Goal: Task Accomplishment & Management: Manage account settings

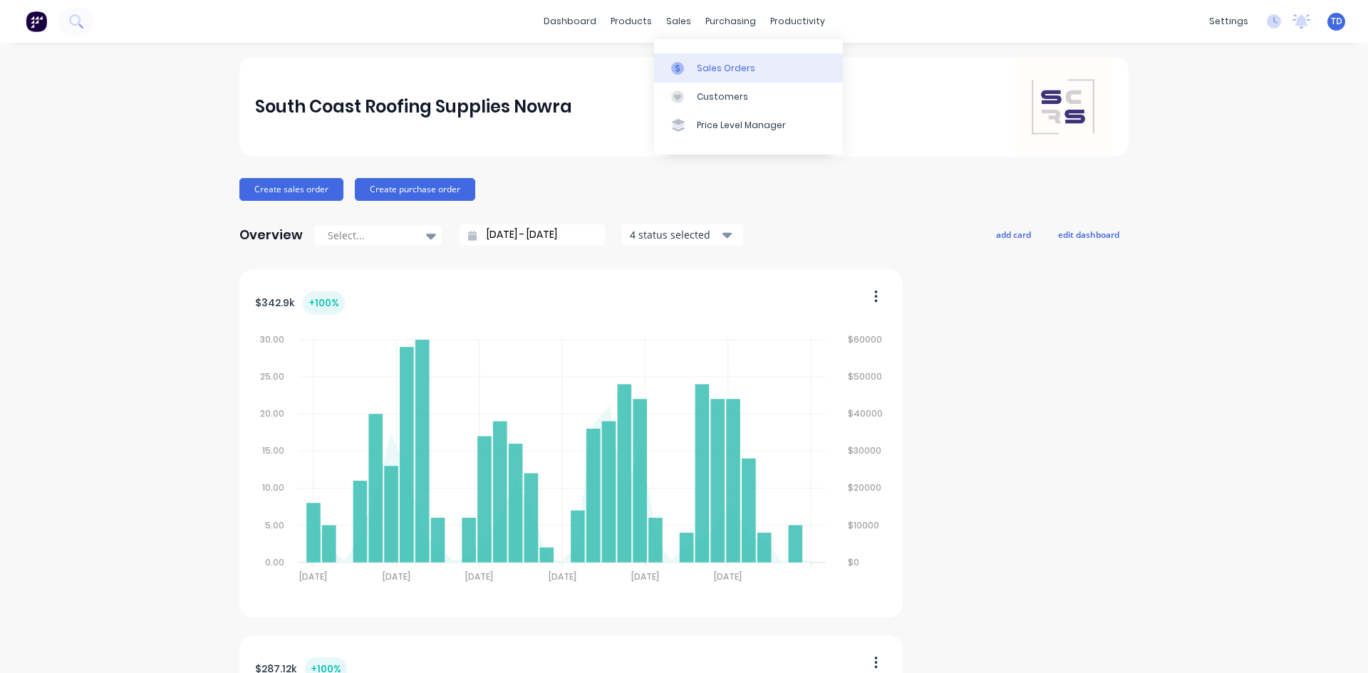
click at [697, 63] on div "Sales Orders" at bounding box center [726, 68] width 58 height 13
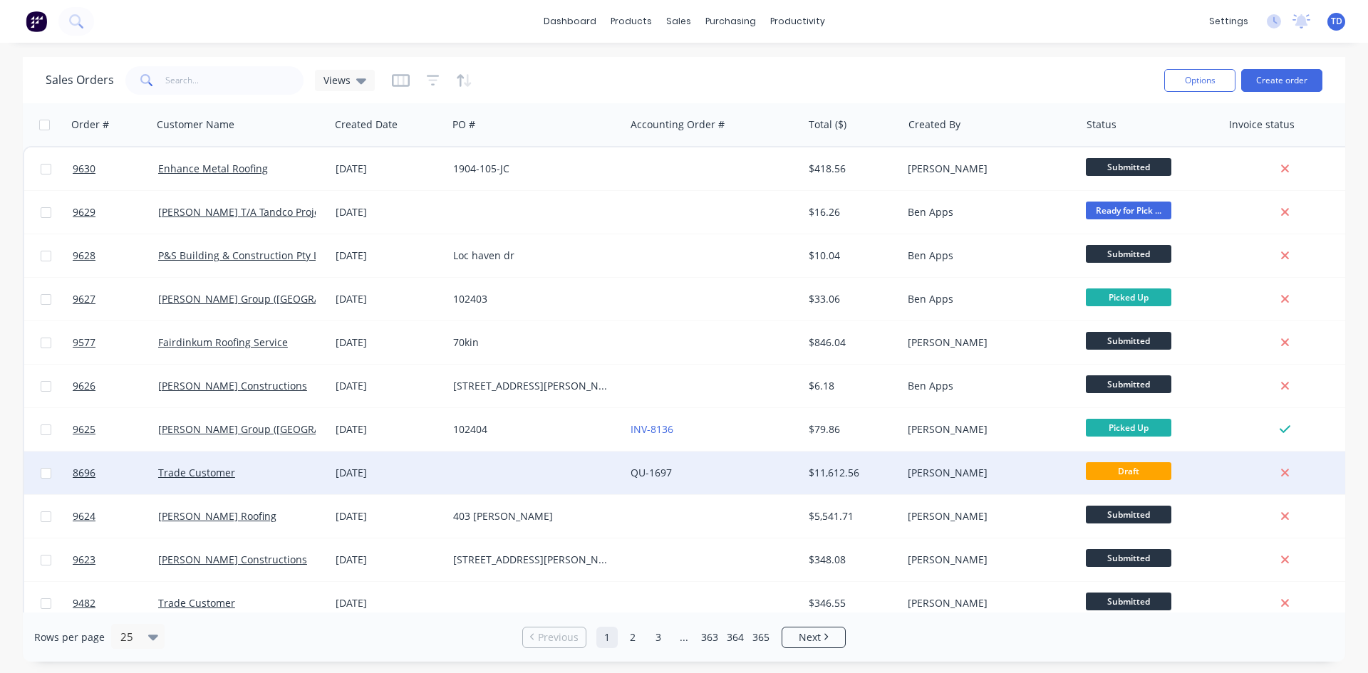
click at [306, 471] on div "Trade Customer" at bounding box center [237, 473] width 158 height 14
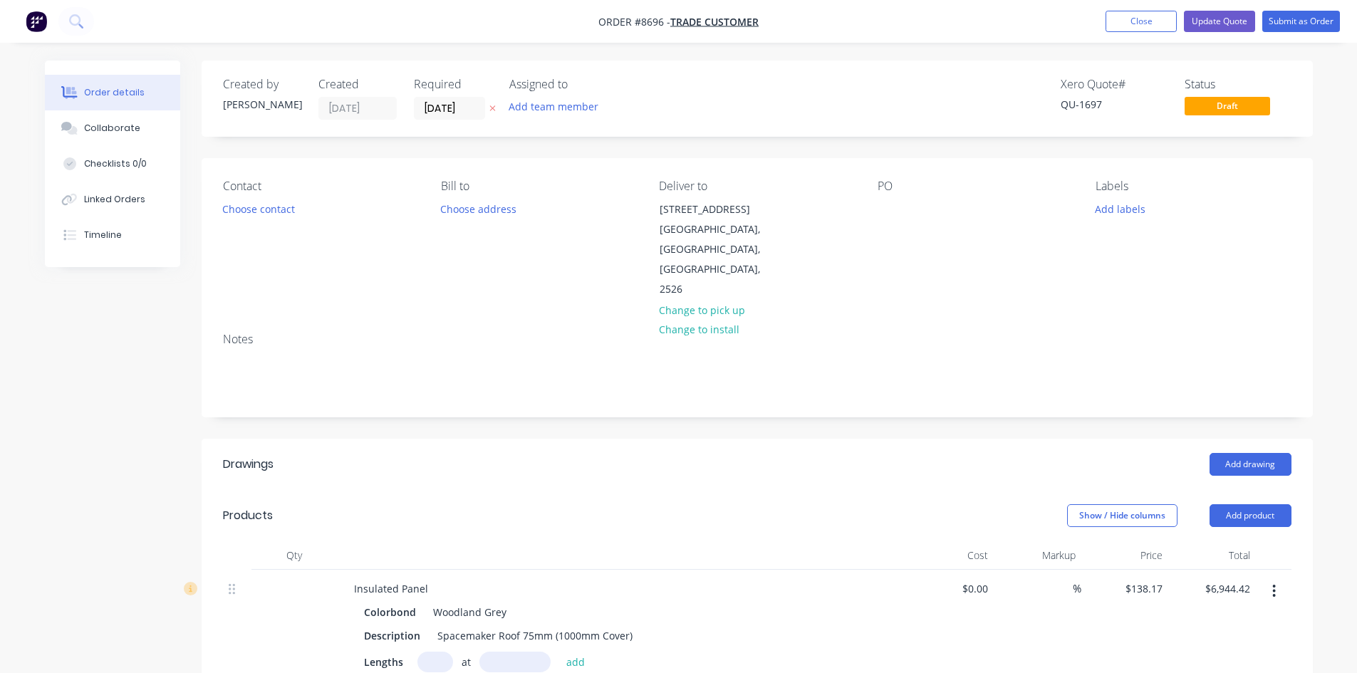
click at [1274, 585] on icon "button" at bounding box center [1274, 591] width 3 height 13
click at [1217, 618] on div "Edit" at bounding box center [1224, 628] width 110 height 21
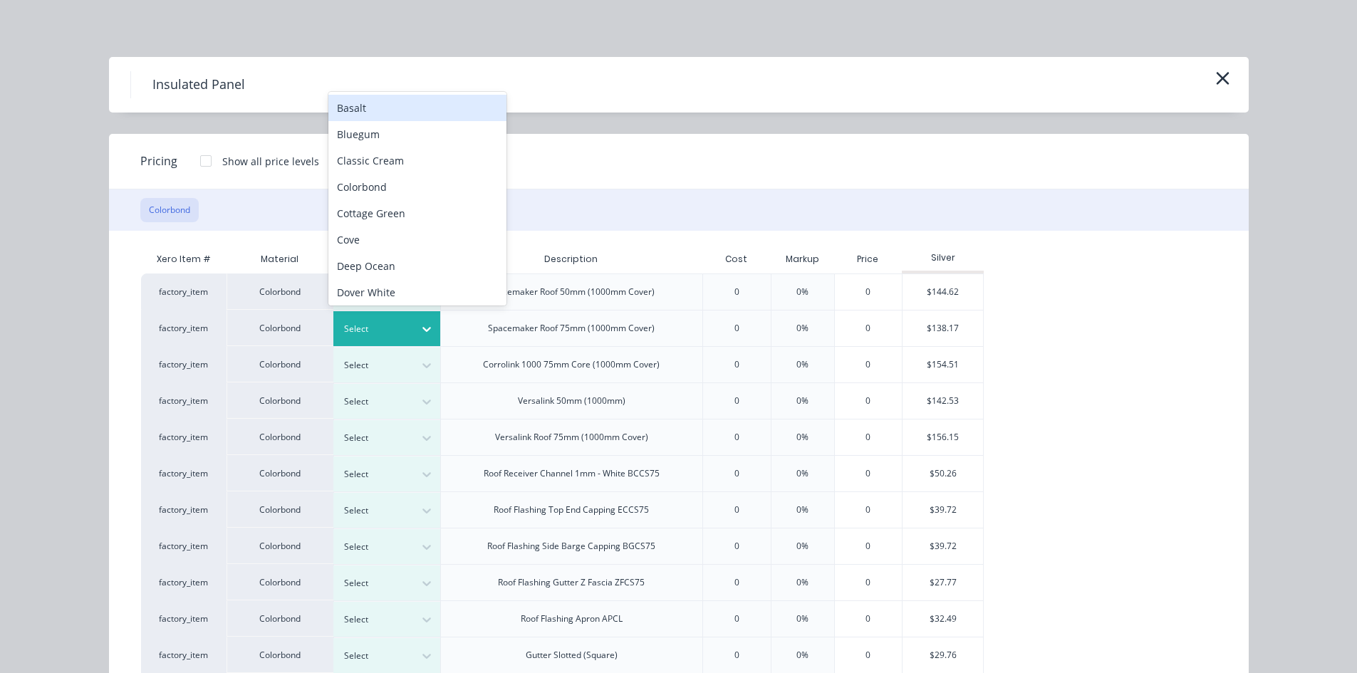
click at [401, 328] on div at bounding box center [376, 329] width 64 height 16
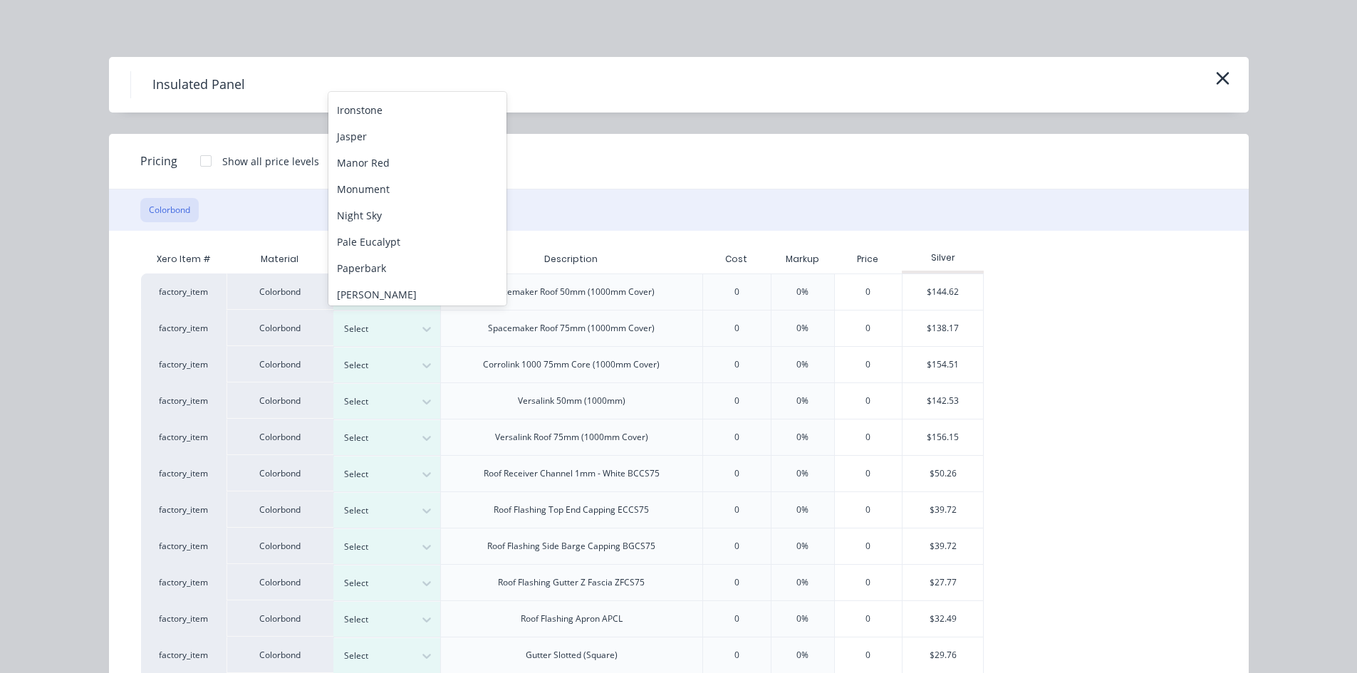
scroll to position [293, 0]
click at [395, 192] on div "Monument" at bounding box center [417, 183] width 178 height 26
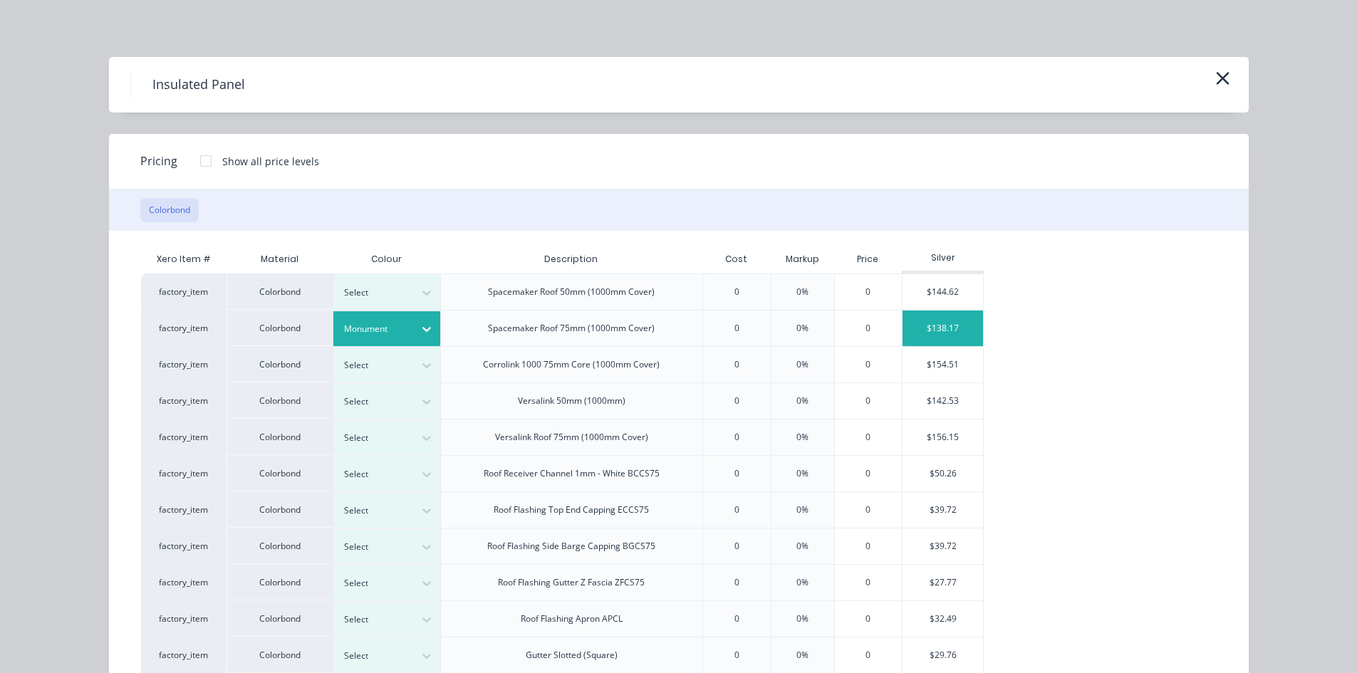
click at [930, 328] on div "$138.17" at bounding box center [943, 329] width 80 height 36
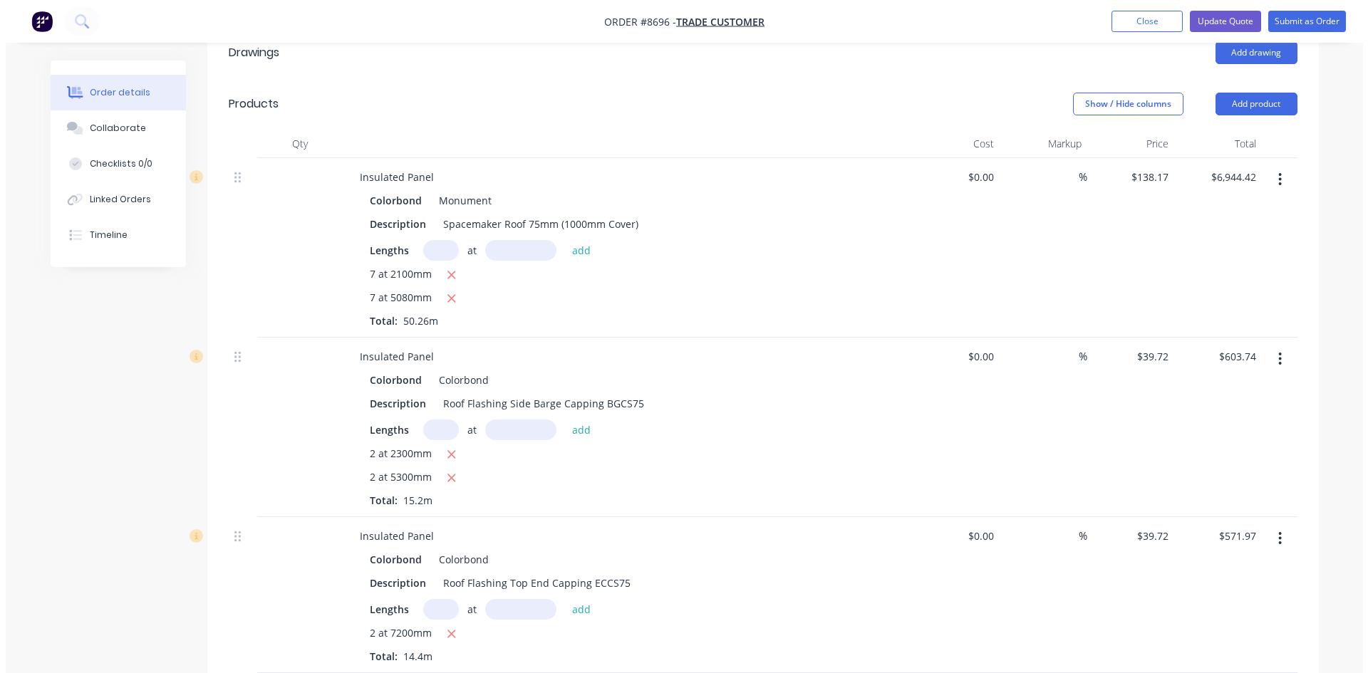
scroll to position [427, 0]
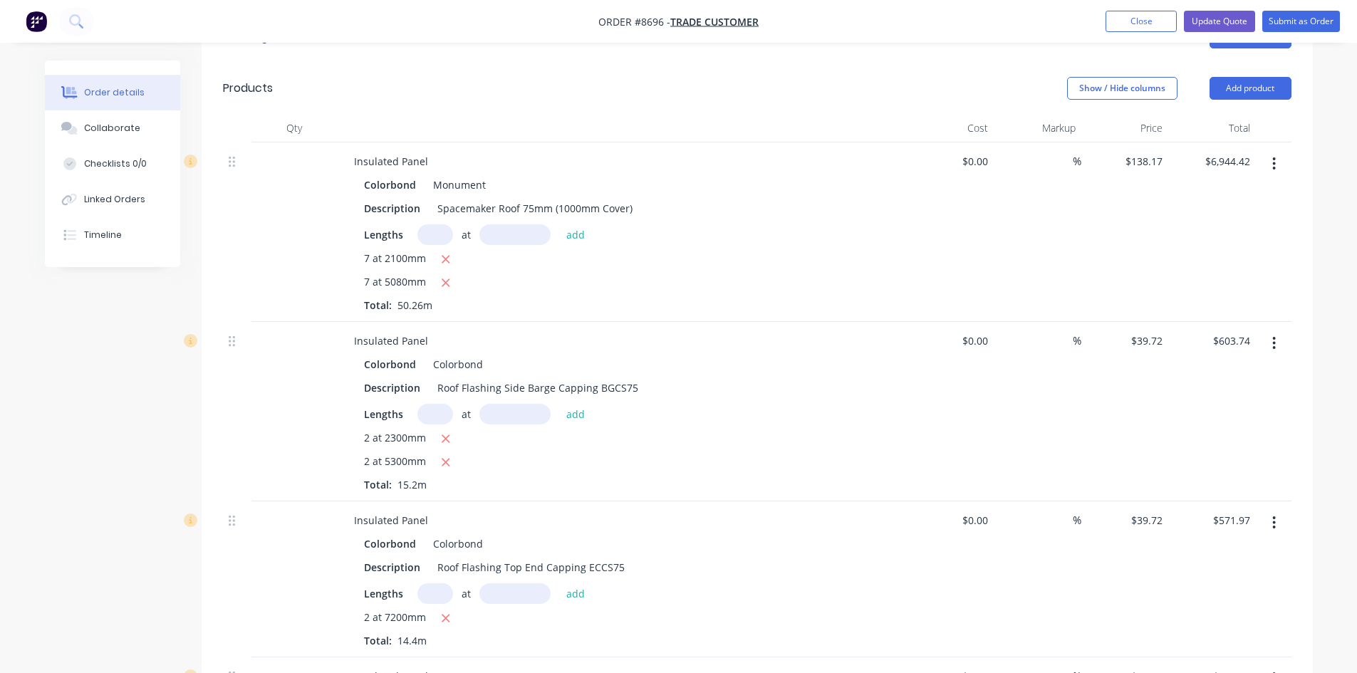
click at [1274, 337] on icon "button" at bounding box center [1274, 343] width 3 height 13
click at [1242, 370] on div "Edit" at bounding box center [1224, 380] width 110 height 21
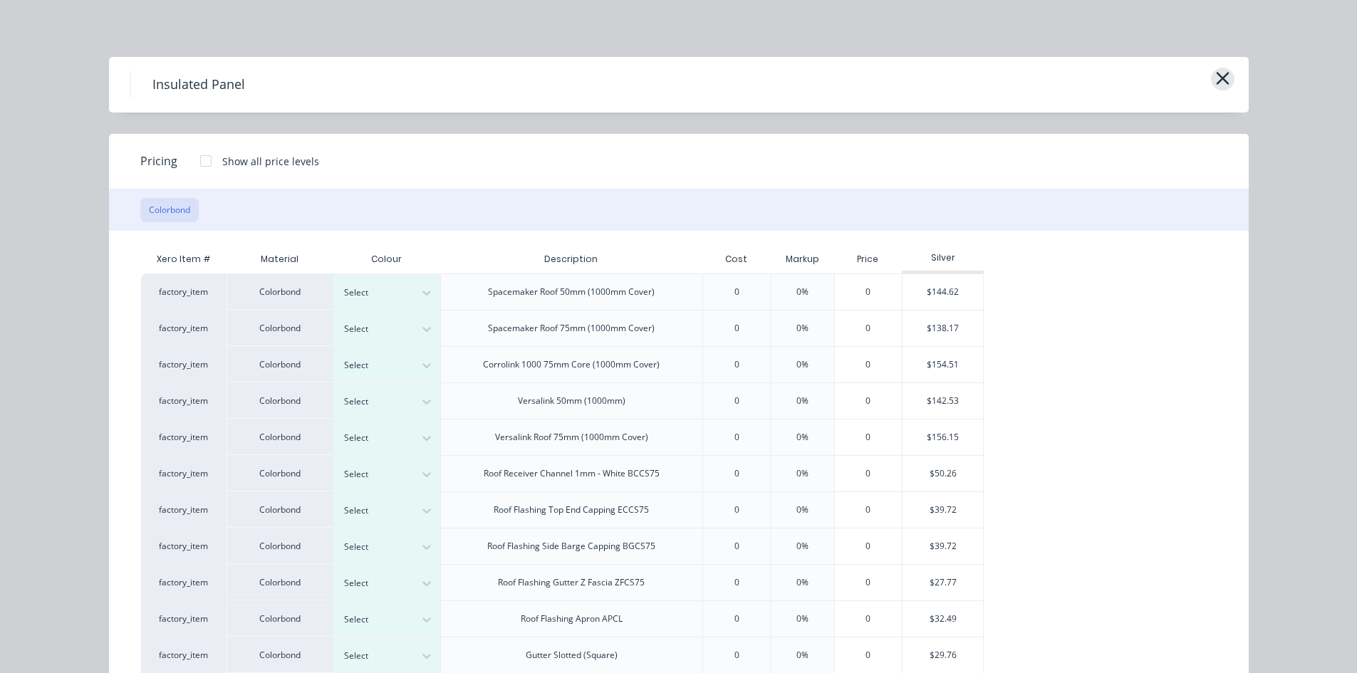
click at [1227, 80] on button "button" at bounding box center [1223, 79] width 24 height 23
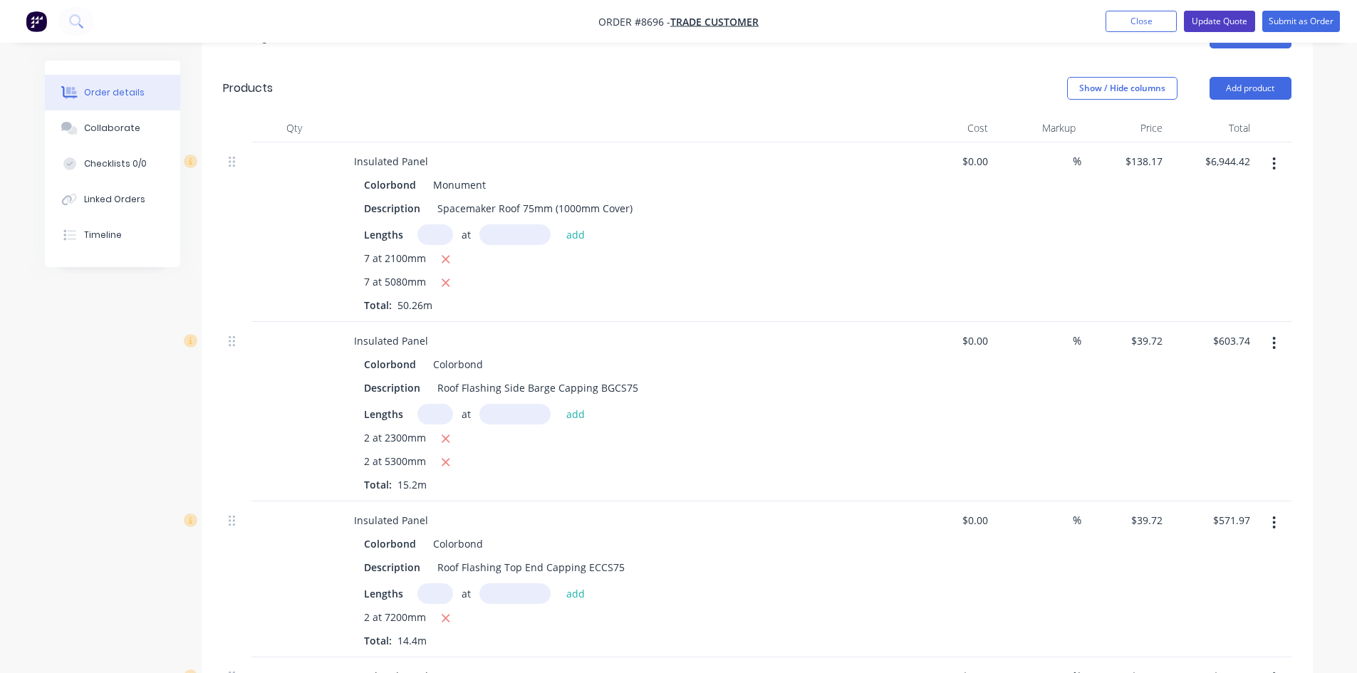
click at [1226, 15] on button "Update Quote" at bounding box center [1219, 21] width 71 height 21
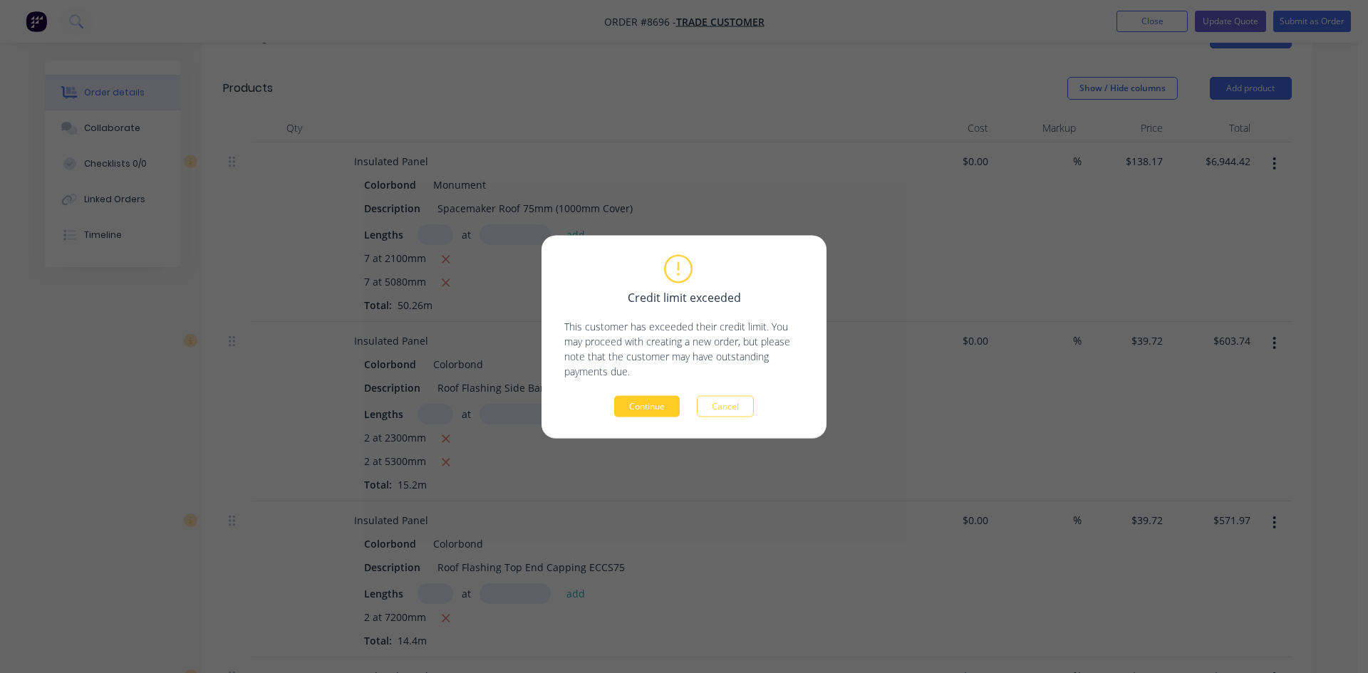
click at [650, 407] on button "Continue" at bounding box center [647, 405] width 66 height 21
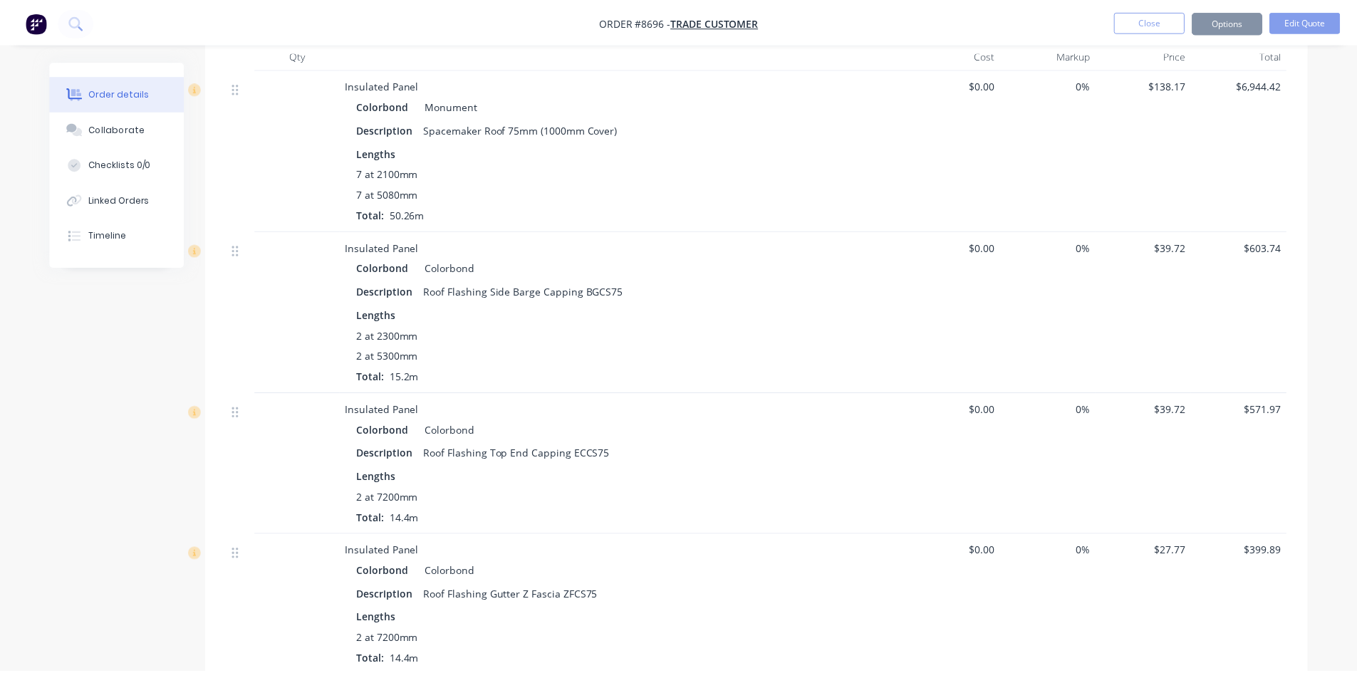
scroll to position [373, 0]
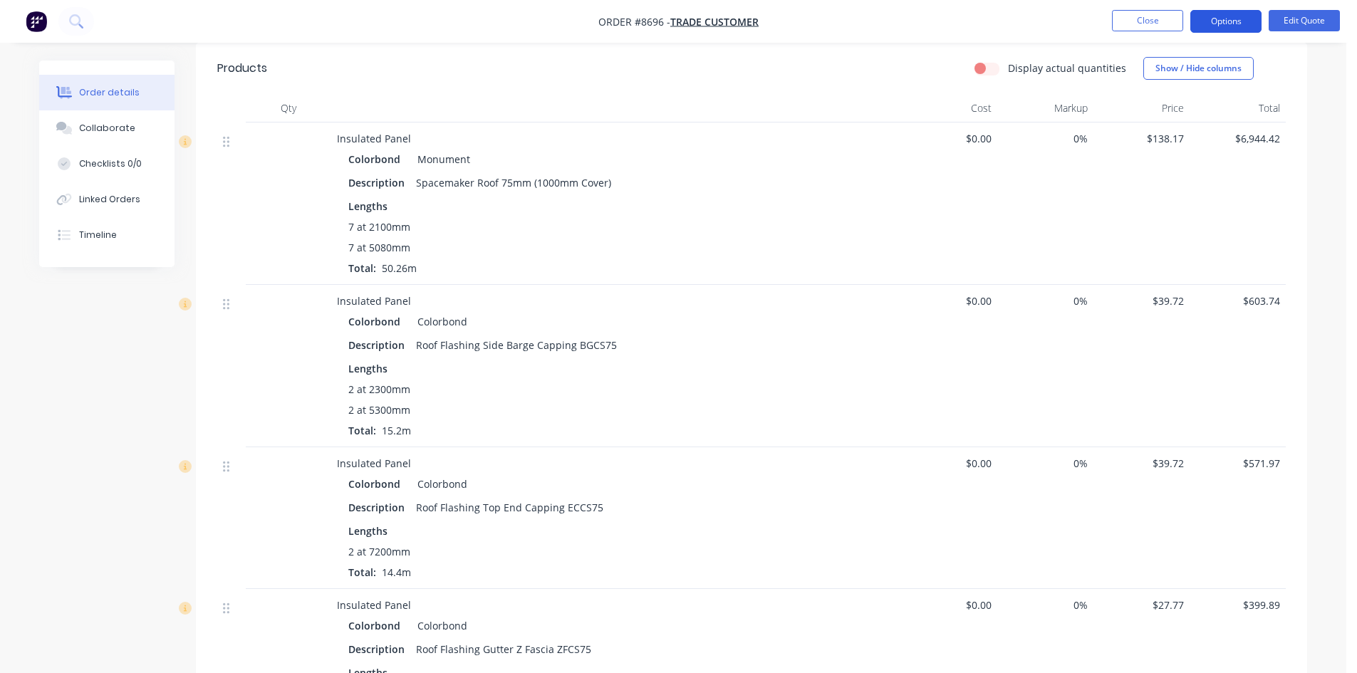
click at [1202, 25] on button "Options" at bounding box center [1225, 21] width 71 height 23
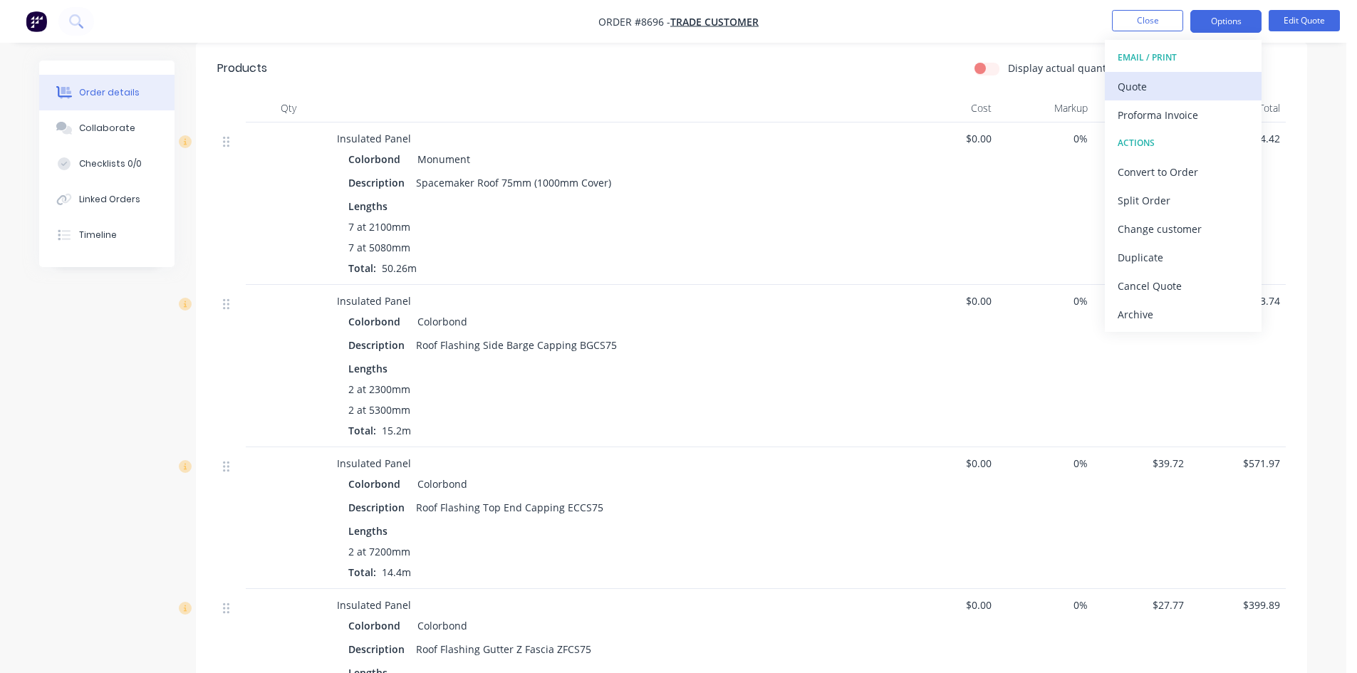
click at [1194, 78] on div "Quote" at bounding box center [1183, 86] width 131 height 21
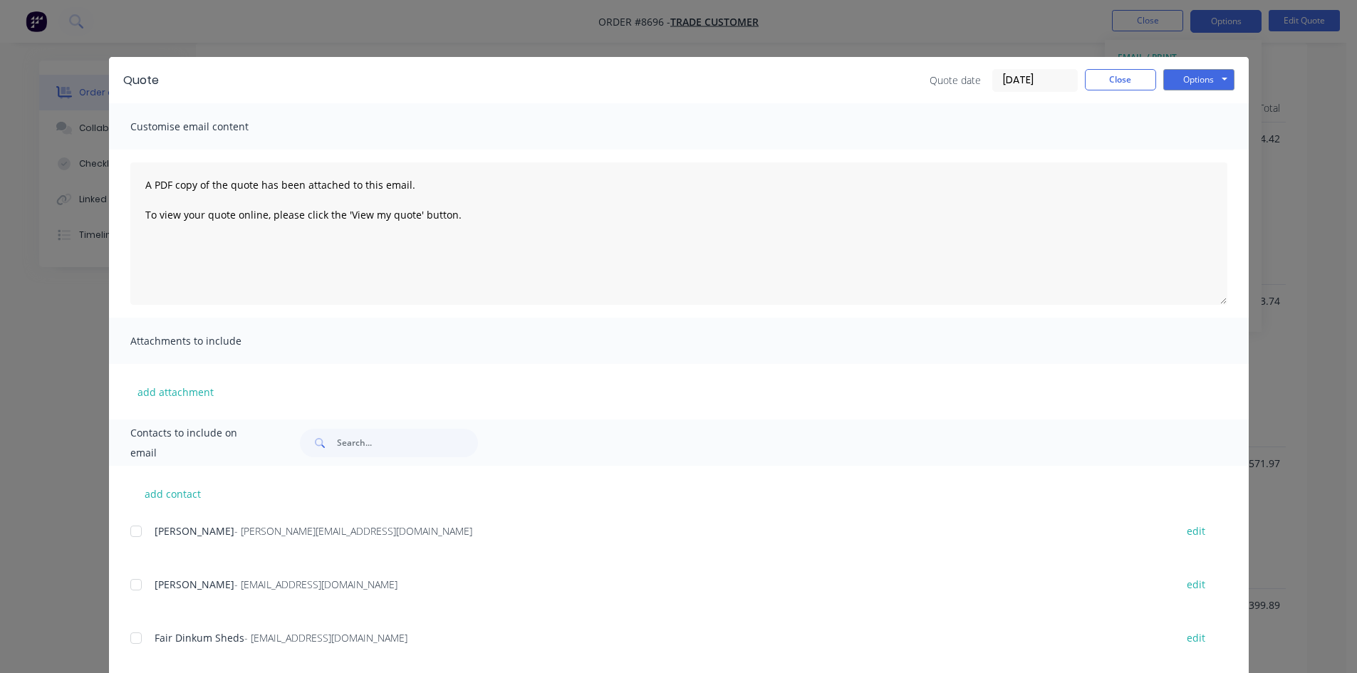
click at [1194, 91] on div "Options Preview Print Email" at bounding box center [1198, 80] width 71 height 23
click at [1194, 82] on button "Options" at bounding box center [1198, 79] width 71 height 21
click at [1180, 123] on button "Print" at bounding box center [1208, 129] width 91 height 24
click at [1092, 80] on button "Close" at bounding box center [1120, 79] width 71 height 21
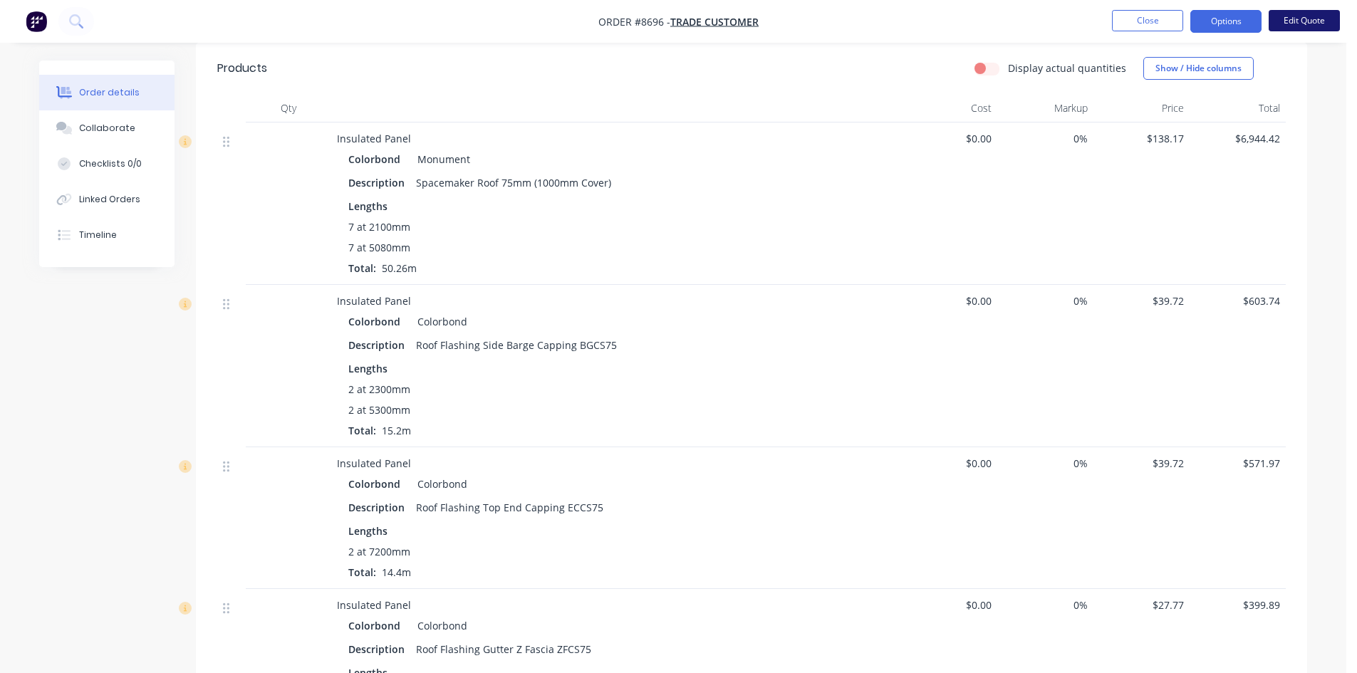
click at [1303, 28] on button "Edit Quote" at bounding box center [1304, 20] width 71 height 21
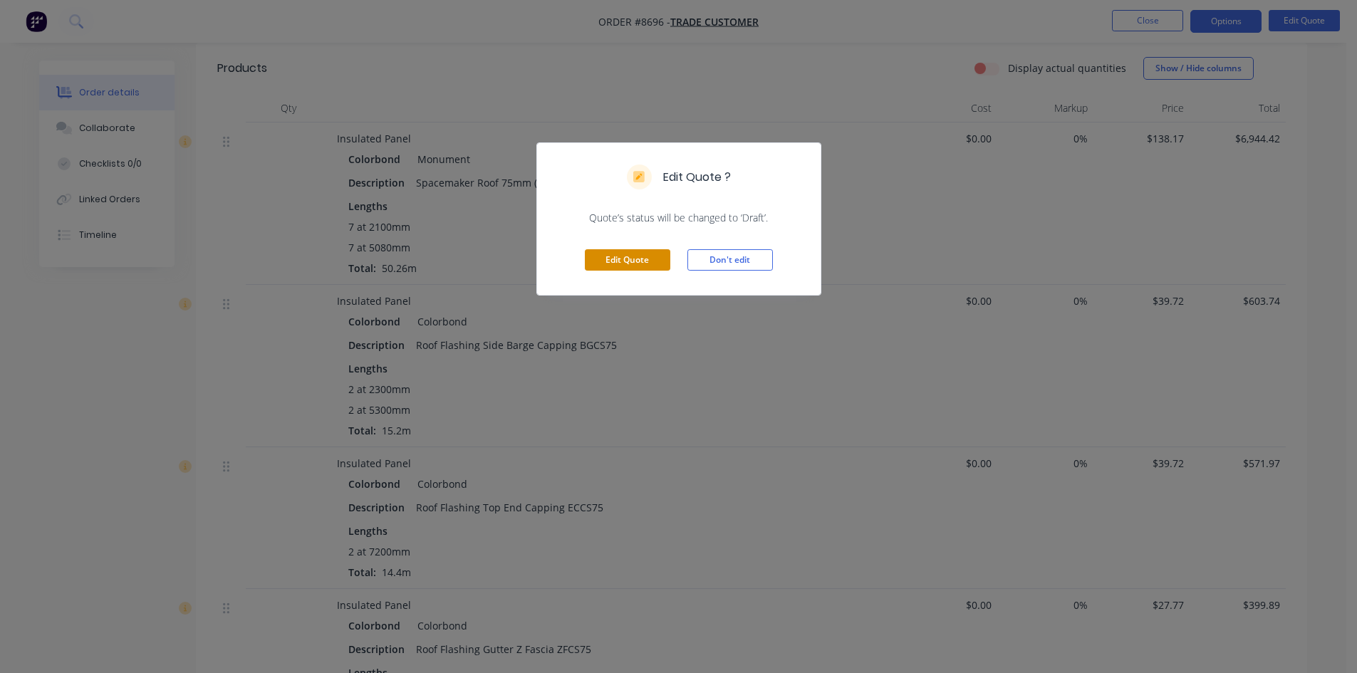
click at [649, 259] on button "Edit Quote" at bounding box center [627, 259] width 85 height 21
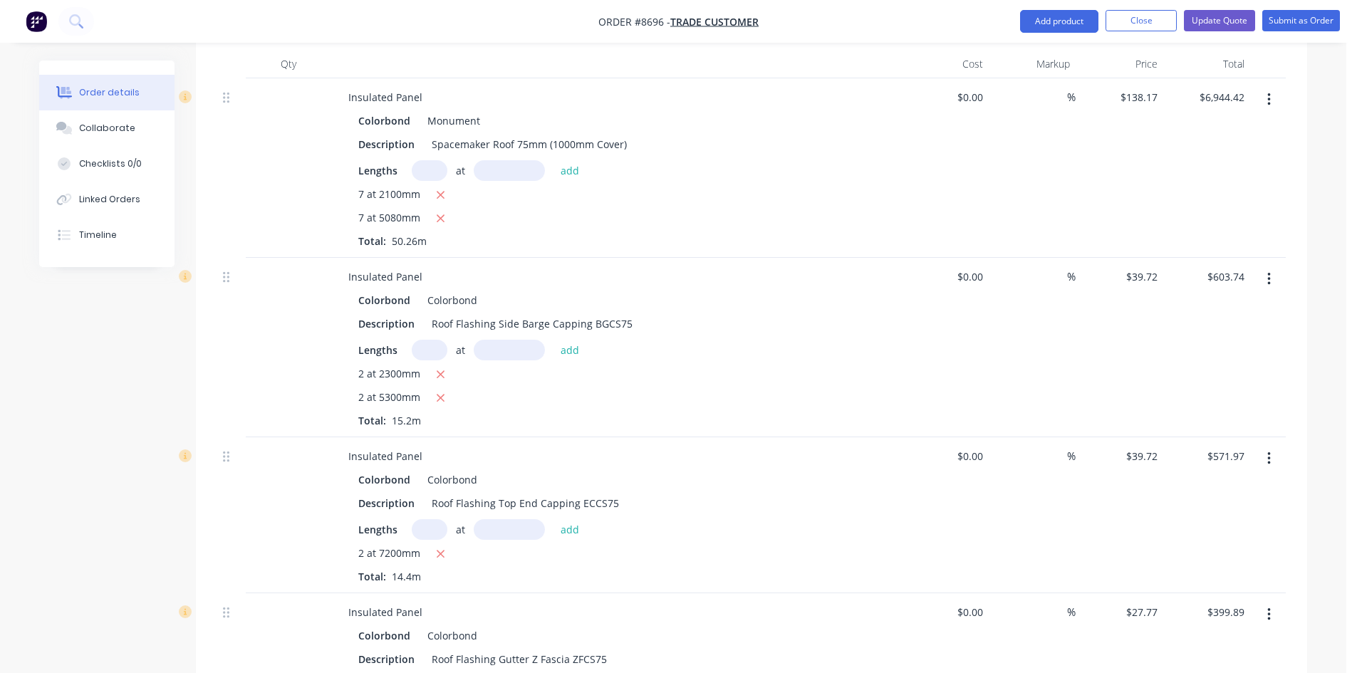
scroll to position [499, 0]
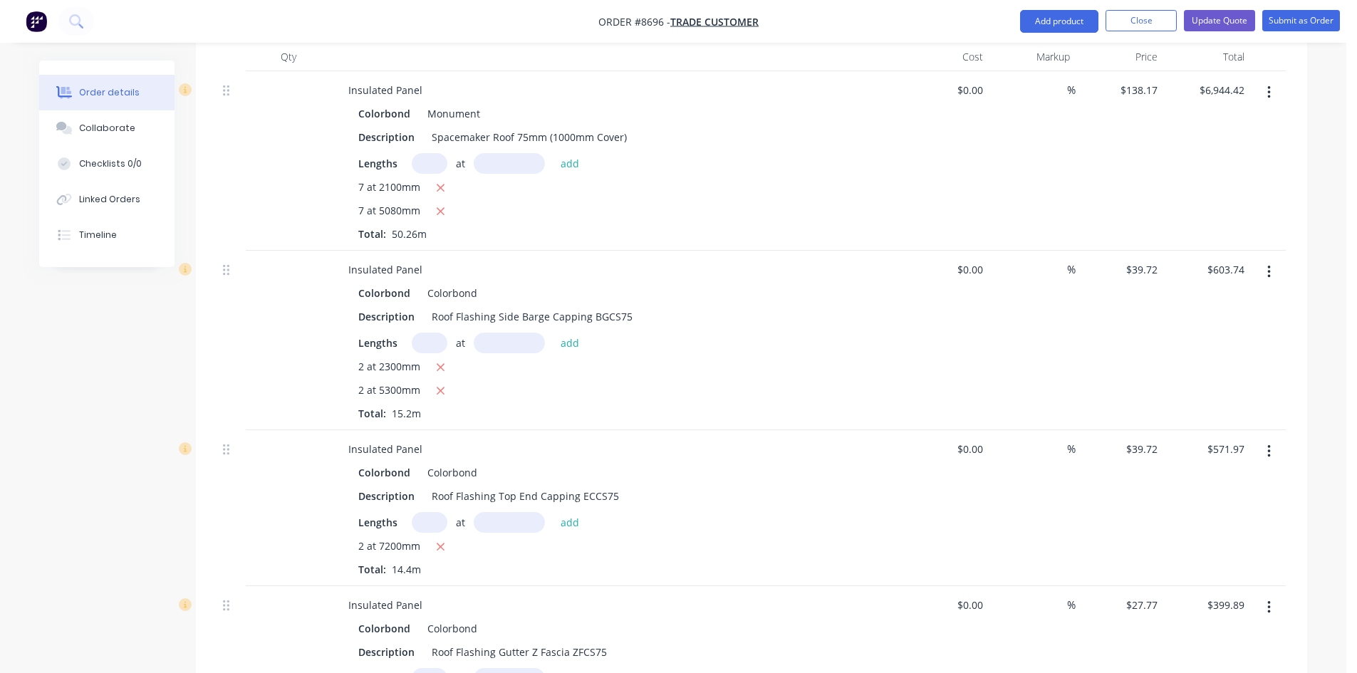
click at [1269, 264] on icon "button" at bounding box center [1269, 272] width 4 height 16
click at [1224, 299] on div "Edit" at bounding box center [1218, 309] width 110 height 21
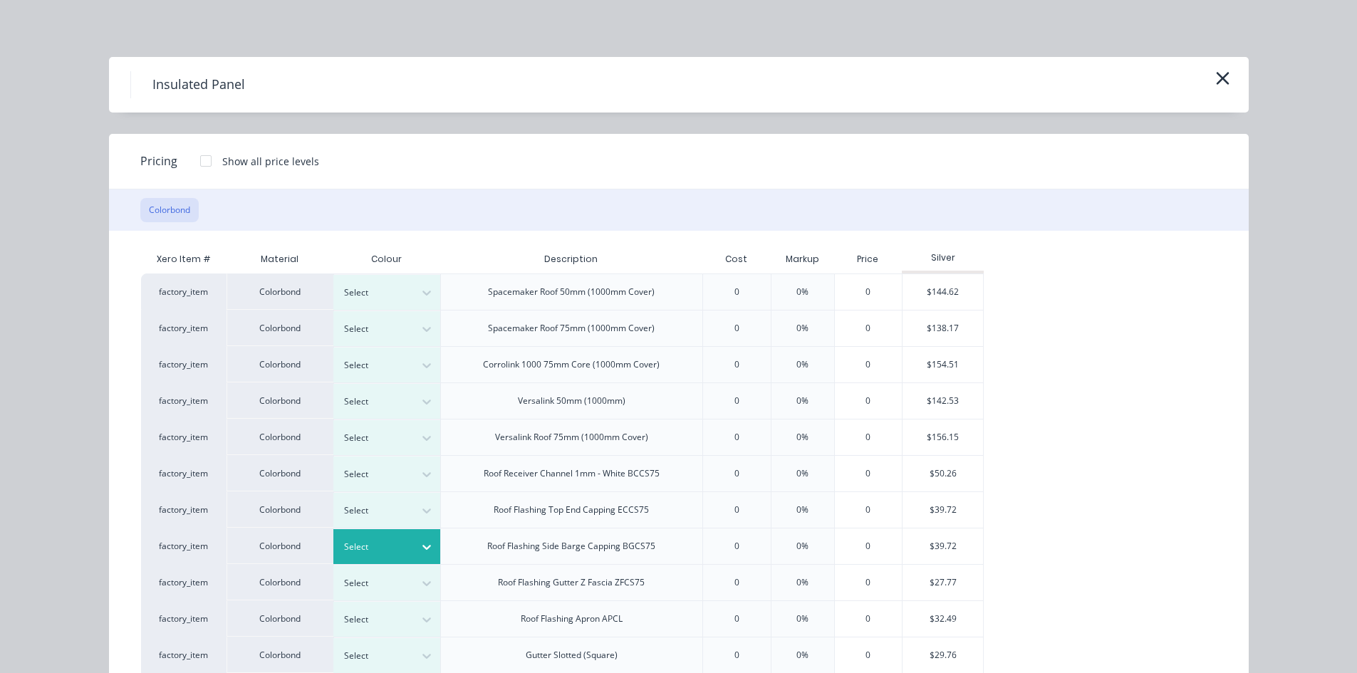
click at [399, 552] on div at bounding box center [376, 547] width 64 height 16
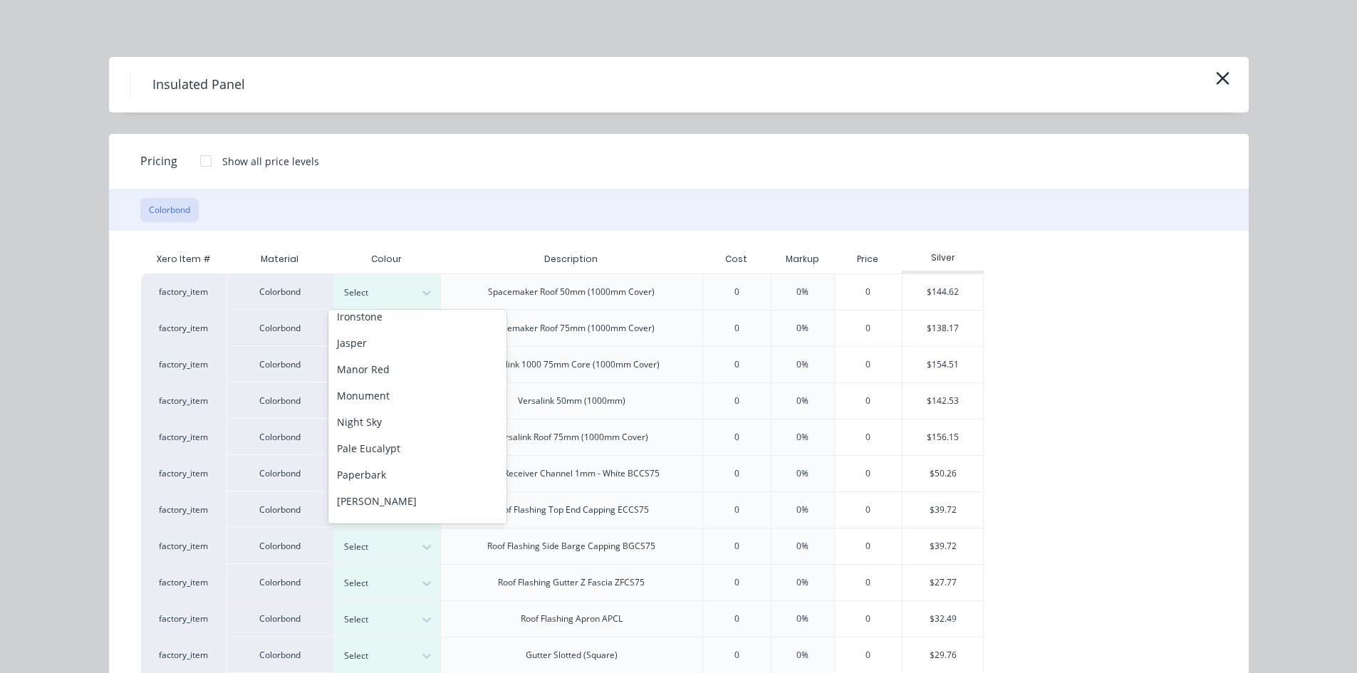
scroll to position [298, 0]
click at [403, 405] on div "Monument" at bounding box center [417, 397] width 178 height 26
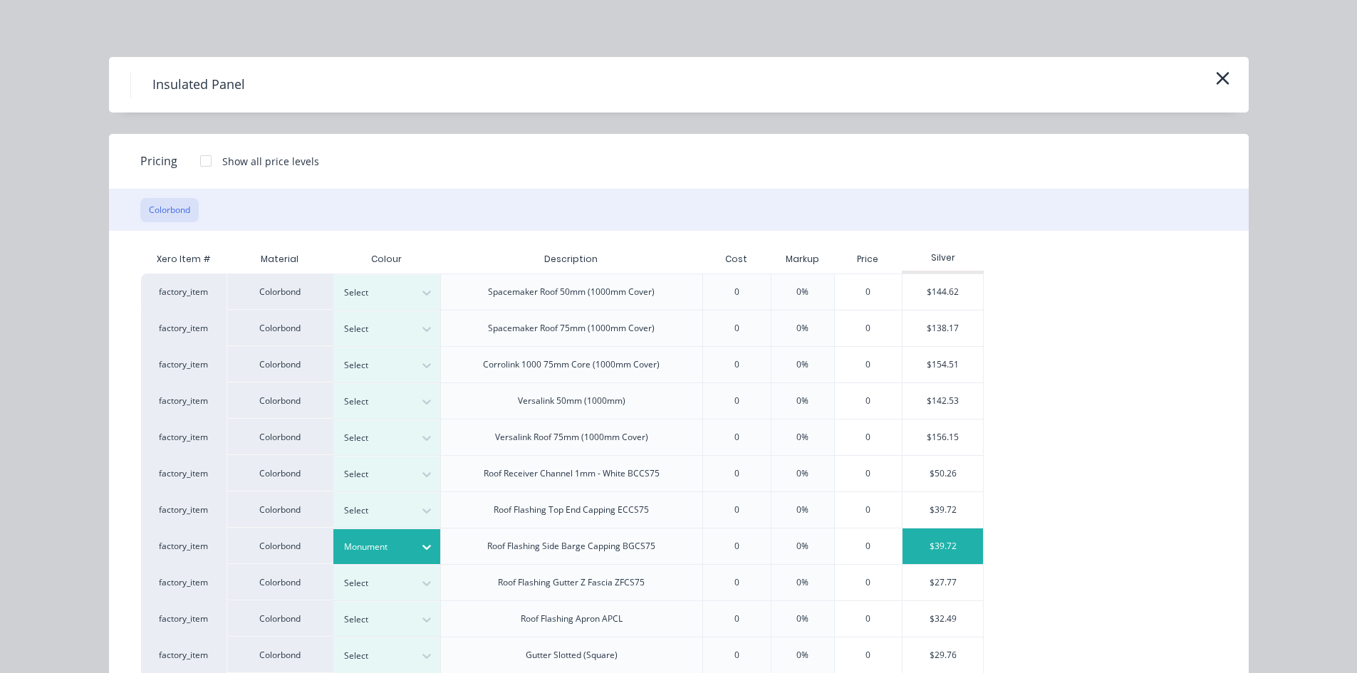
click at [954, 548] on div "$39.72" at bounding box center [943, 547] width 80 height 36
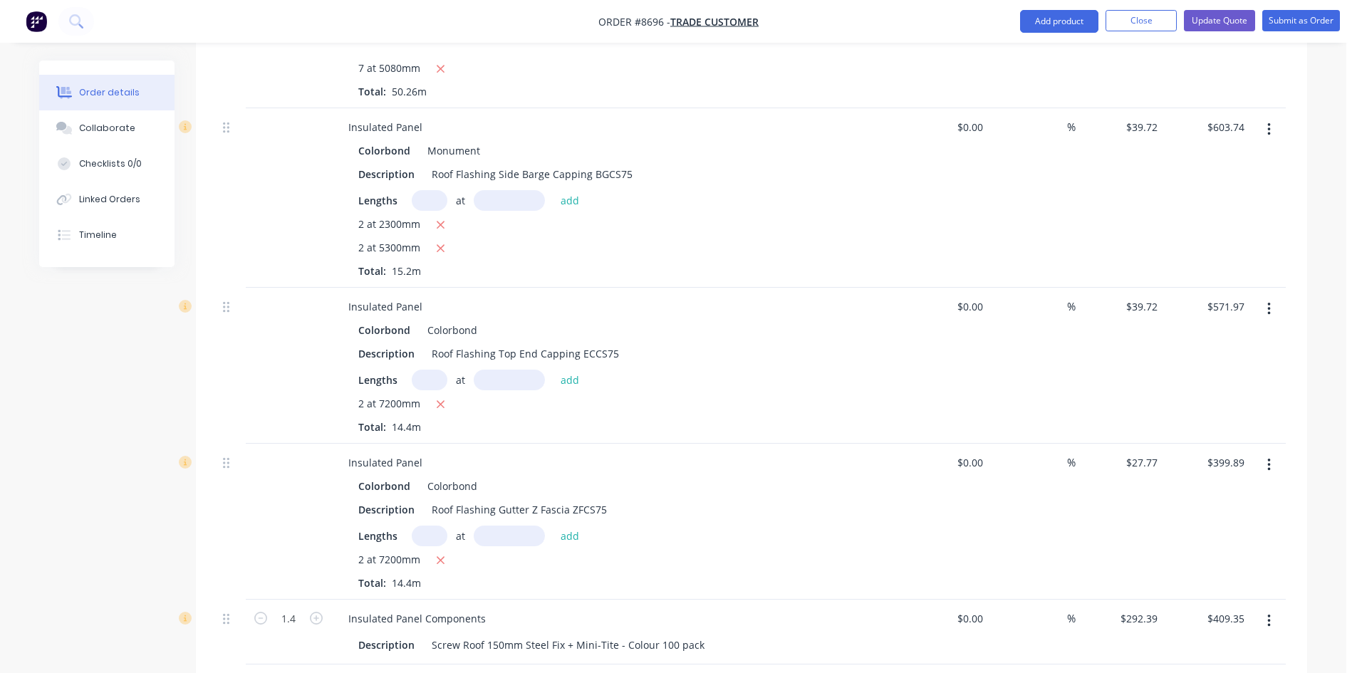
click at [1267, 301] on icon "button" at bounding box center [1269, 309] width 4 height 16
click at [1183, 336] on div "Edit" at bounding box center [1218, 346] width 110 height 21
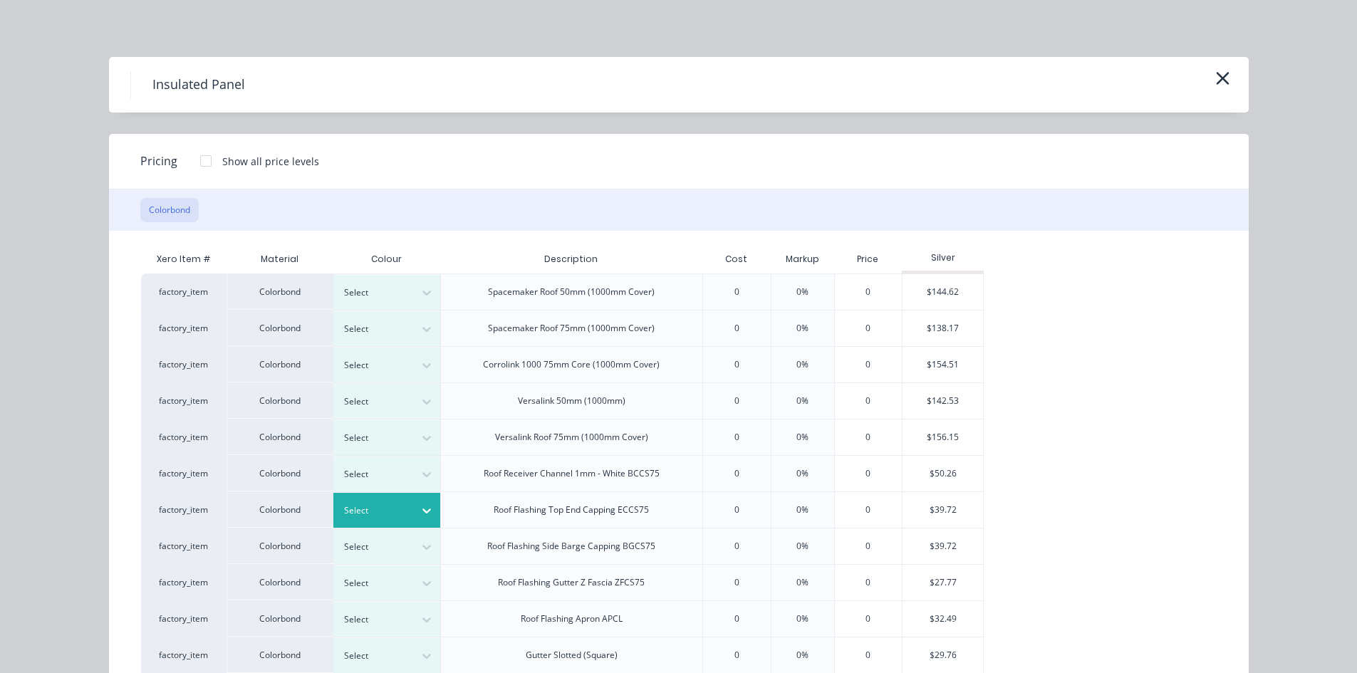
click at [395, 511] on div at bounding box center [376, 511] width 64 height 16
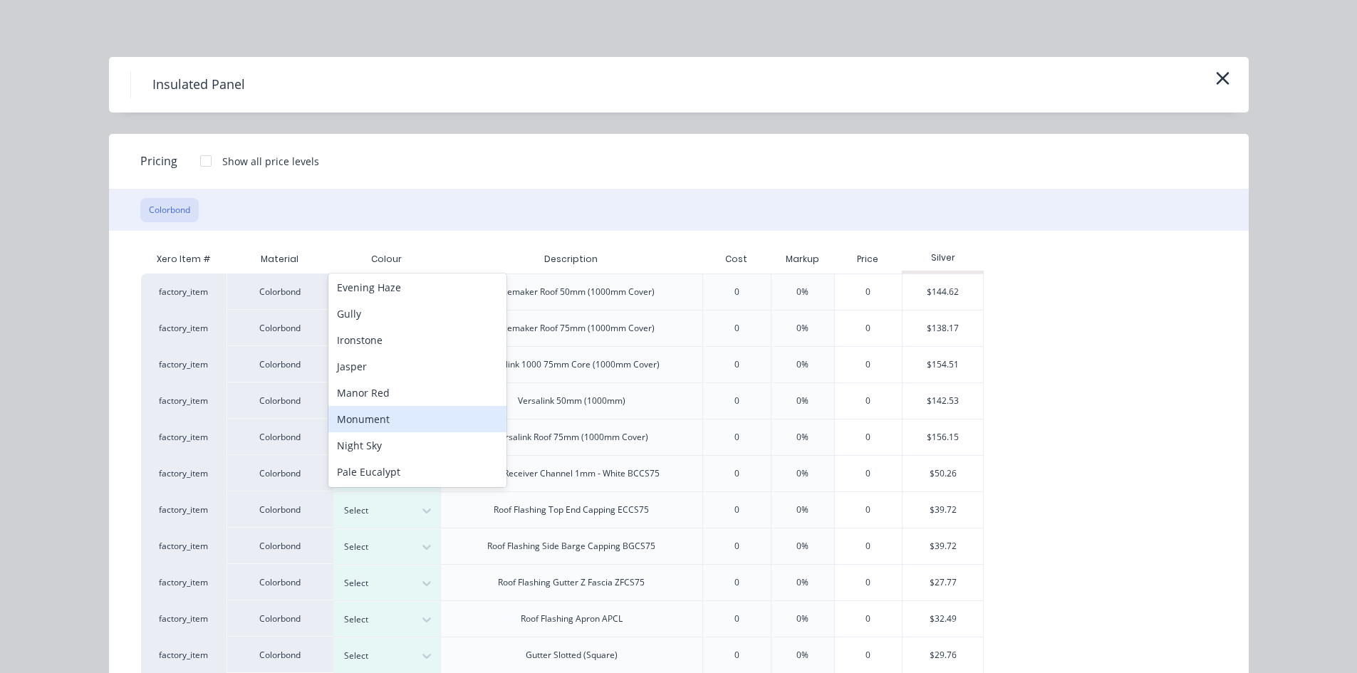
scroll to position [249, 0]
click at [399, 414] on div "Monument" at bounding box center [417, 410] width 178 height 26
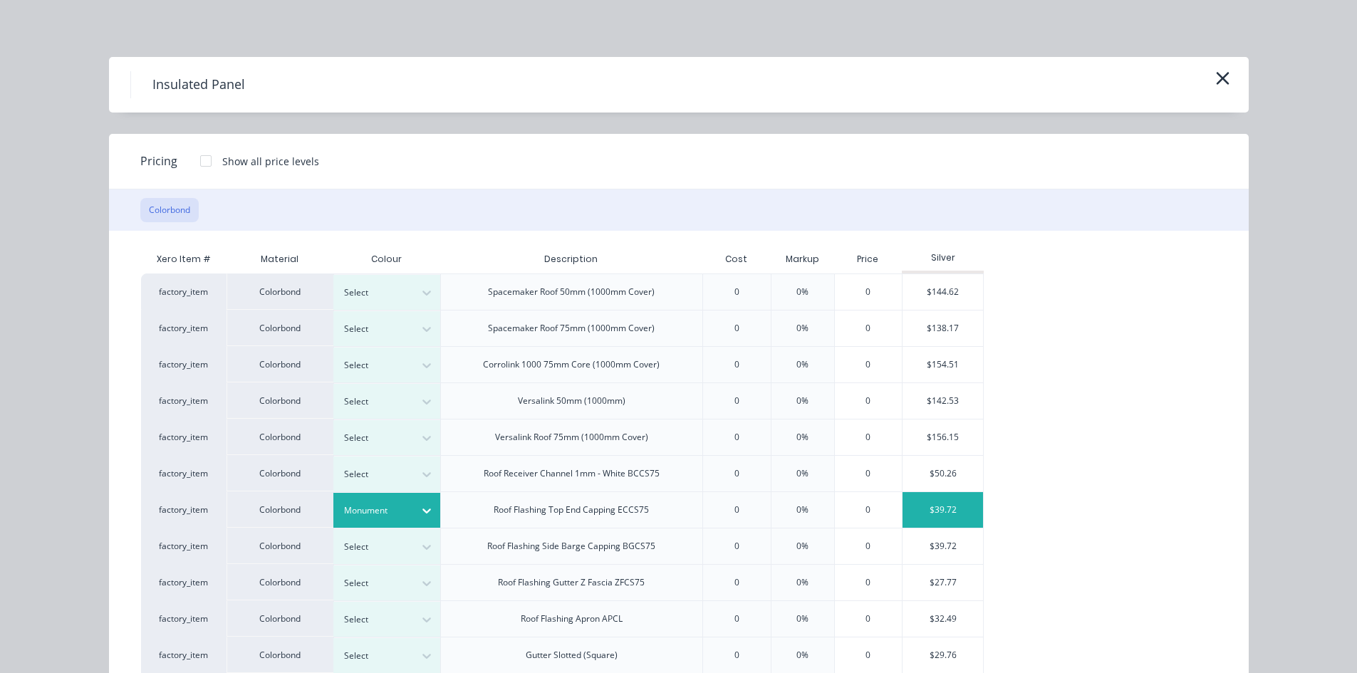
click at [940, 507] on div "$39.72" at bounding box center [943, 510] width 80 height 36
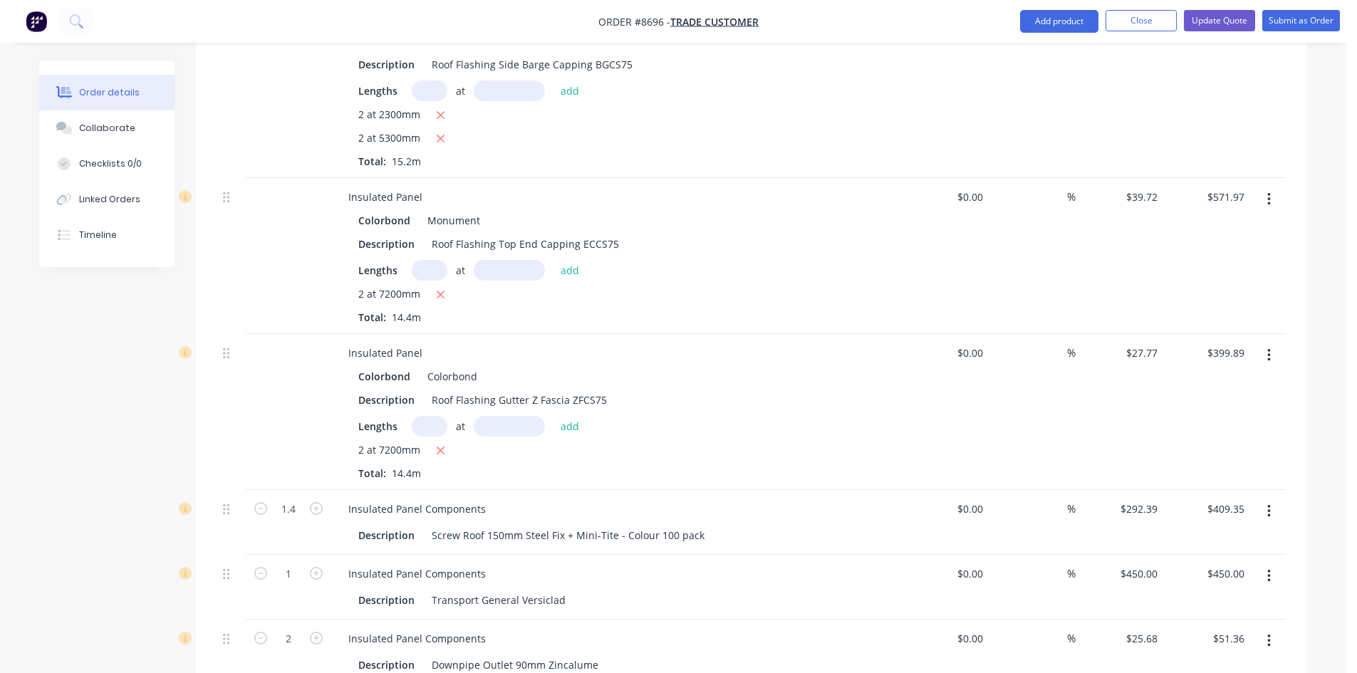
scroll to position [784, 0]
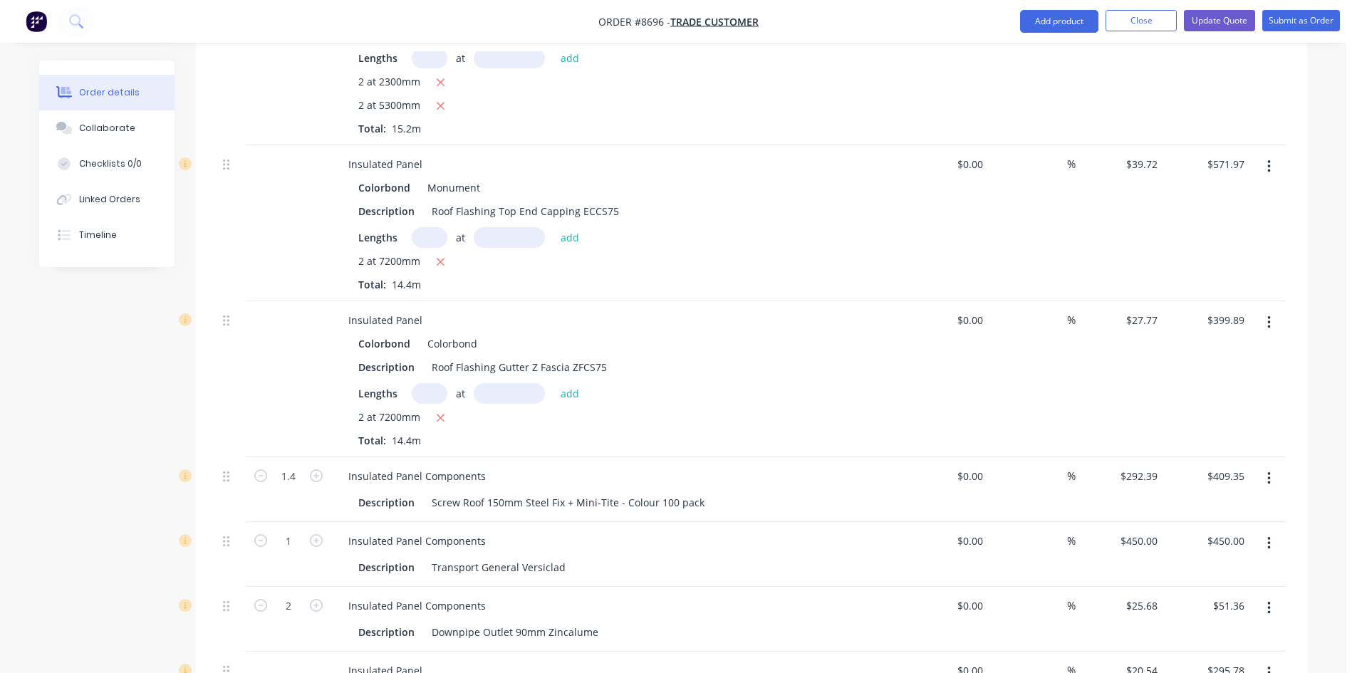
click at [1272, 310] on button "button" at bounding box center [1268, 323] width 33 height 26
click at [1185, 350] on div "Edit" at bounding box center [1218, 360] width 110 height 21
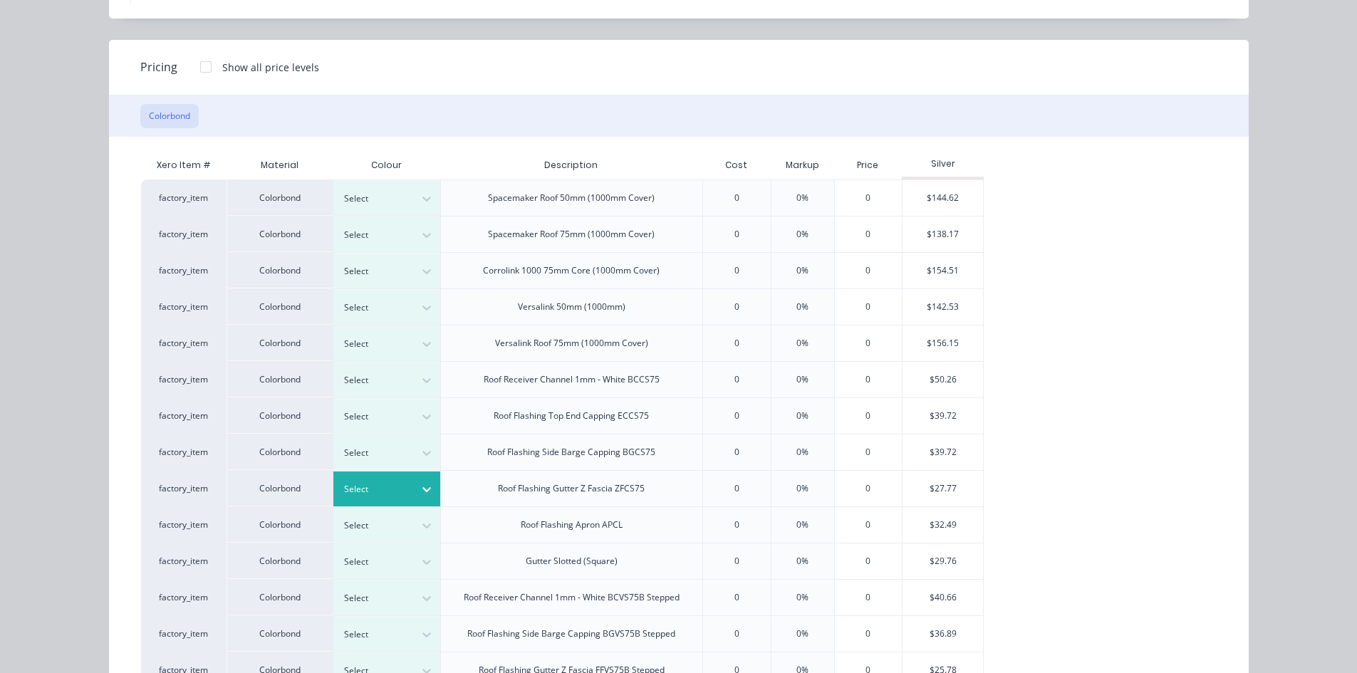
scroll to position [142, 0]
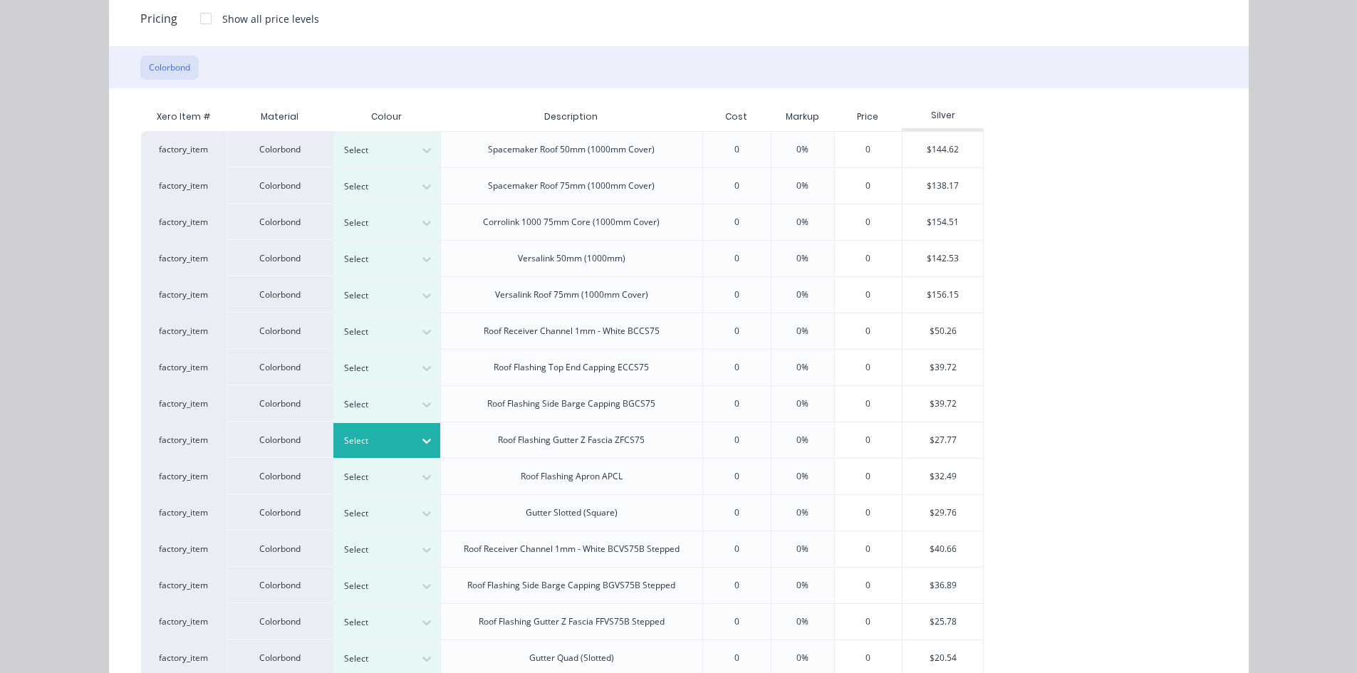
click at [336, 438] on div "Select" at bounding box center [374, 441] width 80 height 19
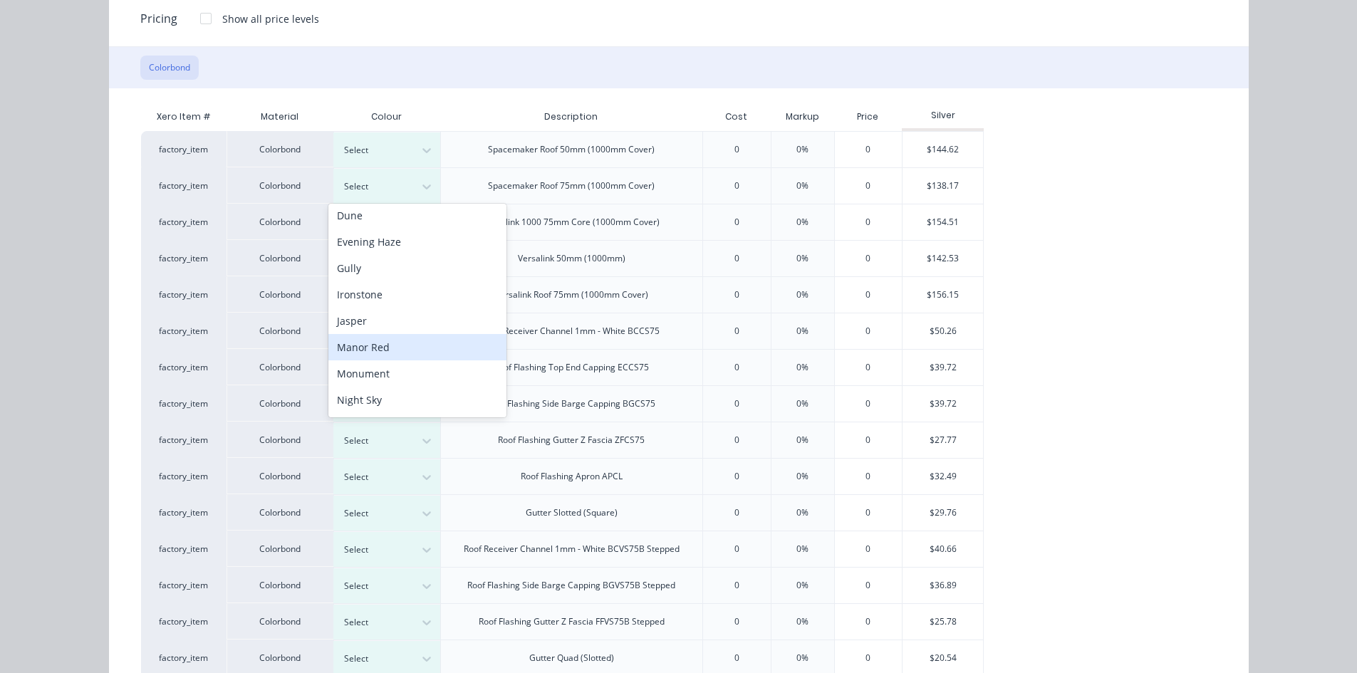
scroll to position [222, 0]
click at [368, 361] on div "Monument" at bounding box center [417, 366] width 178 height 26
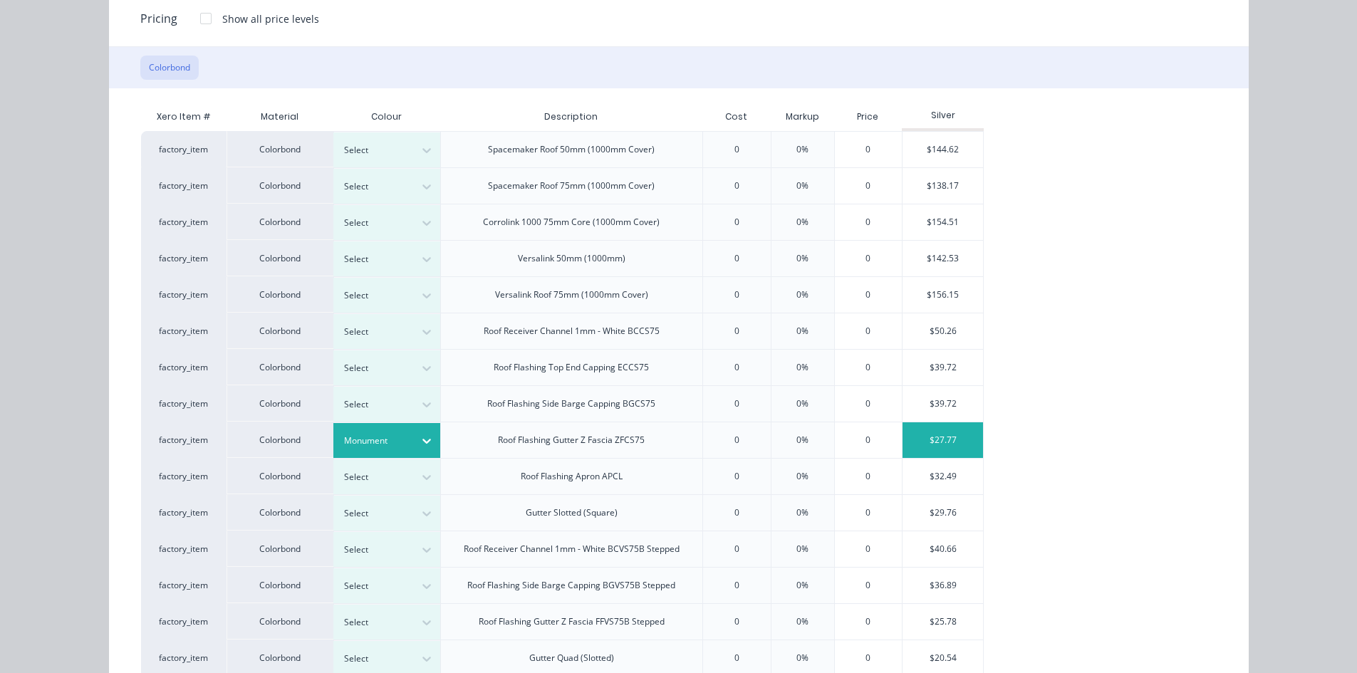
click at [927, 432] on div "$27.77" at bounding box center [943, 440] width 80 height 36
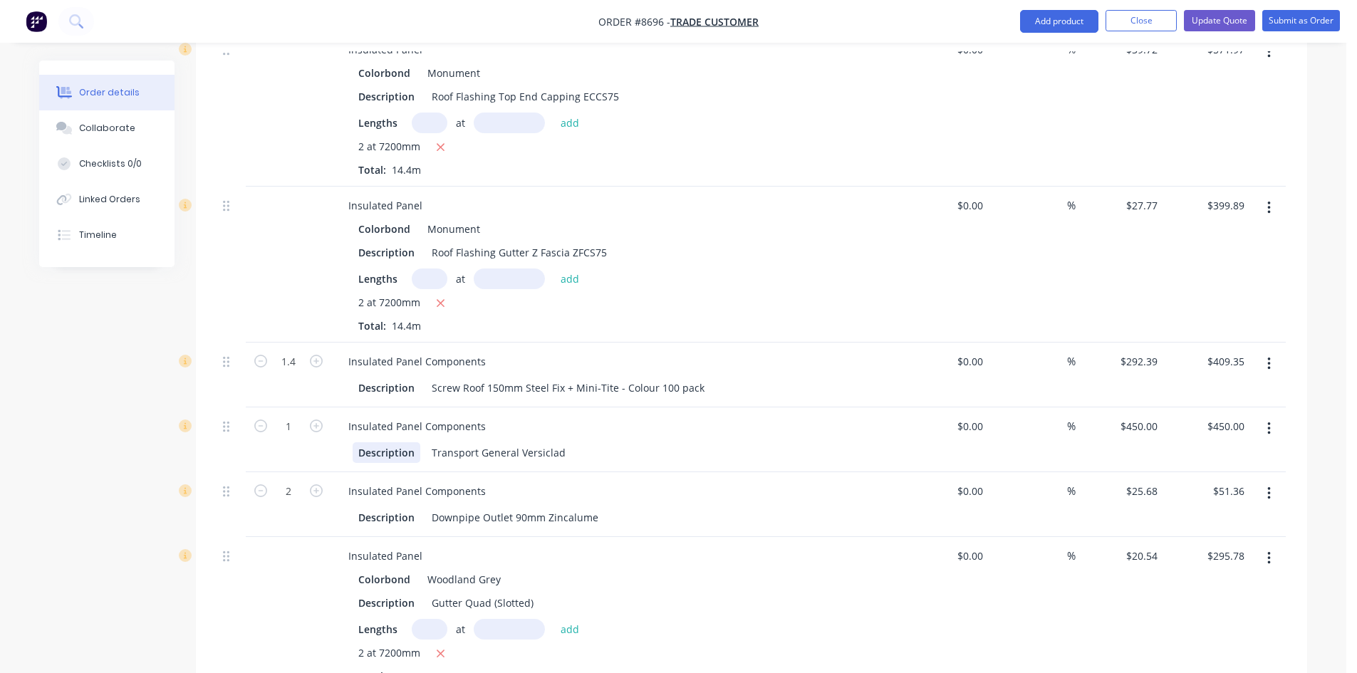
scroll to position [926, 0]
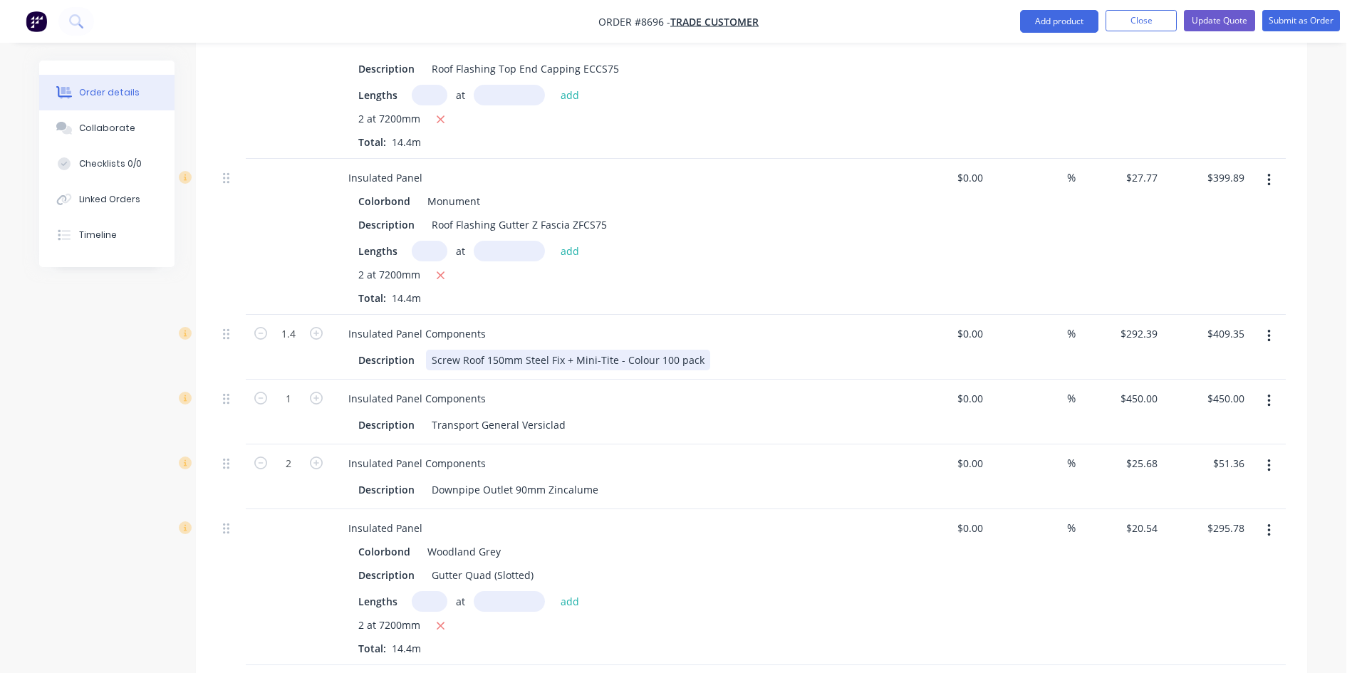
click at [653, 350] on div "Screw Roof 150mm Steel Fix + Mini-Tite - Colour 100 pack" at bounding box center [568, 360] width 284 height 21
click at [614, 388] on div "Insulated Panel Components" at bounding box center [616, 398] width 558 height 21
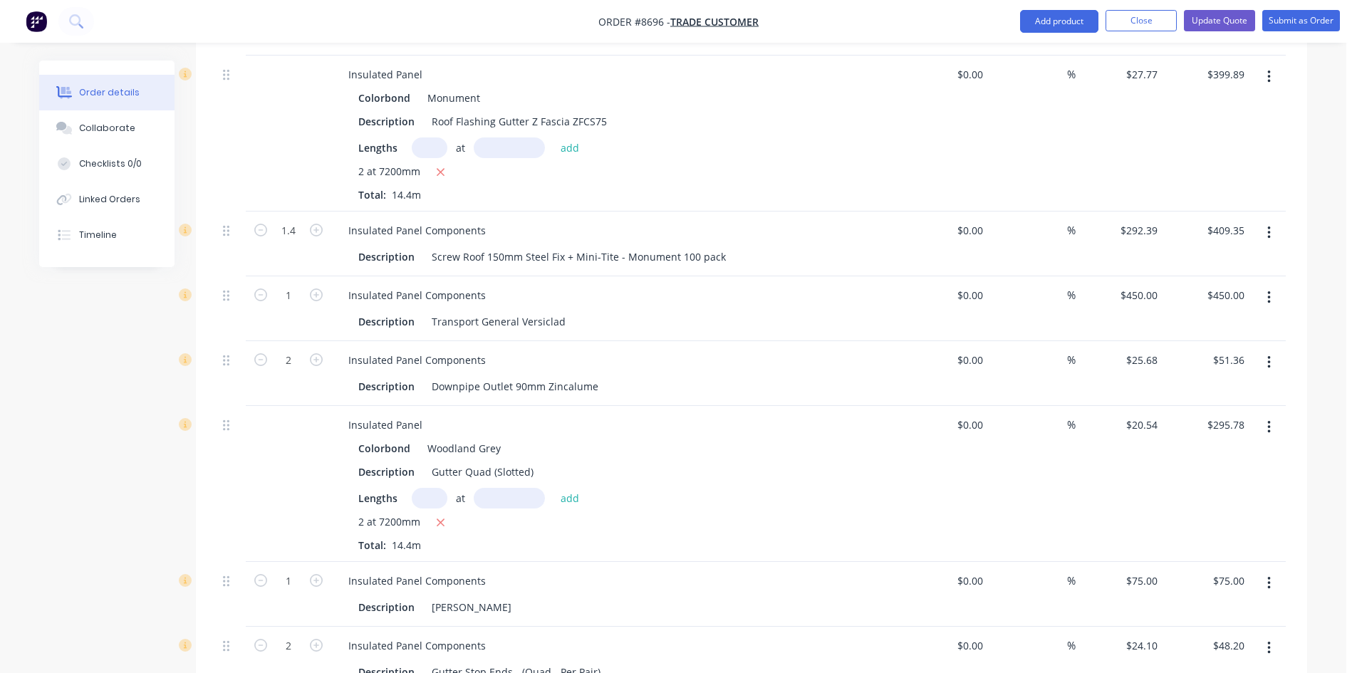
scroll to position [1069, 0]
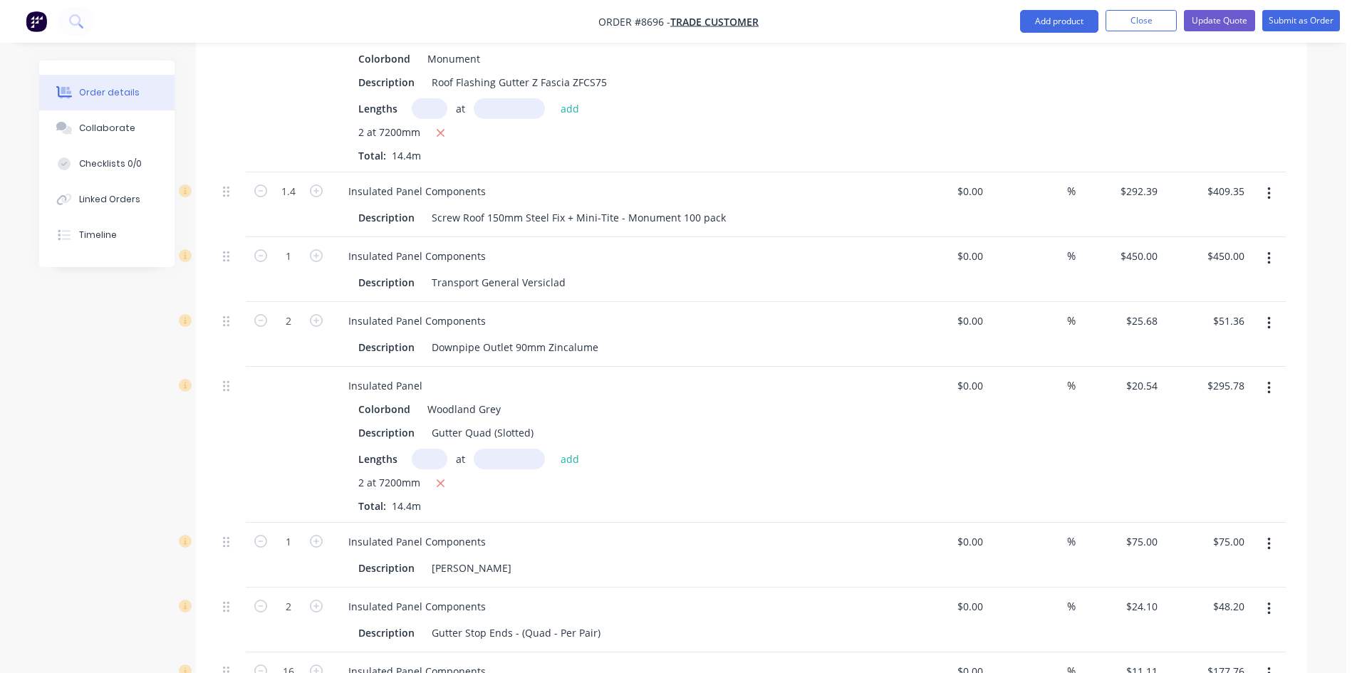
click at [1269, 380] on icon "button" at bounding box center [1269, 388] width 4 height 16
click at [1215, 415] on div "Edit" at bounding box center [1218, 425] width 110 height 21
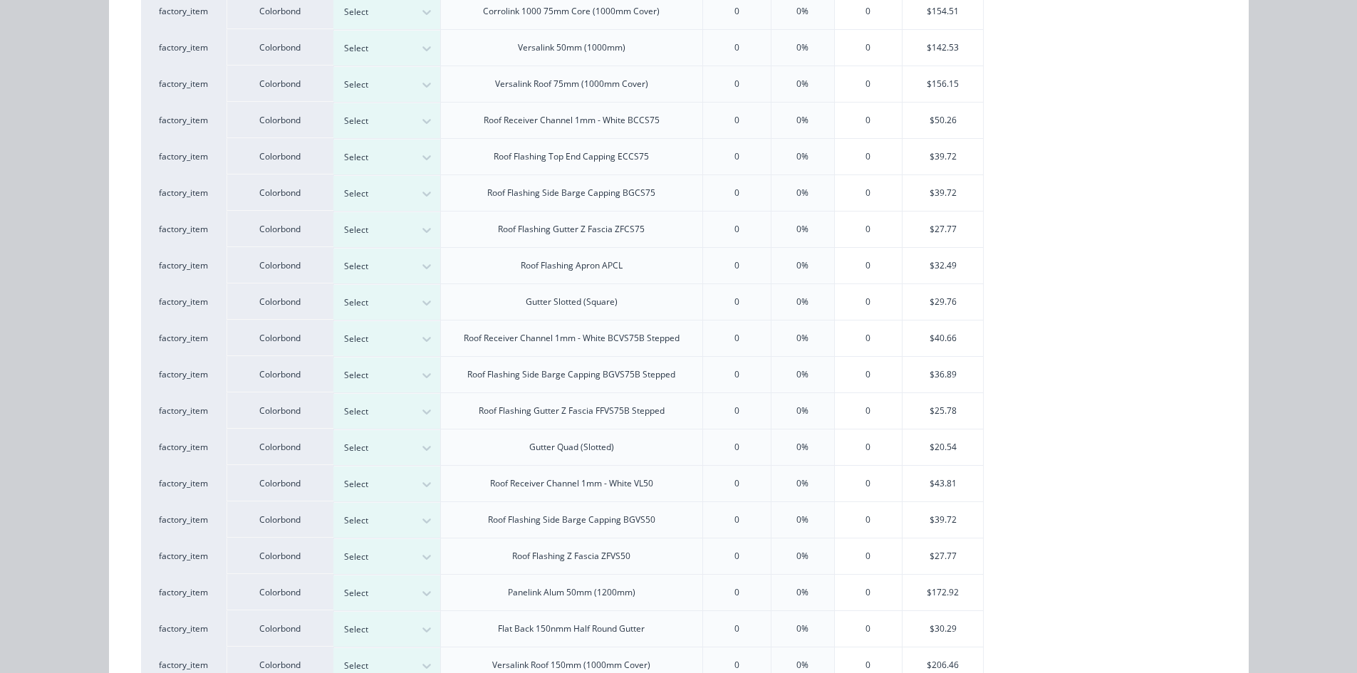
scroll to position [427, 0]
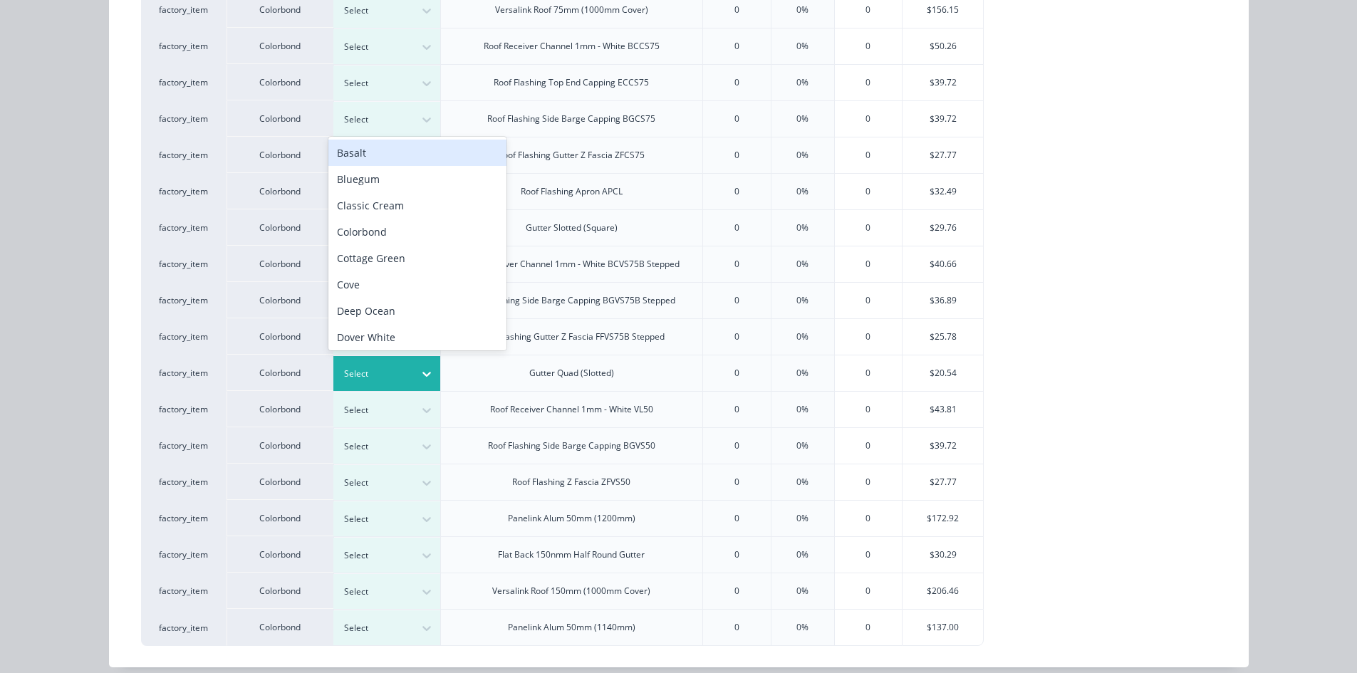
click at [373, 377] on div at bounding box center [376, 374] width 64 height 16
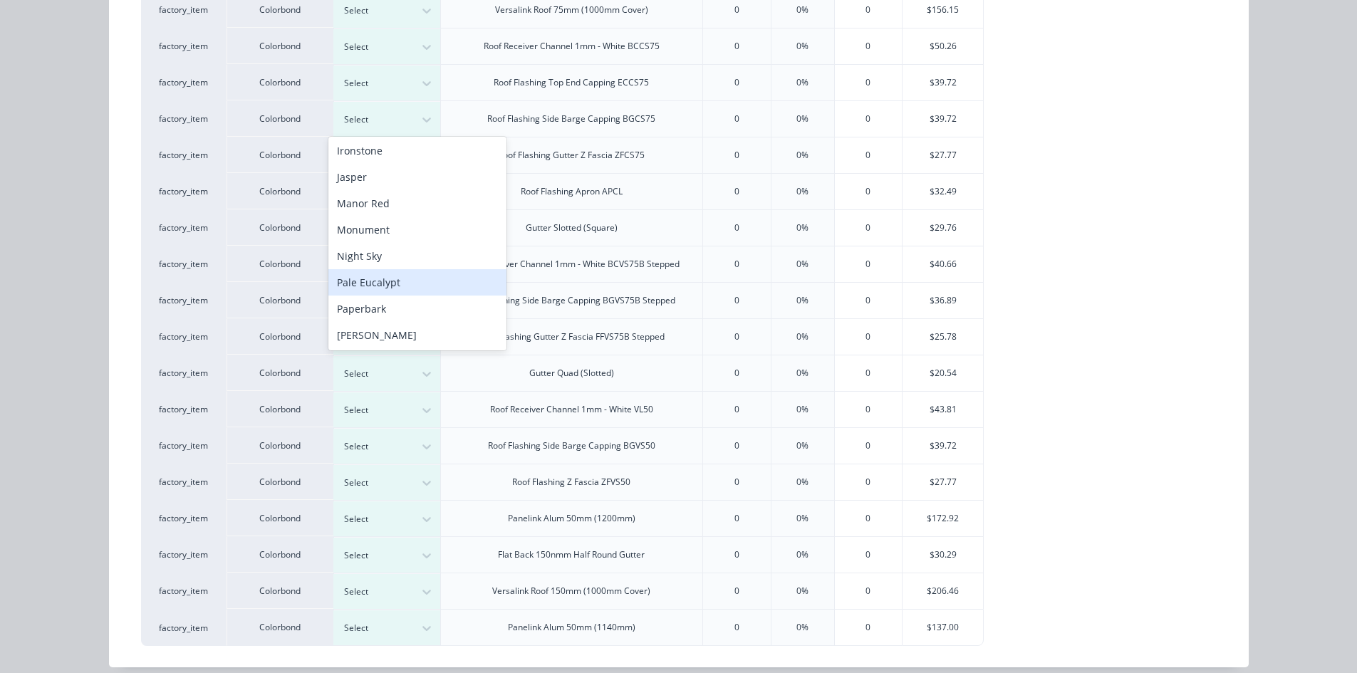
scroll to position [293, 0]
click at [401, 235] on div "Monument" at bounding box center [417, 228] width 178 height 26
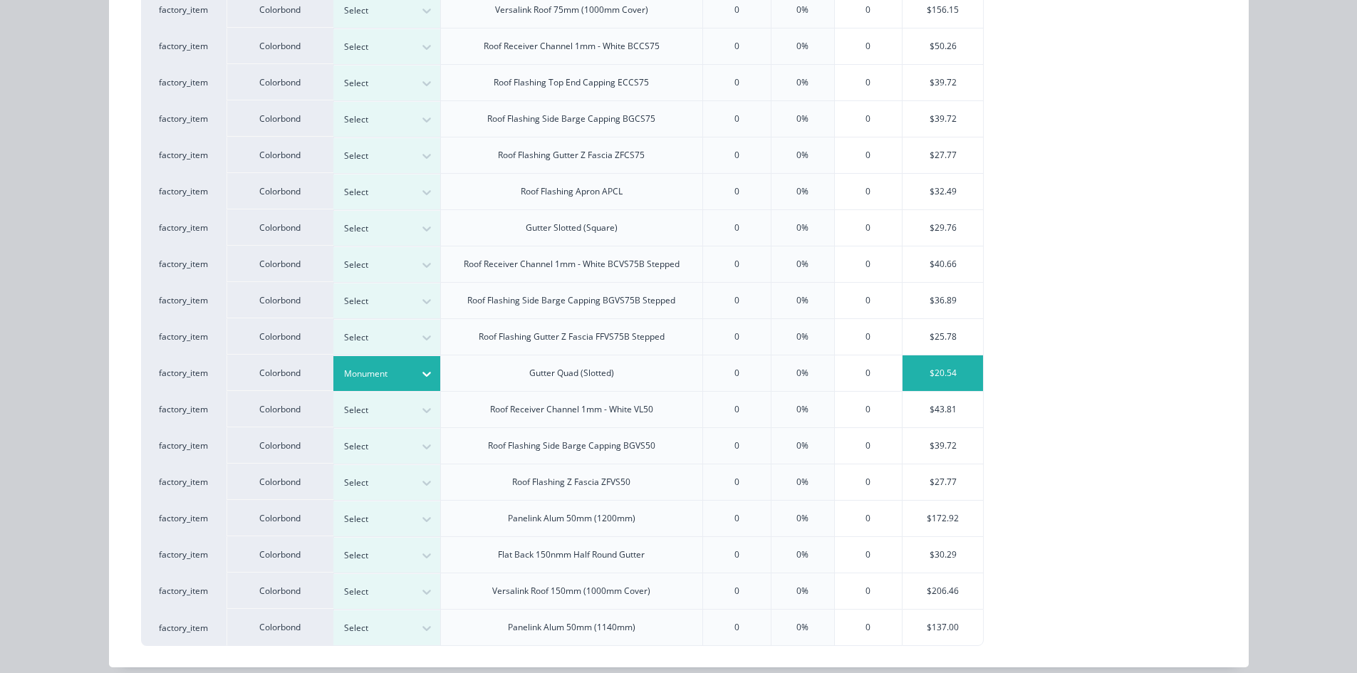
click at [934, 373] on div "$20.54" at bounding box center [943, 373] width 80 height 36
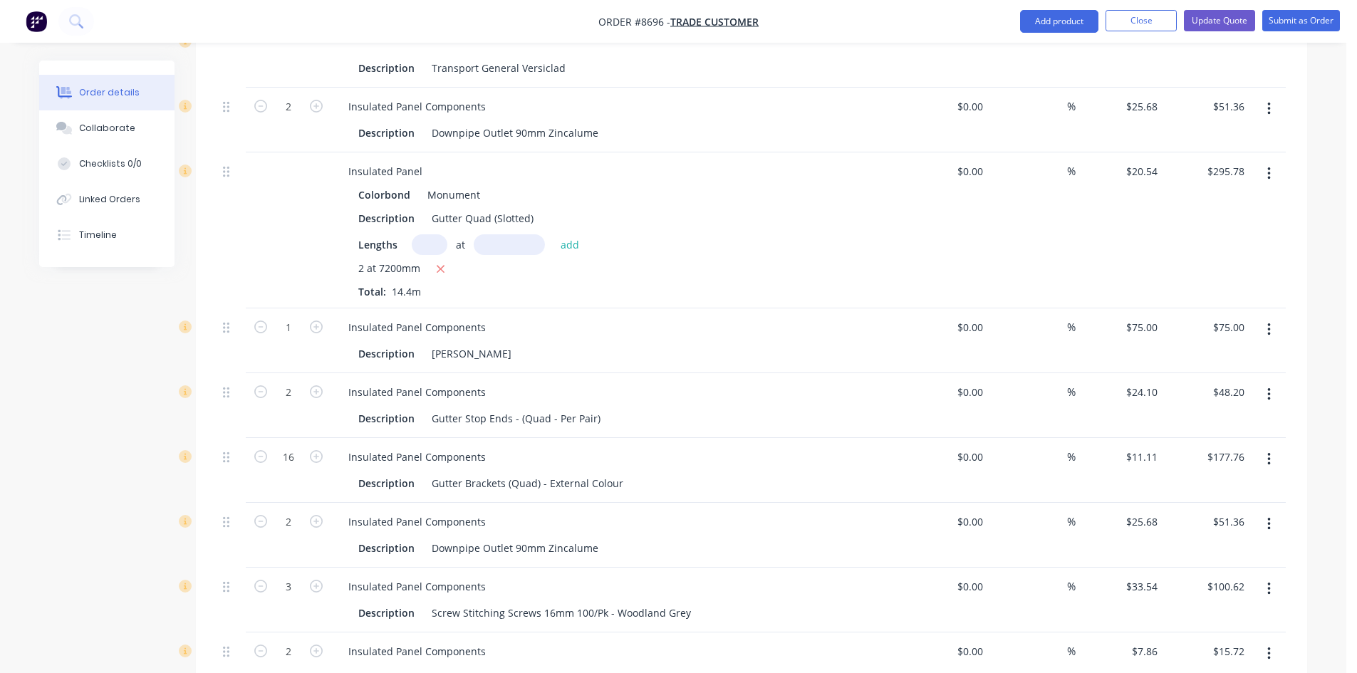
scroll to position [1282, 0]
click at [597, 409] on div "Gutter Stop Ends - (Quad - Per Pair)" at bounding box center [516, 419] width 180 height 21
click at [633, 447] on div "Insulated Panel Components" at bounding box center [616, 457] width 558 height 21
click at [618, 474] on div "Gutter Brackets (Quad) - External Colour" at bounding box center [527, 484] width 203 height 21
click at [645, 539] on div "Description Downpipe Outlet 90mm Zincalume" at bounding box center [613, 549] width 521 height 21
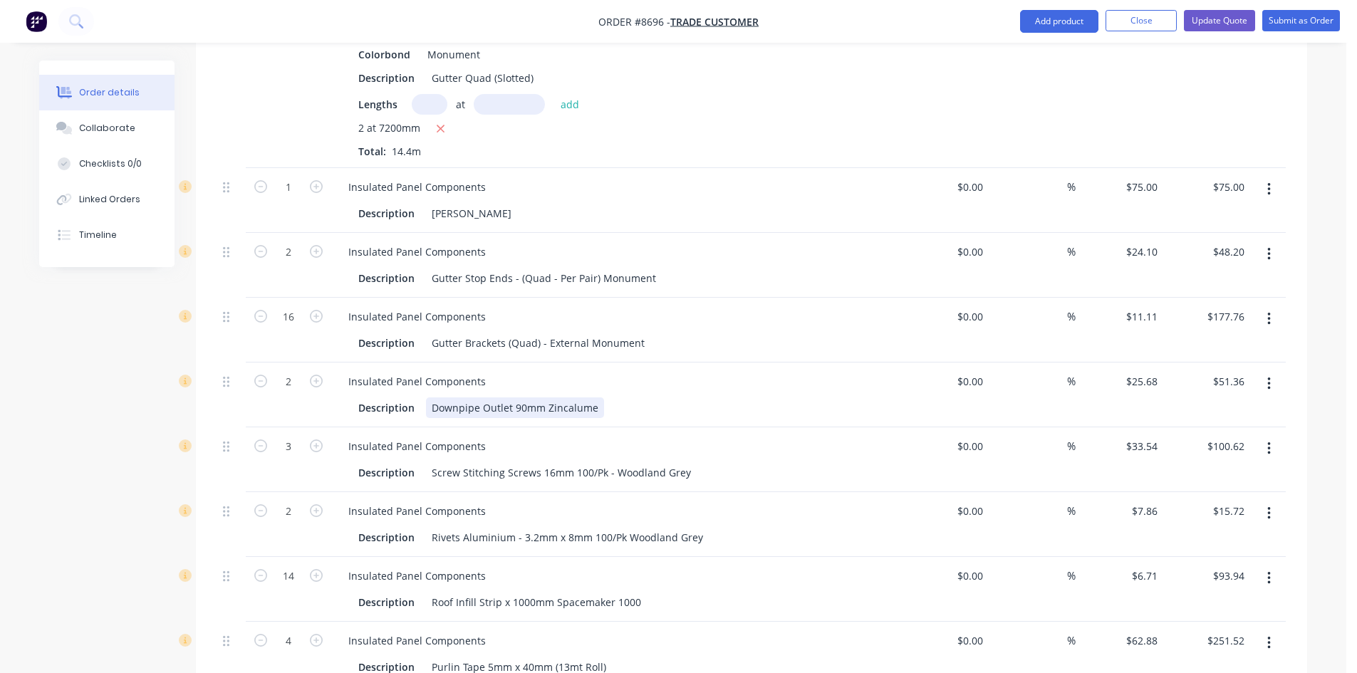
scroll to position [1425, 0]
click at [682, 461] on div "Screw Stitching Screws 16mm 100/Pk - Woodland Grey" at bounding box center [561, 471] width 271 height 21
click at [697, 526] on div "Rivets Aluminium - 3.2mm x 8mm 100/Pk Woodland Grey" at bounding box center [567, 536] width 283 height 21
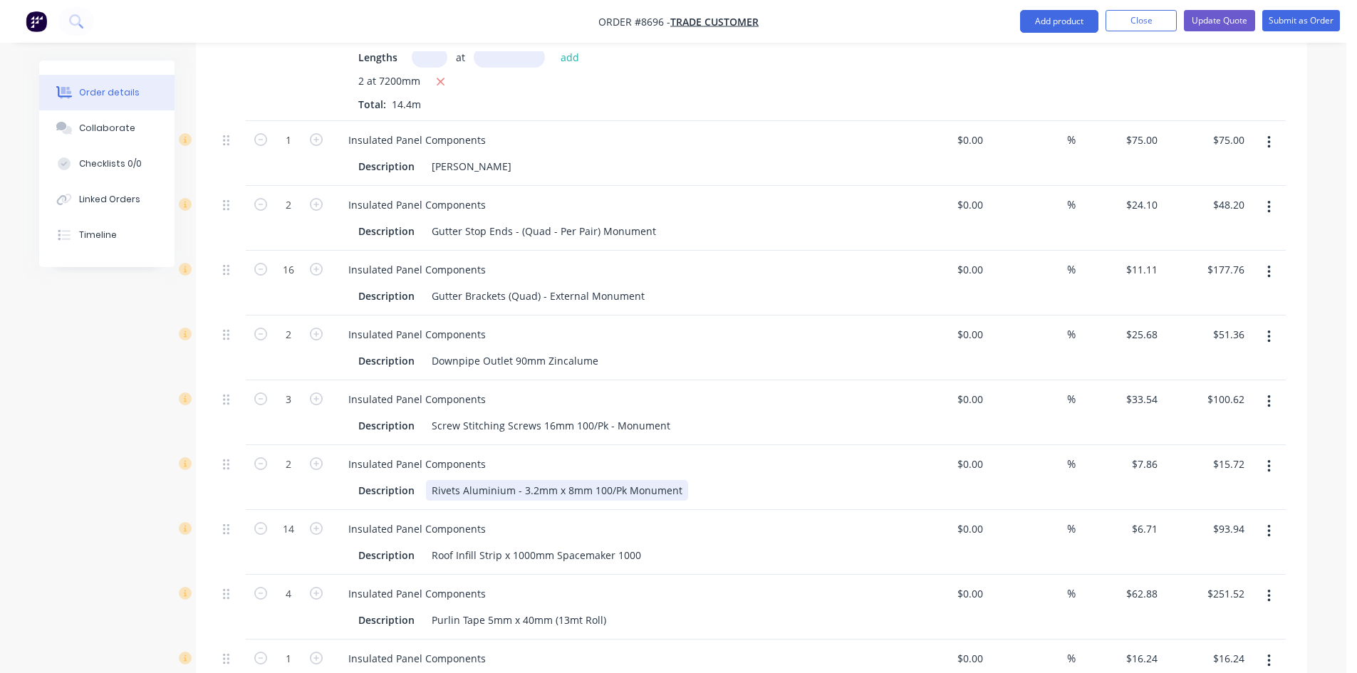
scroll to position [1496, 0]
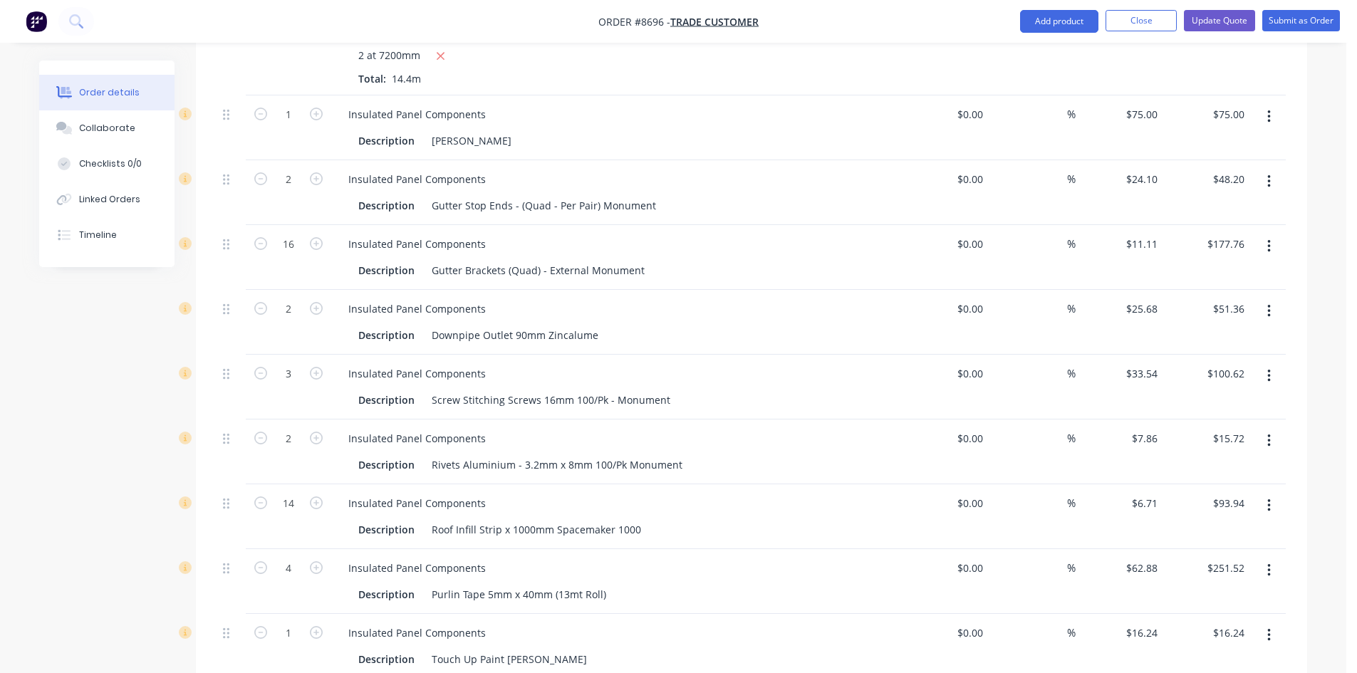
click at [682, 493] on div "Insulated Panel Components" at bounding box center [616, 503] width 558 height 21
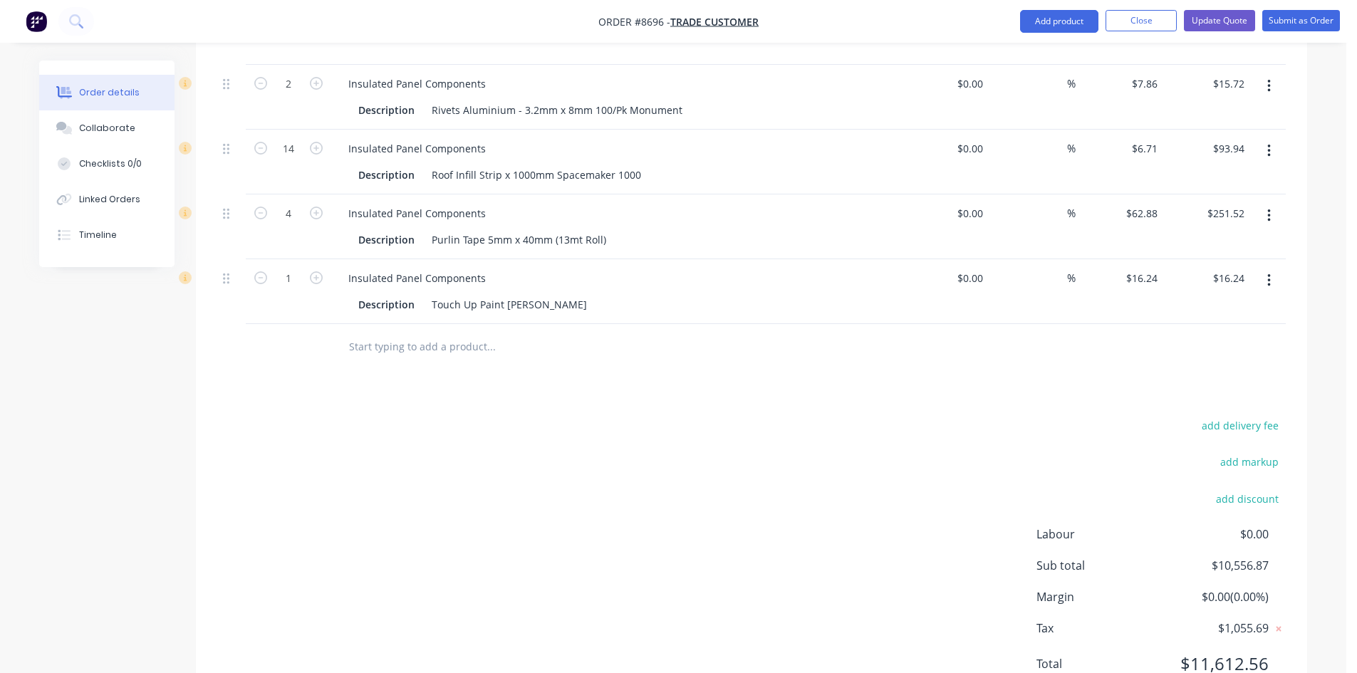
scroll to position [1852, 0]
click at [437, 331] on input "text" at bounding box center [490, 345] width 285 height 28
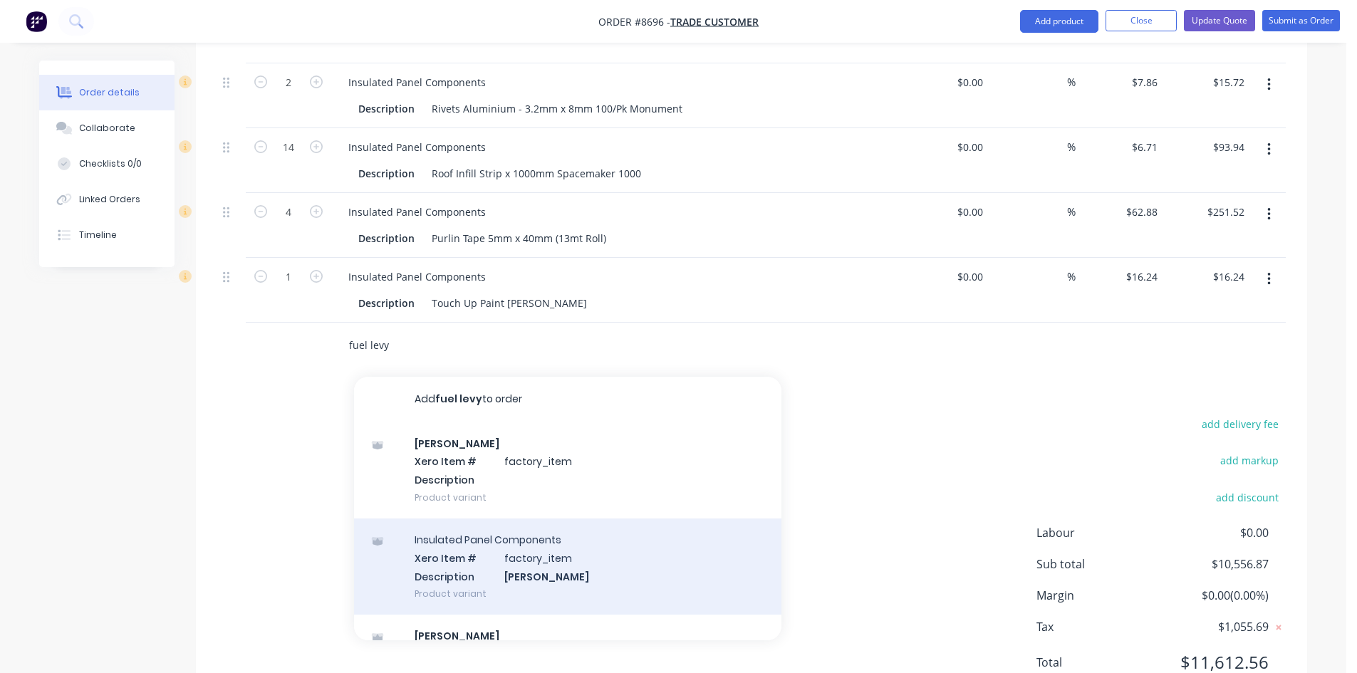
type input "fuel levy"
click at [485, 519] on div "Insulated Panel Components Xero Item # factory_item Description Fuel Levy Produ…" at bounding box center [567, 567] width 427 height 96
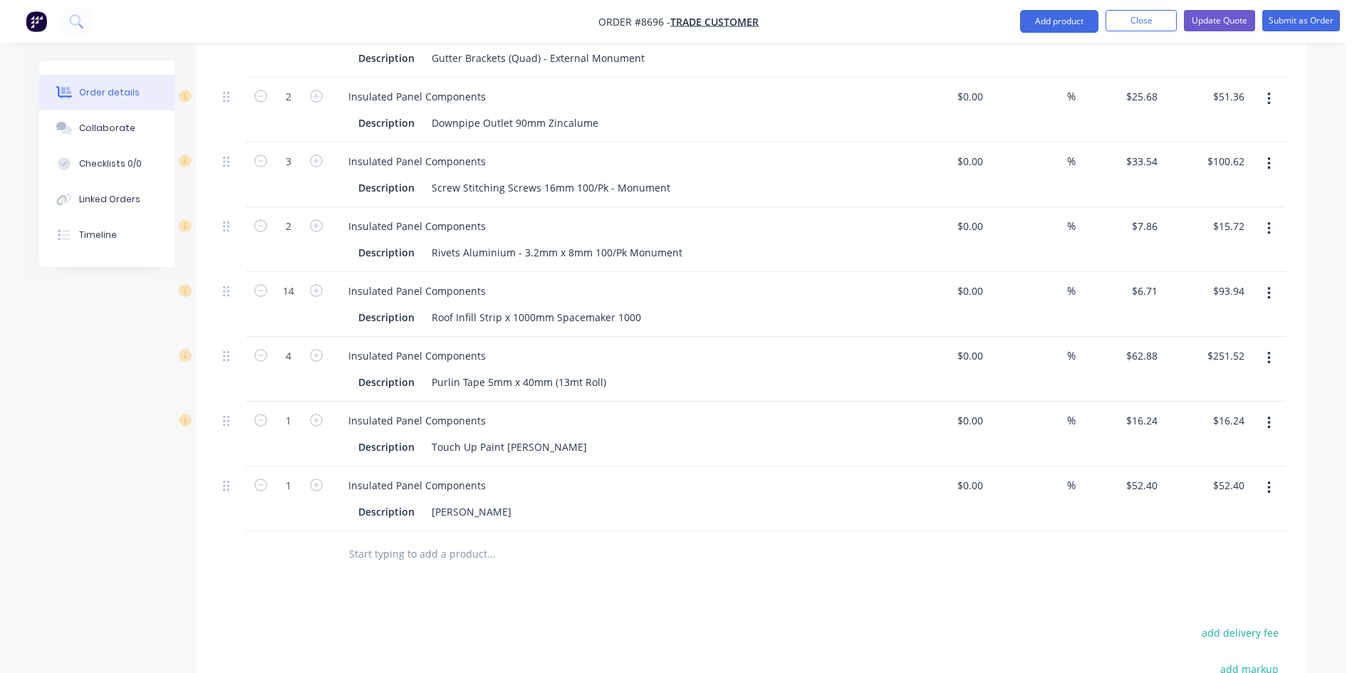
scroll to position [1710, 0]
click at [1269, 479] on icon "button" at bounding box center [1269, 487] width 4 height 16
click at [1195, 599] on div "Delete" at bounding box center [1218, 609] width 110 height 21
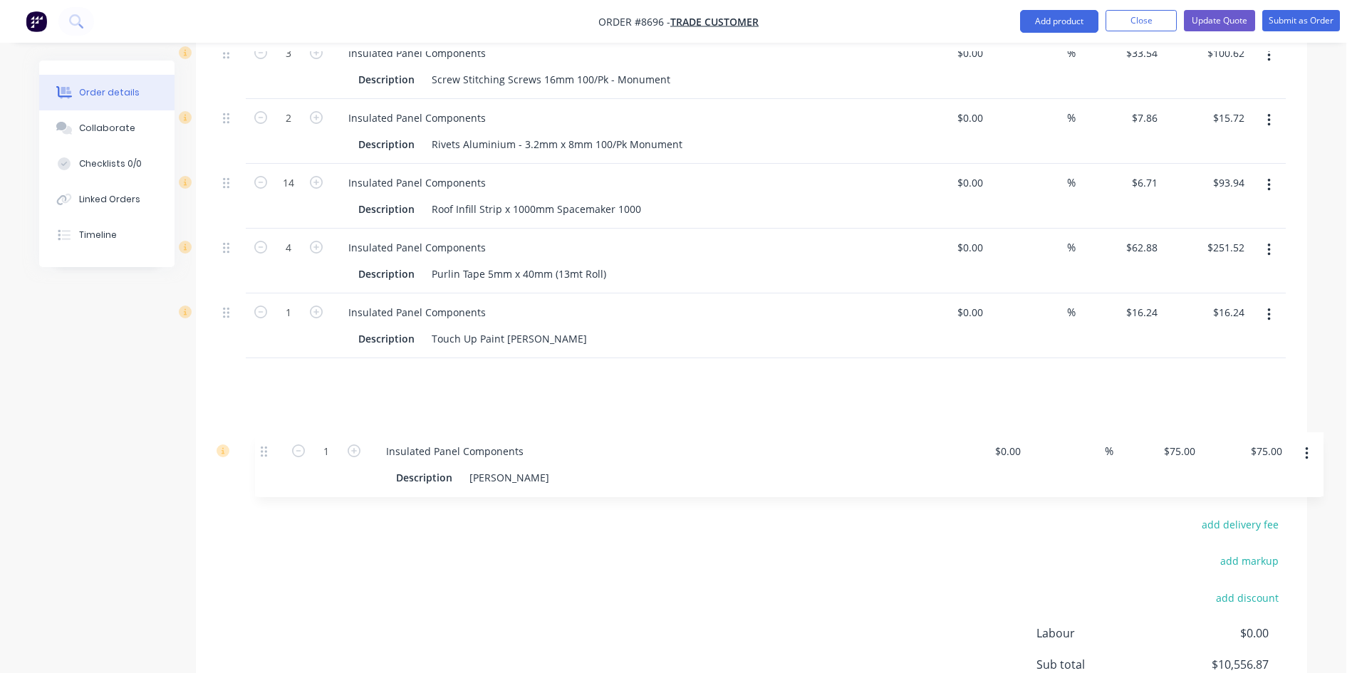
scroll to position [1759, 0]
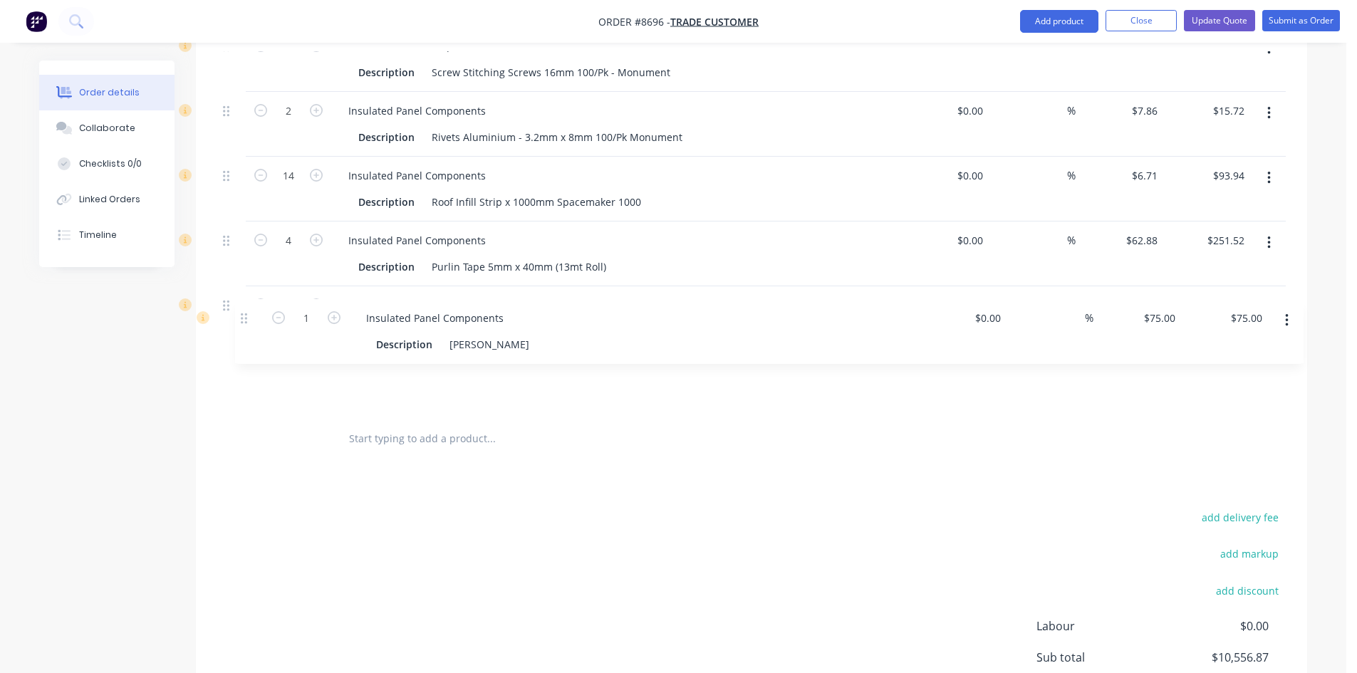
drag, startPoint x: 229, startPoint y: 221, endPoint x: 244, endPoint y: 328, distance: 108.6
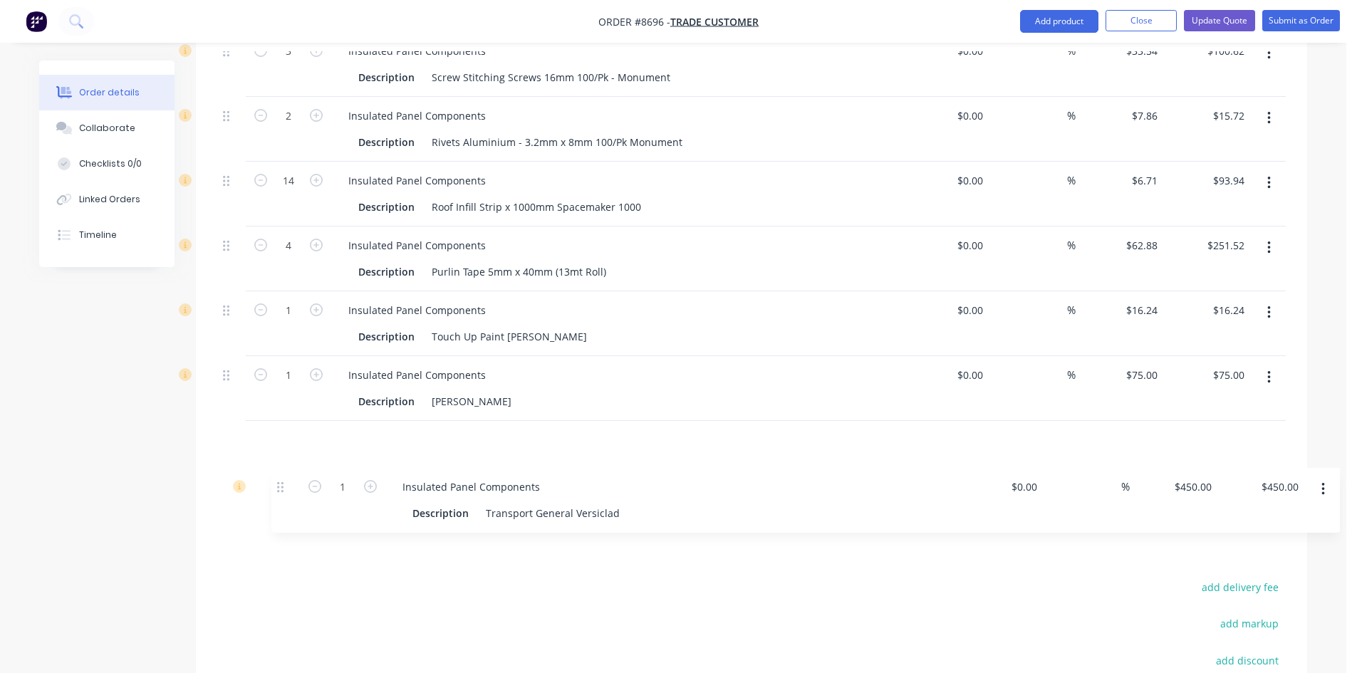
scroll to position [1690, 0]
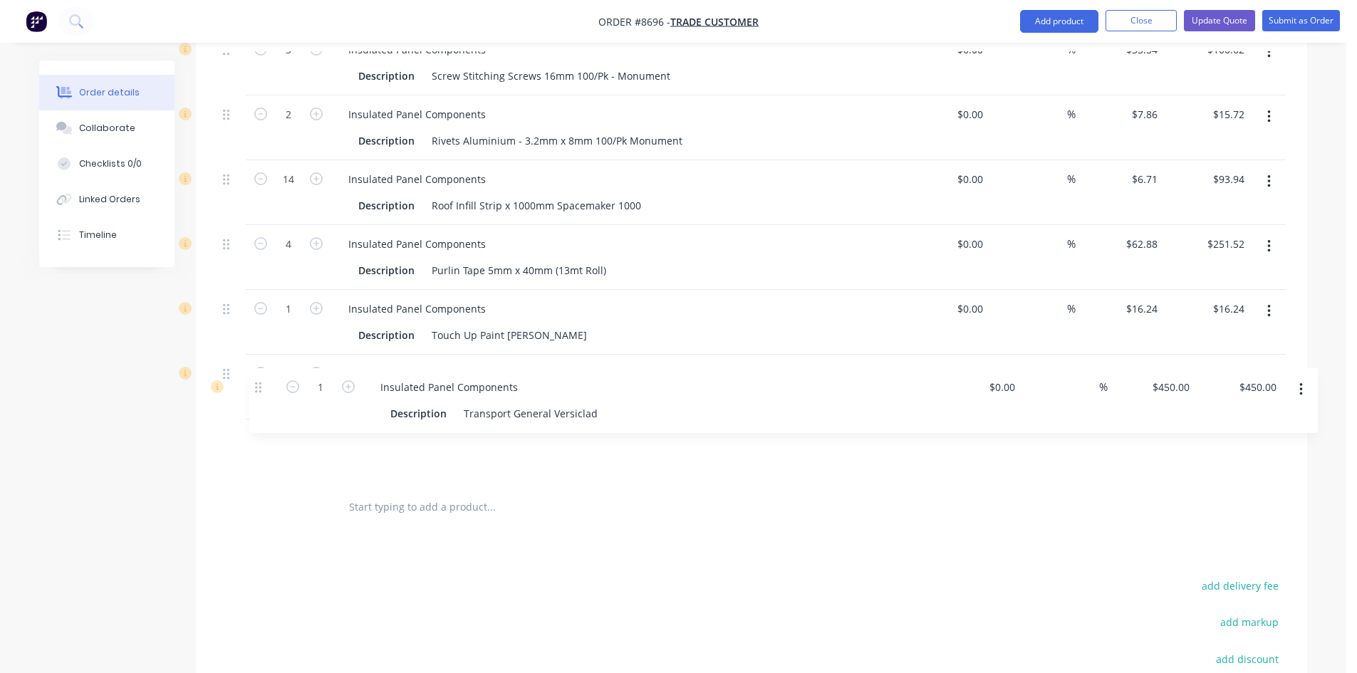
drag, startPoint x: 226, startPoint y: 170, endPoint x: 251, endPoint y: 401, distance: 232.9
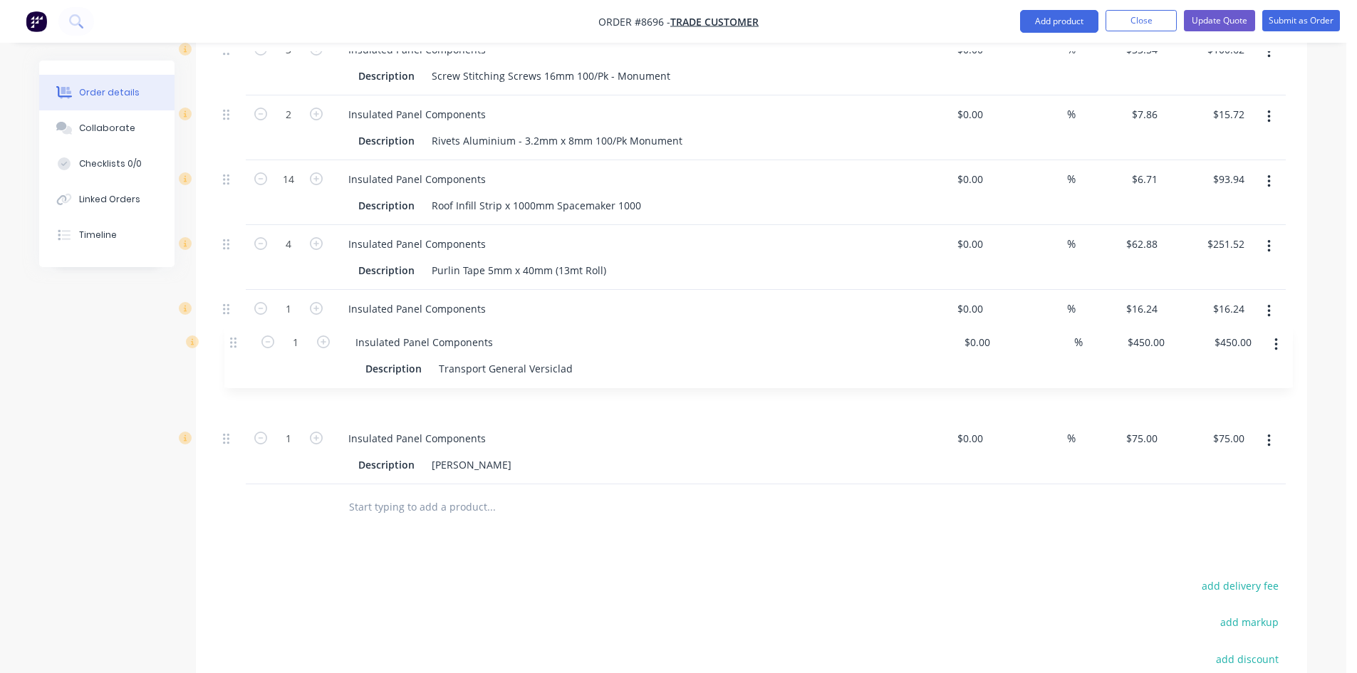
drag, startPoint x: 232, startPoint y: 401, endPoint x: 239, endPoint y: 339, distance: 62.5
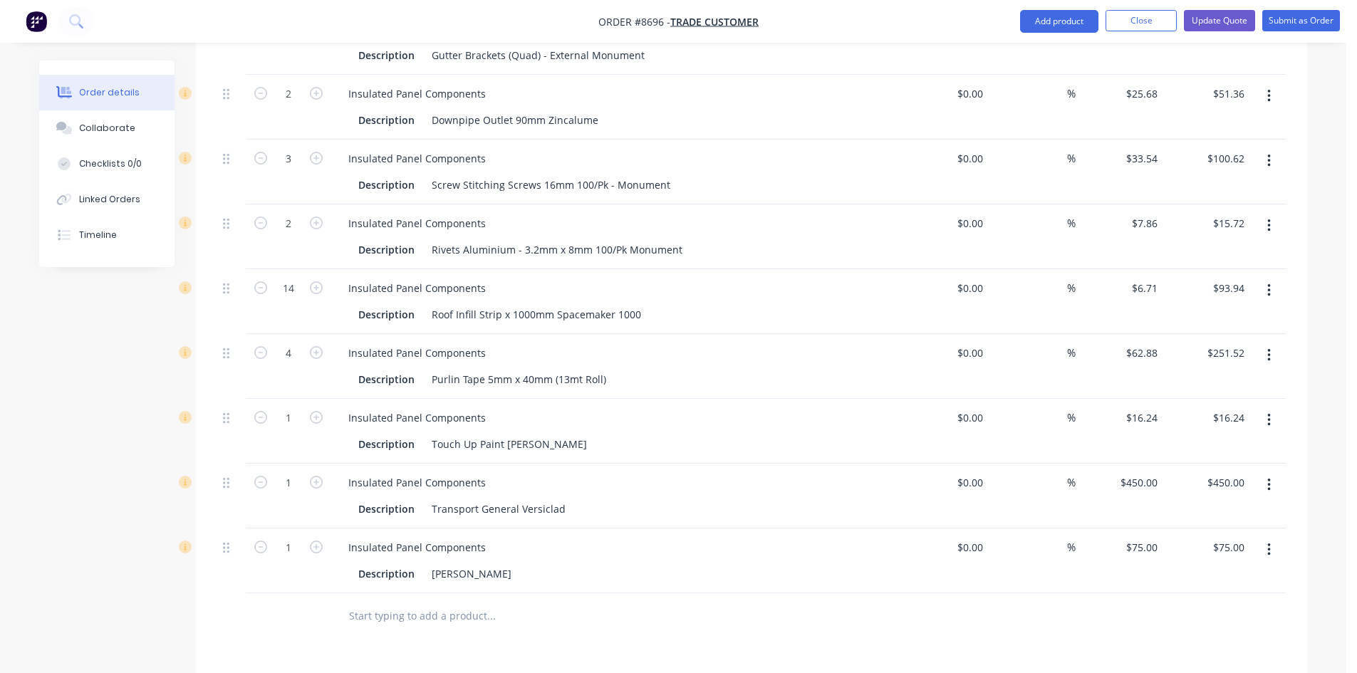
scroll to position [1619, 0]
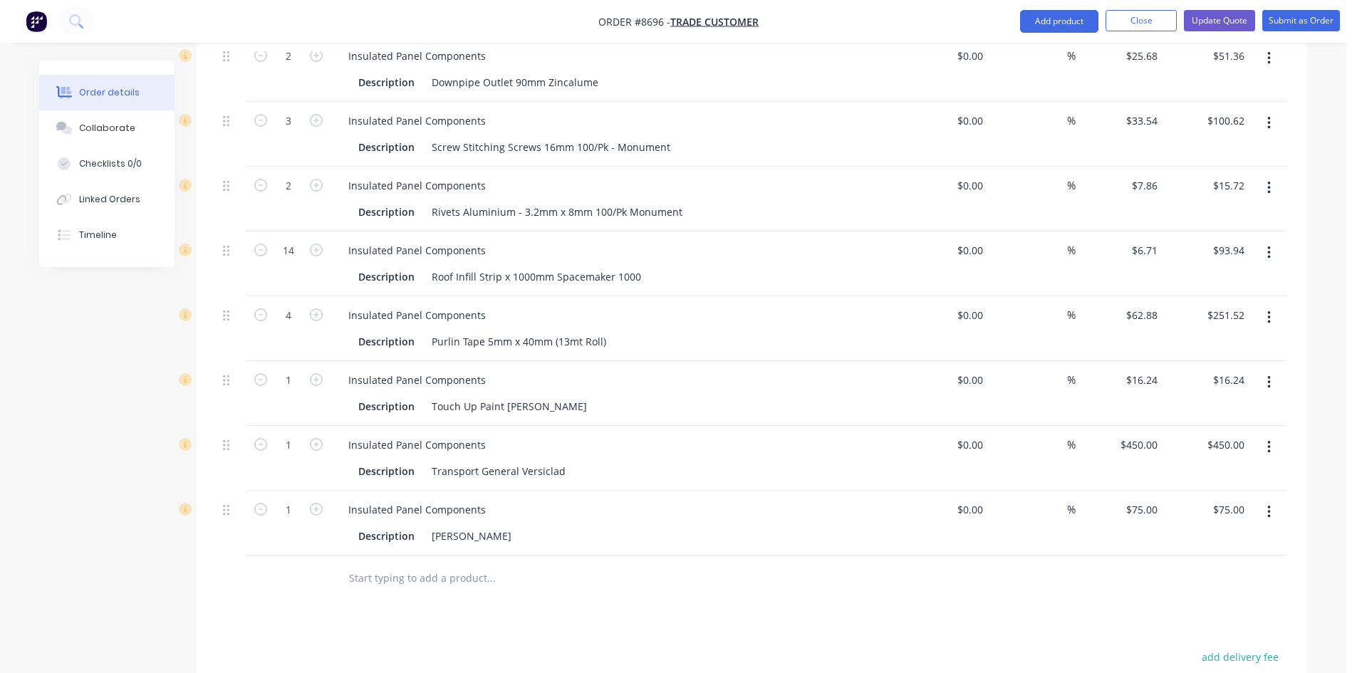
click at [398, 564] on input "text" at bounding box center [490, 578] width 285 height 28
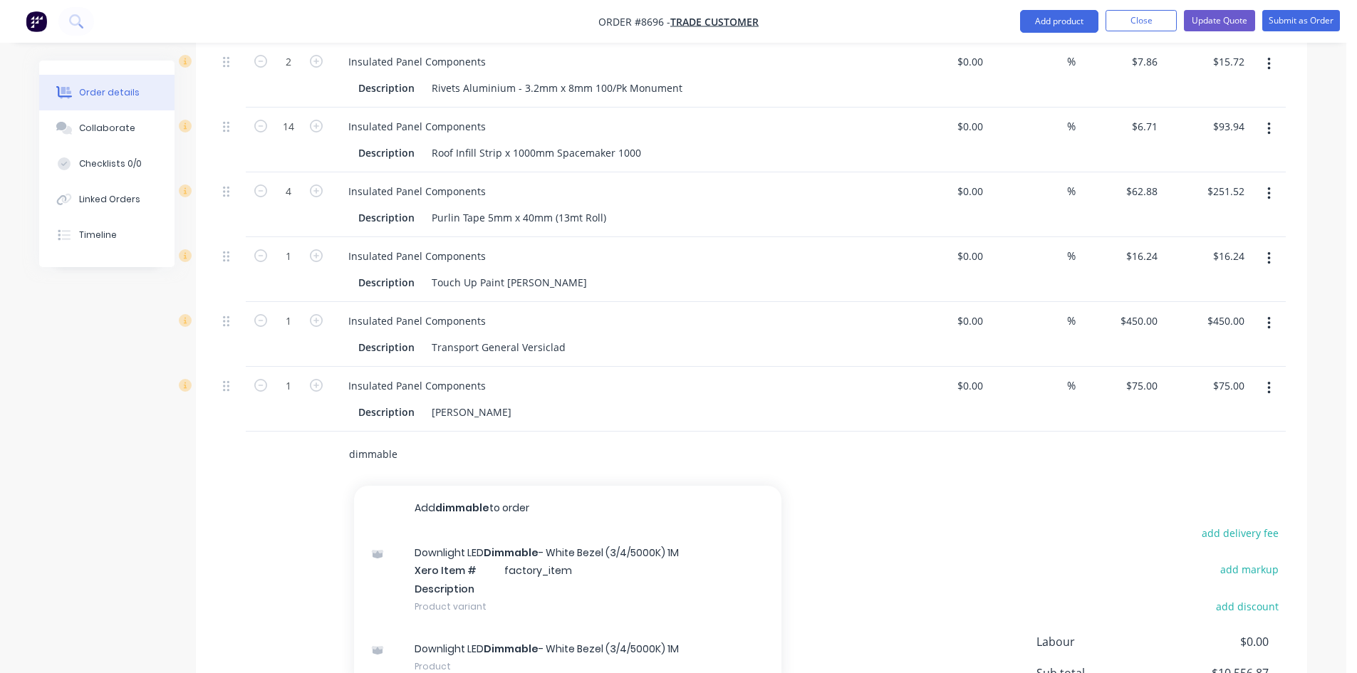
scroll to position [1762, 0]
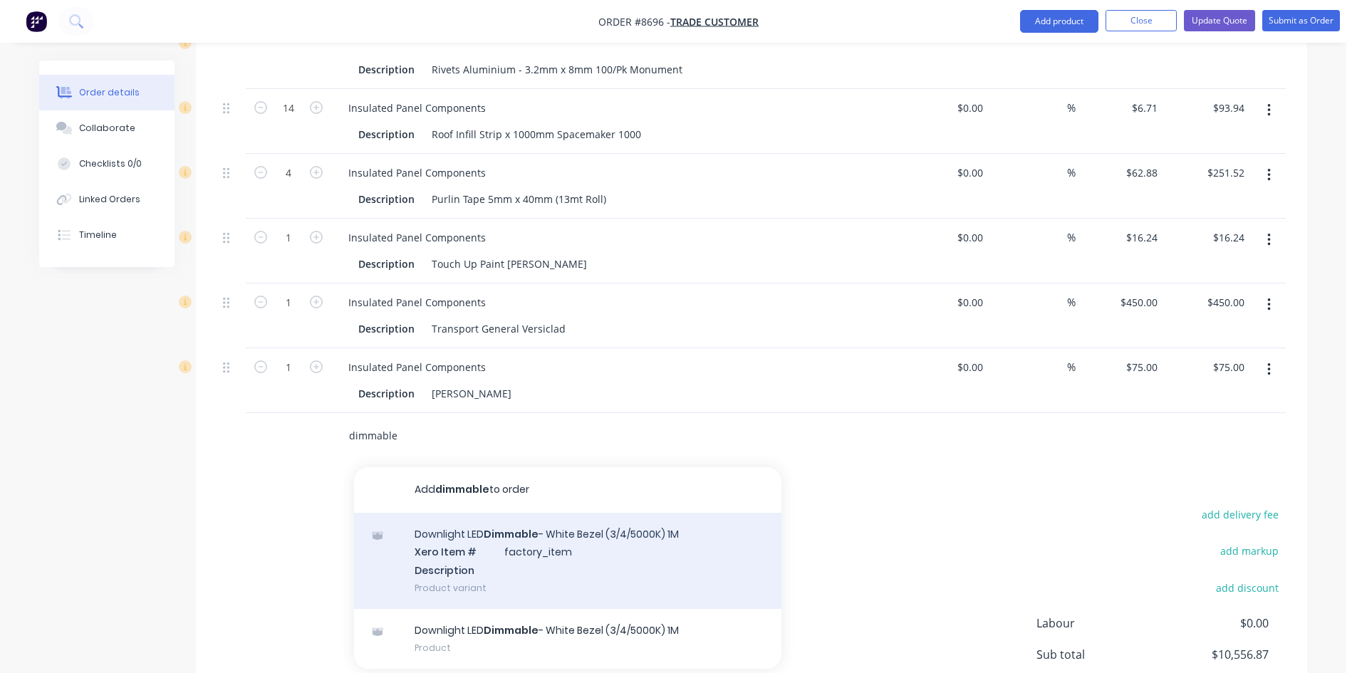
type input "dimmable"
click at [444, 519] on div "Downlight LED Dimmable - White Bezel (3/4/5000K) 1M Xero Item # factory_item De…" at bounding box center [567, 561] width 427 height 96
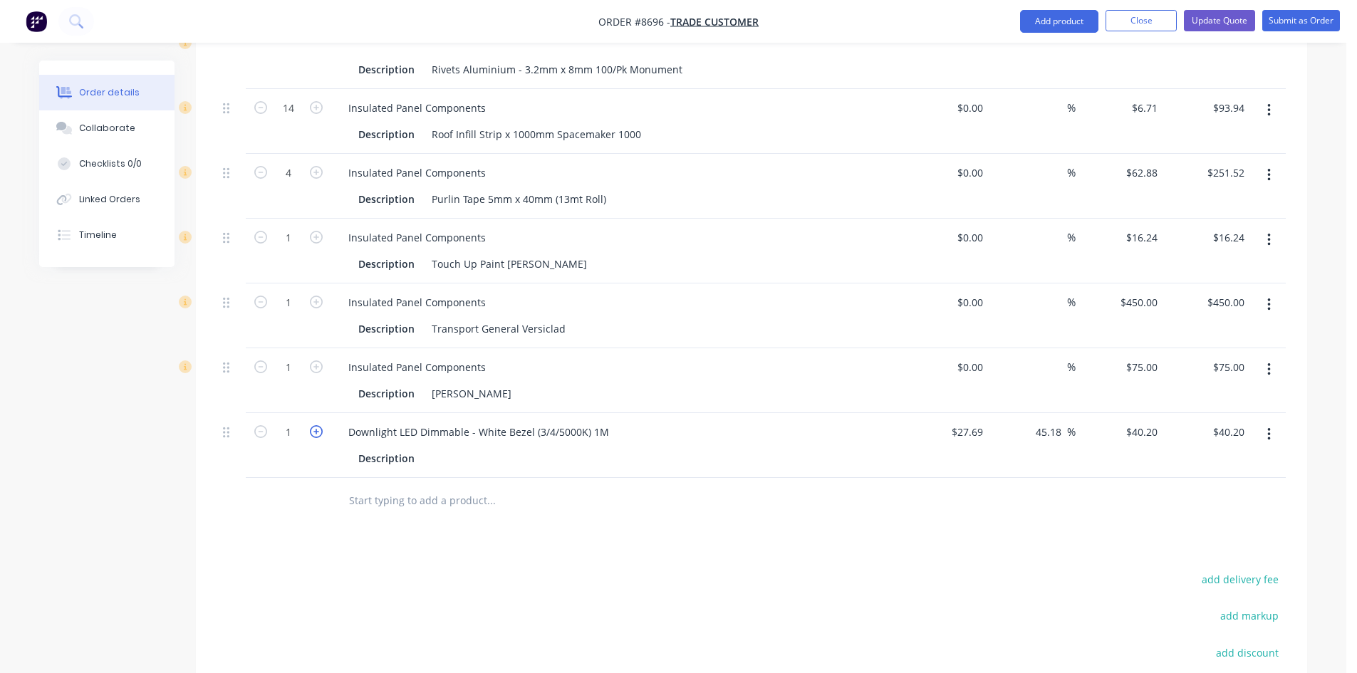
click at [318, 425] on icon "button" at bounding box center [316, 431] width 13 height 13
type input "2"
type input "$80.40"
click at [318, 425] on icon "button" at bounding box center [316, 431] width 13 height 13
type input "3"
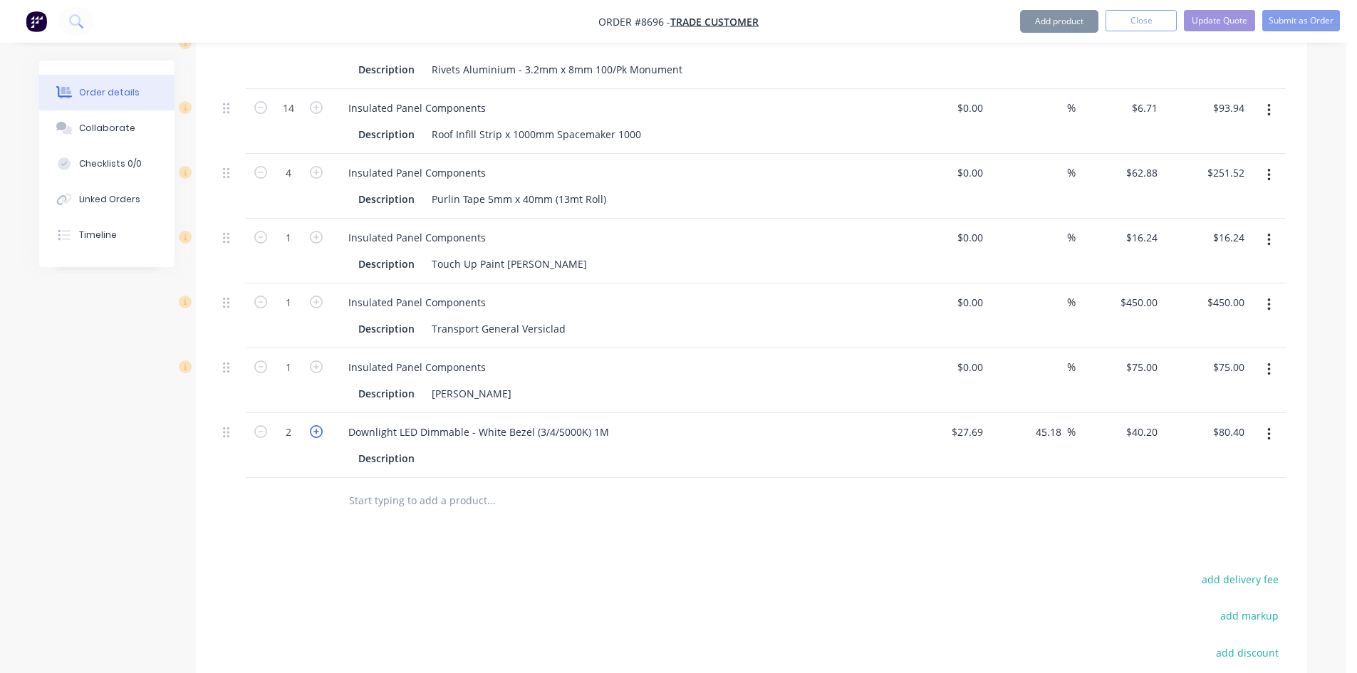
type input "$120.60"
click at [318, 425] on icon "button" at bounding box center [316, 431] width 13 height 13
type input "4"
type input "$160.80"
click at [318, 425] on icon "button" at bounding box center [316, 431] width 13 height 13
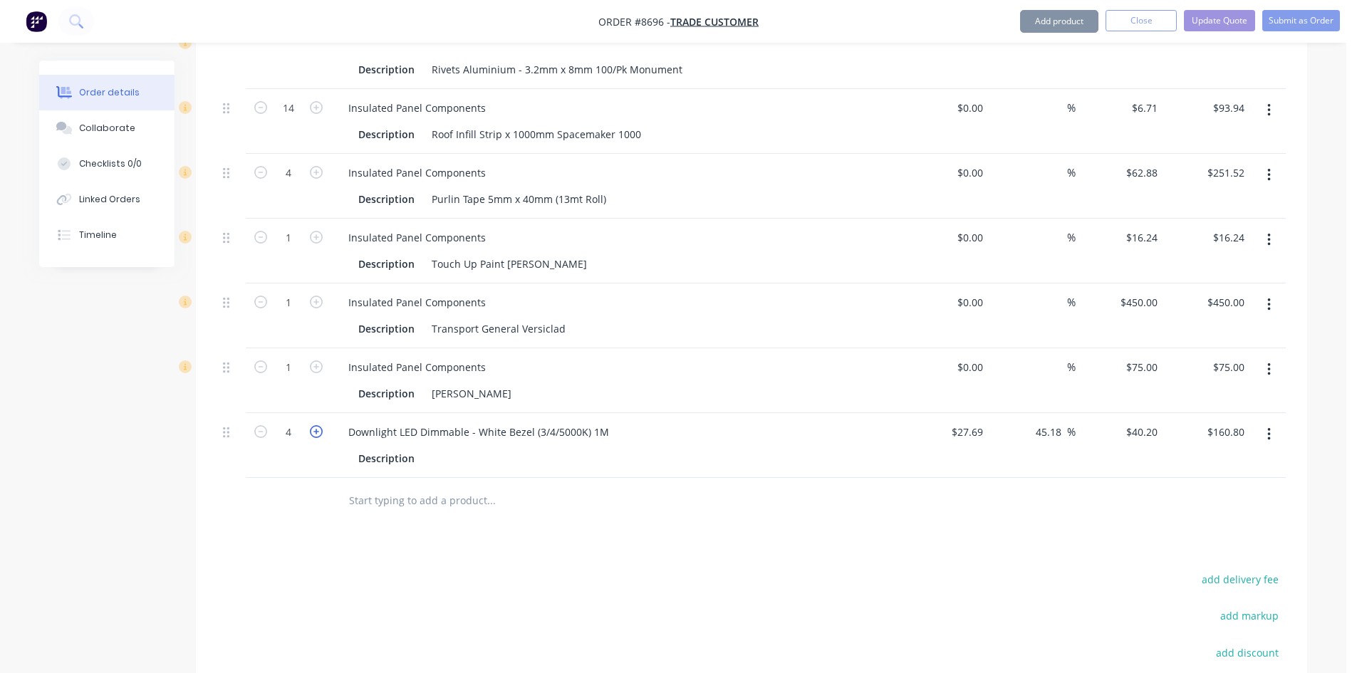
type input "5"
type input "$201.00"
click at [319, 425] on icon "button" at bounding box center [316, 431] width 13 height 13
type input "6"
type input "$241.20"
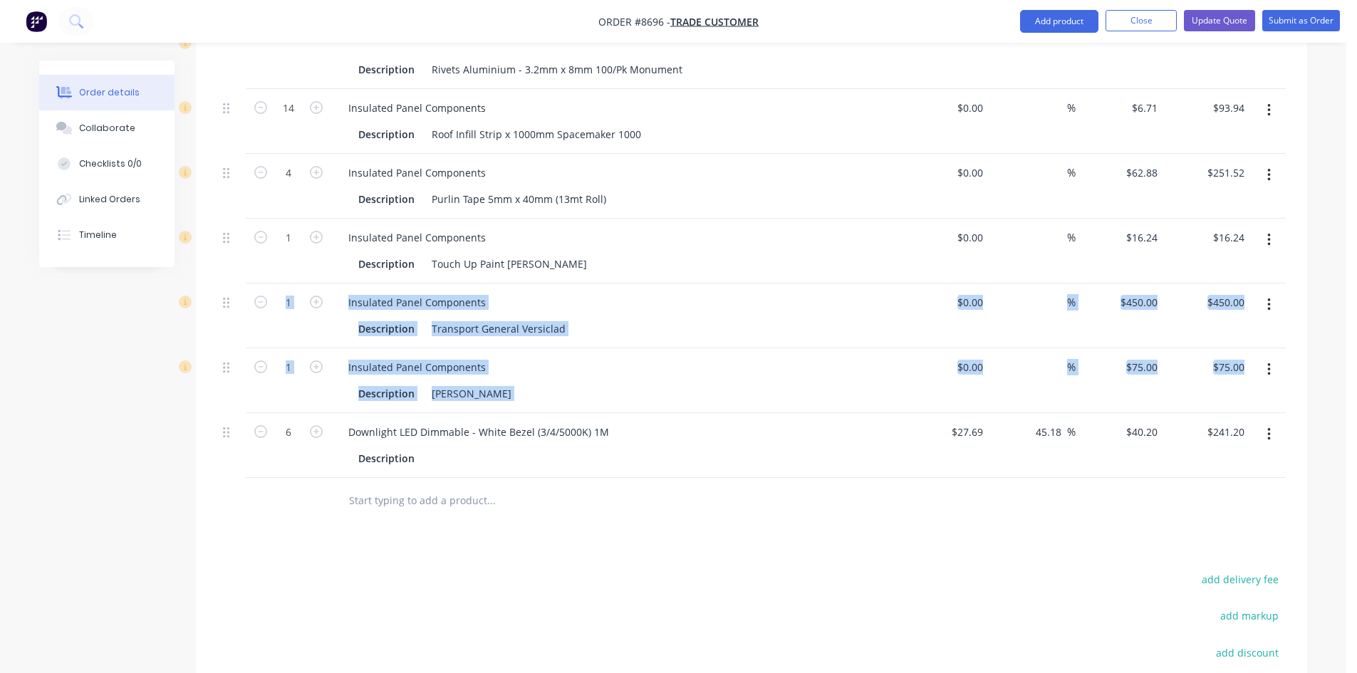
drag, startPoint x: 217, startPoint y: 396, endPoint x: 219, endPoint y: 281, distance: 115.4
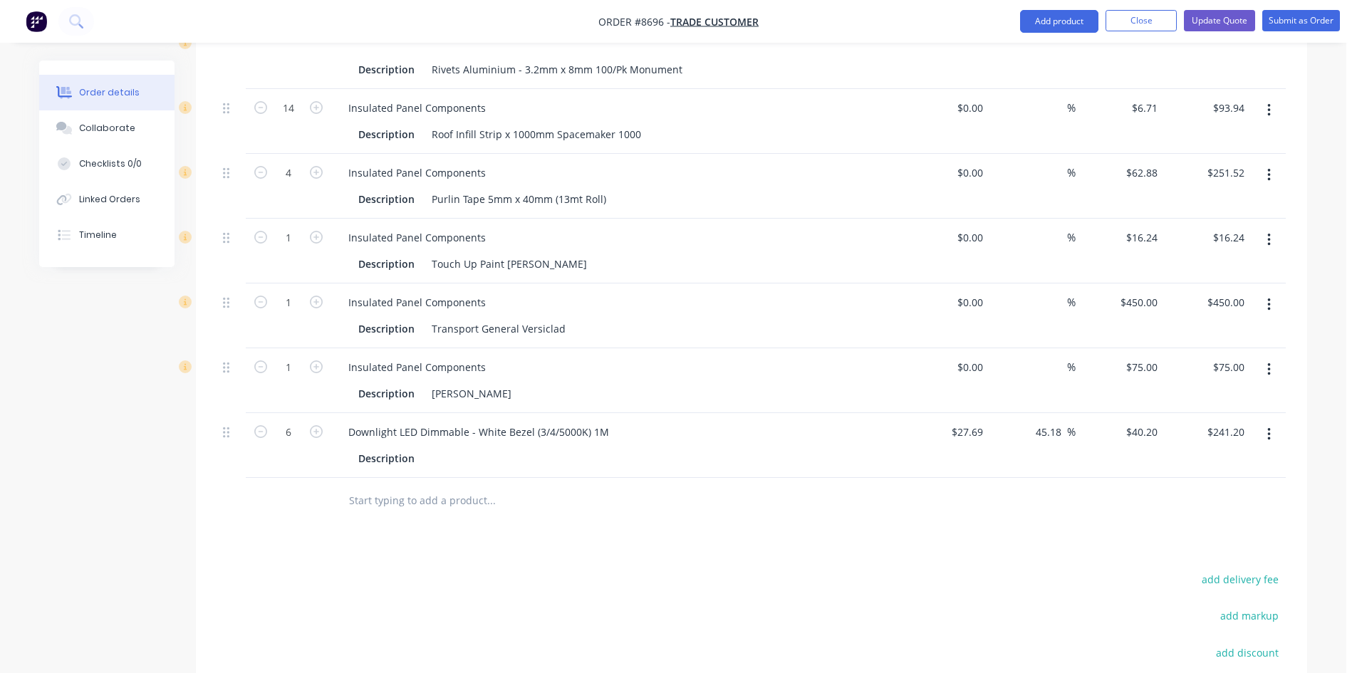
click at [260, 478] on div at bounding box center [288, 501] width 85 height 46
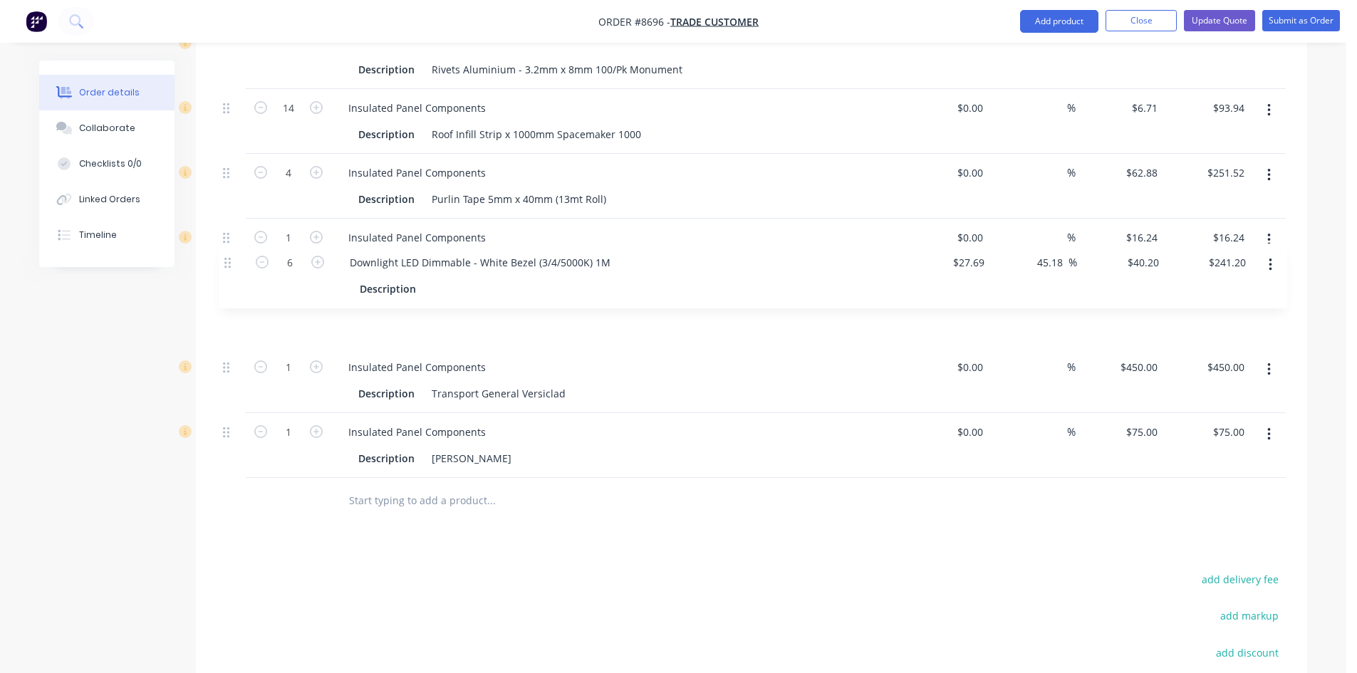
drag, startPoint x: 227, startPoint y: 394, endPoint x: 234, endPoint y: 254, distance: 139.8
click at [377, 487] on input "text" at bounding box center [490, 501] width 285 height 28
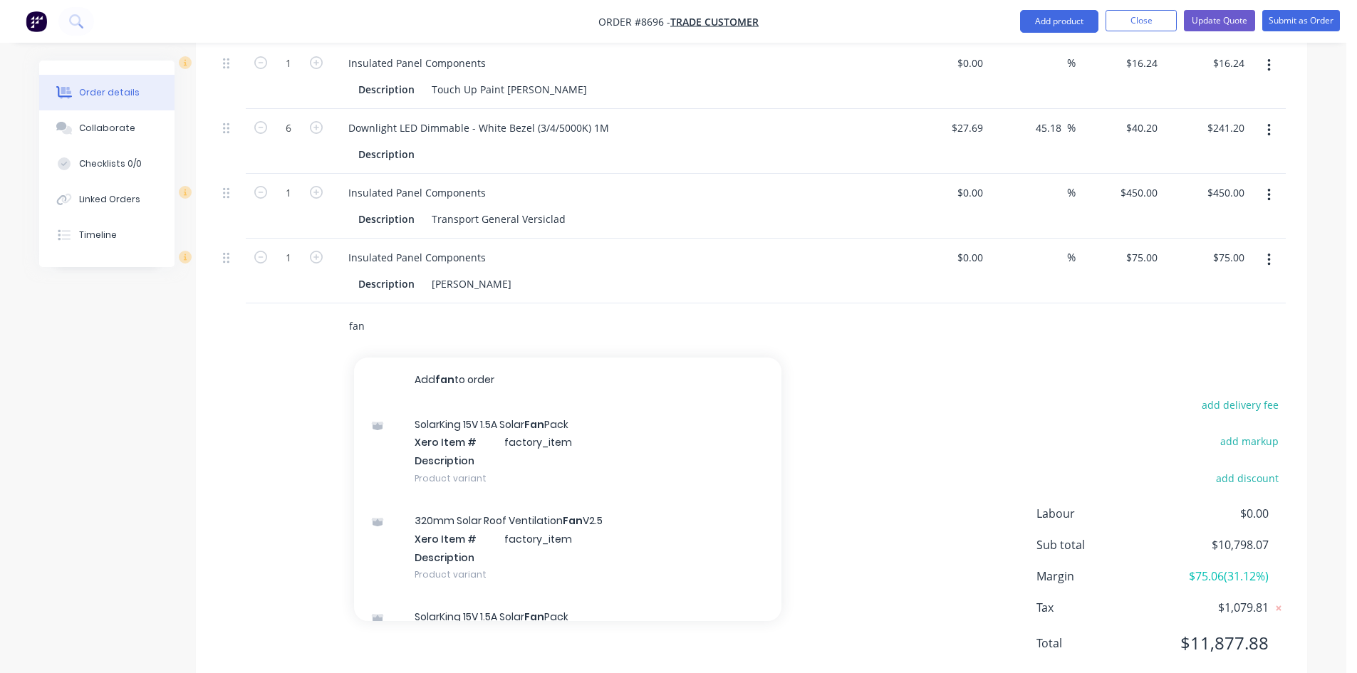
scroll to position [1865, 0]
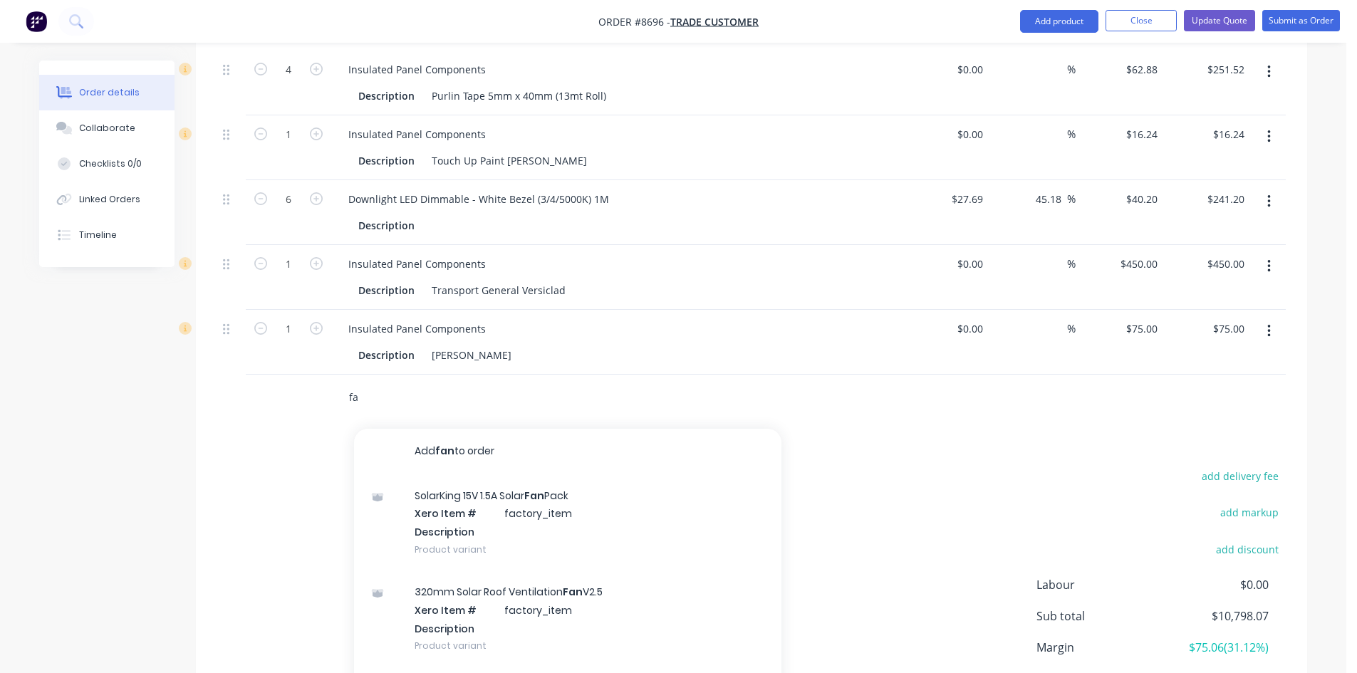
type input "f"
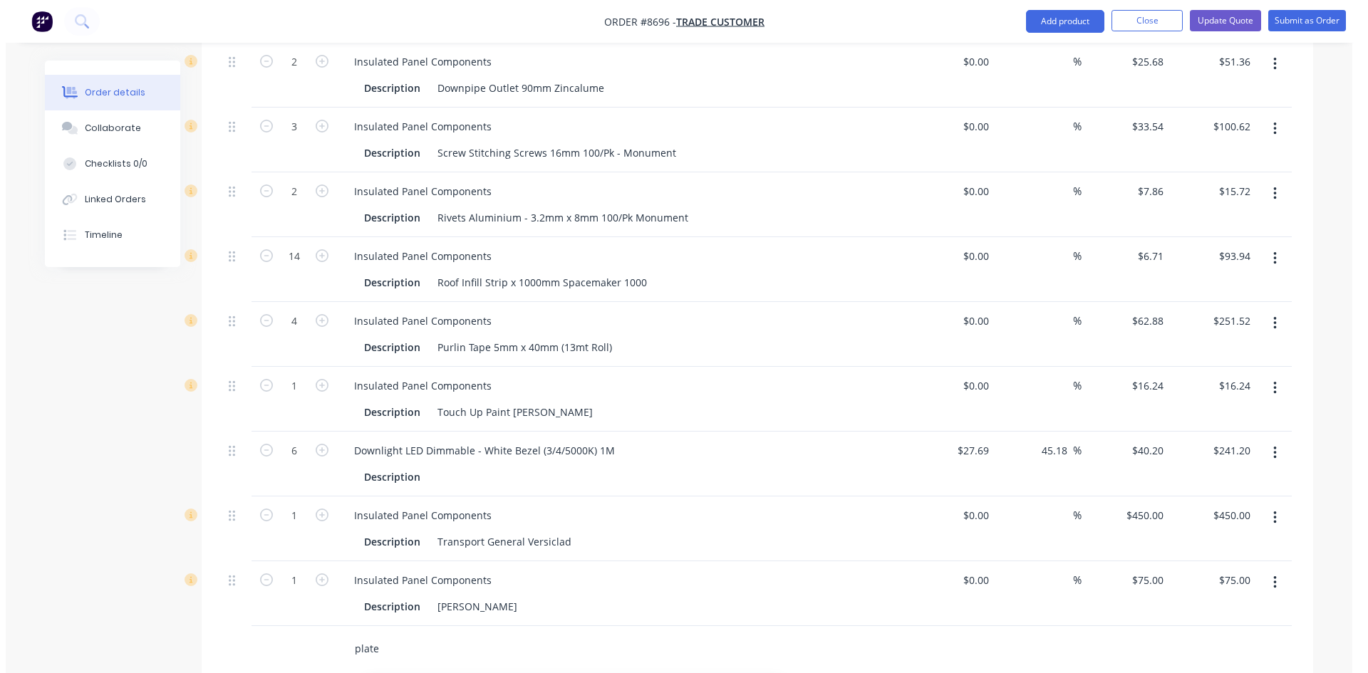
scroll to position [1580, 0]
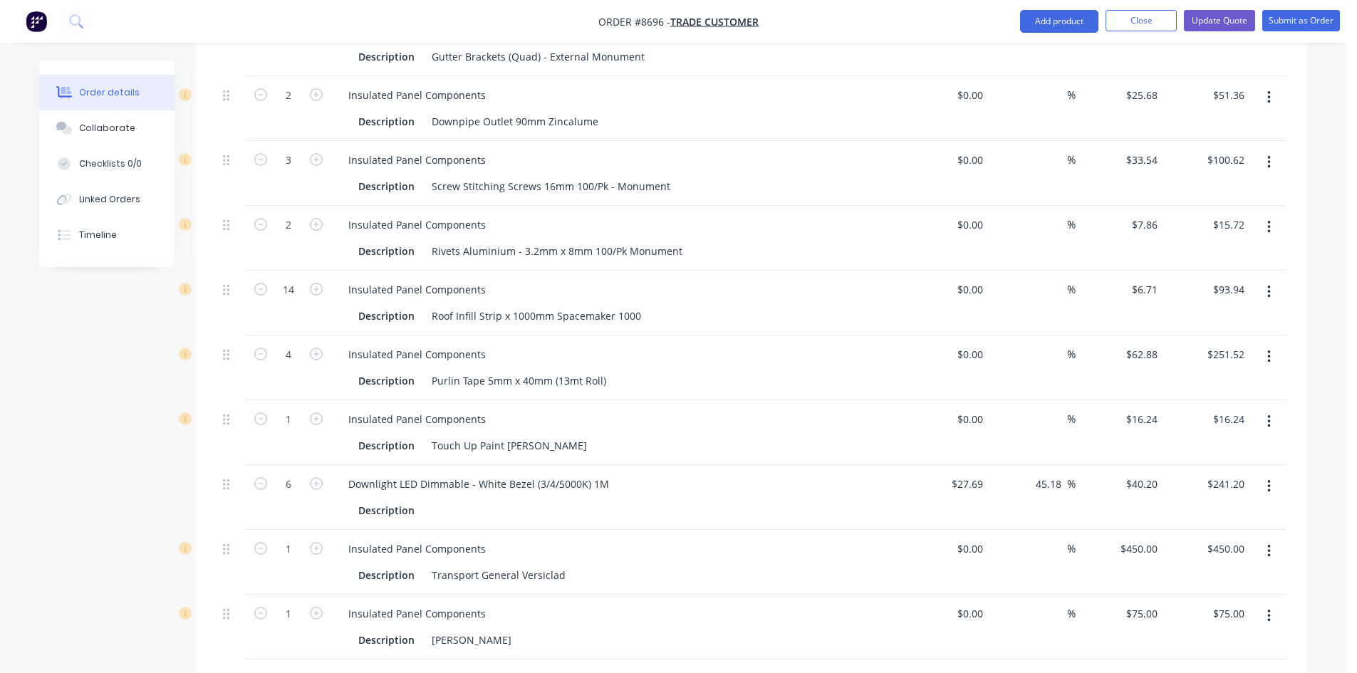
type input "plate"
click at [1197, 21] on button "Update Quote" at bounding box center [1219, 20] width 71 height 21
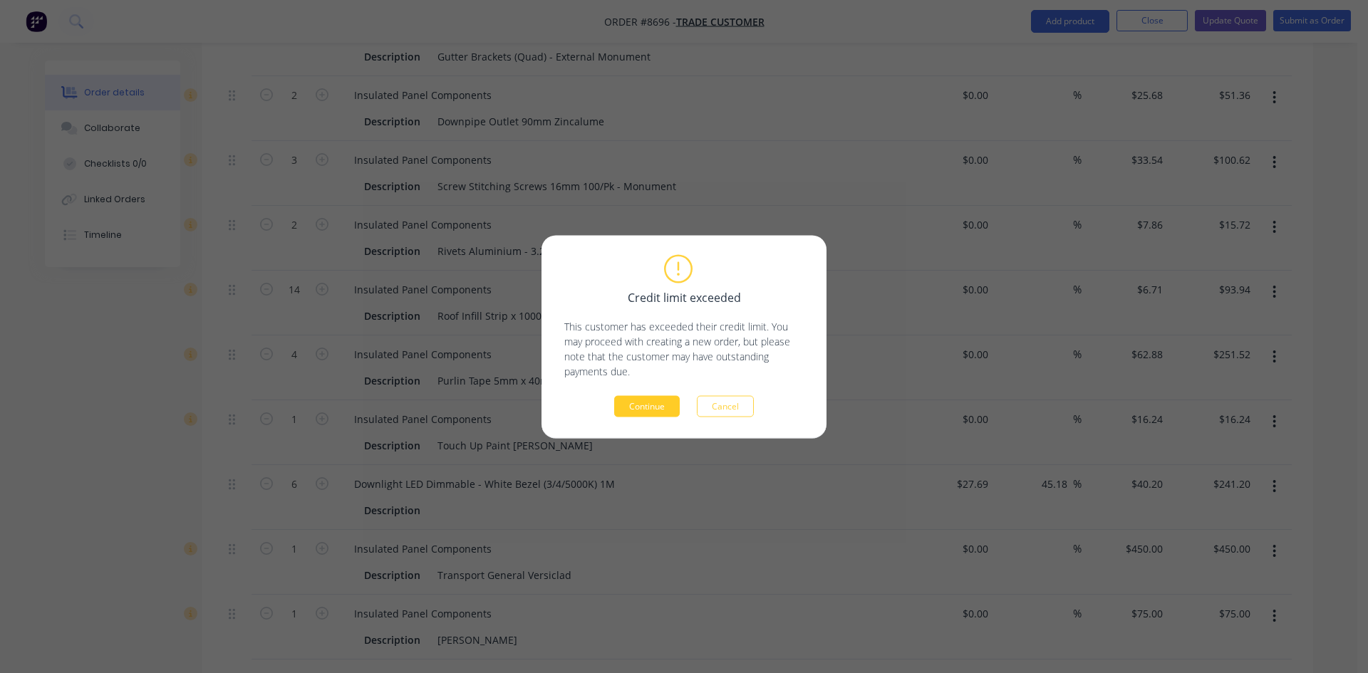
click at [628, 401] on button "Continue" at bounding box center [647, 405] width 66 height 21
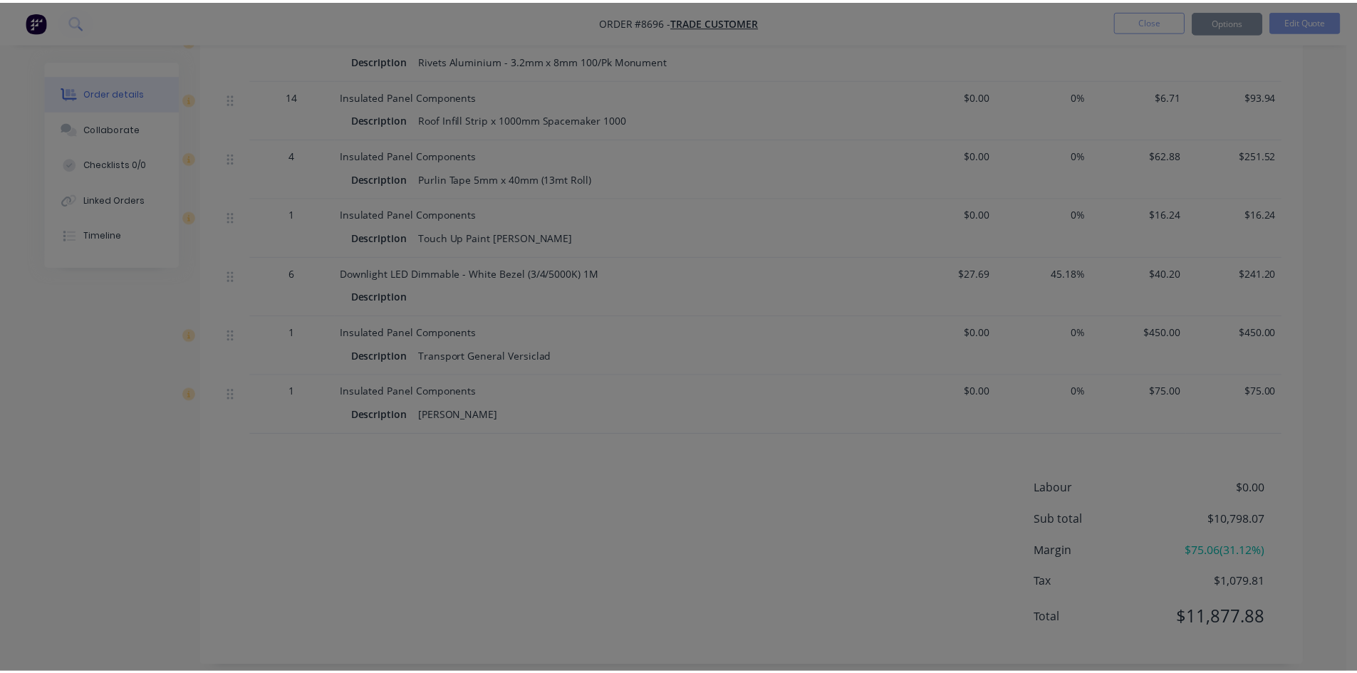
scroll to position [1526, 0]
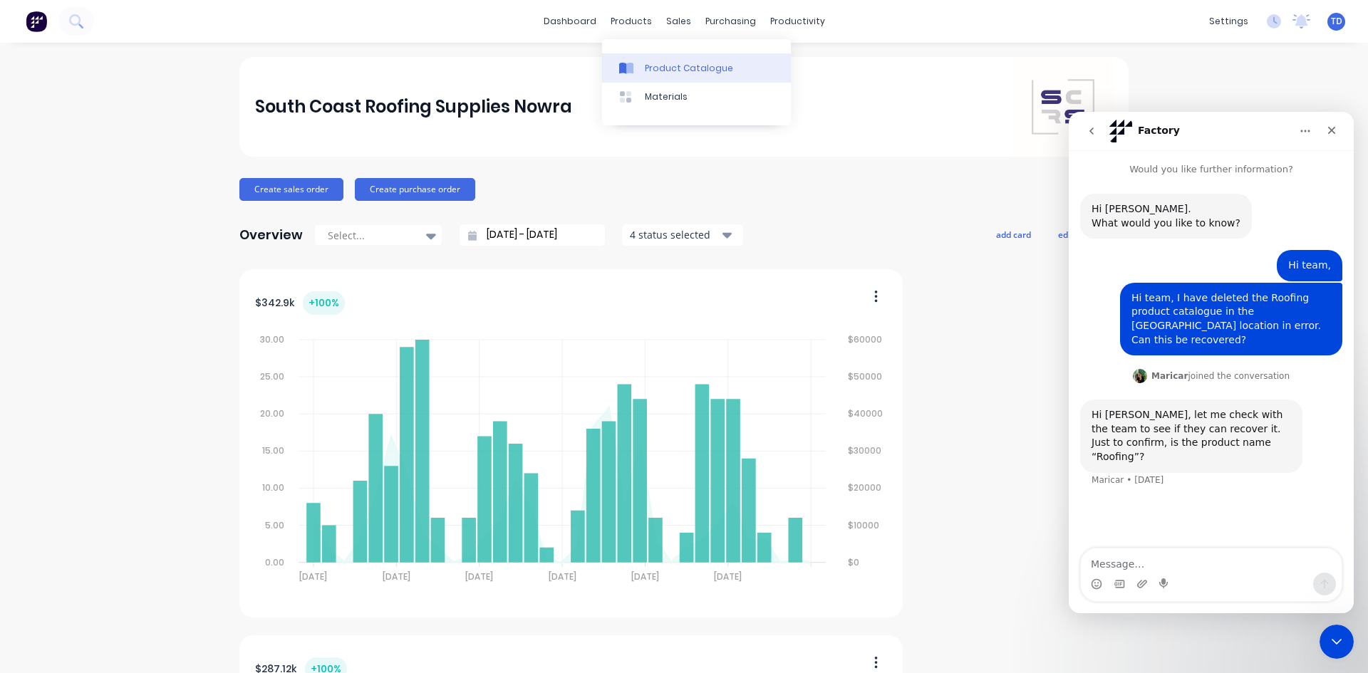
click at [658, 66] on div "Product Catalogue" at bounding box center [689, 68] width 88 height 13
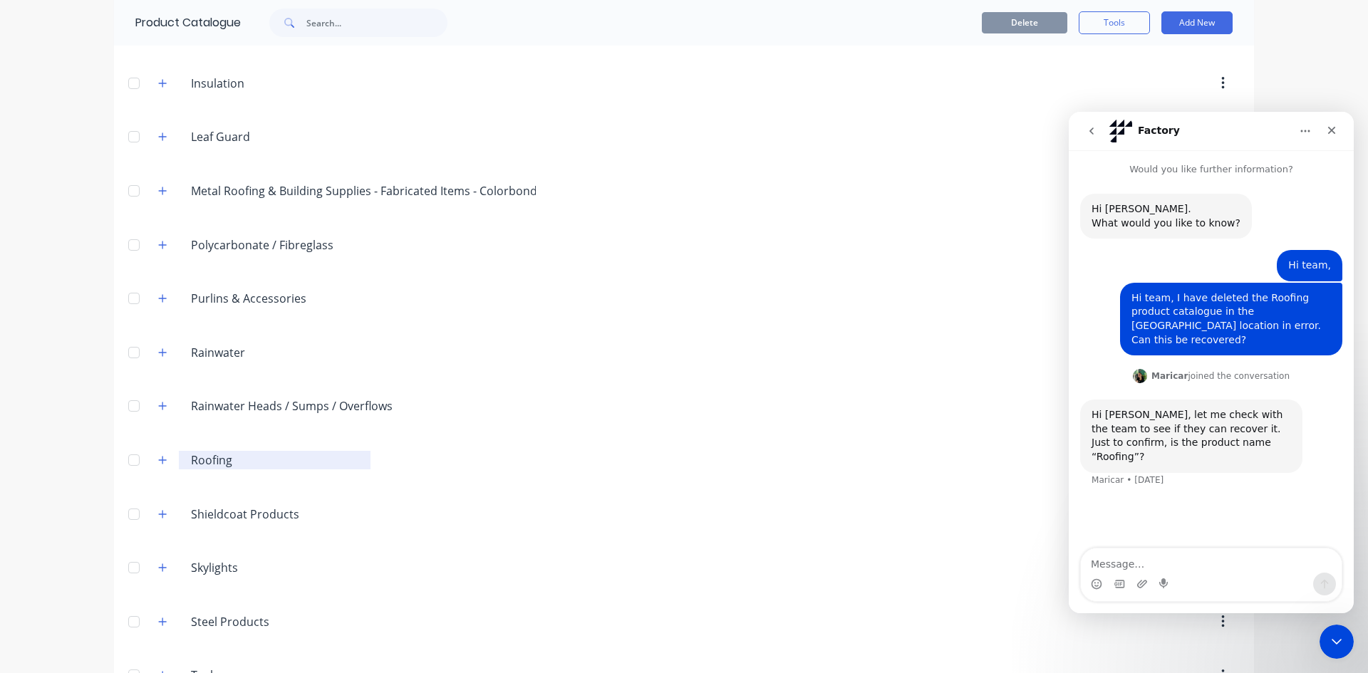
scroll to position [427, 0]
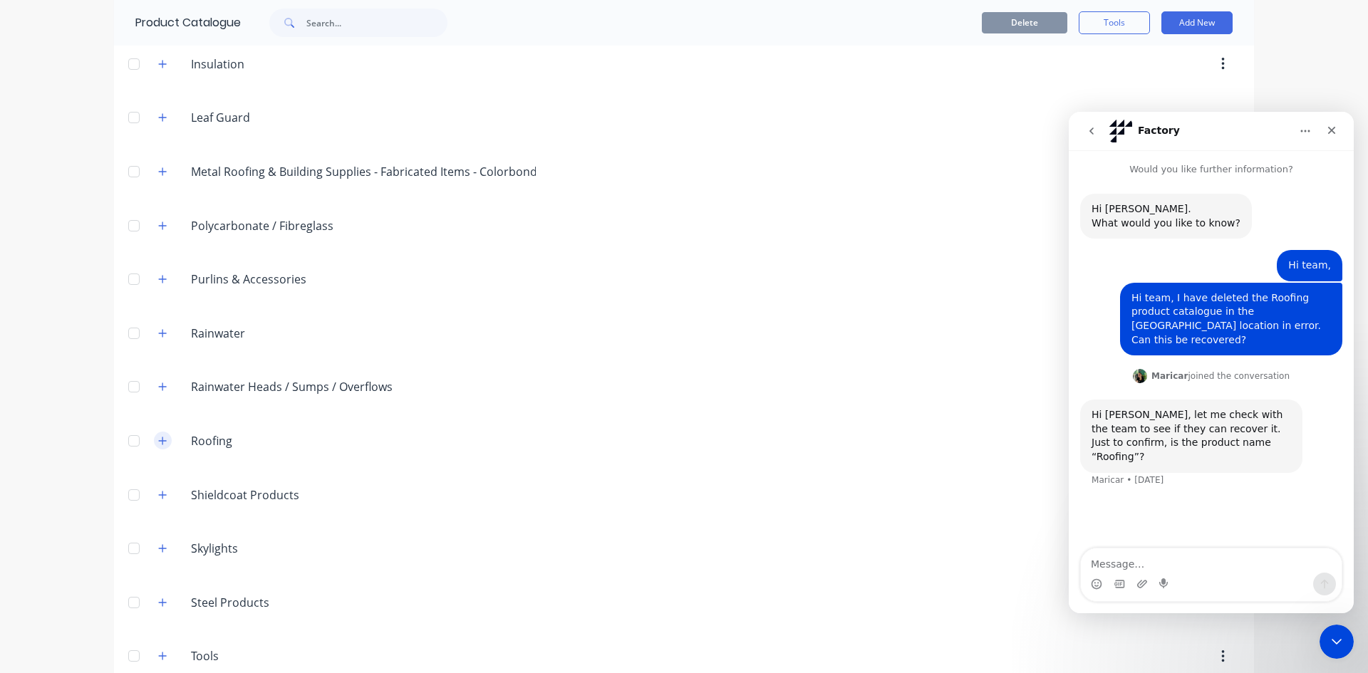
click at [164, 446] on button "button" at bounding box center [163, 441] width 18 height 18
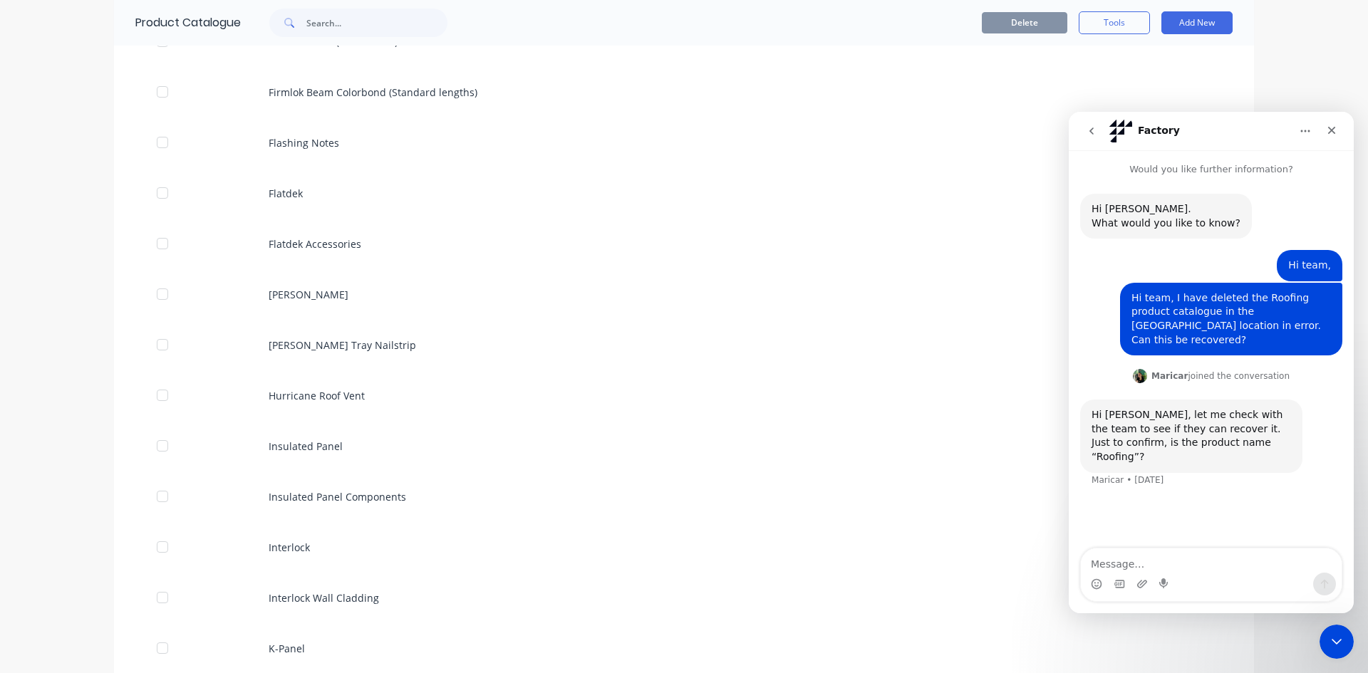
scroll to position [2778, 0]
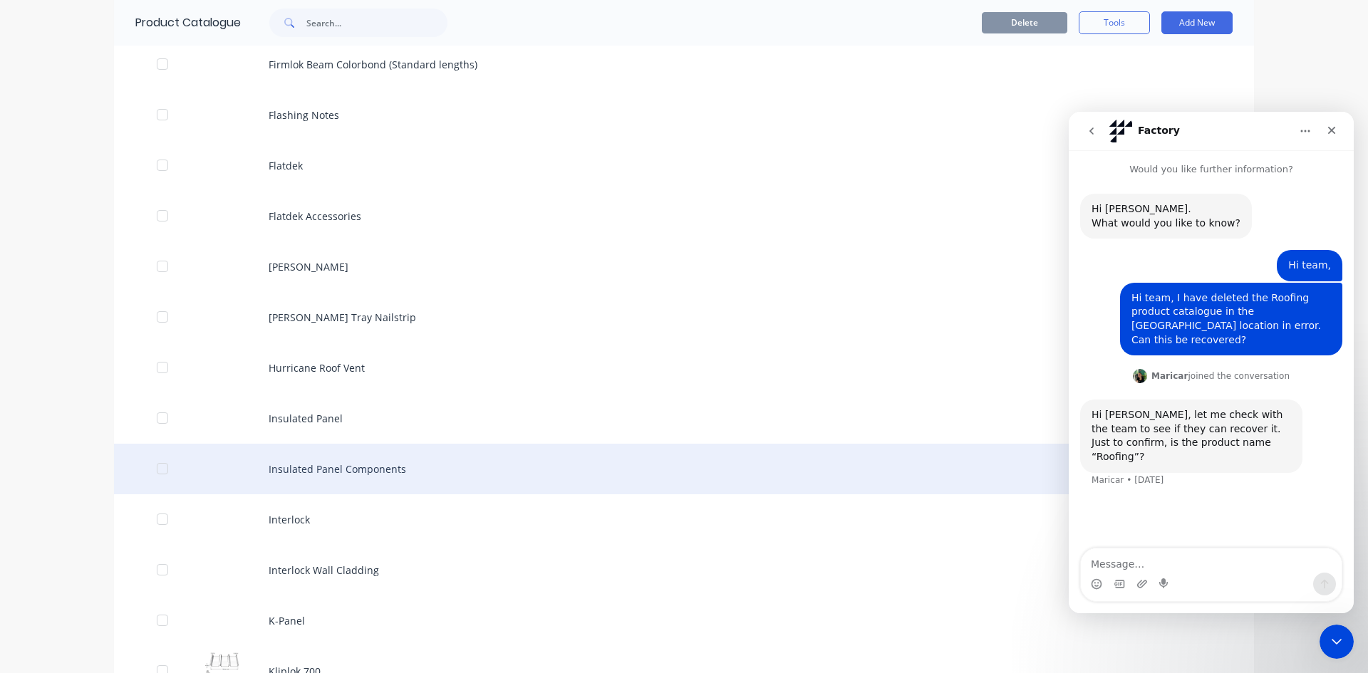
click at [363, 463] on div "Insulated Panel Components" at bounding box center [684, 469] width 1140 height 51
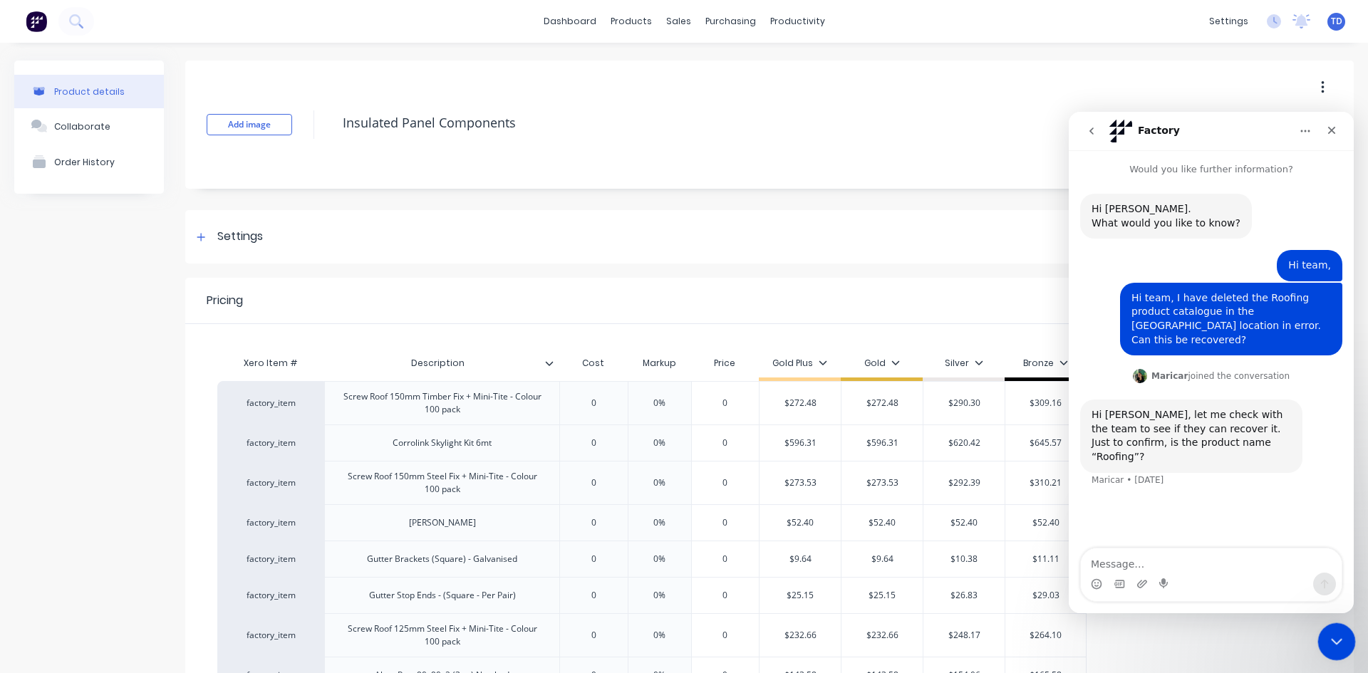
click at [1336, 636] on icon "Close Intercom Messenger" at bounding box center [1334, 639] width 17 height 17
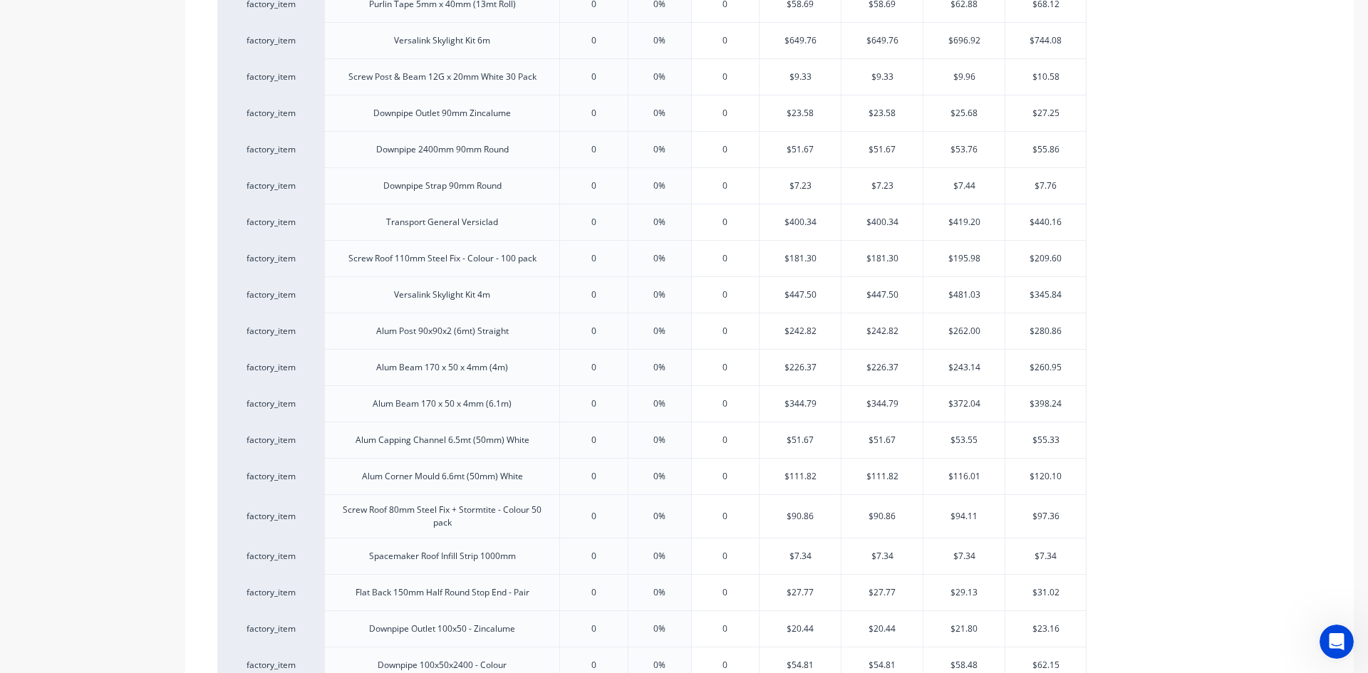
scroll to position [1578, 0]
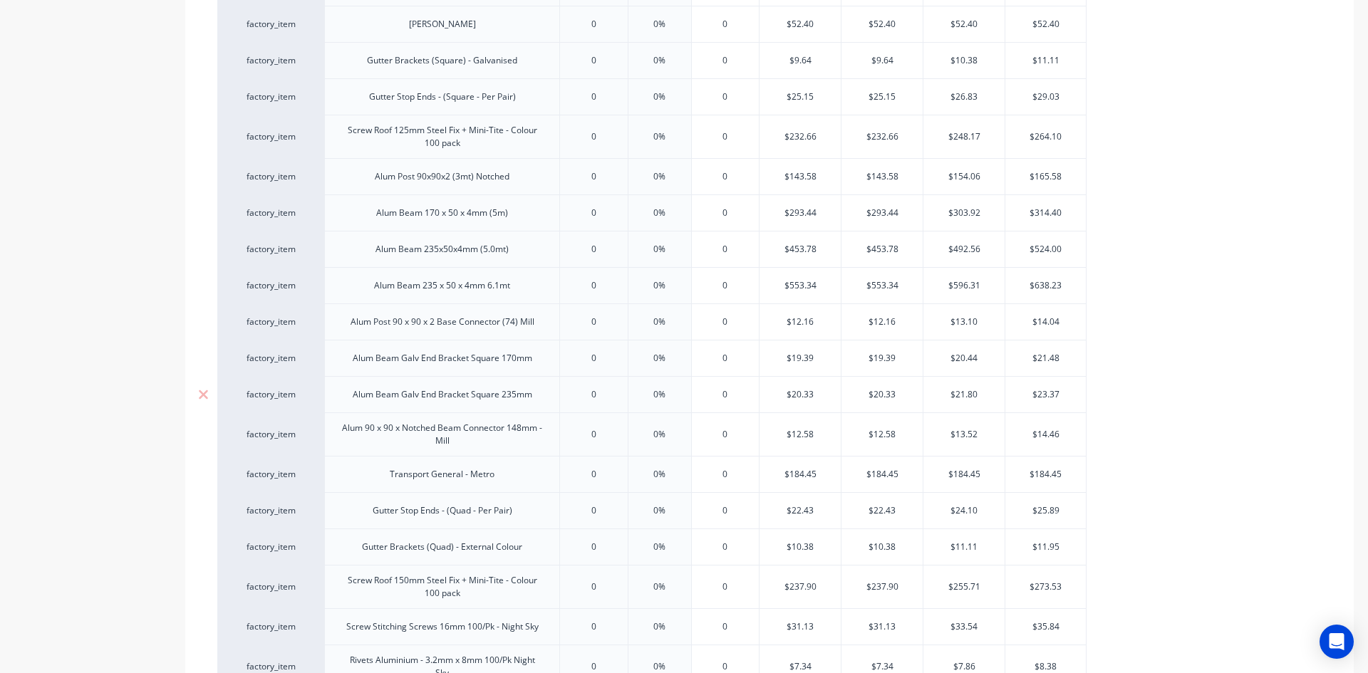
type textarea "x"
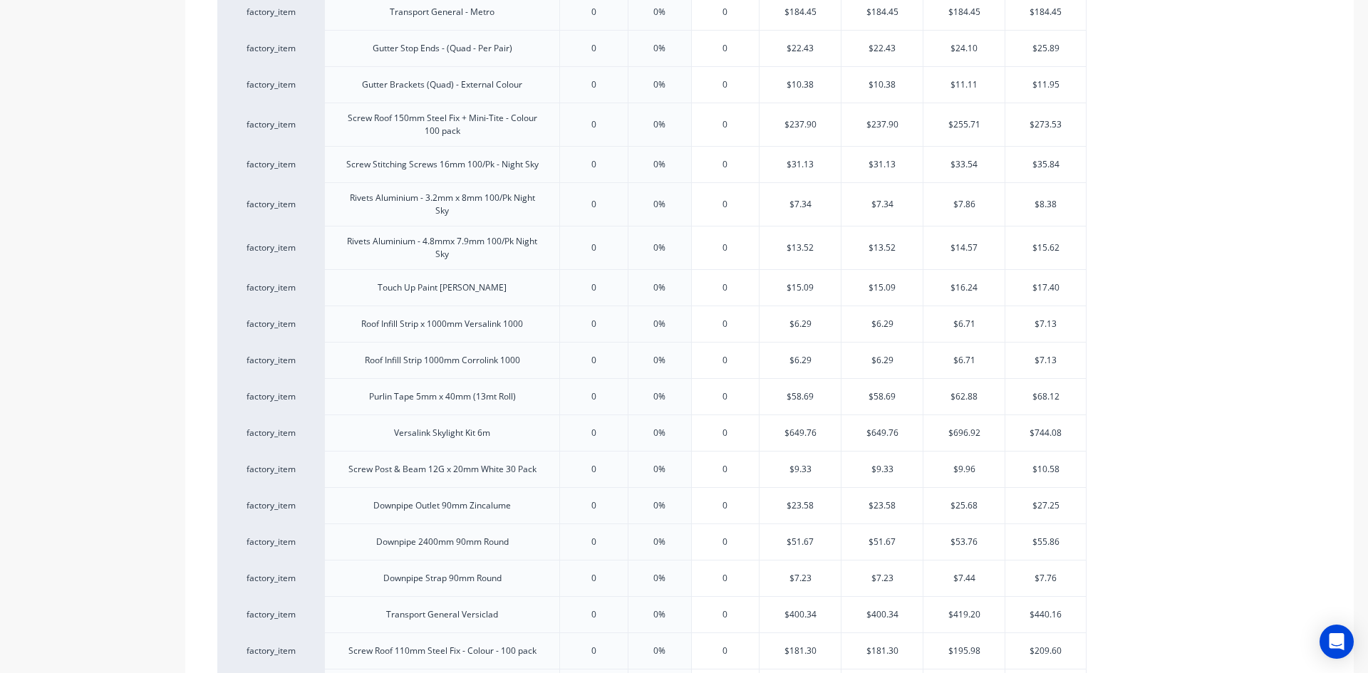
scroll to position [937, 0]
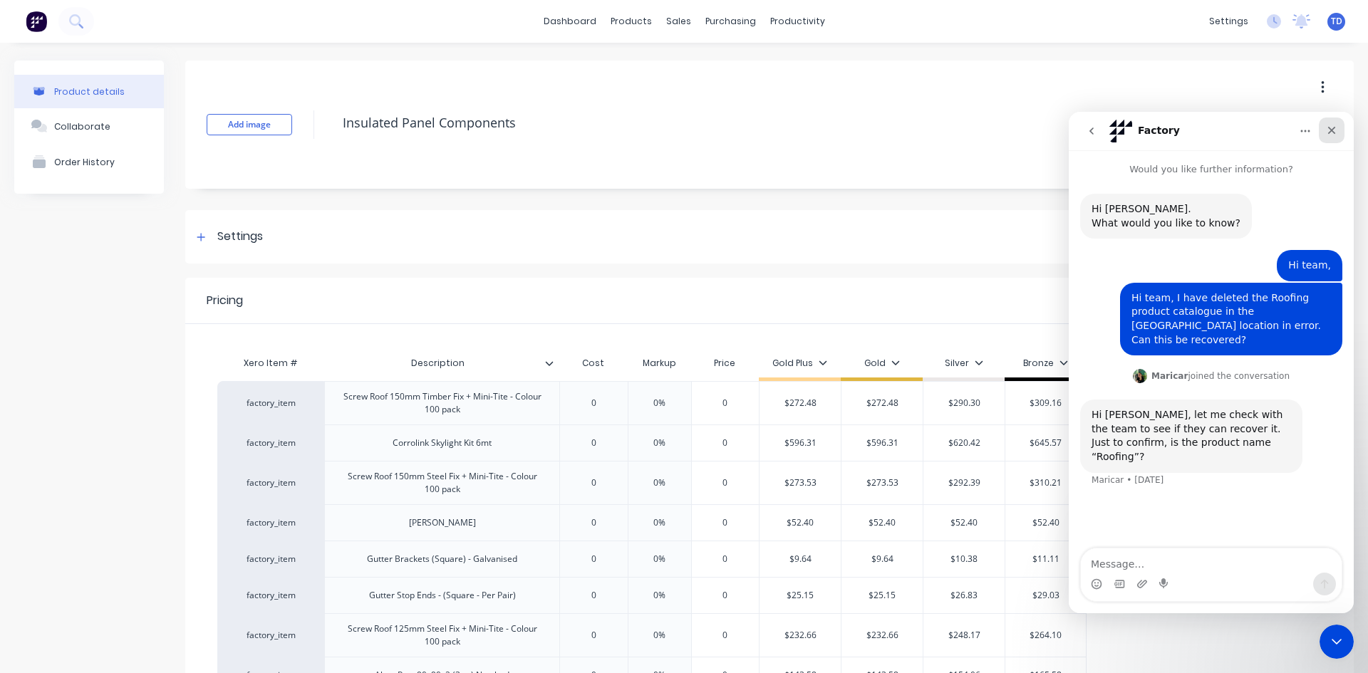
click at [1328, 135] on icon "Close" at bounding box center [1331, 130] width 11 height 11
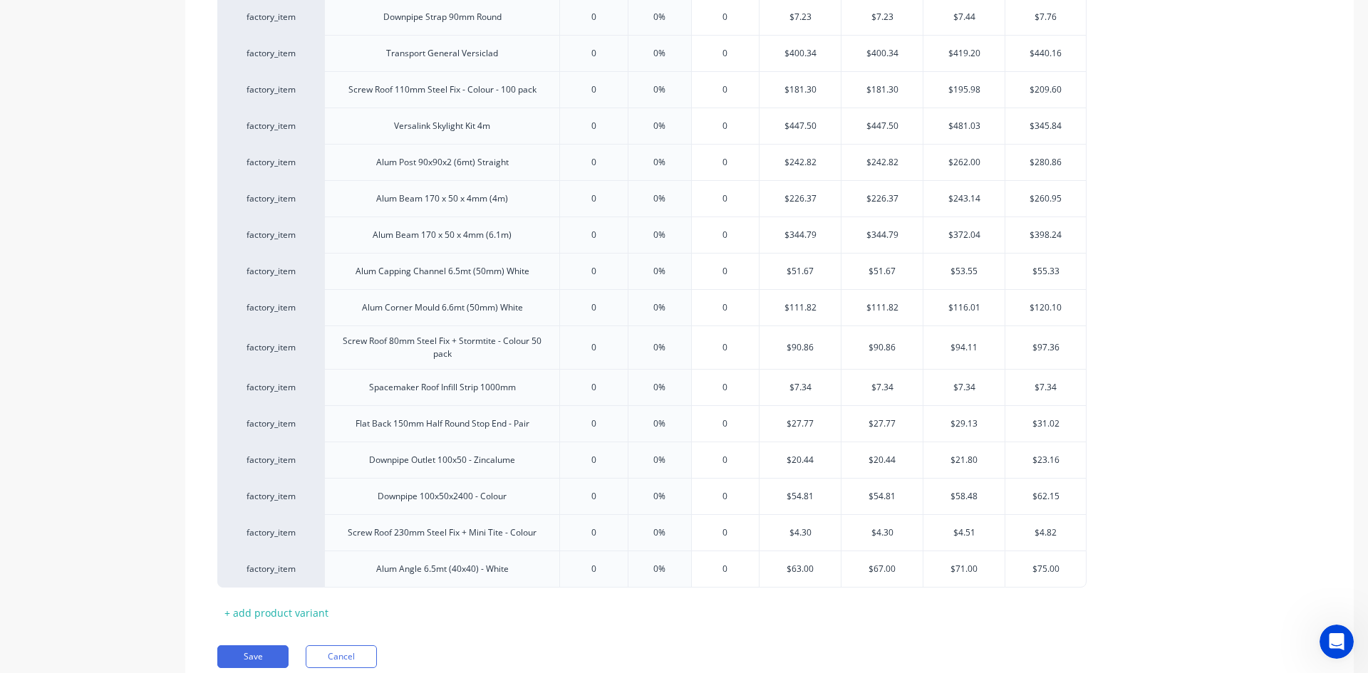
scroll to position [1578, 0]
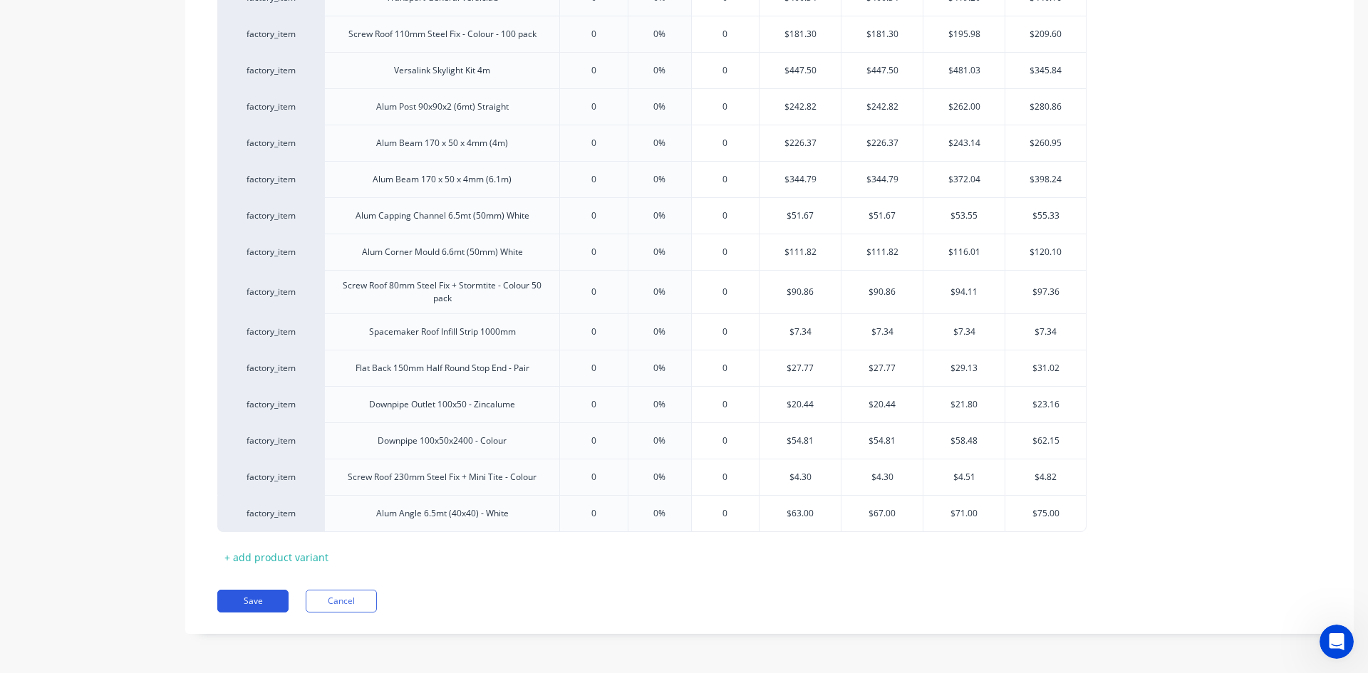
click at [266, 601] on button "Save" at bounding box center [252, 601] width 71 height 23
type textarea "x"
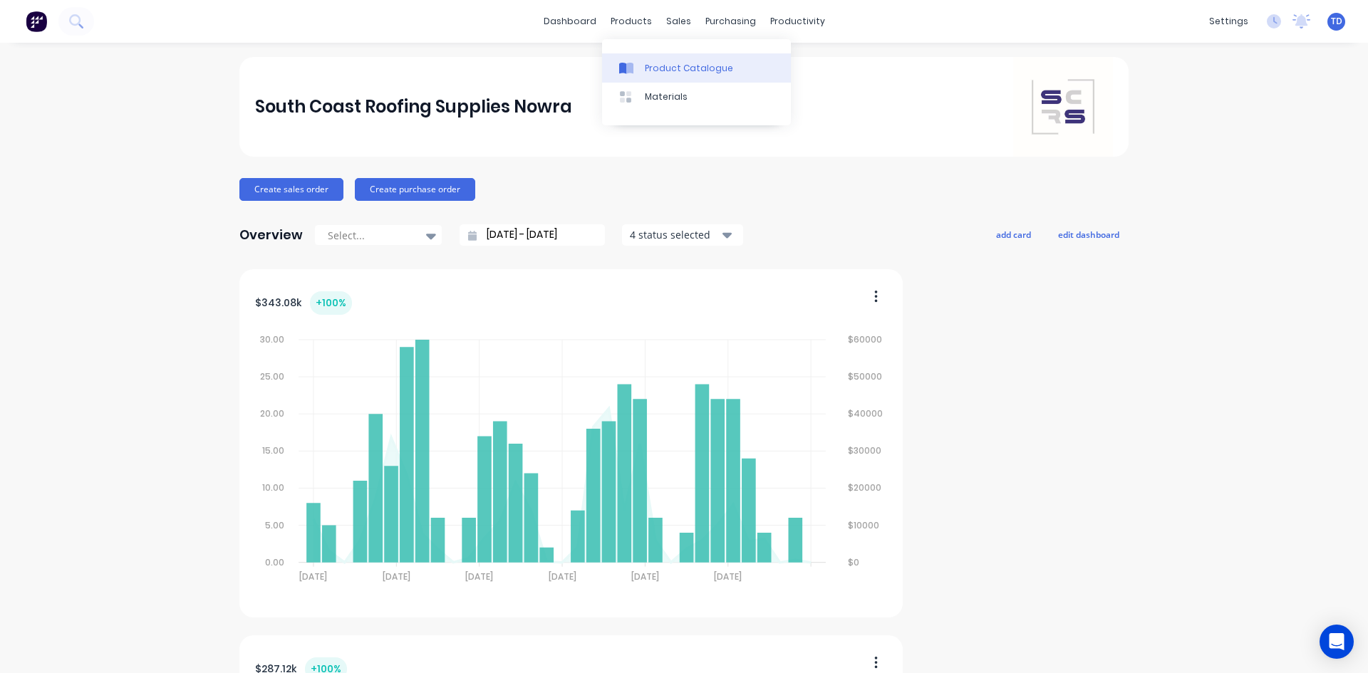
click at [658, 73] on div "Product Catalogue" at bounding box center [689, 68] width 88 height 13
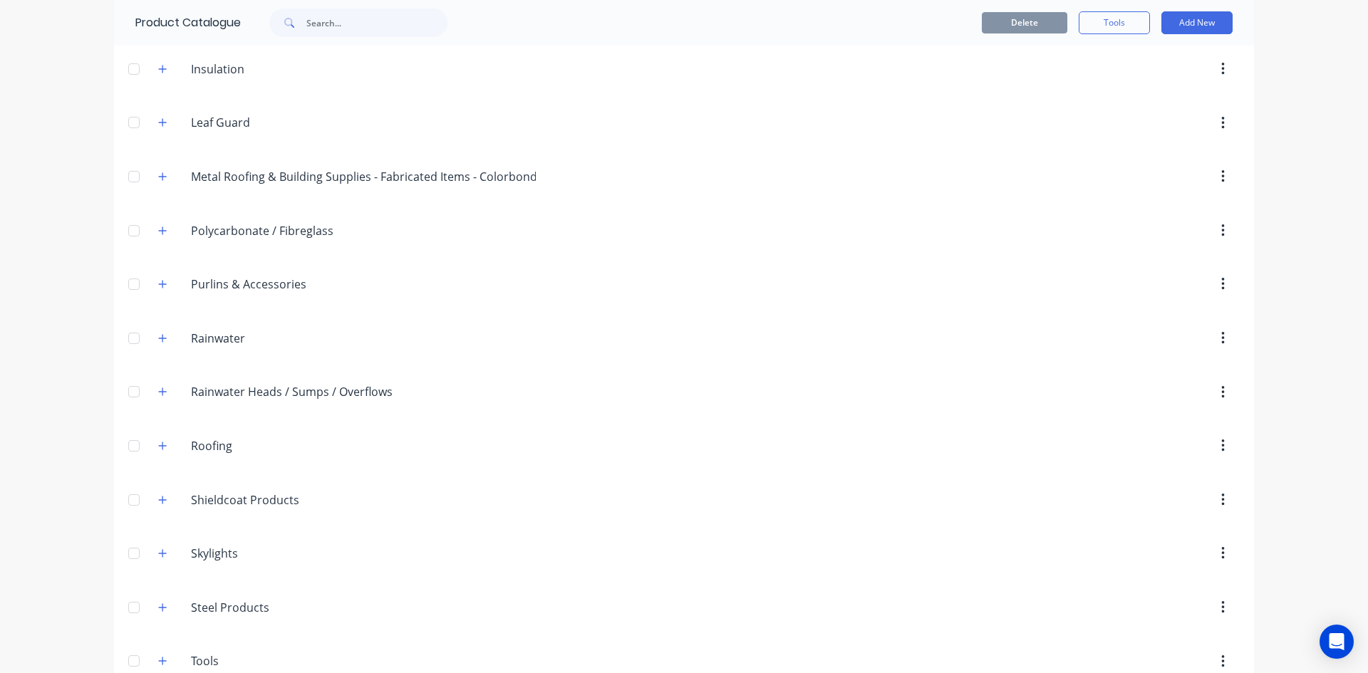
scroll to position [427, 0]
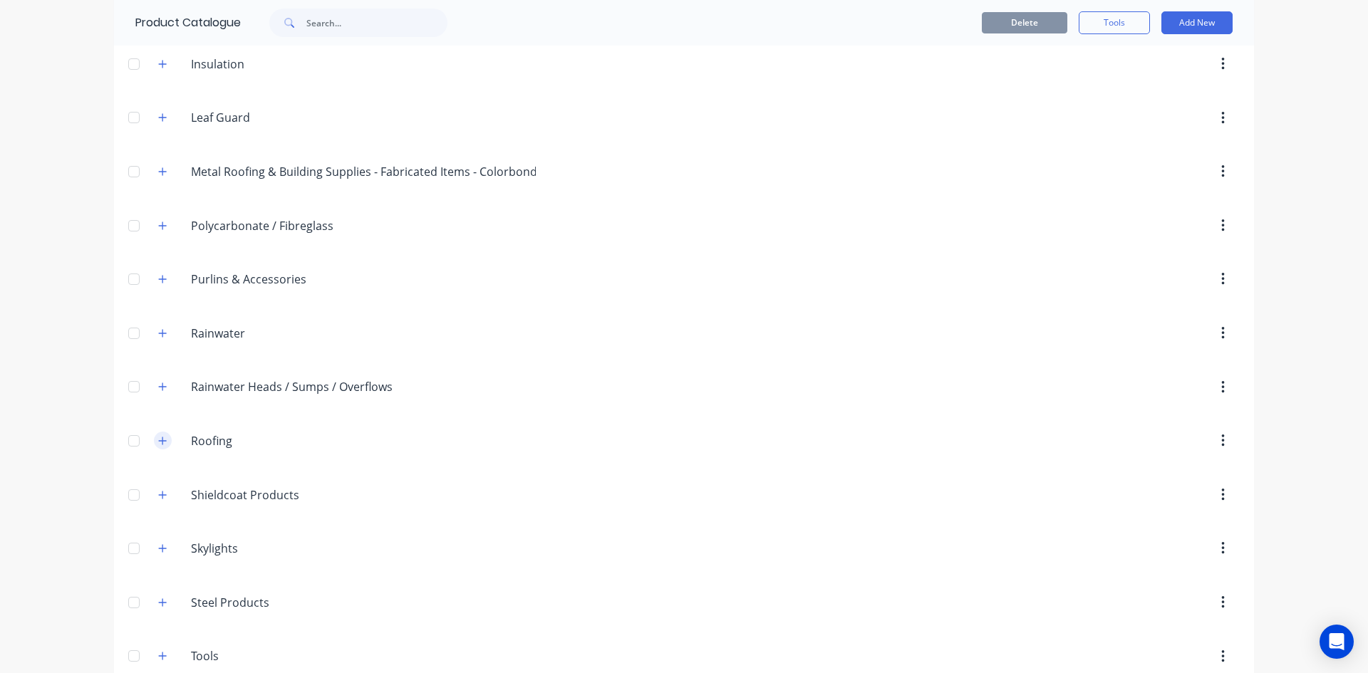
click at [154, 440] on button "button" at bounding box center [163, 441] width 18 height 18
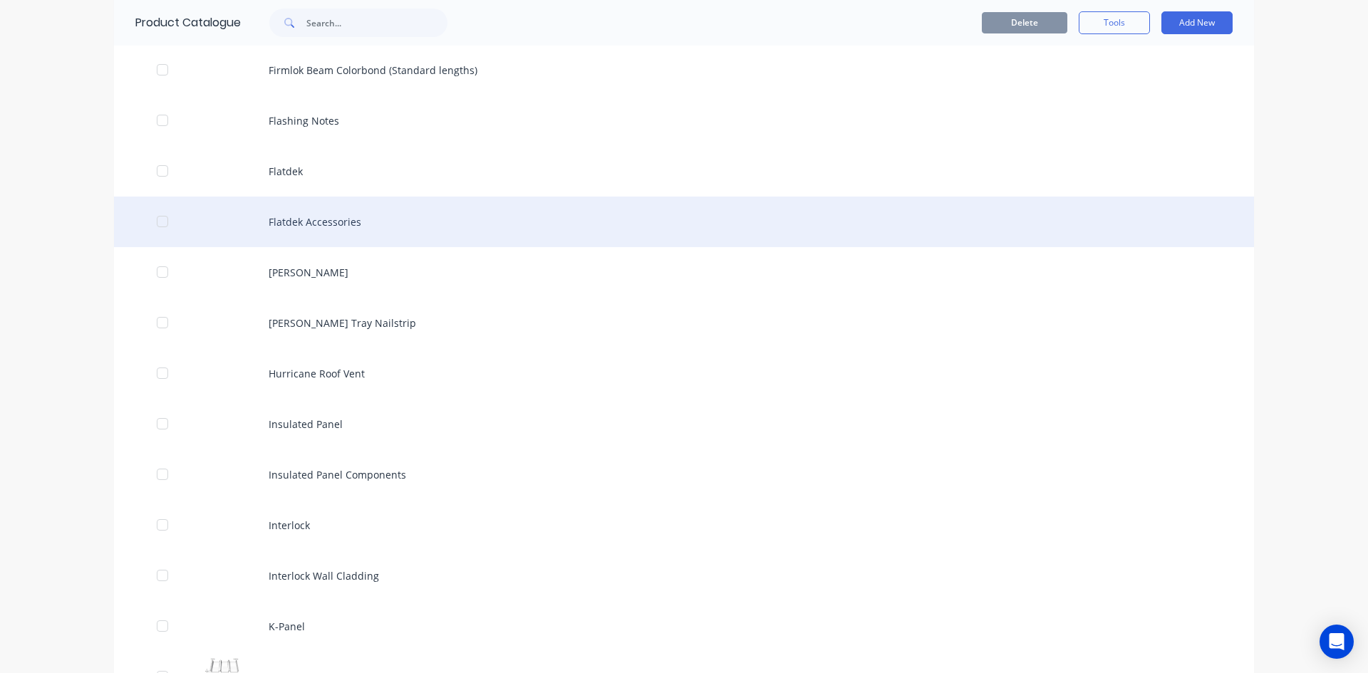
scroll to position [2778, 0]
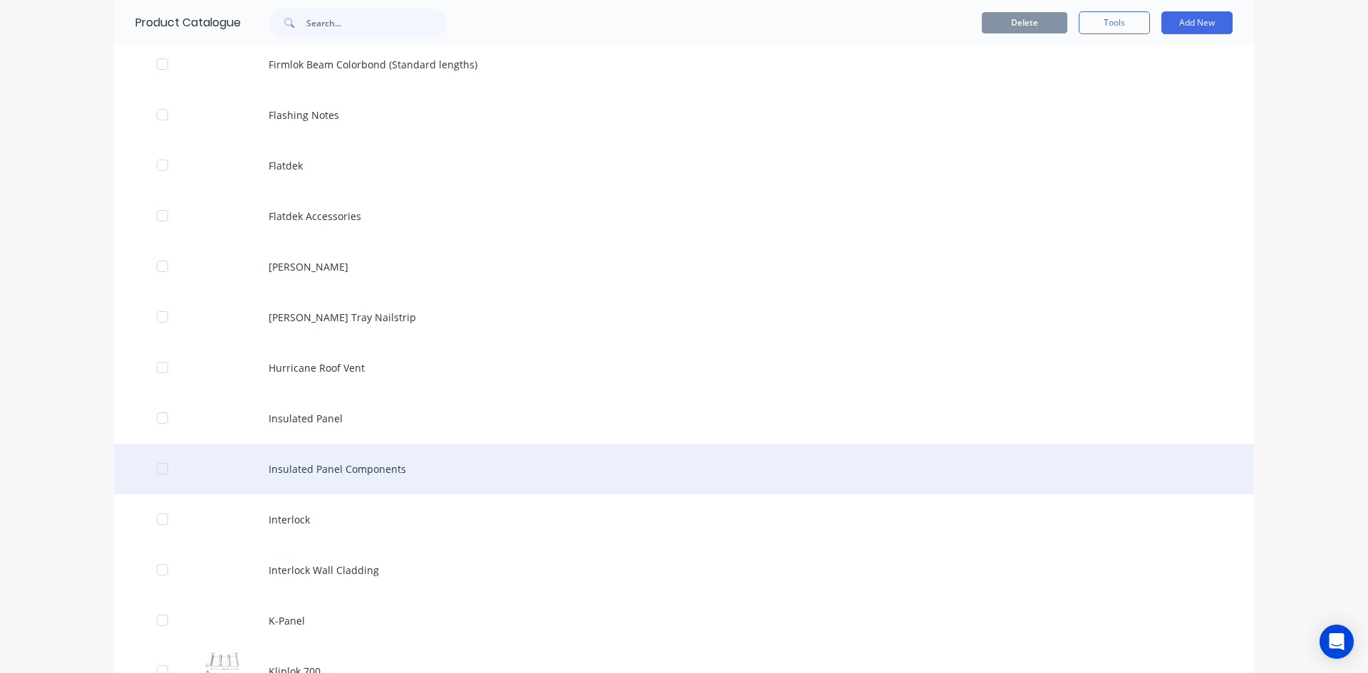
click at [342, 472] on div "Insulated Panel Components" at bounding box center [684, 469] width 1140 height 51
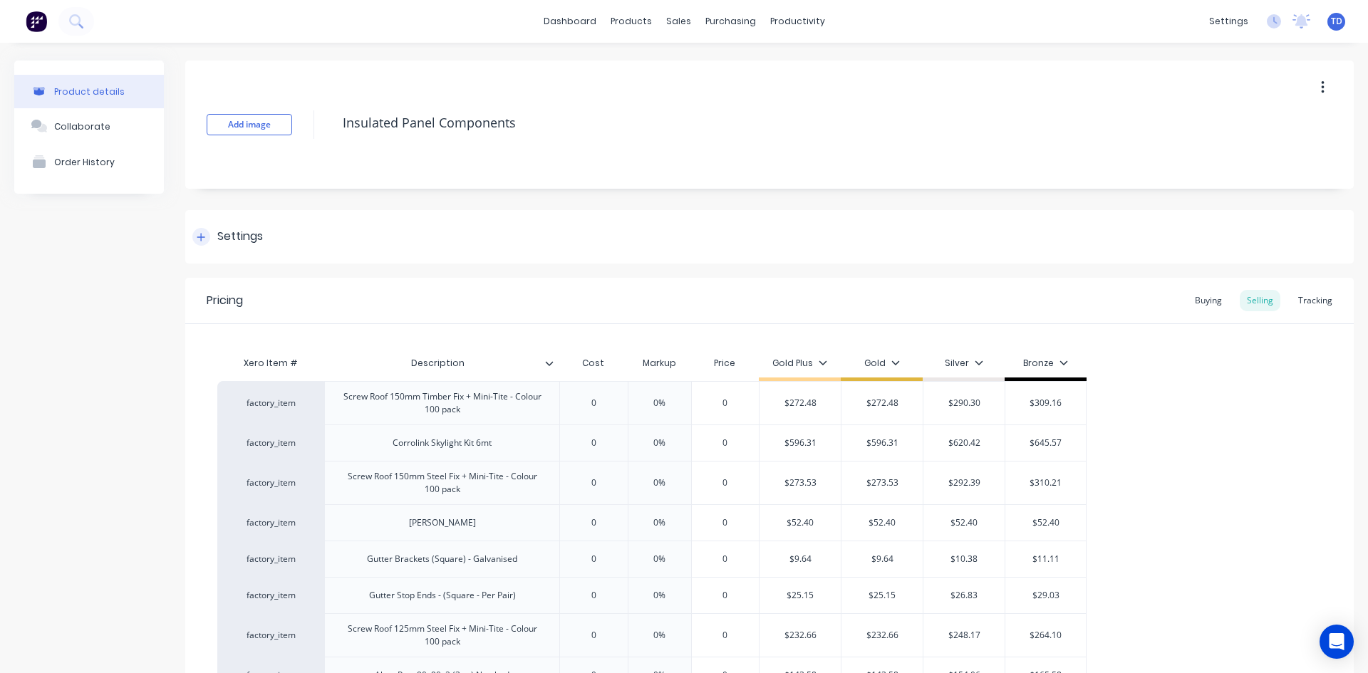
click at [200, 236] on icon at bounding box center [201, 237] width 9 height 10
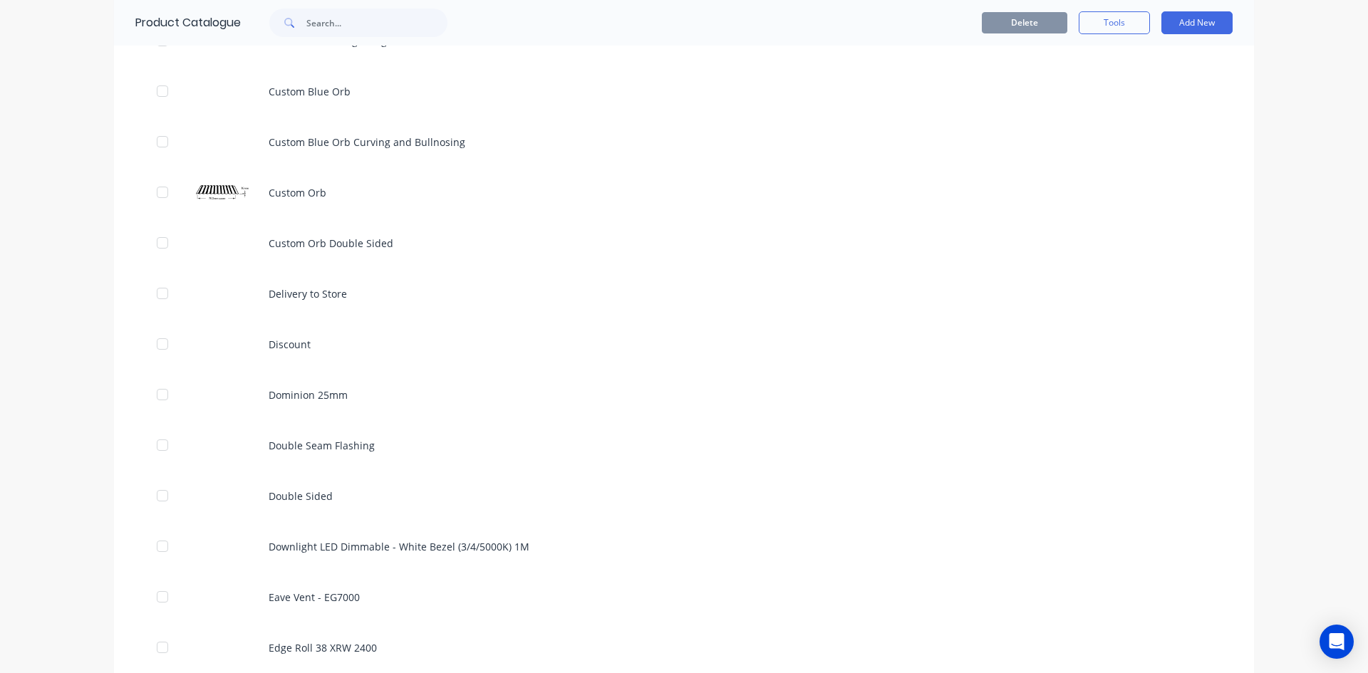
scroll to position [1710, 0]
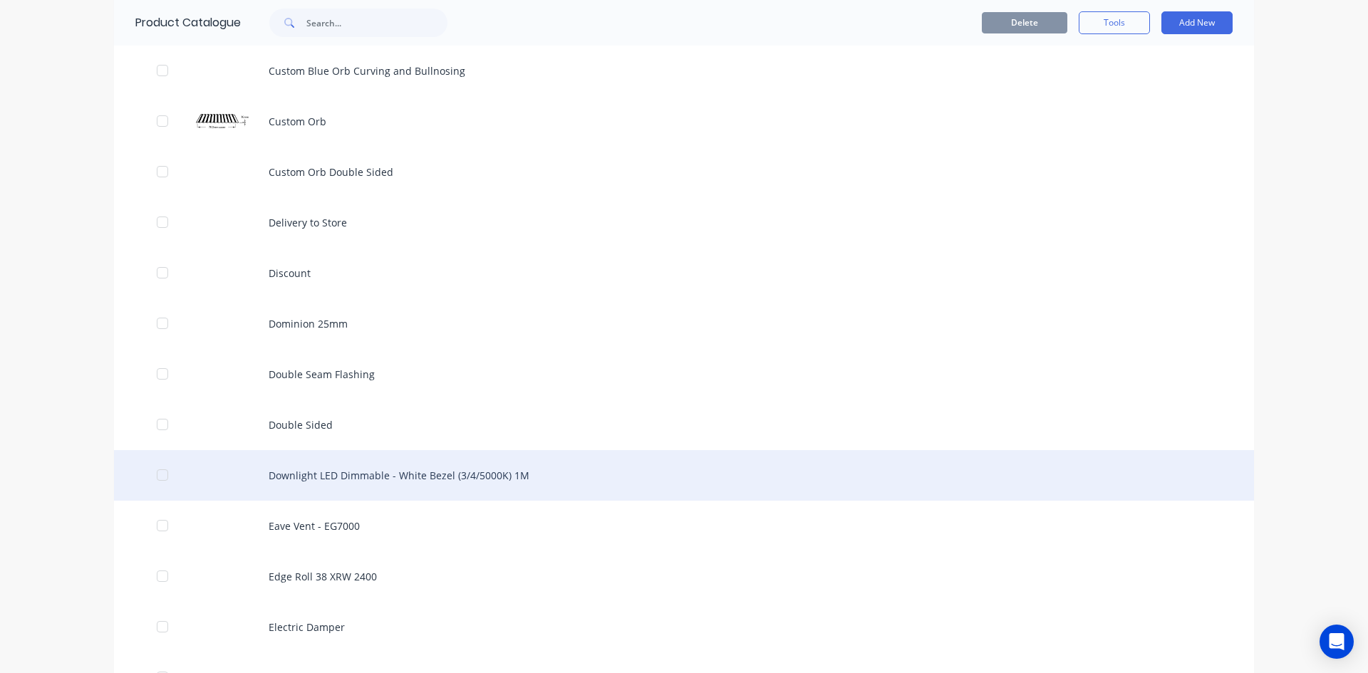
click at [392, 477] on div "Downlight LED Dimmable - White Bezel (3/4/5000K) 1M" at bounding box center [684, 475] width 1140 height 51
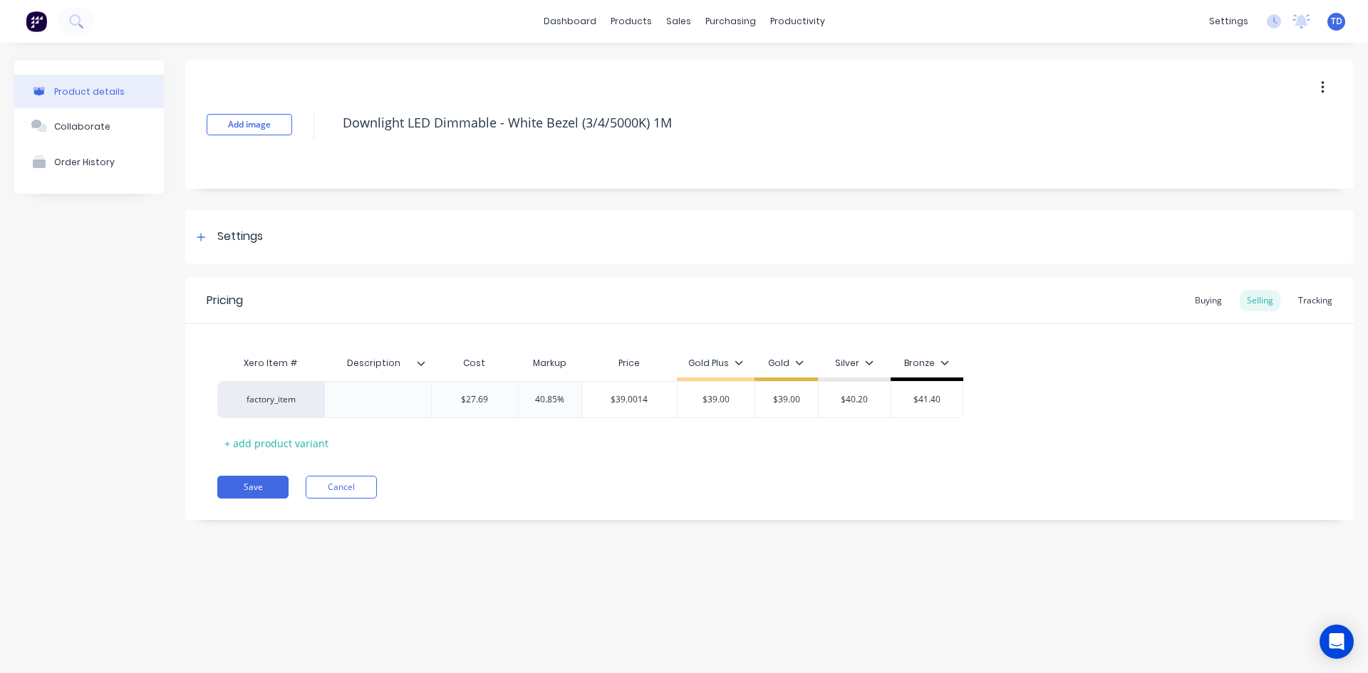
click at [1324, 88] on icon "button" at bounding box center [1323, 88] width 4 height 16
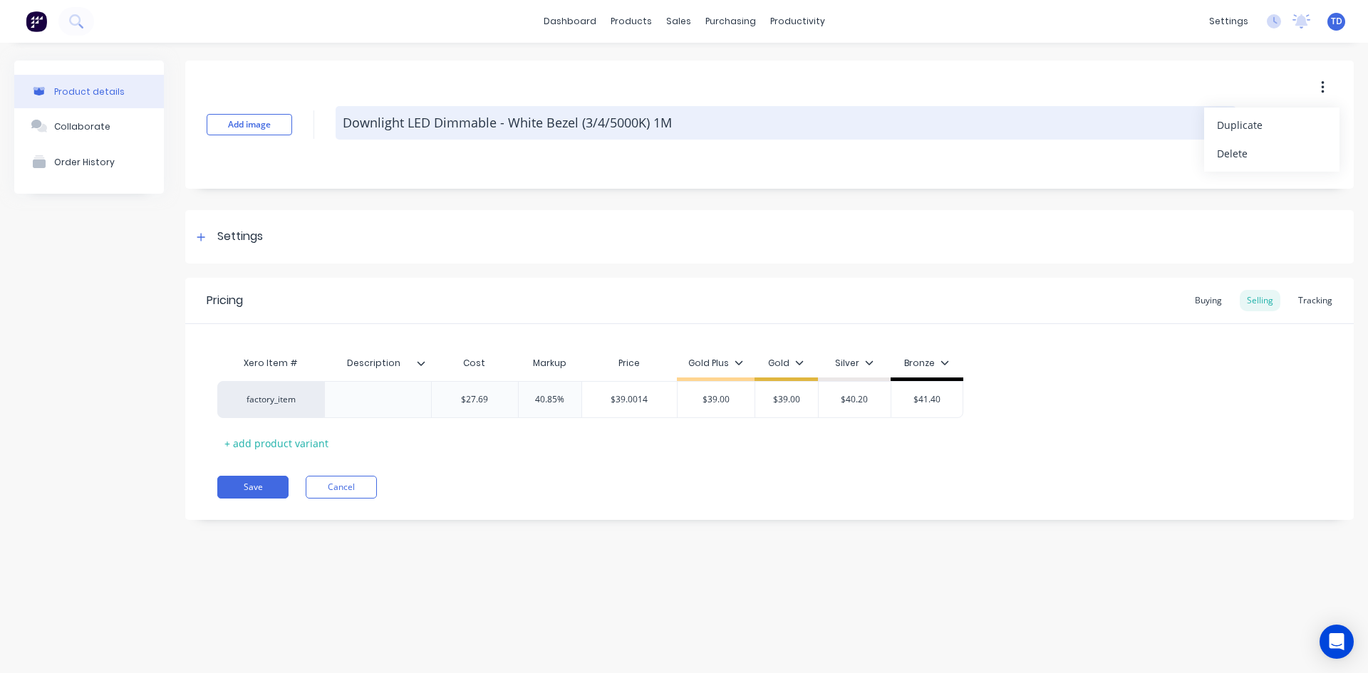
click at [670, 121] on textarea "Downlight LED Dimmable - White Bezel (3/4/5000K) 1M" at bounding box center [786, 122] width 900 height 33
drag, startPoint x: 670, startPoint y: 121, endPoint x: 338, endPoint y: 117, distance: 332.7
click at [338, 117] on textarea "Downlight LED Dimmable - White Bezel (3/4/5000K) 1M" at bounding box center [786, 122] width 900 height 33
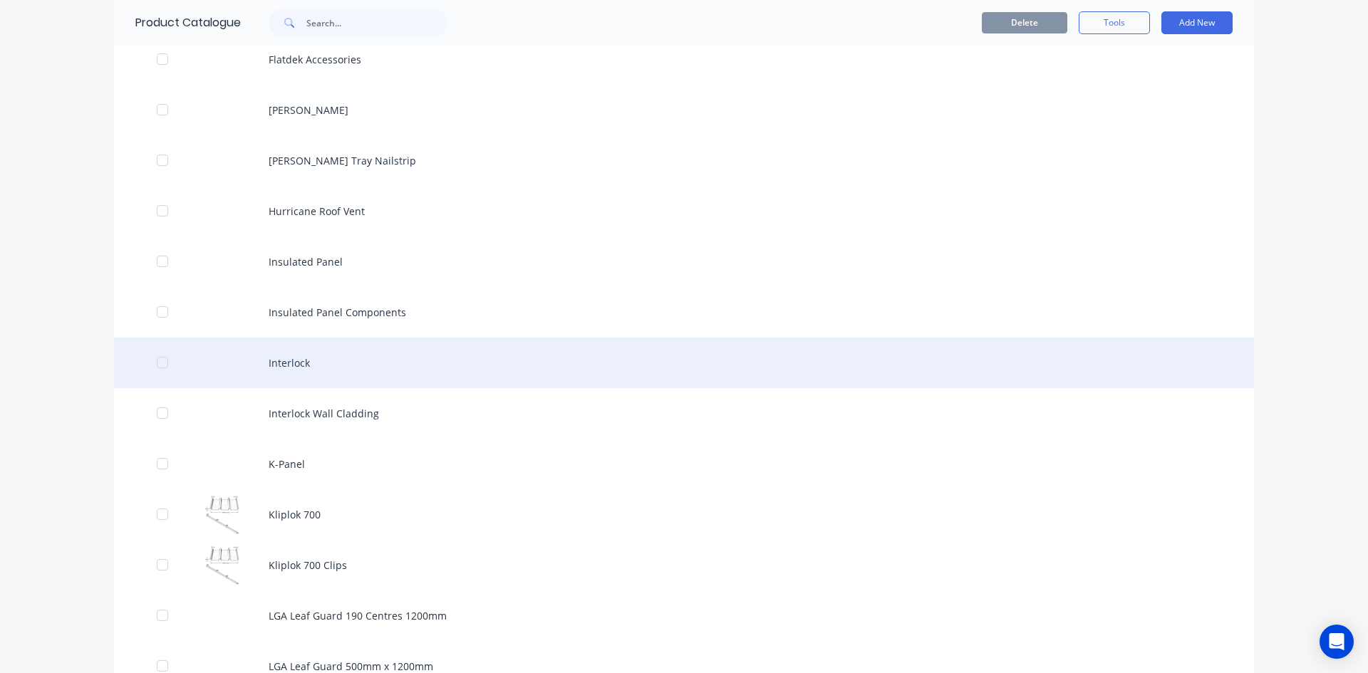
scroll to position [2921, 0]
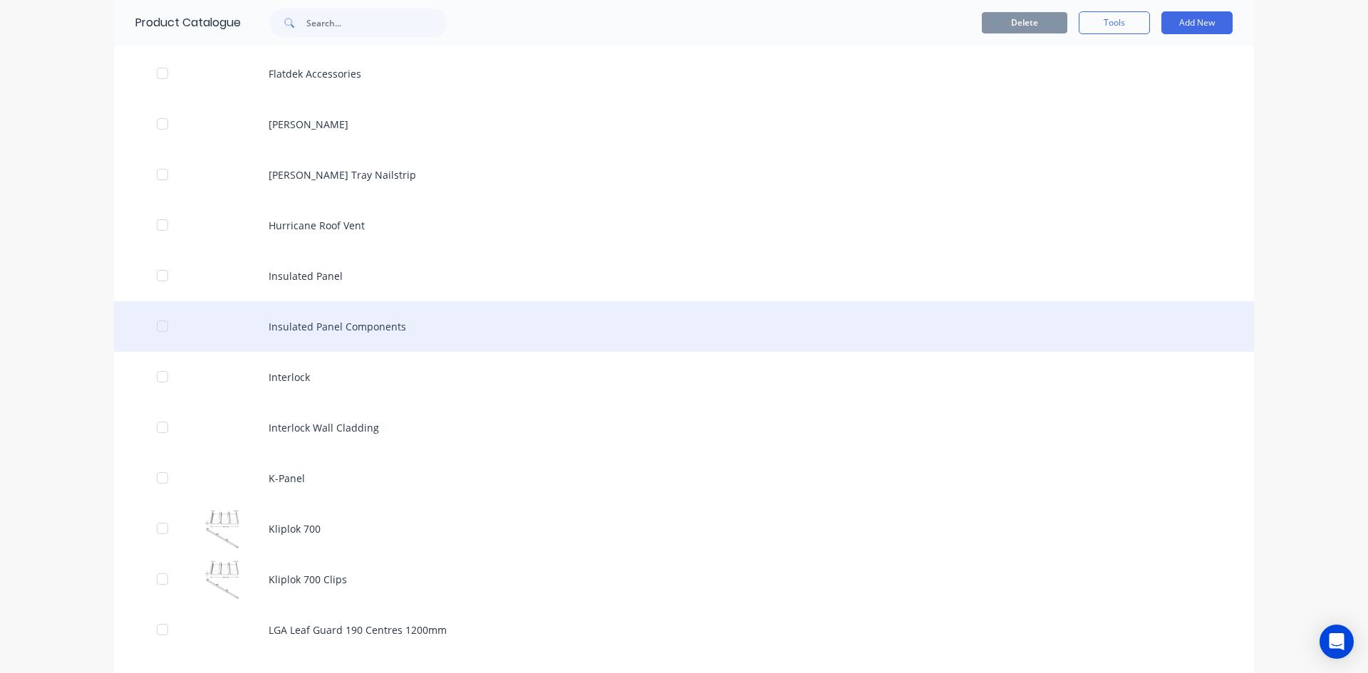
click at [296, 330] on div "Insulated Panel Components" at bounding box center [684, 326] width 1140 height 51
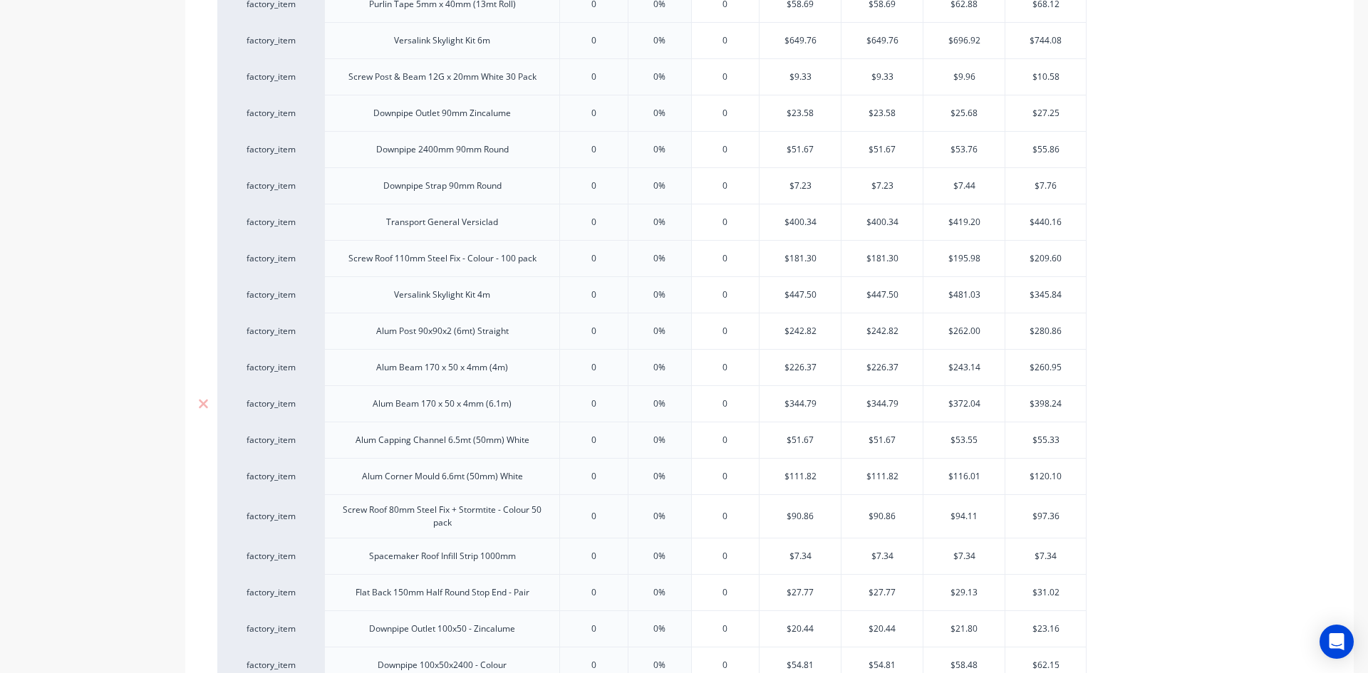
scroll to position [1578, 0]
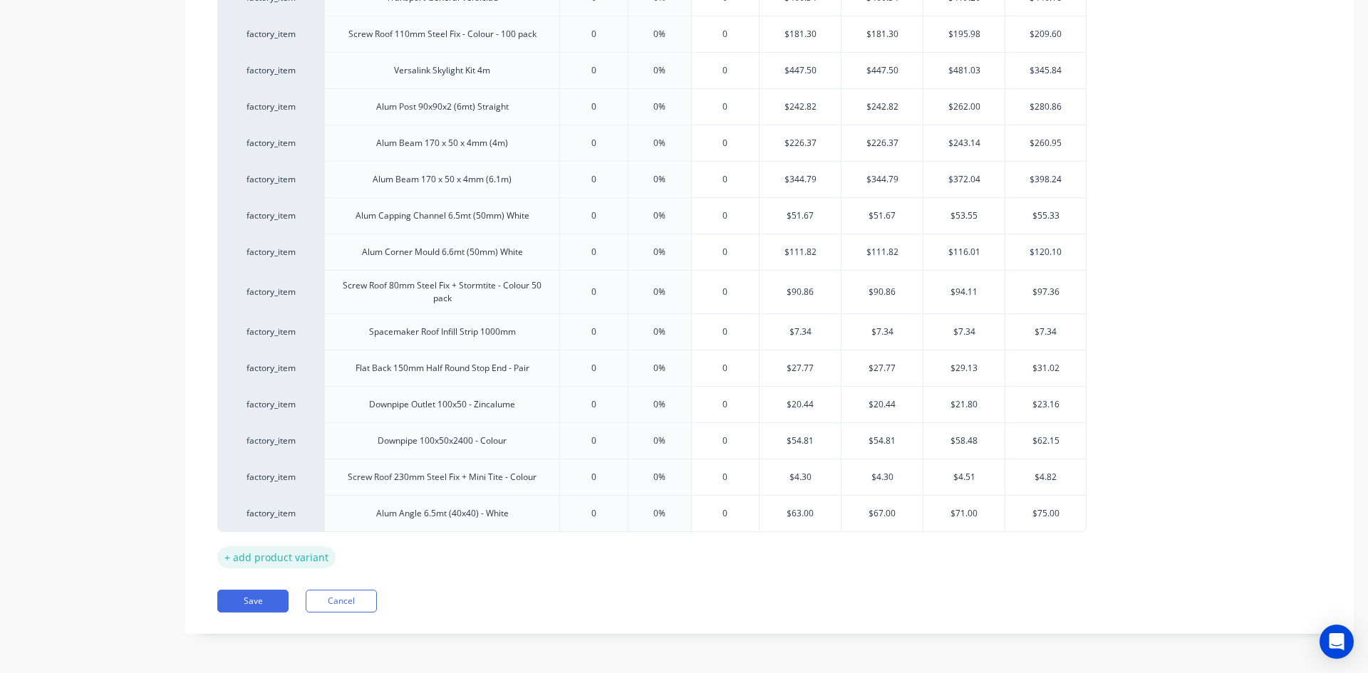
click at [275, 552] on div "+ add product variant" at bounding box center [276, 557] width 118 height 22
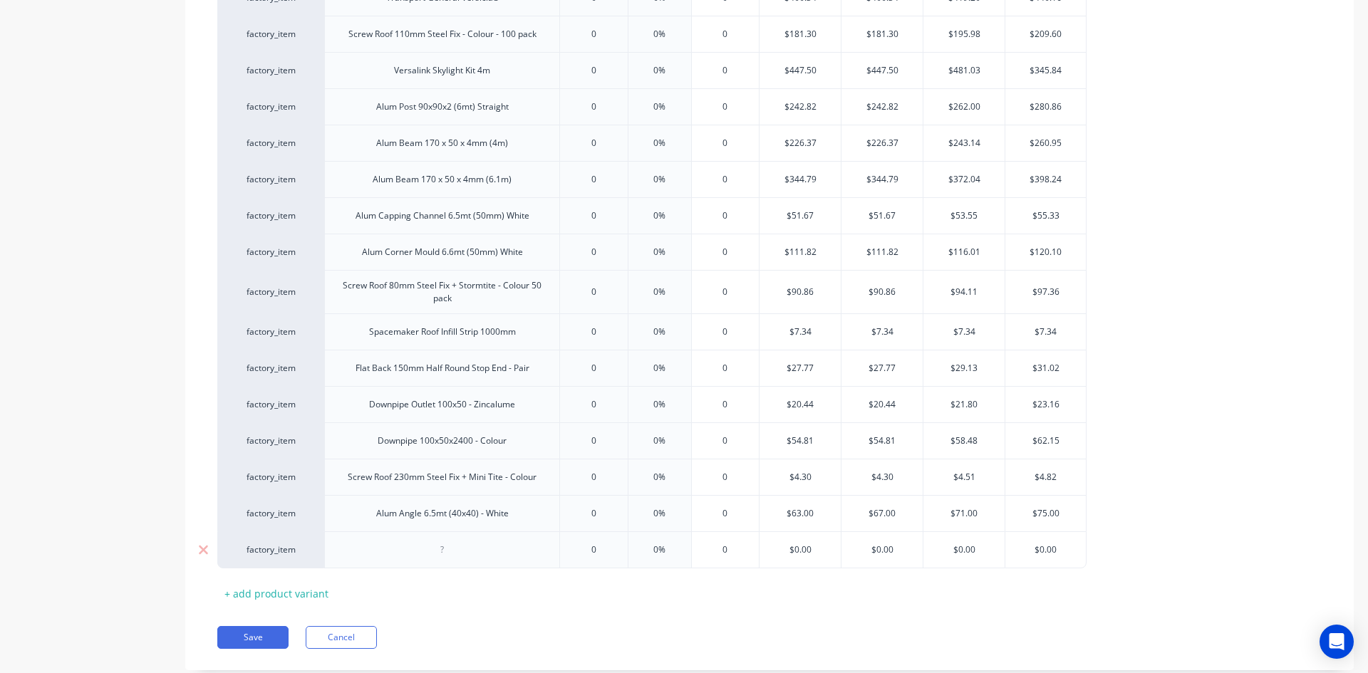
click at [455, 543] on div at bounding box center [442, 550] width 71 height 19
paste div
click at [527, 561] on div "Downlight LED Dimmable - White Bezel (3/4/5000K) 1M" at bounding box center [442, 553] width 223 height 31
click at [293, 603] on div "+ add product variant" at bounding box center [276, 601] width 118 height 22
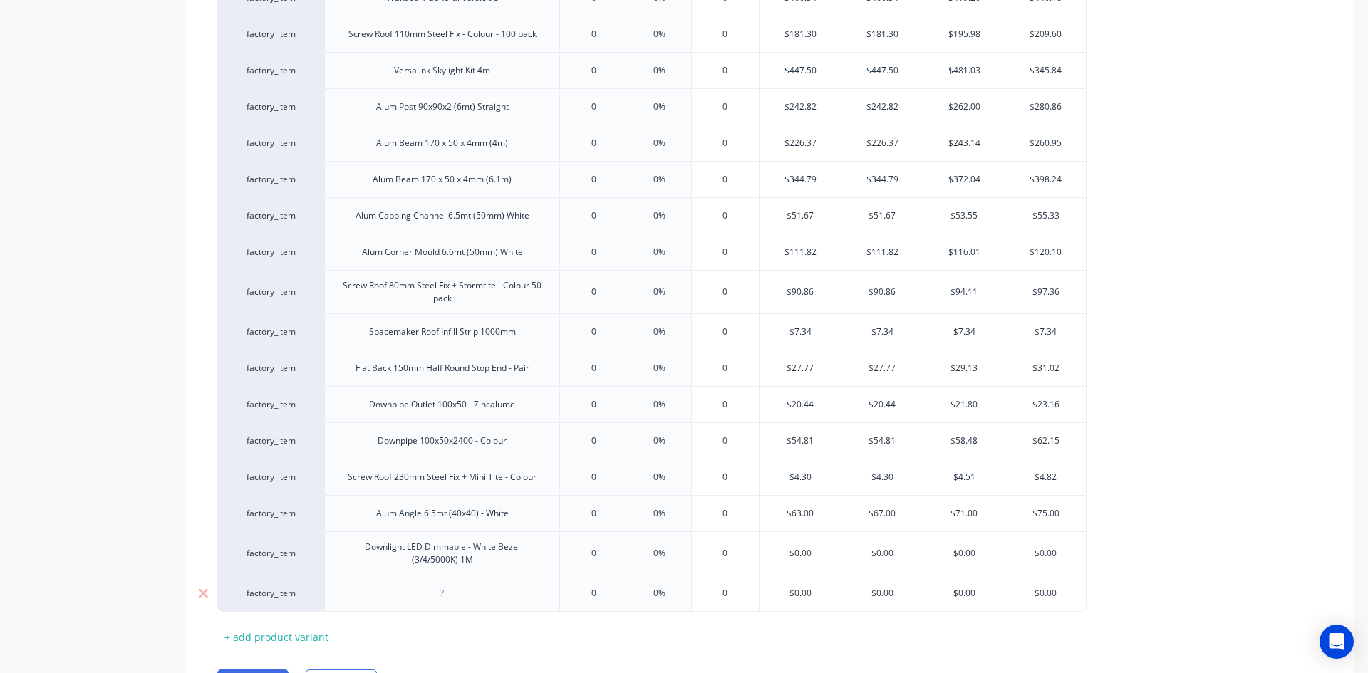
click at [451, 596] on div at bounding box center [442, 593] width 71 height 19
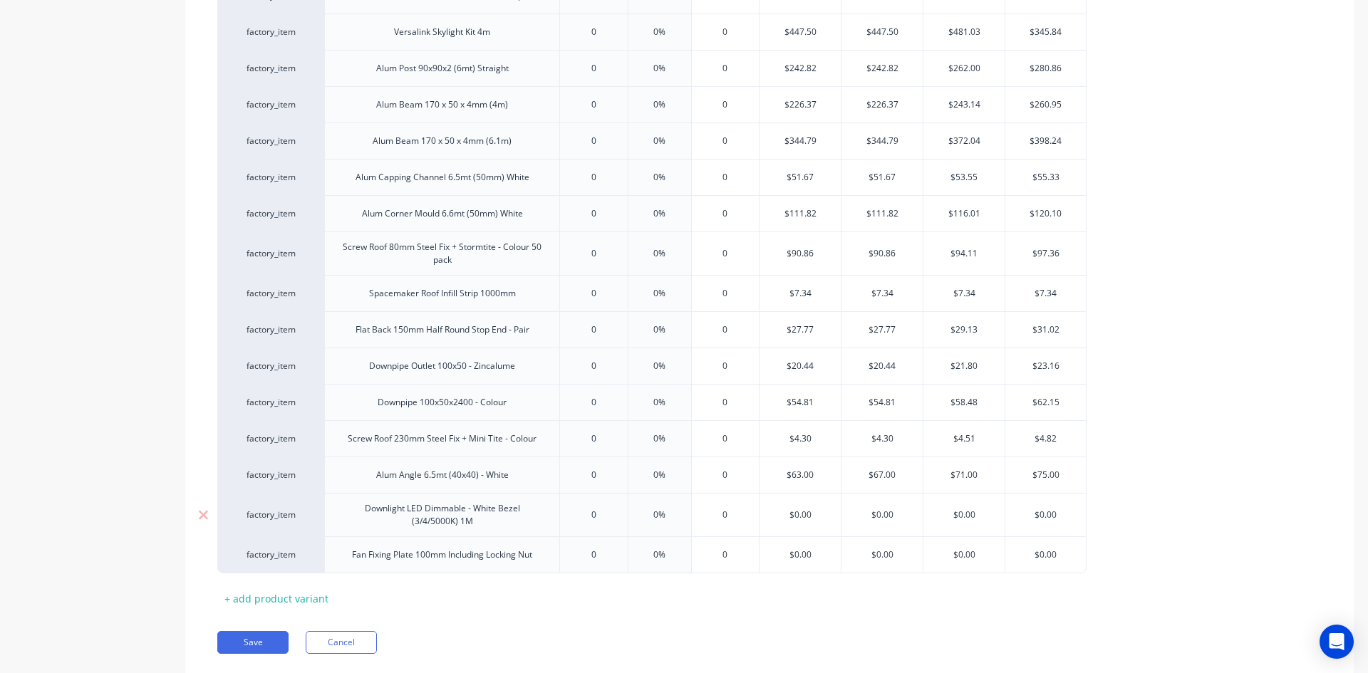
scroll to position [1658, 0]
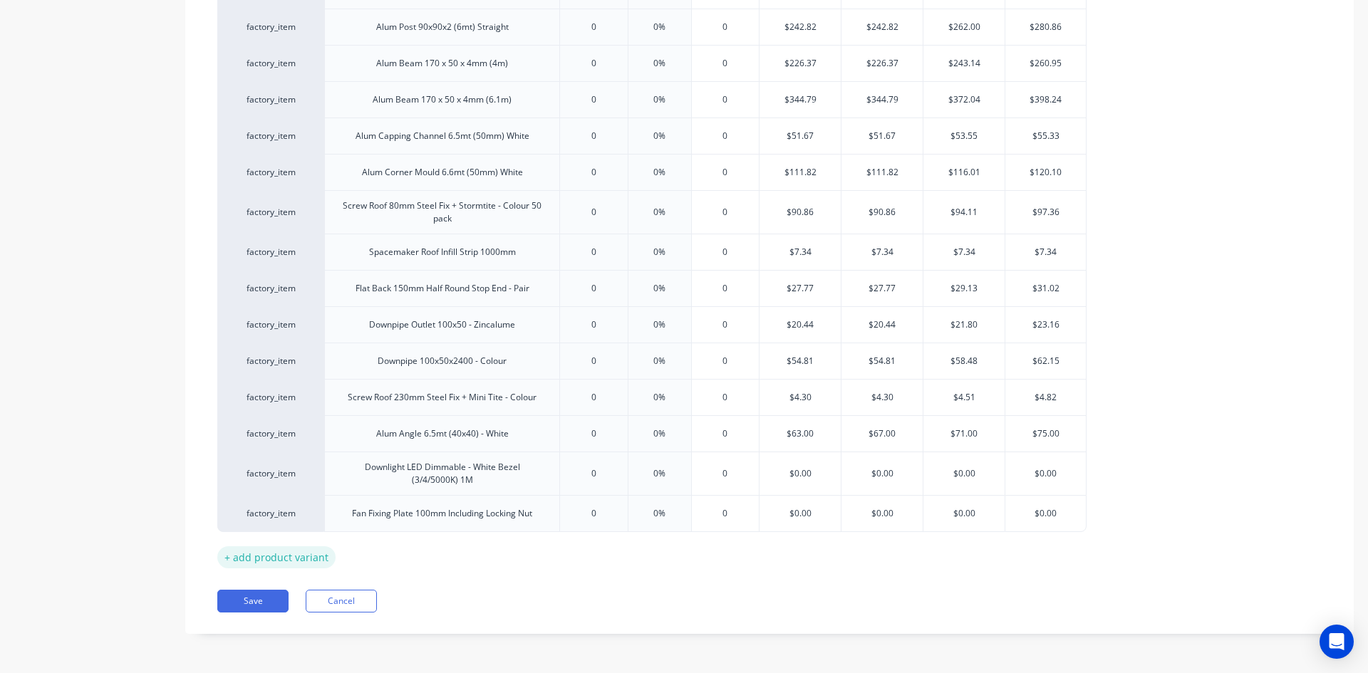
click at [285, 558] on div "+ add product variant" at bounding box center [276, 557] width 118 height 22
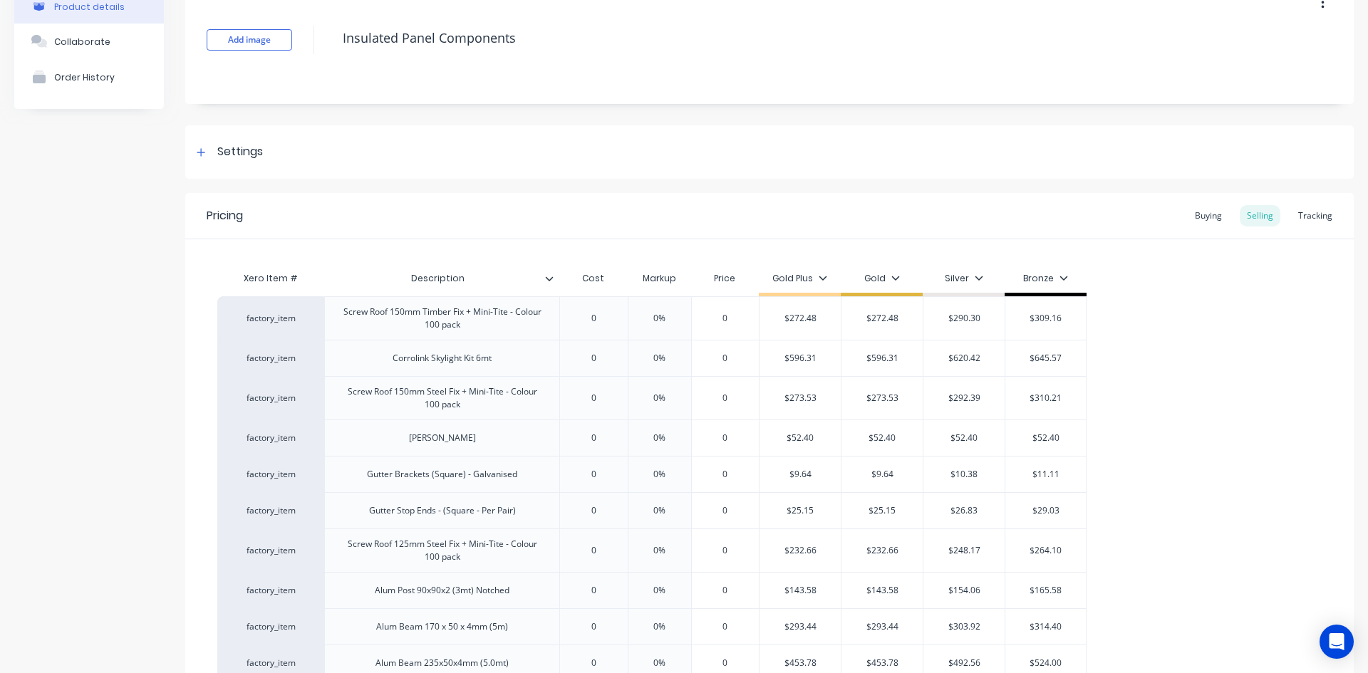
scroll to position [0, 0]
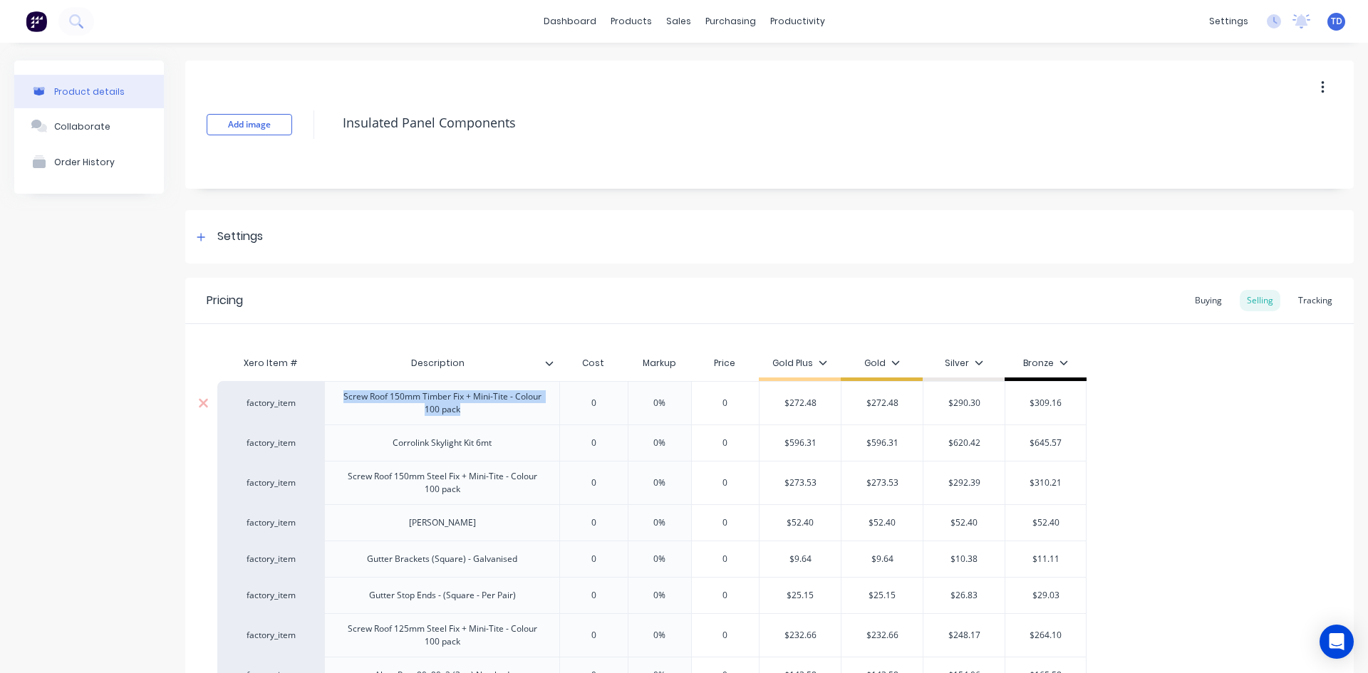
drag, startPoint x: 462, startPoint y: 413, endPoint x: 343, endPoint y: 401, distance: 120.3
click at [343, 400] on div "Screw Roof 150mm Timber Fix + Mini-Tite - Colour 100 pack" at bounding box center [442, 403] width 223 height 31
copy div "Screw Roof 150mm Timber Fix + Mini-Tite - Colour 100 pack"
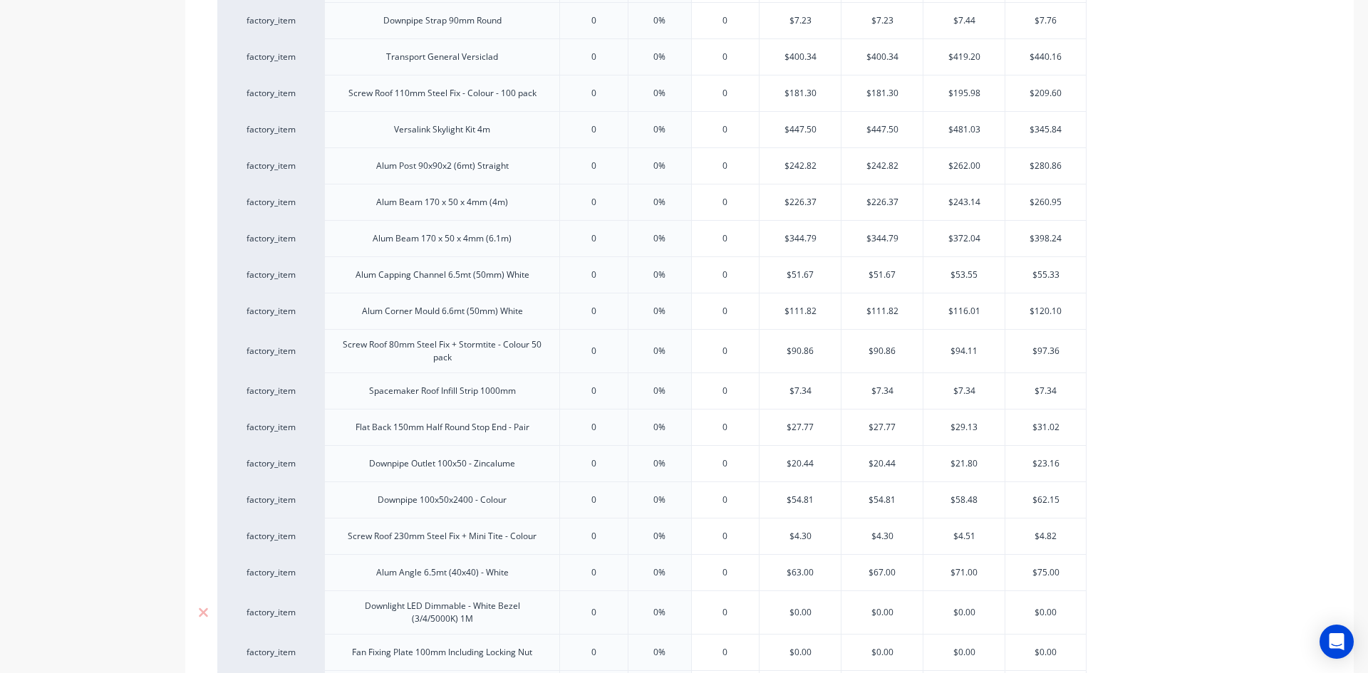
scroll to position [1694, 0]
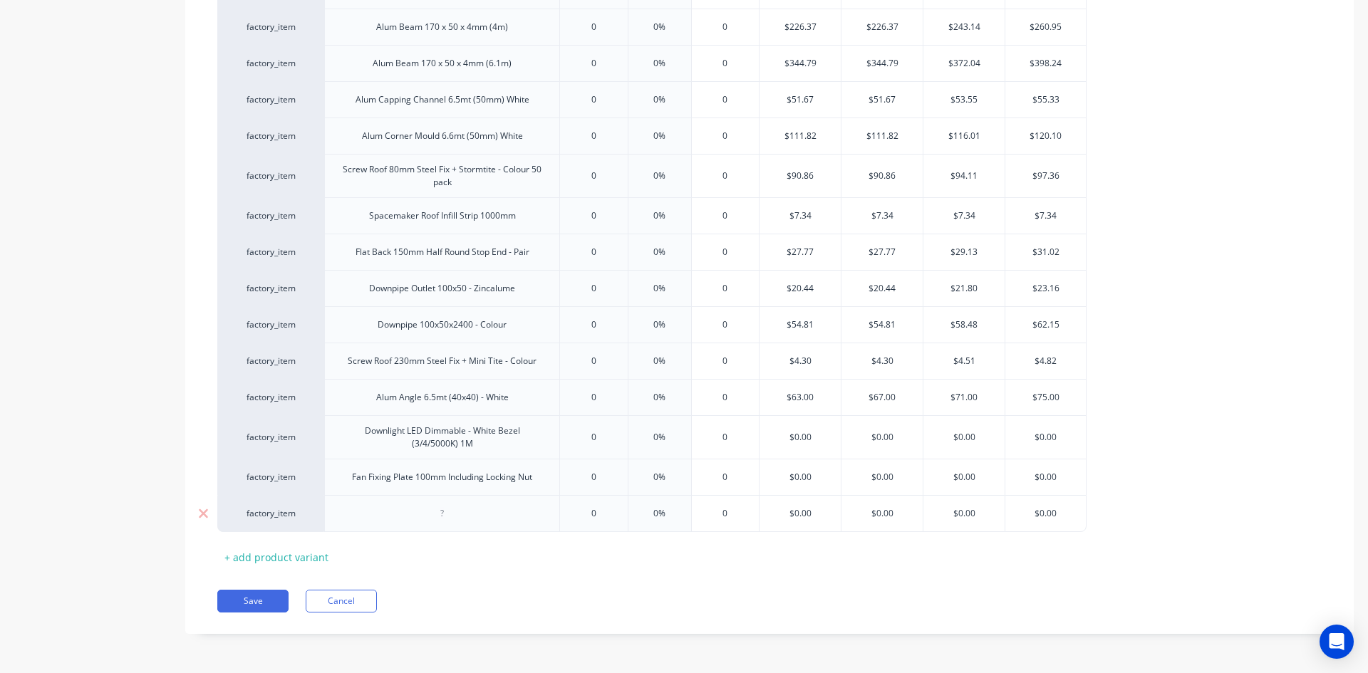
click at [464, 521] on div at bounding box center [442, 513] width 71 height 19
paste div
click at [544, 512] on div "Screw Roof 150mm Timber Fix + Mini-Tite - Colour 100 pack" at bounding box center [442, 516] width 223 height 31
click at [409, 514] on div "Screw Roof 150mm Timber Fix + Mini-Tite - Galv For Fan" at bounding box center [442, 516] width 223 height 31
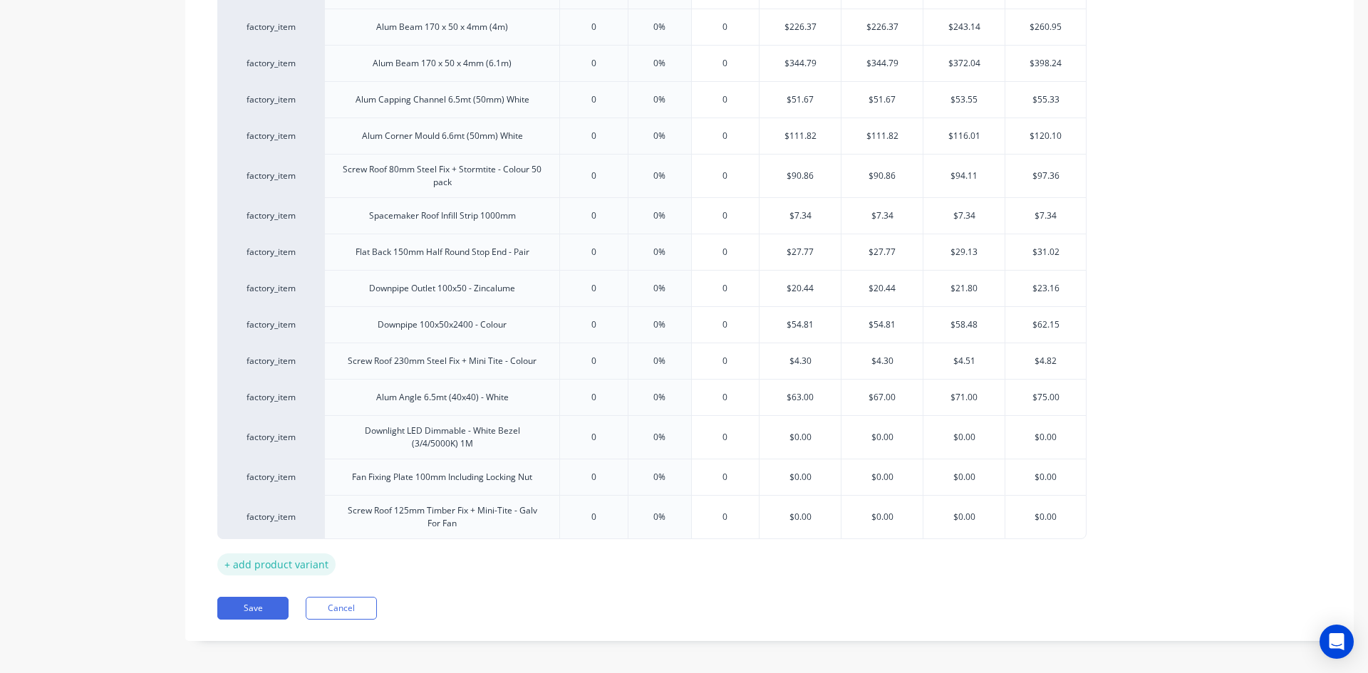
click at [304, 559] on div "+ add product variant" at bounding box center [276, 564] width 118 height 22
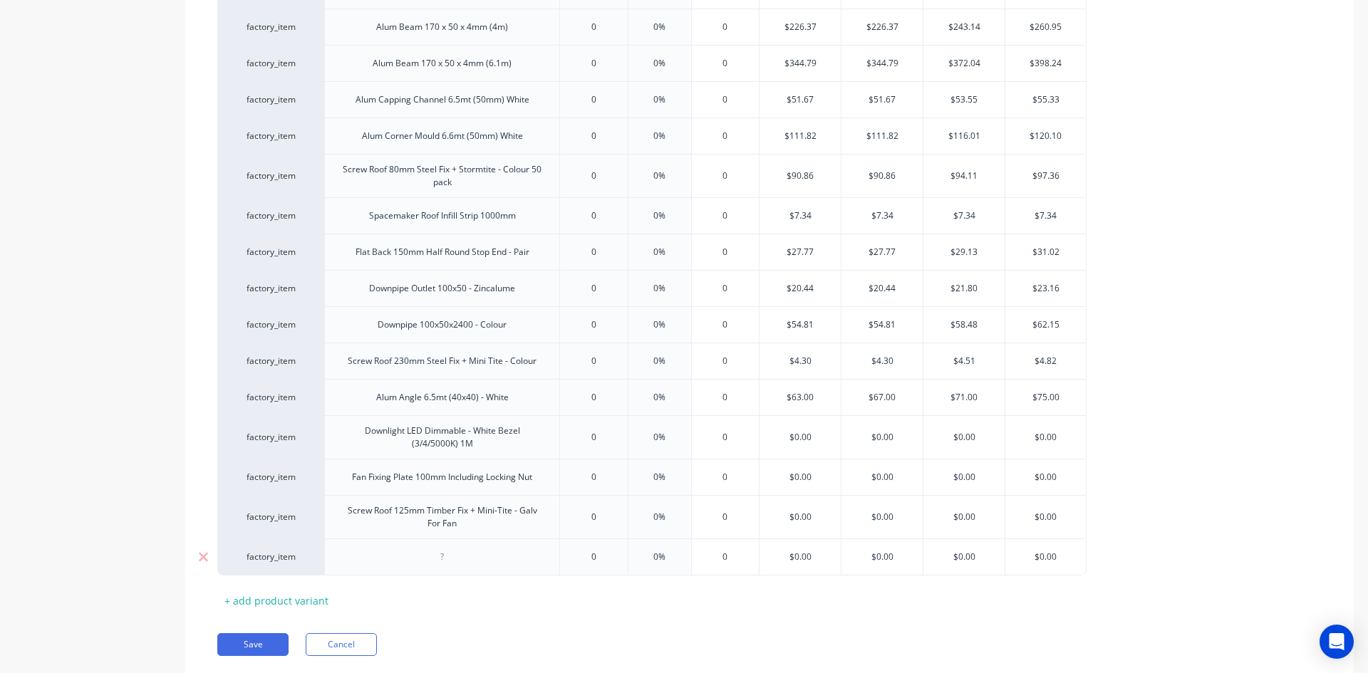
click at [480, 566] on div at bounding box center [441, 557] width 235 height 37
drag, startPoint x: 478, startPoint y: 563, endPoint x: 460, endPoint y: 553, distance: 20.4
click at [461, 553] on div at bounding box center [442, 557] width 71 height 19
paste div
click at [549, 556] on div "Screw Roof 150mm Timber Fix + Mini-Tite - Colour 100 pack" at bounding box center [442, 560] width 223 height 31
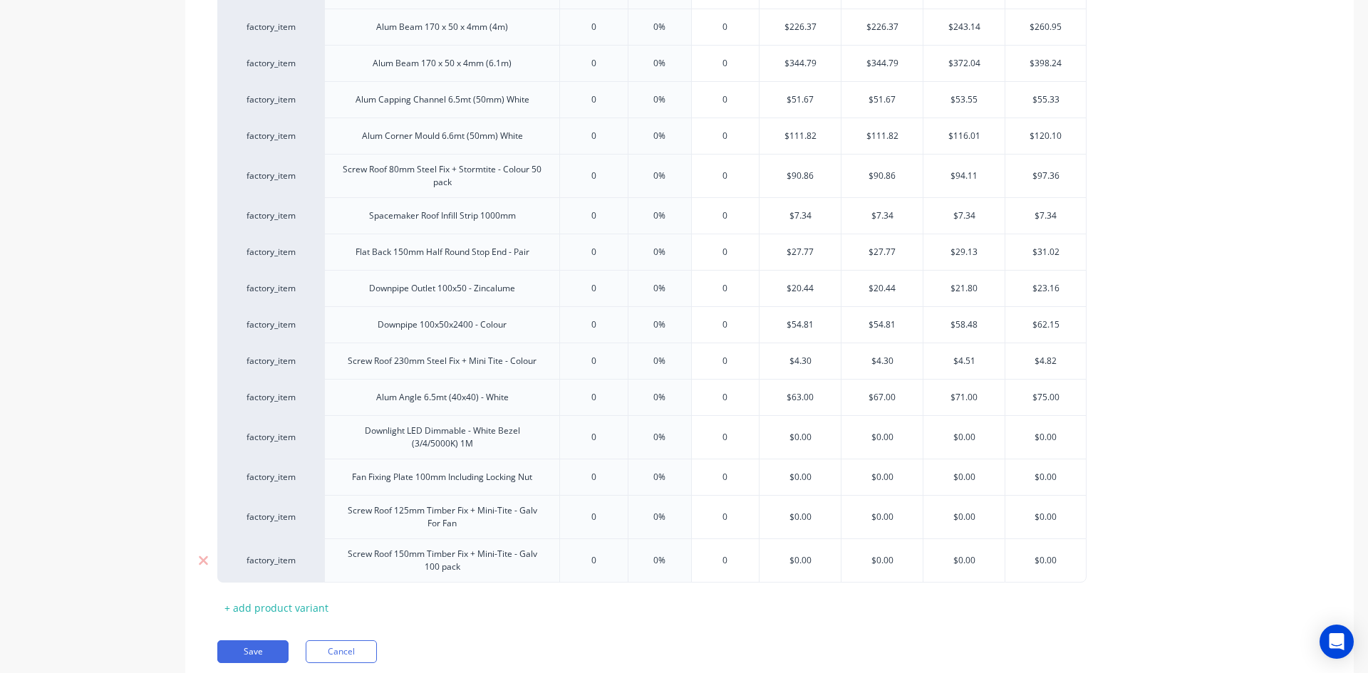
click at [470, 574] on div "Screw Roof 150mm Timber Fix + Mini-Tite - Galv 100 pack" at bounding box center [442, 560] width 223 height 31
click at [251, 652] on button "Save" at bounding box center [252, 651] width 71 height 23
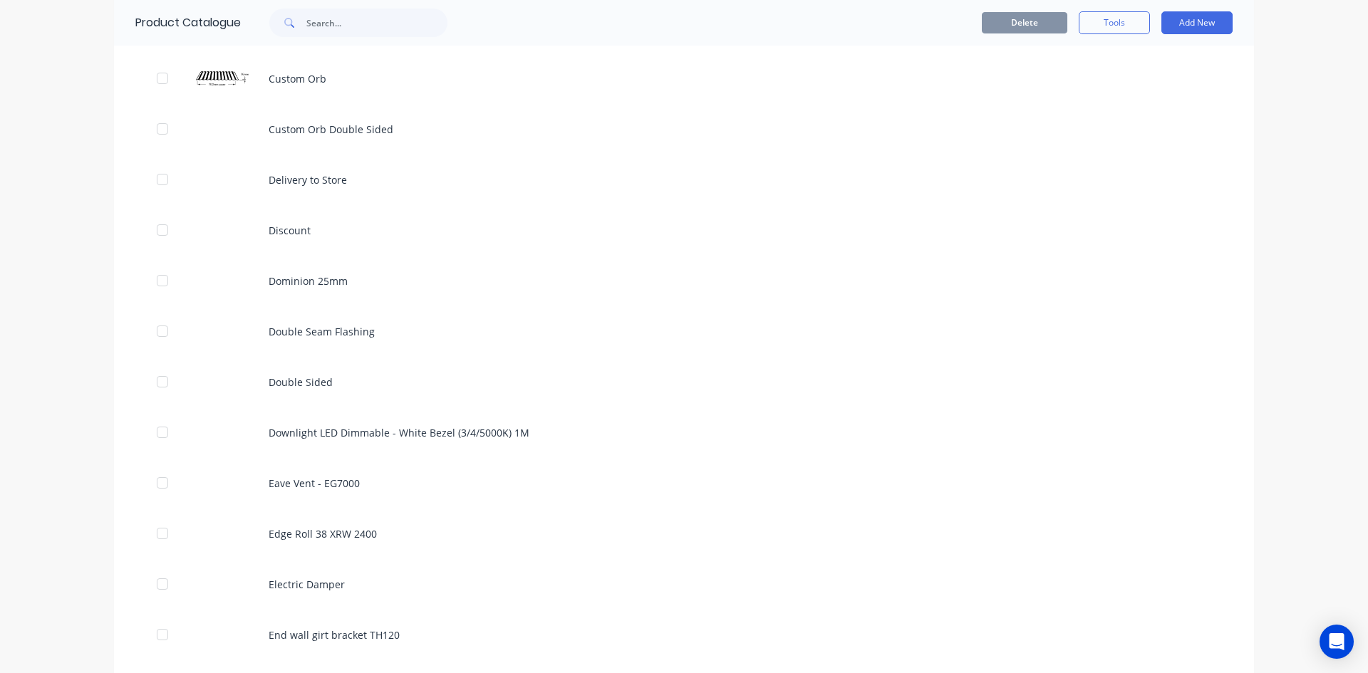
scroll to position [1781, 0]
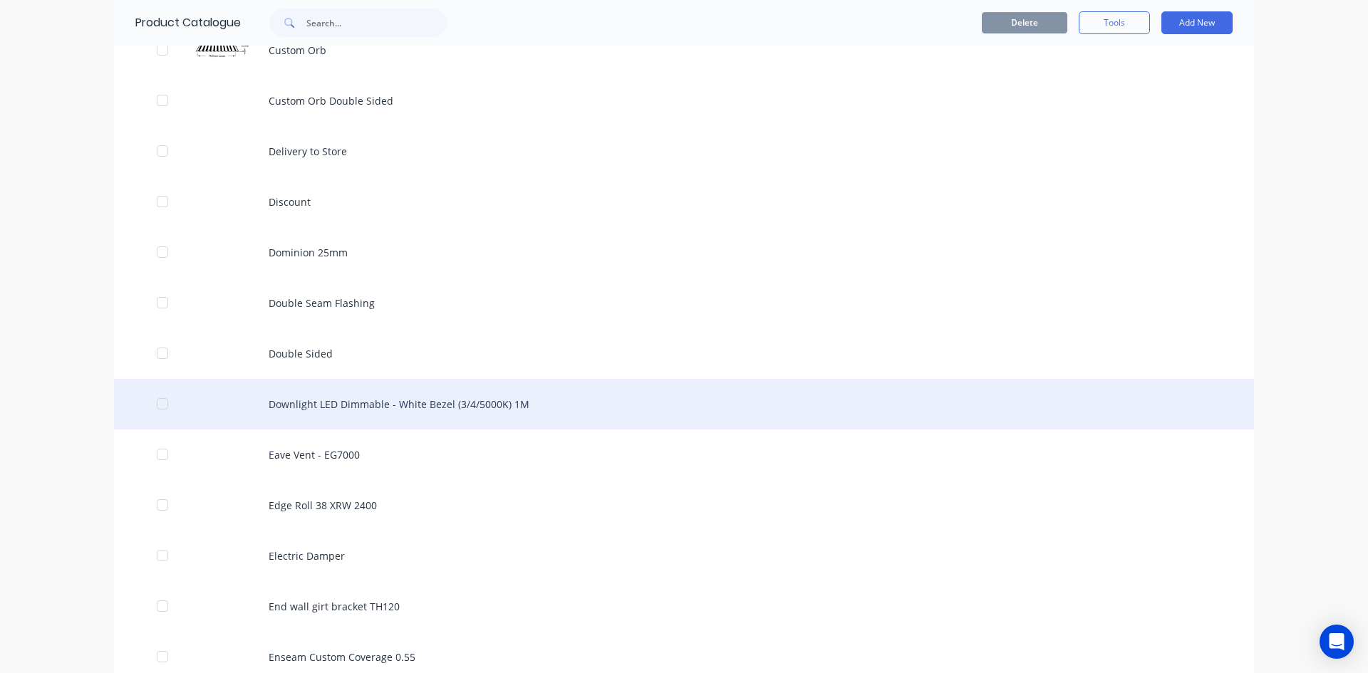
click at [478, 416] on div "Downlight LED Dimmable - White Bezel (3/4/5000K) 1M" at bounding box center [684, 404] width 1140 height 51
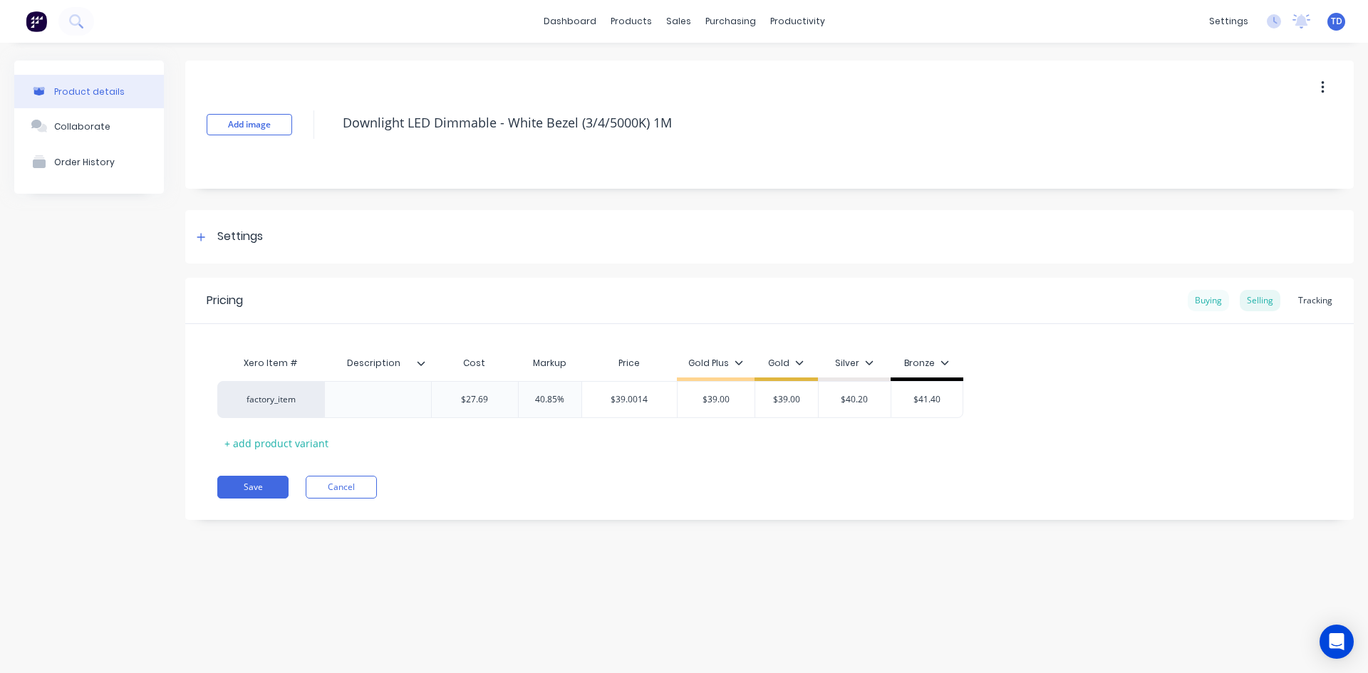
click at [1206, 301] on div "Buying" at bounding box center [1207, 300] width 41 height 21
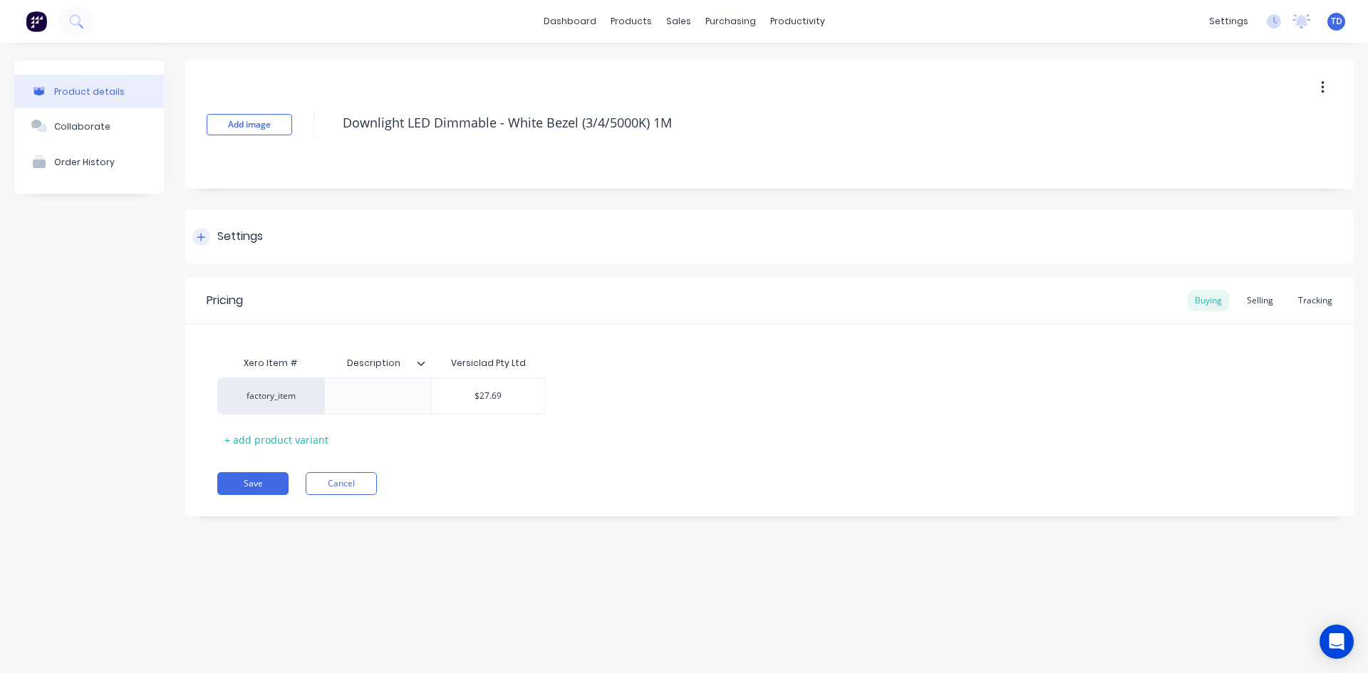
click at [204, 241] on icon at bounding box center [201, 237] width 9 height 10
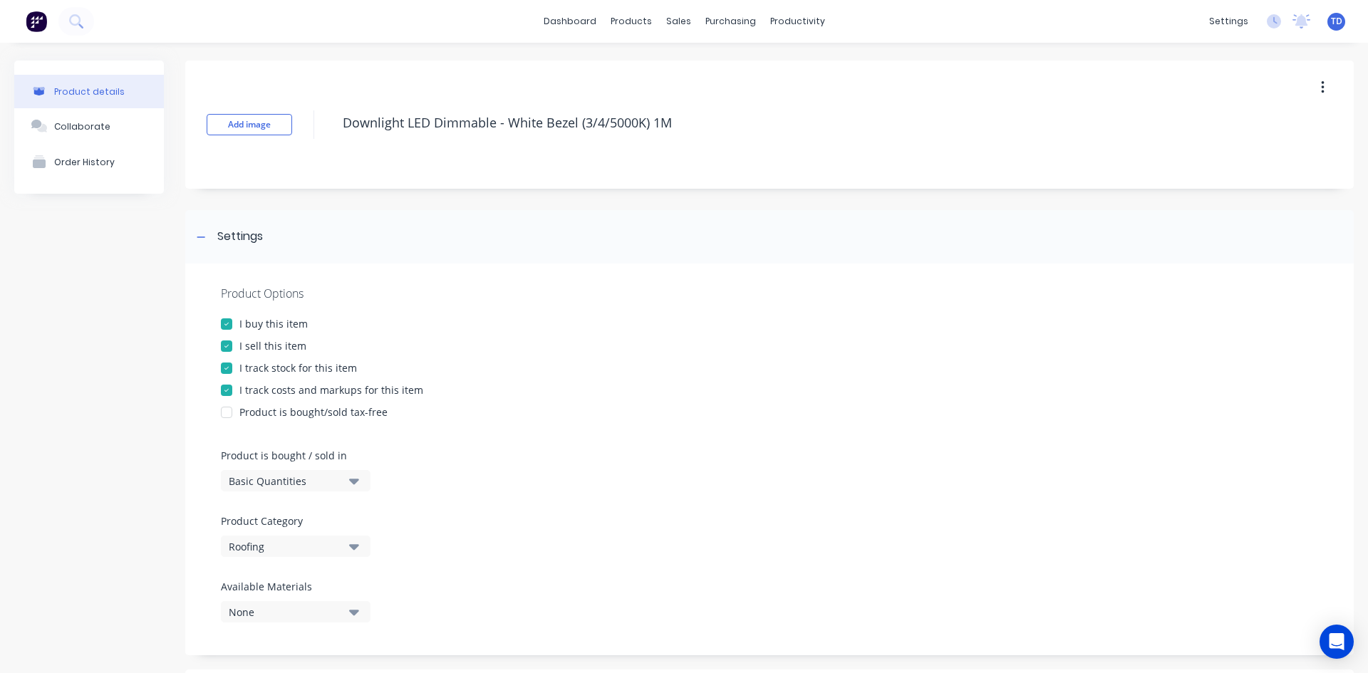
click at [224, 324] on div at bounding box center [226, 324] width 28 height 28
click at [226, 343] on div at bounding box center [226, 346] width 28 height 28
click at [229, 365] on div at bounding box center [226, 368] width 28 height 28
click at [226, 385] on div at bounding box center [226, 390] width 28 height 28
click at [1321, 87] on icon "button" at bounding box center [1323, 88] width 4 height 16
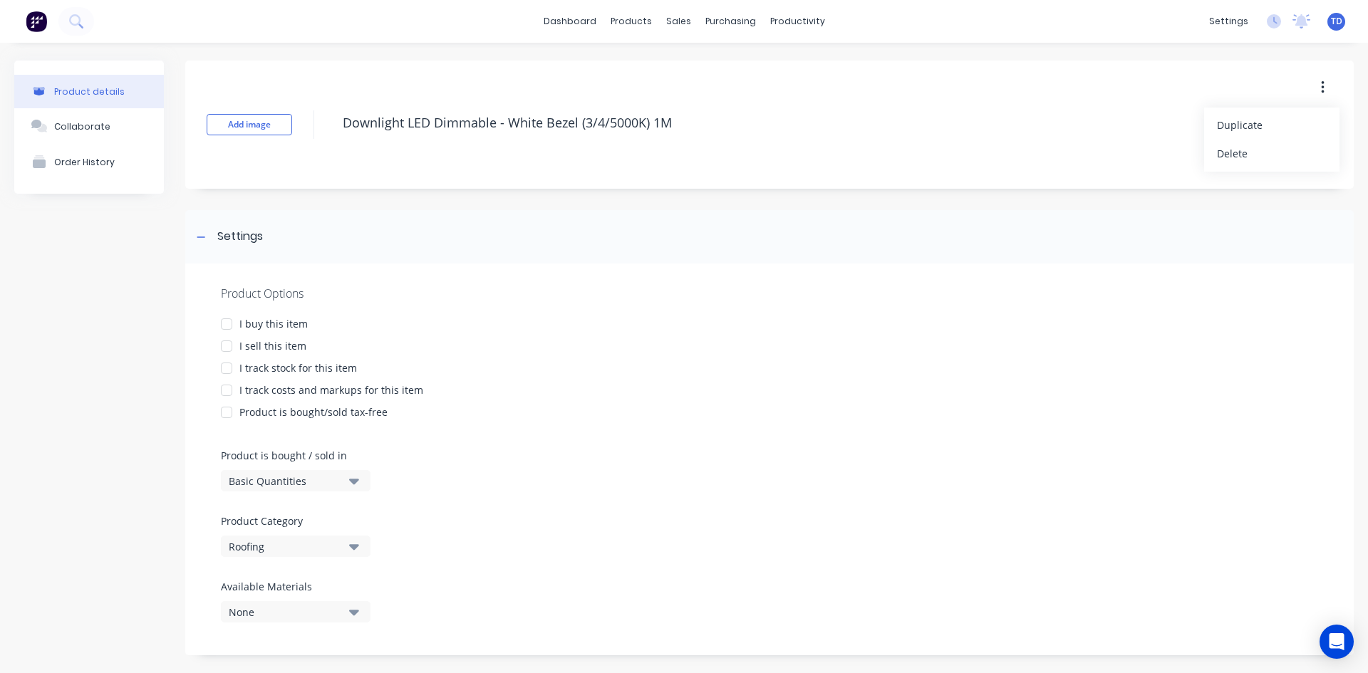
click at [349, 546] on icon "button" at bounding box center [354, 547] width 10 height 16
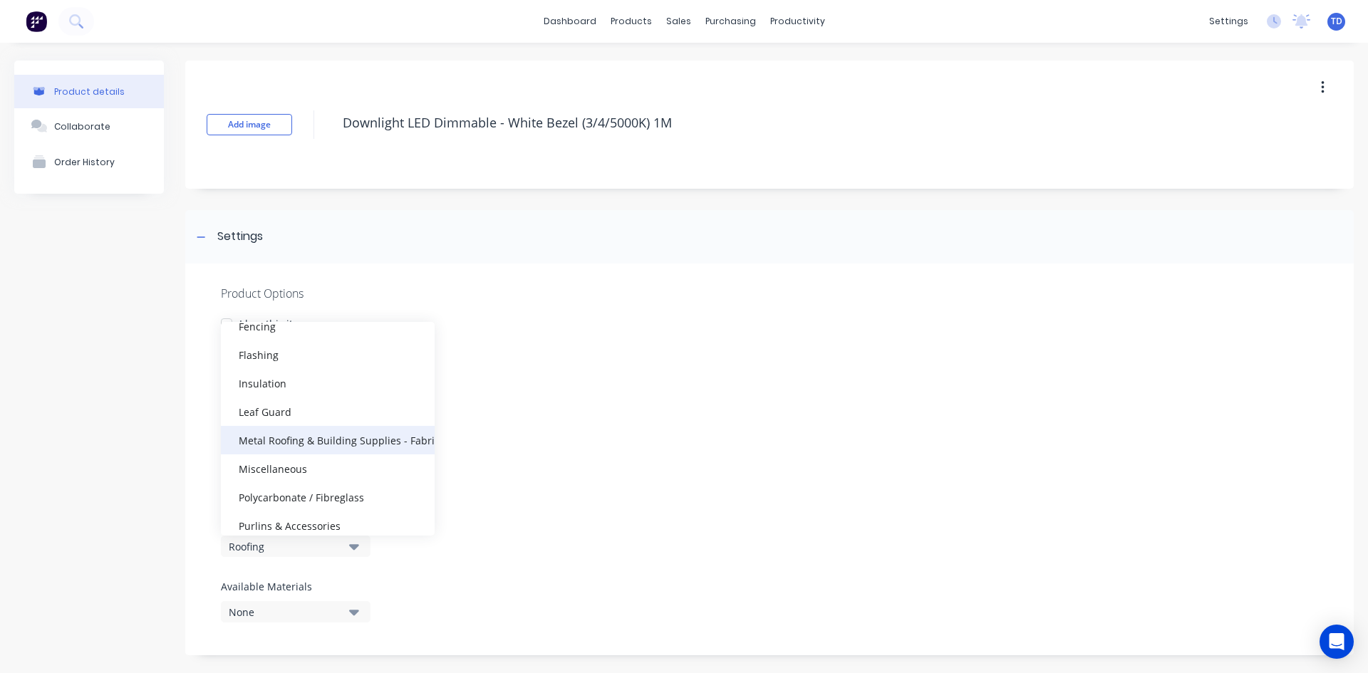
scroll to position [142, 0]
click at [308, 464] on div "Miscellaneous" at bounding box center [328, 471] width 214 height 28
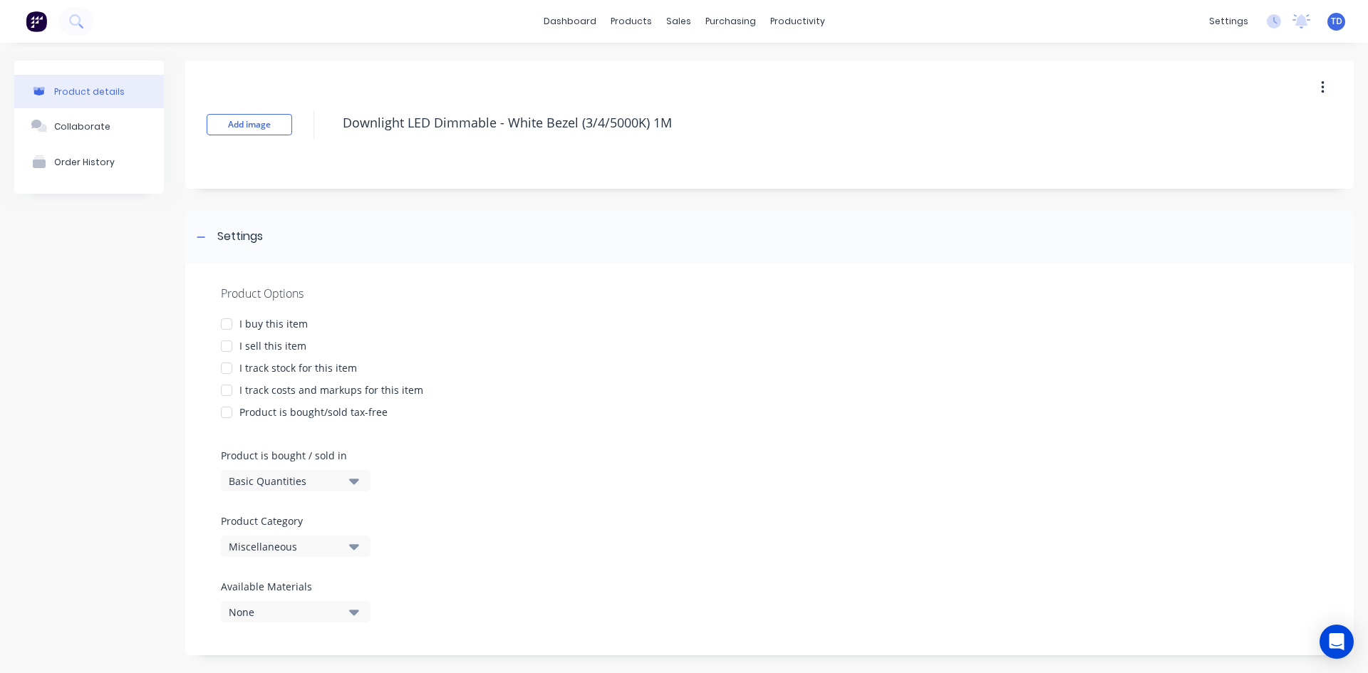
scroll to position [14, 0]
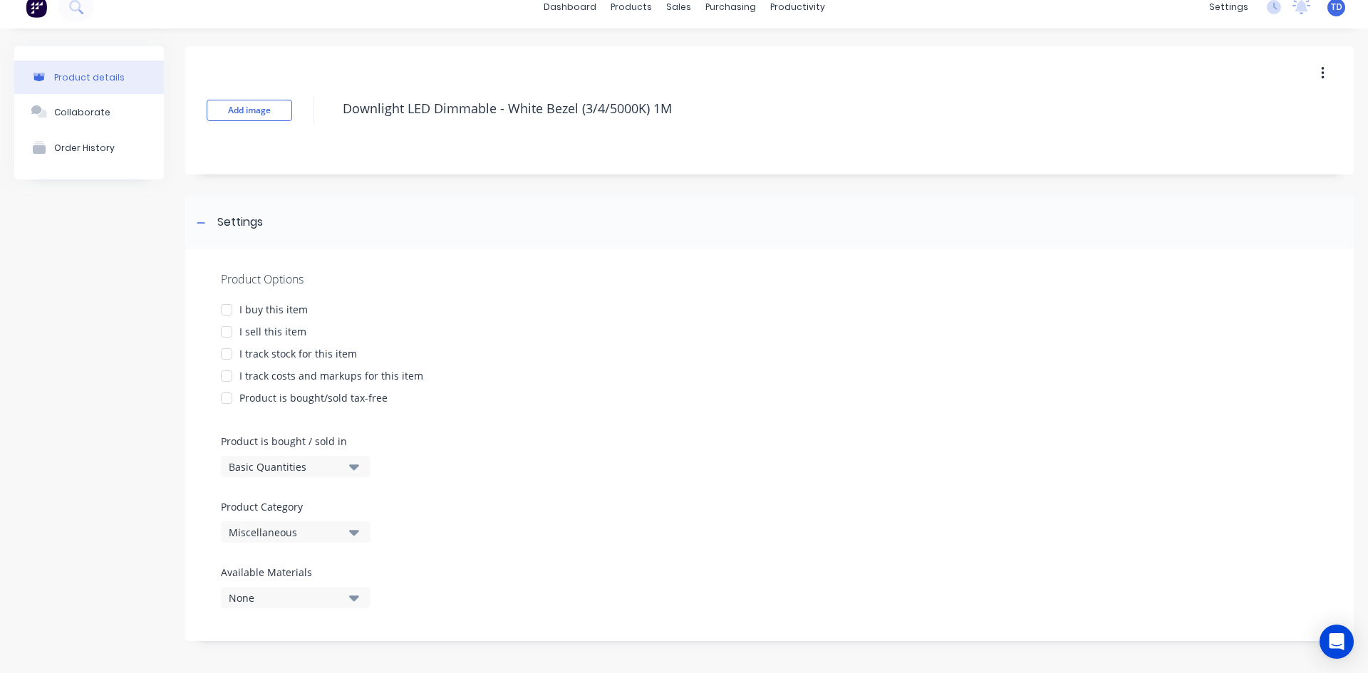
click at [348, 527] on button "Miscellaneous" at bounding box center [296, 531] width 150 height 21
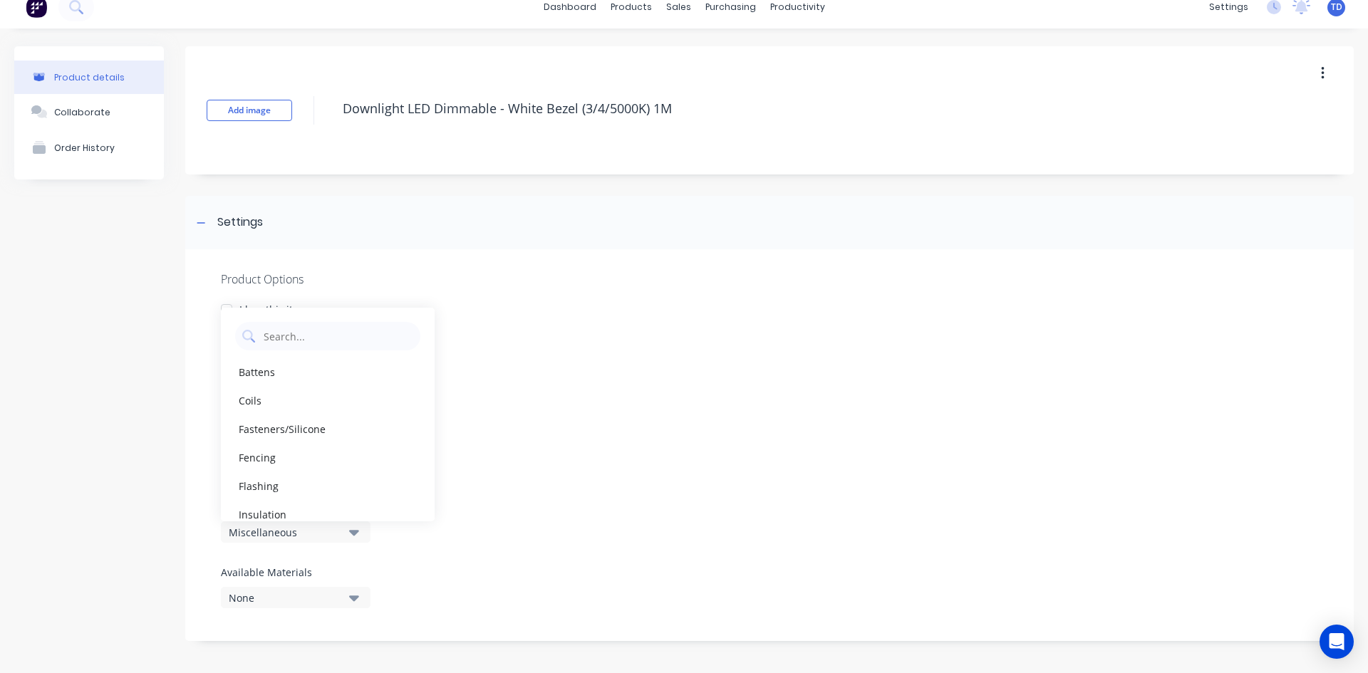
click at [509, 484] on div "Product Options I buy this item I sell this item I track stock for this item I …" at bounding box center [769, 445] width 1168 height 392
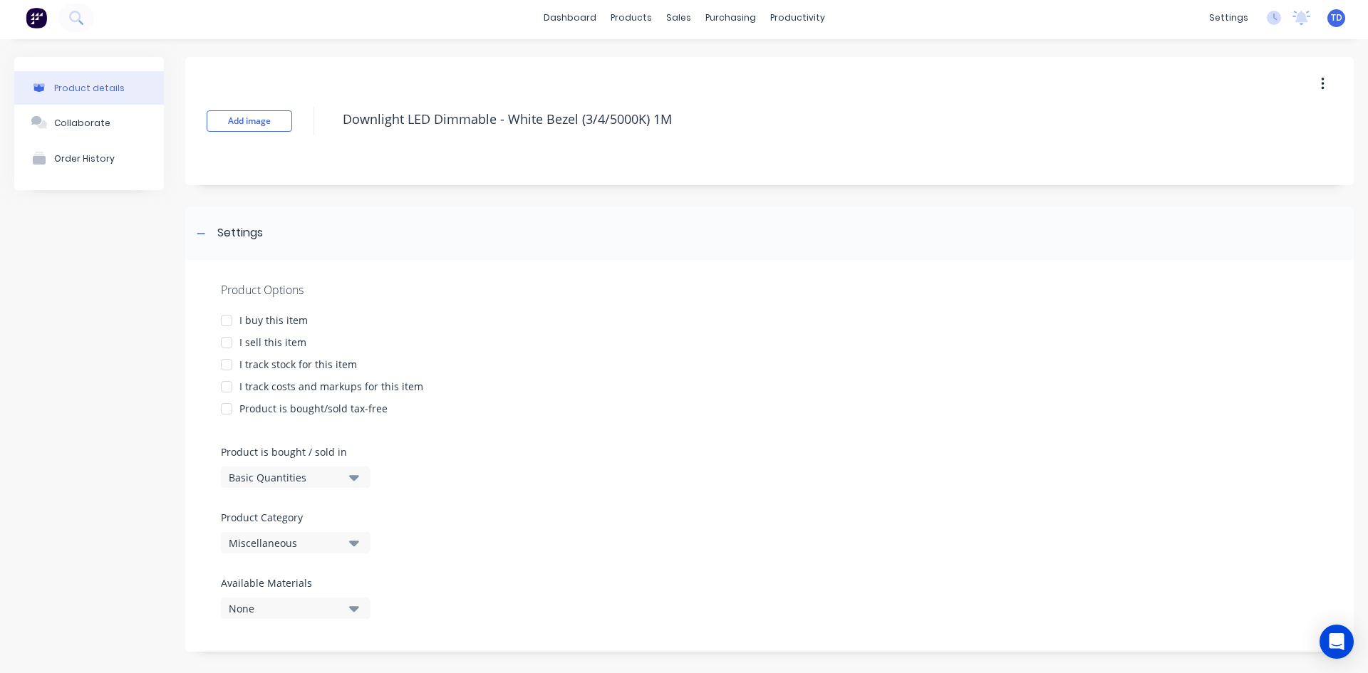
scroll to position [0, 0]
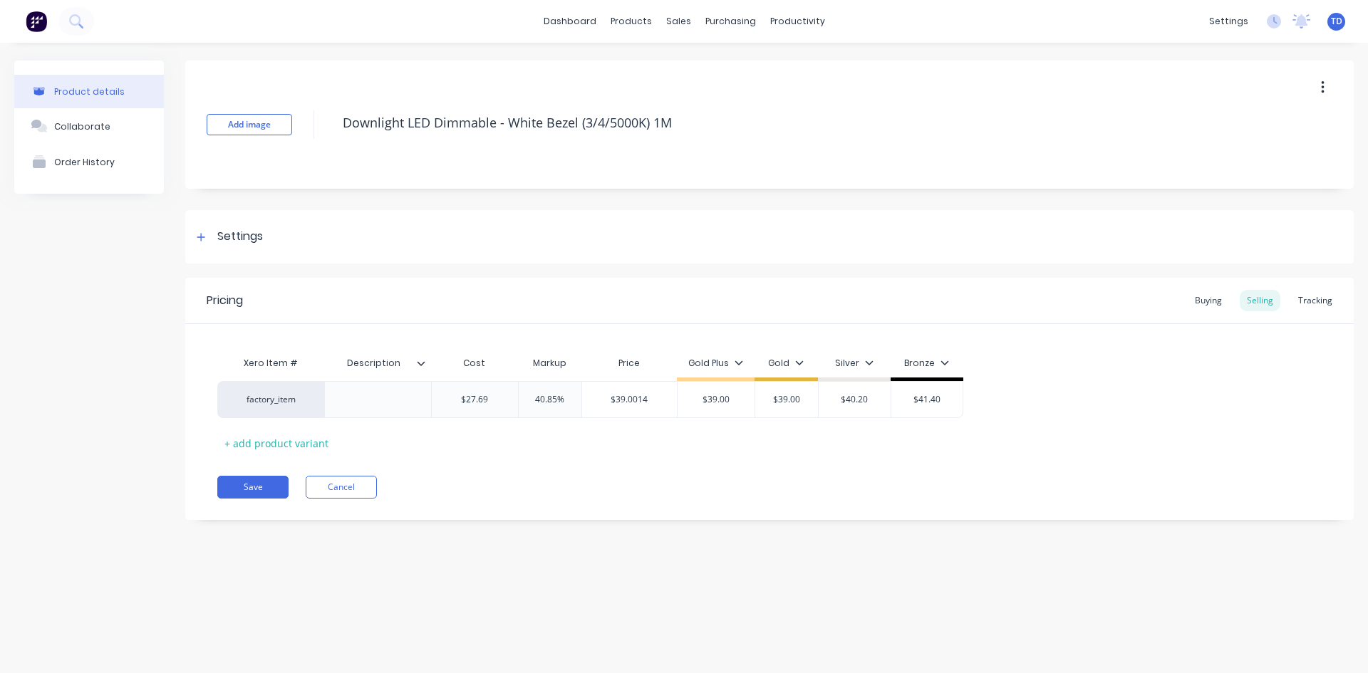
type textarea "x"
type input "$27.69"
click at [494, 402] on input "$27.69" at bounding box center [475, 399] width 86 height 13
type textarea "x"
type input "$27.6"
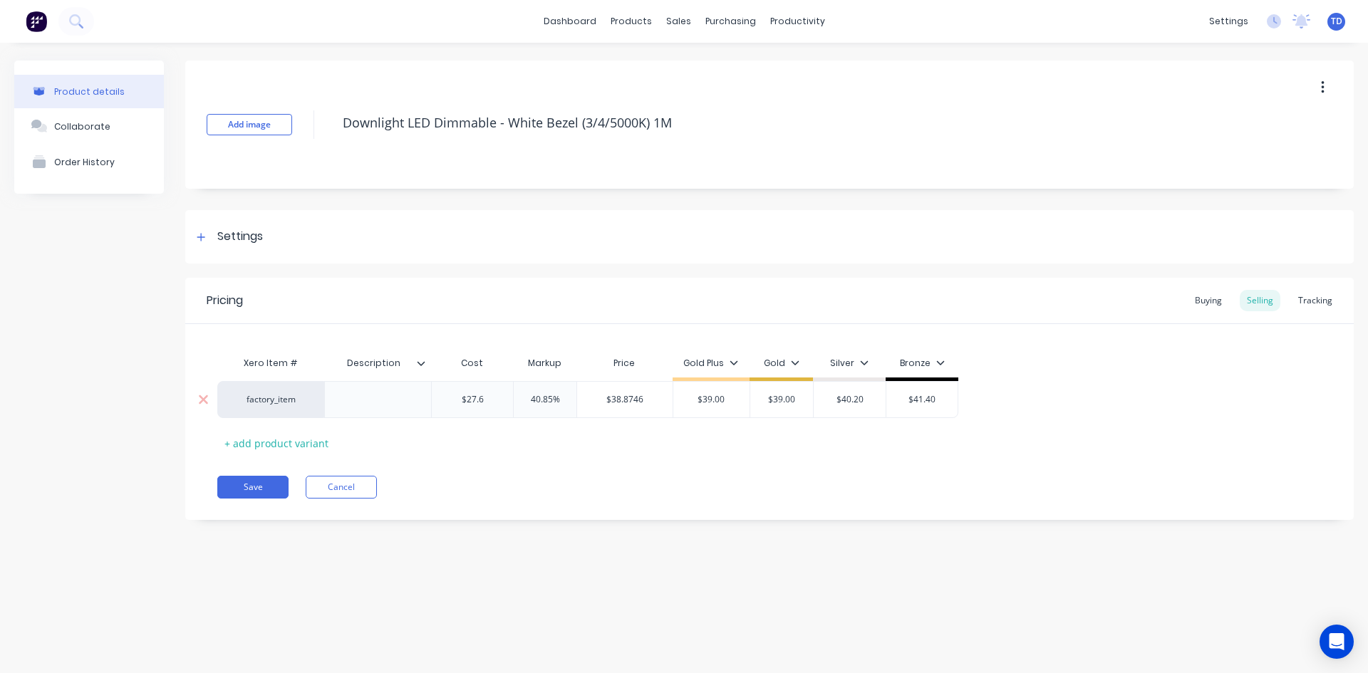
type textarea "x"
type input "$27"
type textarea "x"
type input "$2"
type textarea "x"
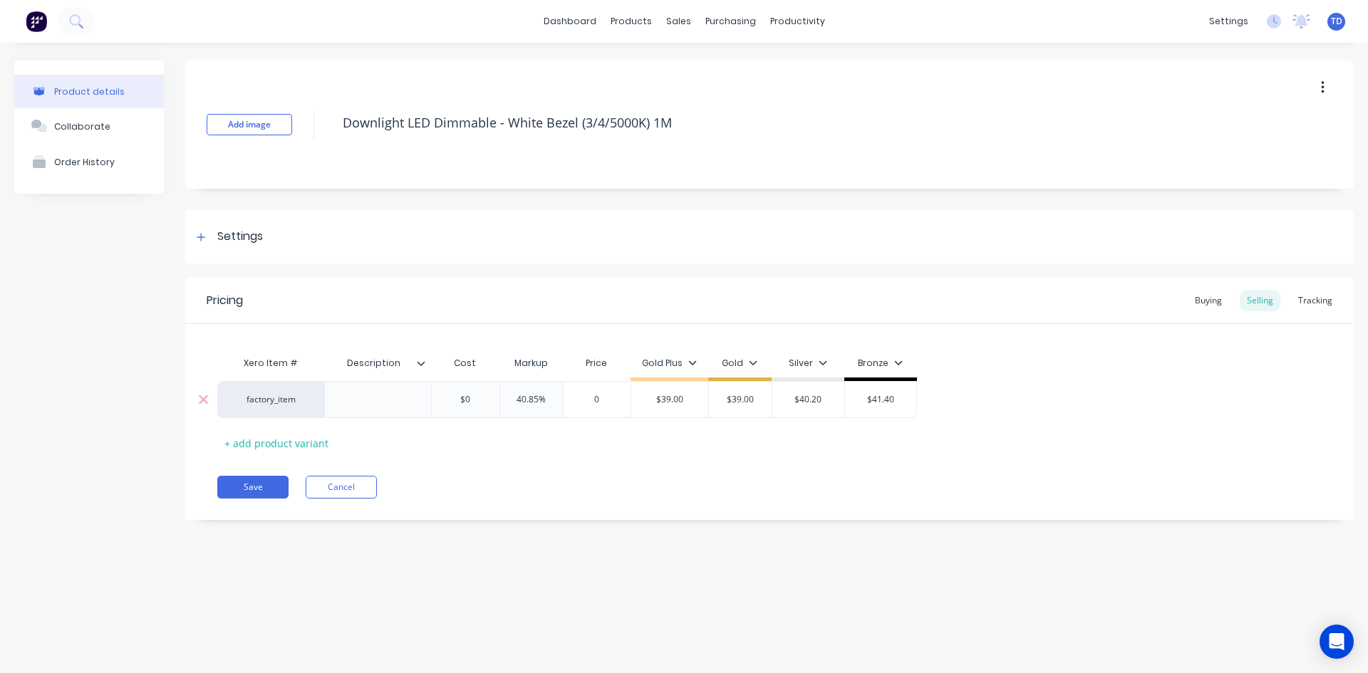
type input "$0"
type input "40.85%"
type input "0"
type textarea "x"
type input "0"
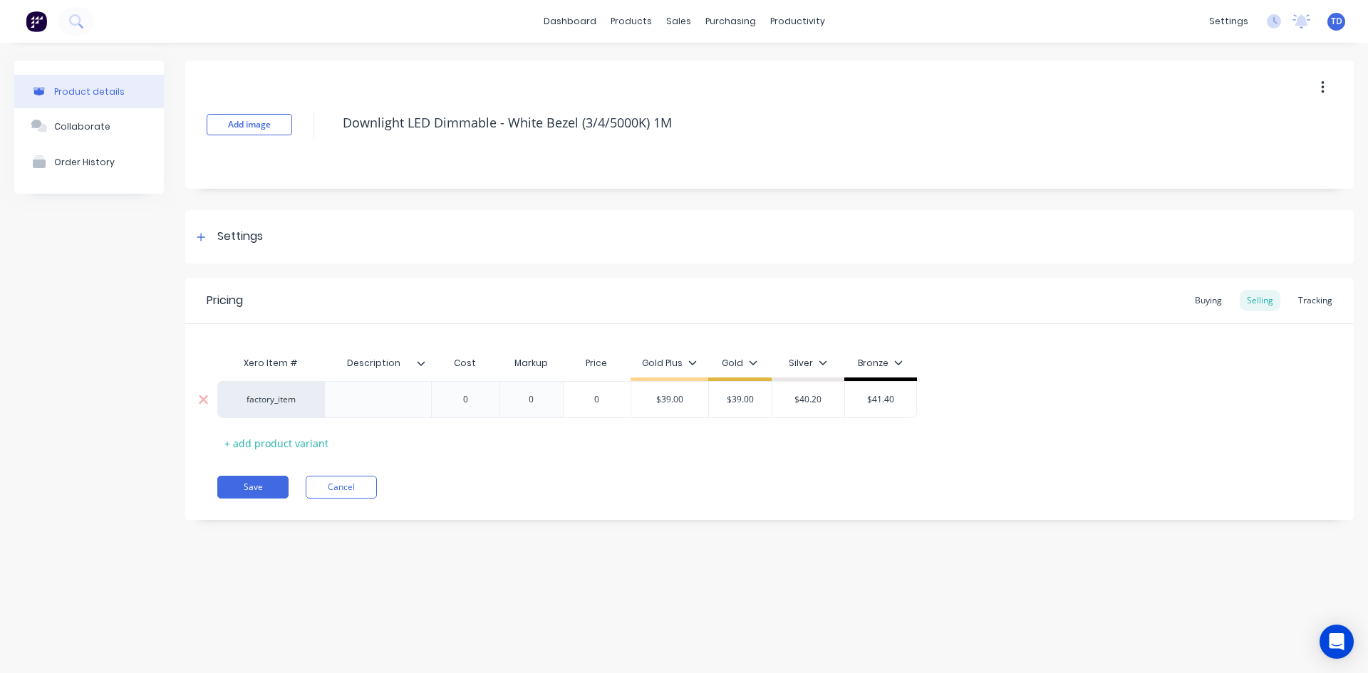
type input "0"
type input "$39.00"
type textarea "x"
type input "0"
type input "$39.00"
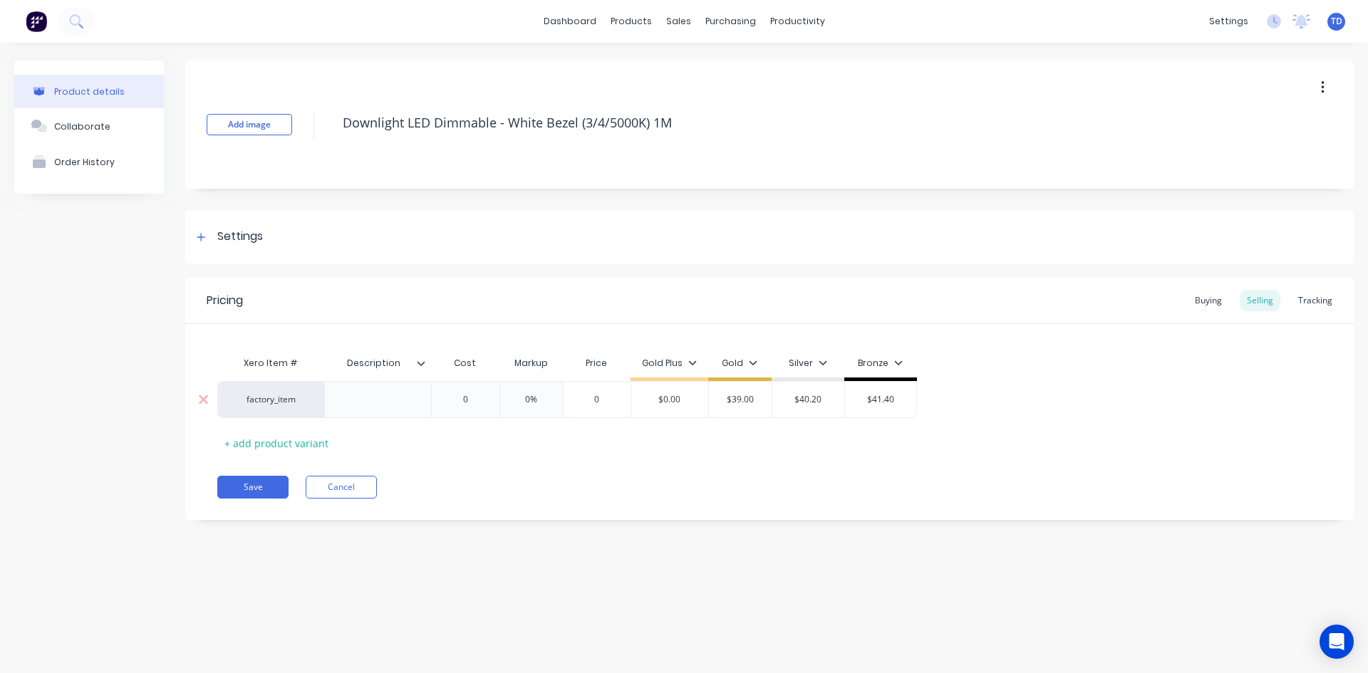
type textarea "x"
type input "$39.000"
type input "$40.20"
type input "$39.00"
type textarea "x"
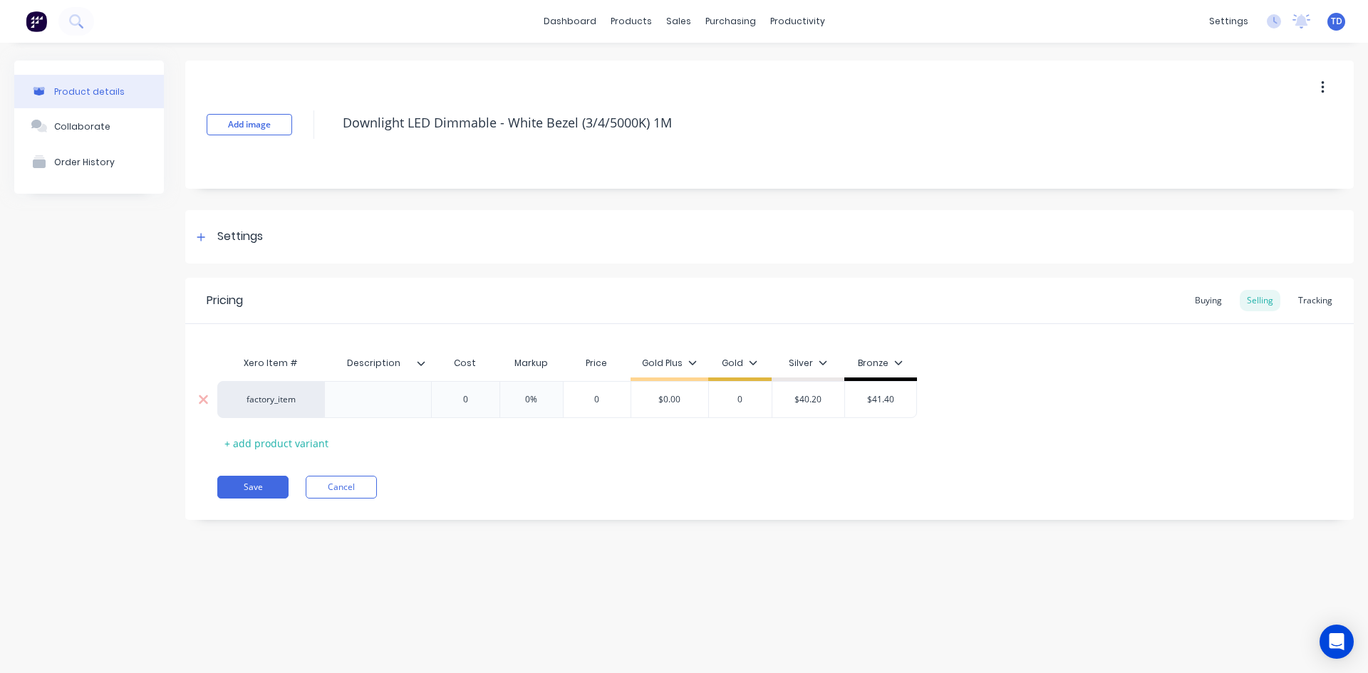
type input "0"
type textarea "x"
type input "0"
type input "$41.40"
type input "$0.00"
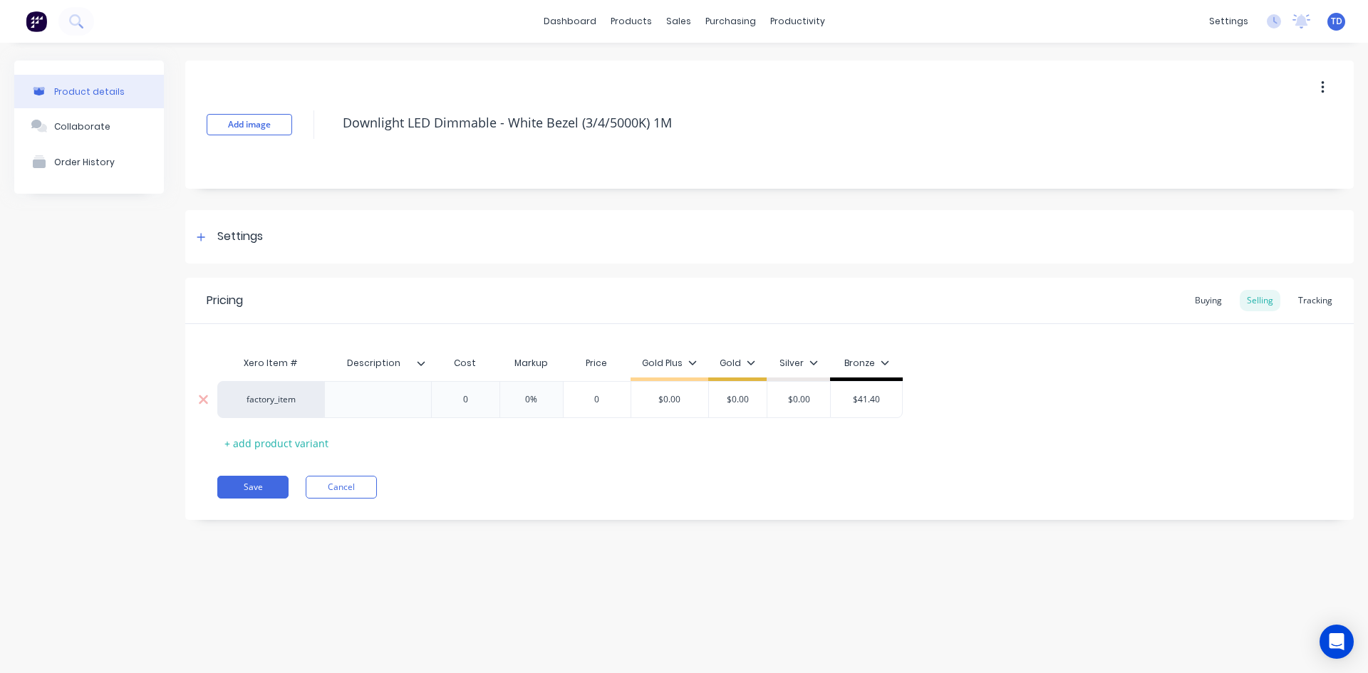
type textarea "x"
type input "0"
click at [1195, 303] on div "Buying" at bounding box center [1207, 300] width 41 height 21
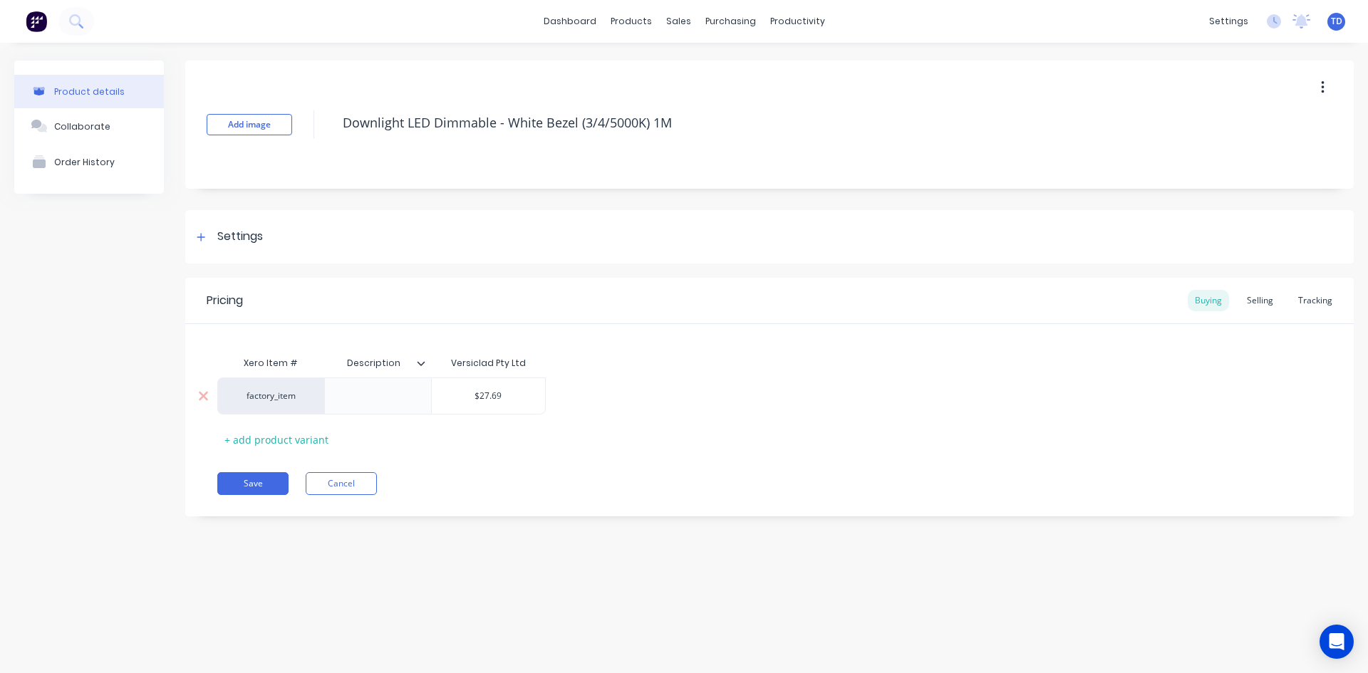
click at [507, 397] on input "$27.69" at bounding box center [488, 396] width 113 height 13
type input "$27.6"
type textarea "x"
type input "$27."
type textarea "x"
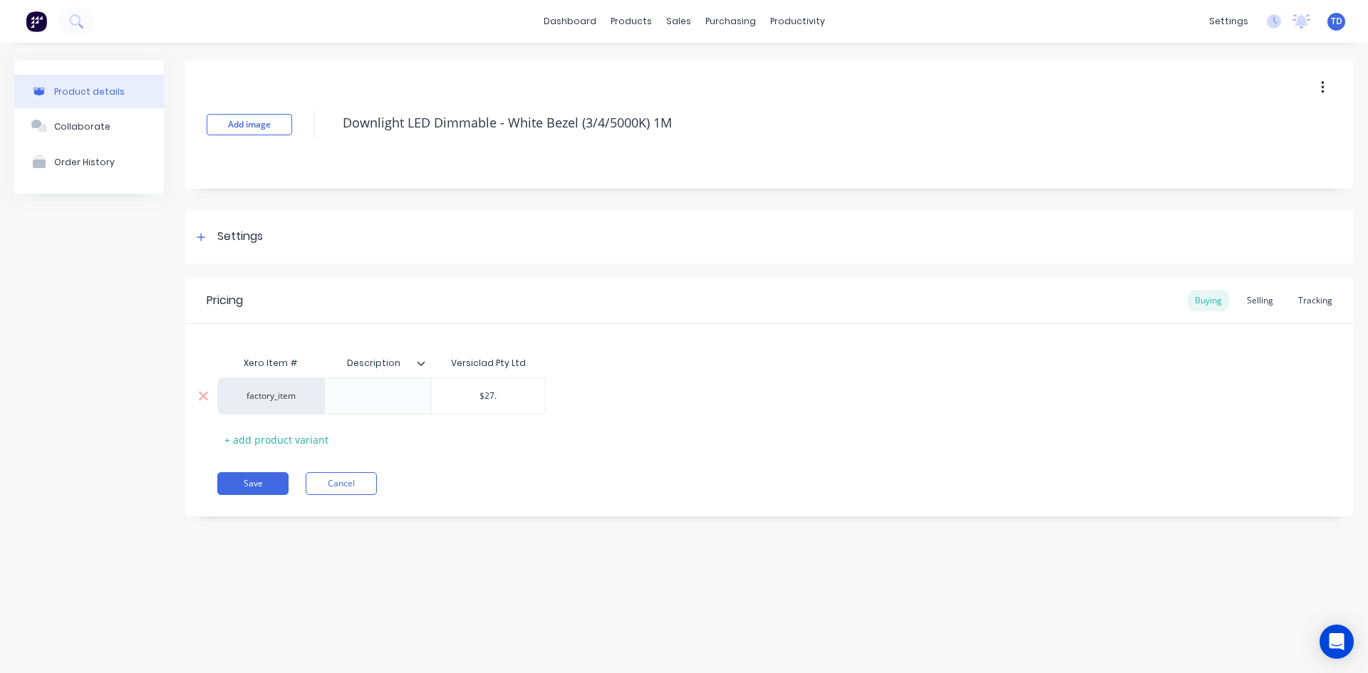
type input "$27"
type textarea "x"
type input "$2"
type textarea "x"
type input "$"
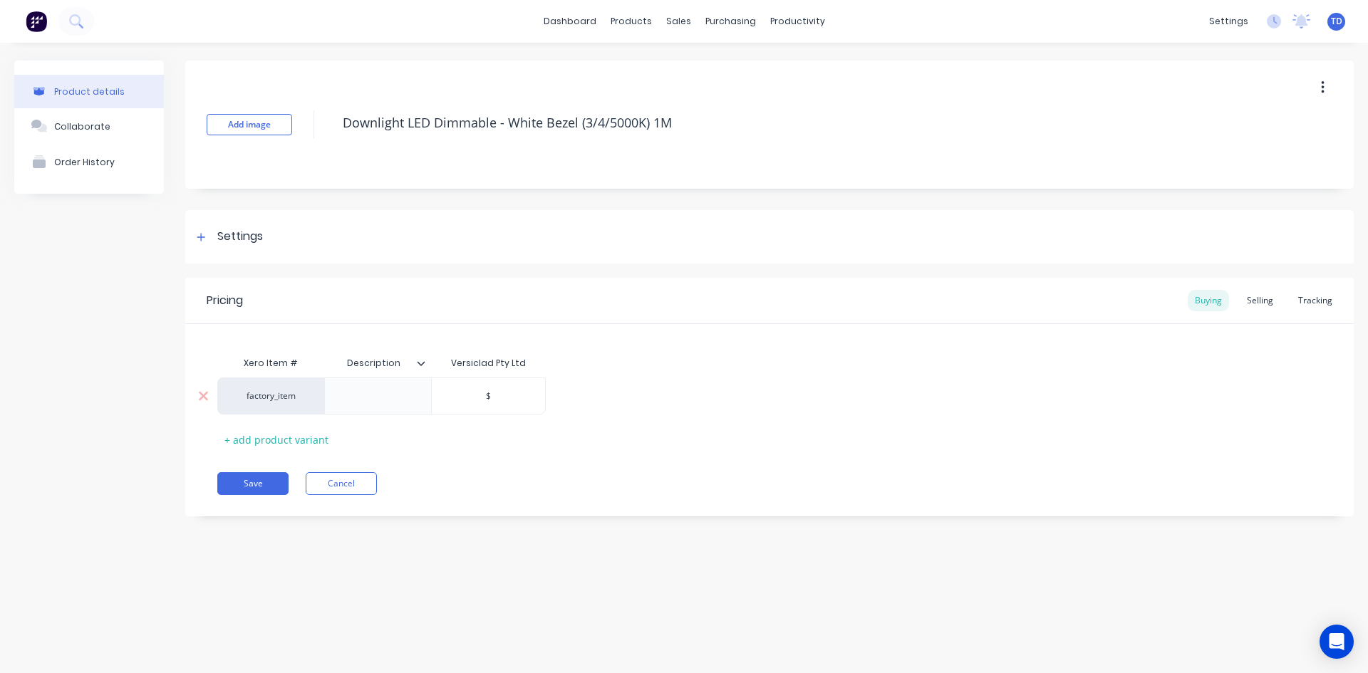
type textarea "x"
click at [256, 481] on button "Save" at bounding box center [252, 483] width 71 height 23
type textarea "x"
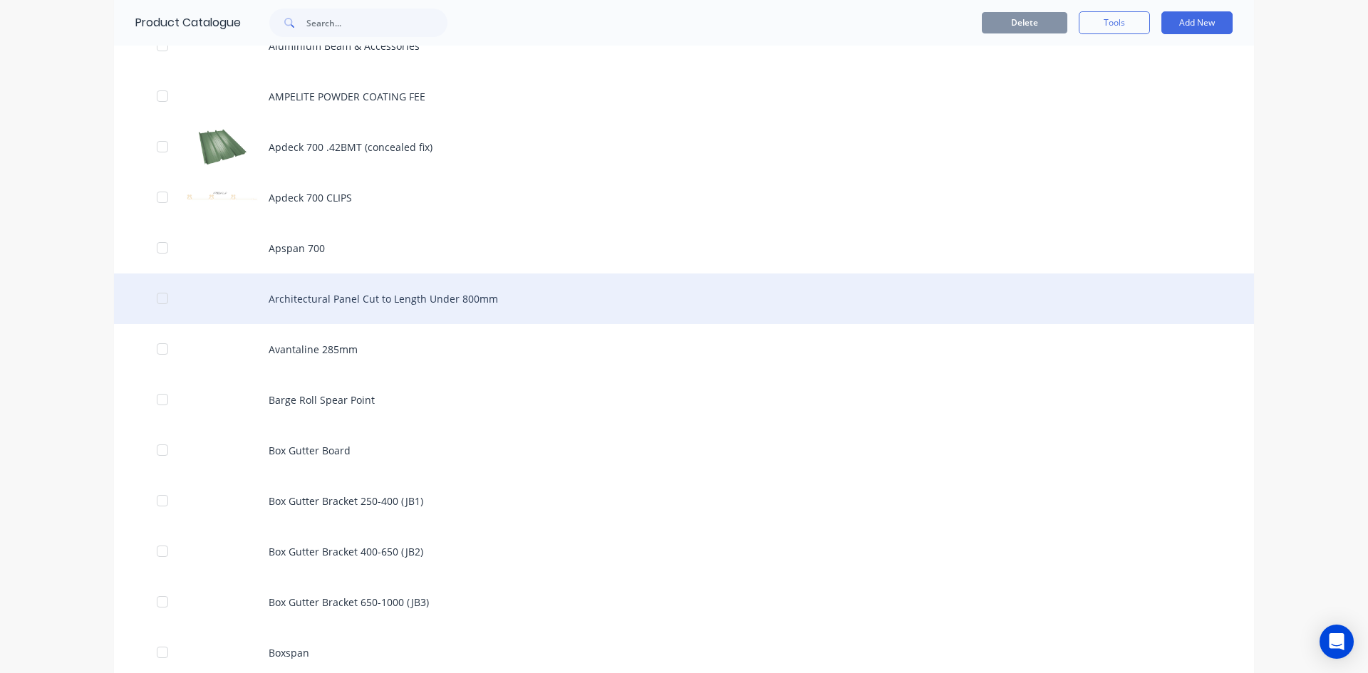
scroll to position [926, 0]
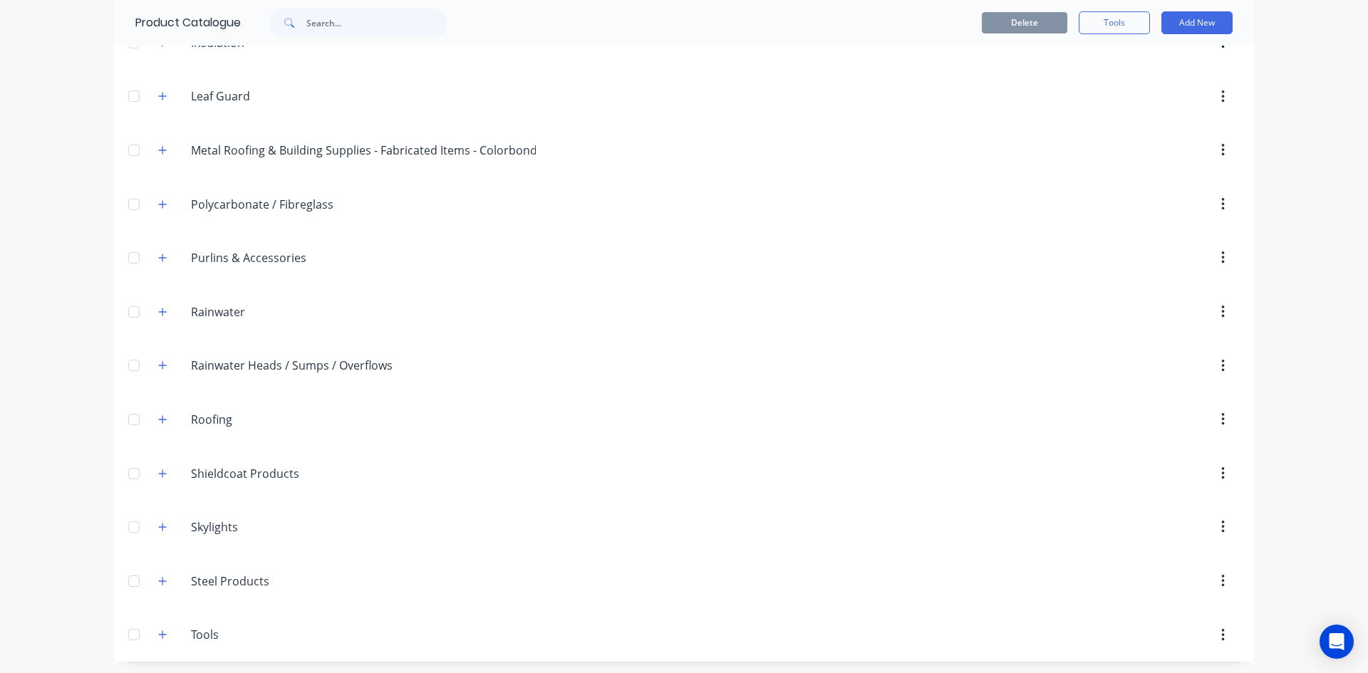
scroll to position [452, 0]
click at [160, 420] on icon "button" at bounding box center [162, 417] width 9 height 10
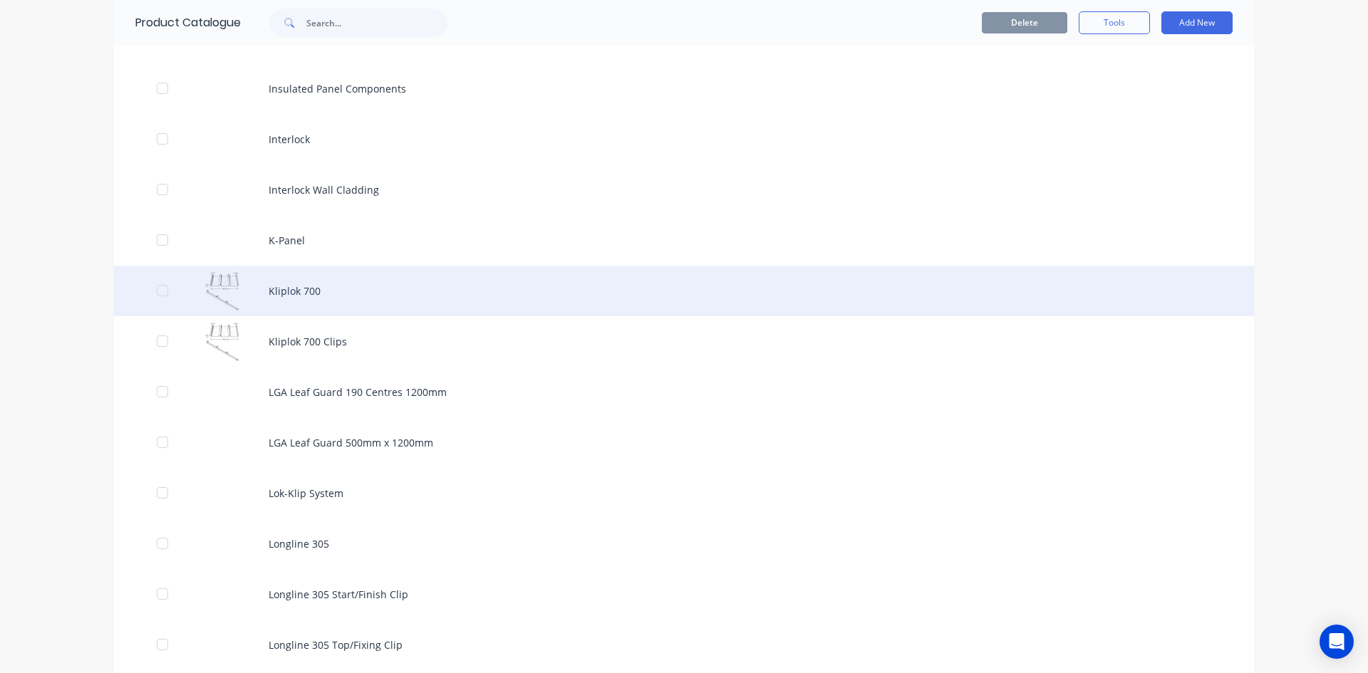
scroll to position [3016, 0]
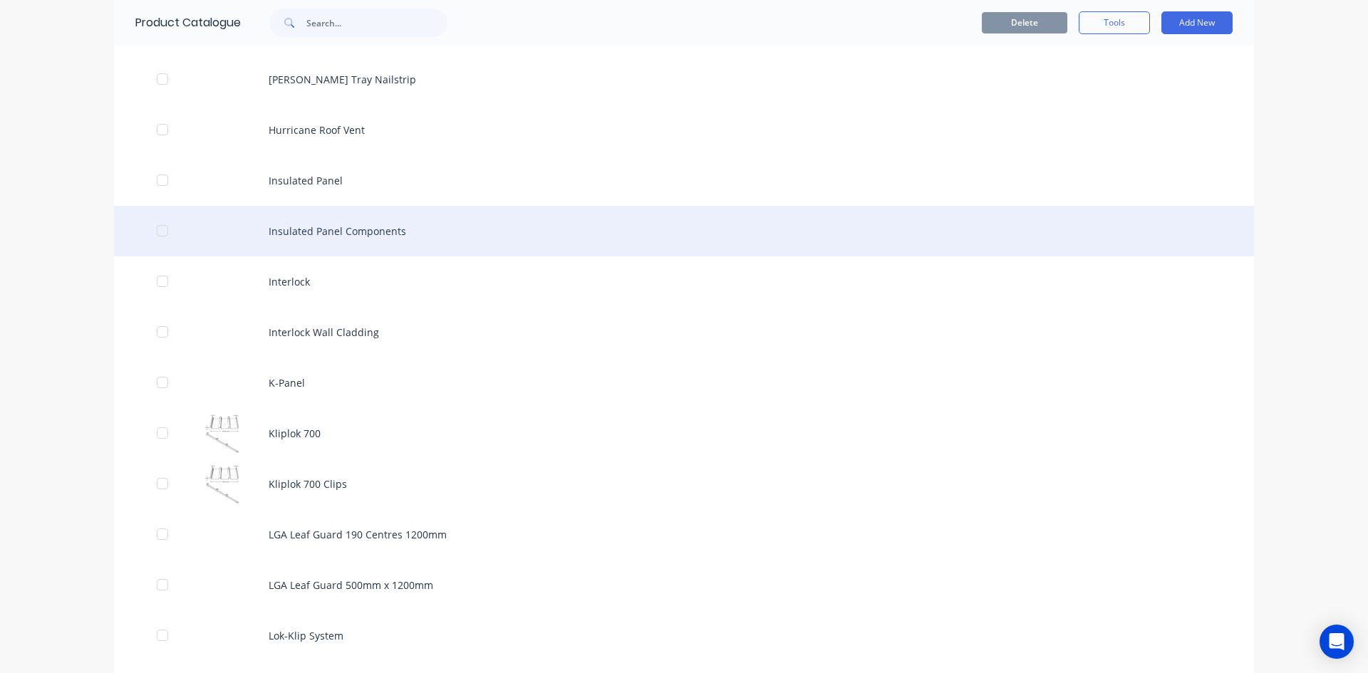
click at [379, 244] on div "Insulated Panel Components" at bounding box center [684, 231] width 1140 height 51
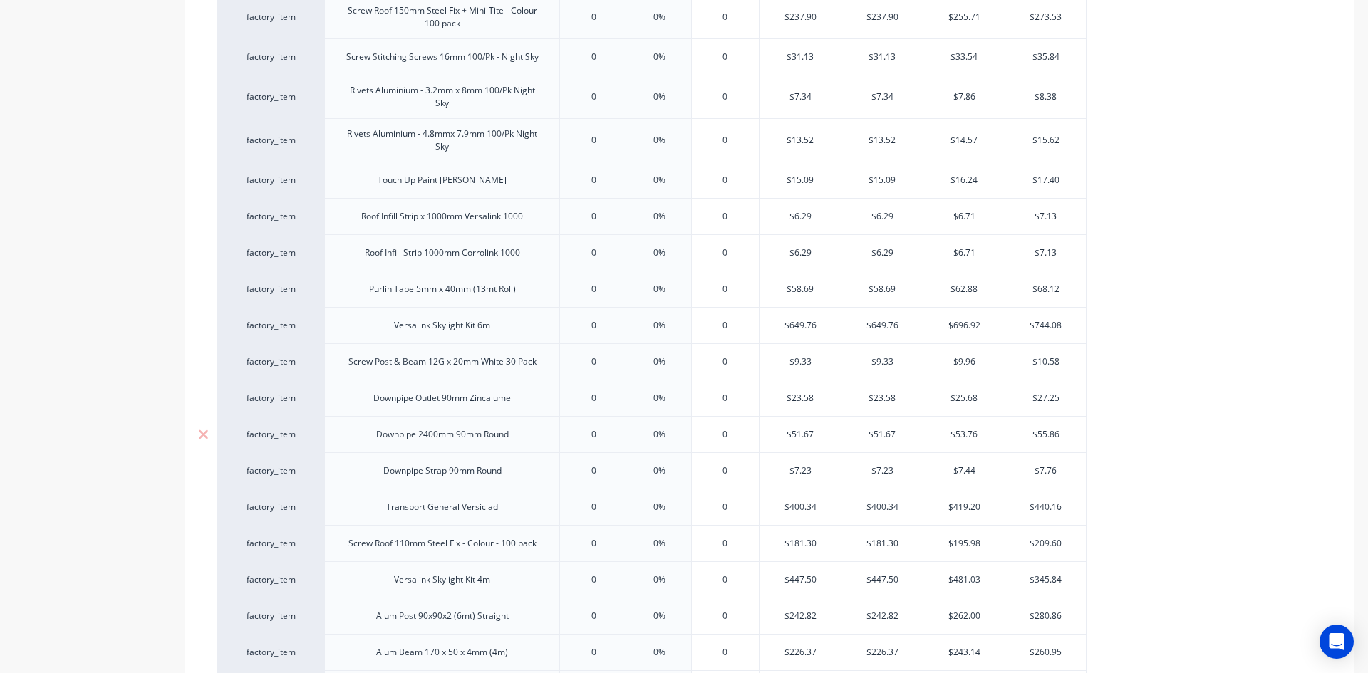
type textarea "x"
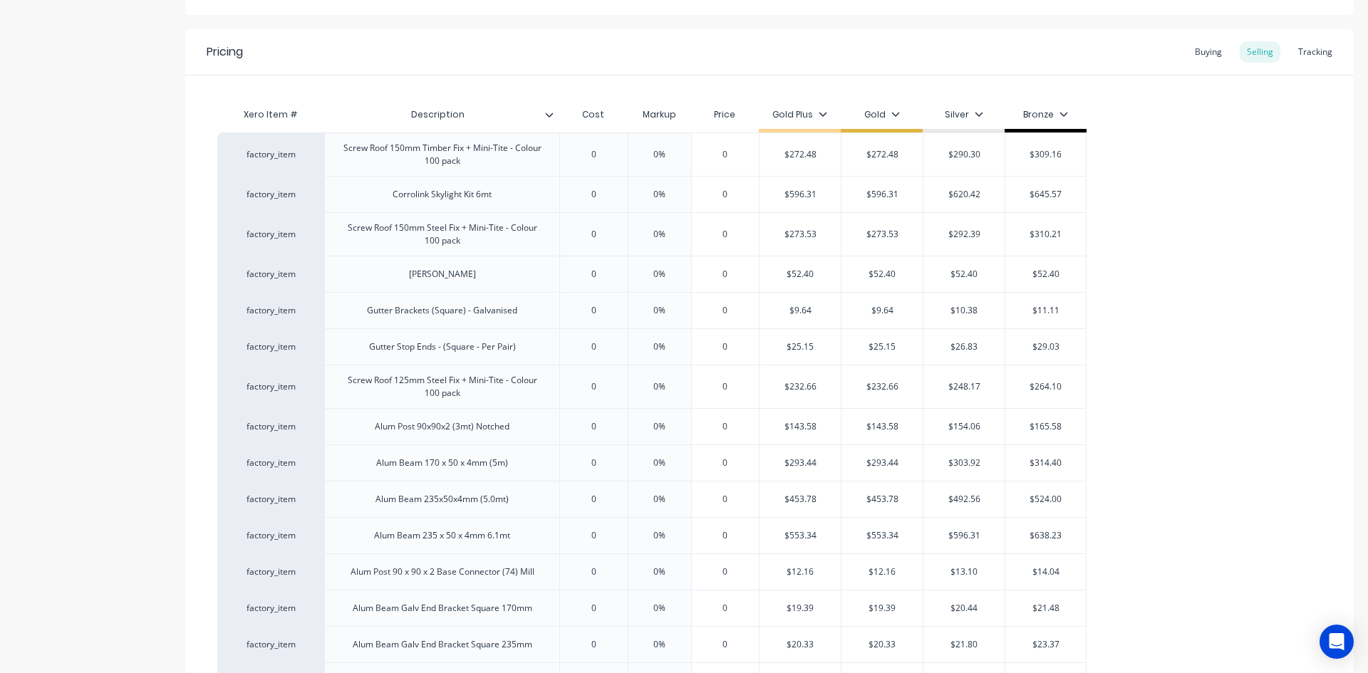
scroll to position [35, 0]
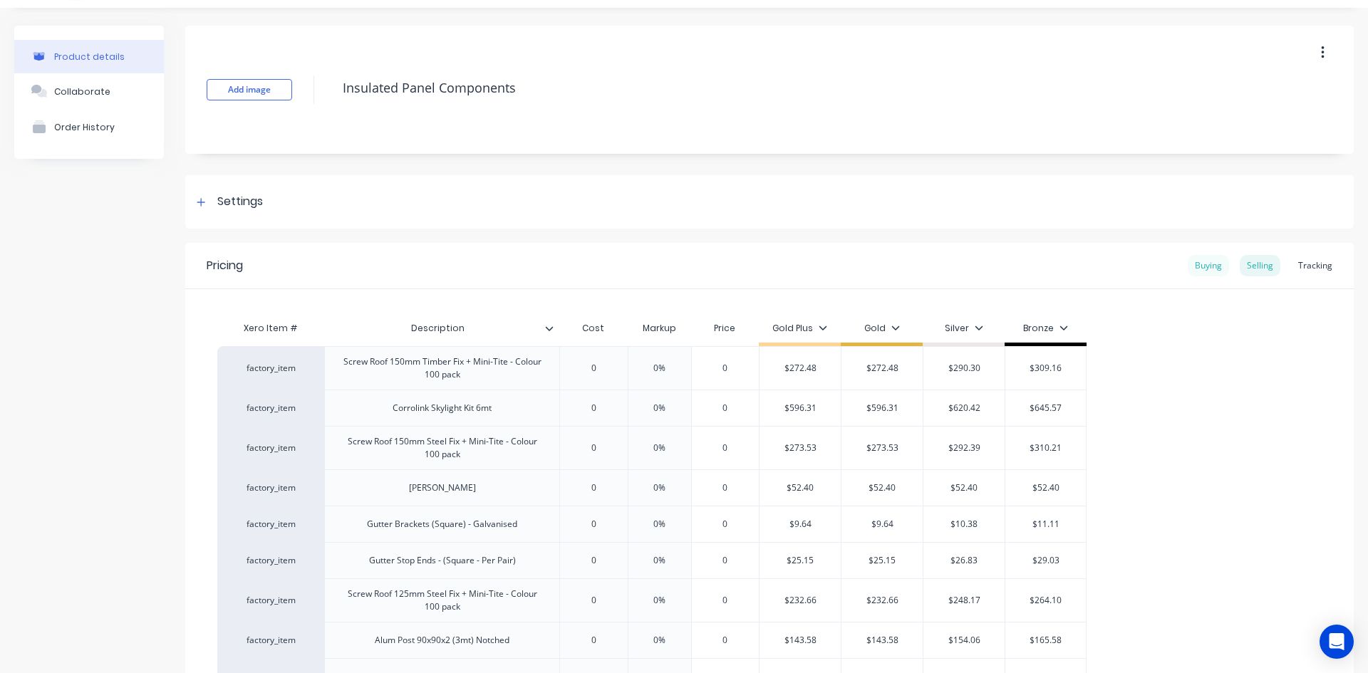
click at [1201, 271] on div "Buying" at bounding box center [1207, 265] width 41 height 21
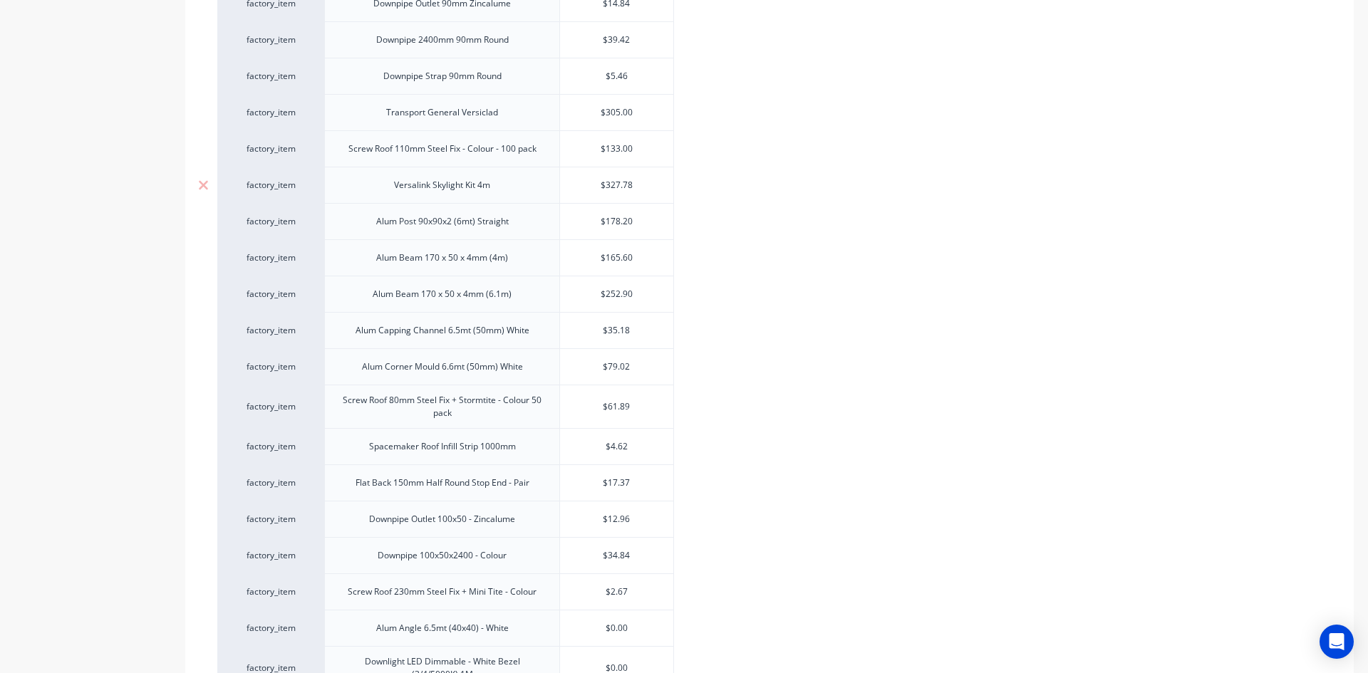
scroll to position [1741, 0]
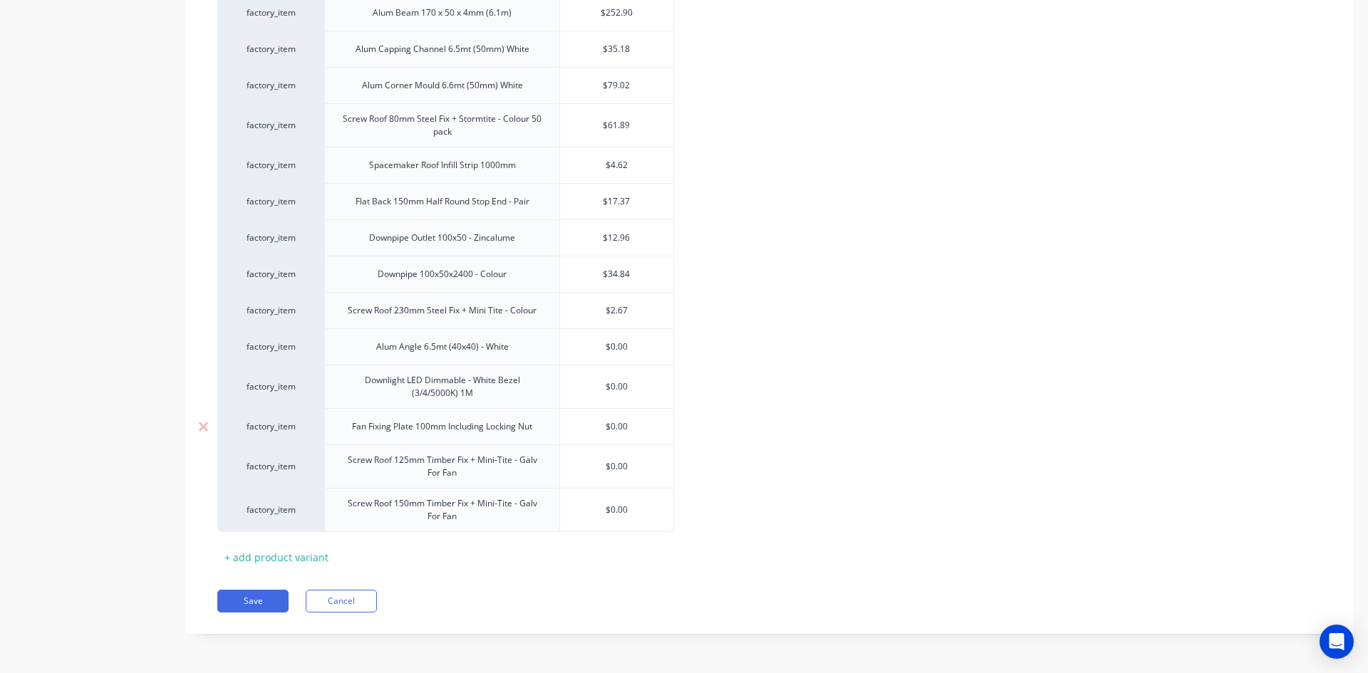
type input "$0.00"
click at [629, 429] on input "$0.00" at bounding box center [616, 426] width 113 height 13
type textarea "x"
type input "$0.00"
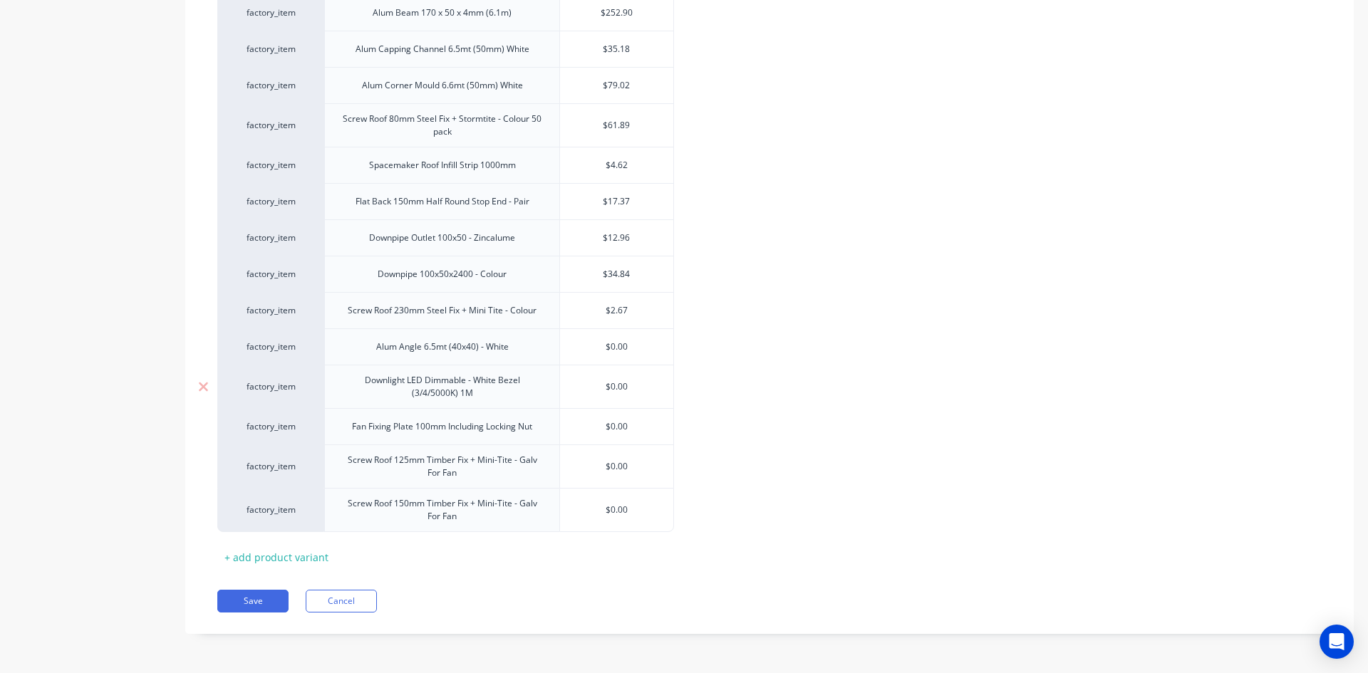
click at [633, 391] on input "$0.00" at bounding box center [616, 386] width 113 height 13
type textarea "x"
type input "2"
type textarea "x"
type input "27"
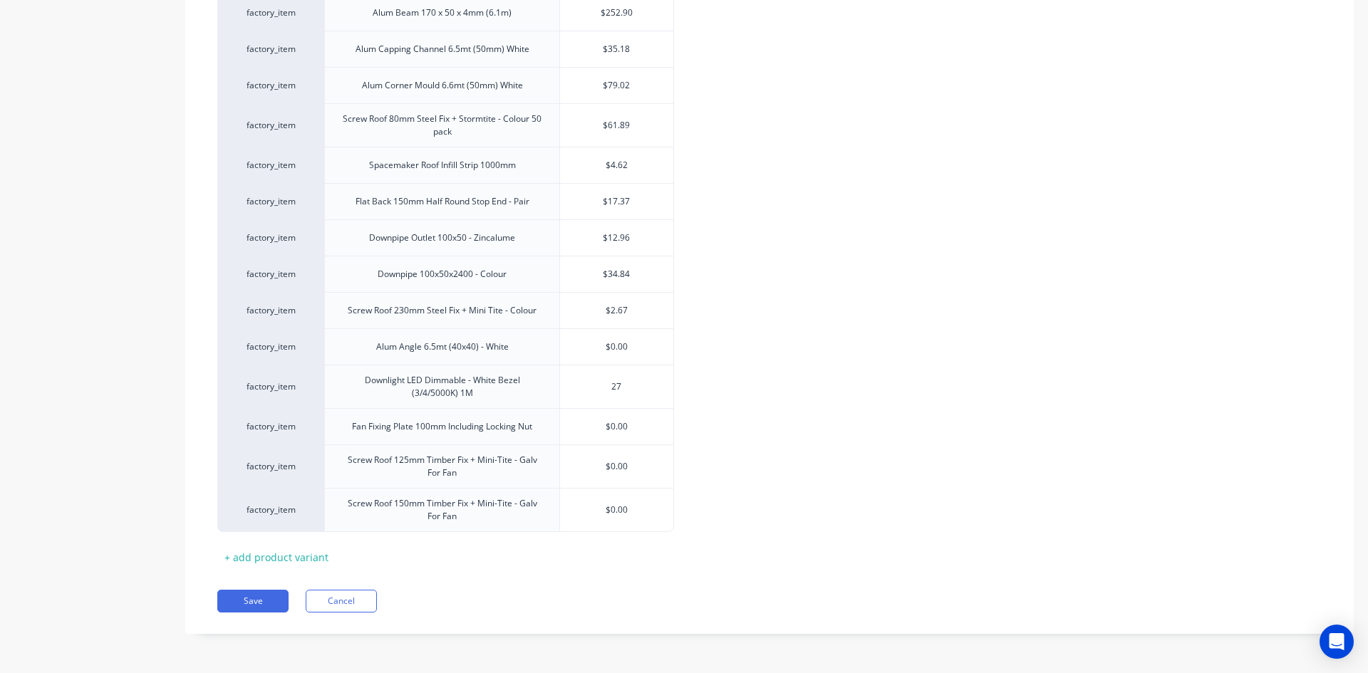
type textarea "x"
type input "27."
type textarea "x"
type input "27.6"
type textarea "x"
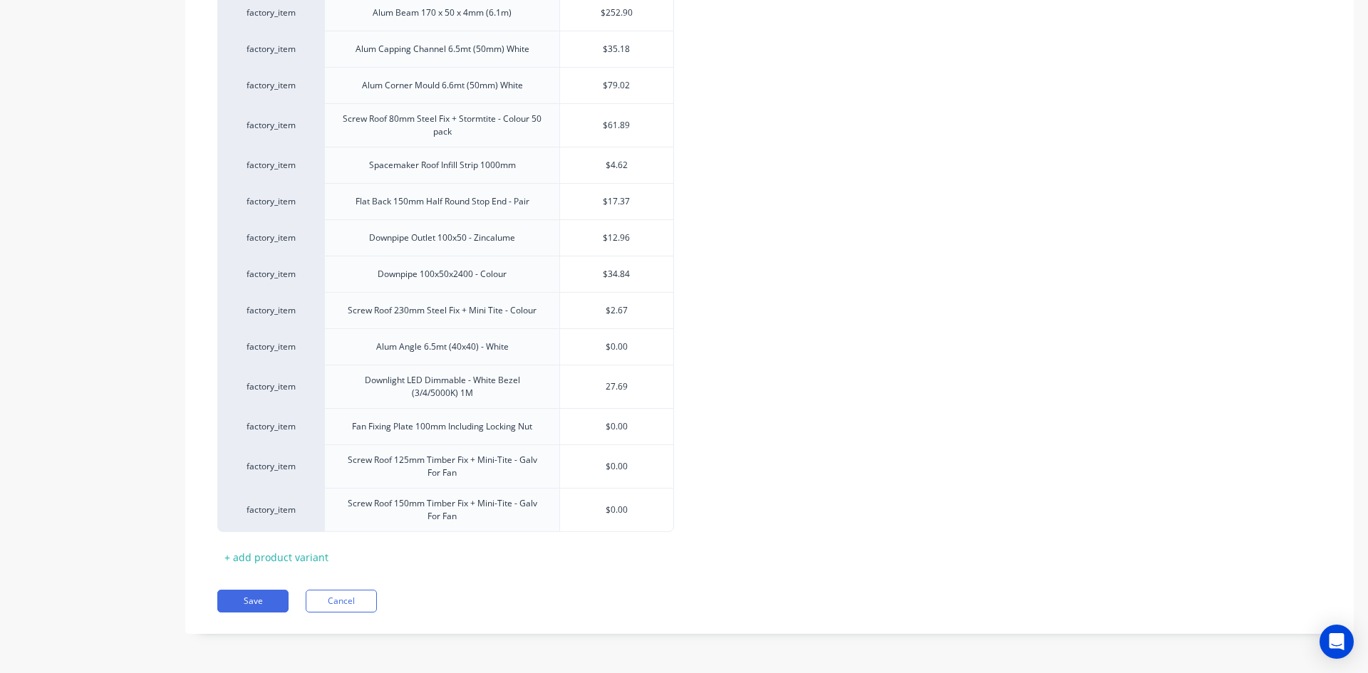
type input "27.69"
type textarea "x"
type input "3"
type textarea "x"
type input "30"
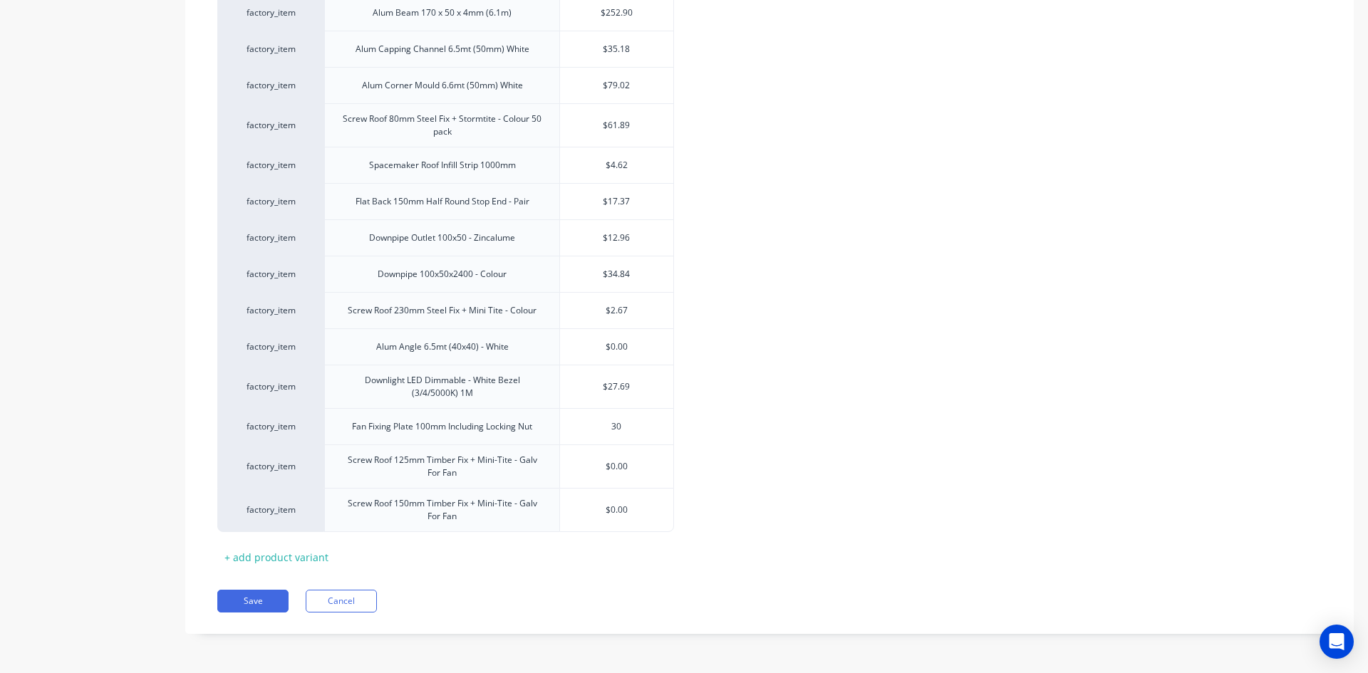
type textarea "x"
type input "30."
type textarea "x"
type input "30.3"
type textarea "x"
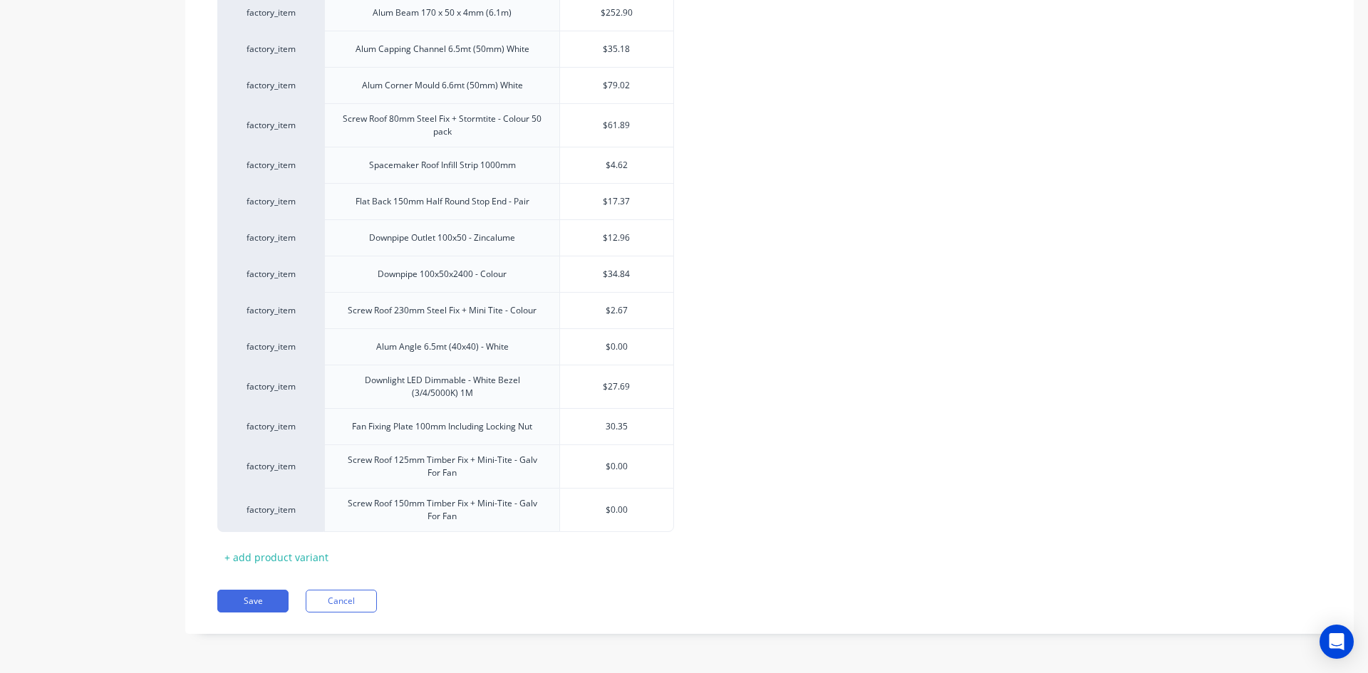
type input "30.35"
type textarea "x"
type input "$0.00"
type textarea "x"
type input "1"
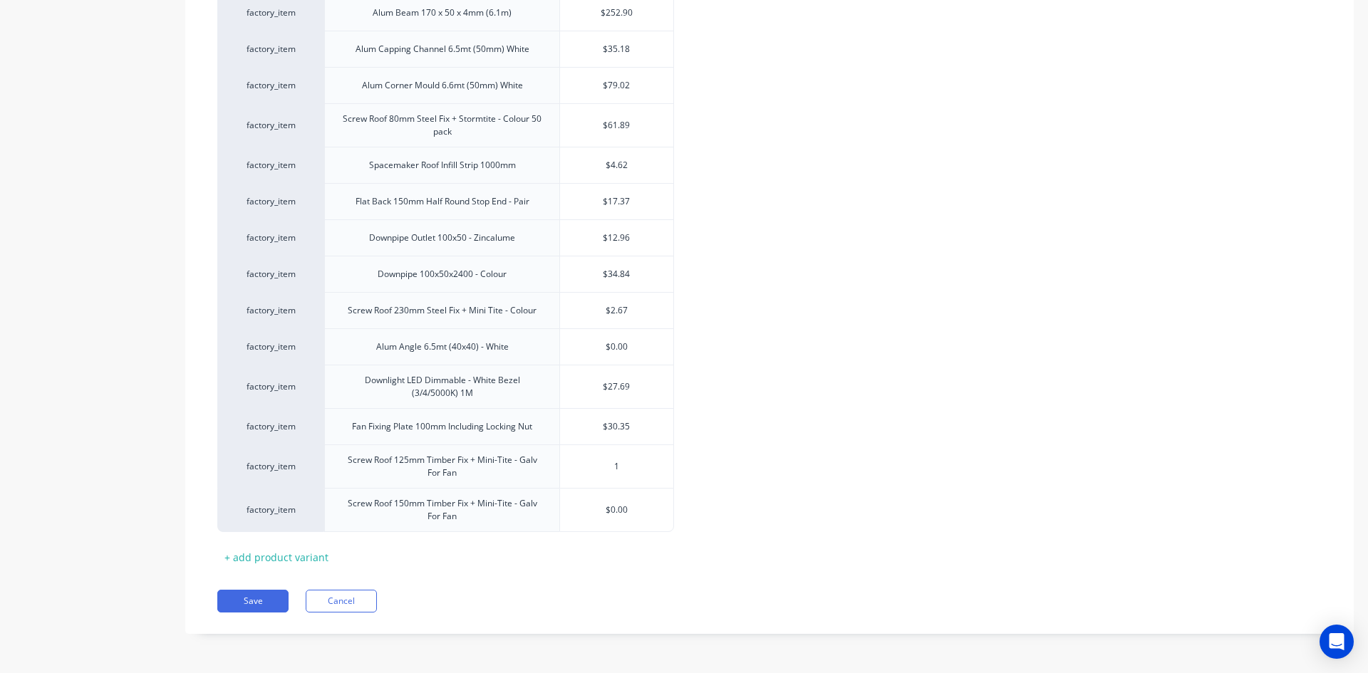
type textarea "x"
type input "1."
type textarea "x"
type input "1.0"
type textarea "x"
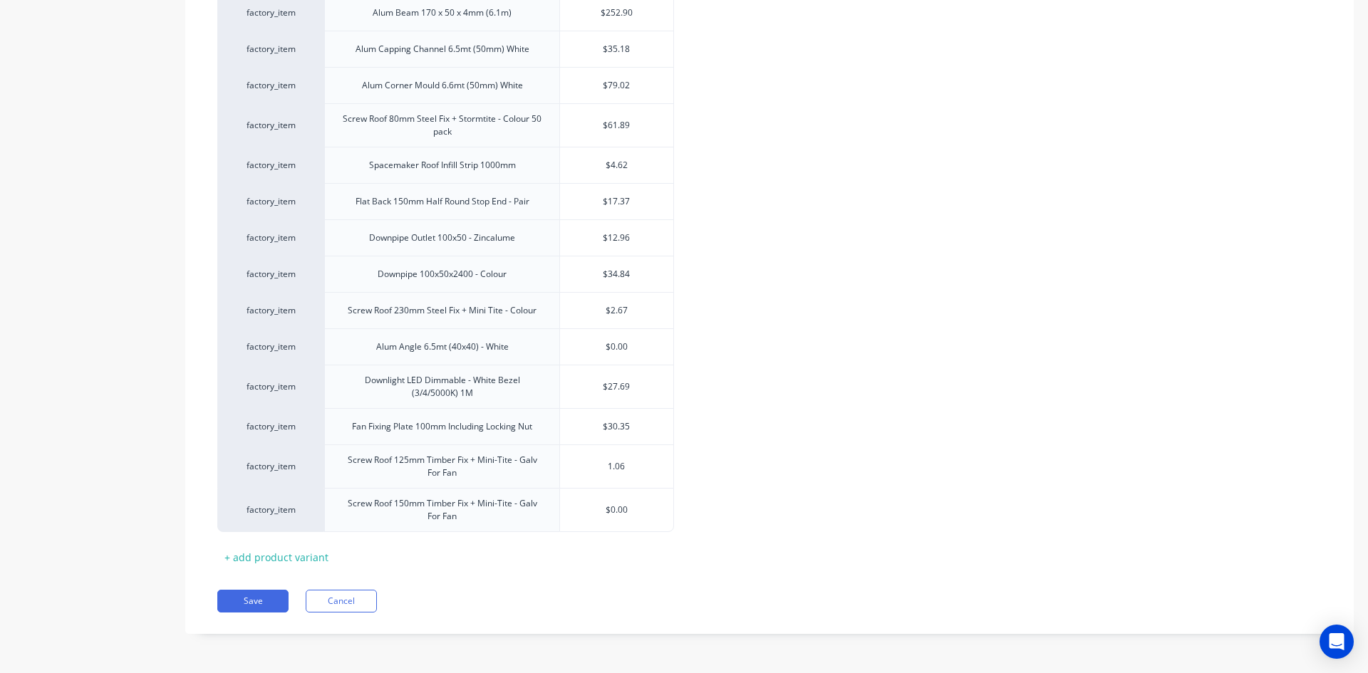
type input "1.06"
type textarea "x"
type input "$1.06"
type input "$0.00"
type textarea "x"
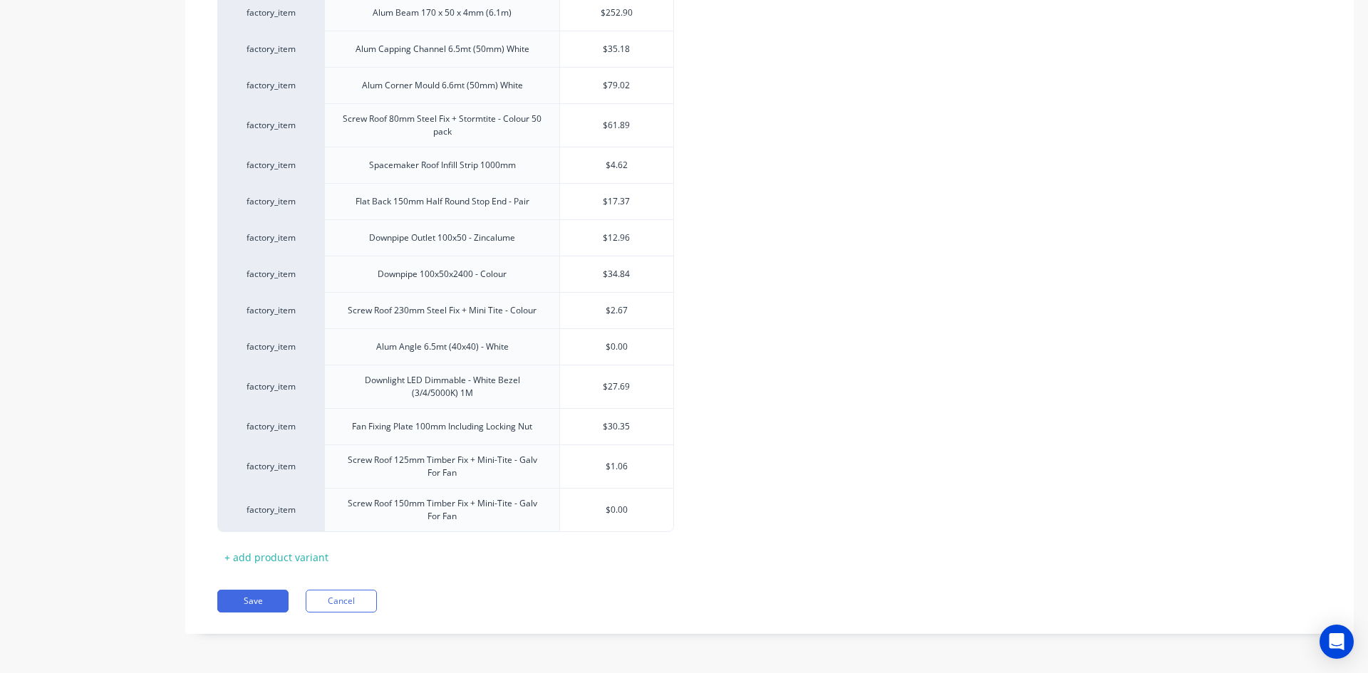
type input "1"
type textarea "x"
type input "1."
type textarea "x"
type input "1.4"
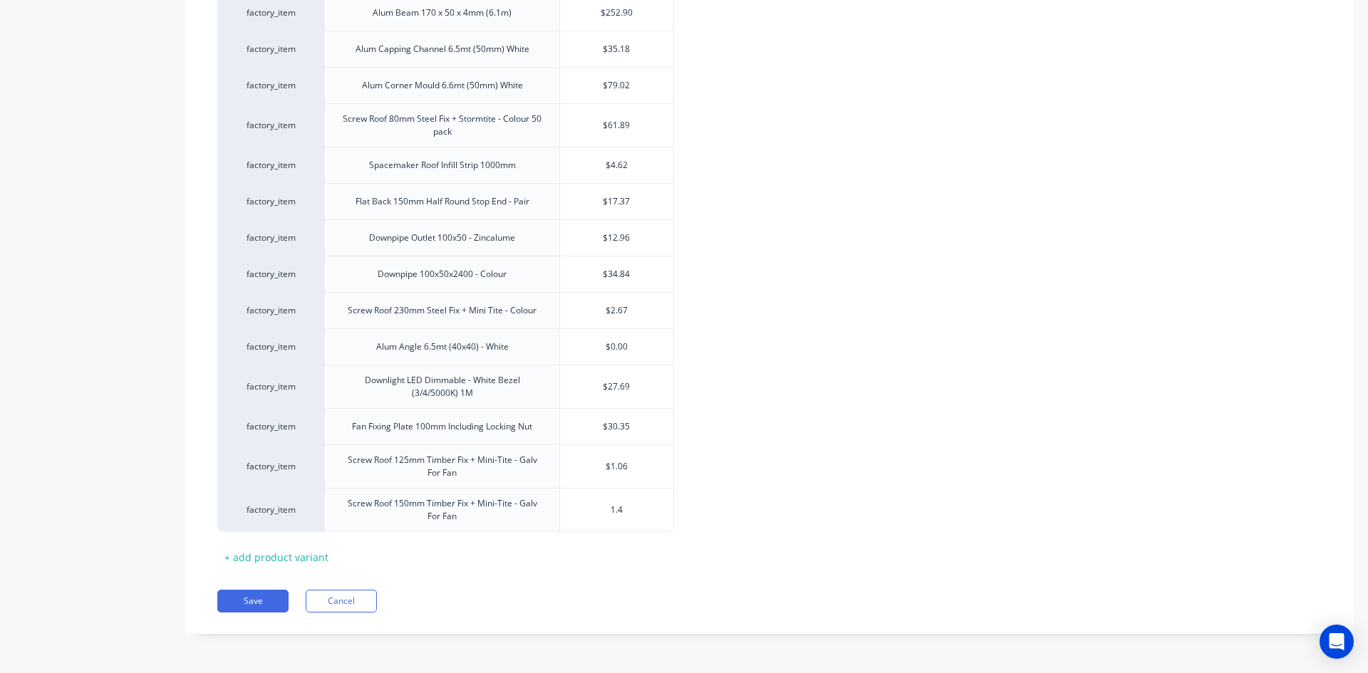
type textarea "x"
type input "1.42"
drag, startPoint x: 482, startPoint y: 556, endPoint x: 352, endPoint y: 565, distance: 129.9
click at [239, 601] on button "Save" at bounding box center [252, 601] width 71 height 23
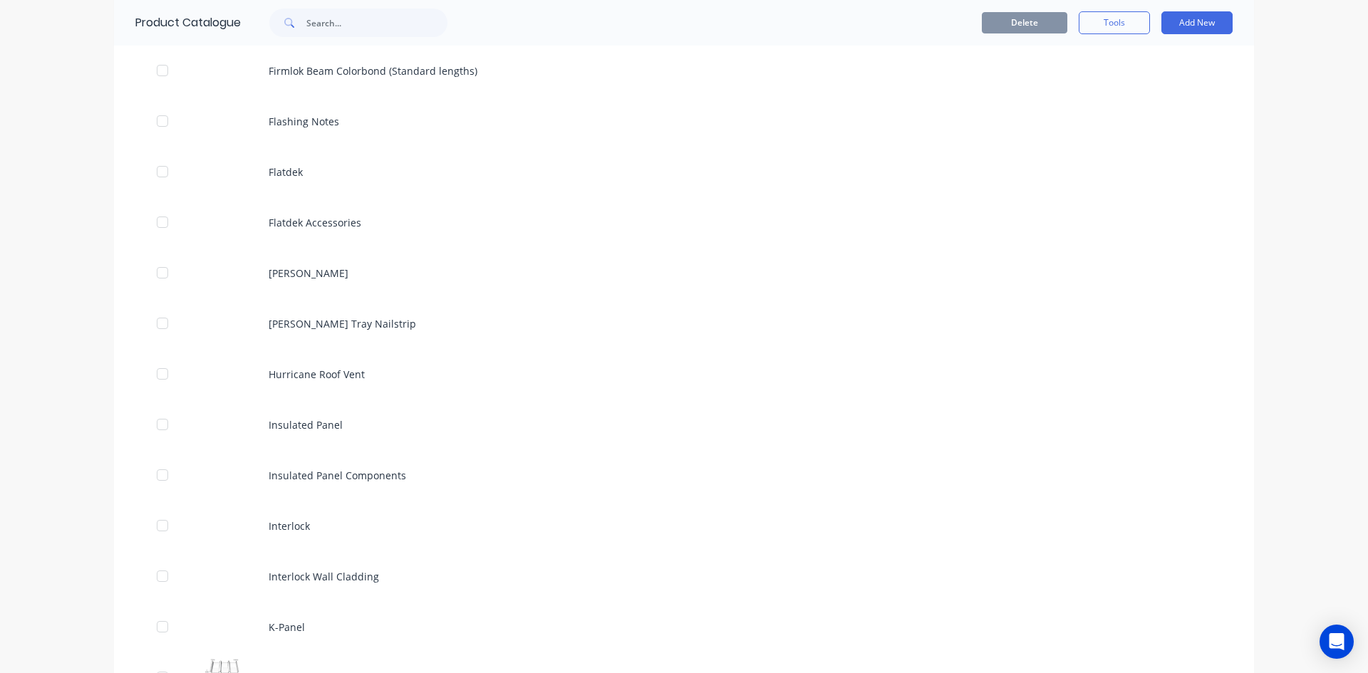
scroll to position [2849, 0]
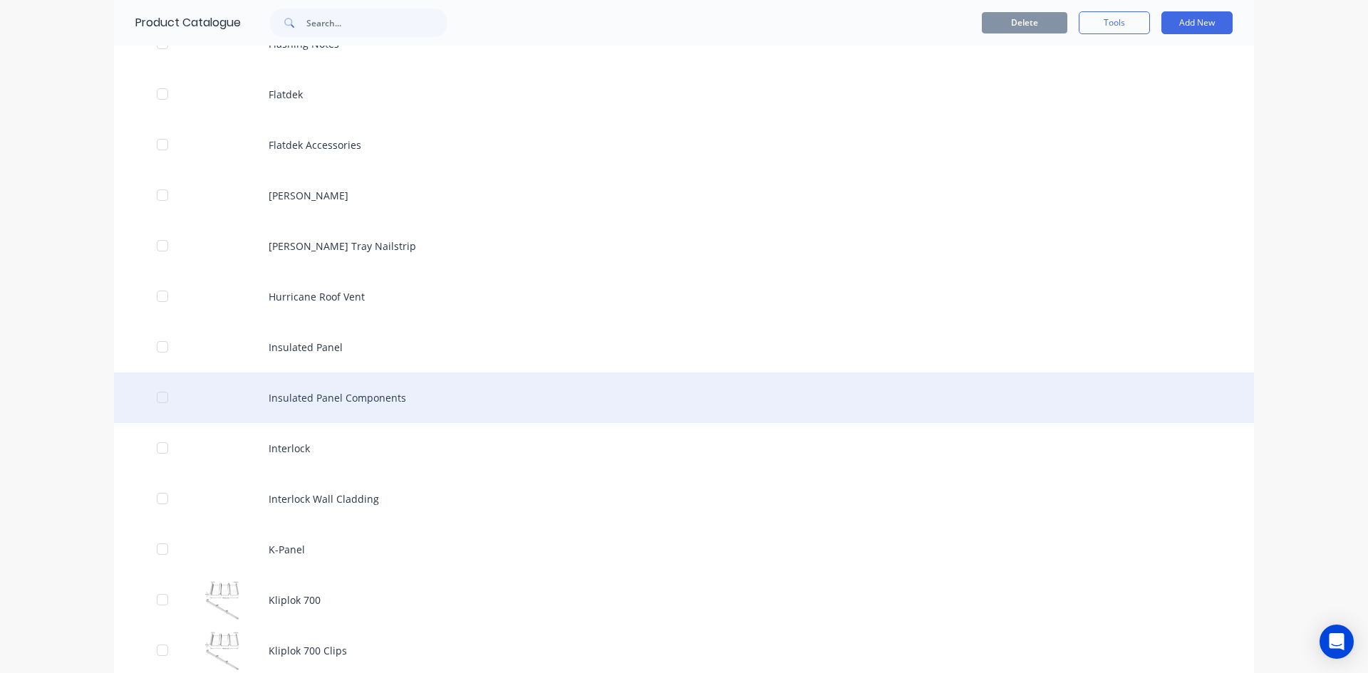
click at [409, 407] on div "Insulated Panel Components" at bounding box center [684, 398] width 1140 height 51
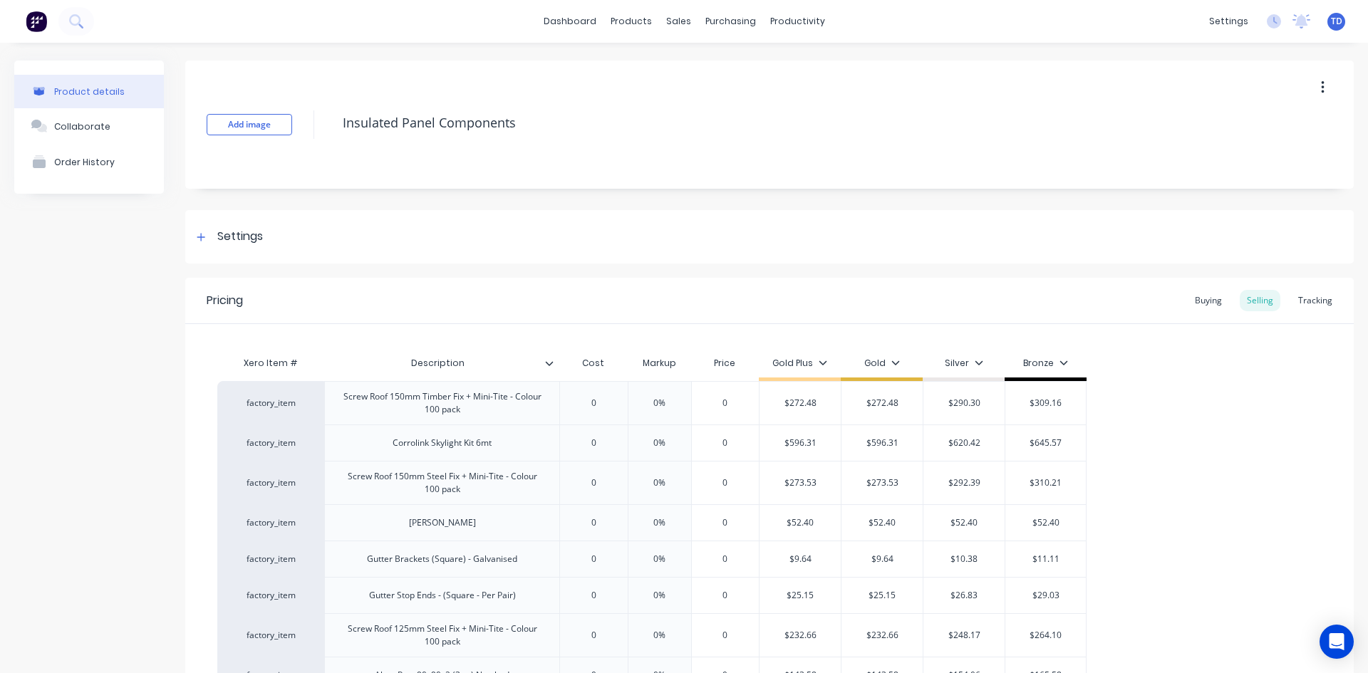
type textarea "x"
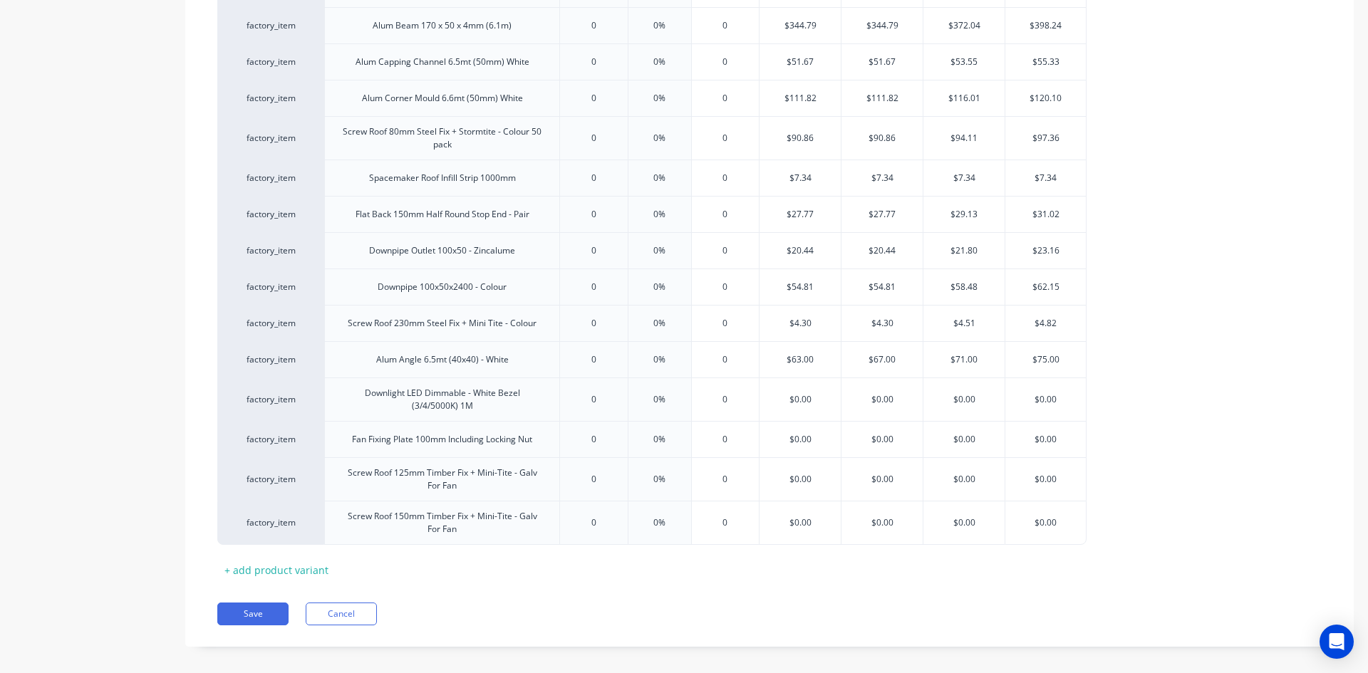
scroll to position [1745, 0]
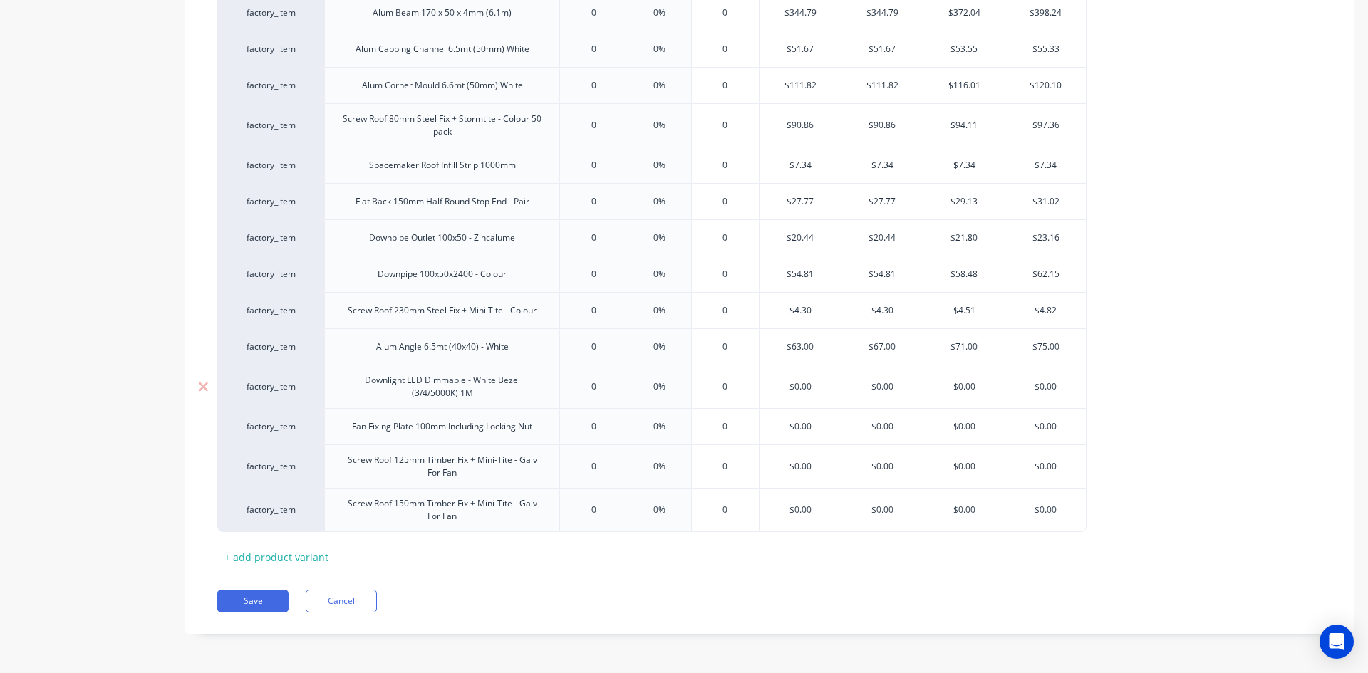
type input "$0.00"
click at [814, 383] on input "$0.00" at bounding box center [799, 386] width 81 height 13
type input "0"
type input "4"
type textarea "x"
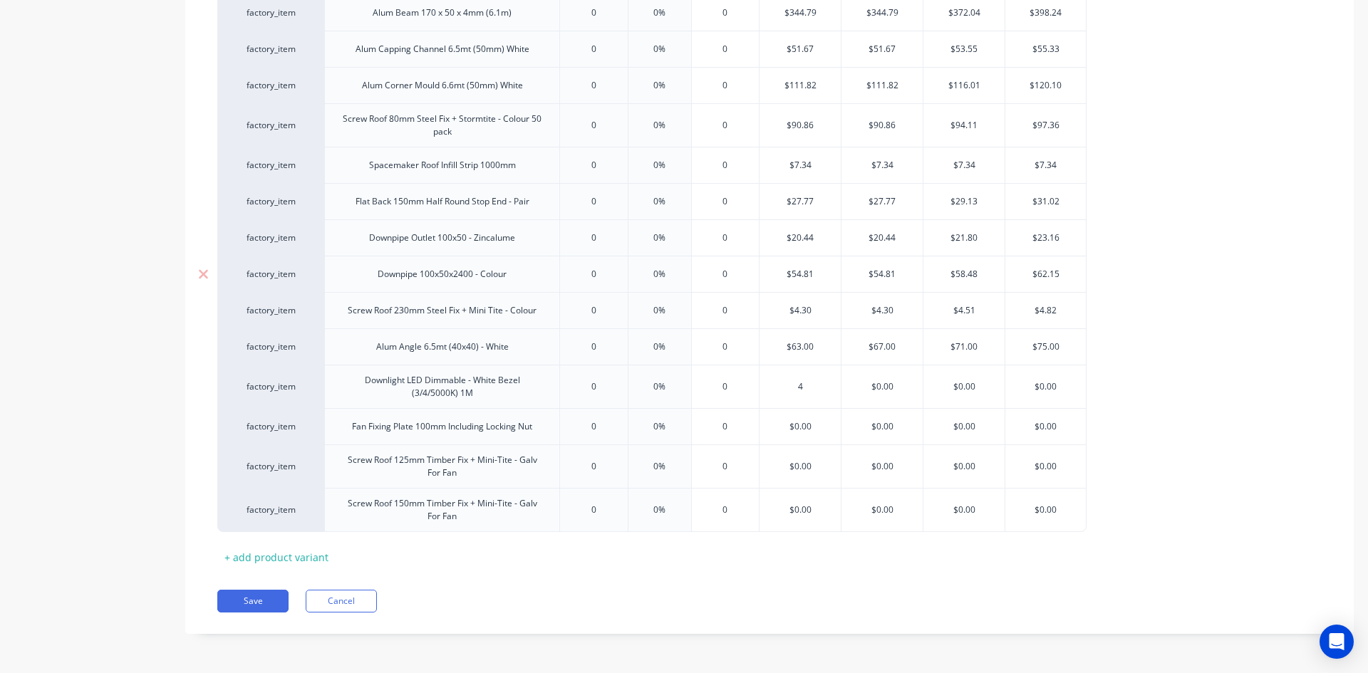
type input "41"
type textarea "x"
type input "41."
type textarea "x"
type input "41.6"
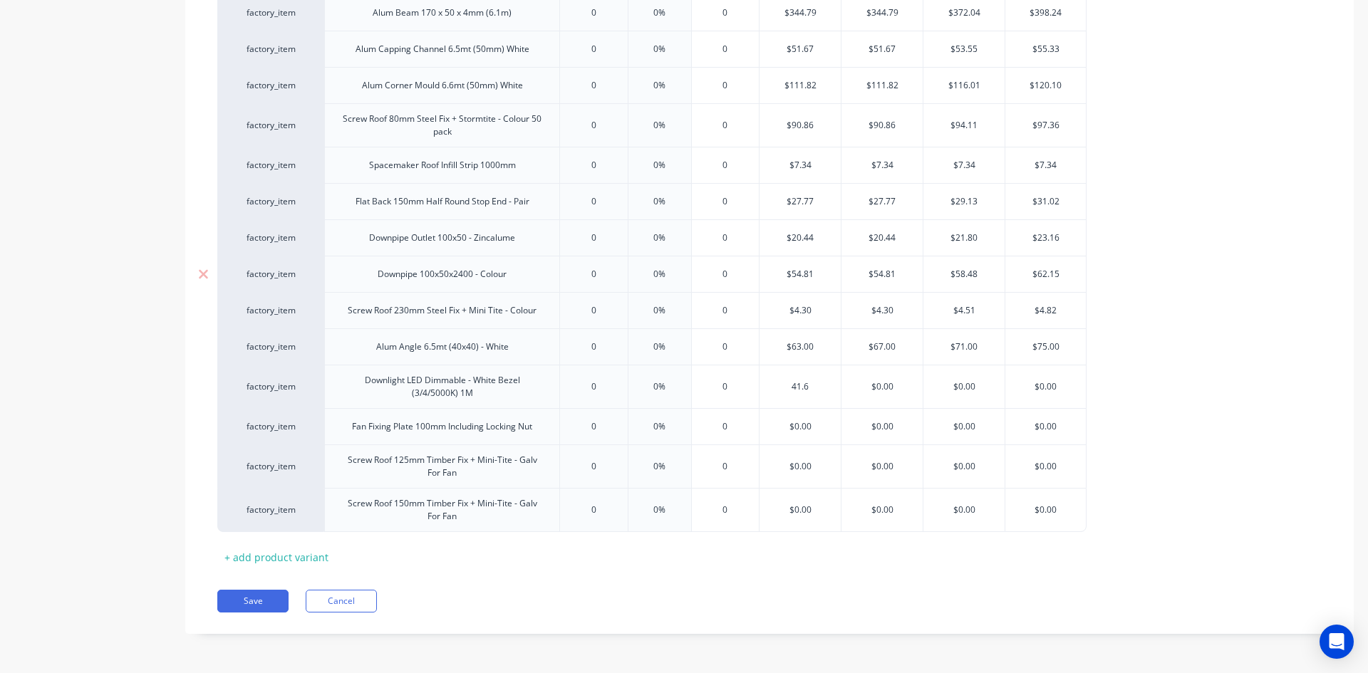
type textarea "x"
type input "41.60"
type input "$0.00"
type input "$41.60"
type textarea "x"
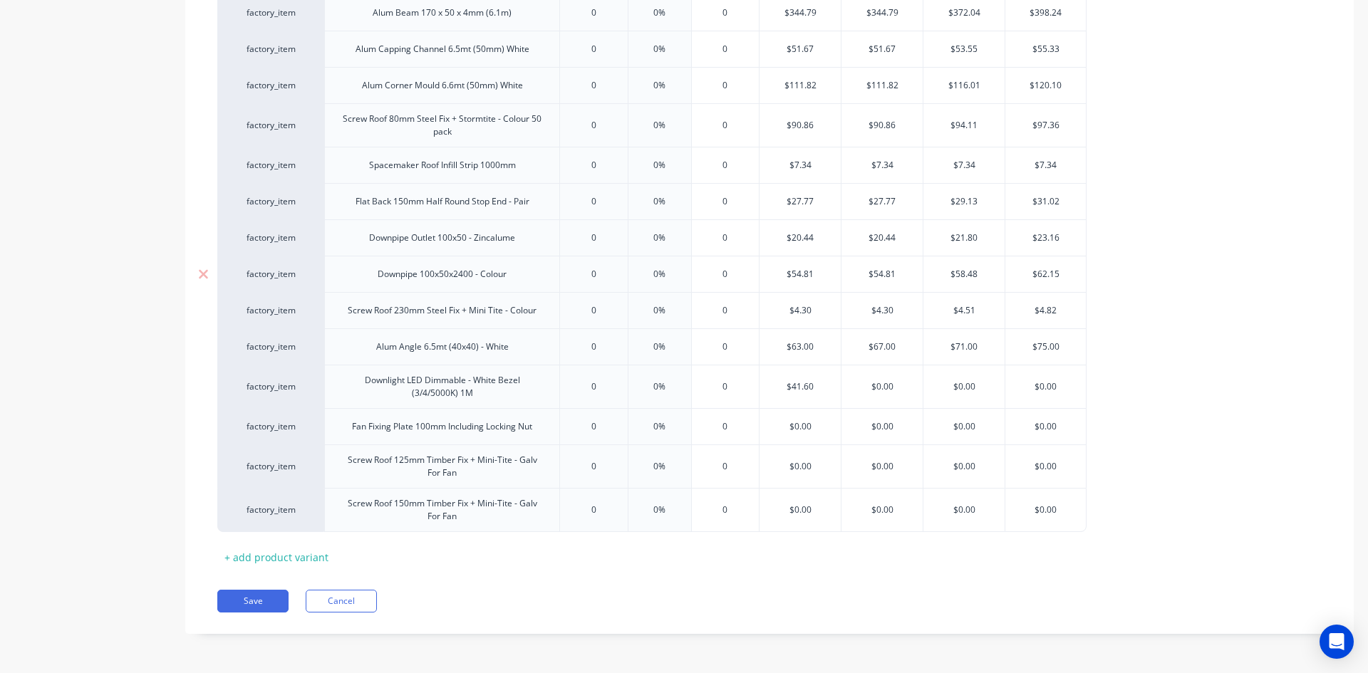
type input "4"
type textarea "x"
type input "42"
type textarea "x"
type input "4"
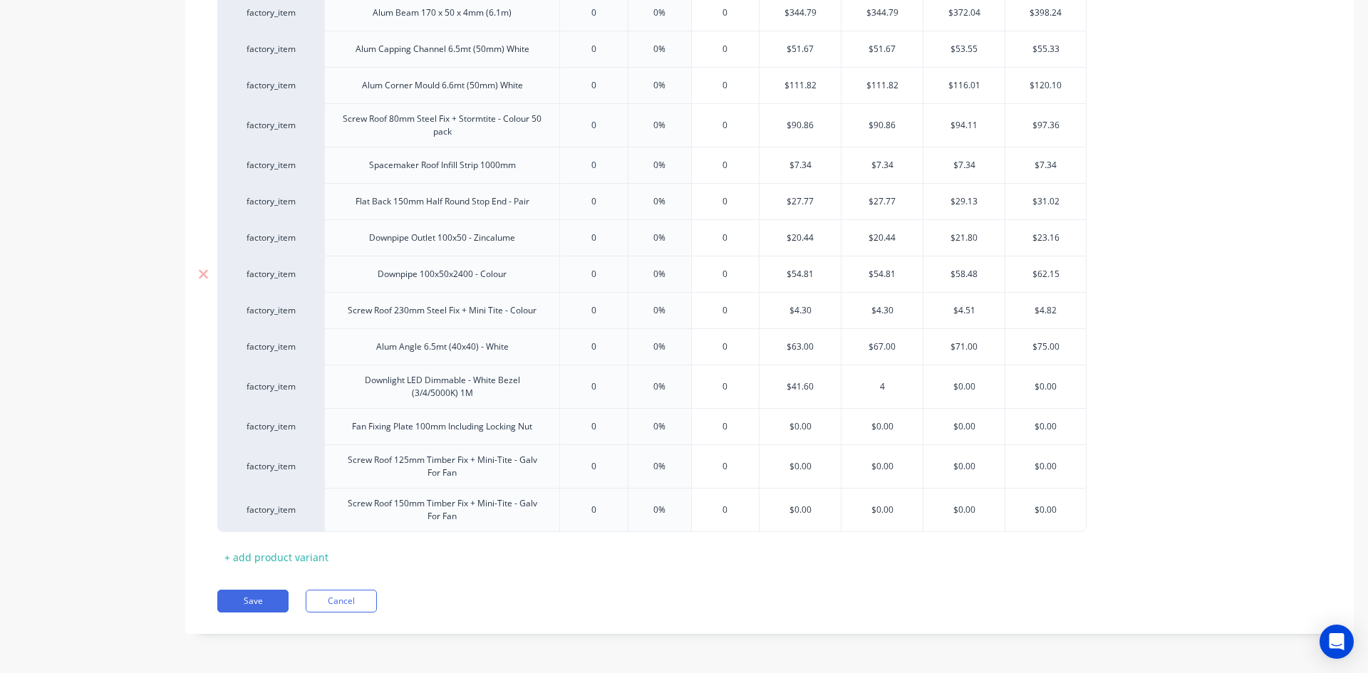
type textarea "x"
type input "43"
type textarea "x"
type input "43."
type textarea "x"
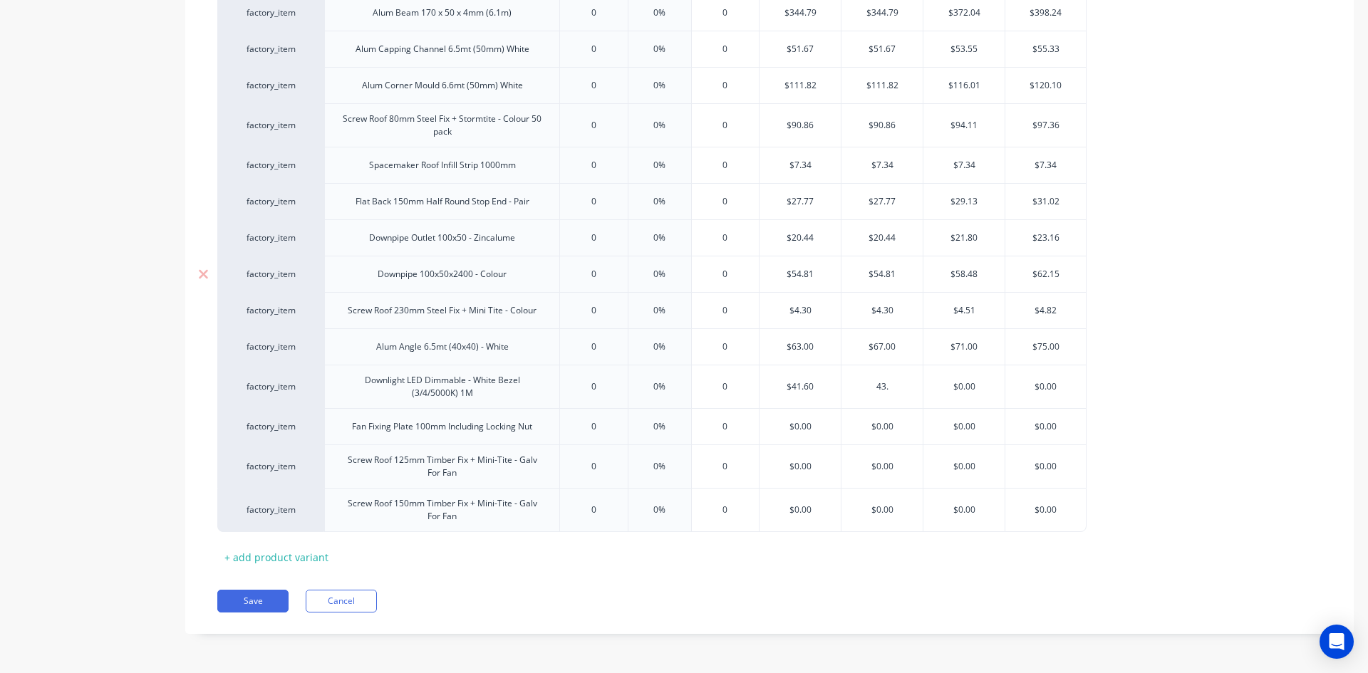
type input "43.0"
type textarea "x"
type input "$43.00"
type input "4"
type textarea "x"
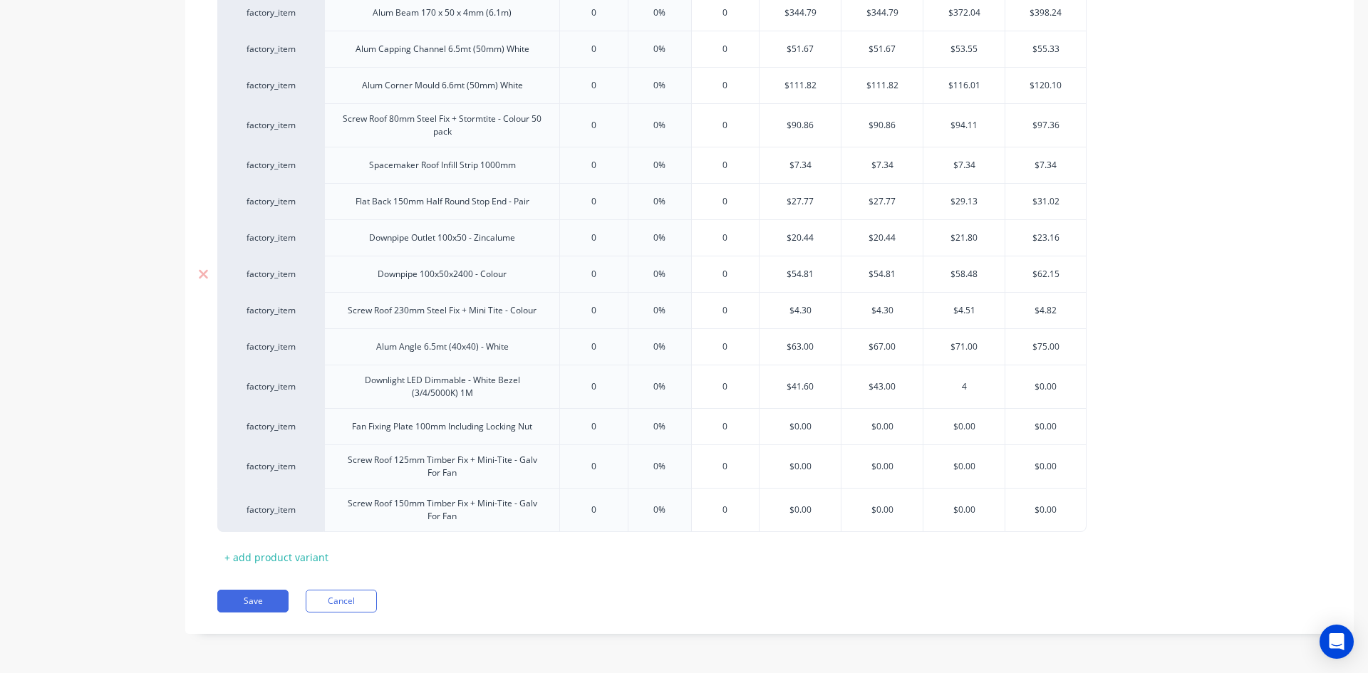
type input "44"
type textarea "x"
type input "44."
type textarea "x"
type input "44.4"
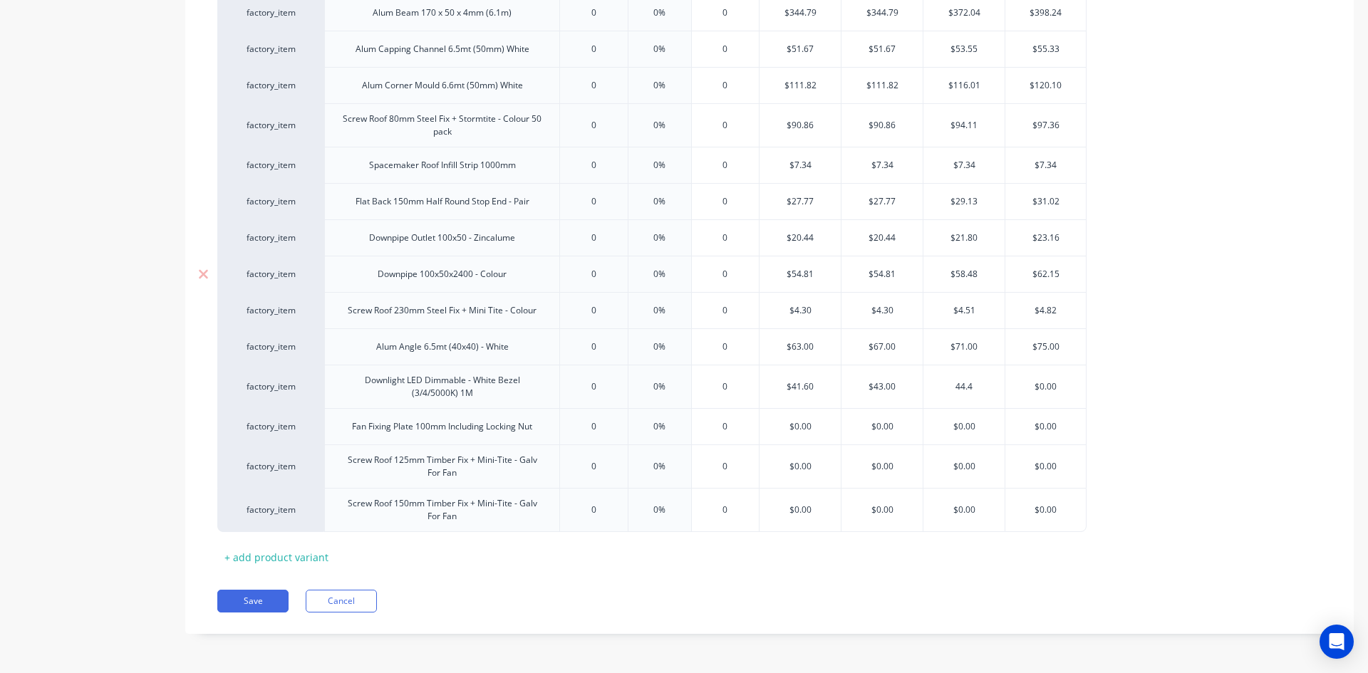
type textarea "x"
type input "44.40"
type input "$0.00"
type input "$44.40"
type textarea "x"
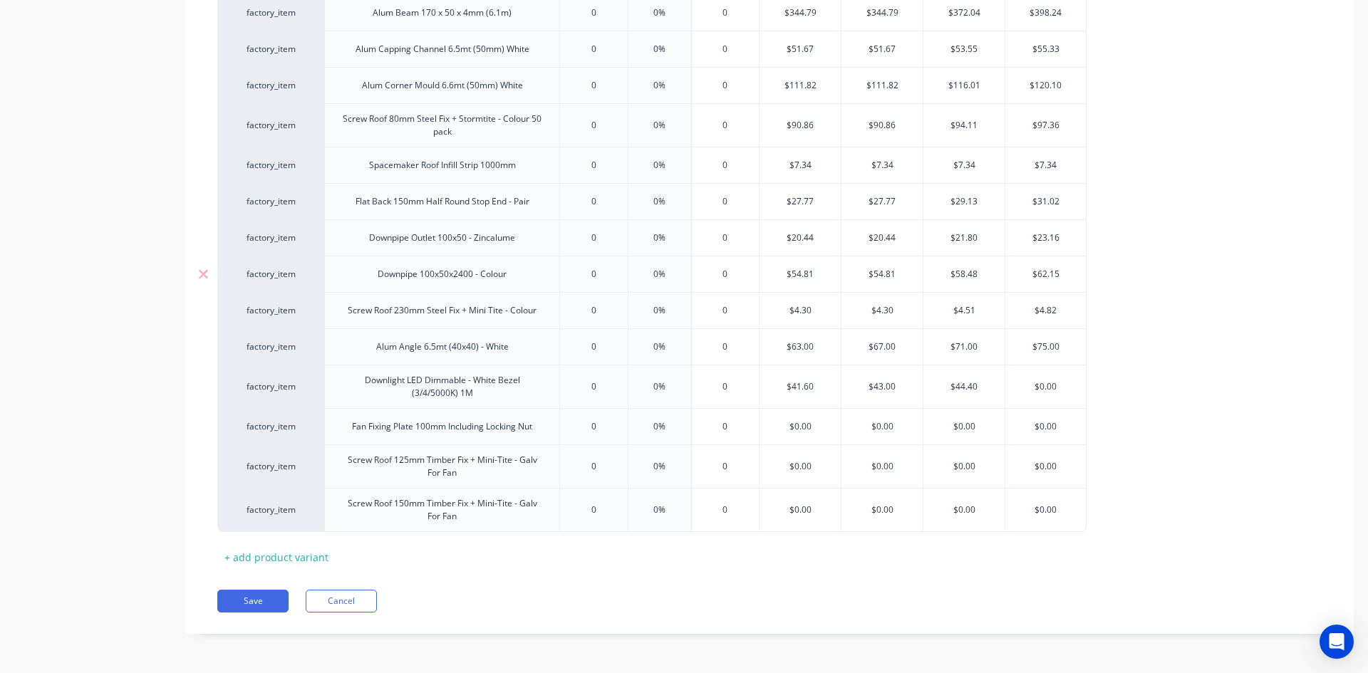
type input "4"
type textarea "x"
type input "47"
type textarea "x"
type input "47."
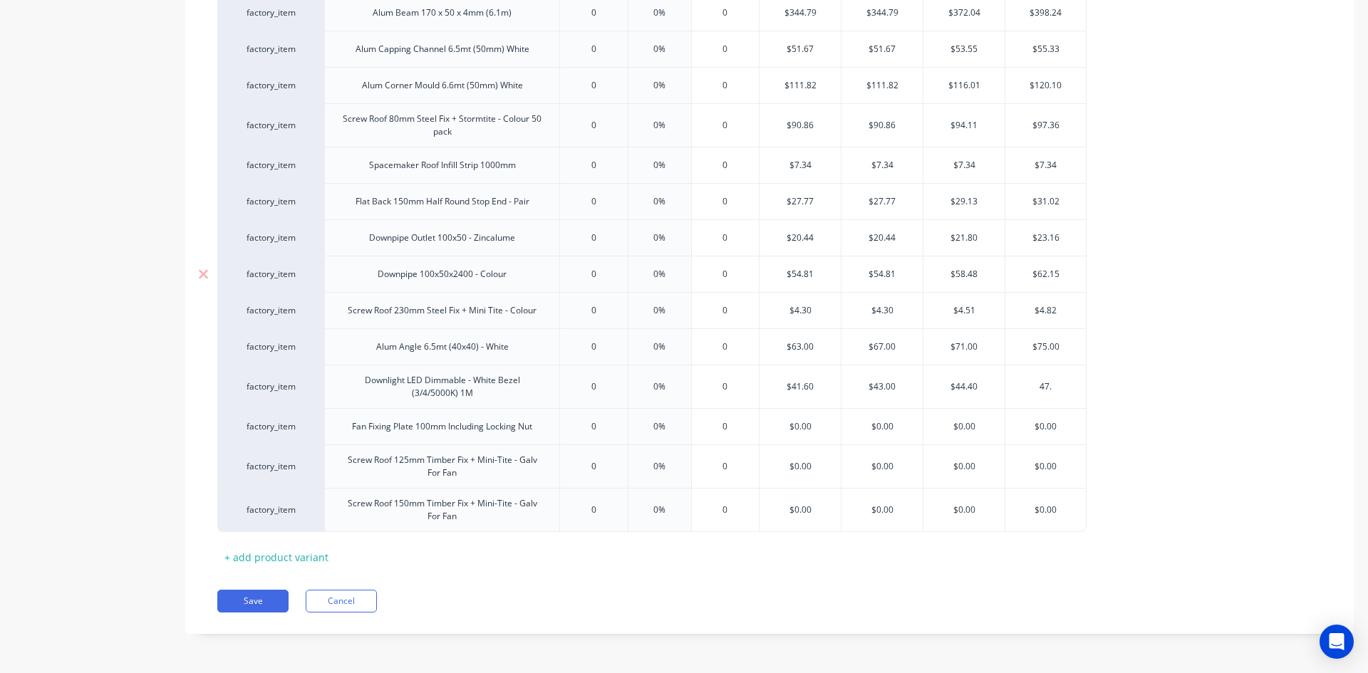
type textarea "x"
type input "47.1"
type textarea "x"
type input "47.10"
click at [800, 420] on div "$0.00" at bounding box center [799, 427] width 81 height 36
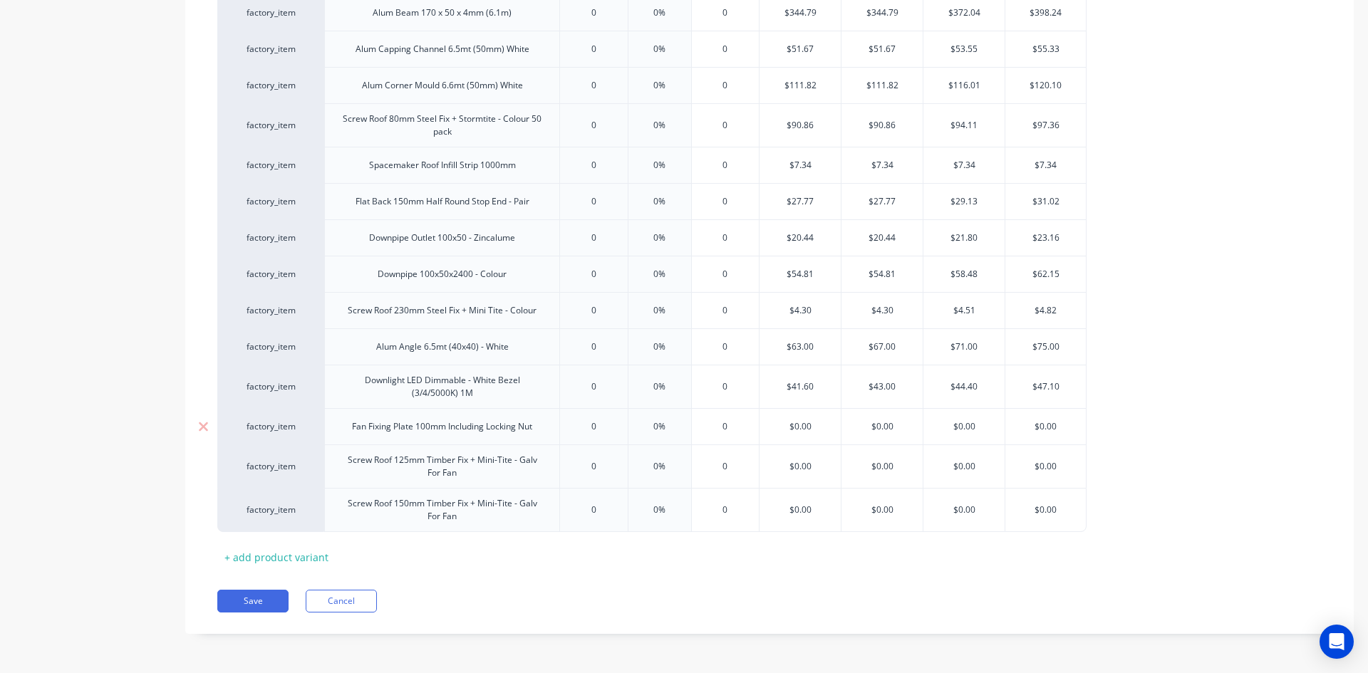
type input "$0.00"
click at [807, 425] on input "$0.00" at bounding box center [799, 426] width 81 height 13
type input "0"
type textarea "x"
type input "4"
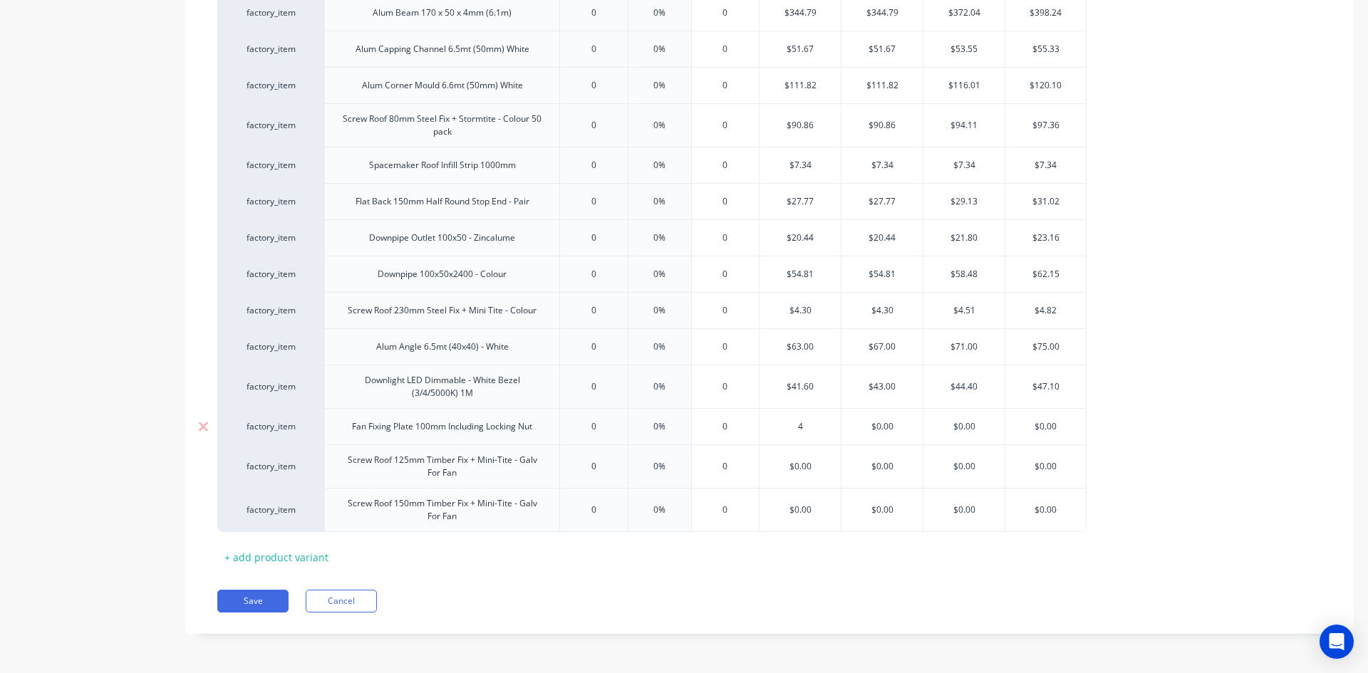
type textarea "x"
type input "45"
type textarea "x"
type input "45."
type textarea "x"
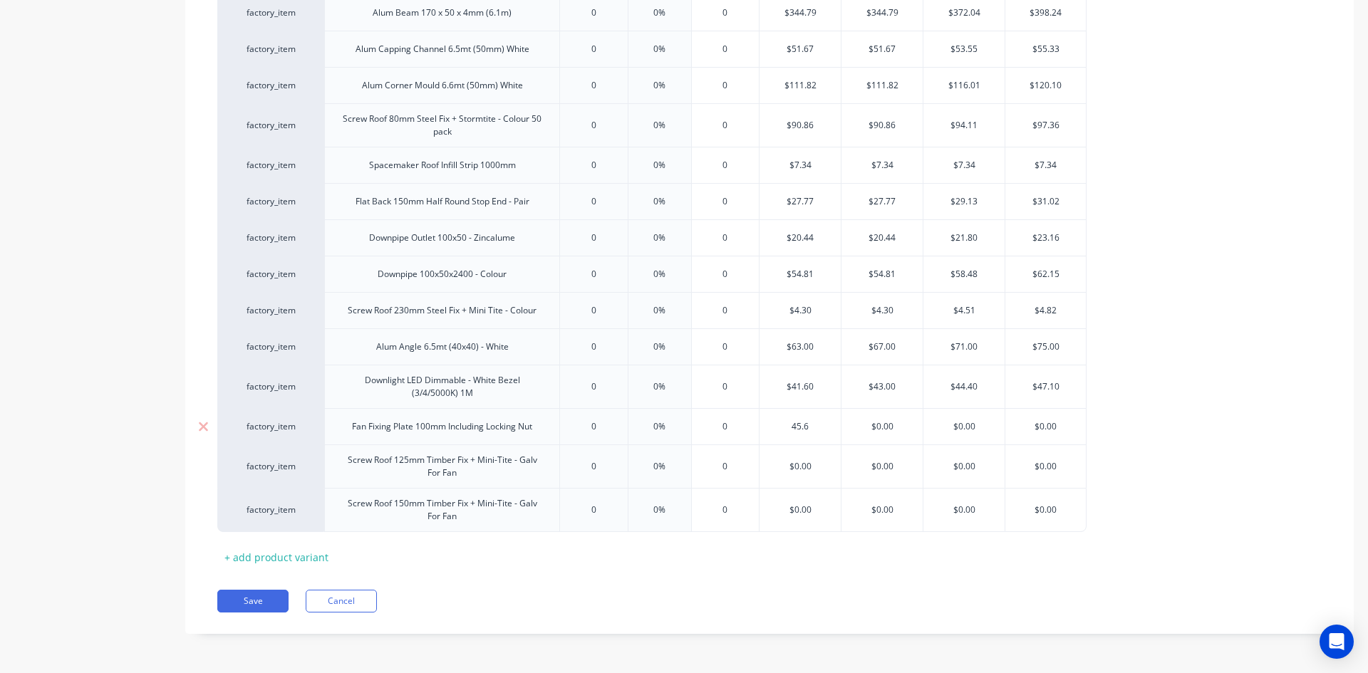
type input "45.60"
type textarea "x"
type input "45.60"
type input "$0.00"
type input "$45.60"
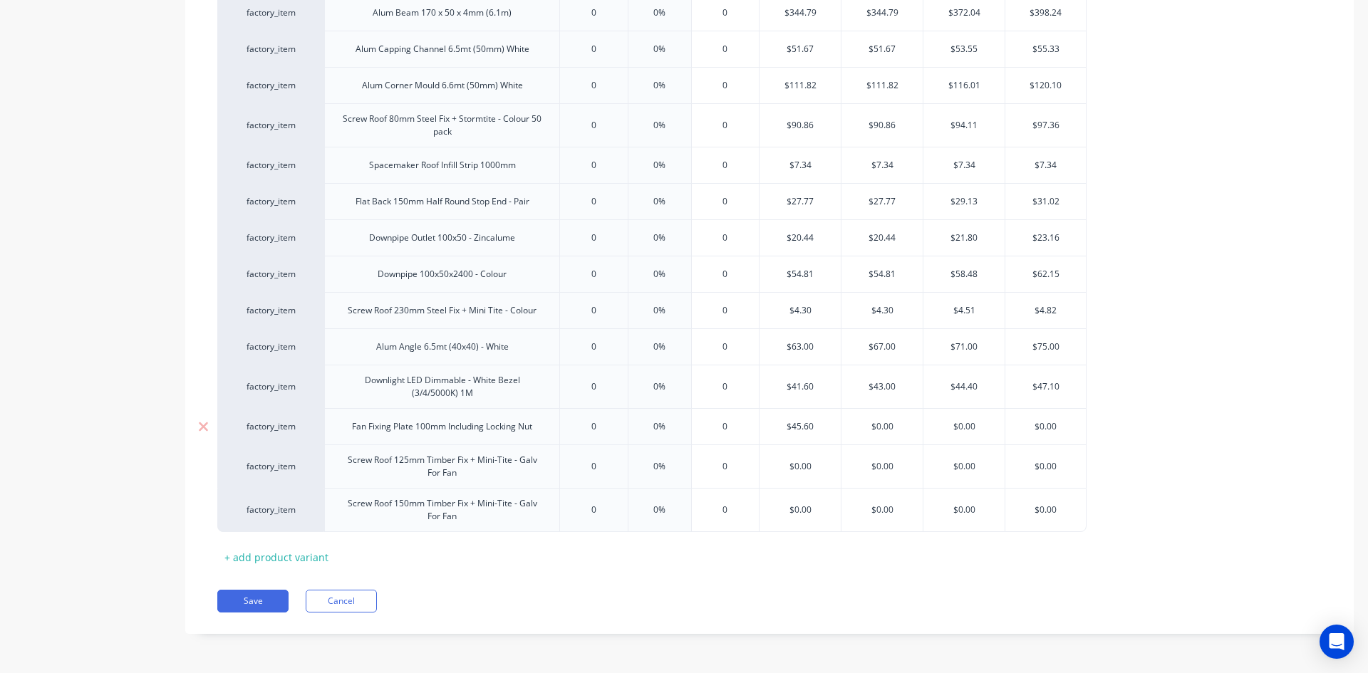
type textarea "x"
type input "4"
type textarea "x"
type input "47"
type textarea "x"
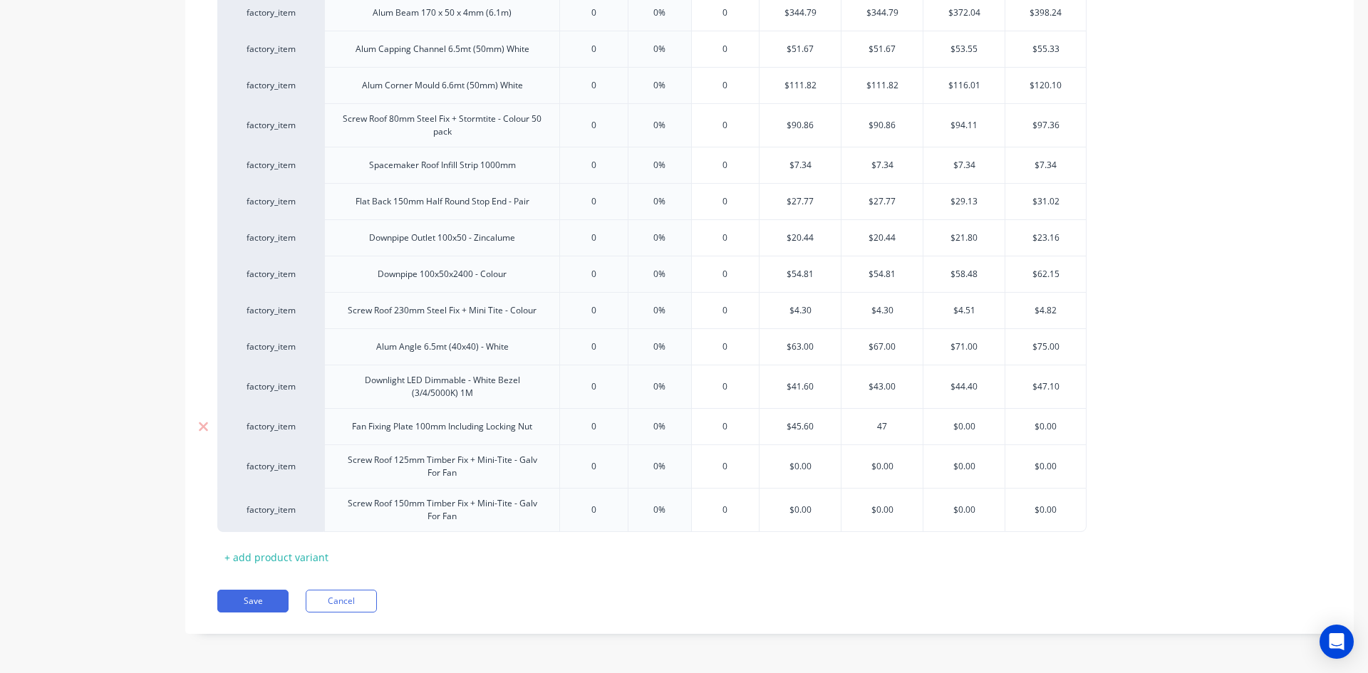
type input "47."
type textarea "x"
type input "47.1"
type textarea "x"
type input "47.10"
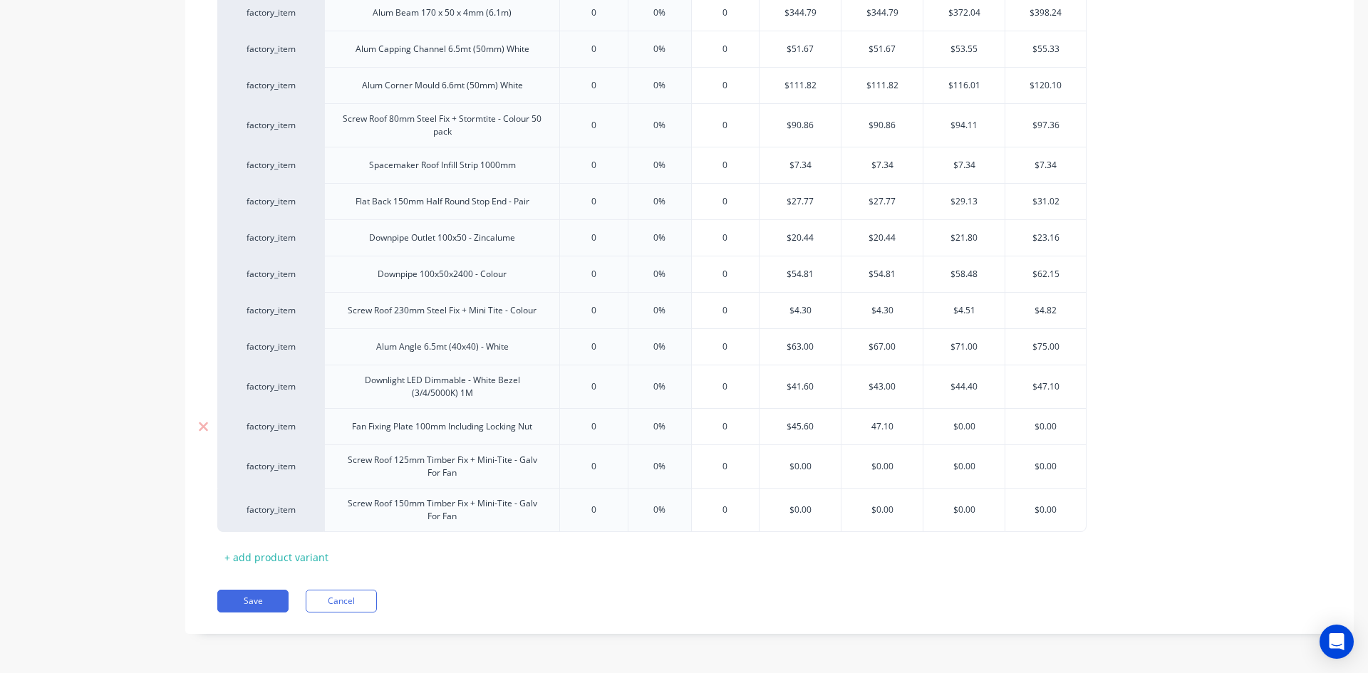
type input "$0.00"
type input "$47.10"
type textarea "x"
type input "4"
type textarea "x"
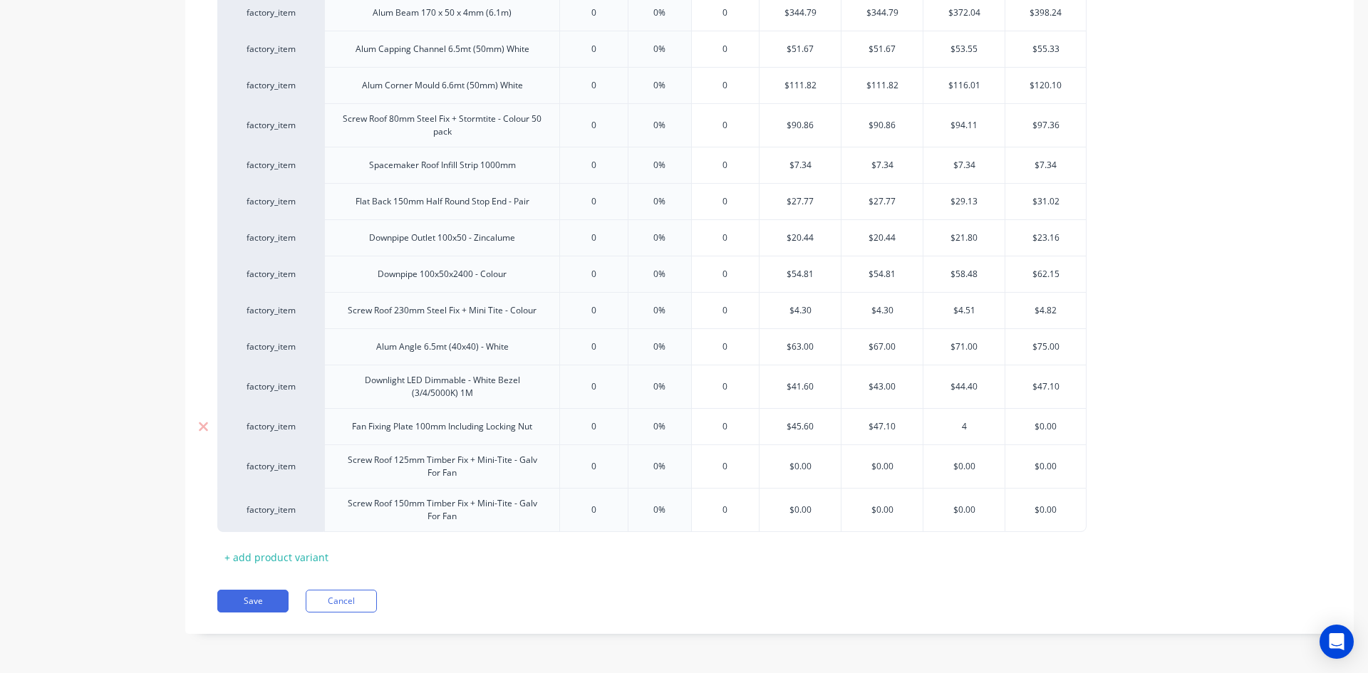
type input "48"
type textarea "x"
type input "48."
type textarea "x"
type input "48.60"
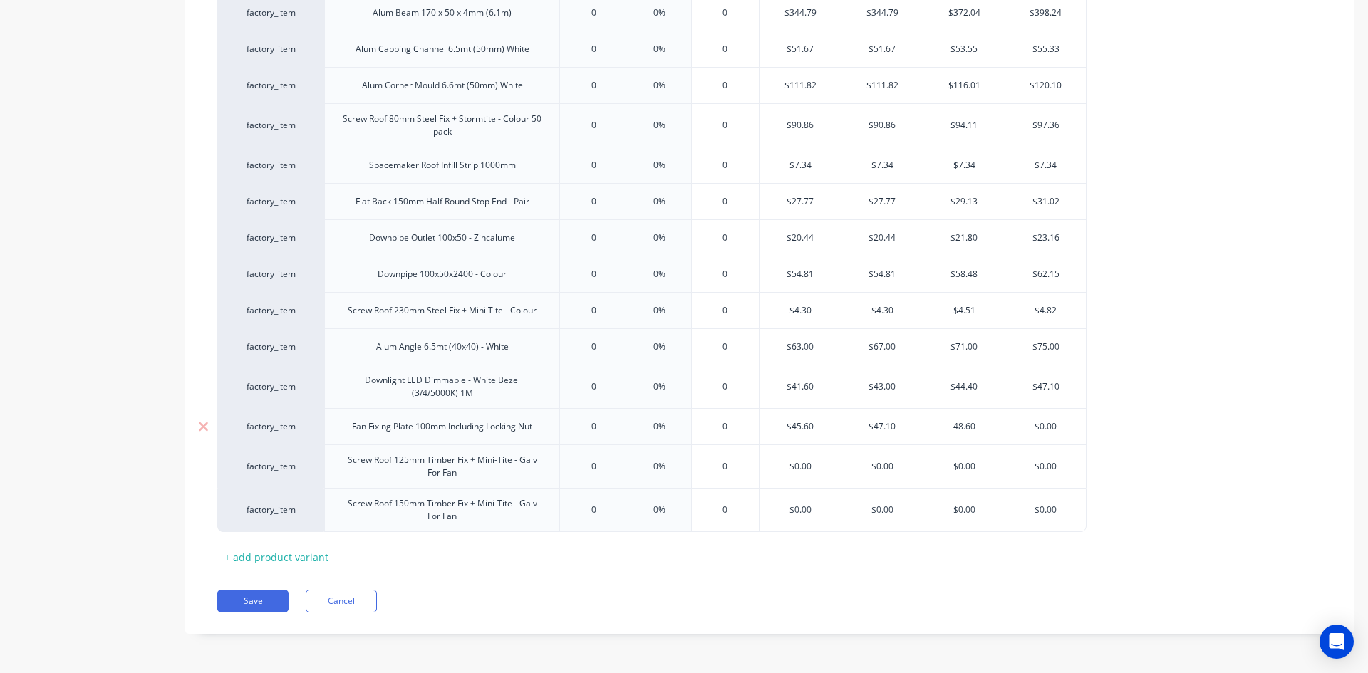
type textarea "x"
type input "48.60"
type input "$0.00"
type input "$48.60"
type textarea "x"
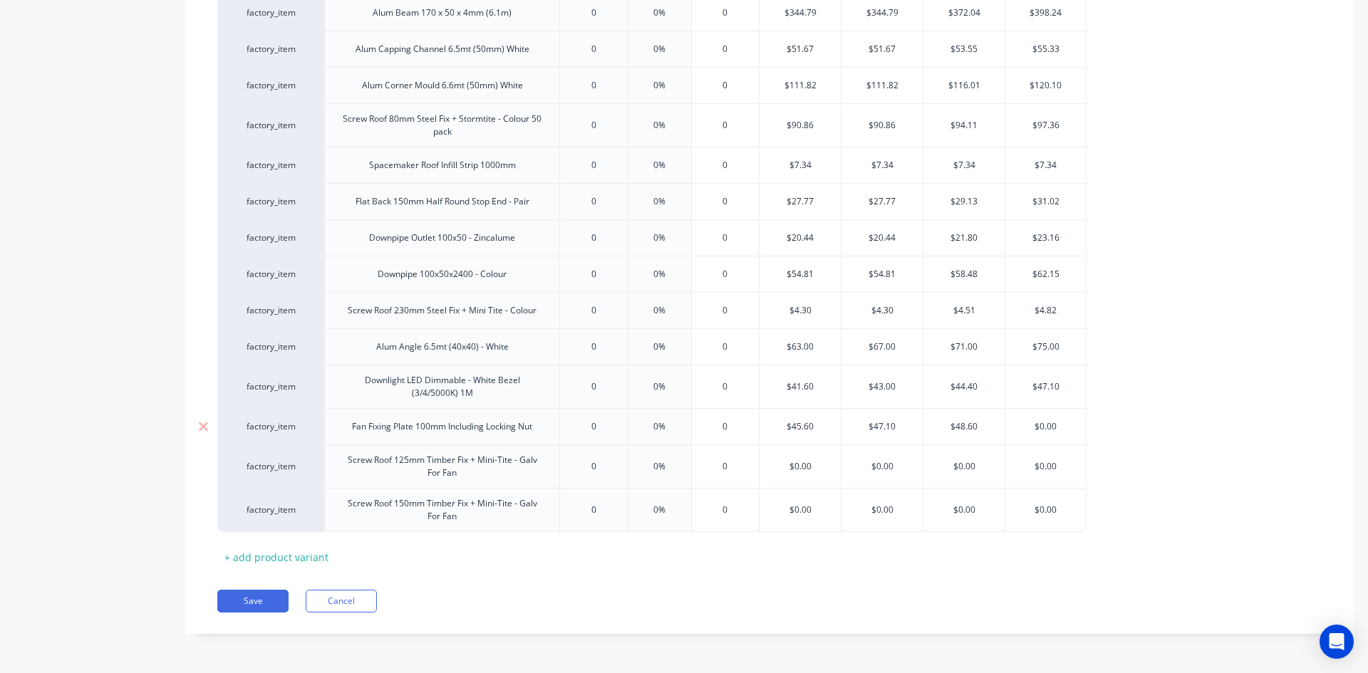
type input "5"
type textarea "x"
type input "51"
type textarea "x"
type input "51."
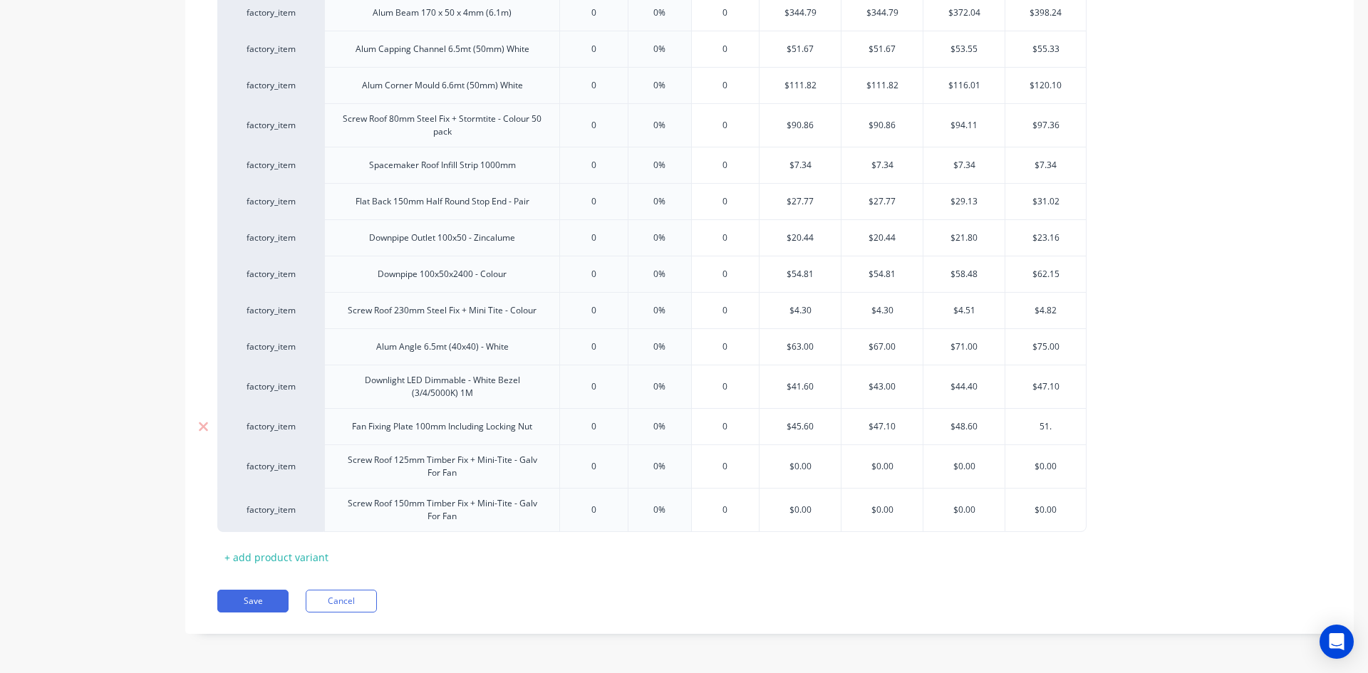
type textarea "x"
type input "51.60"
type textarea "x"
type input "51.60"
type input "0"
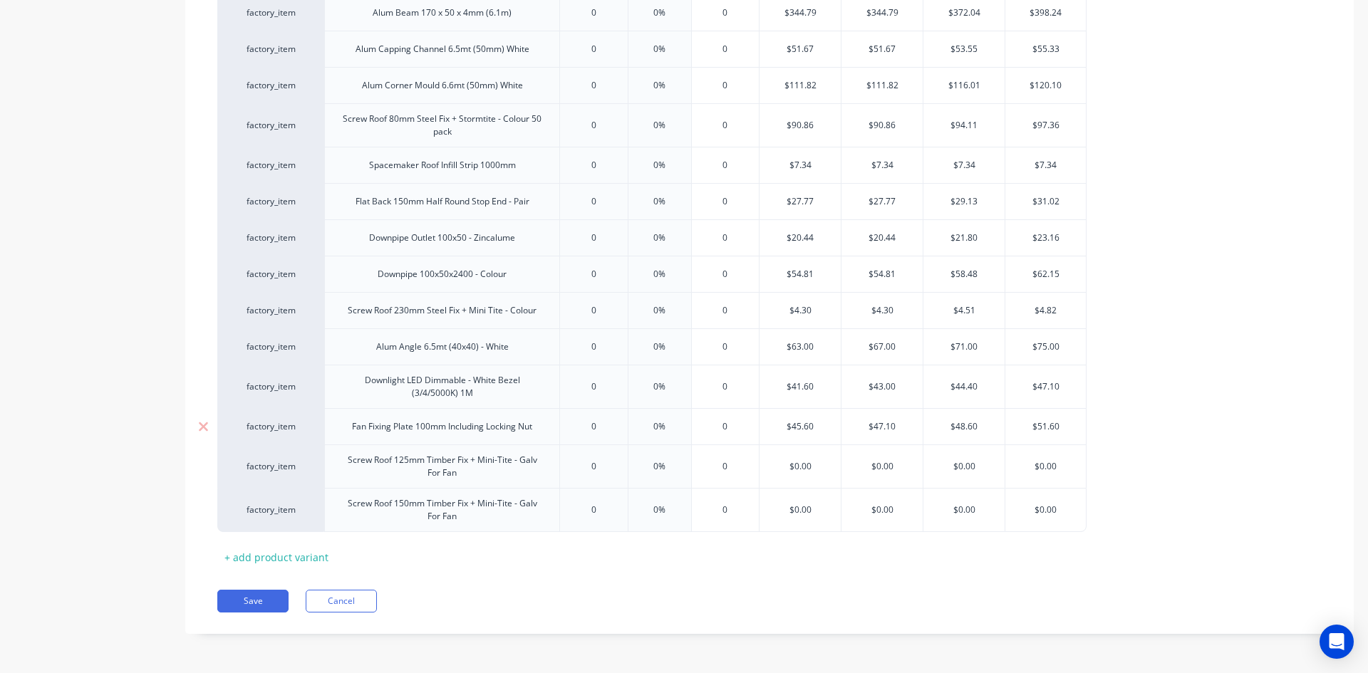
type textarea "x"
type input "0%"
type input "0"
type input "$0.00"
type textarea "x"
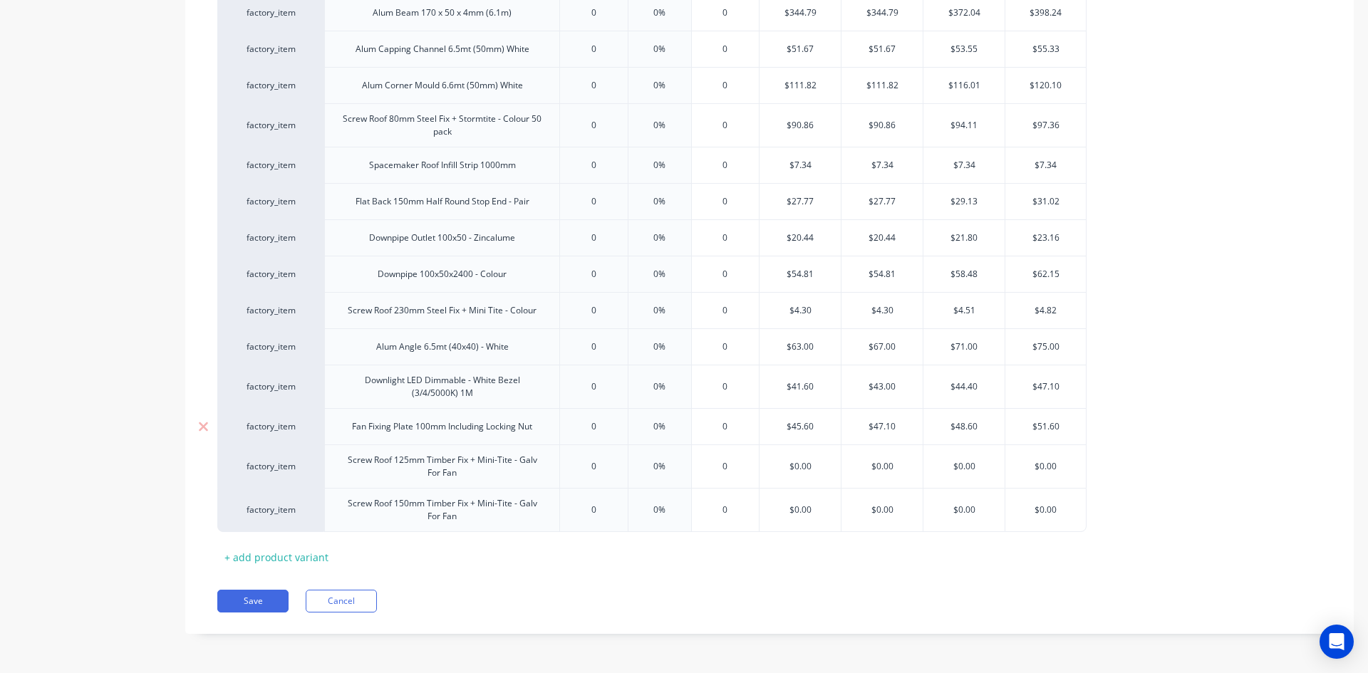
type input "1"
type textarea "x"
type input "1."
type textarea "x"
type input "1.60"
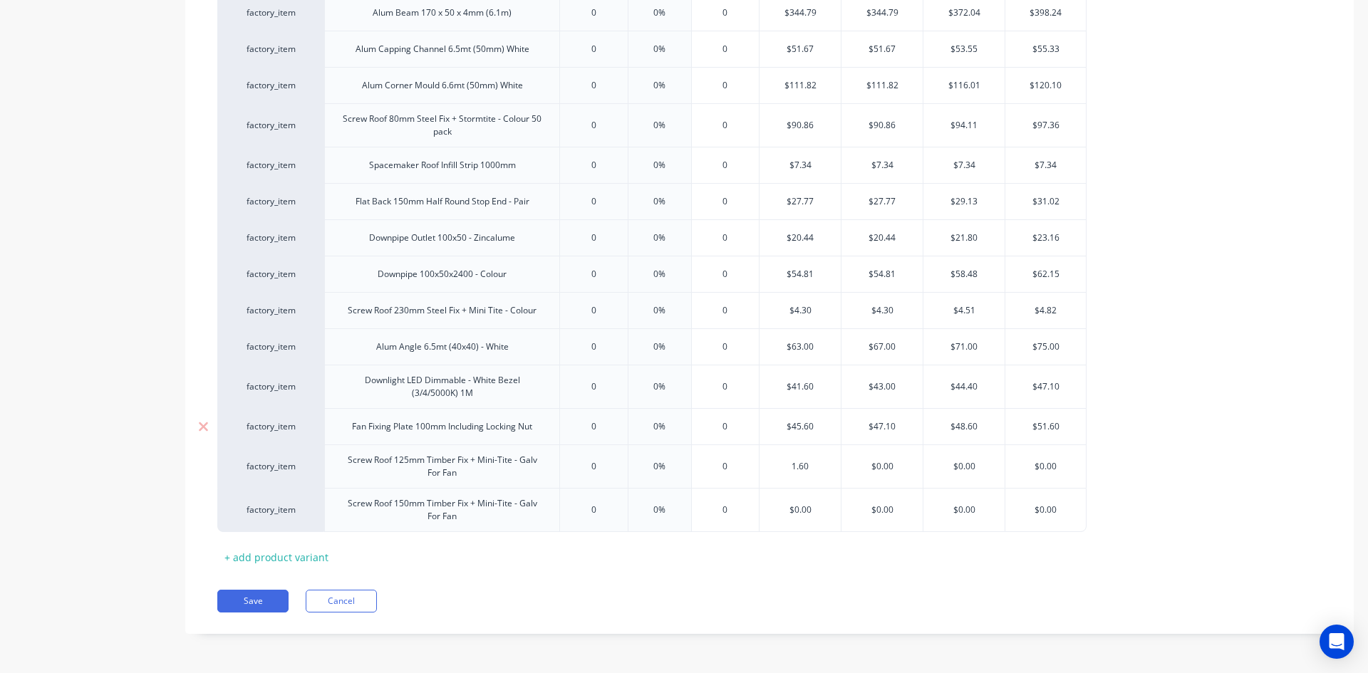
type textarea "x"
type input "1.60"
type input "$0.00"
type input "$1.60"
type textarea "x"
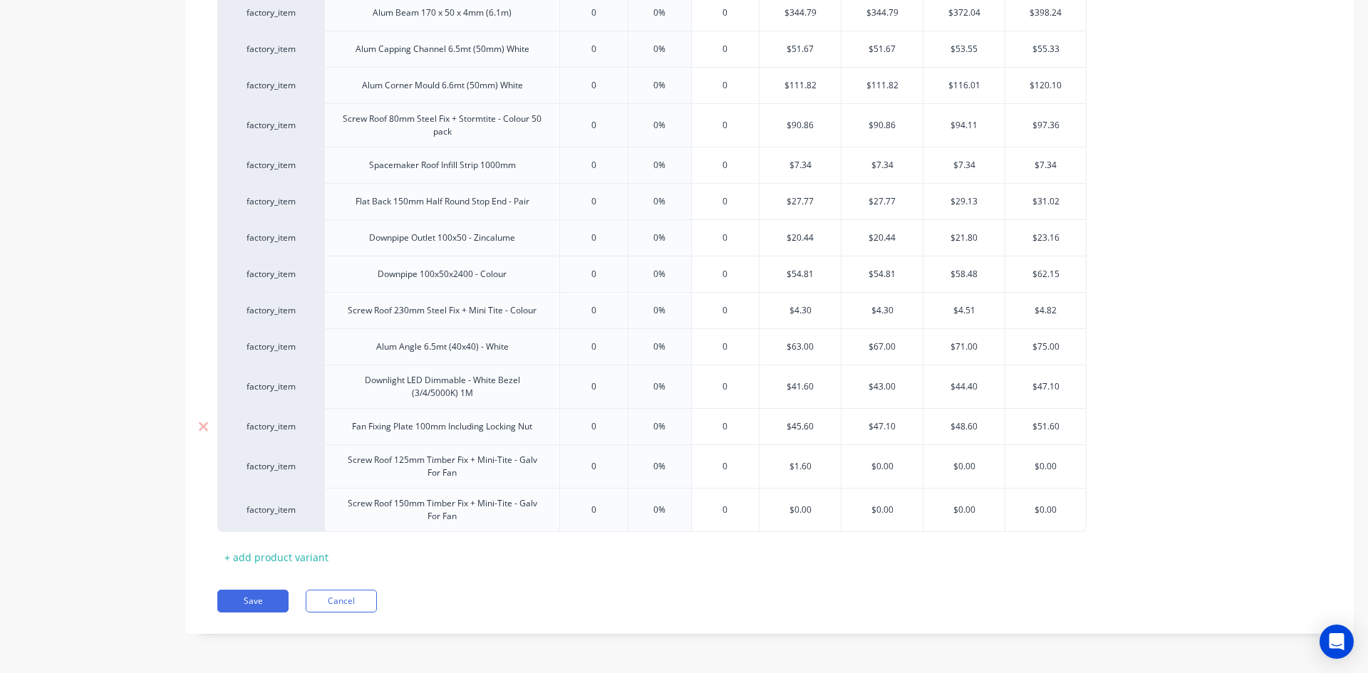
type input "1"
type textarea "x"
type input "1."
type textarea "x"
type input "1.7"
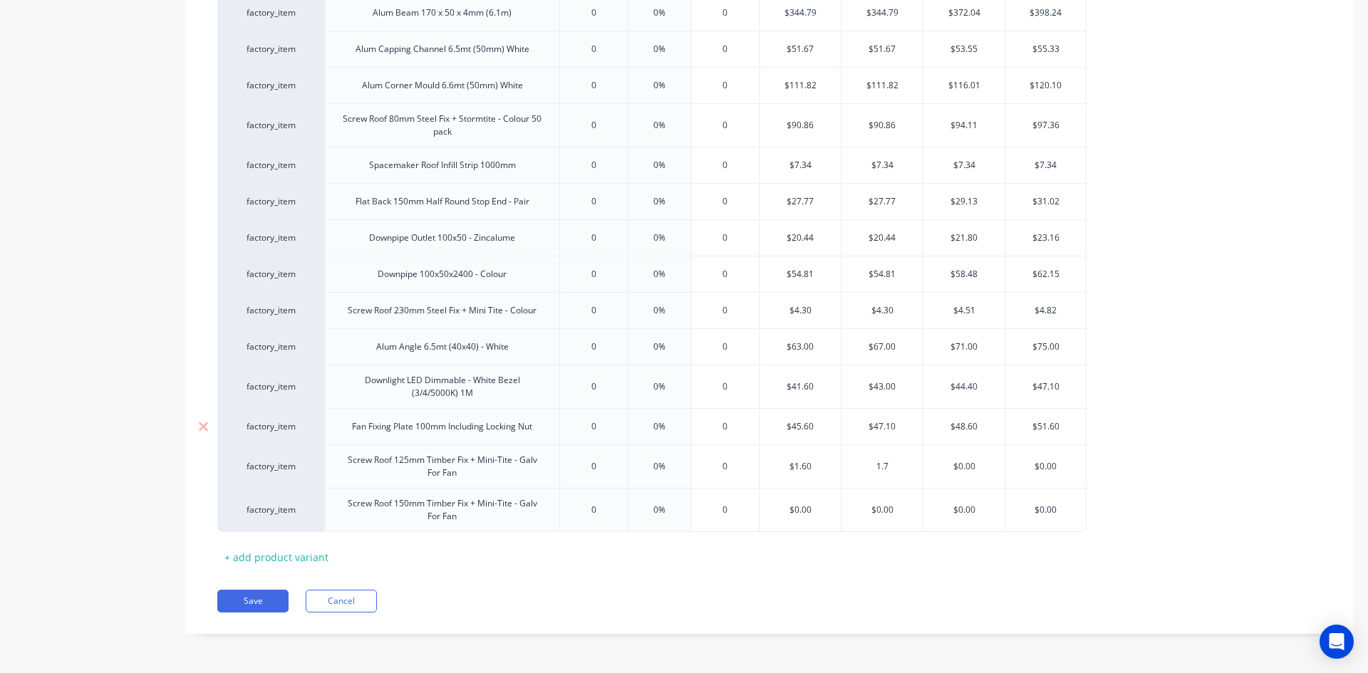
type textarea "x"
type input "1.70"
type input "$0.00"
type textarea "x"
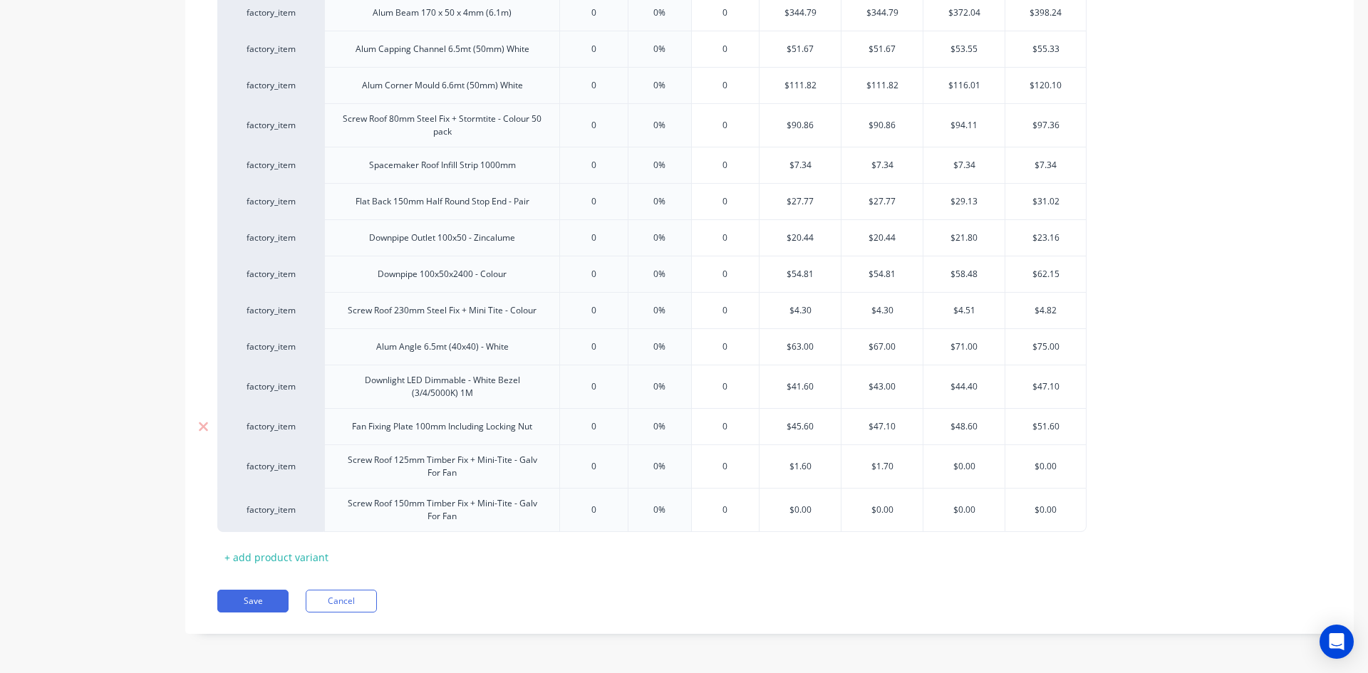
type input "1"
type textarea "x"
type input "1."
type textarea "x"
type input "1.80"
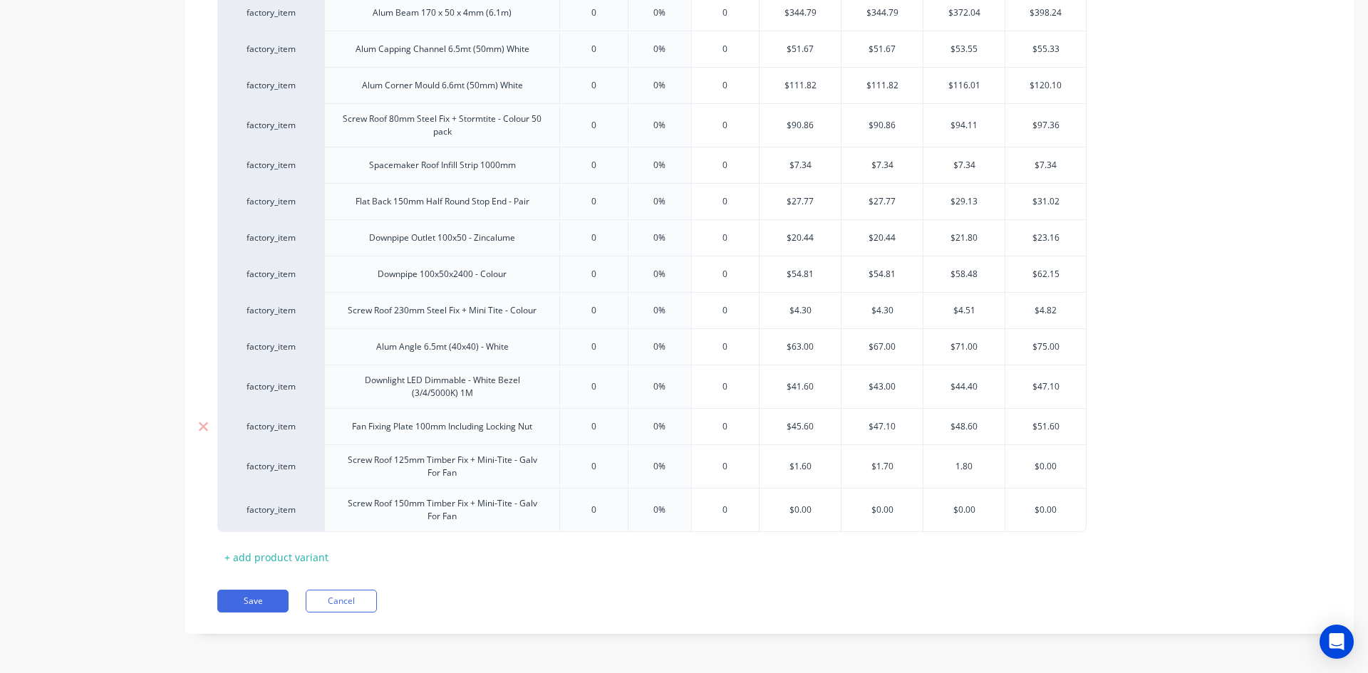
type textarea "x"
type input "1.80"
type textarea "x"
type input "1"
type textarea "x"
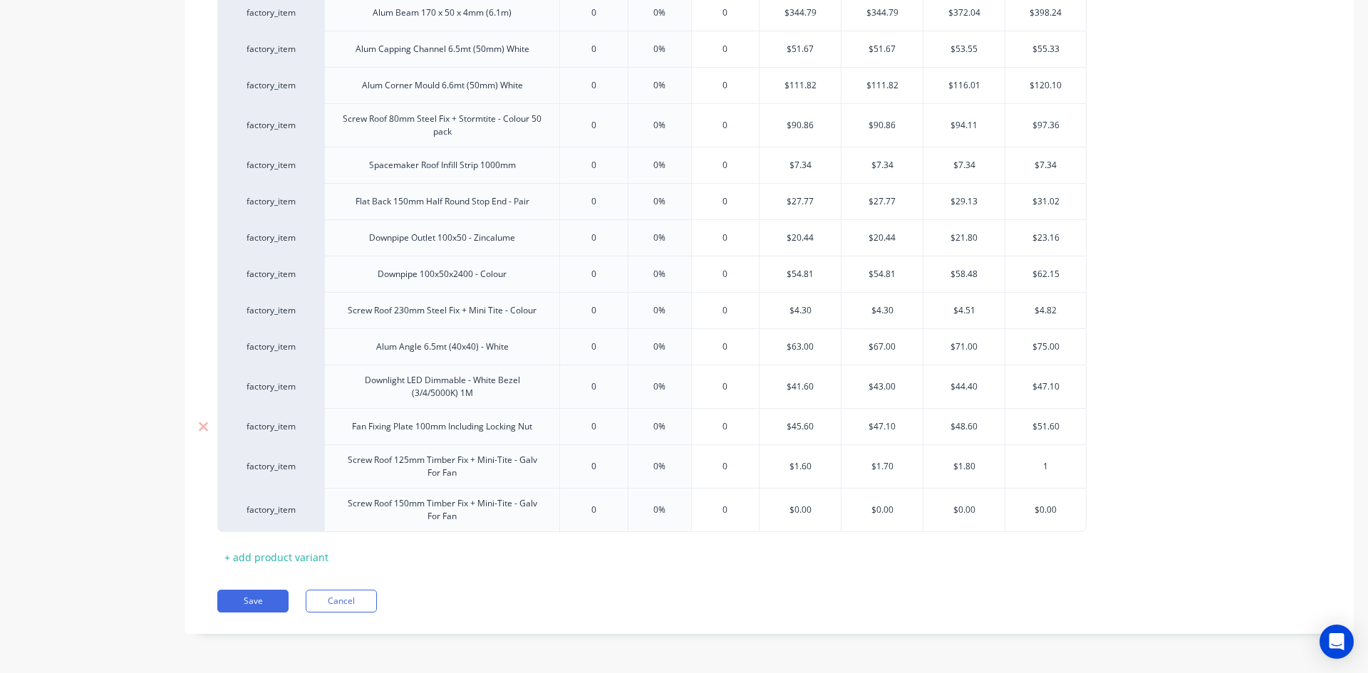
type input "1."
type textarea "x"
type input "1.90"
type textarea "x"
type input "1.90"
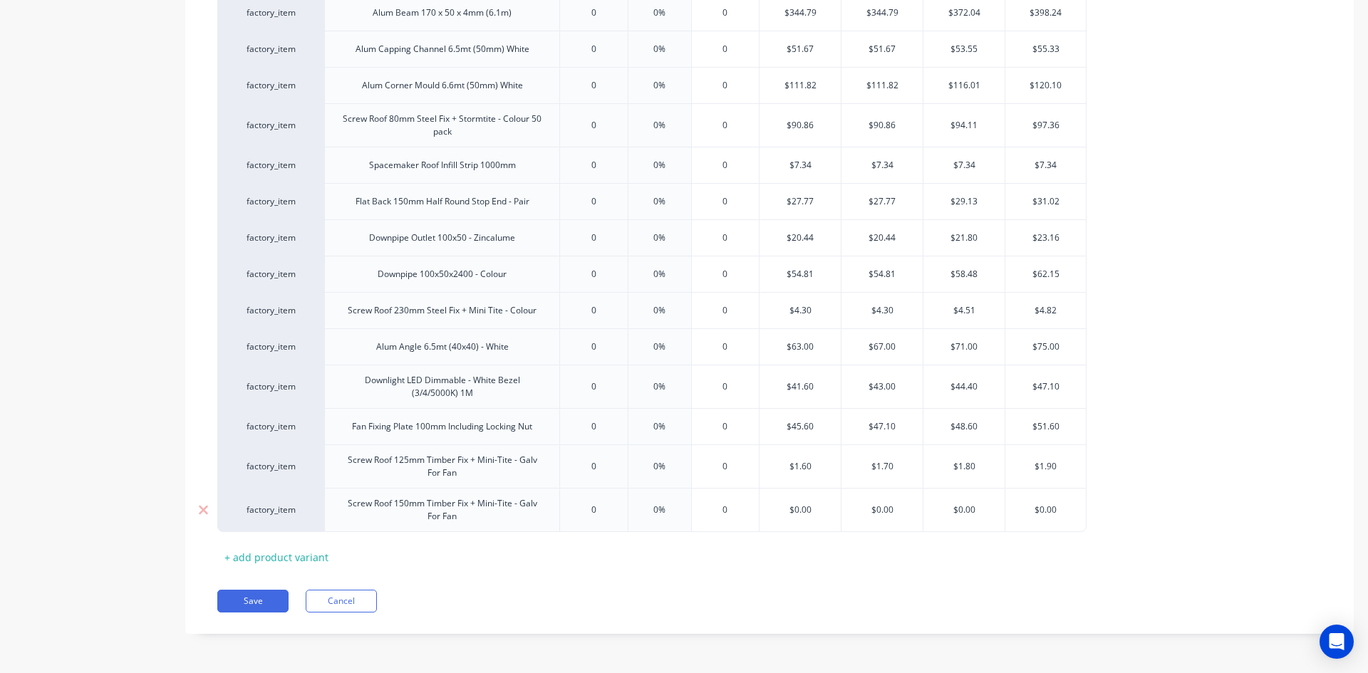
click at [812, 503] on div "$0.00" at bounding box center [799, 510] width 81 height 36
type input "$0.00"
type input "0"
type textarea "x"
type input "2"
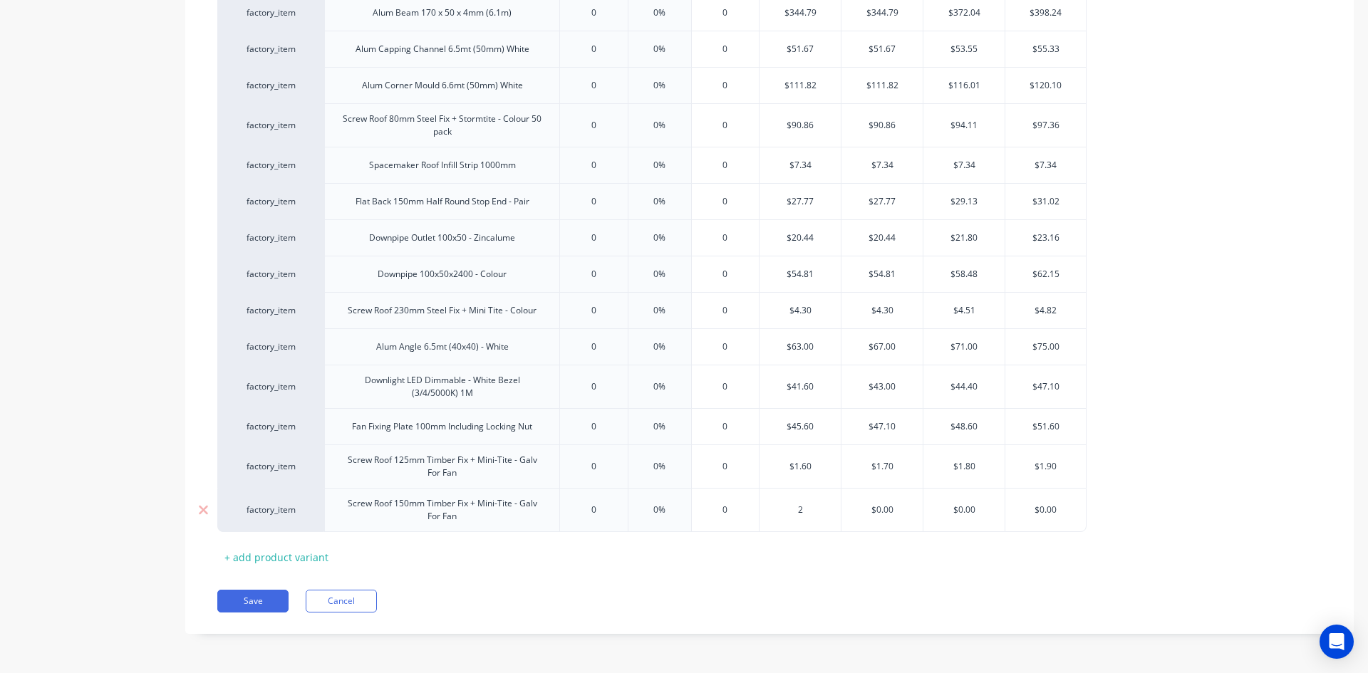
type textarea "x"
type input "2."
type textarea "x"
type input "2.2"
type textarea "x"
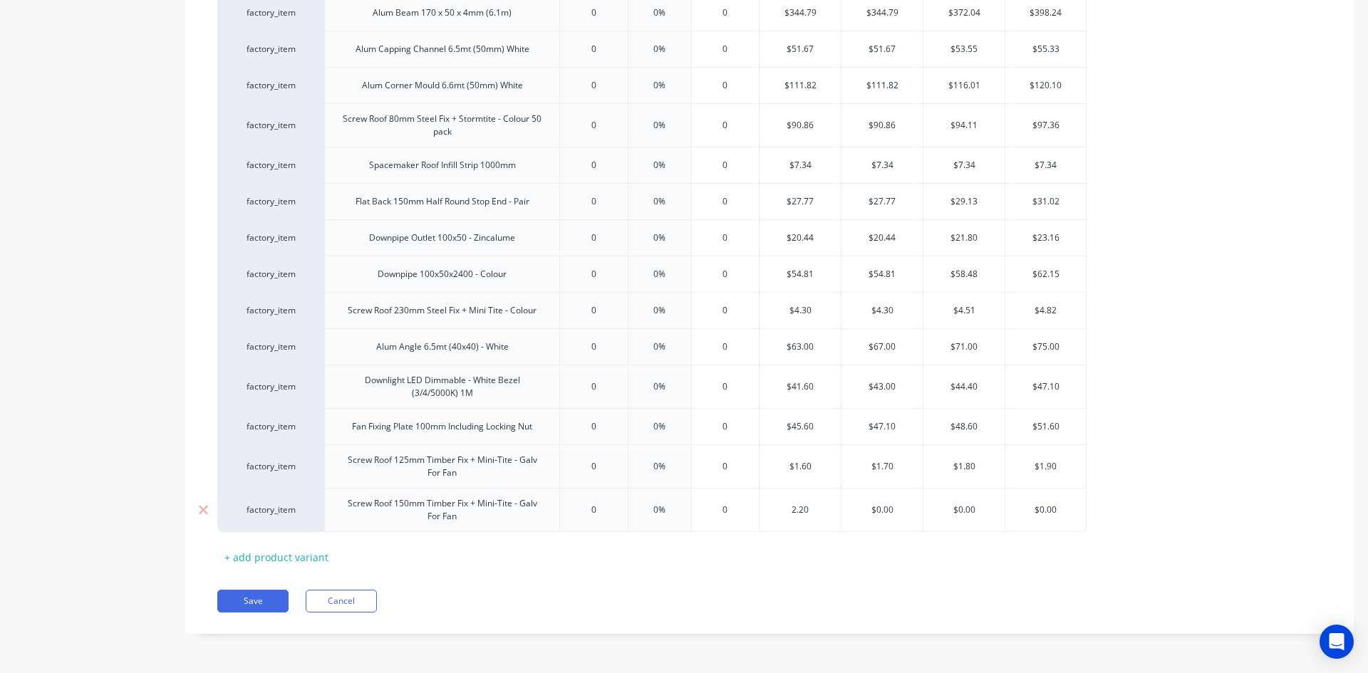
type input "2.20"
type input "$0.00"
type input "$2.20"
type textarea "x"
type input "2"
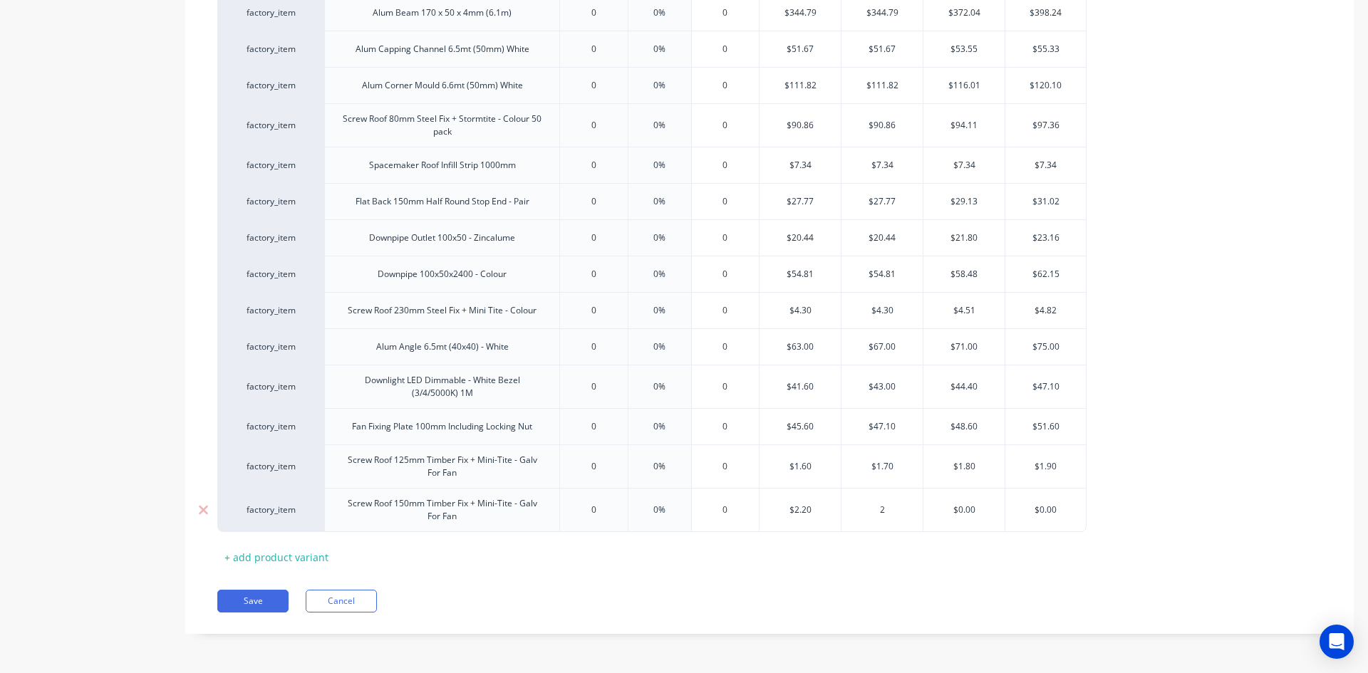
type textarea "x"
type input "2."
type textarea "x"
click at [261, 596] on button "Save" at bounding box center [252, 601] width 71 height 23
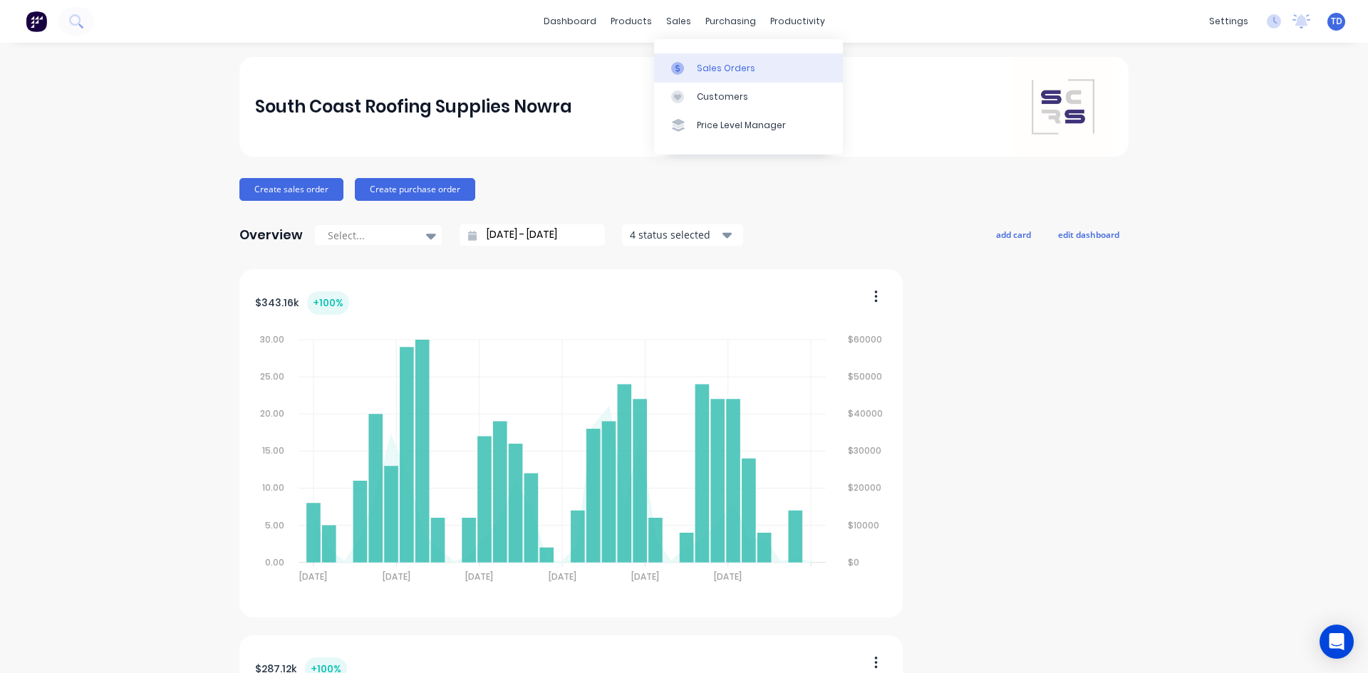
click at [711, 71] on div "Sales Orders" at bounding box center [726, 68] width 58 height 13
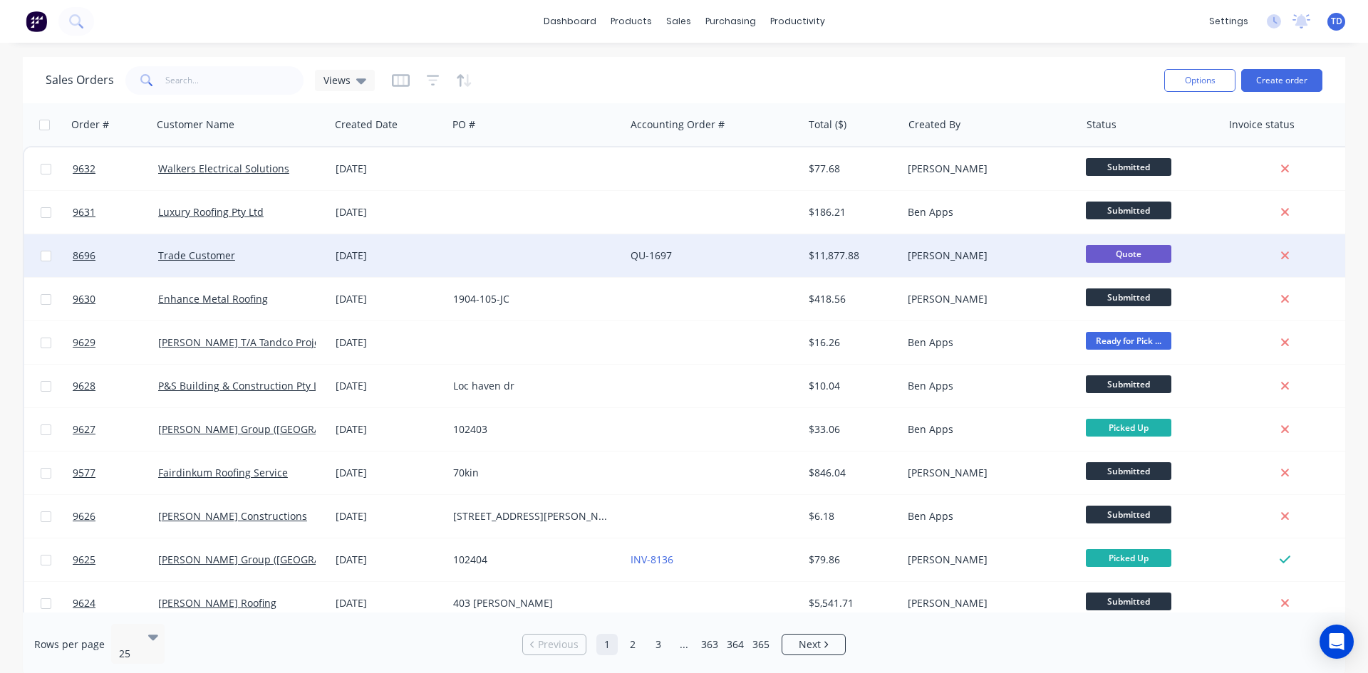
click at [490, 258] on div at bounding box center [535, 255] width 177 height 43
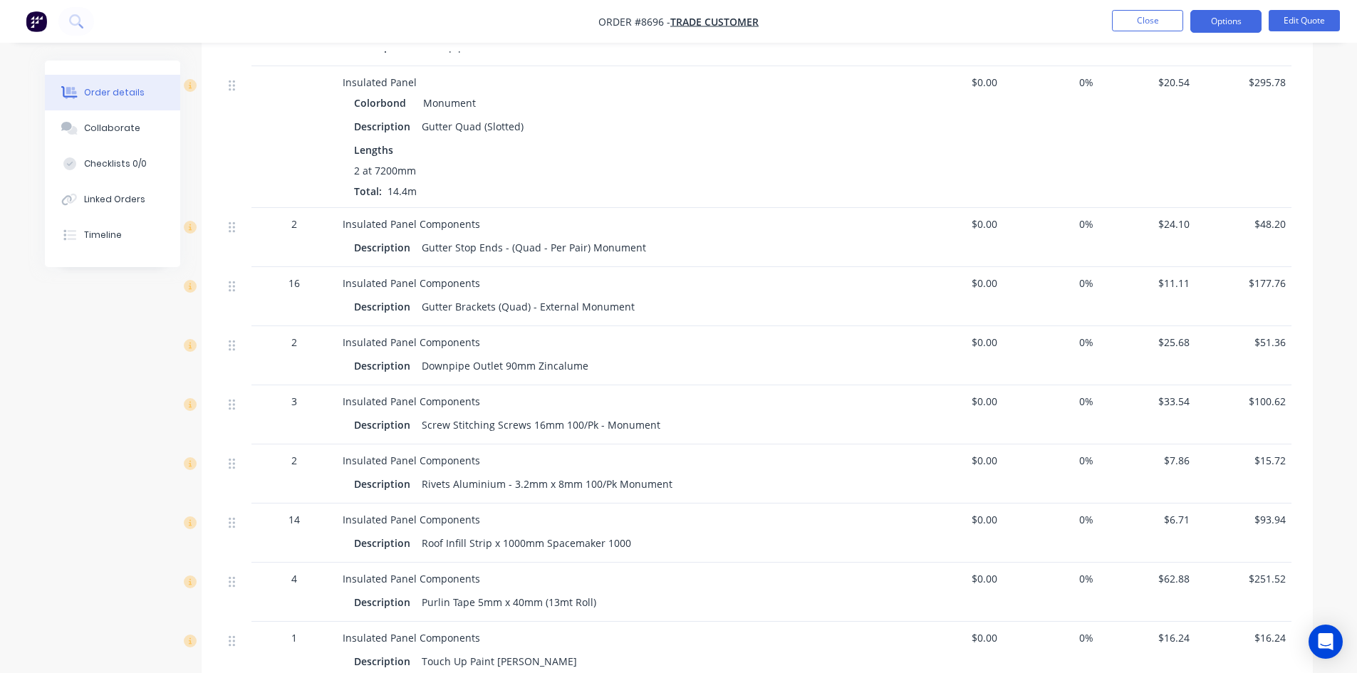
scroll to position [1425, 0]
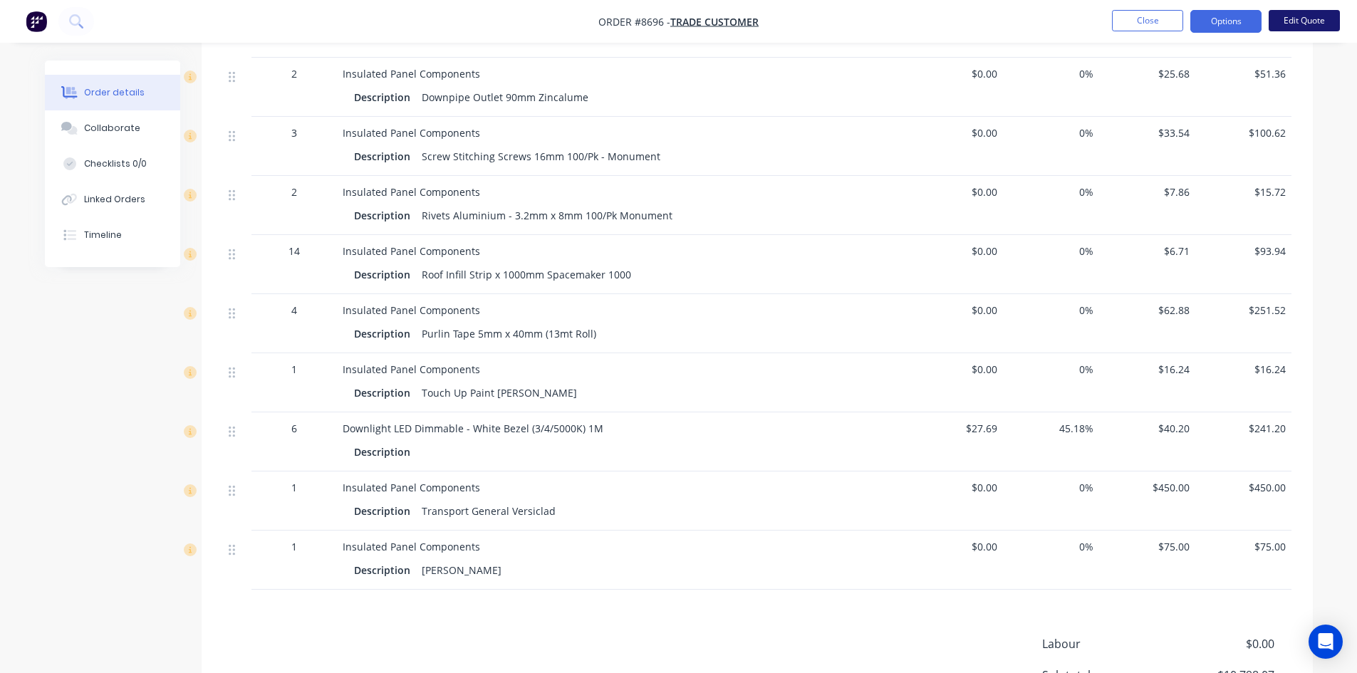
click at [1275, 19] on button "Edit Quote" at bounding box center [1304, 20] width 71 height 21
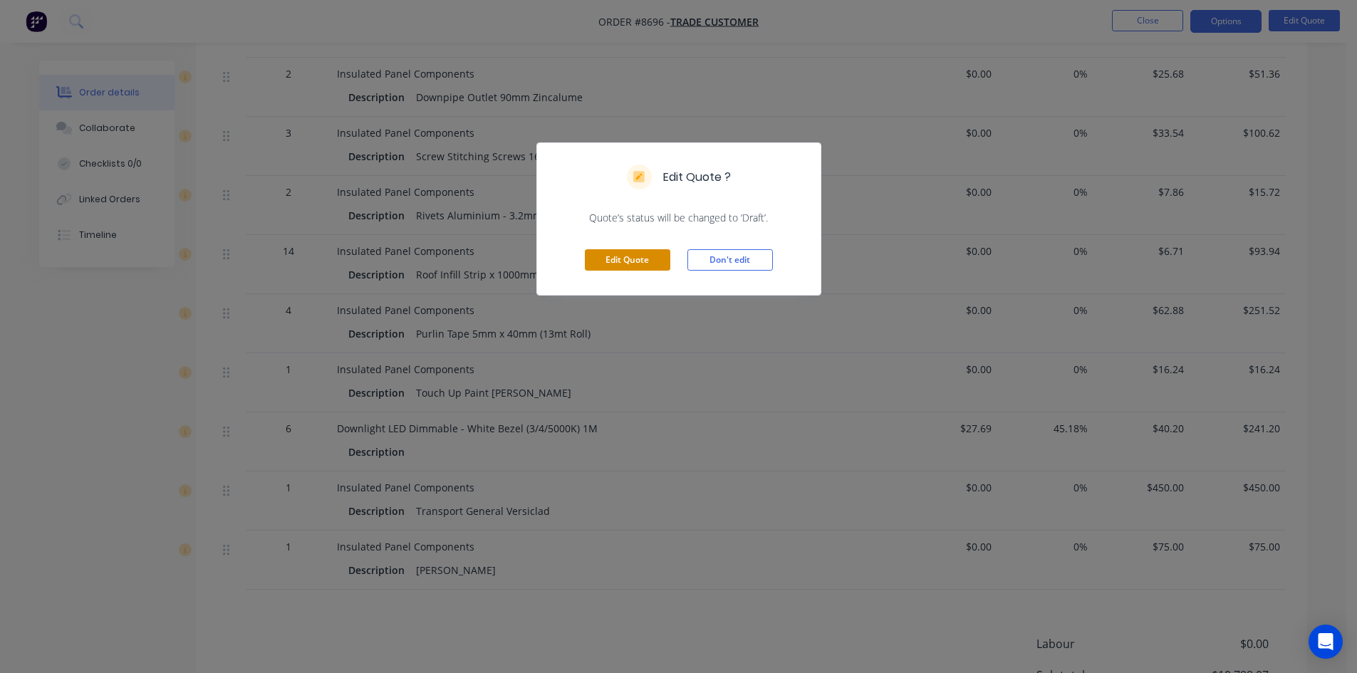
click at [646, 264] on button "Edit Quote" at bounding box center [627, 259] width 85 height 21
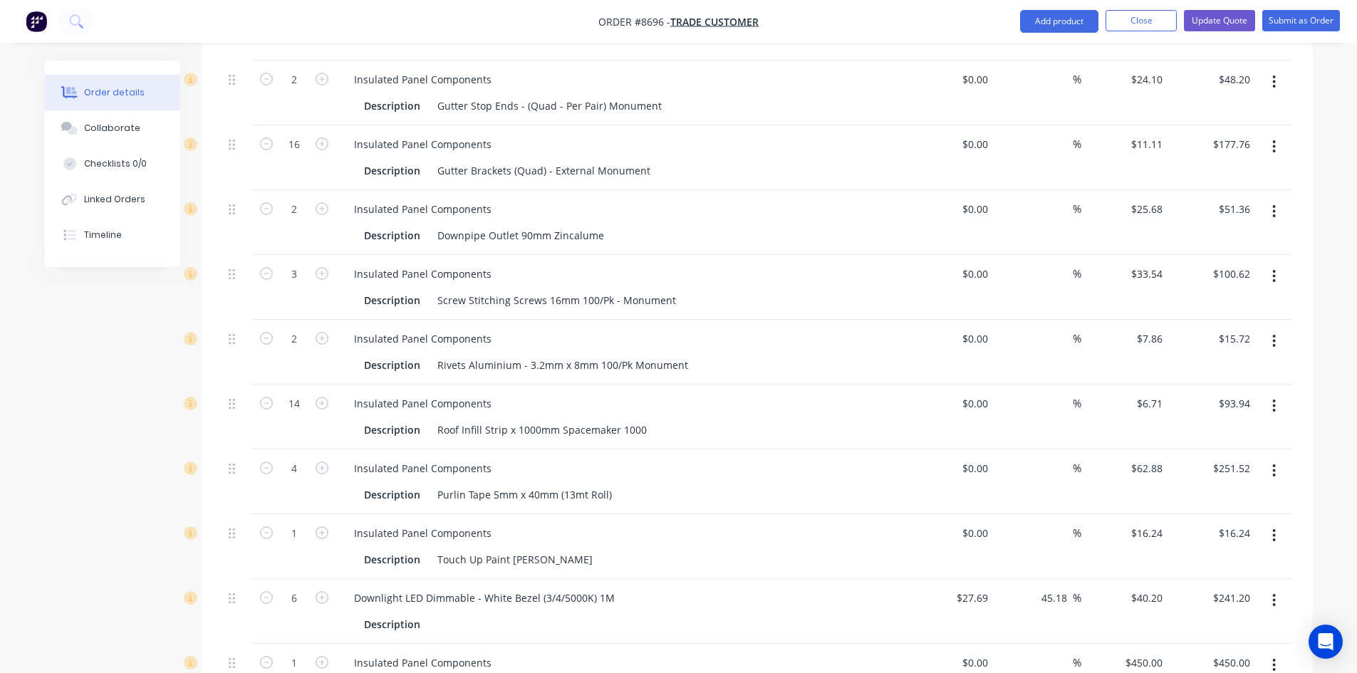
scroll to position [1567, 0]
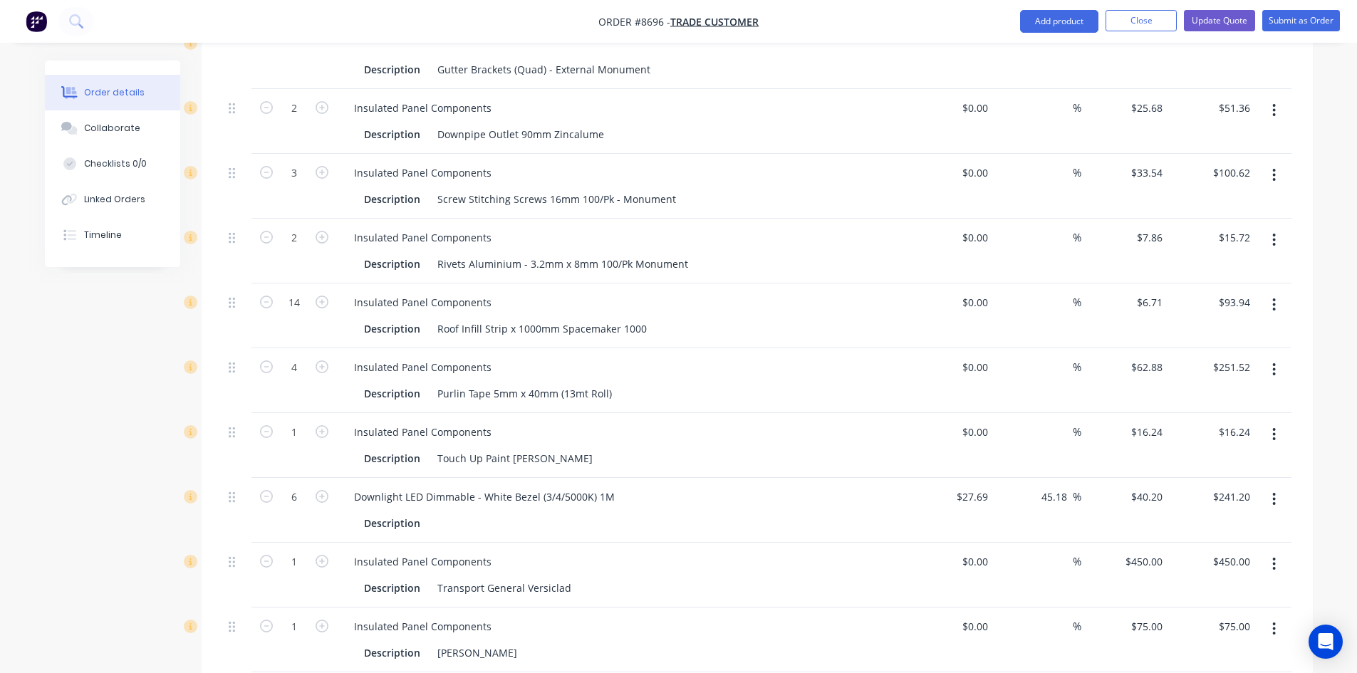
click at [1275, 493] on icon "button" at bounding box center [1274, 499] width 3 height 13
click at [1208, 612] on div "Delete" at bounding box center [1224, 622] width 110 height 21
click at [443, 616] on input "text" at bounding box center [496, 630] width 285 height 28
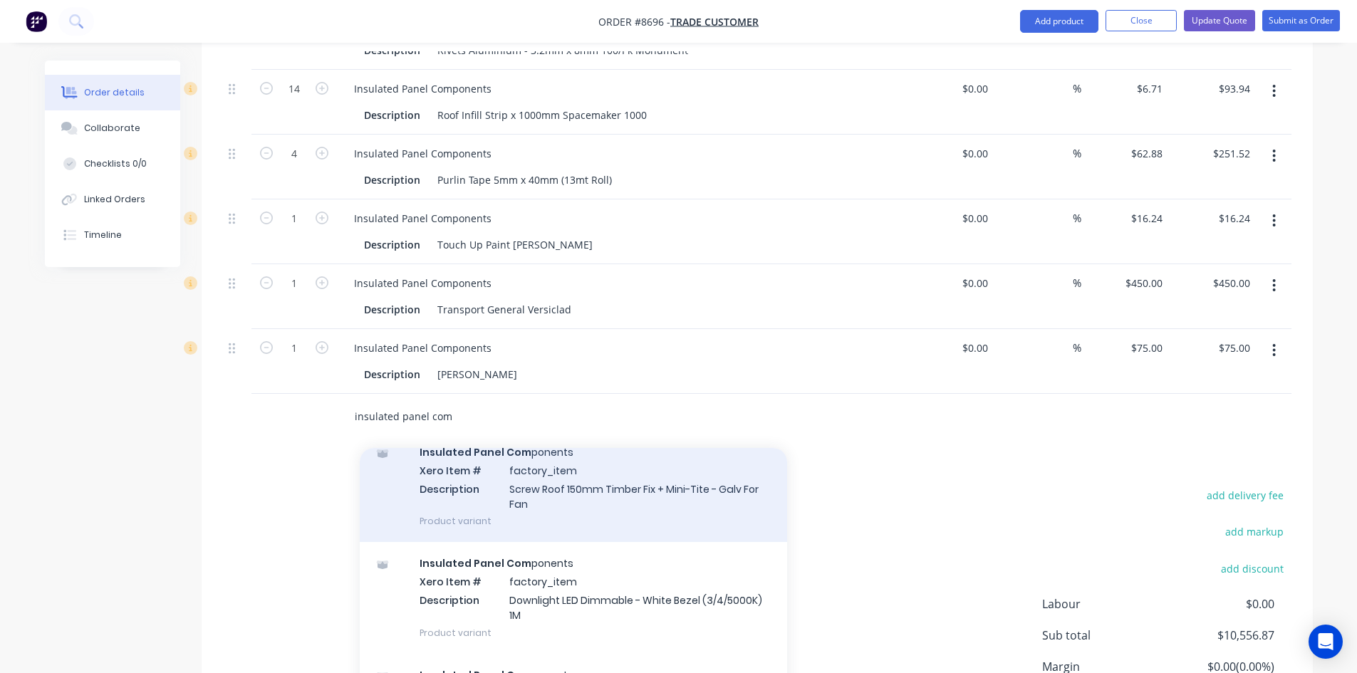
scroll to position [214, 0]
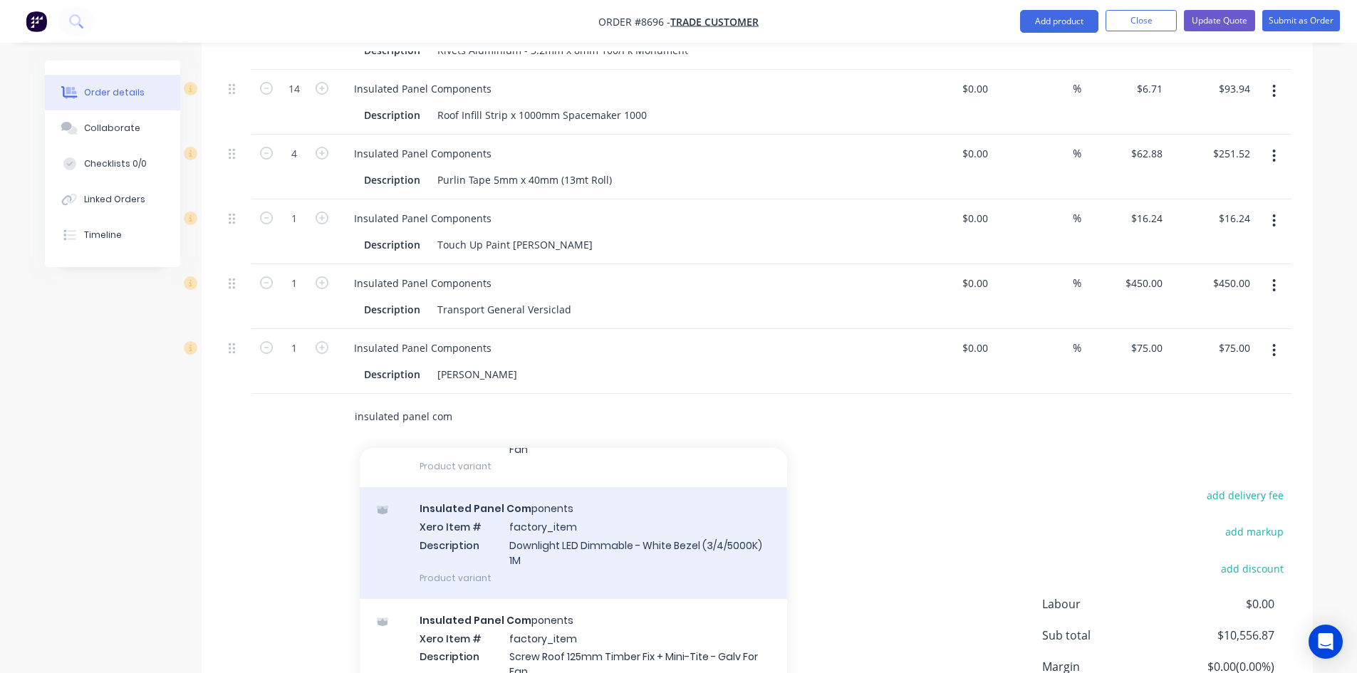
type input "insulated panel com"
click at [528, 492] on div "Insulated Panel Com ponents Xero Item # factory_item Description Downlight LED …" at bounding box center [573, 542] width 427 height 111
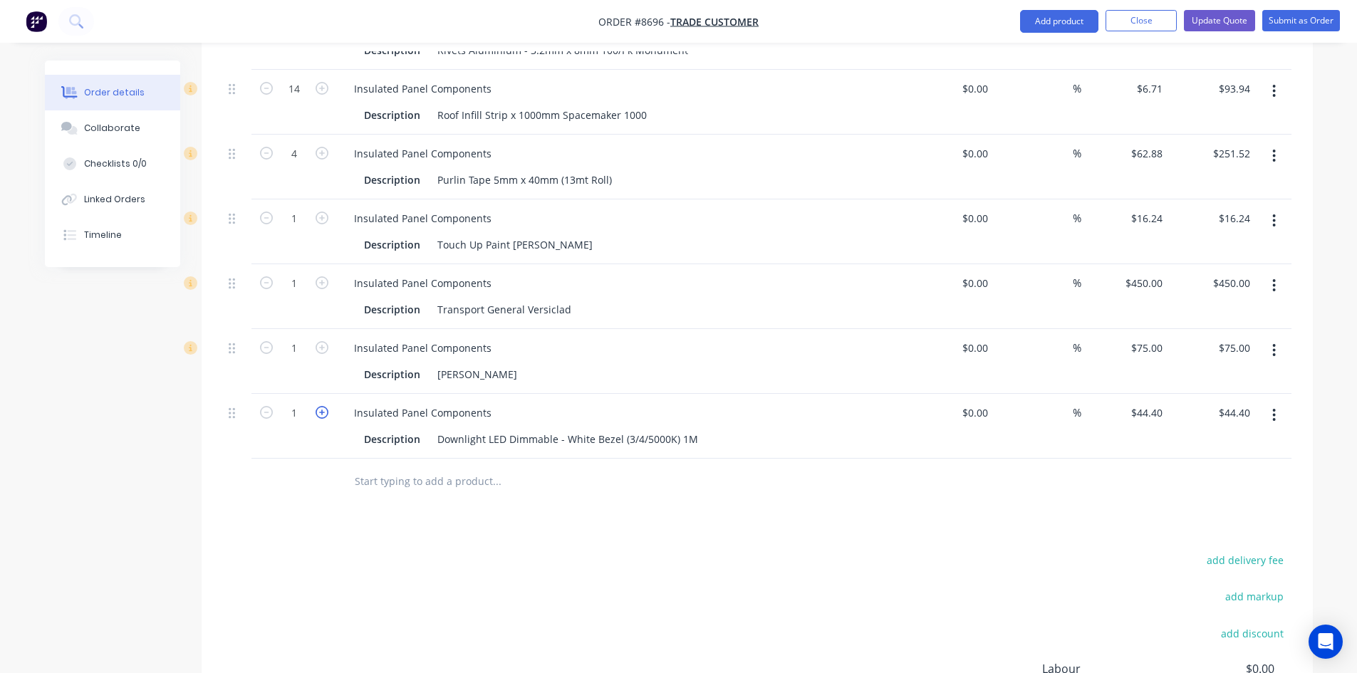
click at [324, 406] on icon "button" at bounding box center [322, 412] width 13 height 13
type input "2"
type input "$88.80"
click at [324, 406] on icon "button" at bounding box center [322, 412] width 13 height 13
type input "3"
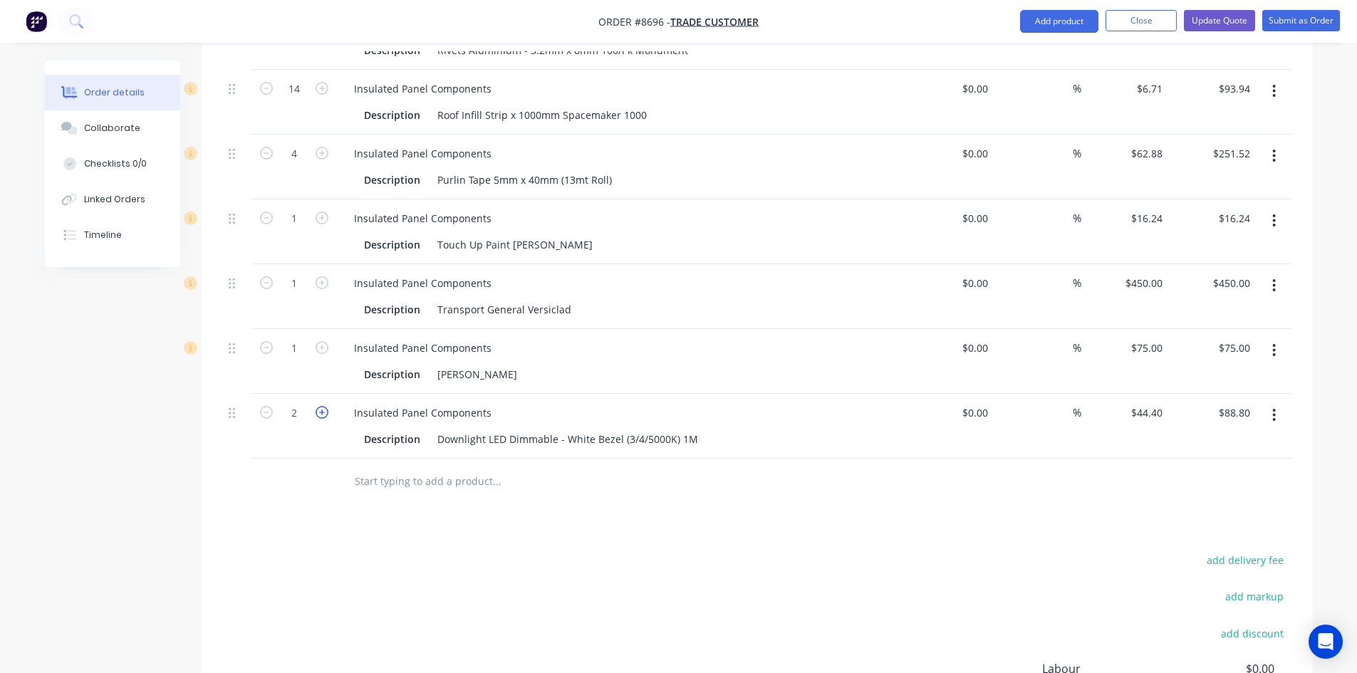
type input "$133.20"
click at [324, 406] on icon "button" at bounding box center [322, 412] width 13 height 13
type input "4"
type input "$177.60"
click at [324, 406] on icon "button" at bounding box center [322, 412] width 13 height 13
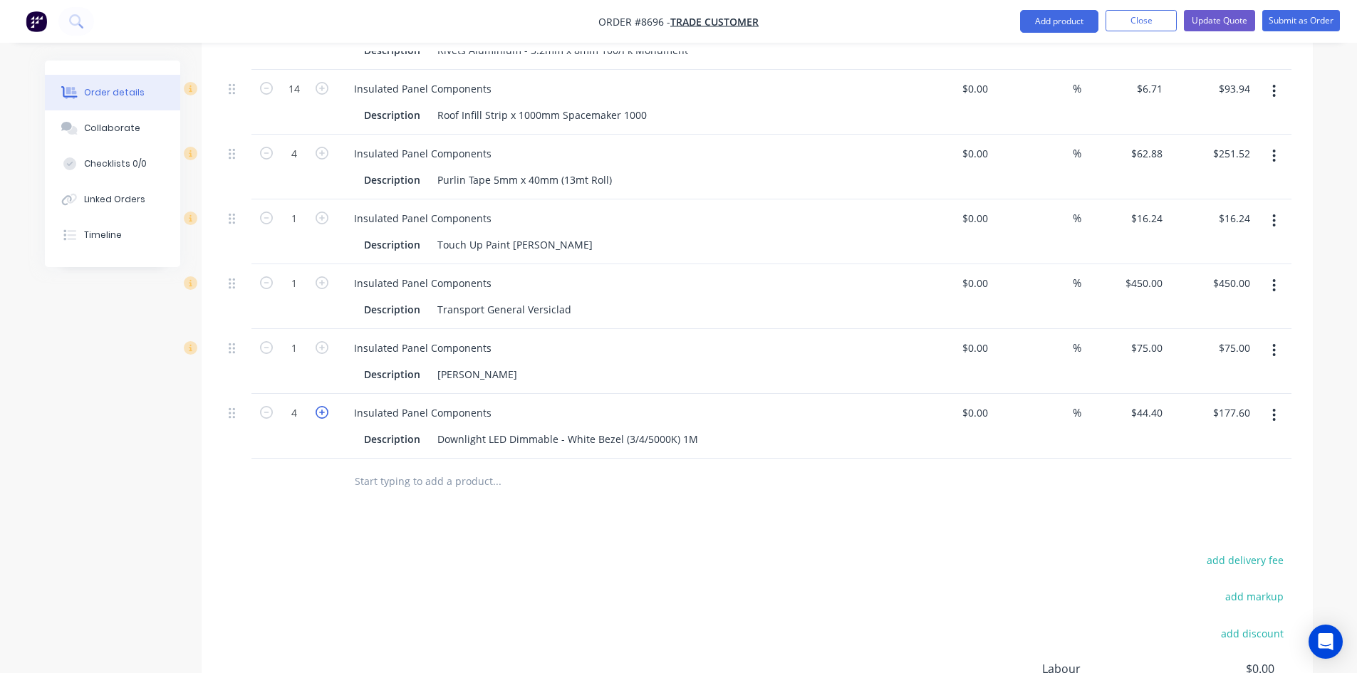
type input "5"
type input "$222.00"
click at [324, 406] on icon "button" at bounding box center [322, 412] width 13 height 13
type input "6"
type input "$266.40"
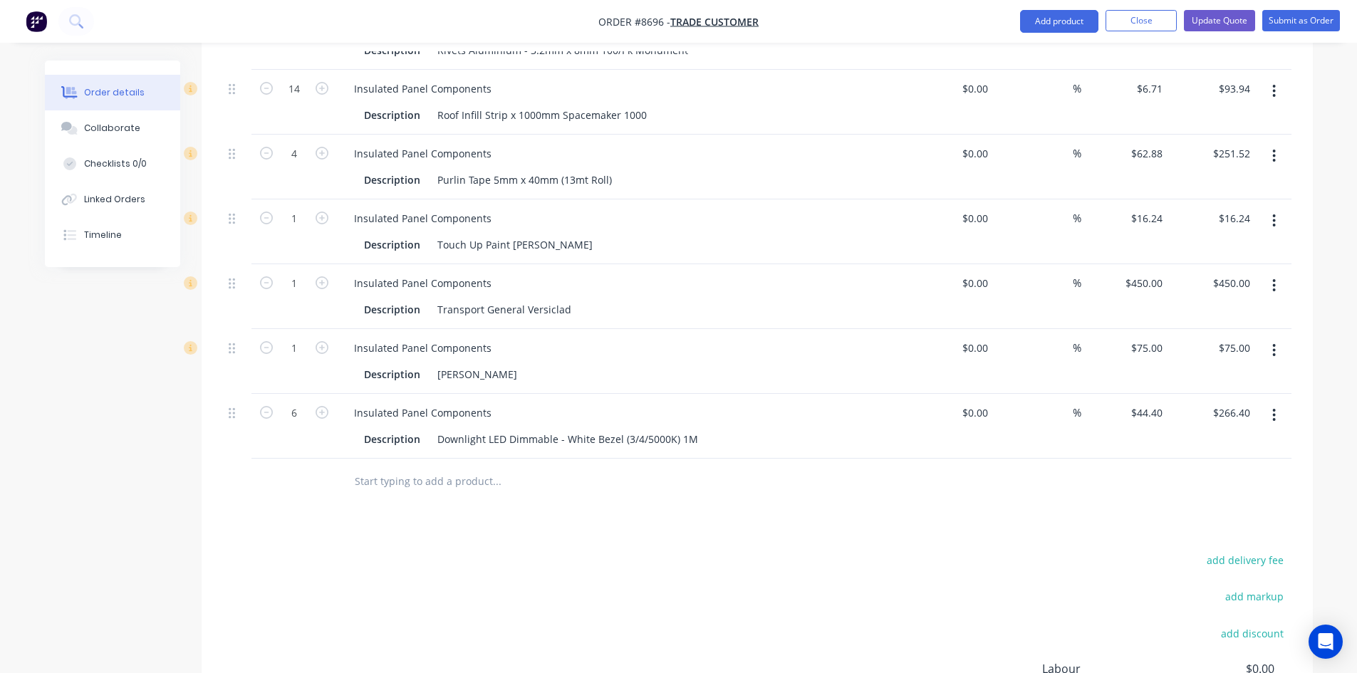
click at [360, 467] on input "text" at bounding box center [496, 481] width 285 height 28
click at [430, 467] on input "insulated panels compo" at bounding box center [496, 481] width 285 height 28
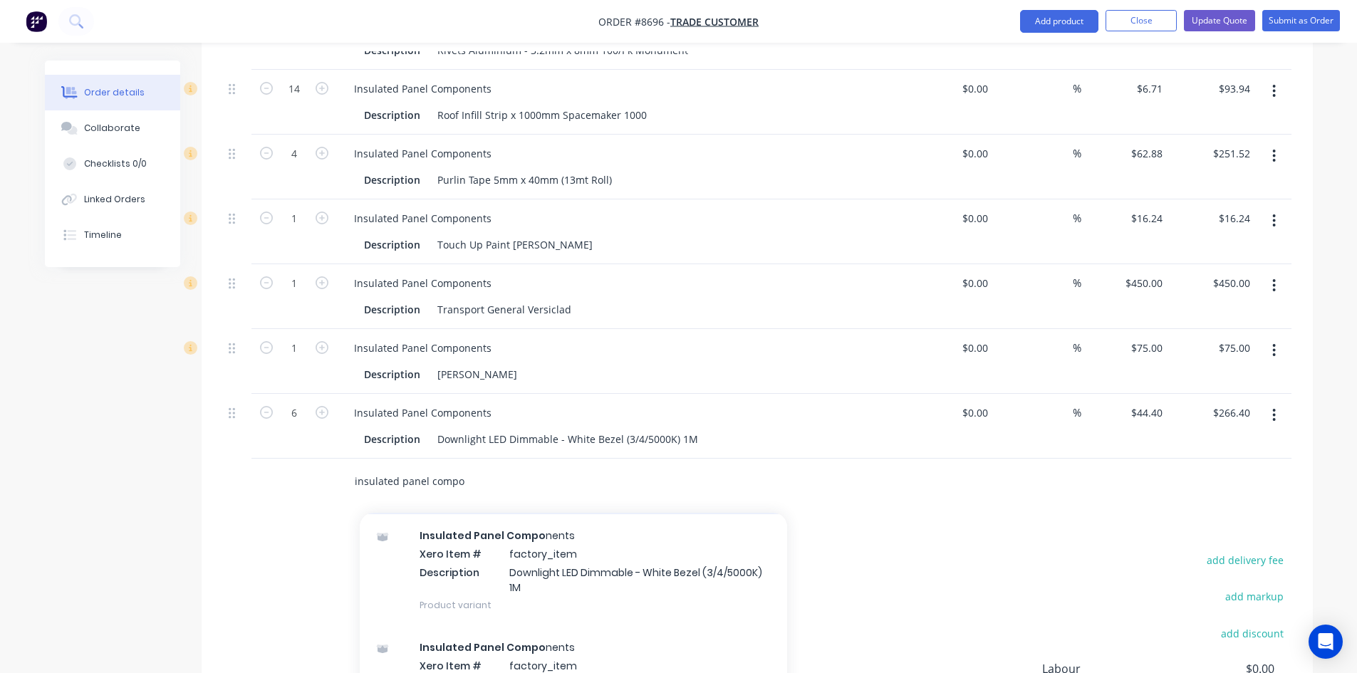
scroll to position [285, 0]
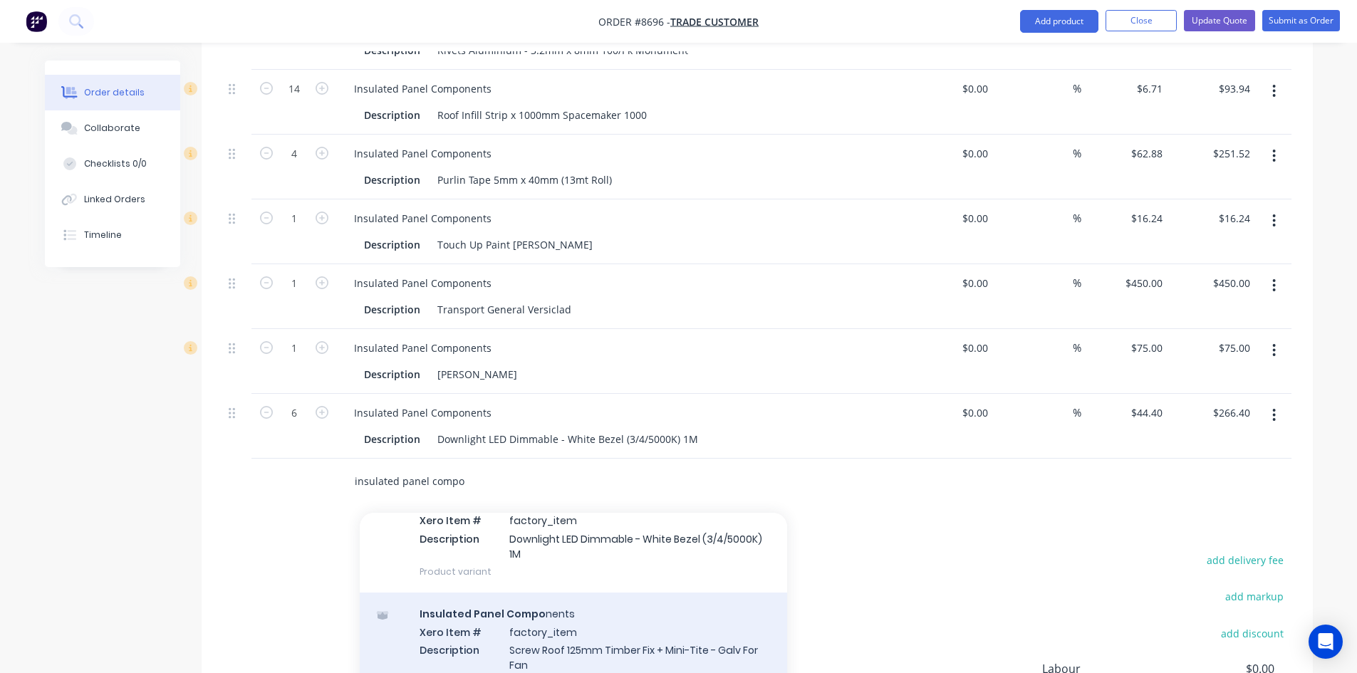
type input "insulated panel compo"
click at [561, 593] on div "Insulated Panel Compo nents Xero Item # factory_item Description Screw Roof 125…" at bounding box center [573, 648] width 427 height 111
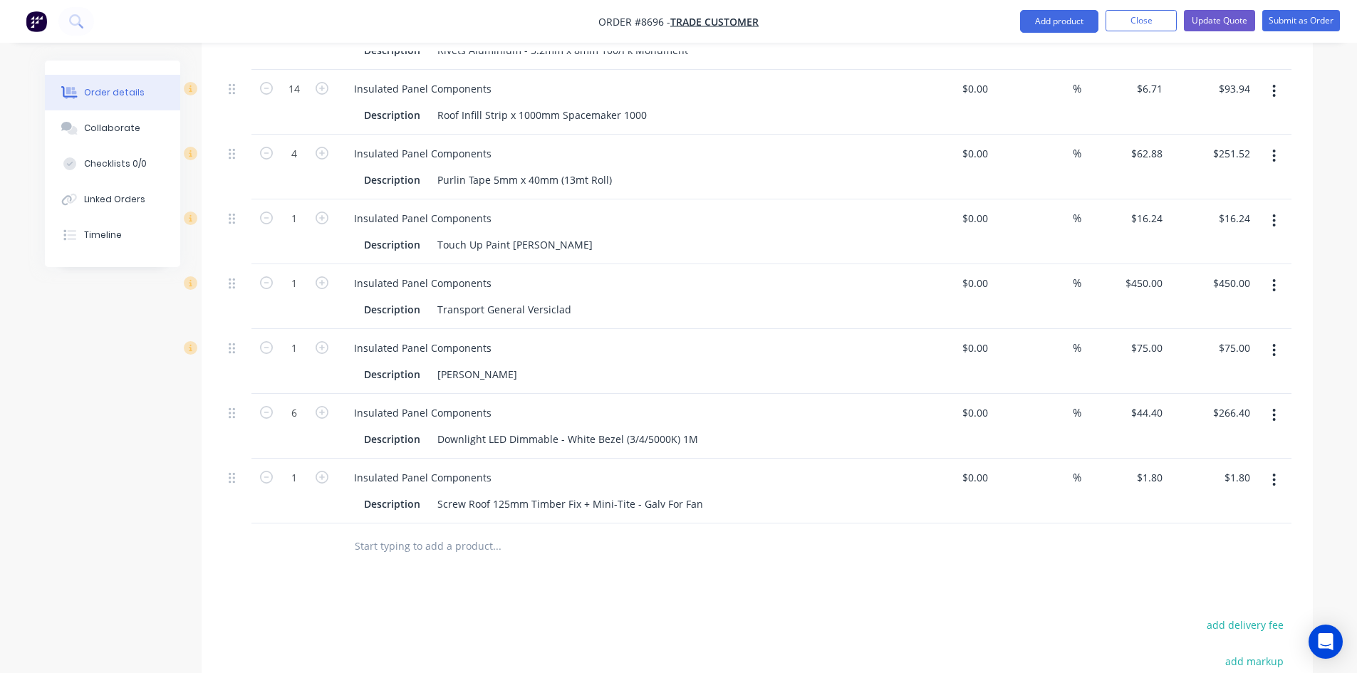
click at [386, 532] on input "text" at bounding box center [496, 546] width 285 height 28
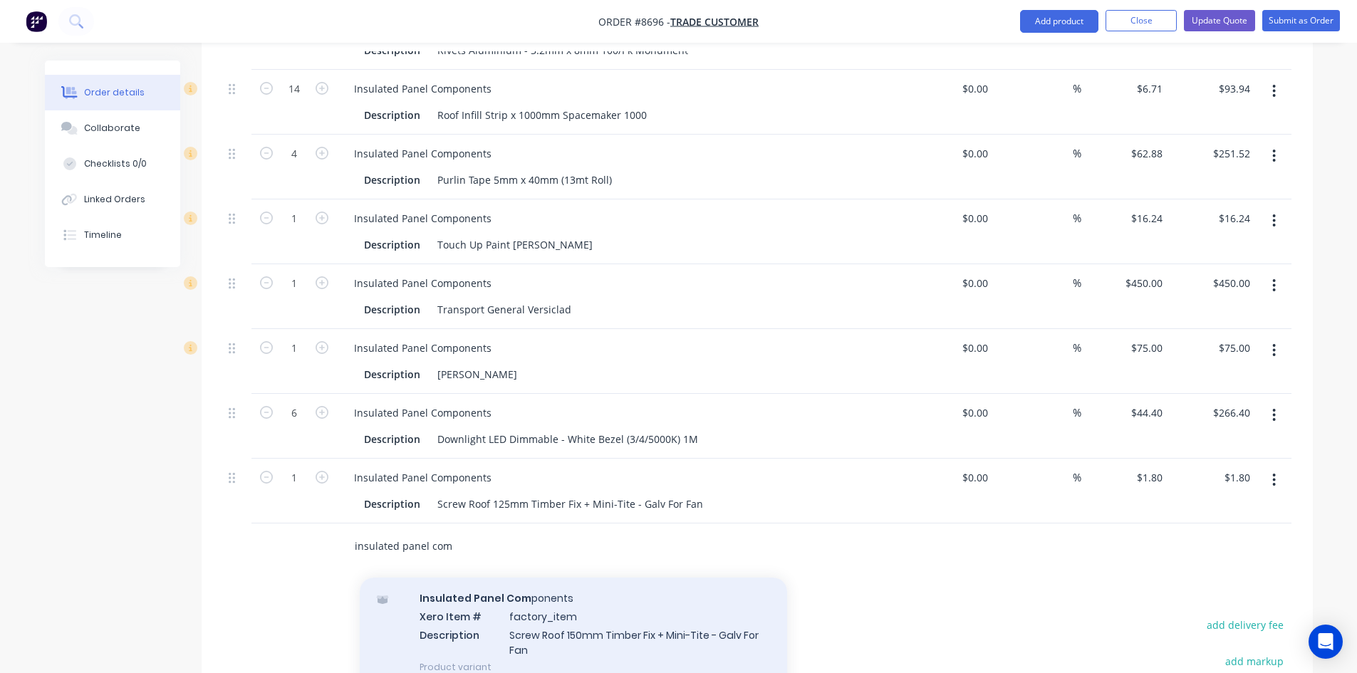
type input "insulated panel com"
click at [506, 583] on div "Insulated Panel Com ponents Xero Item # factory_item Description Screw Roof 150…" at bounding box center [573, 632] width 427 height 111
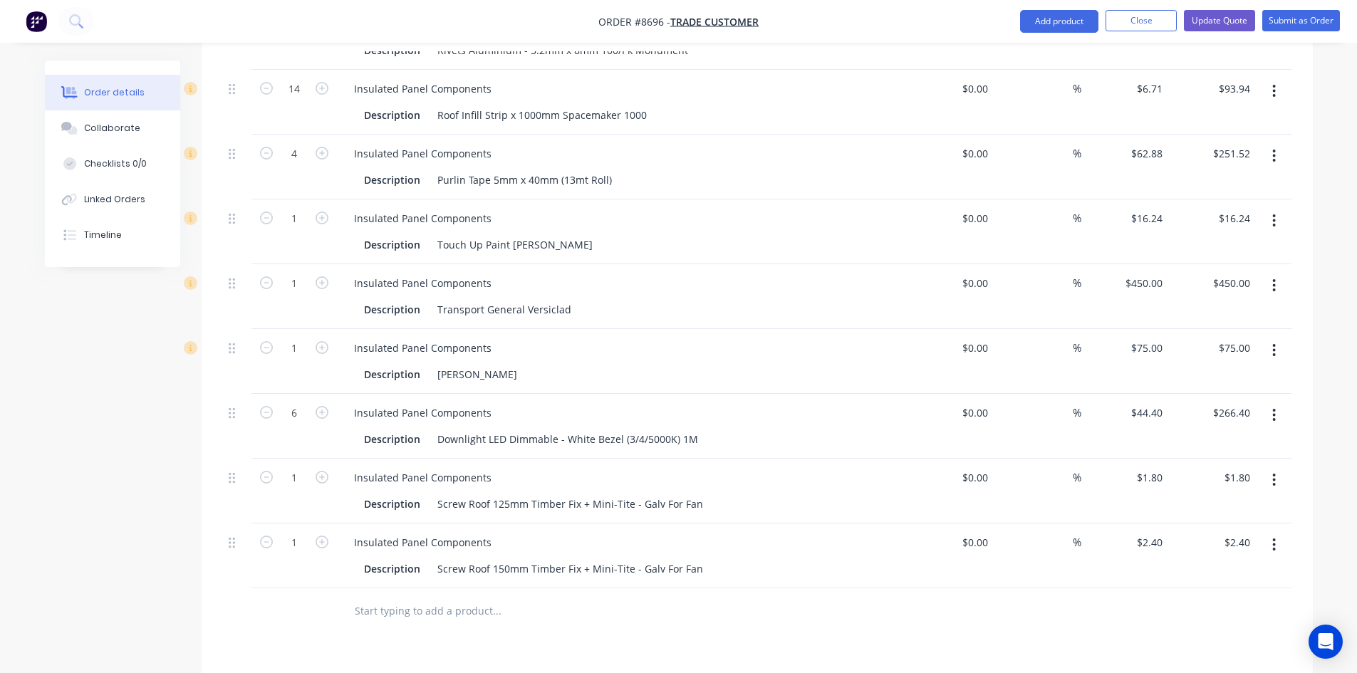
click at [380, 597] on input "text" at bounding box center [496, 611] width 285 height 28
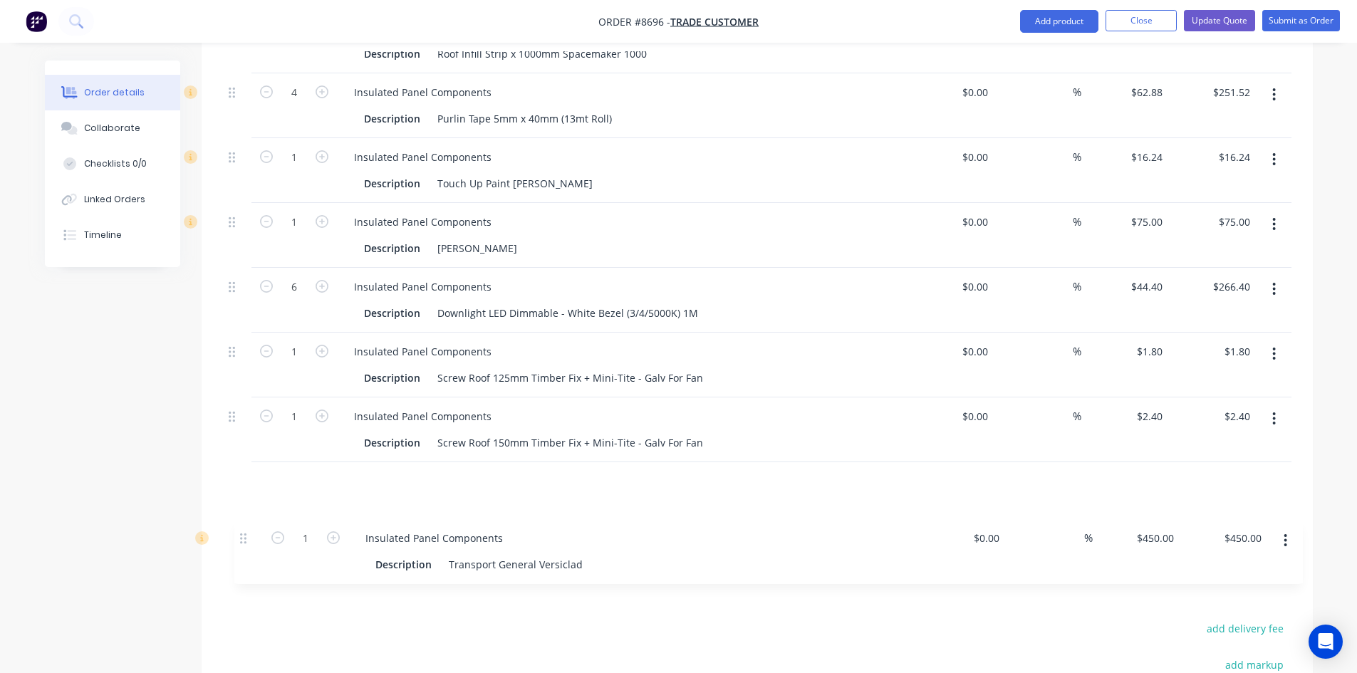
drag, startPoint x: 232, startPoint y: 244, endPoint x: 243, endPoint y: 543, distance: 298.7
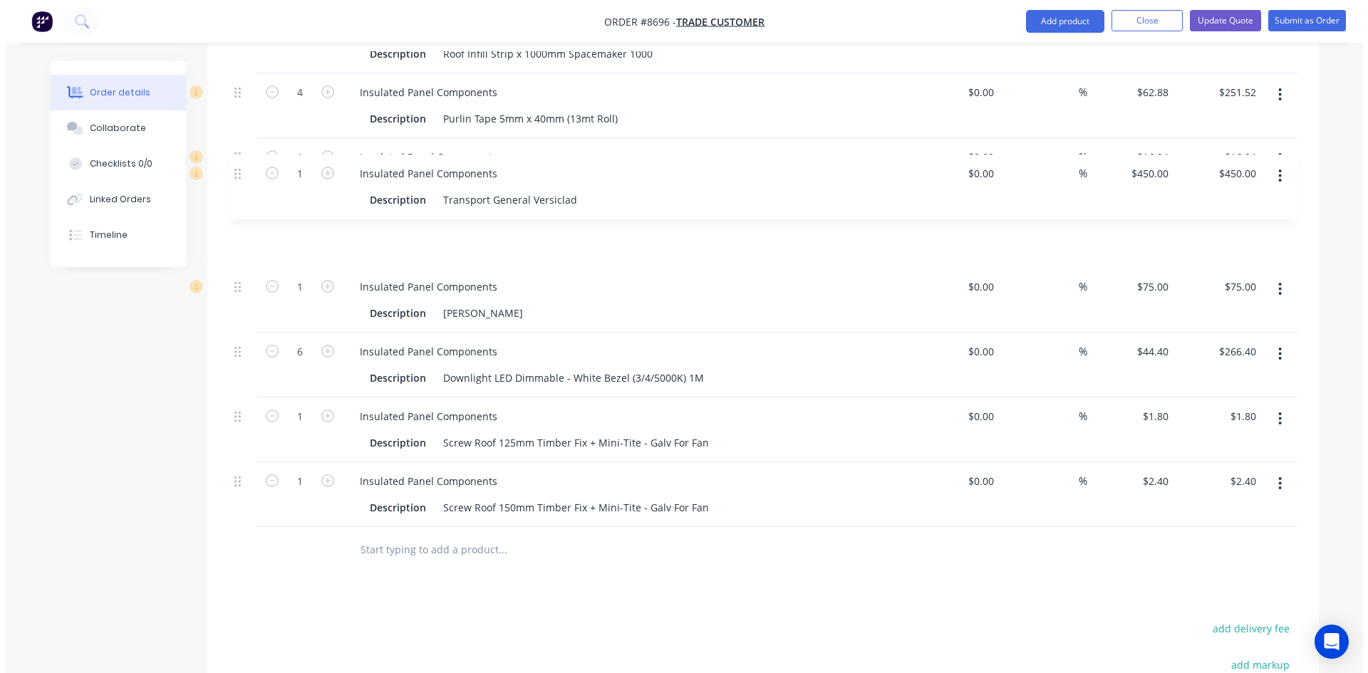
scroll to position [1851, 0]
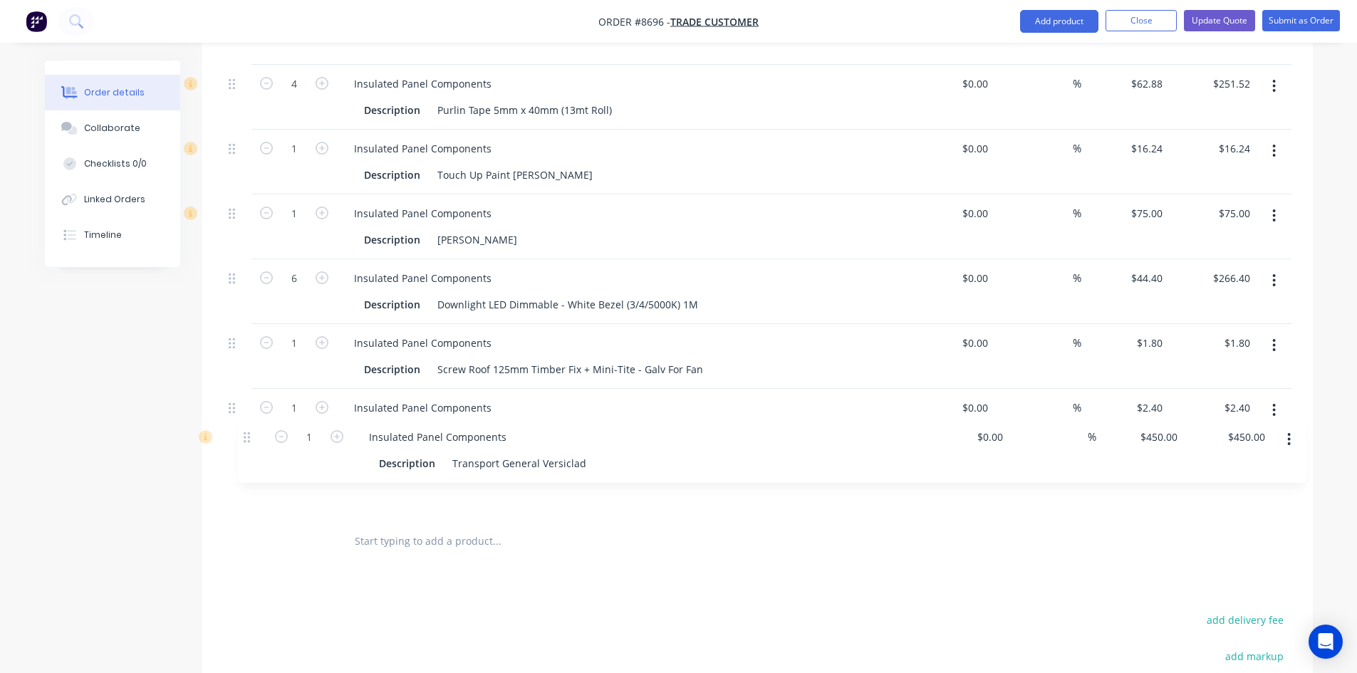
drag, startPoint x: 234, startPoint y: 178, endPoint x: 249, endPoint y: 446, distance: 268.3
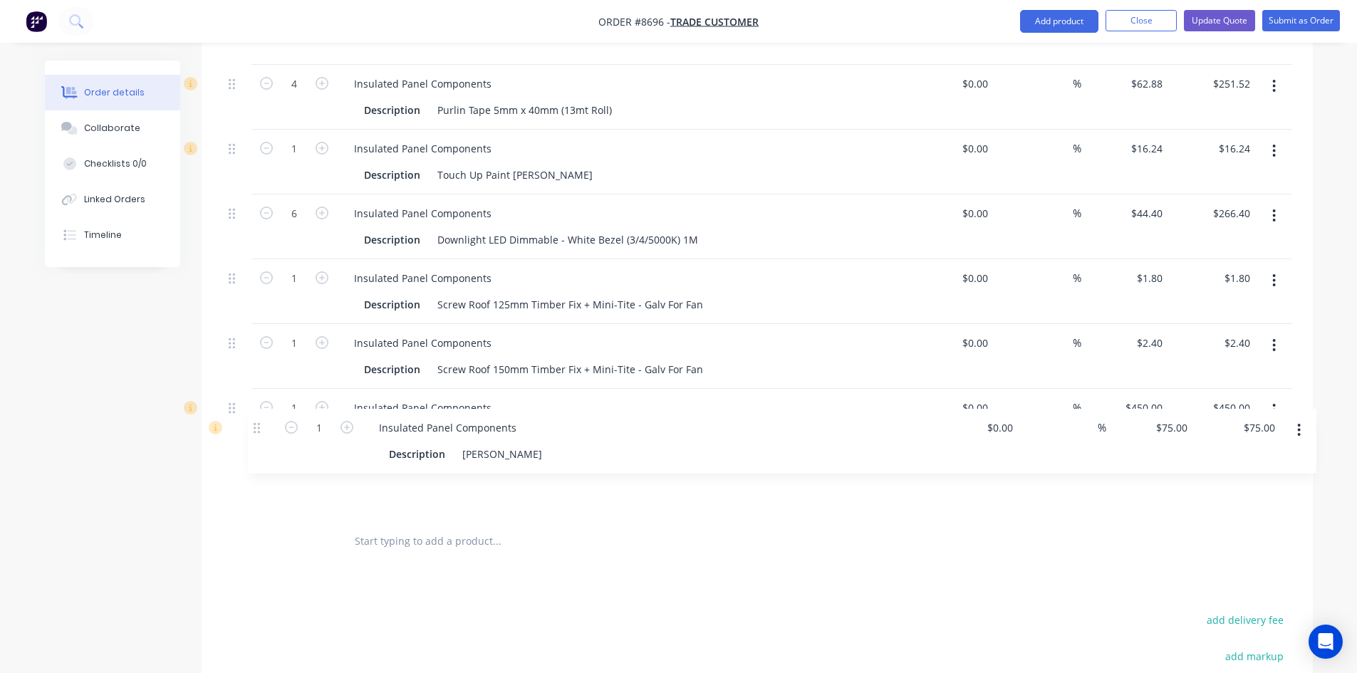
drag, startPoint x: 249, startPoint y: 262, endPoint x: 261, endPoint y: 433, distance: 171.4
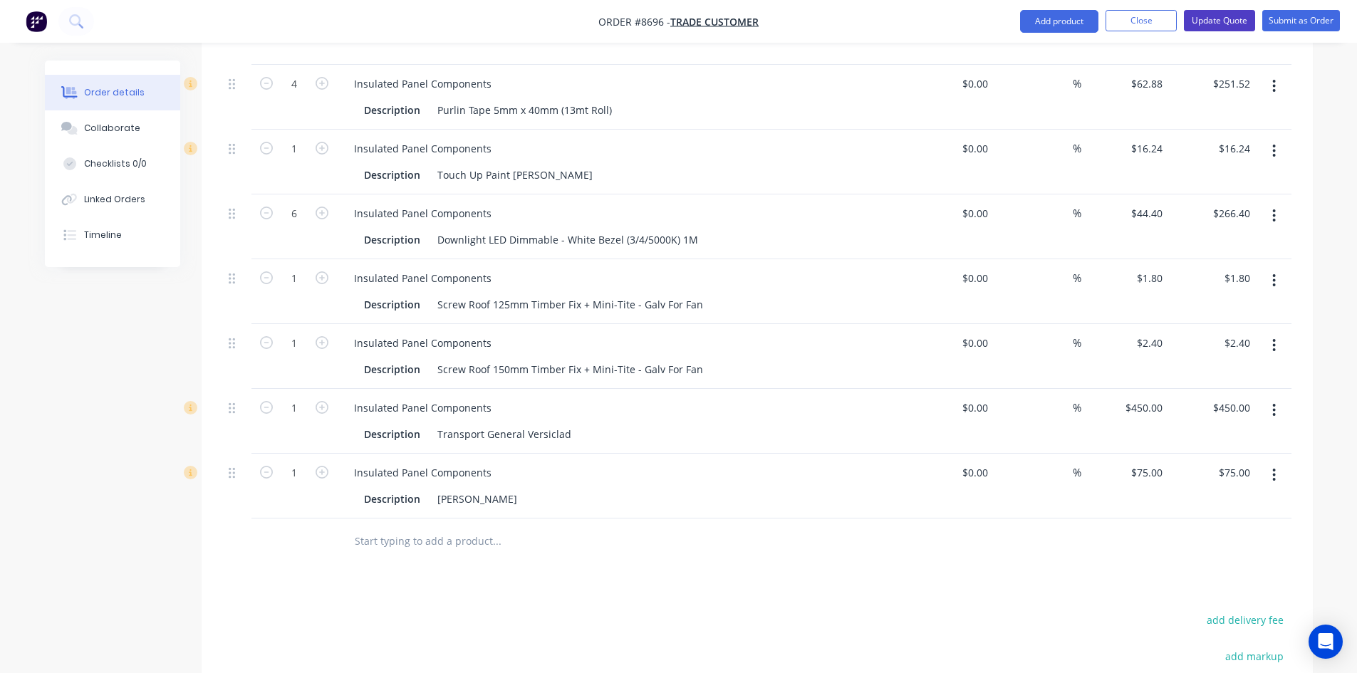
click at [1211, 24] on button "Update Quote" at bounding box center [1219, 20] width 71 height 21
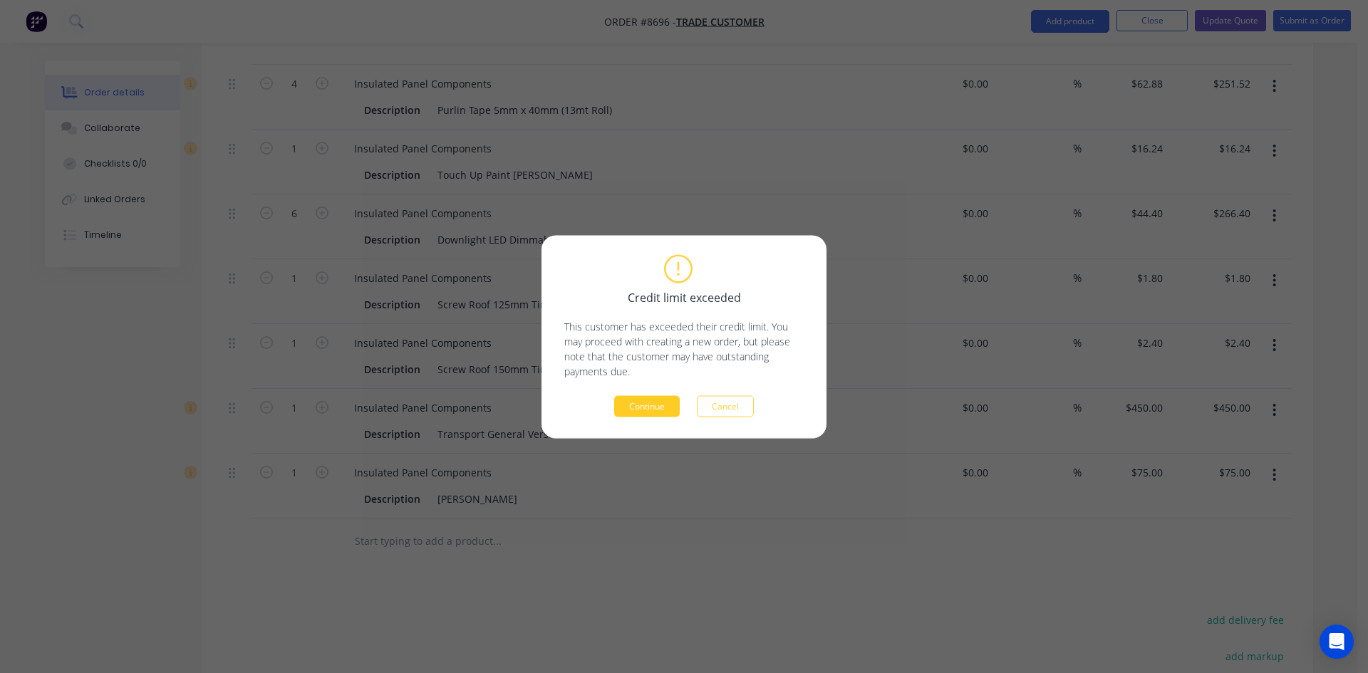
click at [635, 407] on button "Continue" at bounding box center [647, 405] width 66 height 21
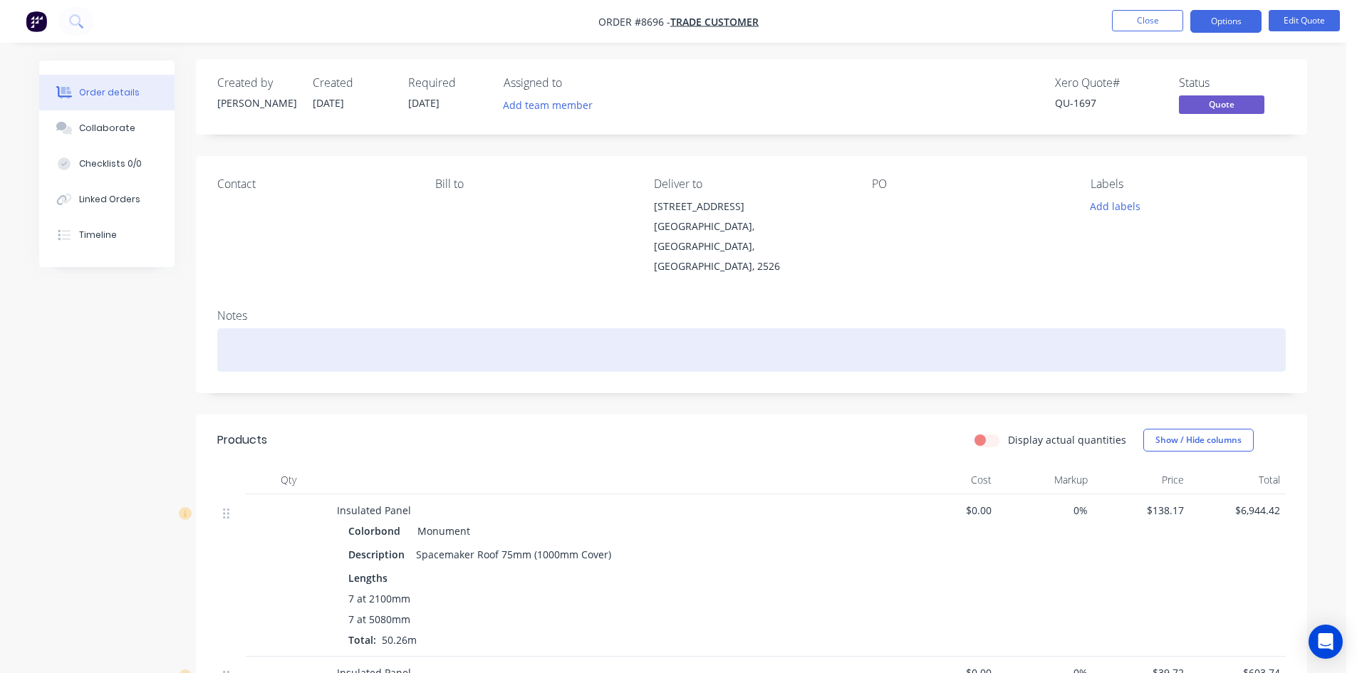
scroll to position [0, 0]
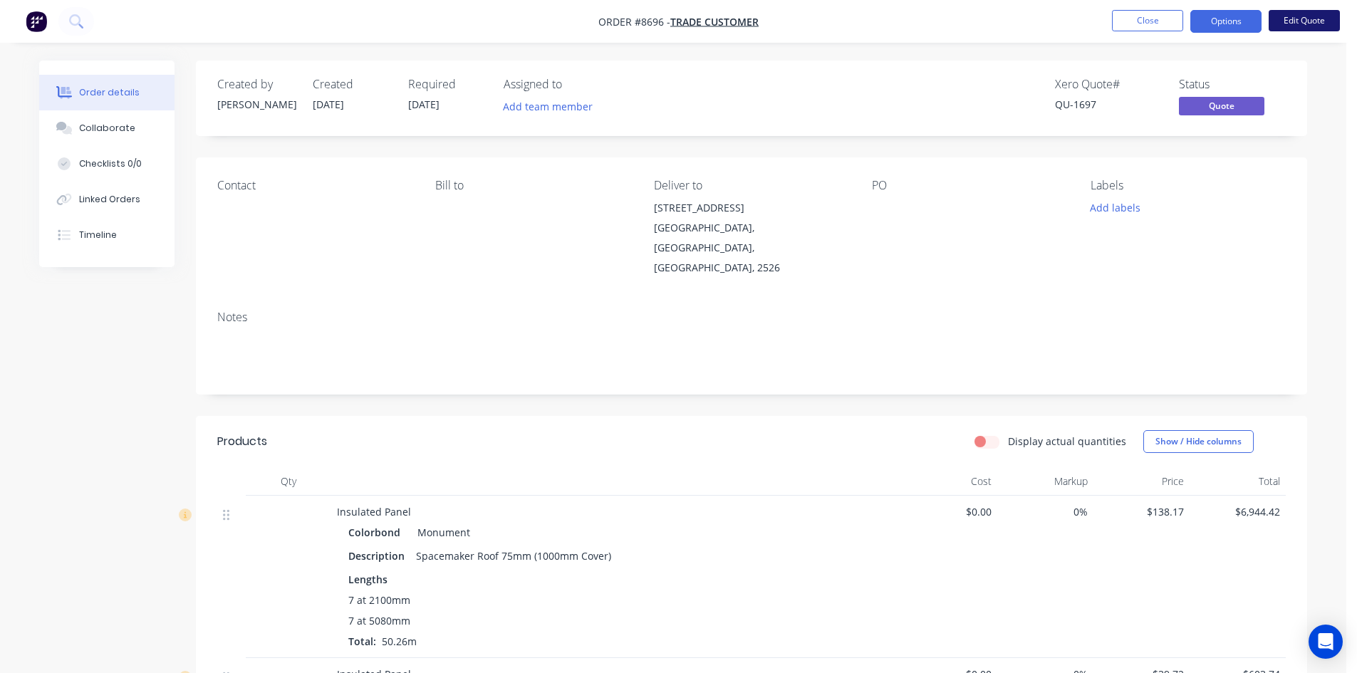
click at [1309, 21] on button "Edit Quote" at bounding box center [1304, 20] width 71 height 21
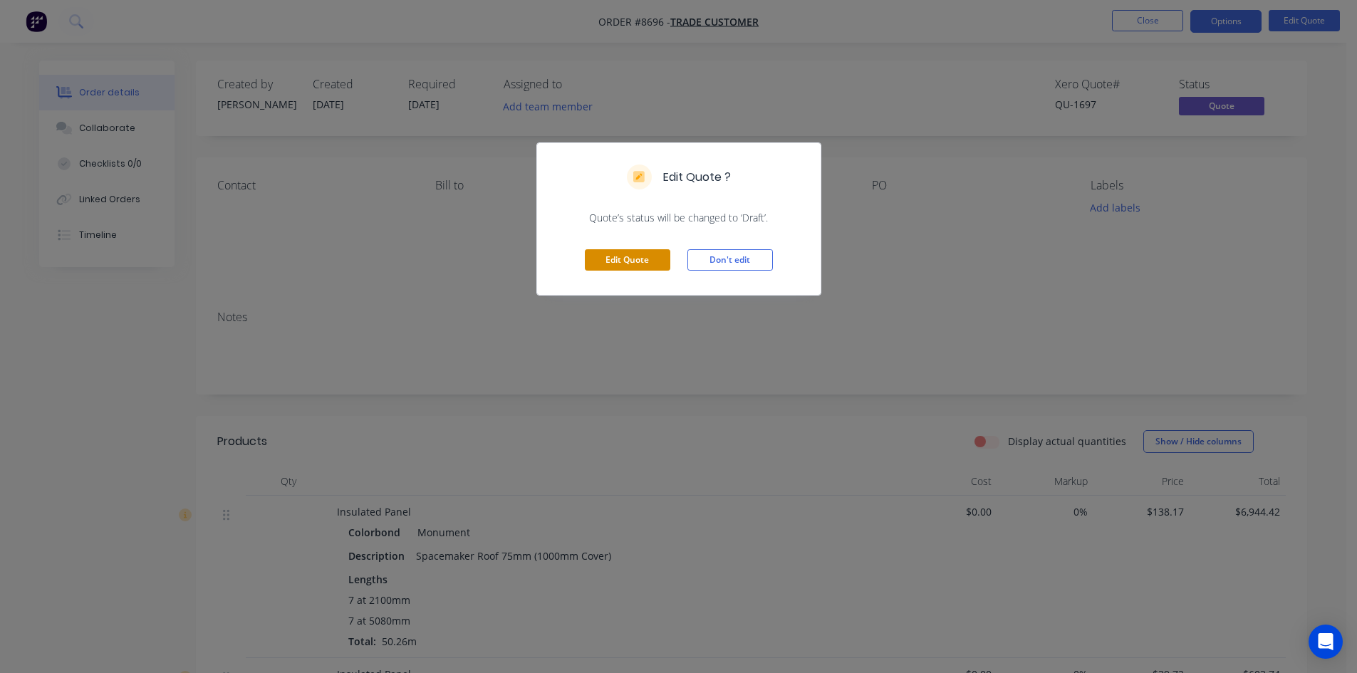
click at [600, 256] on button "Edit Quote" at bounding box center [627, 259] width 85 height 21
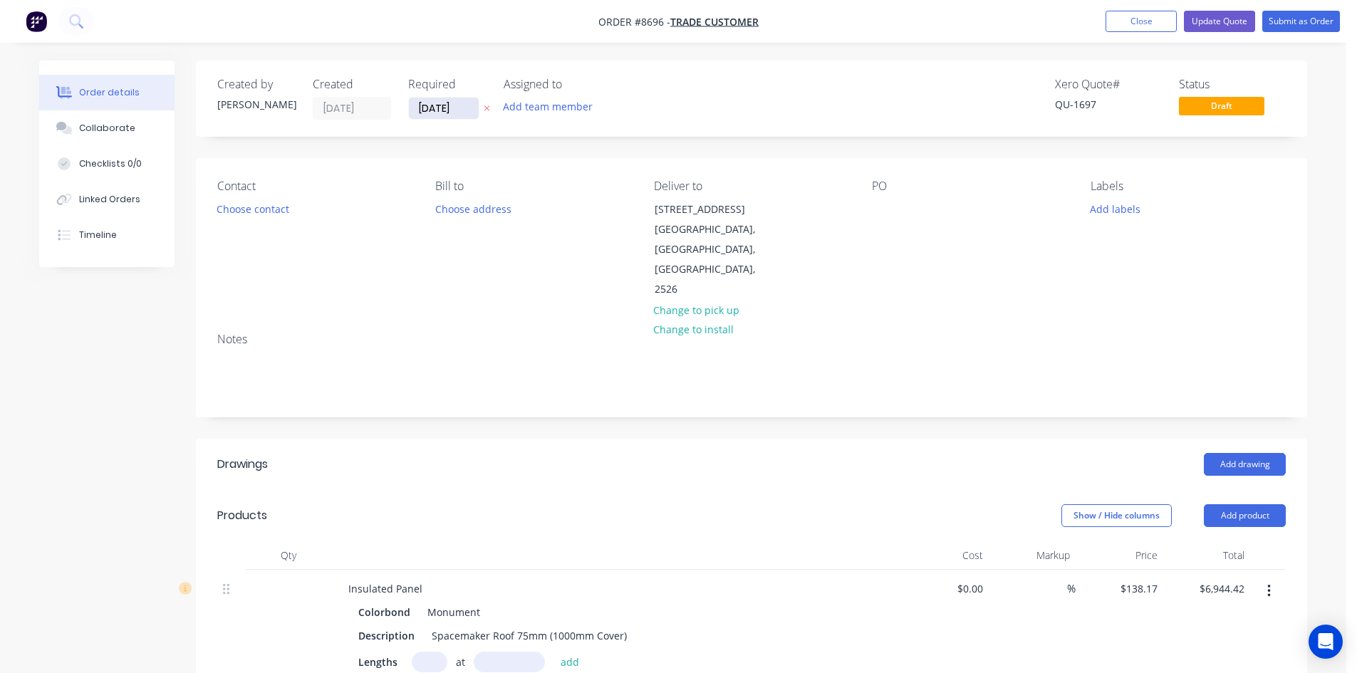
drag, startPoint x: 465, startPoint y: 110, endPoint x: 461, endPoint y: 116, distance: 7.7
click at [464, 110] on input "[DATE]" at bounding box center [444, 108] width 70 height 21
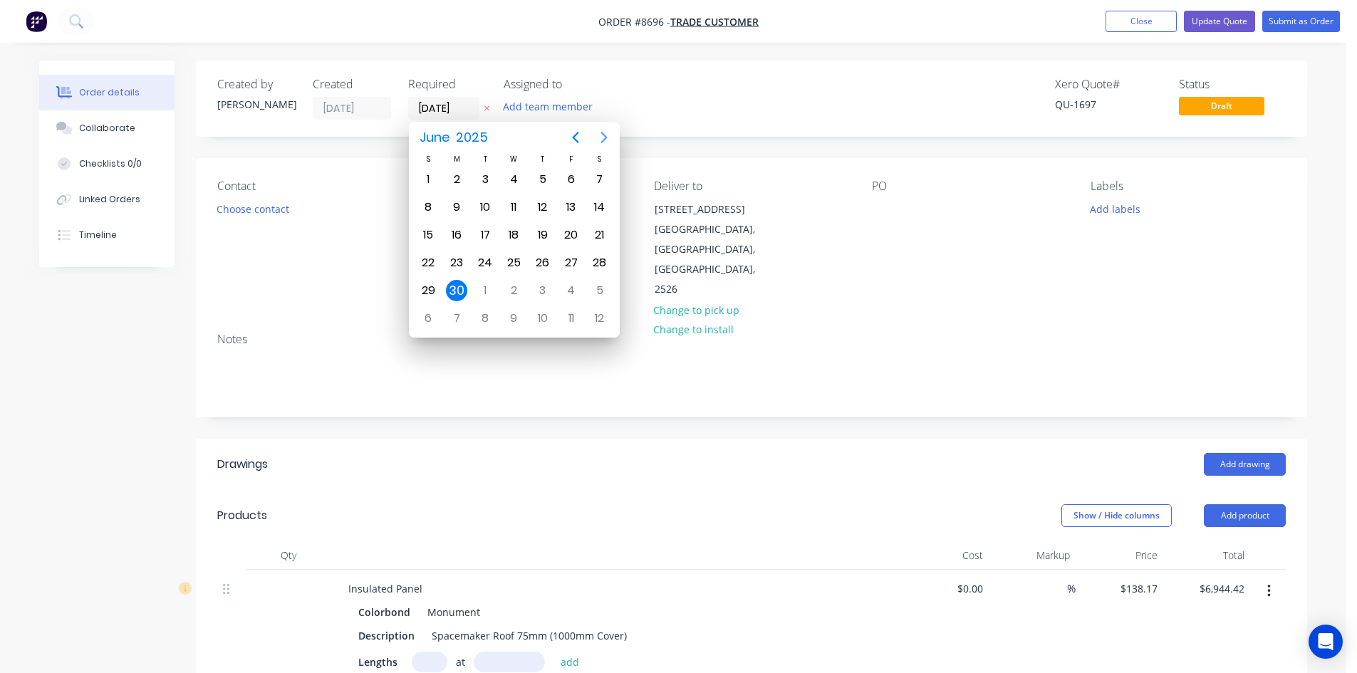
click at [599, 133] on icon "Next page" at bounding box center [604, 137] width 17 height 17
click at [502, 261] on div "24" at bounding box center [513, 262] width 28 height 27
type input "[DATE]"
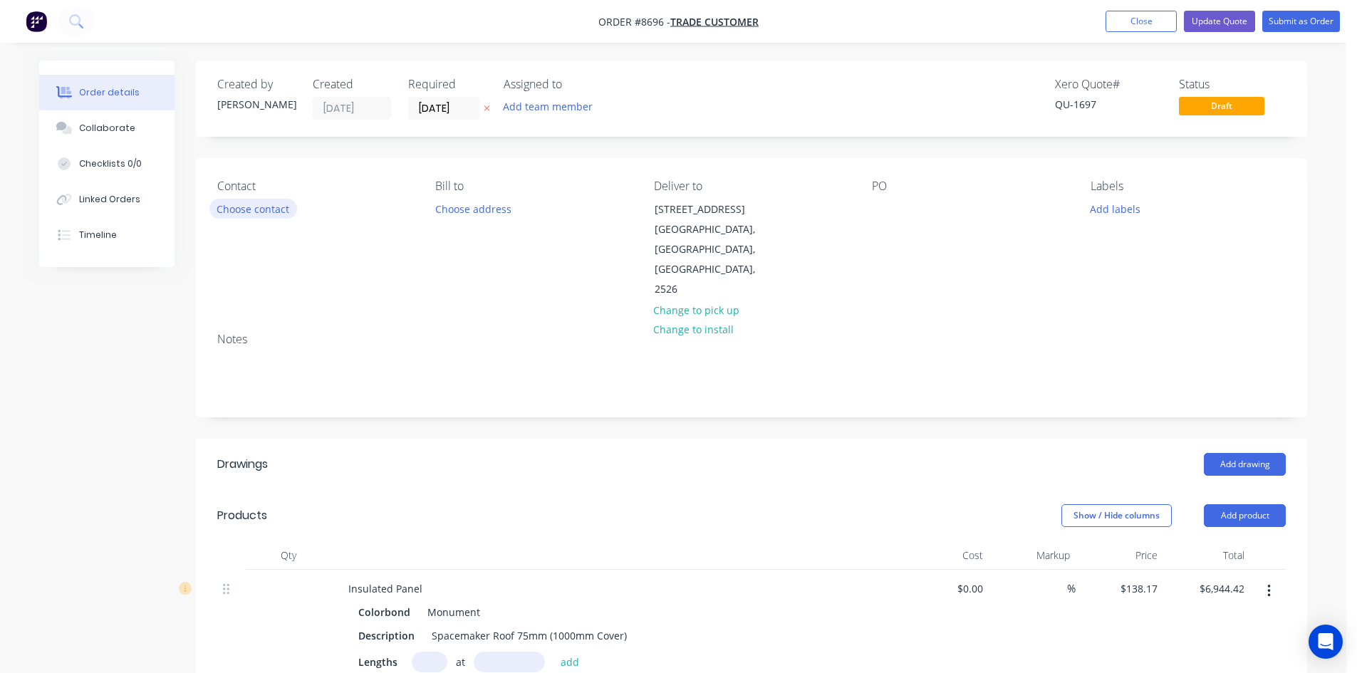
click at [272, 218] on button "Choose contact" at bounding box center [253, 208] width 88 height 19
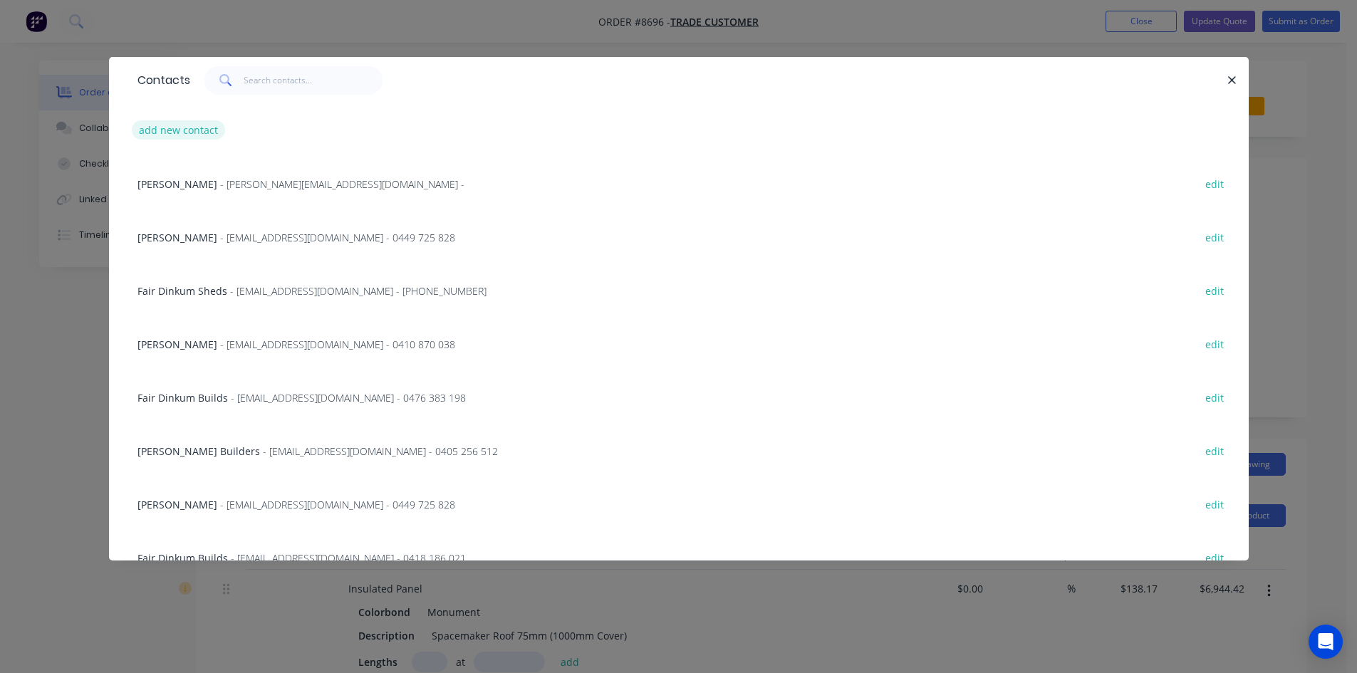
click at [189, 133] on button "add new contact" at bounding box center [179, 129] width 94 height 19
select select "AU"
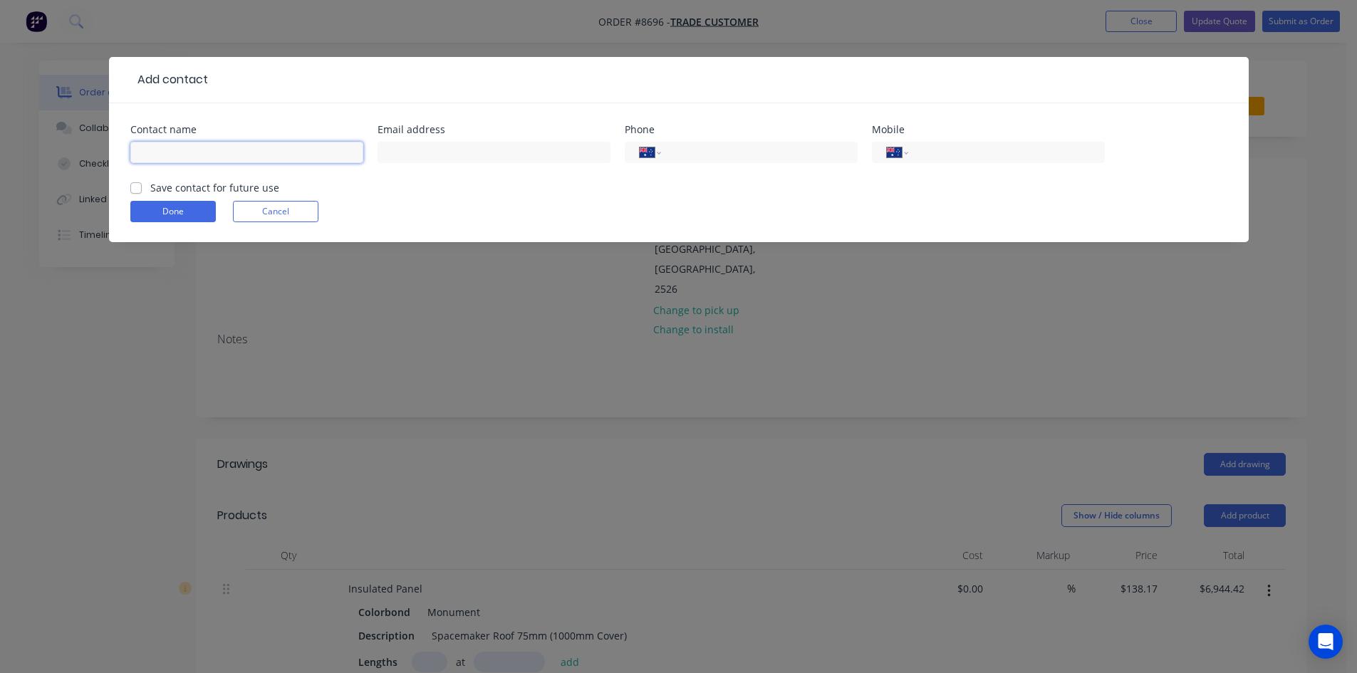
click at [187, 154] on input "text" at bounding box center [246, 152] width 233 height 21
type input "[PERSON_NAME]"
type input "[EMAIL_ADDRESS][DOMAIN_NAME]"
type input "0497 080 818"
click at [150, 185] on label "Save contact for future use" at bounding box center [214, 187] width 129 height 15
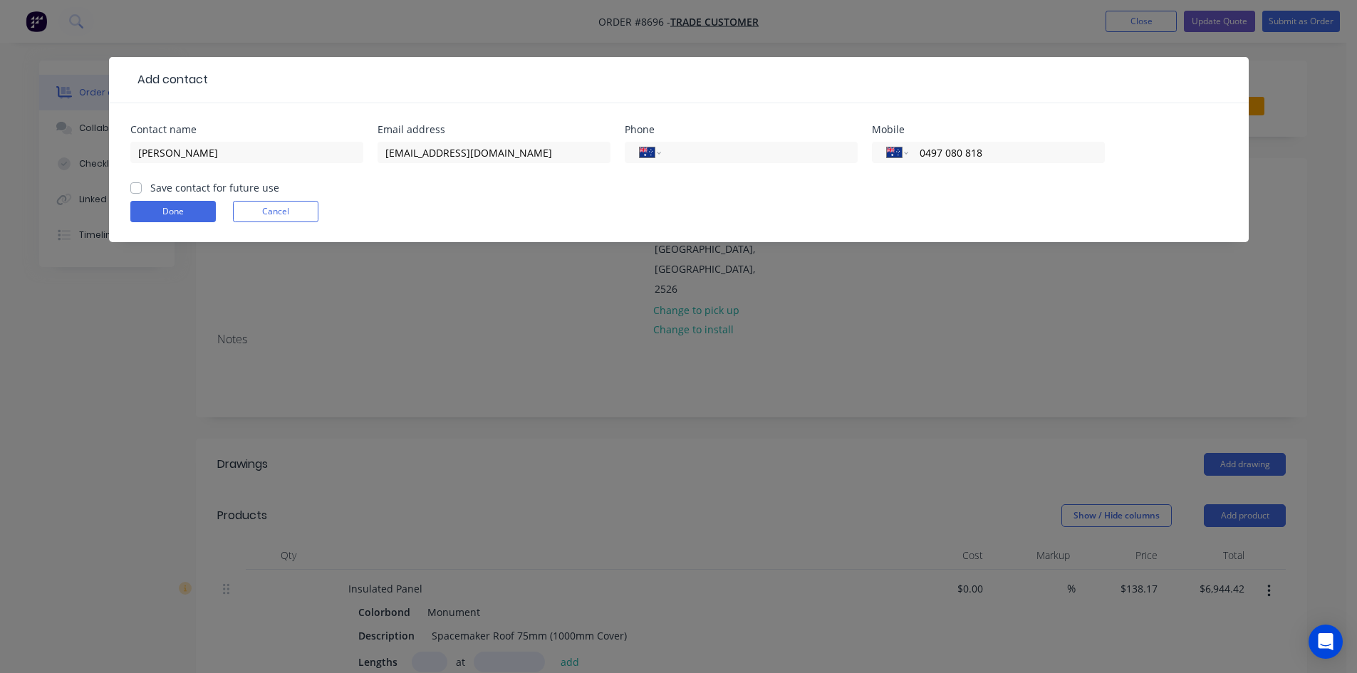
click at [134, 185] on input "Save contact for future use" at bounding box center [135, 187] width 11 height 14
checkbox input "true"
click at [158, 216] on button "Done" at bounding box center [172, 211] width 85 height 21
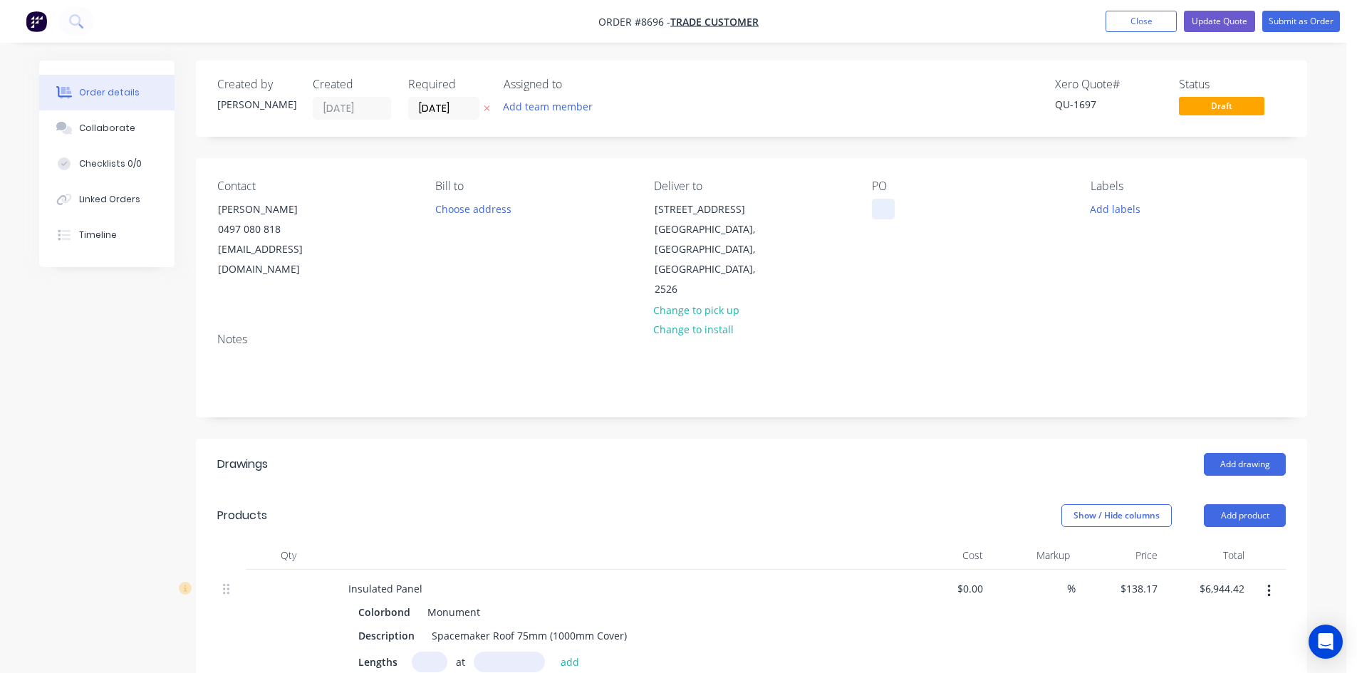
click at [874, 208] on div at bounding box center [883, 209] width 23 height 21
click at [1225, 22] on button "Update Quote" at bounding box center [1219, 21] width 71 height 21
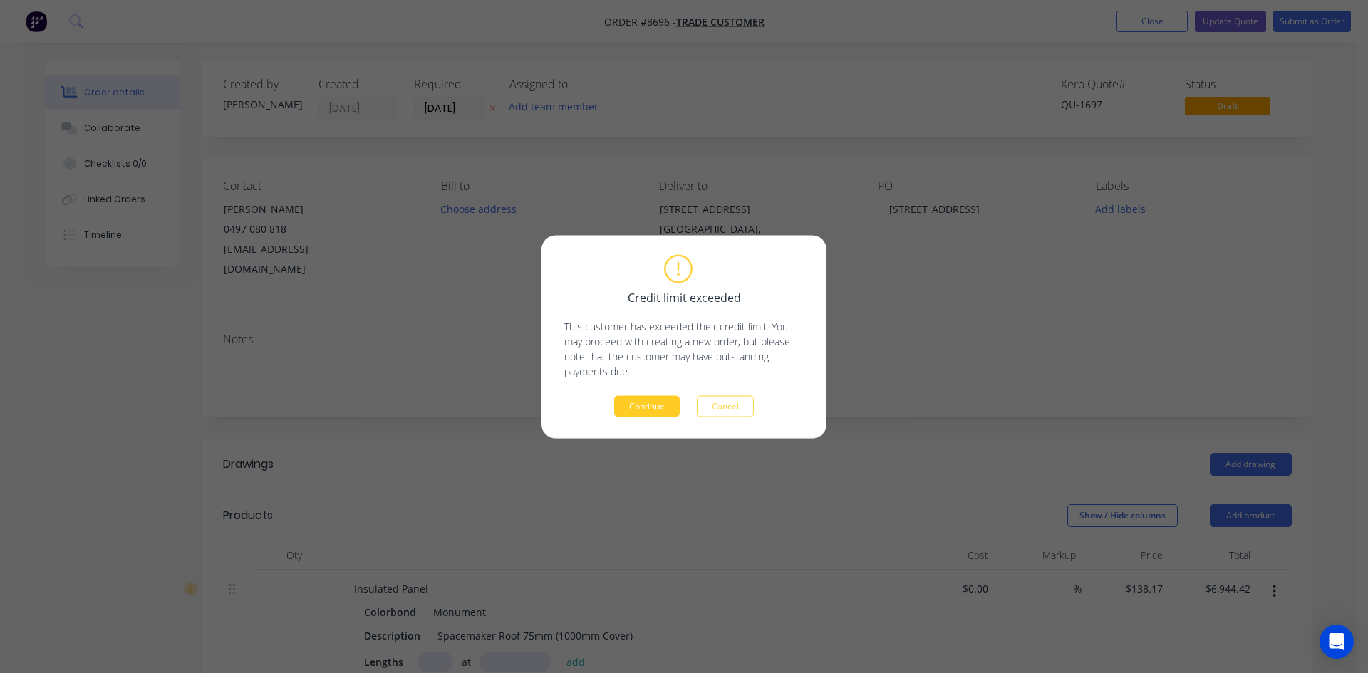
click at [651, 402] on button "Continue" at bounding box center [647, 405] width 66 height 21
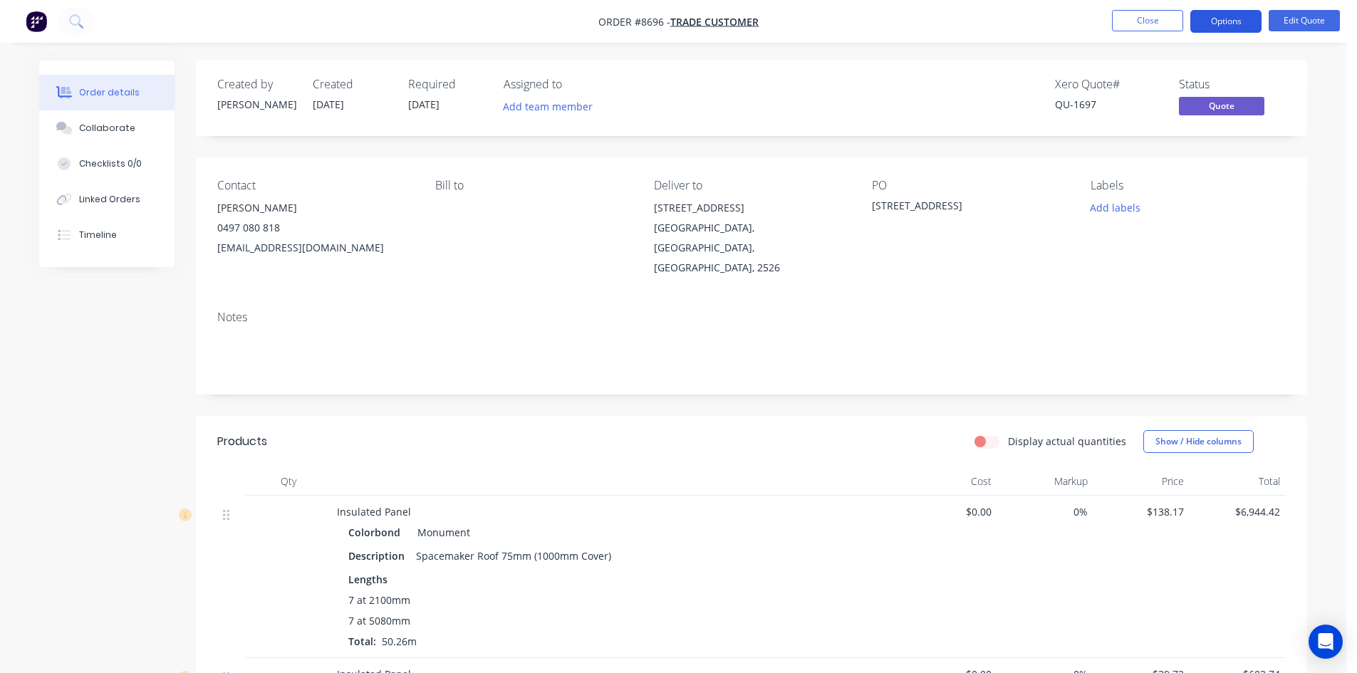
click at [1228, 24] on button "Options" at bounding box center [1225, 21] width 71 height 23
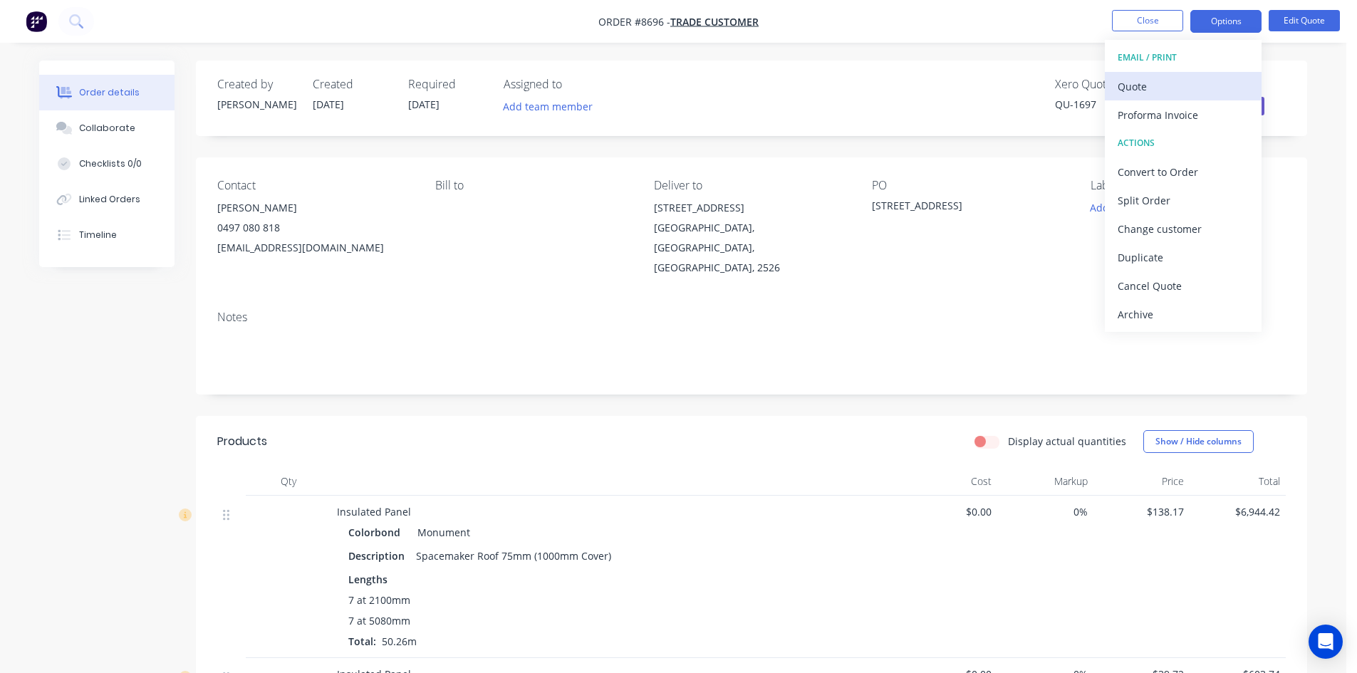
click at [1155, 90] on div "Quote" at bounding box center [1183, 86] width 131 height 21
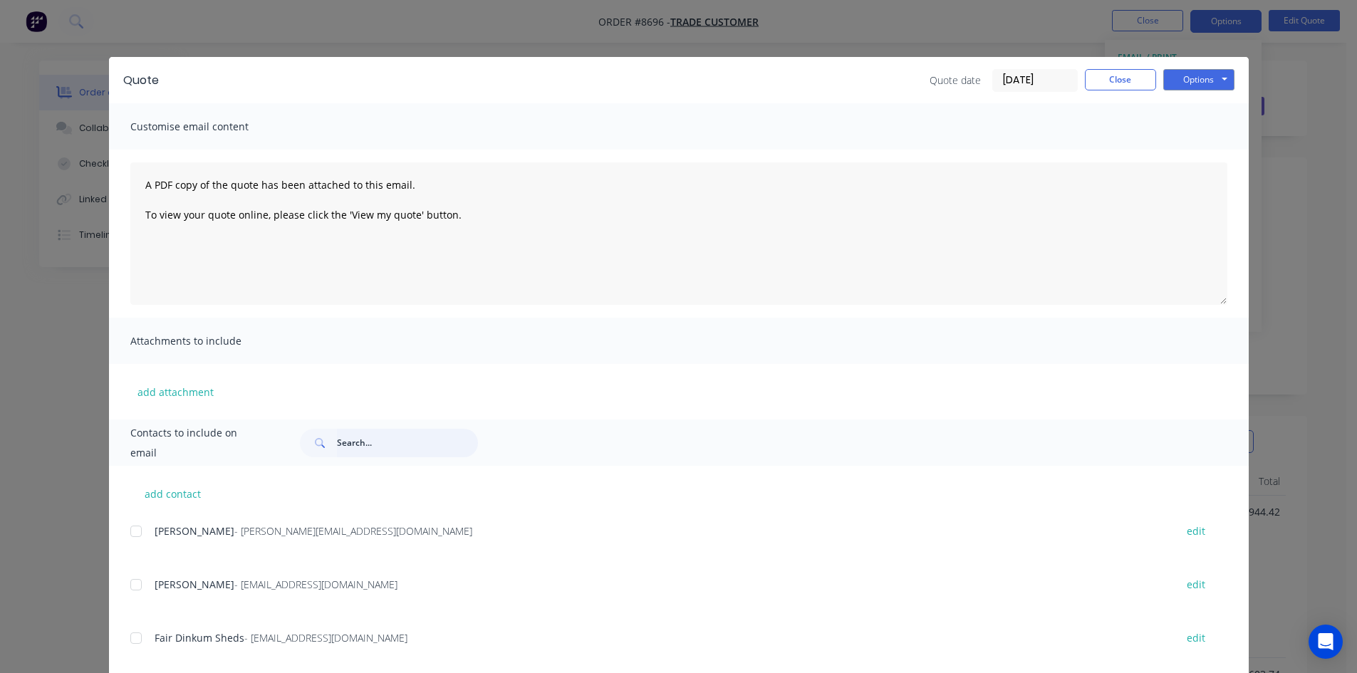
click at [403, 453] on input "text" at bounding box center [407, 443] width 141 height 28
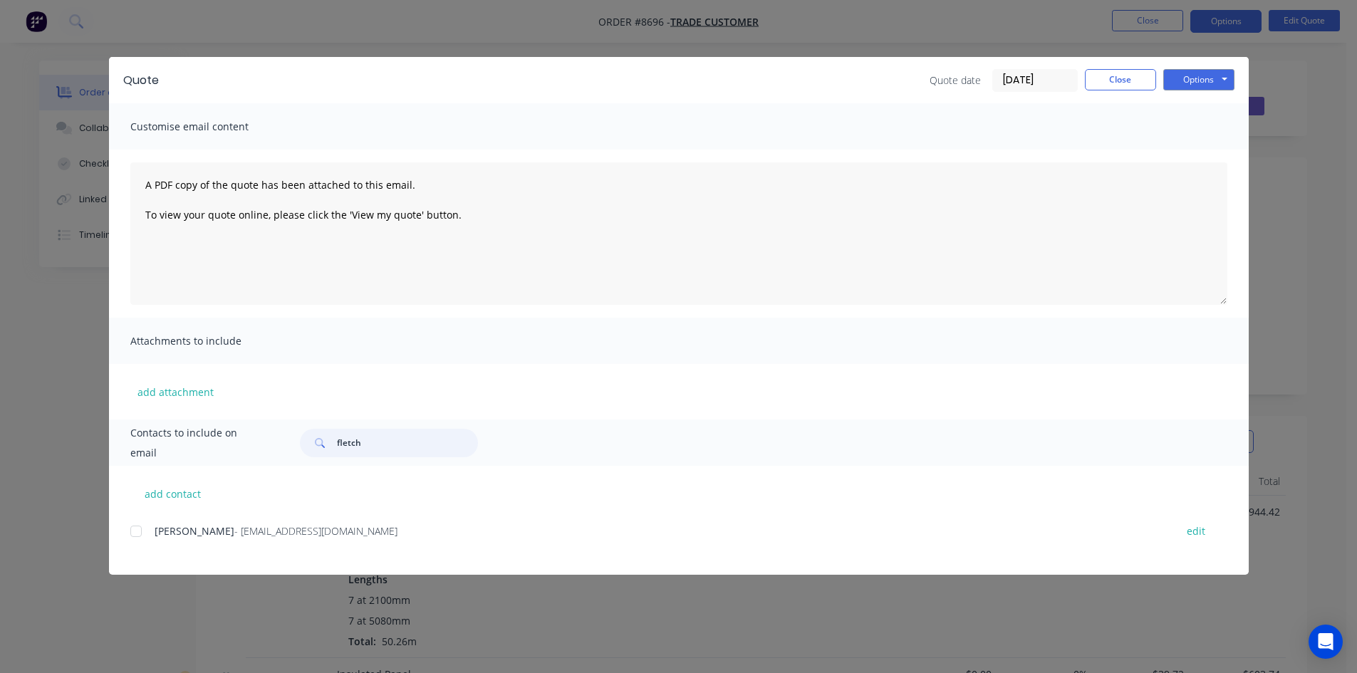
click at [139, 536] on div at bounding box center [136, 531] width 28 height 28
type input "fletch"
click at [1216, 76] on button "Options" at bounding box center [1198, 79] width 71 height 21
click at [1200, 152] on button "Email" at bounding box center [1208, 152] width 91 height 24
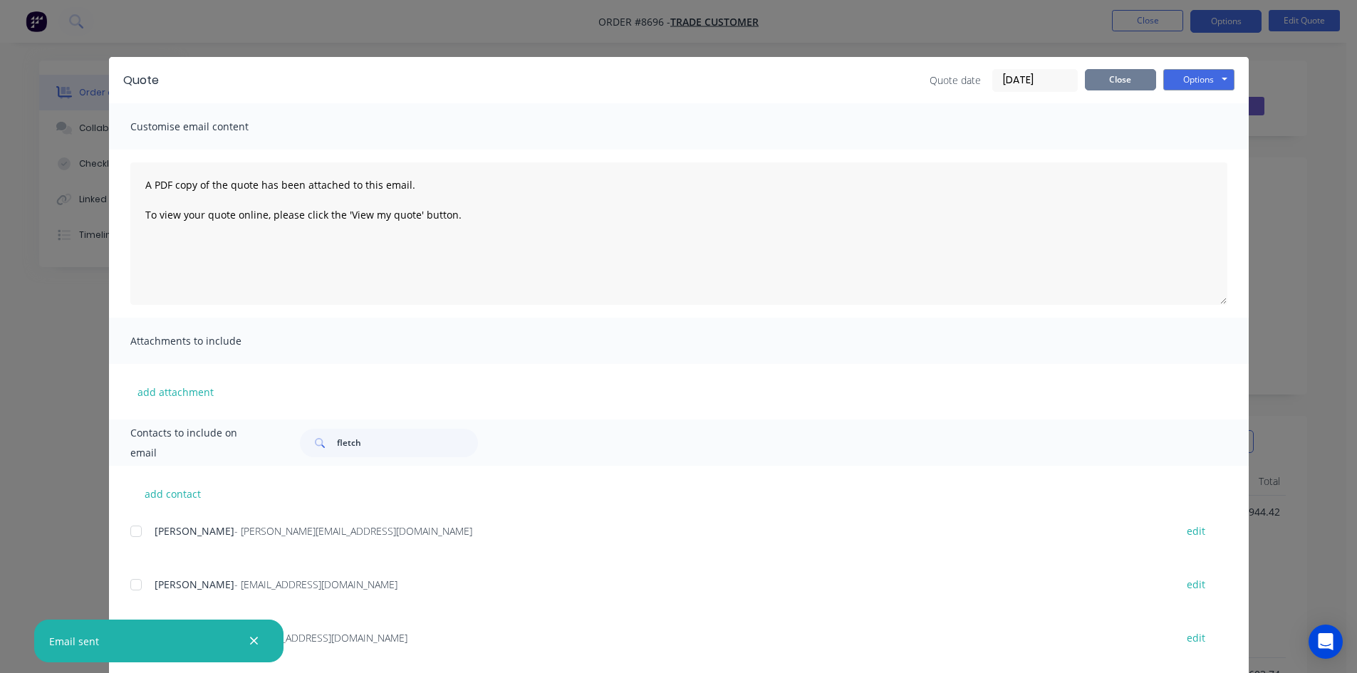
click at [1111, 83] on button "Close" at bounding box center [1120, 79] width 71 height 21
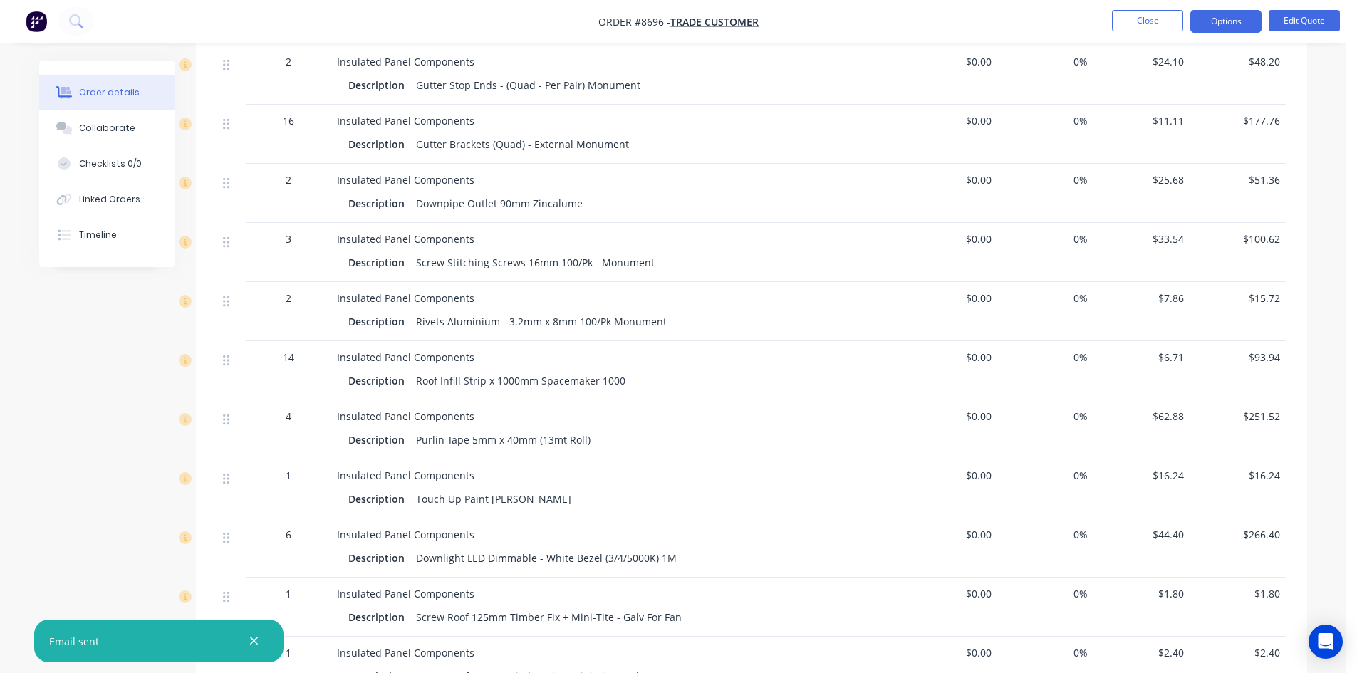
scroll to position [1282, 0]
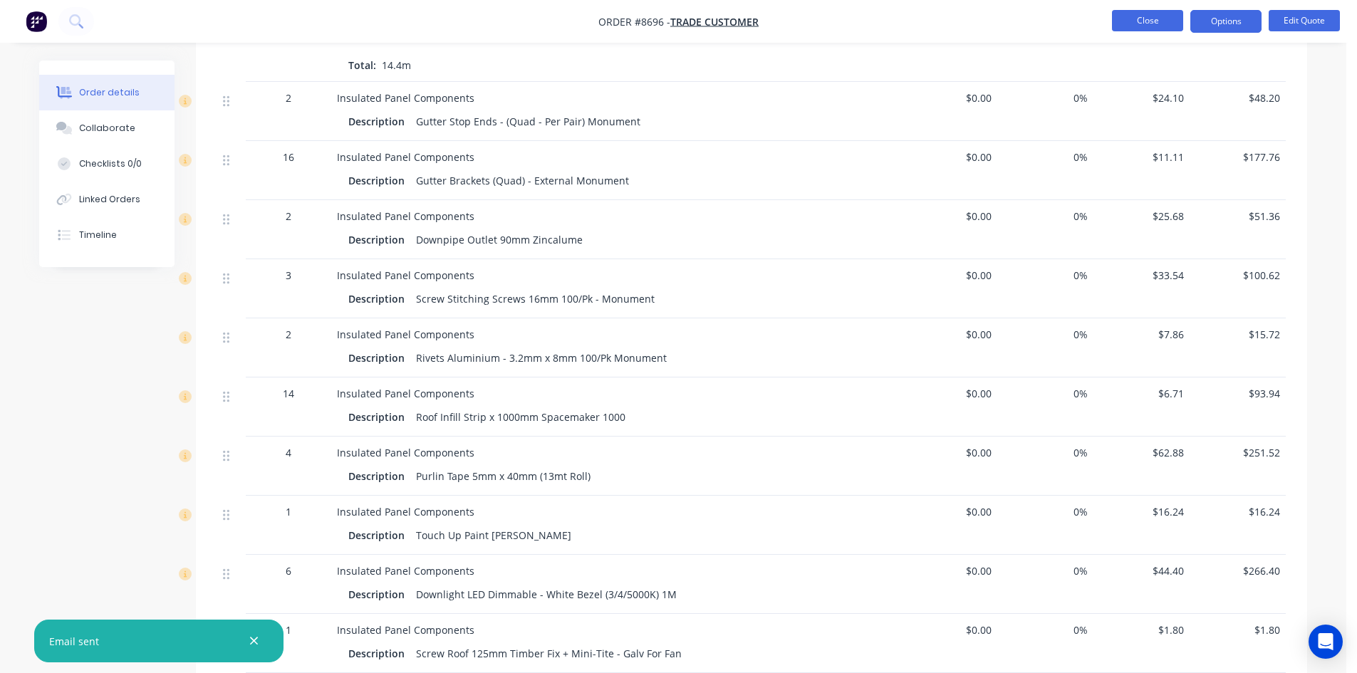
click at [1155, 20] on button "Close" at bounding box center [1147, 20] width 71 height 21
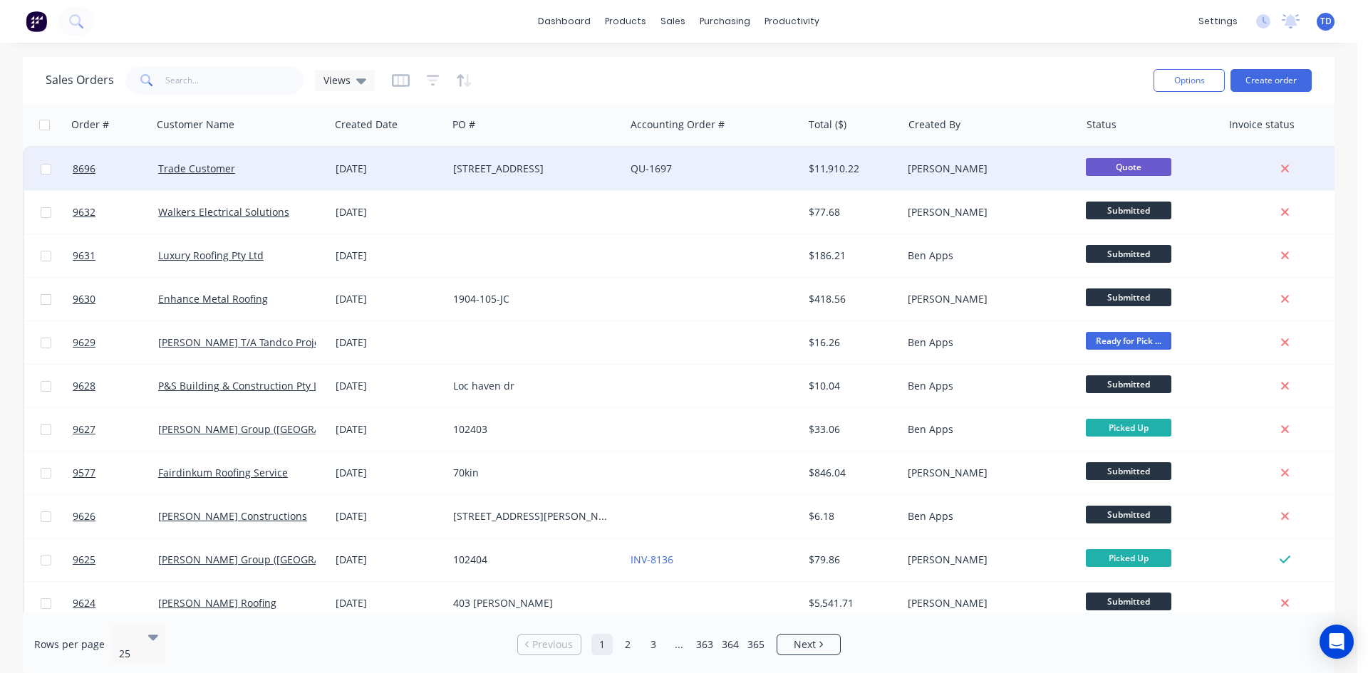
click at [498, 170] on div "[STREET_ADDRESS]" at bounding box center [532, 169] width 158 height 14
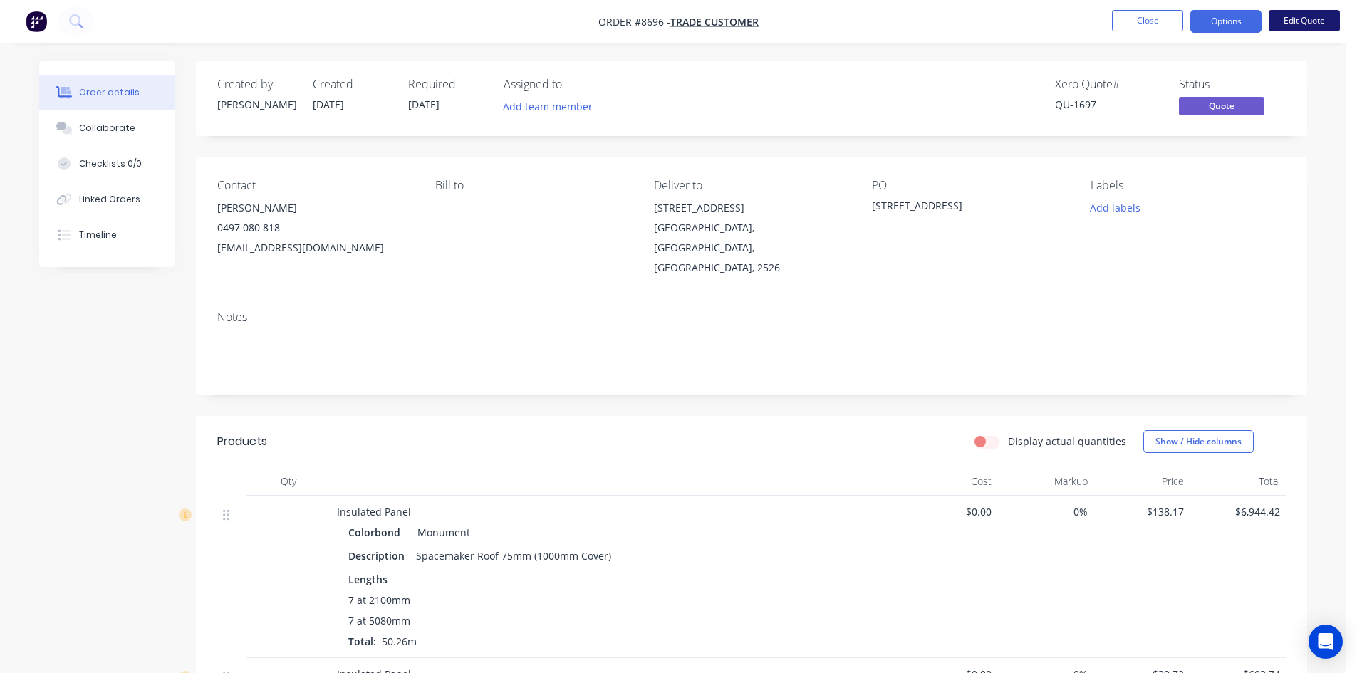
click at [1281, 27] on button "Edit Quote" at bounding box center [1304, 20] width 71 height 21
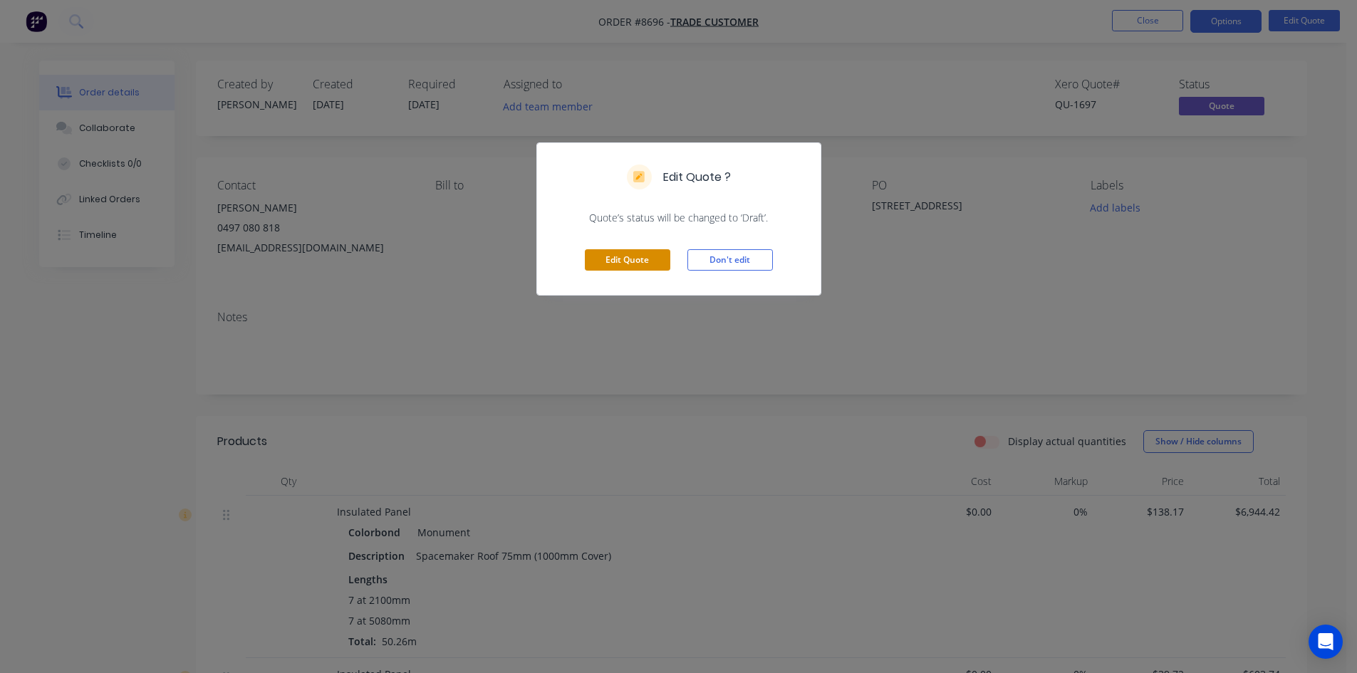
click at [630, 262] on button "Edit Quote" at bounding box center [627, 259] width 85 height 21
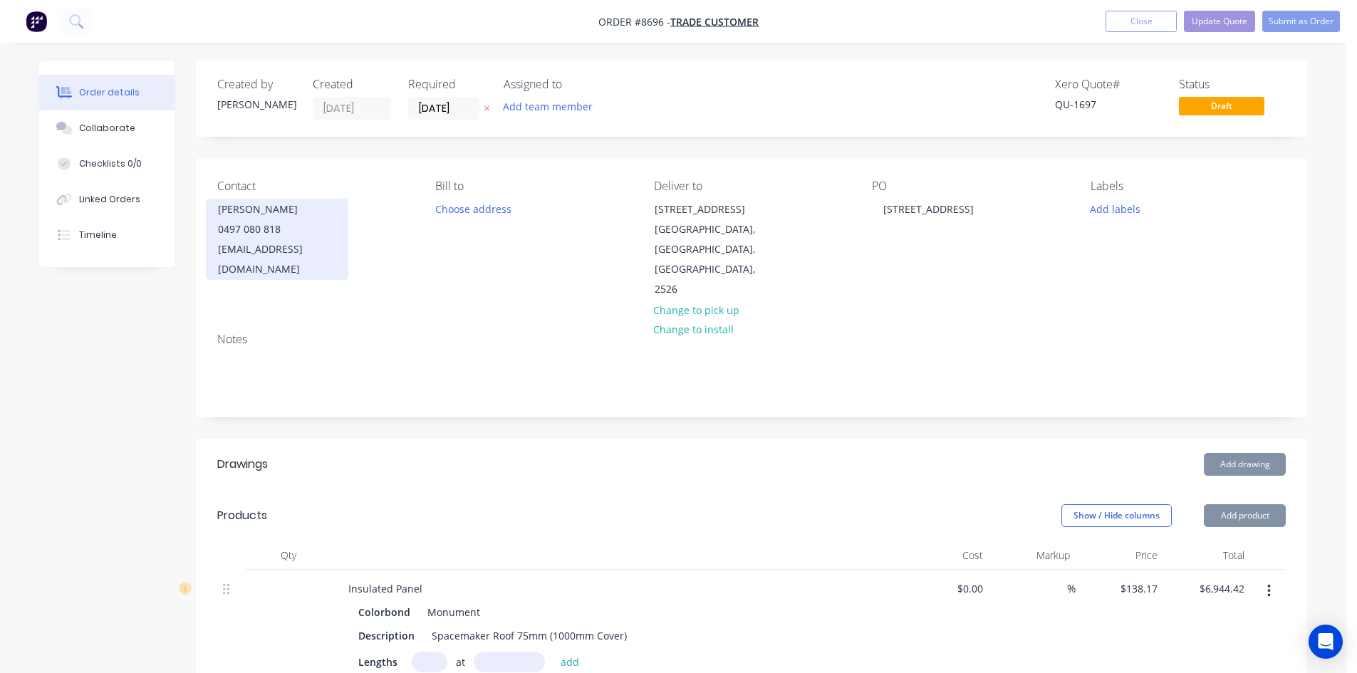
click at [291, 238] on div "0497 080 818" at bounding box center [277, 229] width 118 height 20
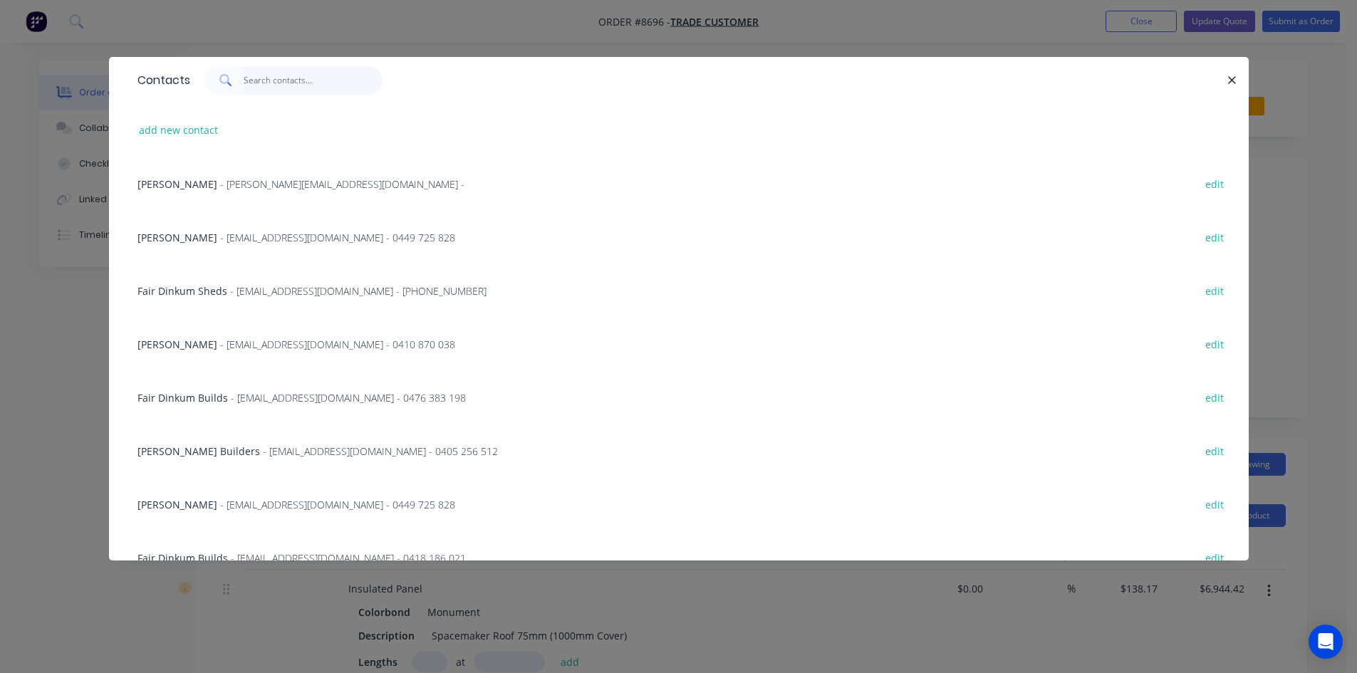
click at [294, 78] on input "text" at bounding box center [313, 80] width 139 height 28
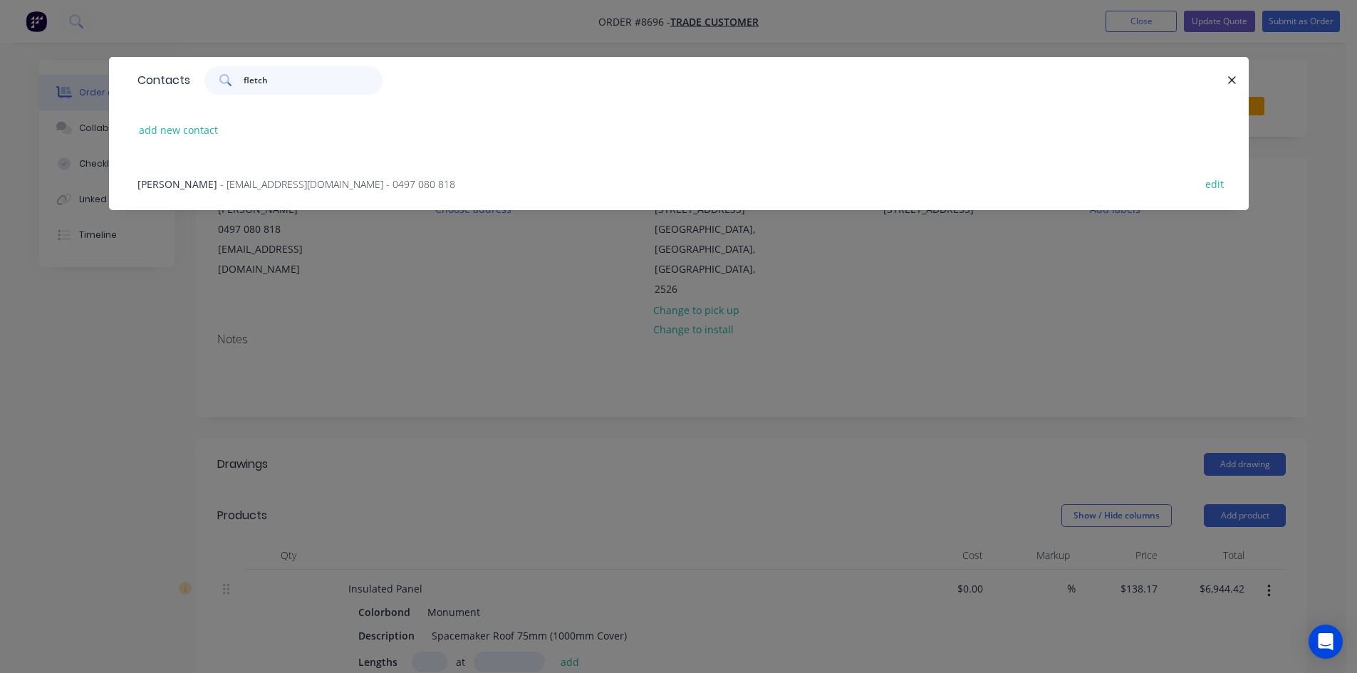
type input "fletch"
click at [272, 187] on span "- [EMAIL_ADDRESS][DOMAIN_NAME] - 0497 080 818" at bounding box center [337, 184] width 235 height 14
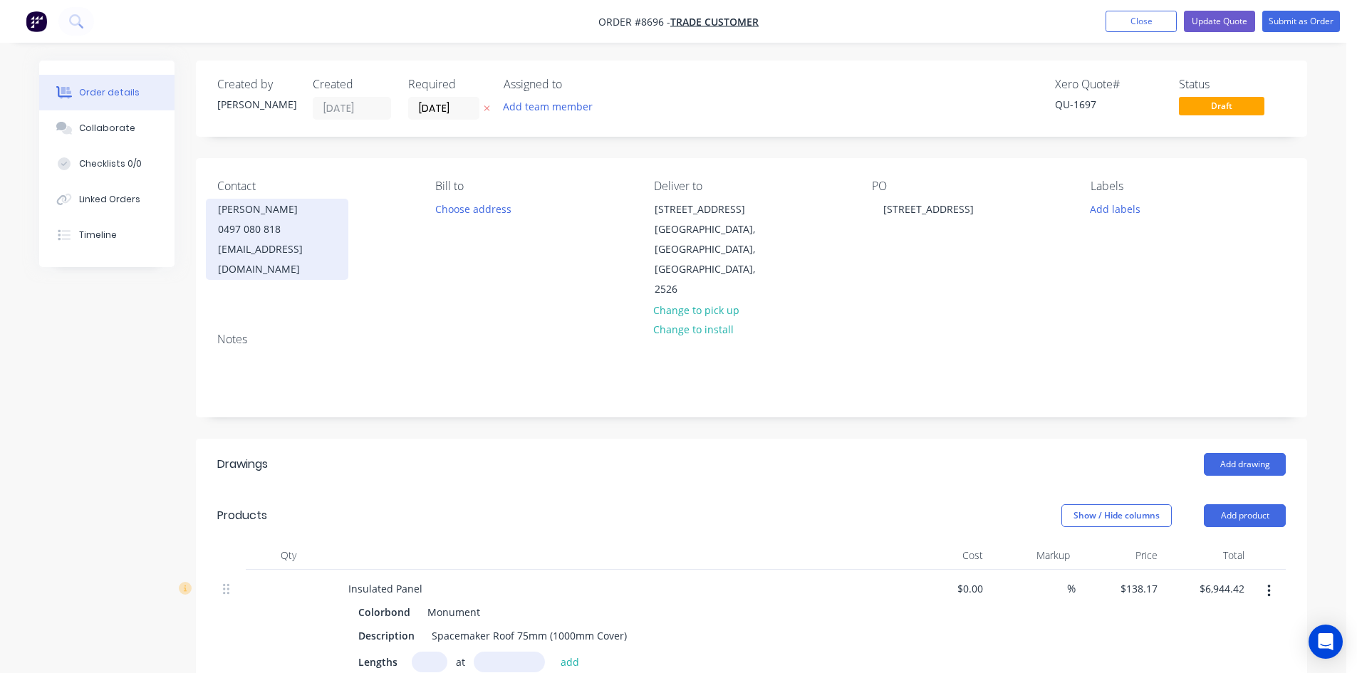
click at [299, 235] on div "0497 080 818" at bounding box center [277, 229] width 118 height 20
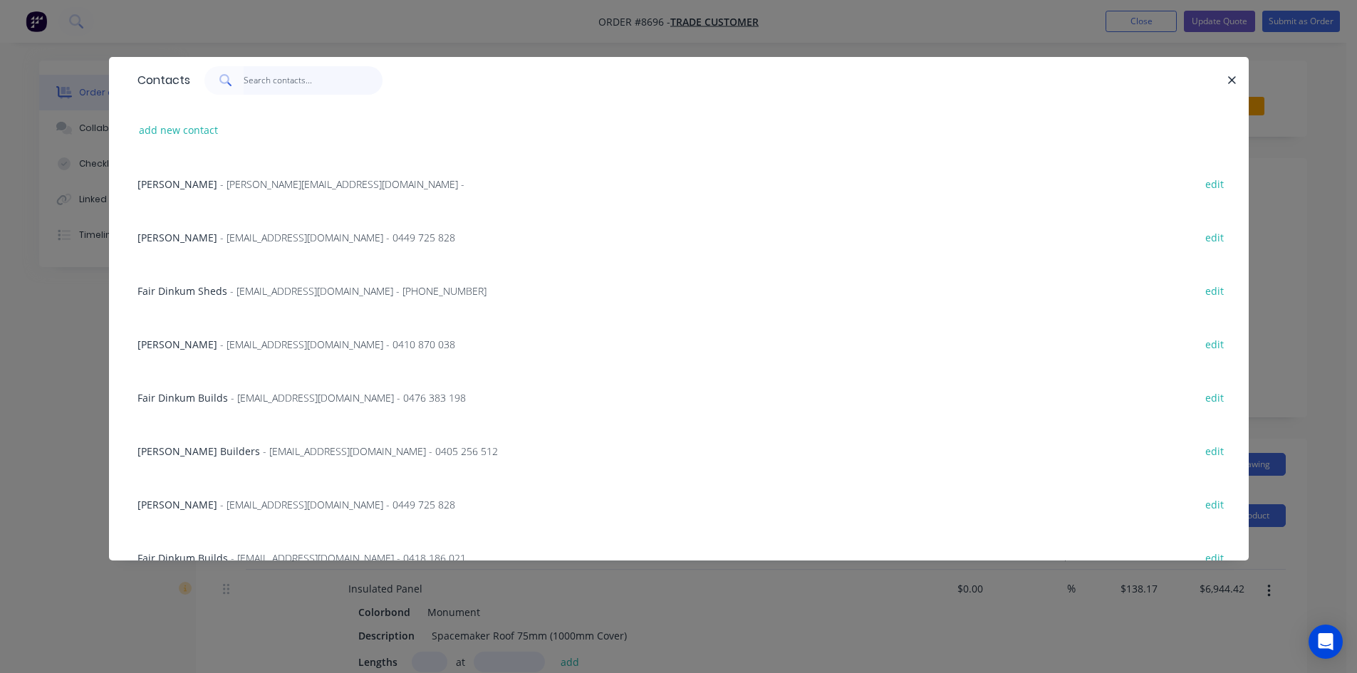
click at [290, 78] on input "text" at bounding box center [313, 80] width 139 height 28
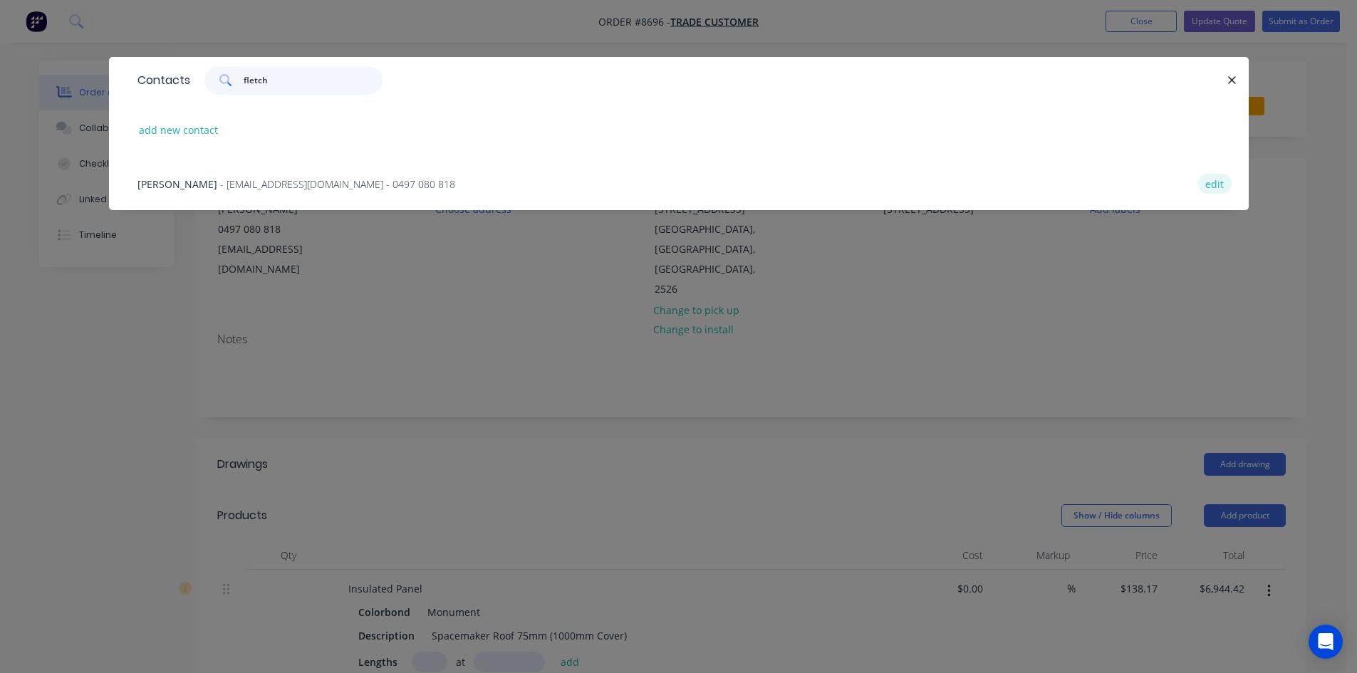
type input "fletch"
click at [1220, 182] on button "edit" at bounding box center [1214, 183] width 33 height 19
select select "AU"
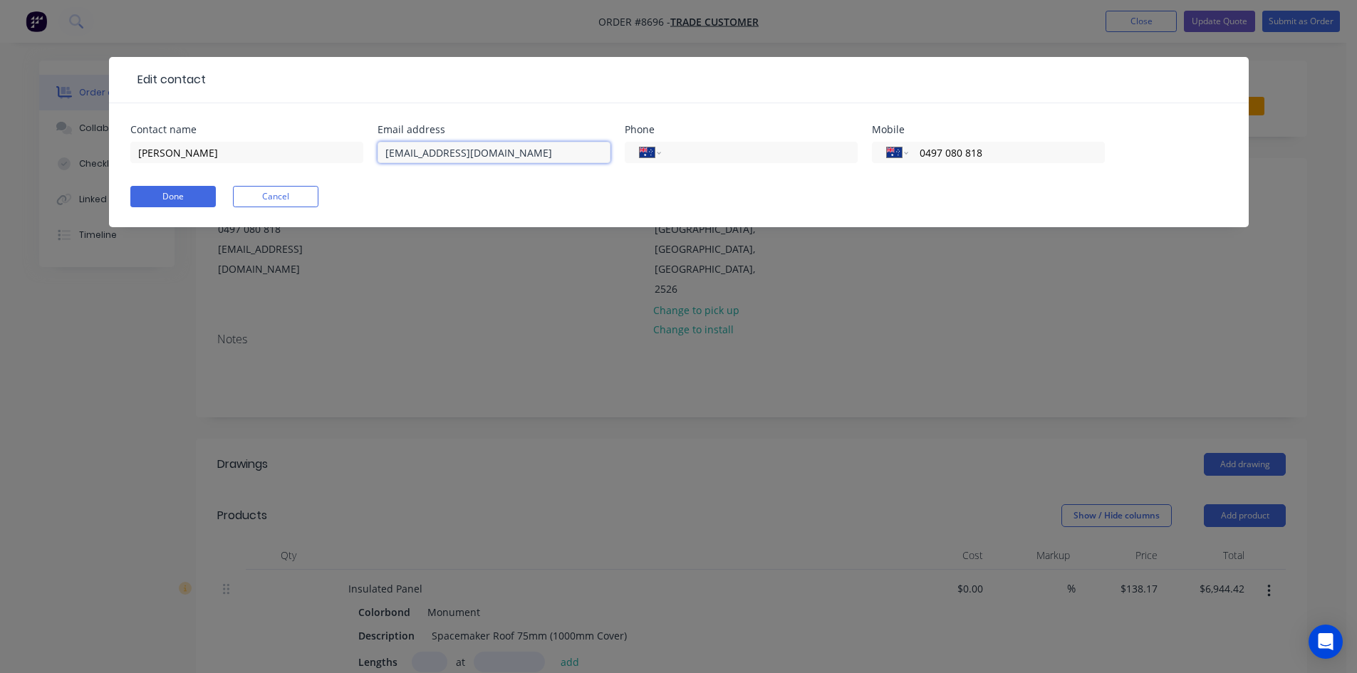
click at [527, 155] on input "fletch_96@outlook.com" at bounding box center [494, 152] width 233 height 21
type input "fletch_96@outlook.com.au"
click at [184, 195] on button "Done" at bounding box center [172, 196] width 85 height 21
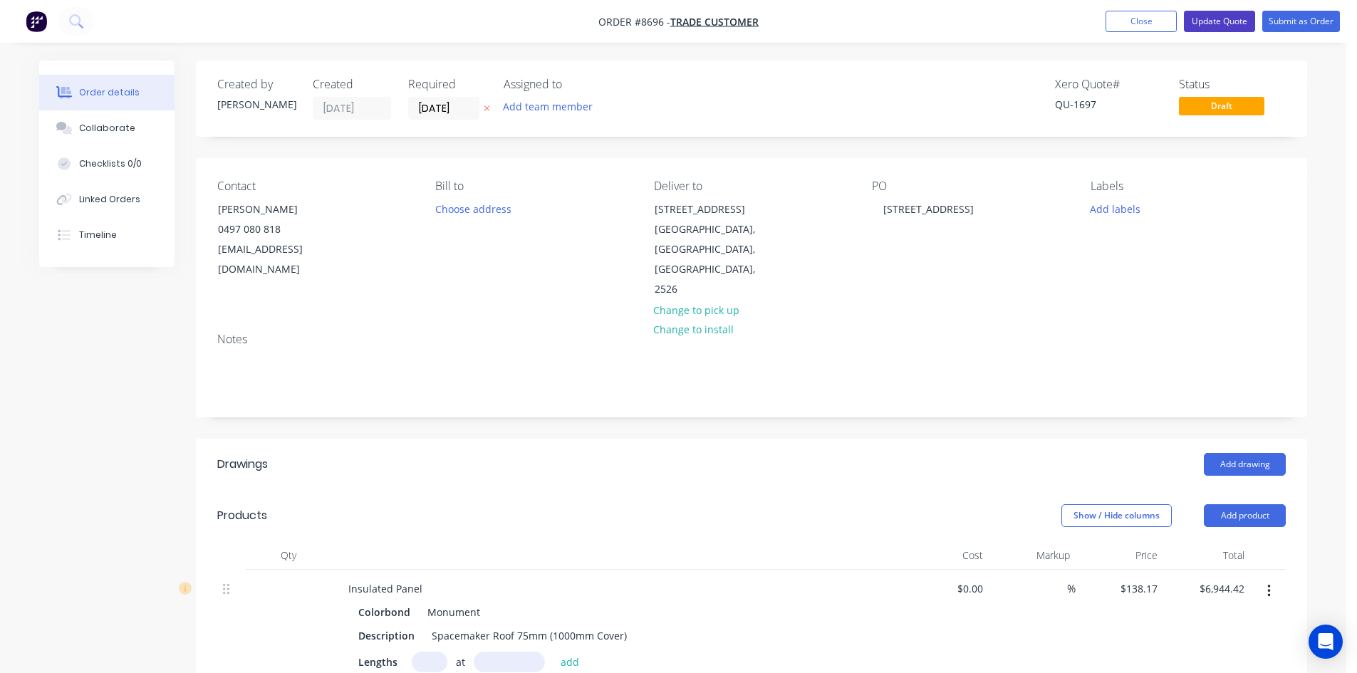
click at [1213, 24] on button "Update Quote" at bounding box center [1219, 21] width 71 height 21
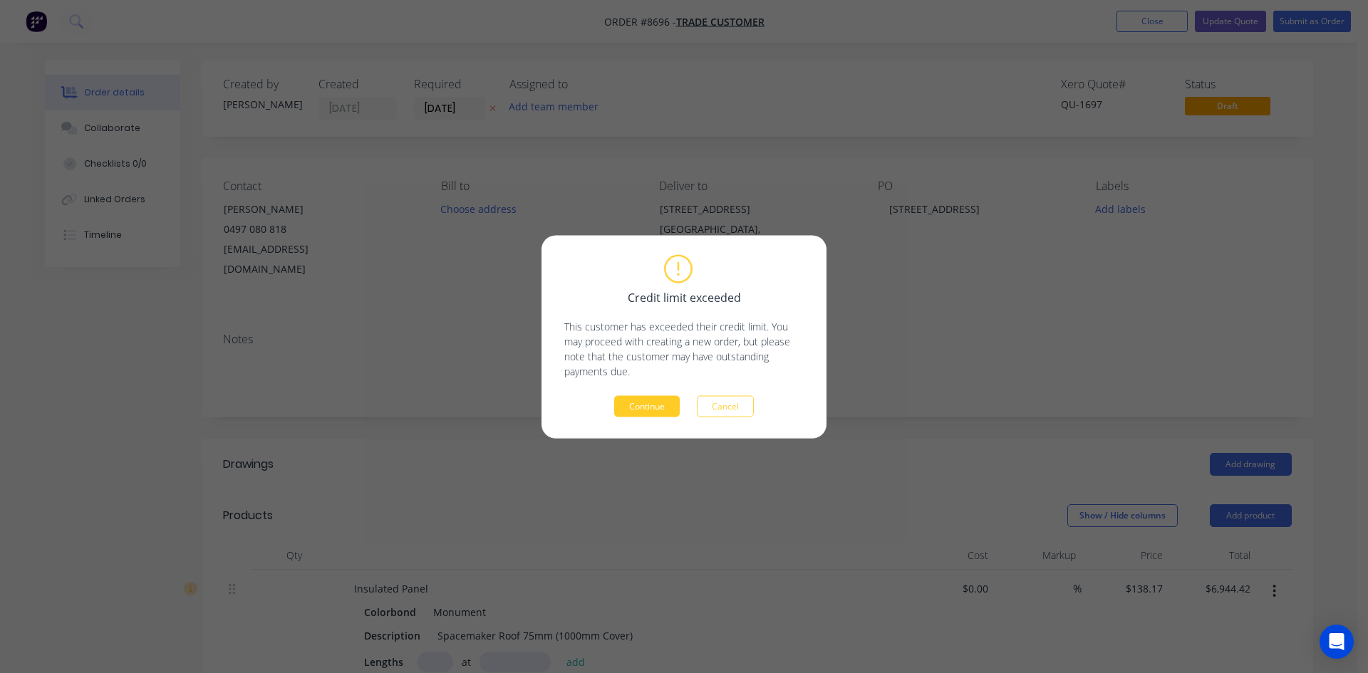
click at [651, 401] on button "Continue" at bounding box center [647, 405] width 66 height 21
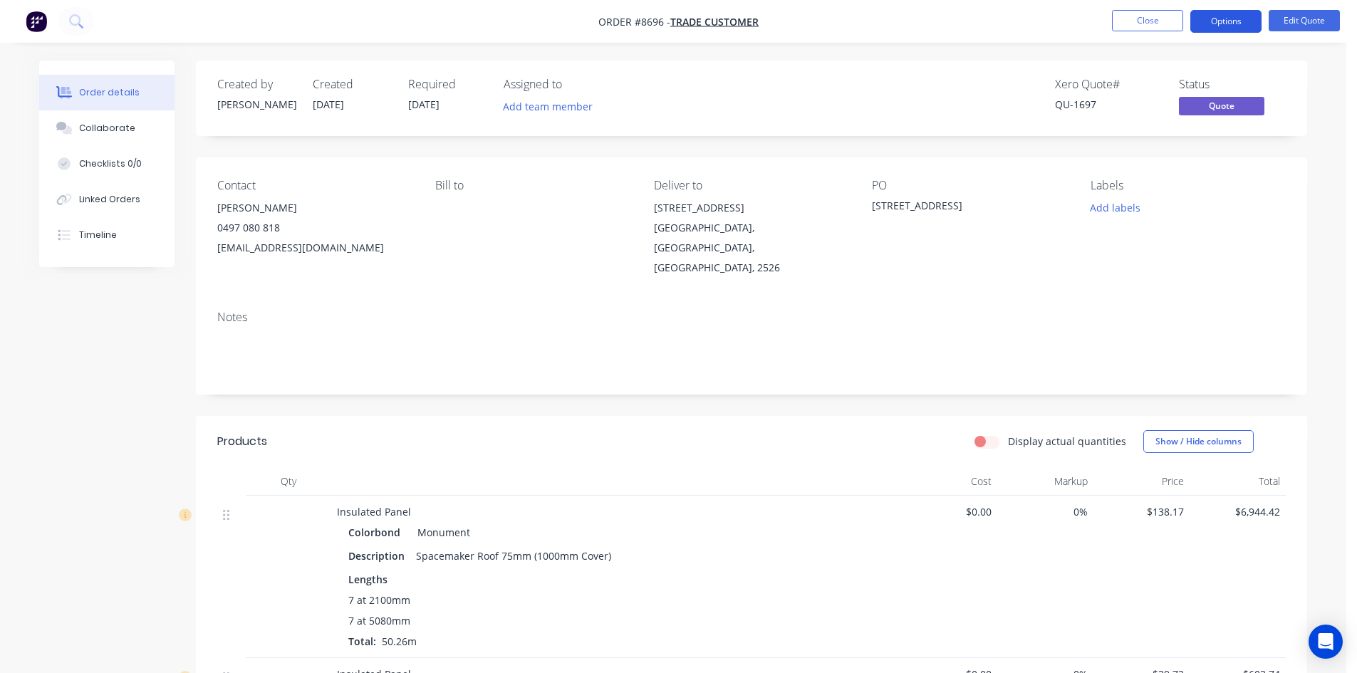
click at [1217, 28] on button "Options" at bounding box center [1225, 21] width 71 height 23
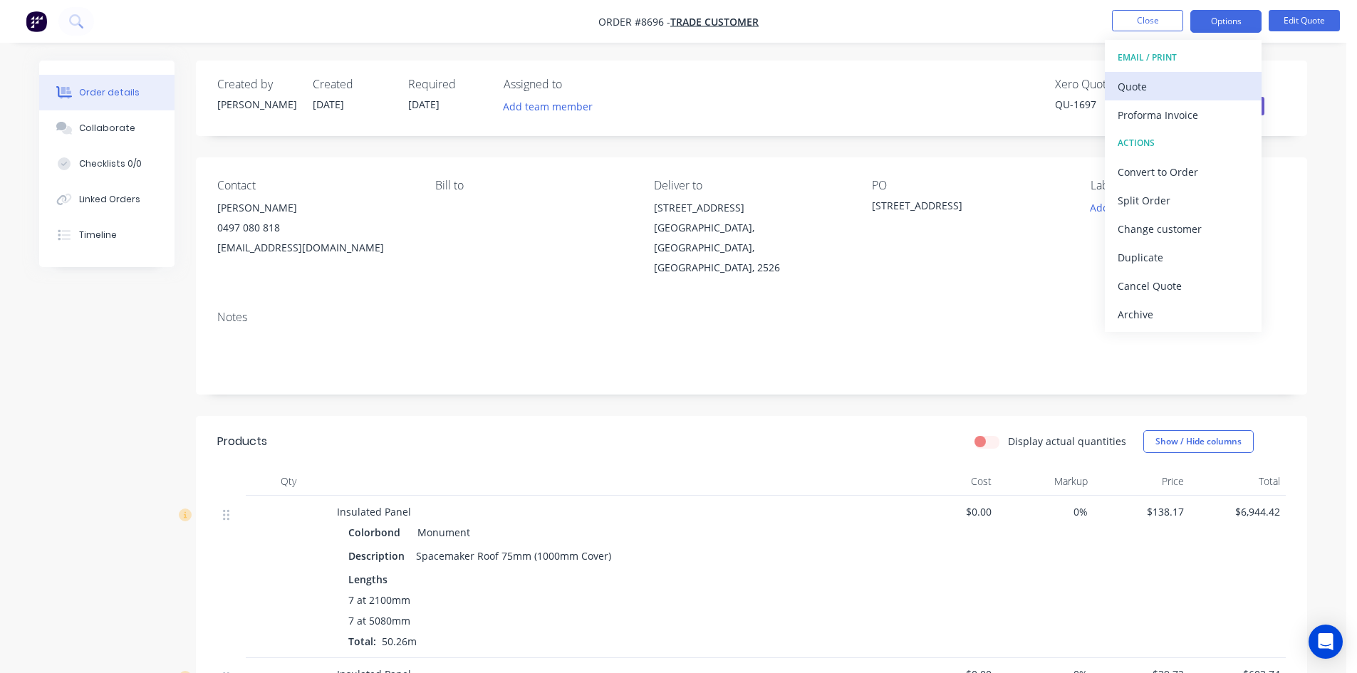
click at [1177, 87] on div "Quote" at bounding box center [1183, 86] width 131 height 21
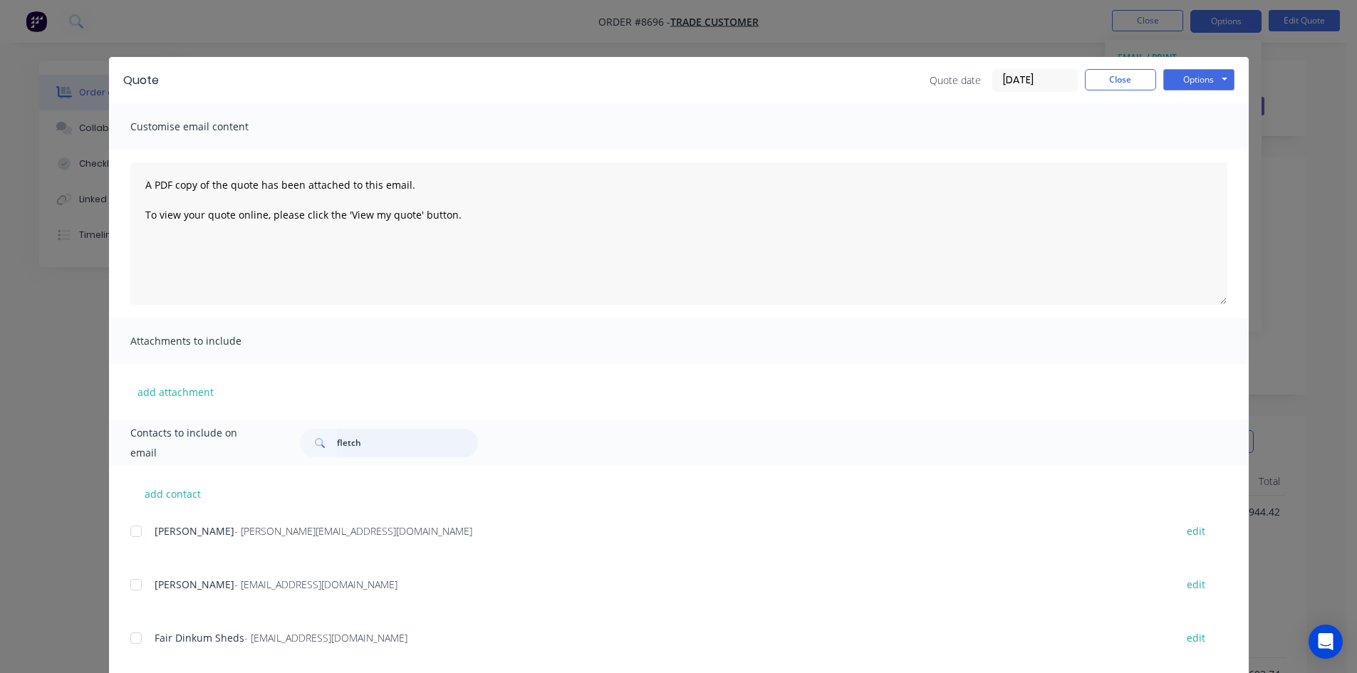
click at [389, 437] on input "fletch" at bounding box center [407, 443] width 141 height 28
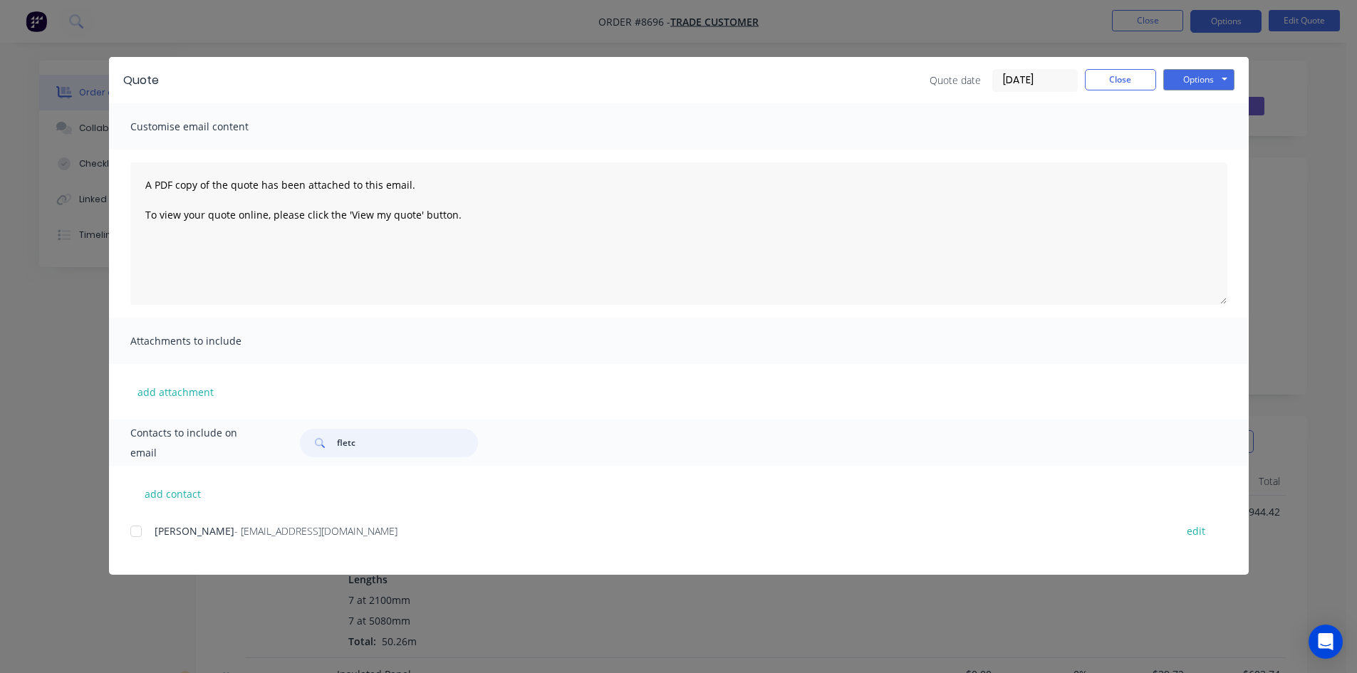
click at [132, 529] on div at bounding box center [136, 531] width 28 height 28
type input "fletc"
click at [1185, 85] on button "Options" at bounding box center [1198, 79] width 71 height 21
click at [1190, 150] on button "Email" at bounding box center [1208, 152] width 91 height 24
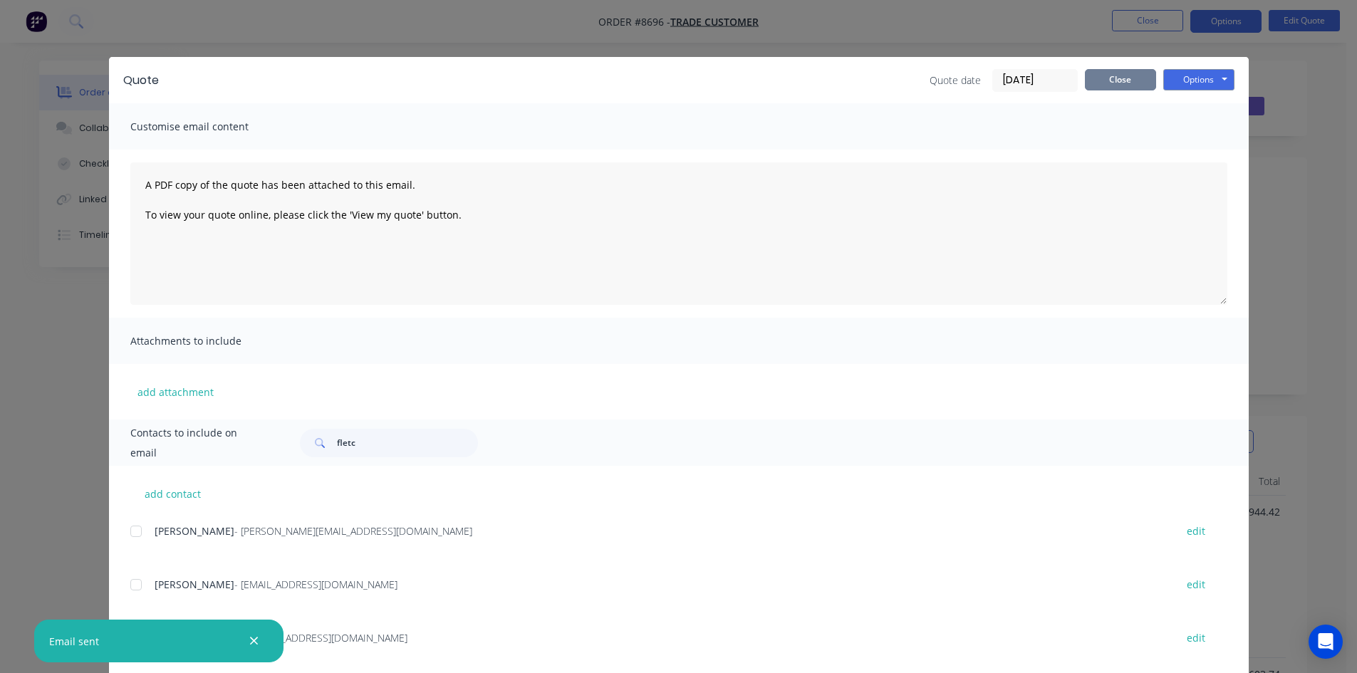
click at [1098, 80] on button "Close" at bounding box center [1120, 79] width 71 height 21
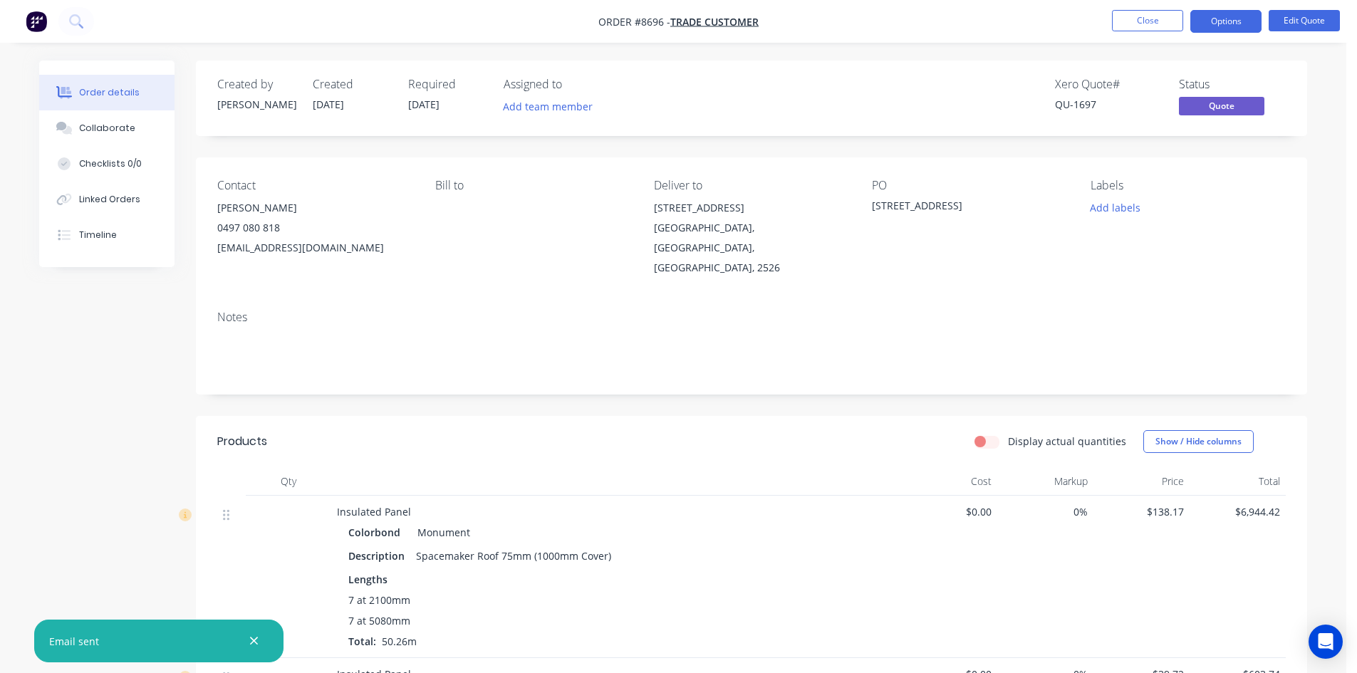
click at [655, 522] on div "Colorbond Monument" at bounding box center [616, 532] width 536 height 21
click at [1294, 28] on button "Edit Quote" at bounding box center [1304, 20] width 71 height 21
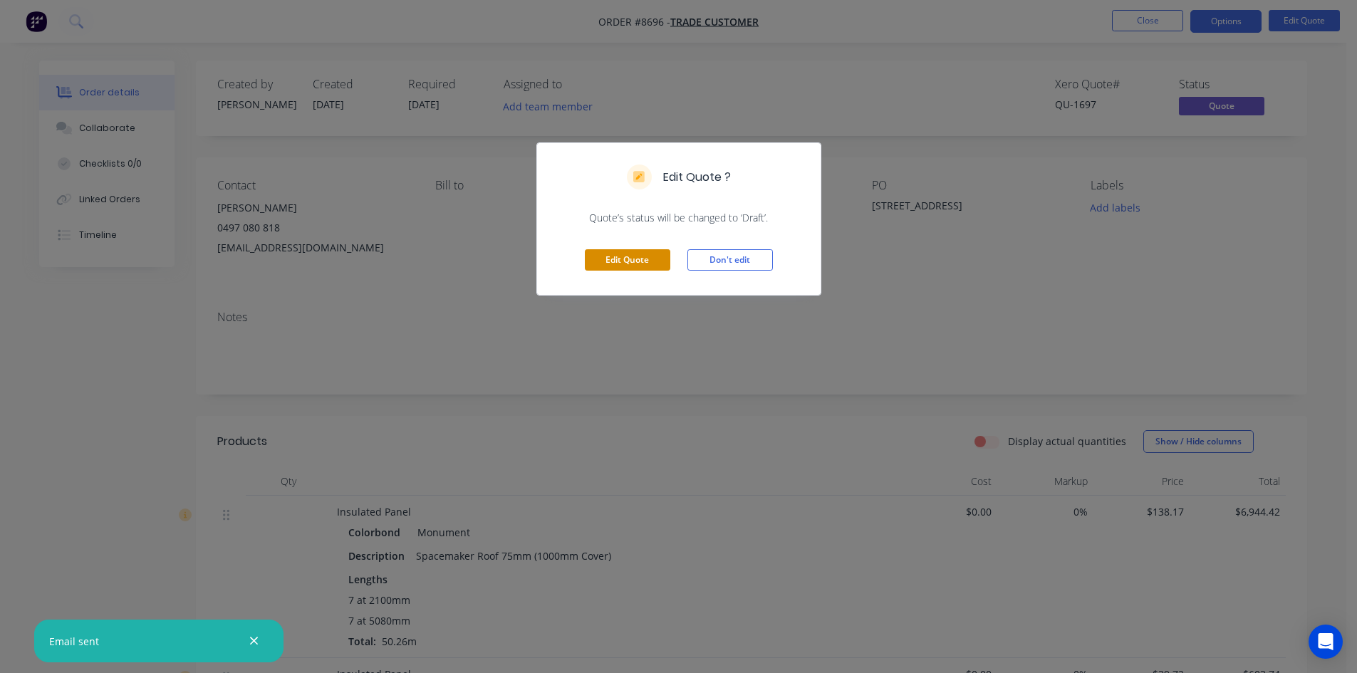
click at [632, 256] on button "Edit Quote" at bounding box center [627, 259] width 85 height 21
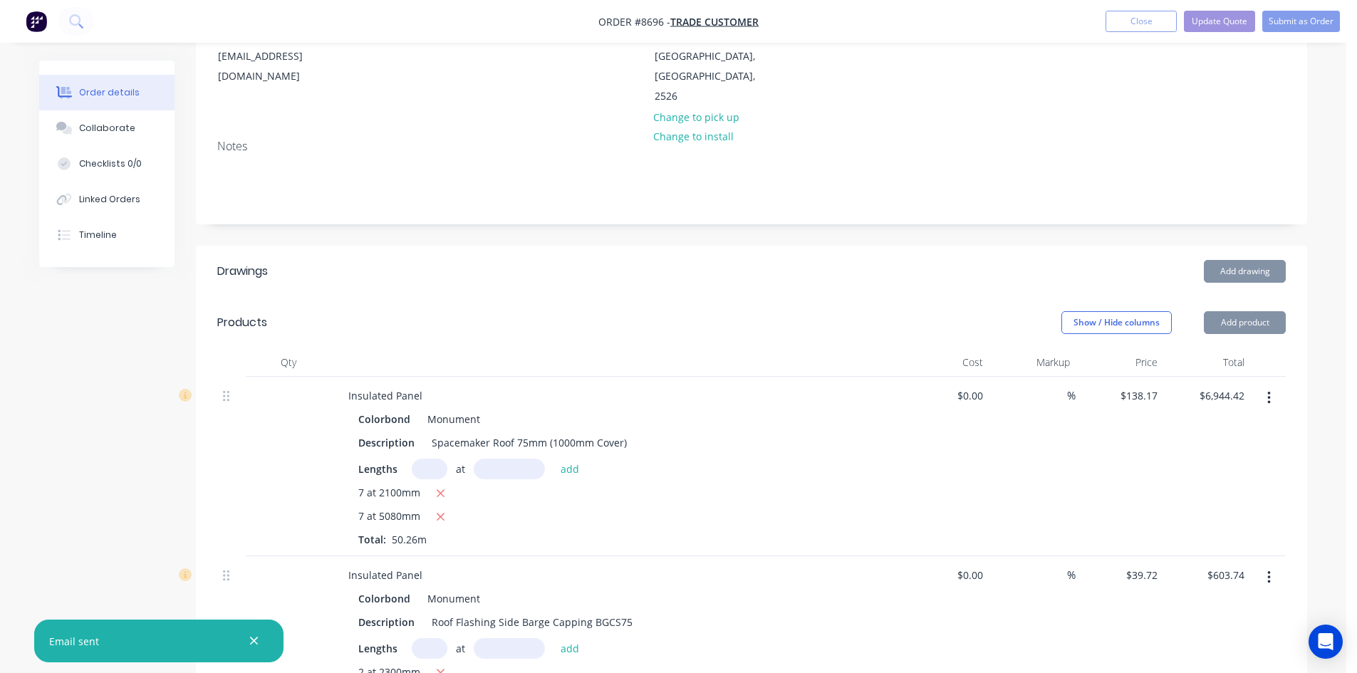
scroll to position [214, 0]
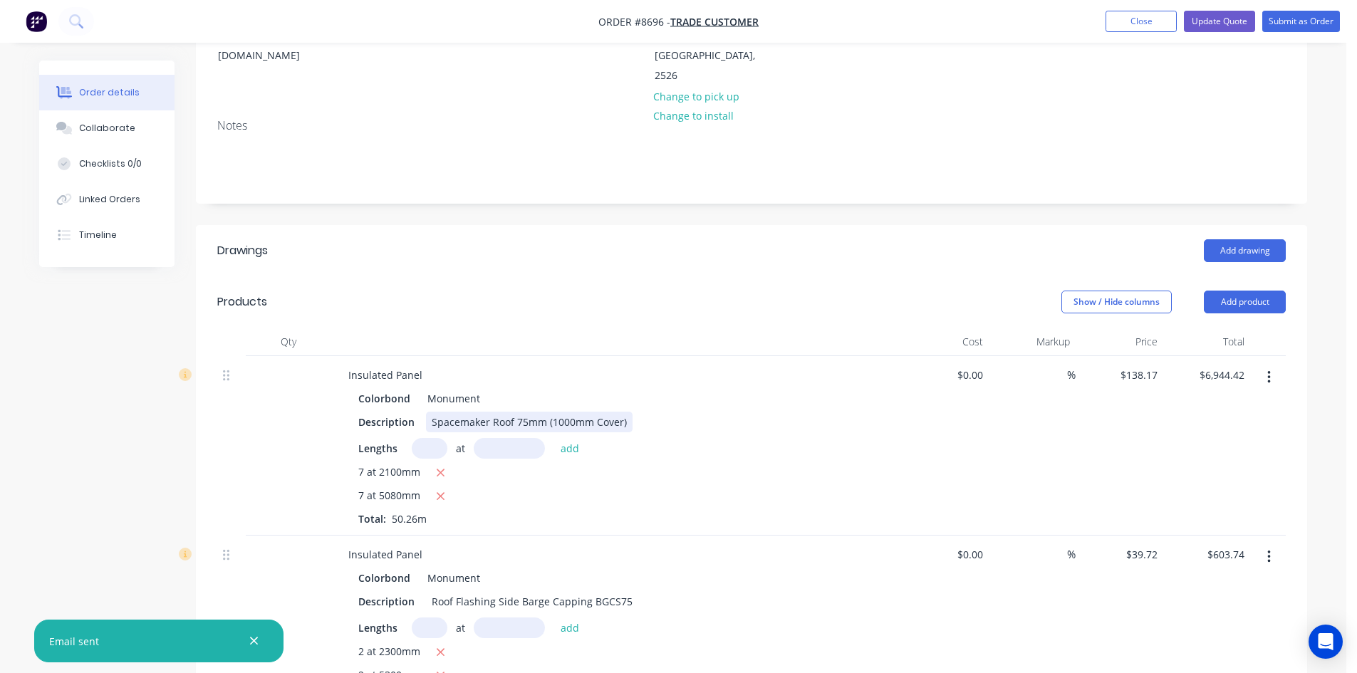
click at [628, 412] on div "Spacemaker Roof 75mm (1000mm Cover)" at bounding box center [529, 422] width 207 height 21
click at [675, 393] on div "Colorbond Monument Description Spacemaker Roof 75mm (1000mm Cover) L/H Lap Leng…" at bounding box center [616, 457] width 558 height 138
click at [1227, 19] on button "Update Quote" at bounding box center [1219, 21] width 71 height 21
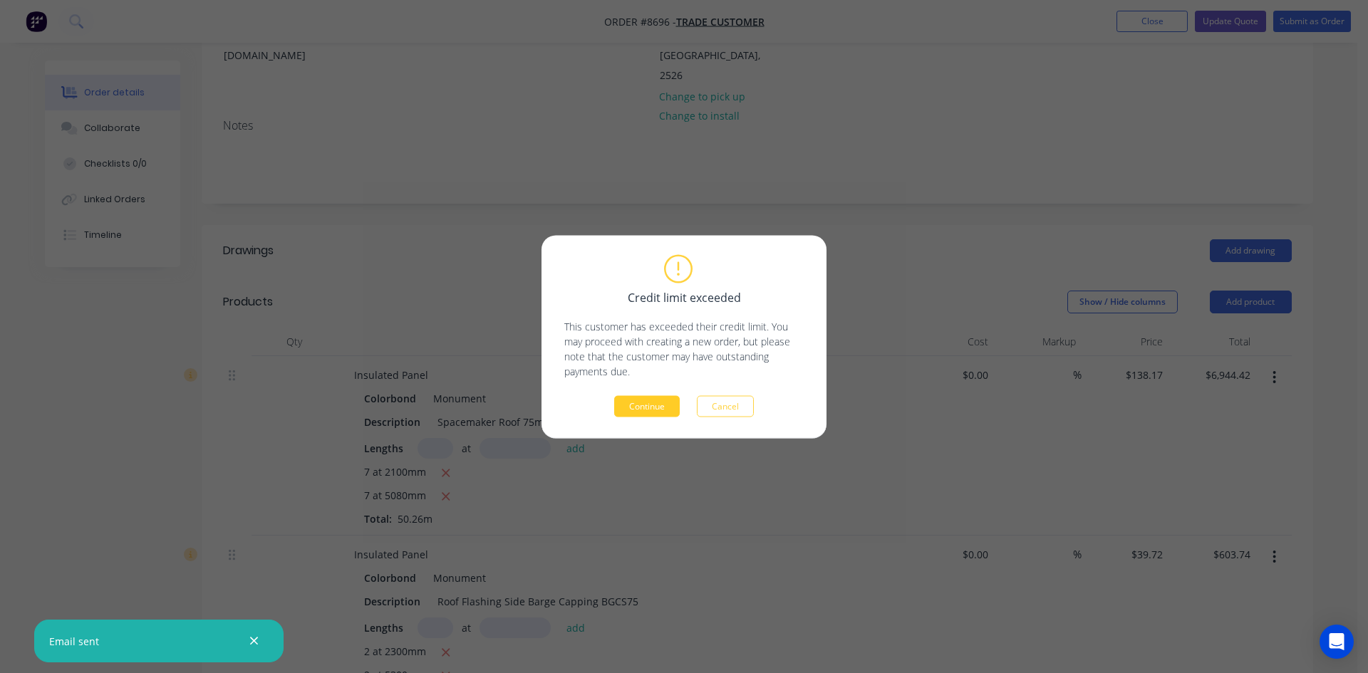
click at [640, 405] on button "Continue" at bounding box center [647, 405] width 66 height 21
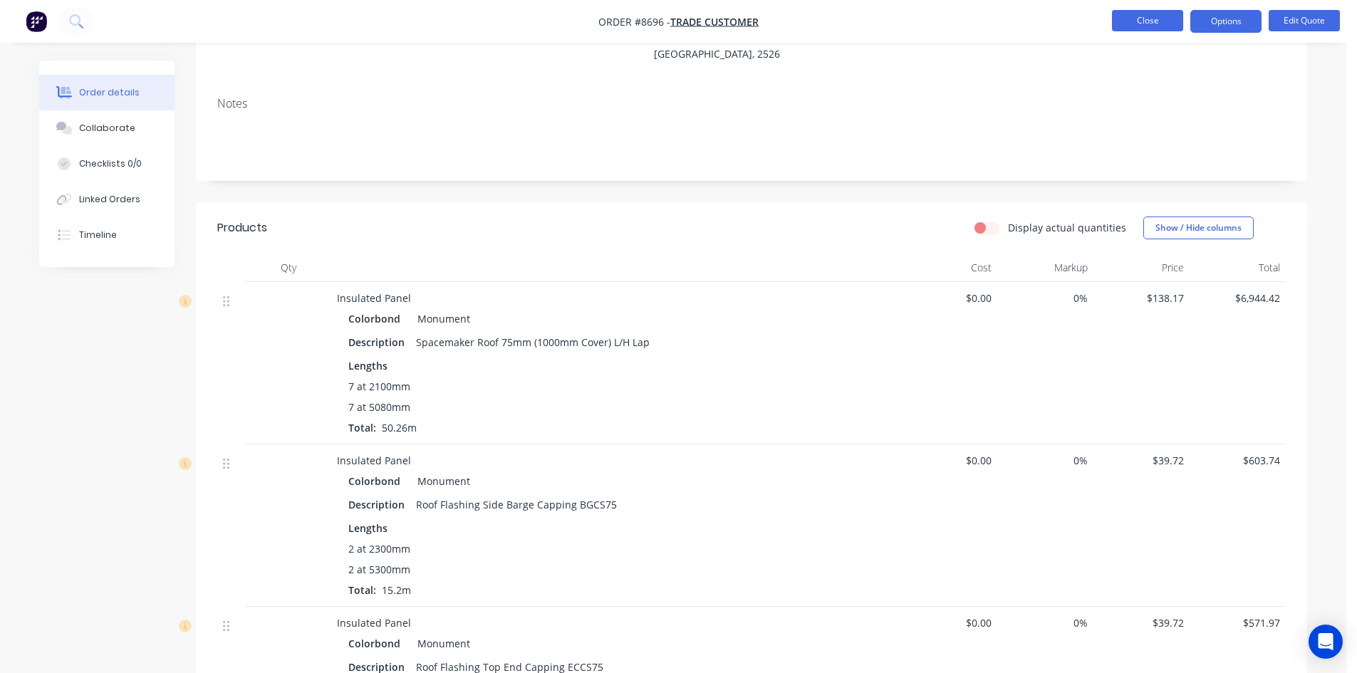
click at [1131, 19] on button "Close" at bounding box center [1147, 20] width 71 height 21
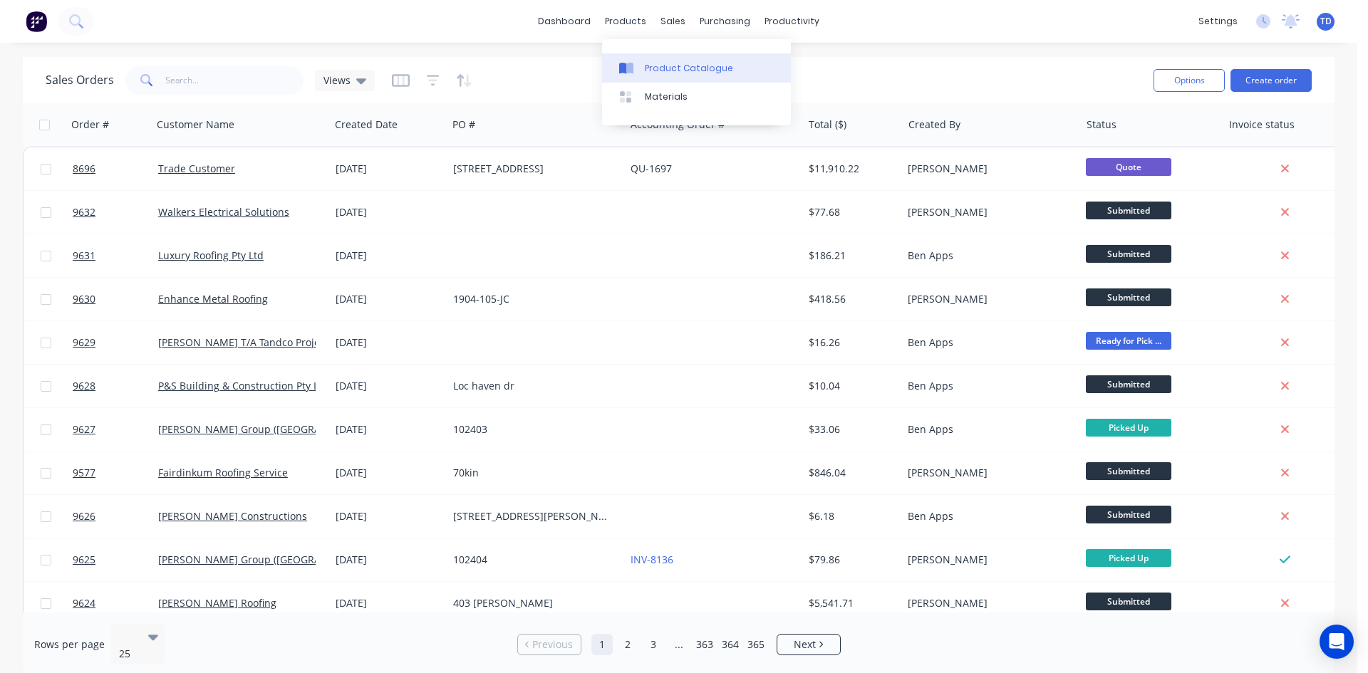
click at [663, 72] on div "Product Catalogue" at bounding box center [689, 68] width 88 height 13
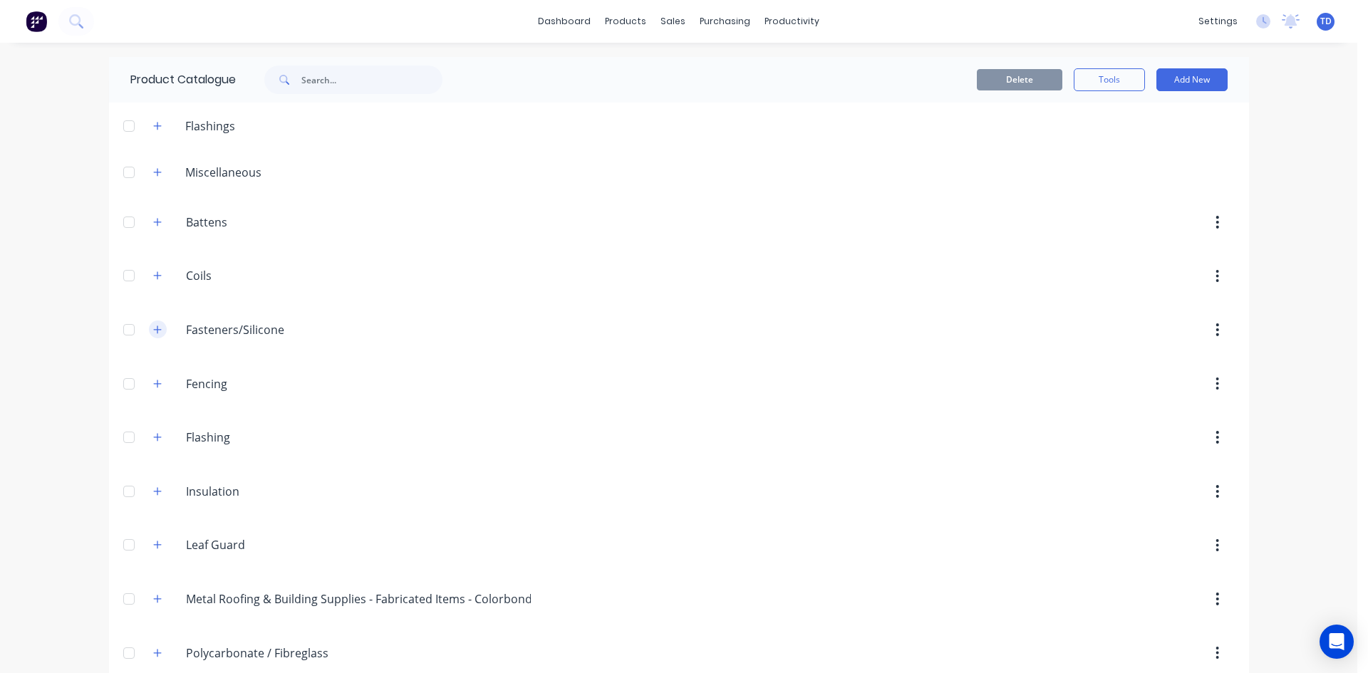
click at [153, 331] on icon "button" at bounding box center [157, 330] width 8 height 8
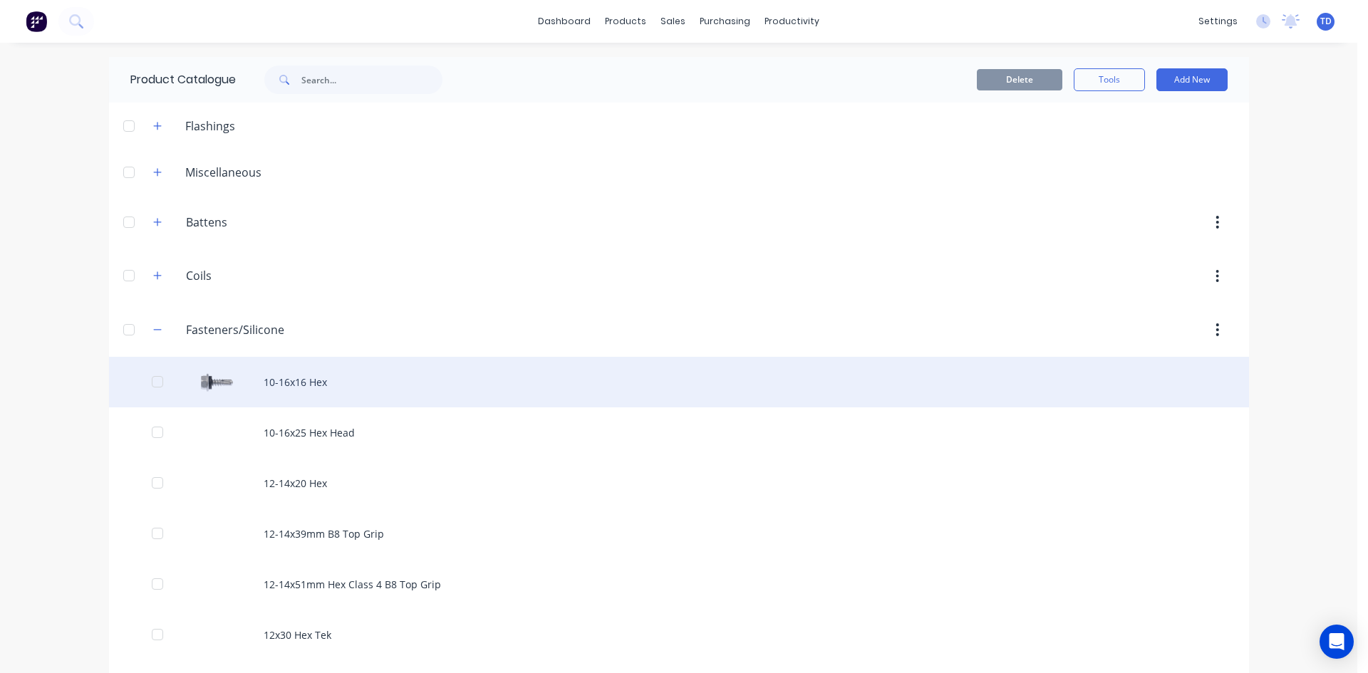
click at [280, 373] on div "10-16x16 Hex" at bounding box center [679, 382] width 1140 height 51
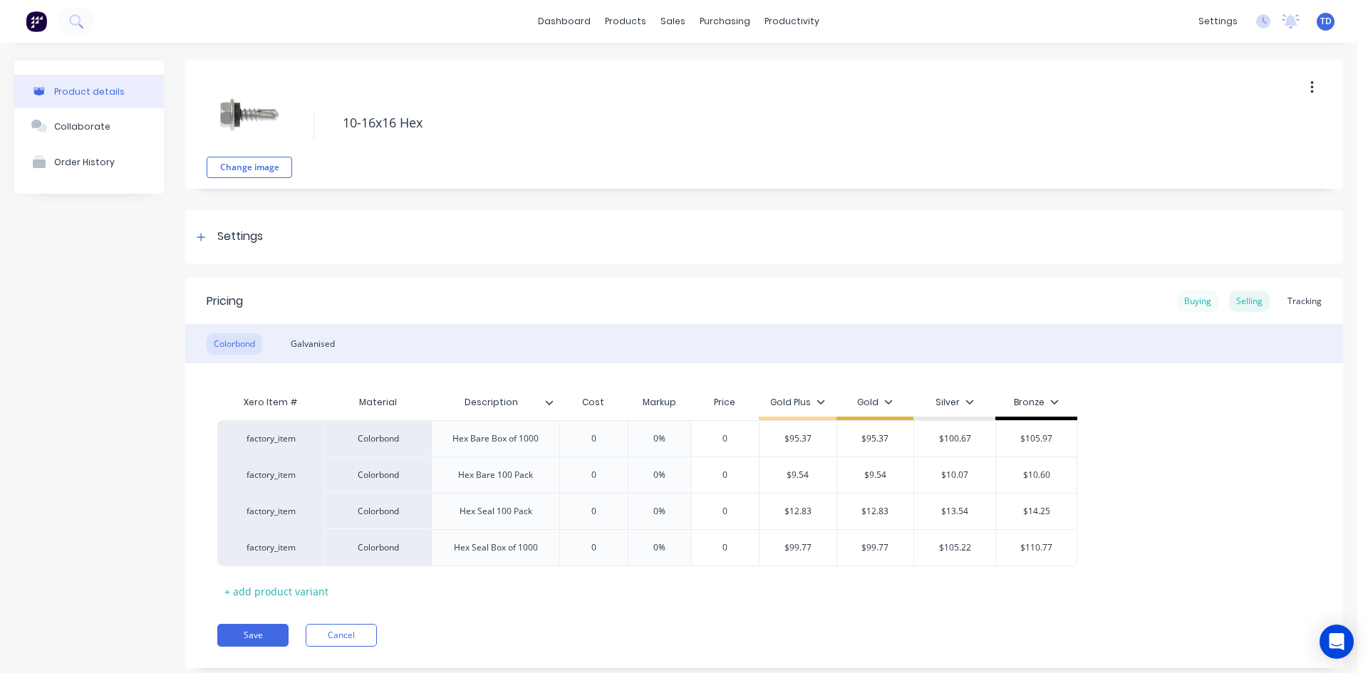
click at [1182, 307] on div "Buying" at bounding box center [1197, 301] width 41 height 21
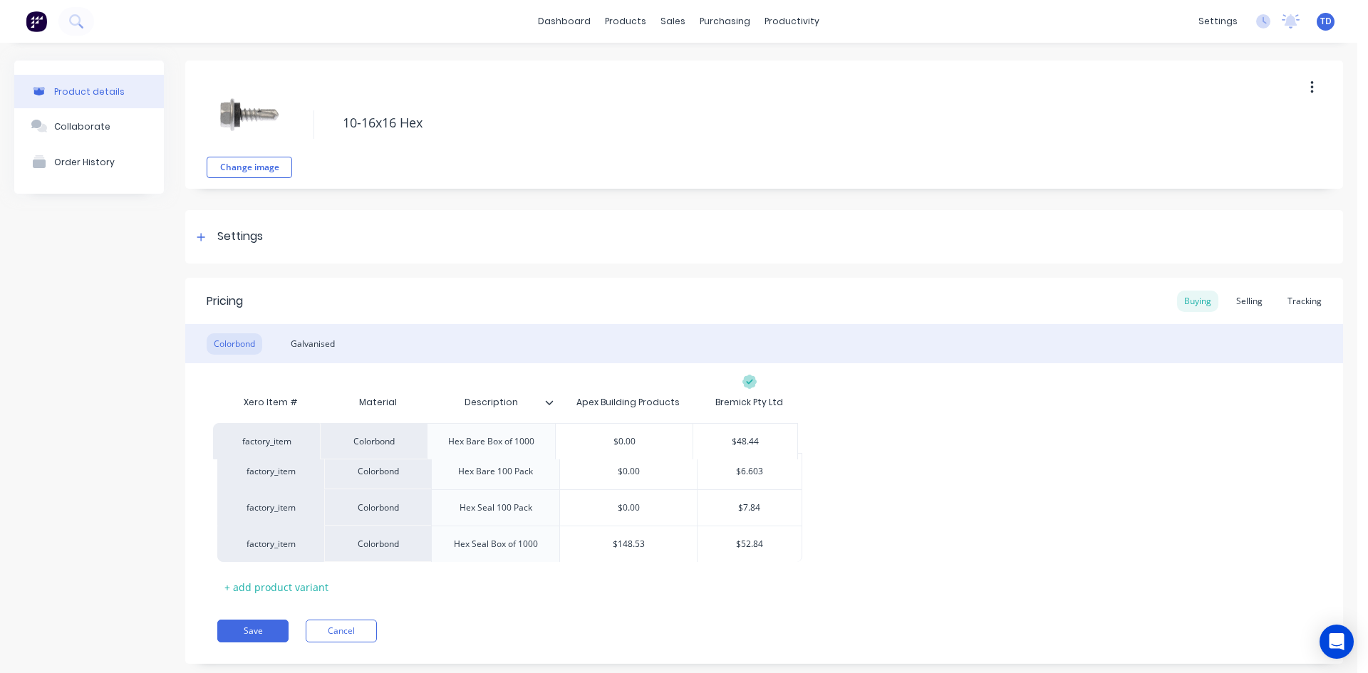
drag, startPoint x: 731, startPoint y: 428, endPoint x: 729, endPoint y: 438, distance: 10.2
click at [729, 438] on div "factory_item Colorbond Hex Bare Box of 1000 $0.00 $48.44 factory_item Colorbond…" at bounding box center [763, 489] width 1093 height 145
type input "$48.44"
drag, startPoint x: 771, startPoint y: 440, endPoint x: 764, endPoint y: 534, distance: 93.6
click at [764, 534] on div "factory_item Colorbond Hex Bare Box of 1000 $0.00 $48.44 $48.44 factory_item Co…" at bounding box center [763, 490] width 1093 height 146
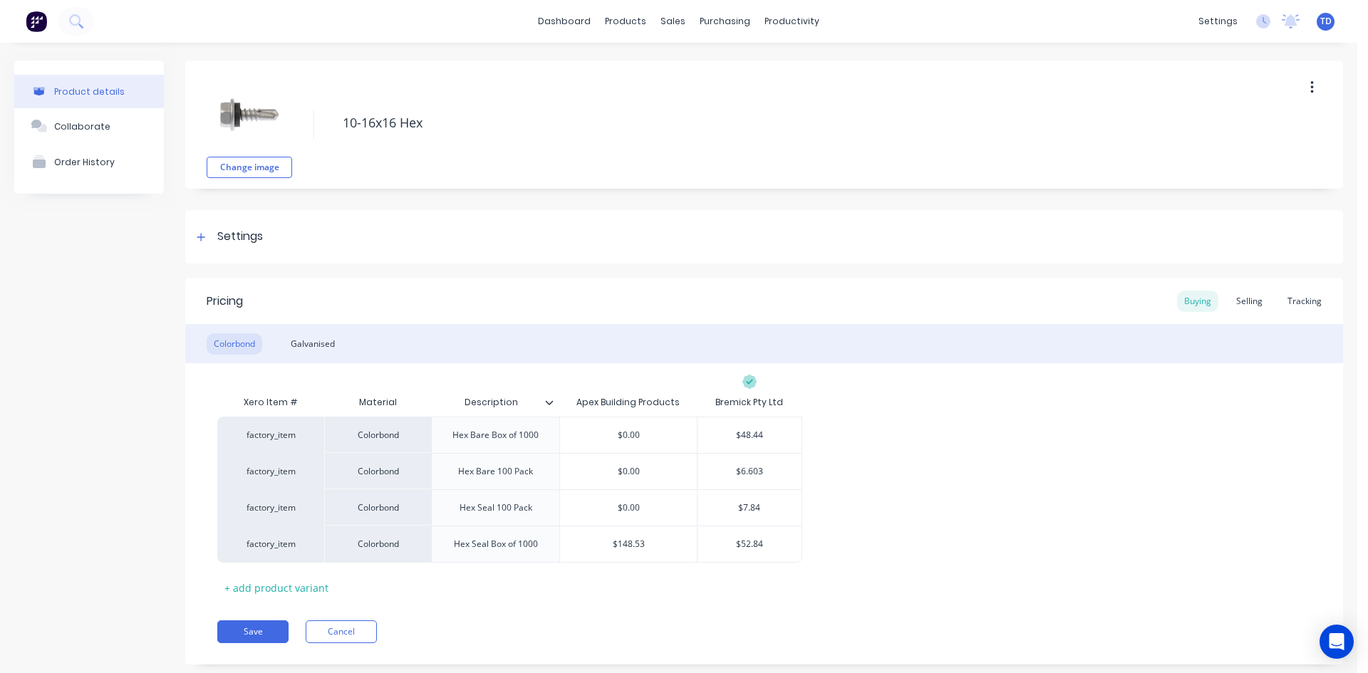
click at [894, 511] on div "factory_item Colorbond Hex Bare Box of 1000 $0.00 $48.44 $48.44 factory_item Co…" at bounding box center [763, 490] width 1093 height 146
drag, startPoint x: 768, startPoint y: 437, endPoint x: 725, endPoint y: 436, distance: 42.8
click at [725, 436] on input "$48.44" at bounding box center [749, 435] width 104 height 13
click at [1237, 304] on div "Selling" at bounding box center [1249, 301] width 41 height 21
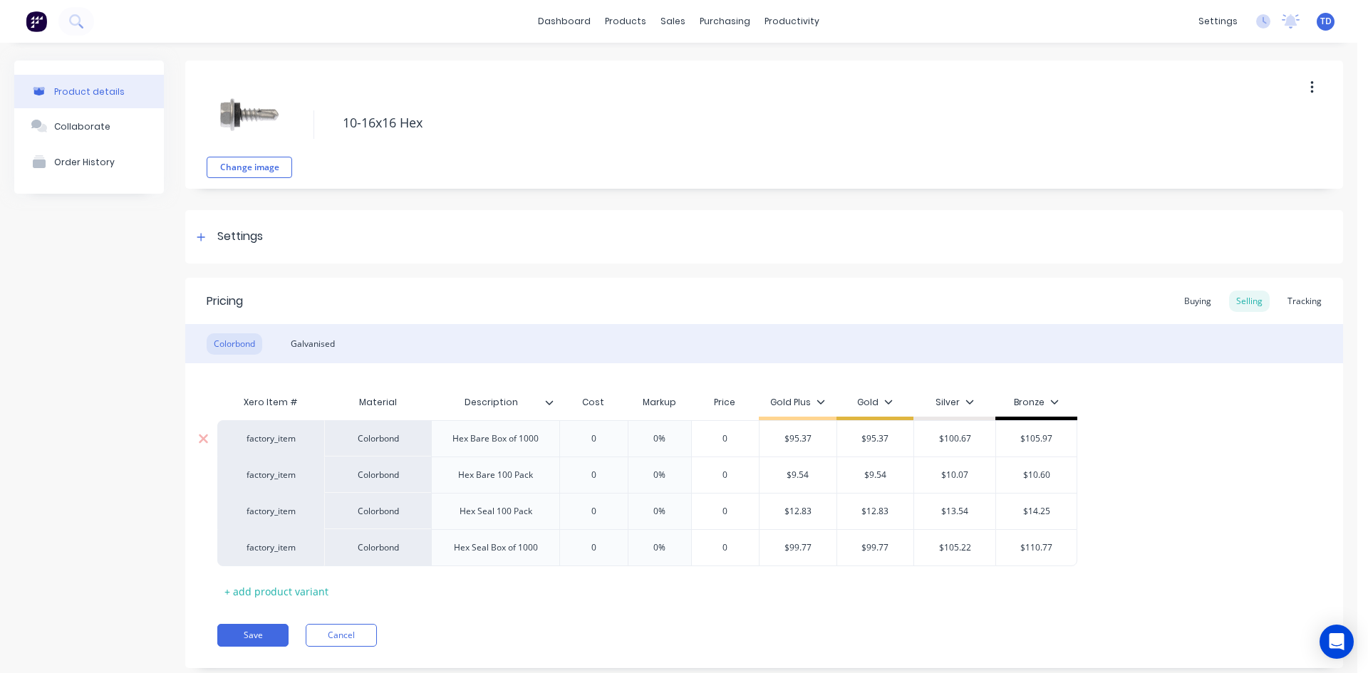
click at [598, 440] on input "0" at bounding box center [593, 438] width 71 height 13
paste input "$48.44"
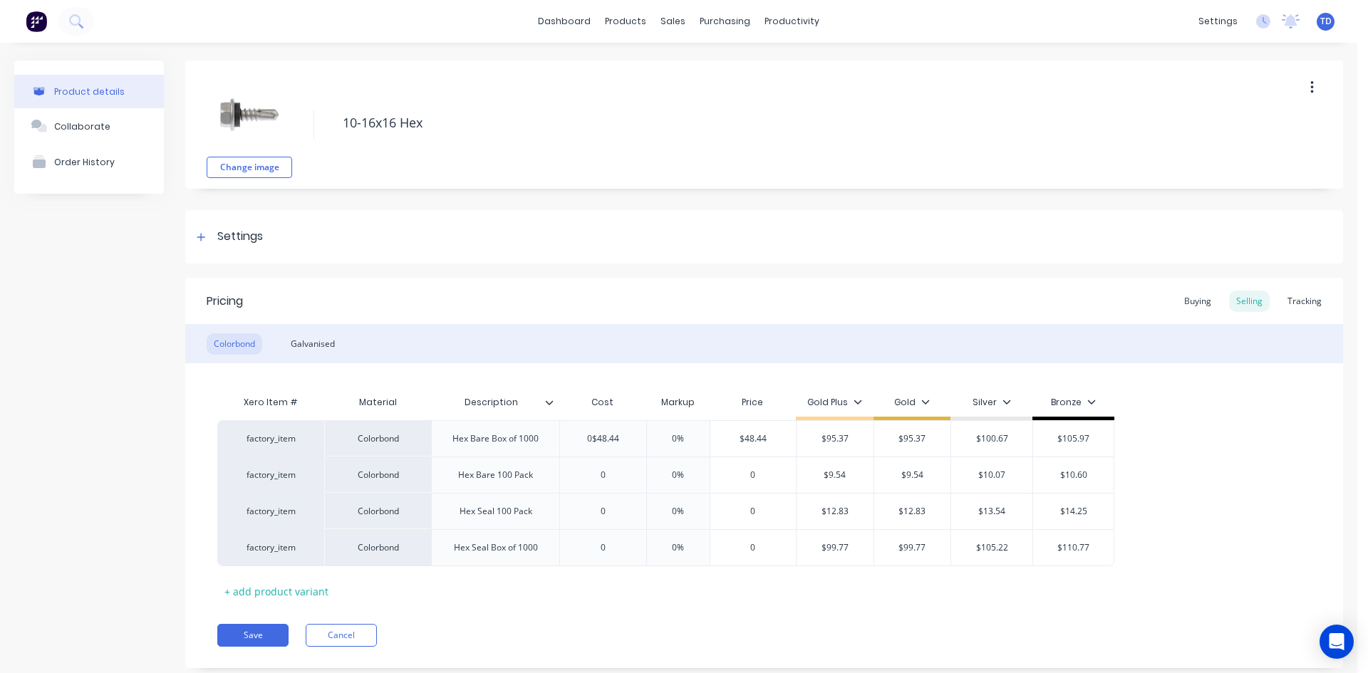
type input "0$48.44"
click at [779, 280] on div "Pricing Buying Selling Tracking" at bounding box center [764, 301] width 1158 height 46
type input "0%"
click at [681, 438] on input "0%" at bounding box center [678, 438] width 71 height 13
type input "$48.44"
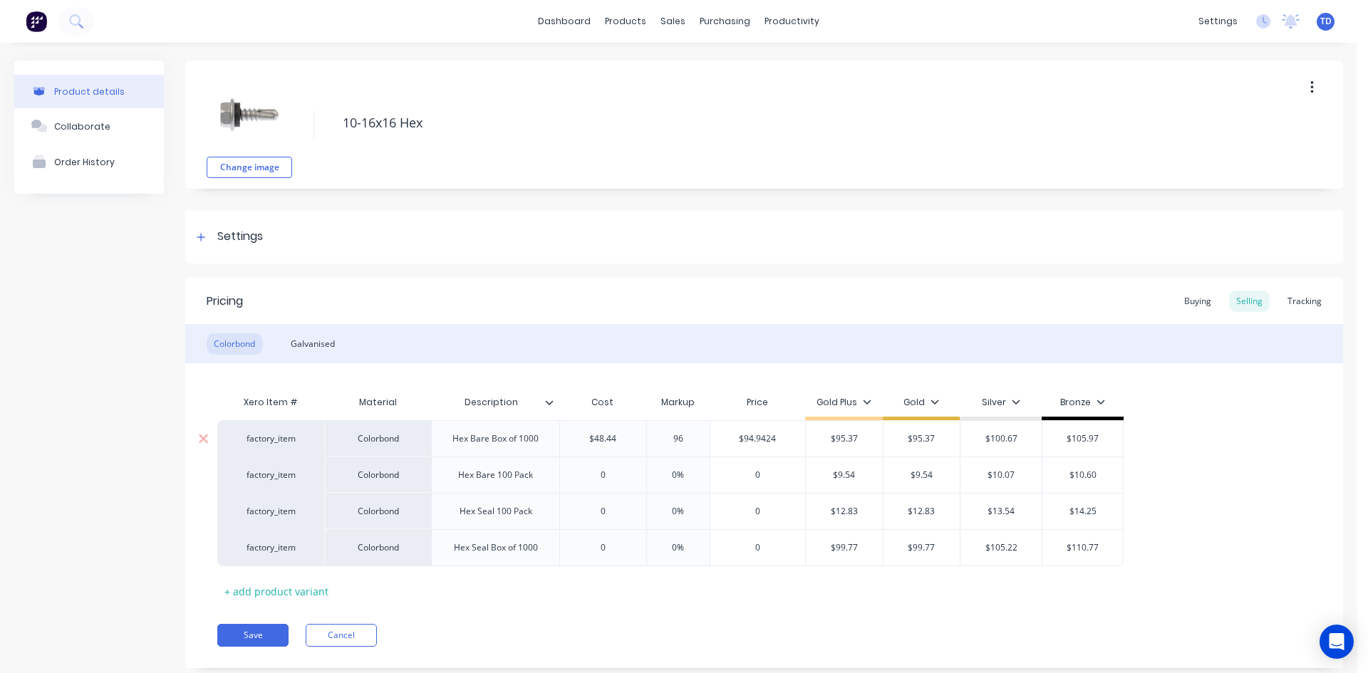
type input "96"
type input "$94.9424"
type input "96.9"
type input "$95.3784"
click at [625, 465] on div "0" at bounding box center [603, 475] width 86 height 36
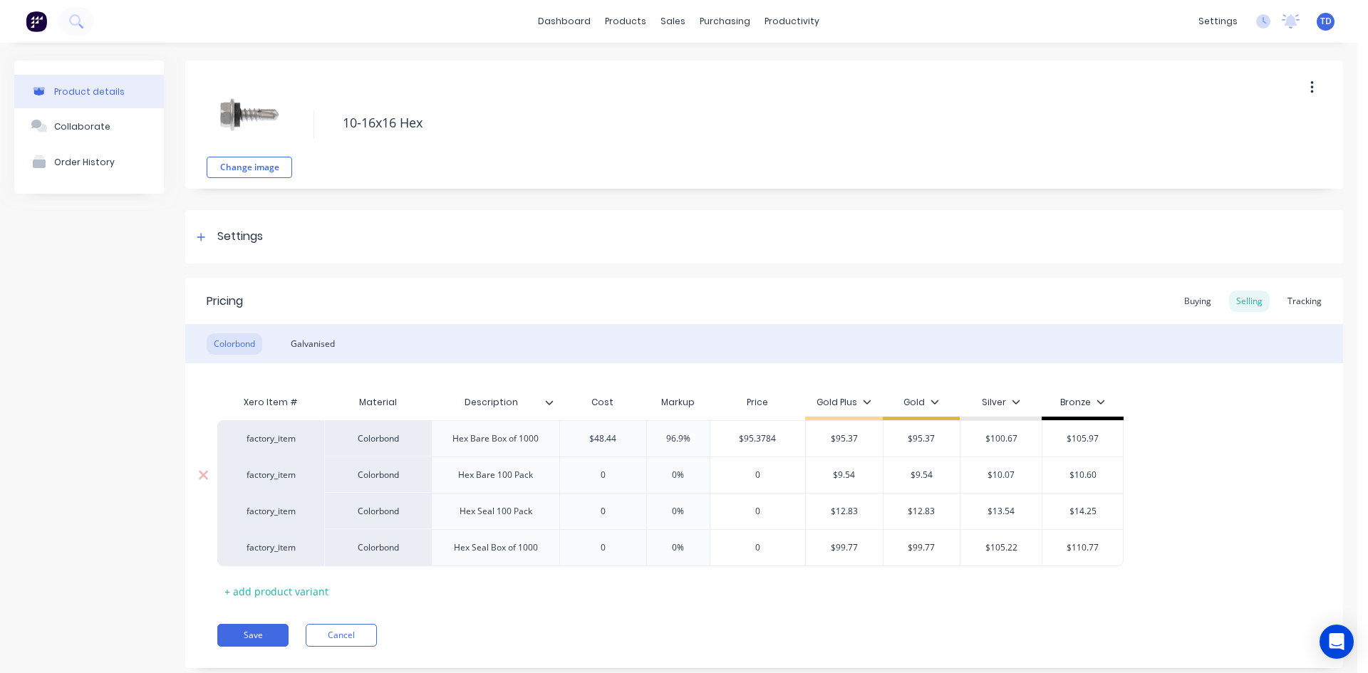
type input "0"
click at [1177, 302] on div "Buying" at bounding box center [1197, 301] width 41 height 21
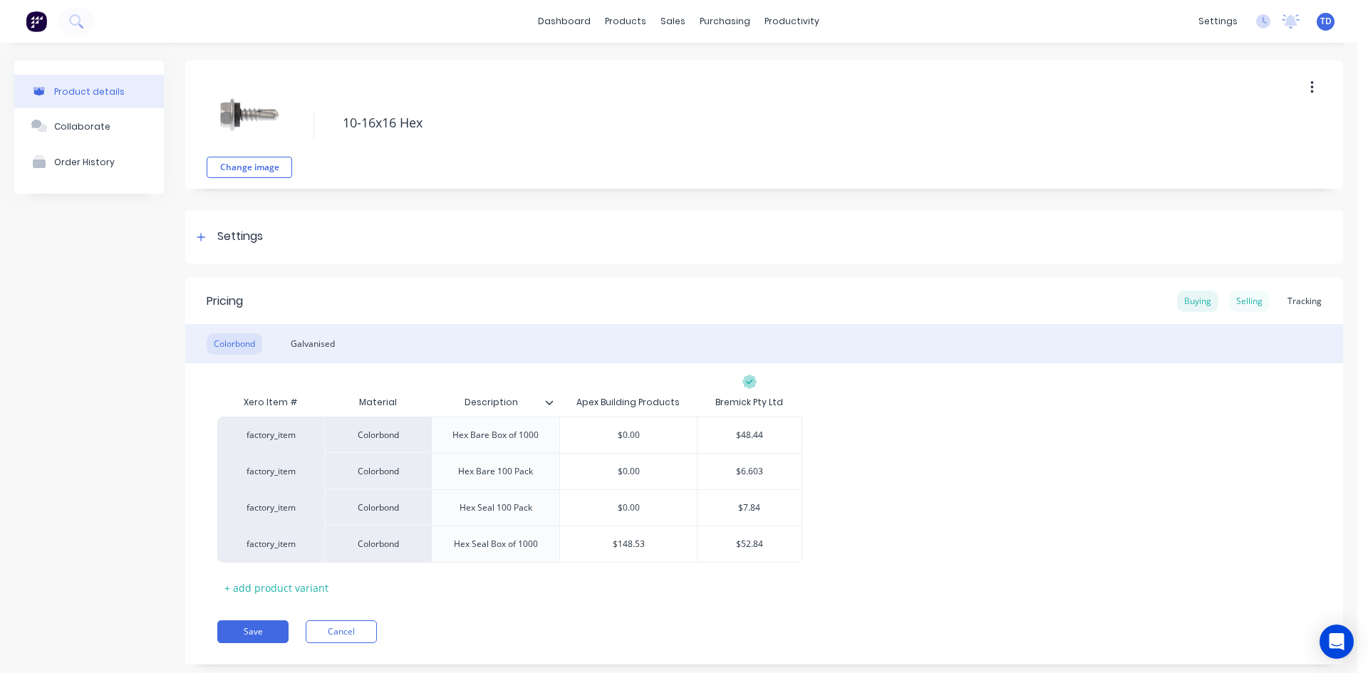
click at [1242, 299] on div "Selling" at bounding box center [1249, 301] width 41 height 21
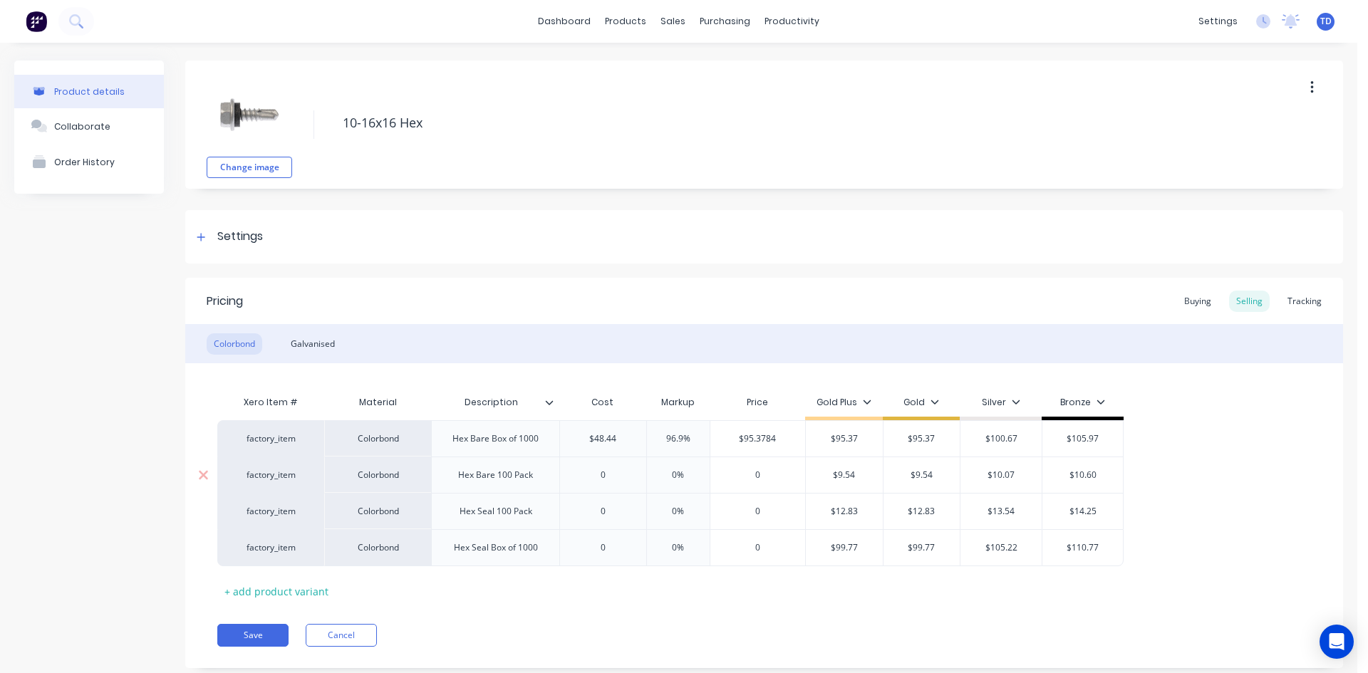
type input "0"
click at [773, 474] on input "0" at bounding box center [757, 475] width 95 height 13
type input "0%"
type input "9.54"
type input "6%"
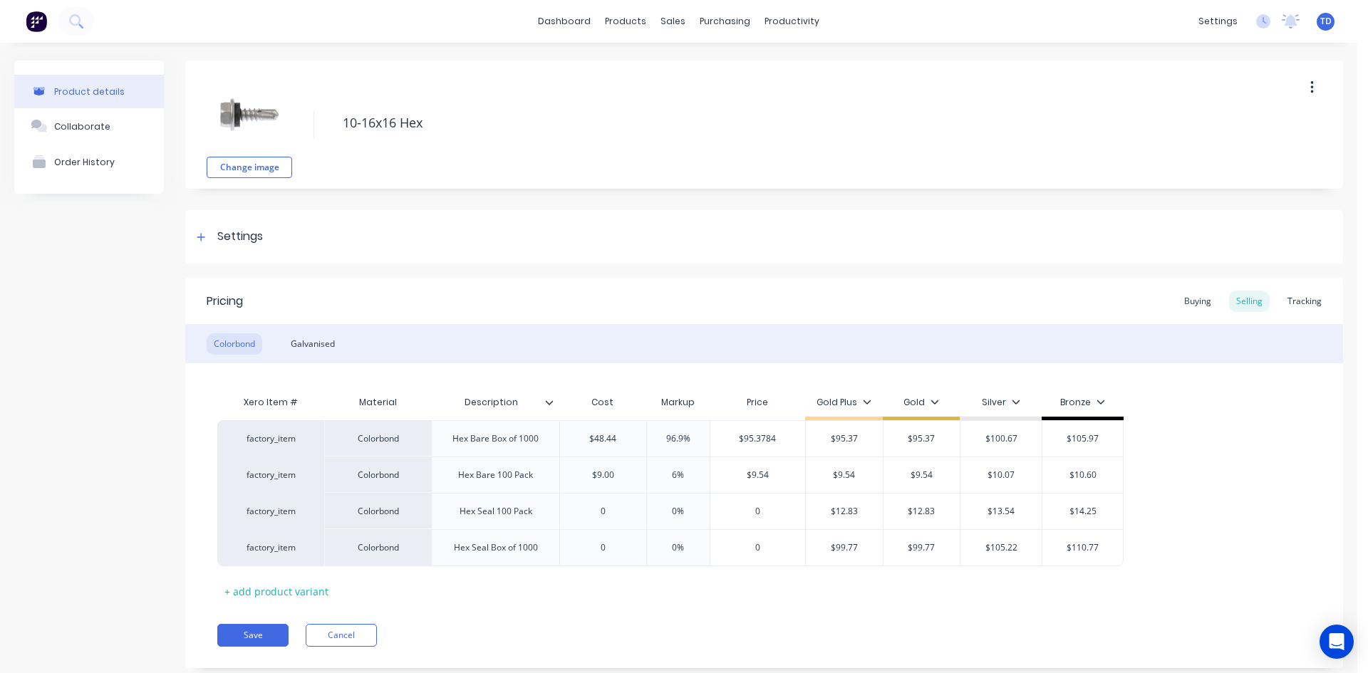
type input "$9.54"
type input "$10.07"
type input "$10.60"
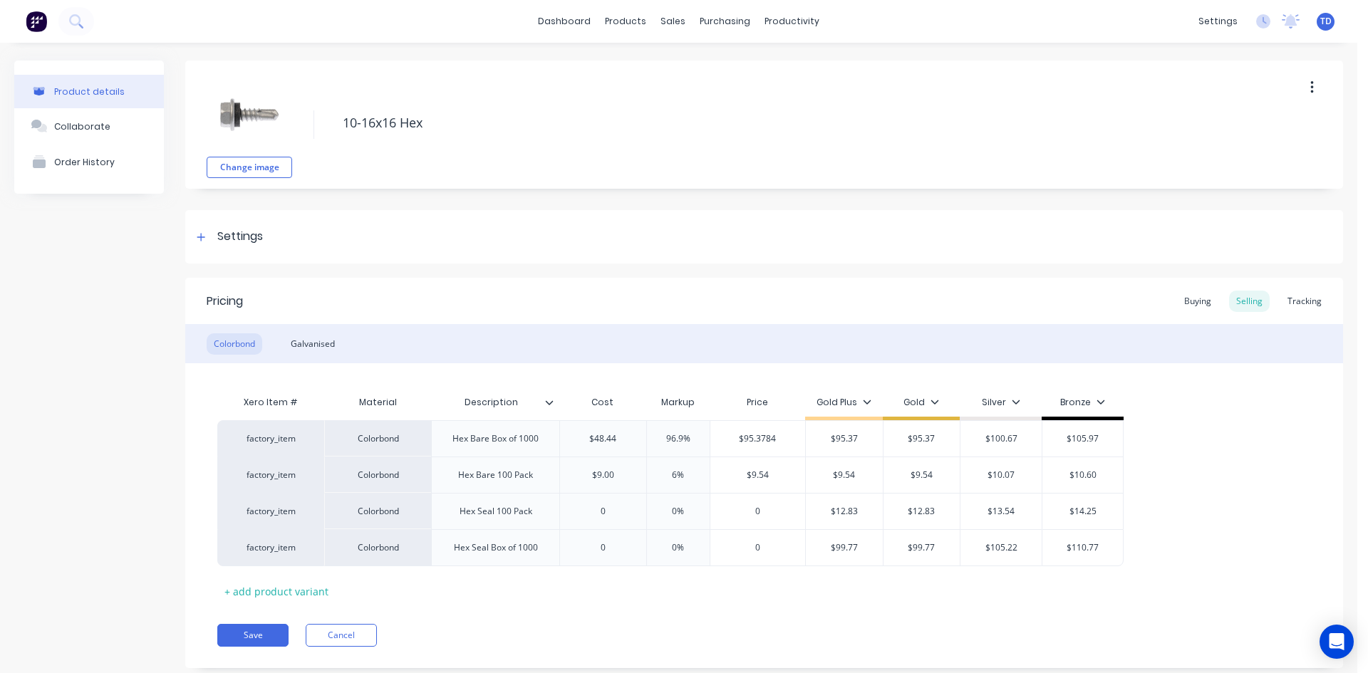
type input "0"
type input "0%"
type input "012.83"
type input "$12.83"
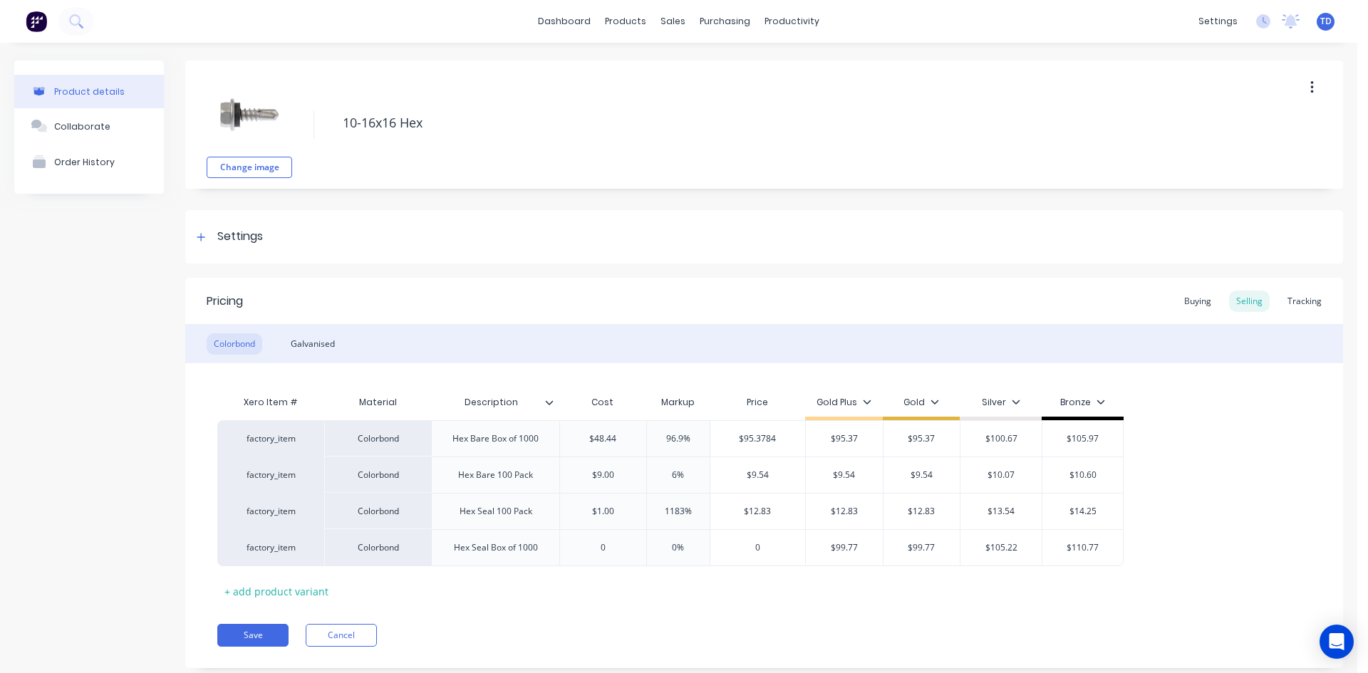
type input "$13.54"
type input "$14.25"
type input "0"
type input "0%"
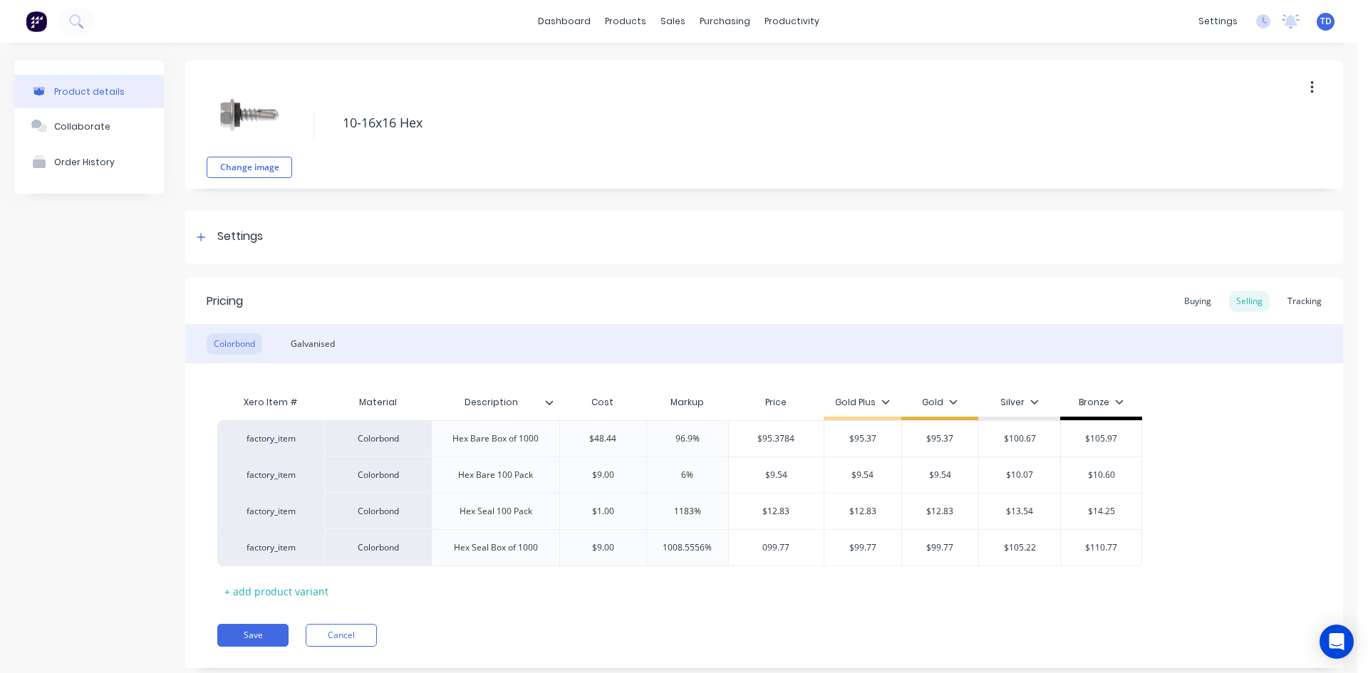
type input "099.77"
type input "$99.77"
click at [622, 474] on input "$9.00" at bounding box center [603, 475] width 86 height 13
type input "$6.603"
type input "$6.9993"
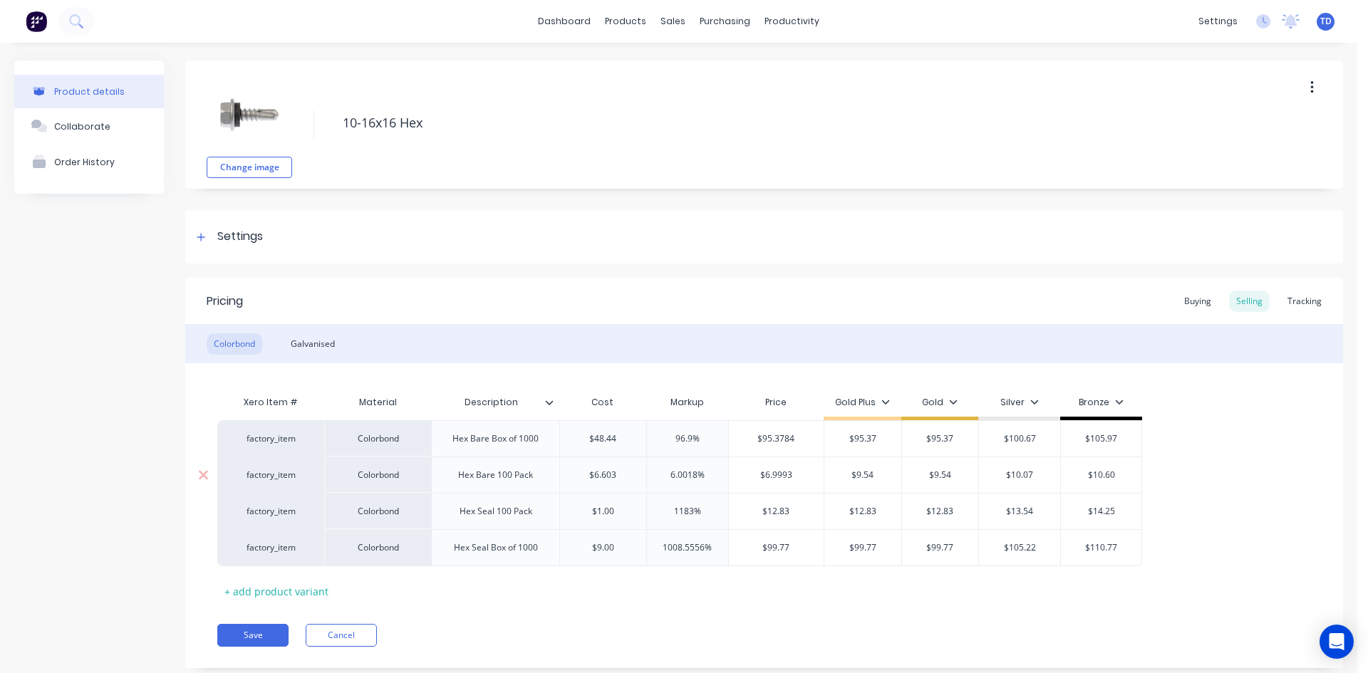
type input "6.0018%"
type input "9.54"
click at [813, 621] on div "Pricing Buying Selling Tracking Colorbond Galvanised Xero Item # Material Descr…" at bounding box center [764, 473] width 1158 height 390
click at [618, 511] on input "$1.00" at bounding box center [603, 511] width 86 height 13
type input "7.84"
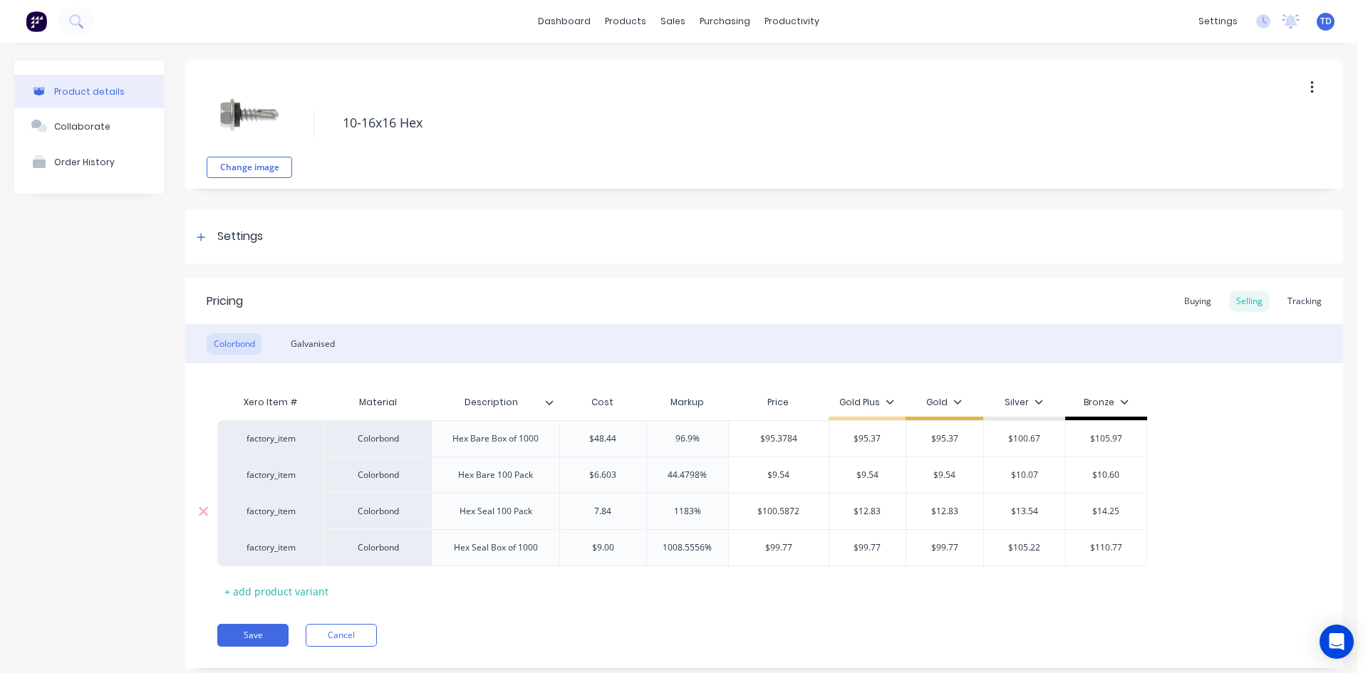
type input "1183%"
type input "1."
type input "-87.2449%"
type input "12.83"
click at [635, 591] on div "Xero Item # Material Description Cost Markup Price Gold Plus Gold Silver Bronze…" at bounding box center [763, 495] width 1093 height 214
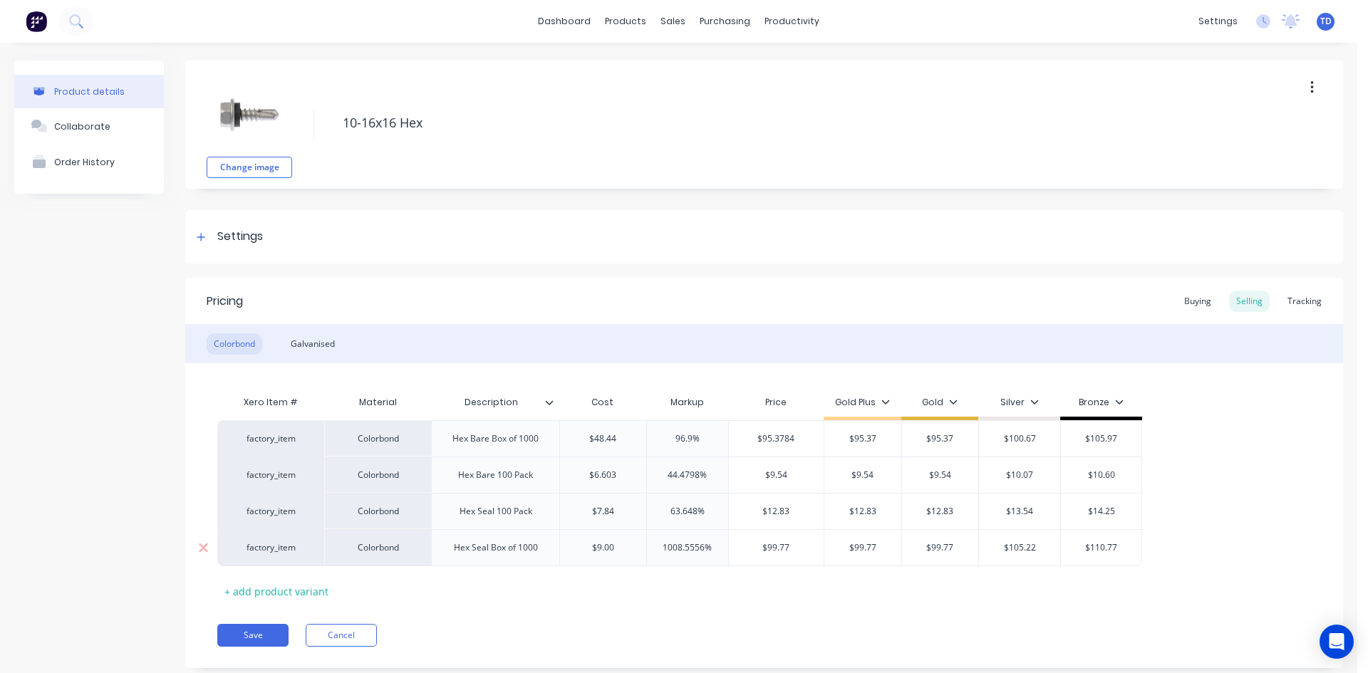
click at [614, 543] on input "$9.00" at bounding box center [603, 547] width 86 height 13
type input "52.84"
type input "1008.5556%"
type input "$52.84"
type input "99.77"
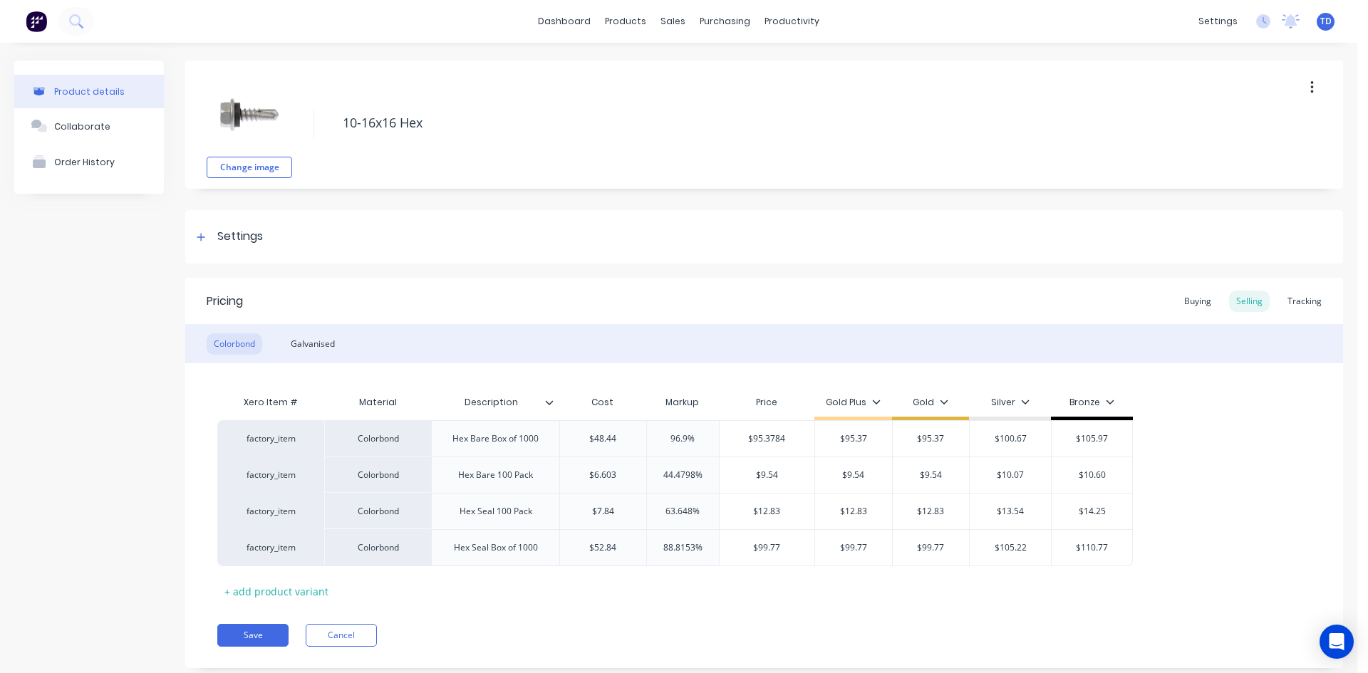
click at [649, 593] on div "Xero Item # Material Description Cost Markup Price Gold Plus Gold Silver Bronze…" at bounding box center [763, 495] width 1093 height 214
click at [256, 637] on button "Save" at bounding box center [252, 635] width 71 height 23
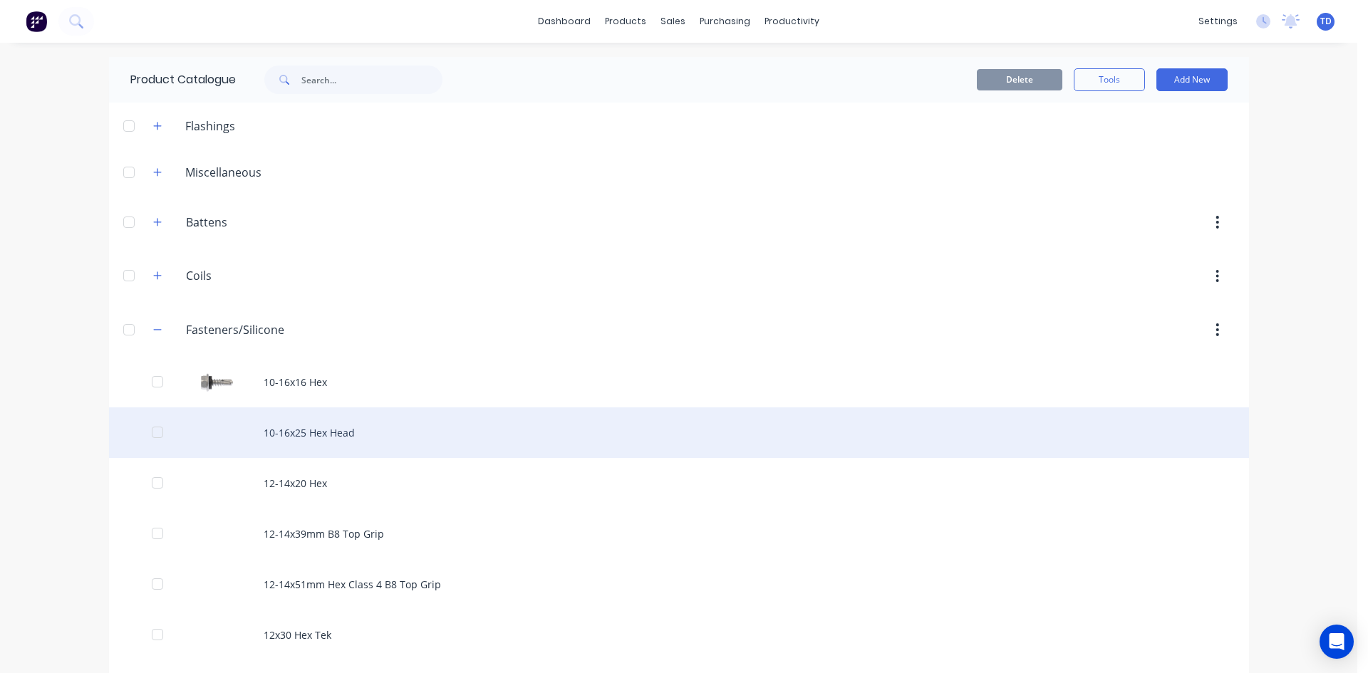
click at [326, 433] on div "10-16x25 Hex Head" at bounding box center [679, 432] width 1140 height 51
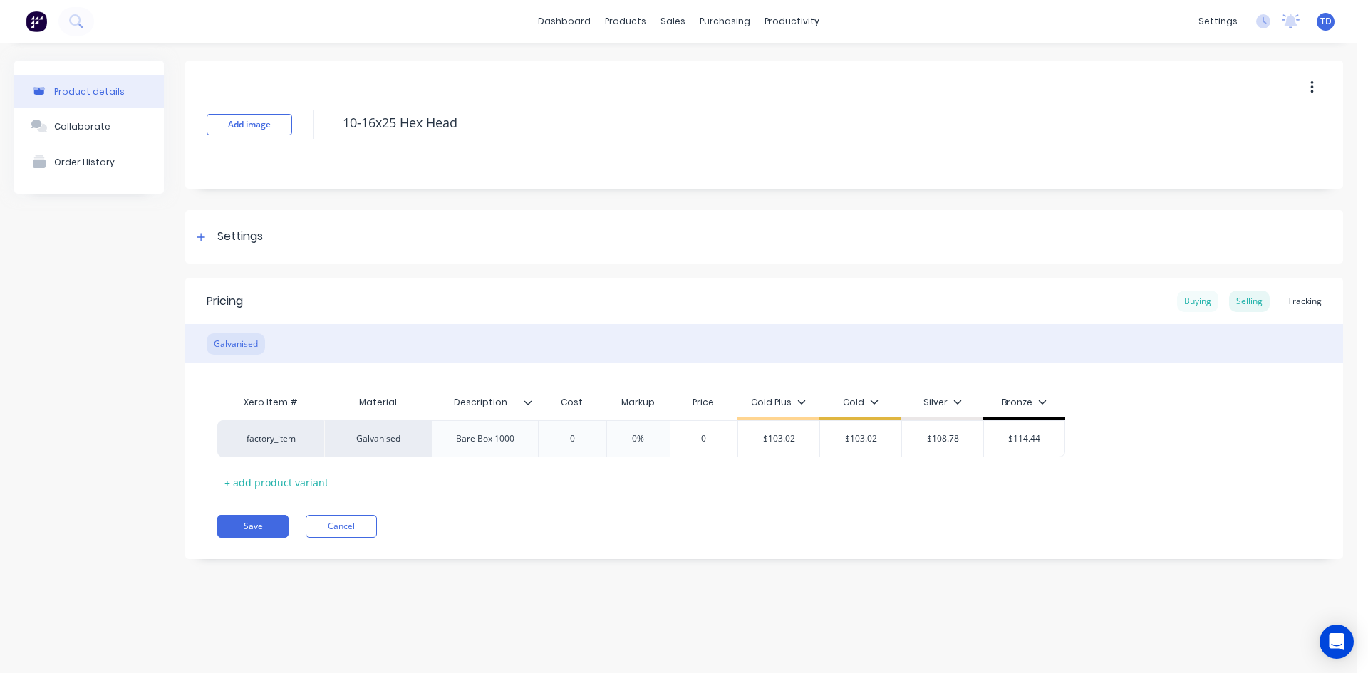
click at [1189, 298] on div "Buying" at bounding box center [1197, 301] width 41 height 21
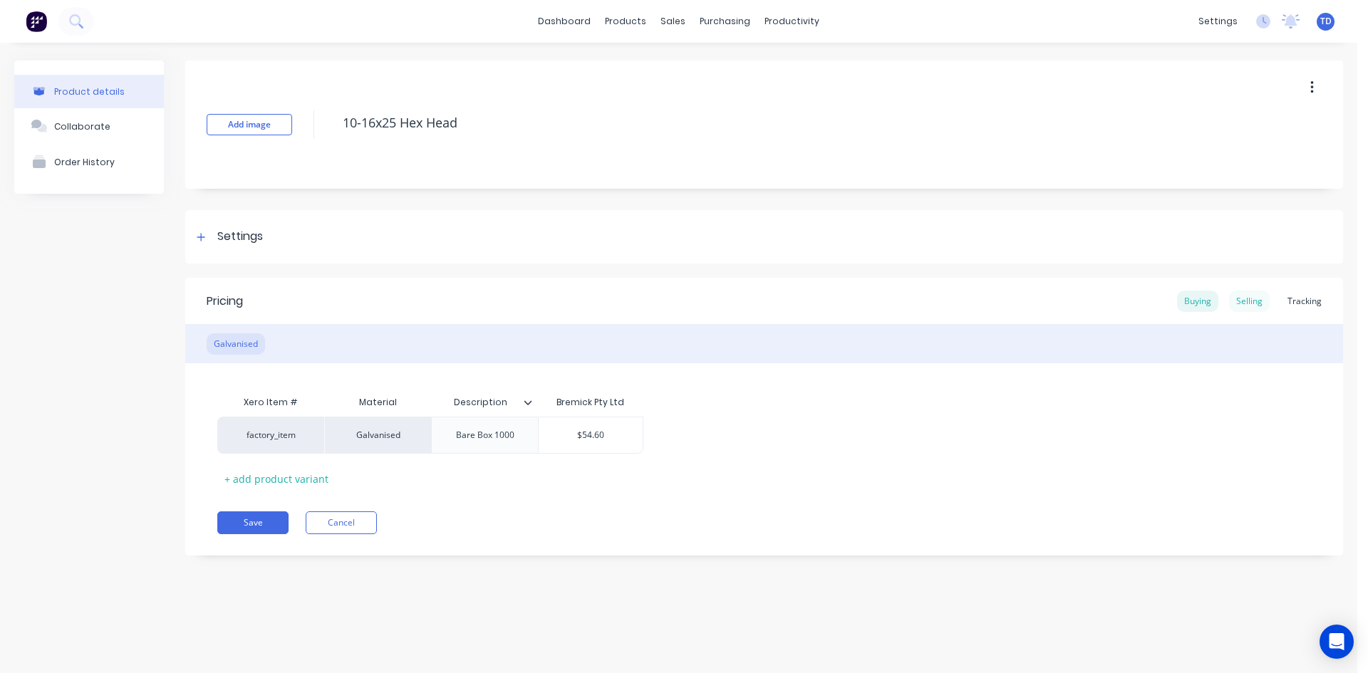
click at [1239, 301] on div "Selling" at bounding box center [1249, 301] width 41 height 21
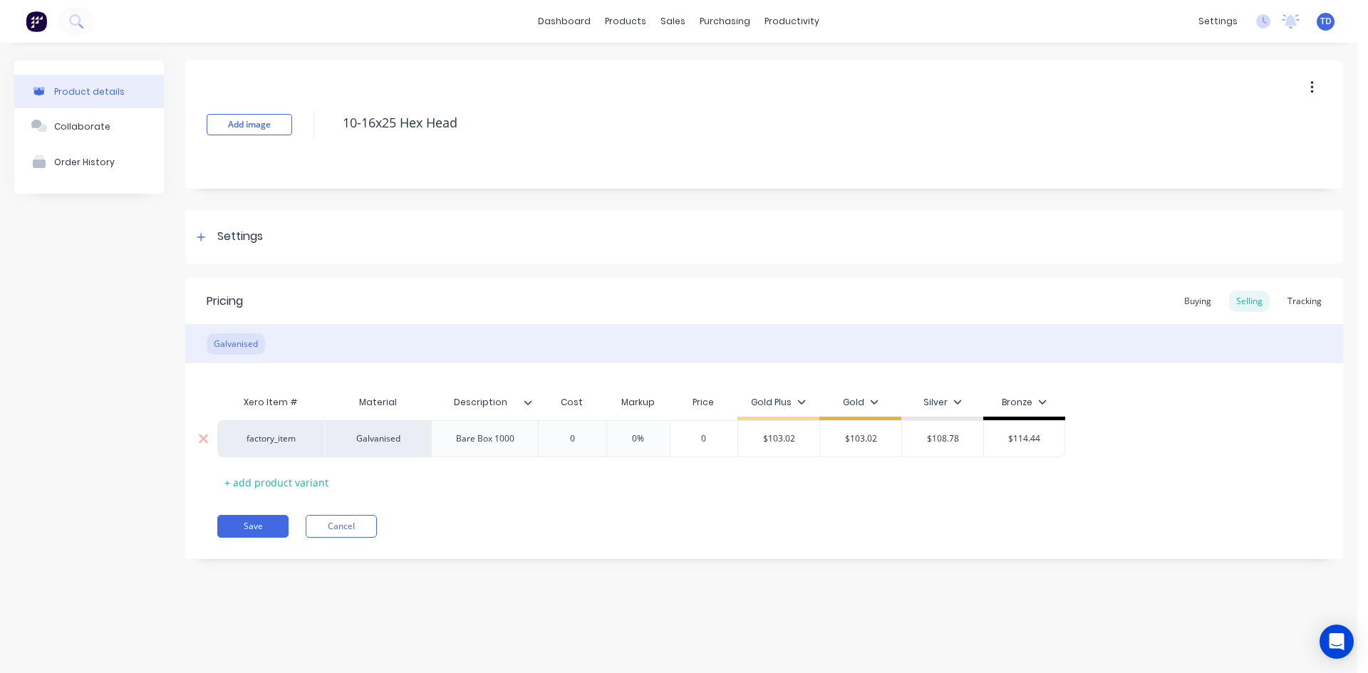
click at [589, 440] on input "0" at bounding box center [571, 438] width 71 height 13
type input "54.60"
type input "0%"
type input "$54.60"
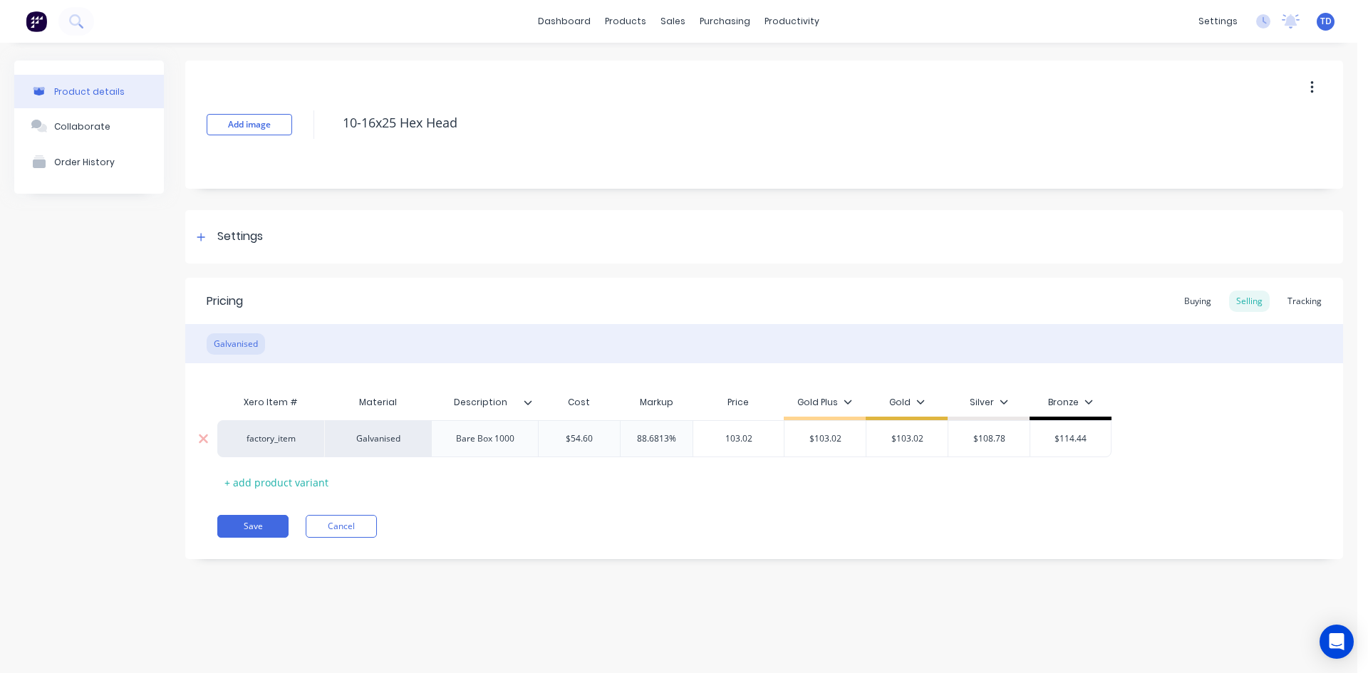
type input "103.02"
type input "$103.02"
click at [564, 499] on div "Pricing Buying Selling Tracking Galvanised Xero Item # Material Description Cos…" at bounding box center [764, 418] width 1158 height 281
click at [254, 522] on button "Save" at bounding box center [252, 526] width 71 height 23
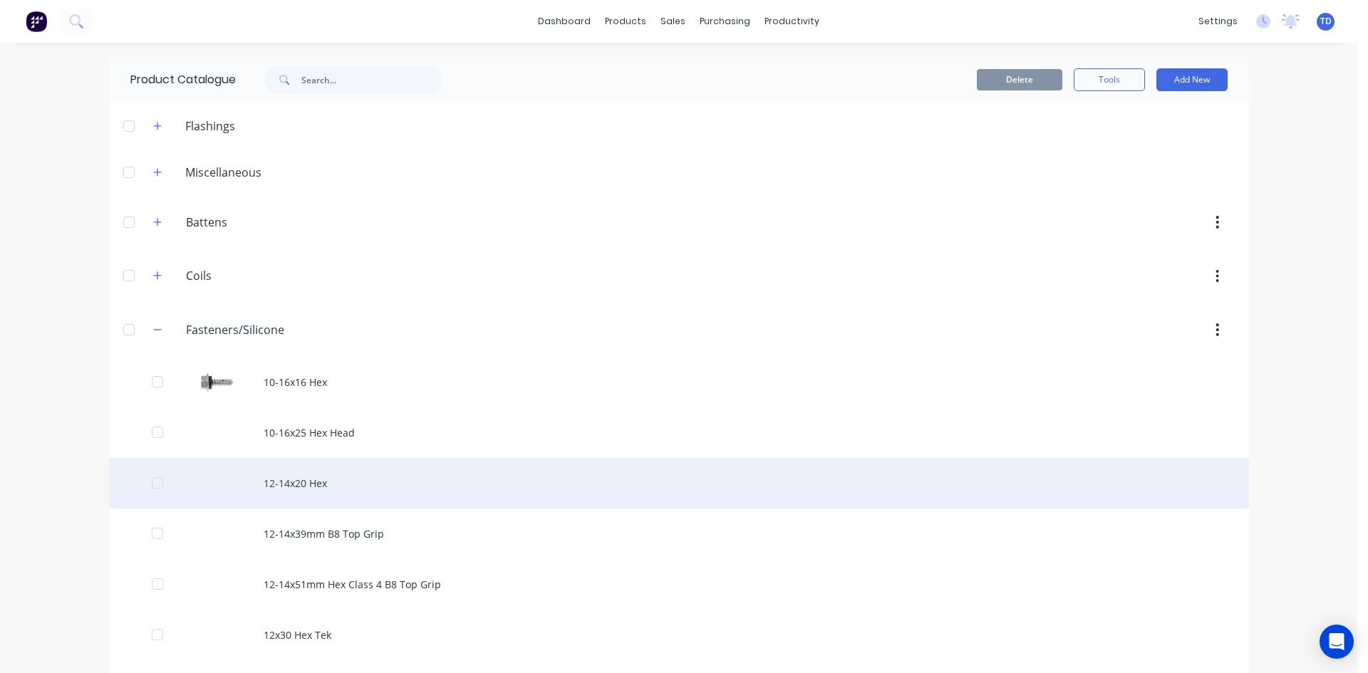
click at [289, 487] on div "12-14x20 Hex" at bounding box center [679, 483] width 1140 height 51
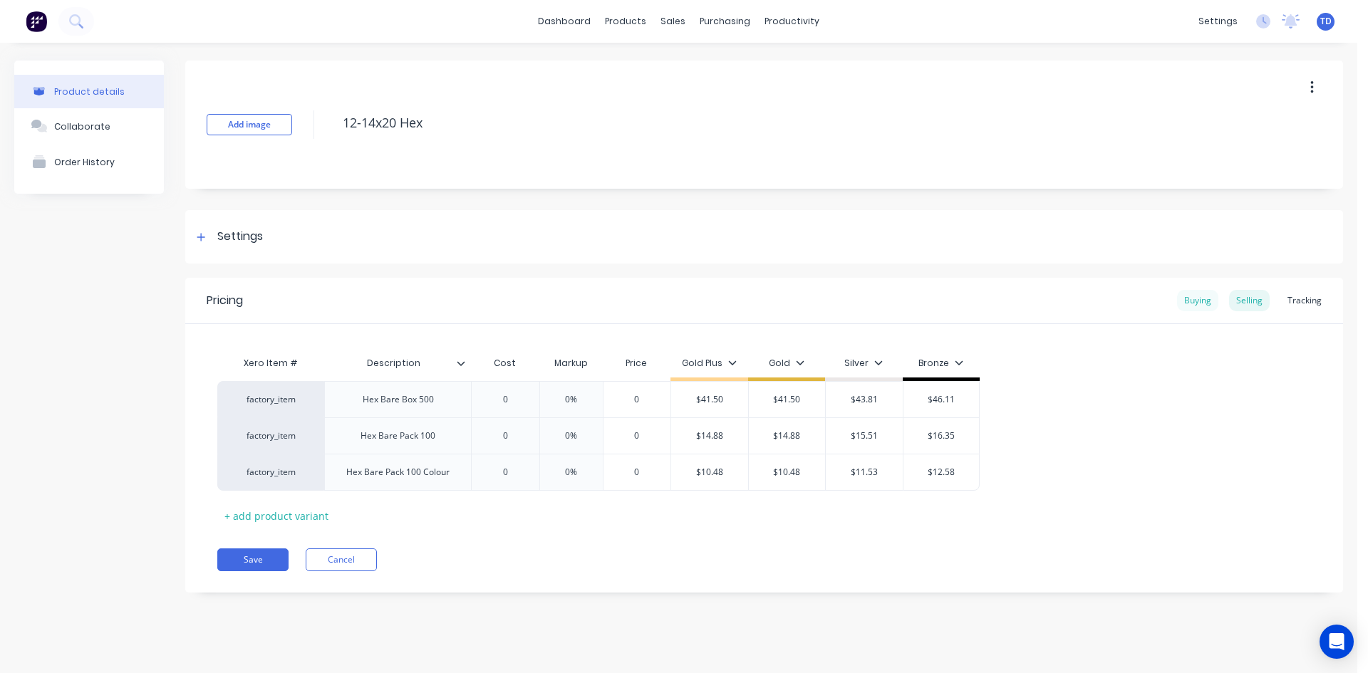
click at [1190, 306] on div "Buying" at bounding box center [1197, 300] width 41 height 21
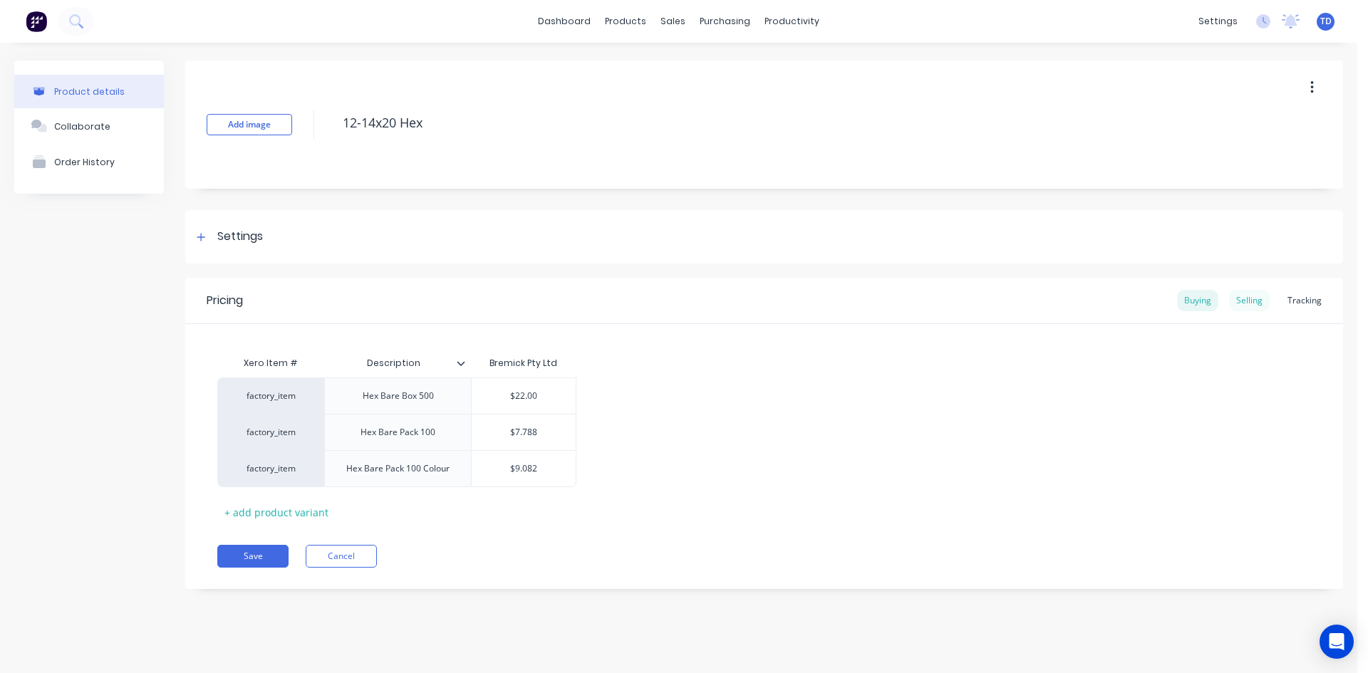
click at [1243, 305] on div "Selling" at bounding box center [1249, 300] width 41 height 21
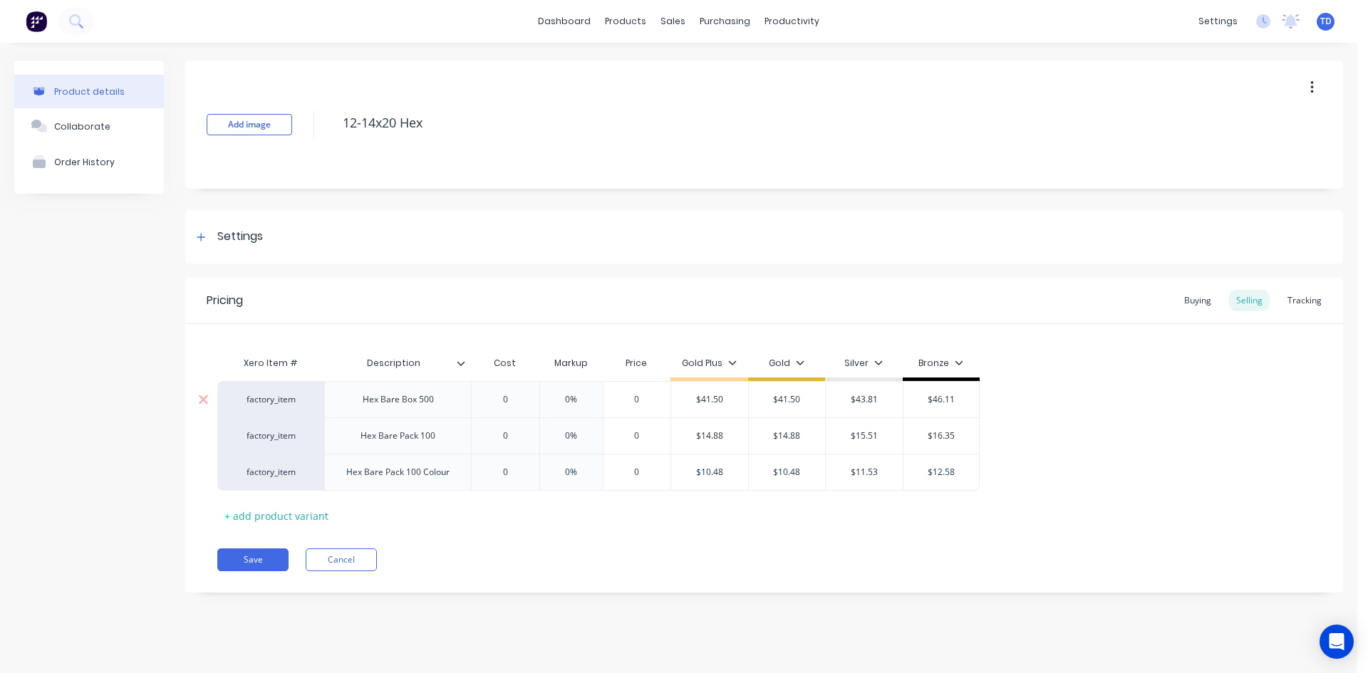
type input "0"
click at [518, 402] on input "0" at bounding box center [504, 399] width 71 height 13
type input "0%"
type input "22.00"
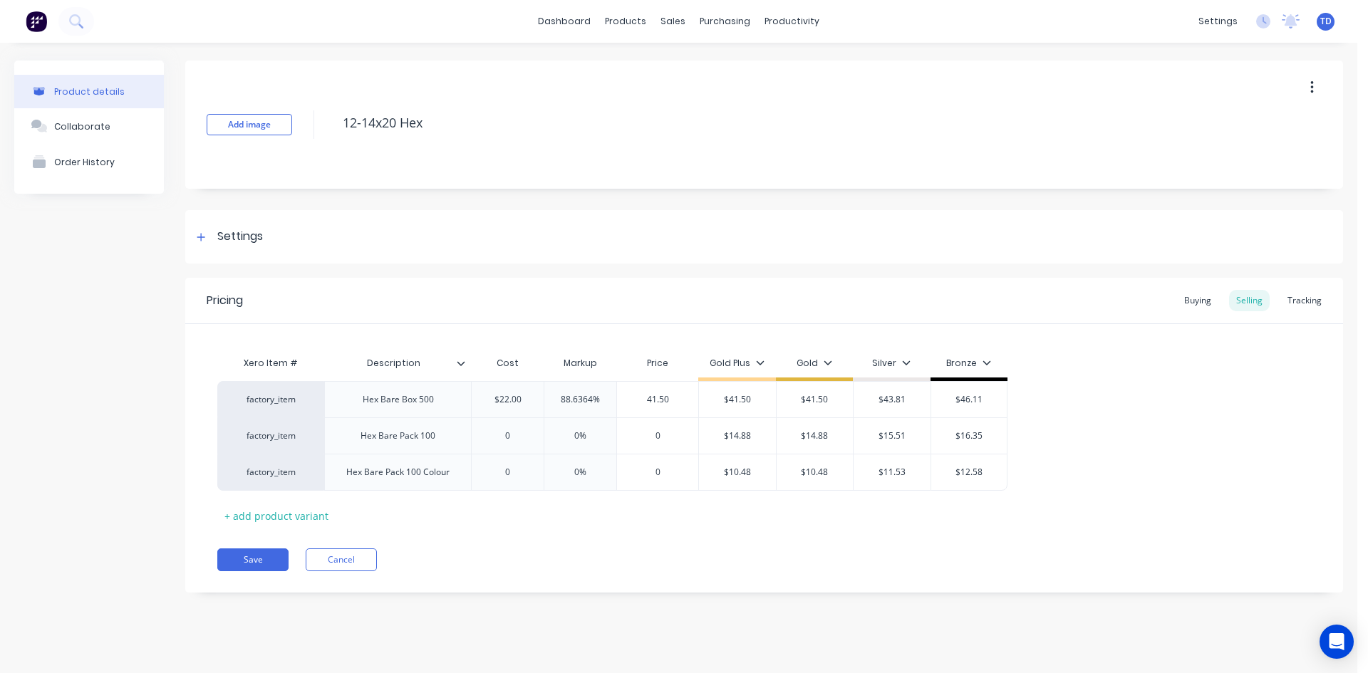
type input "41.50"
type input "$41.50"
type input "$43.81"
type input "$46.11"
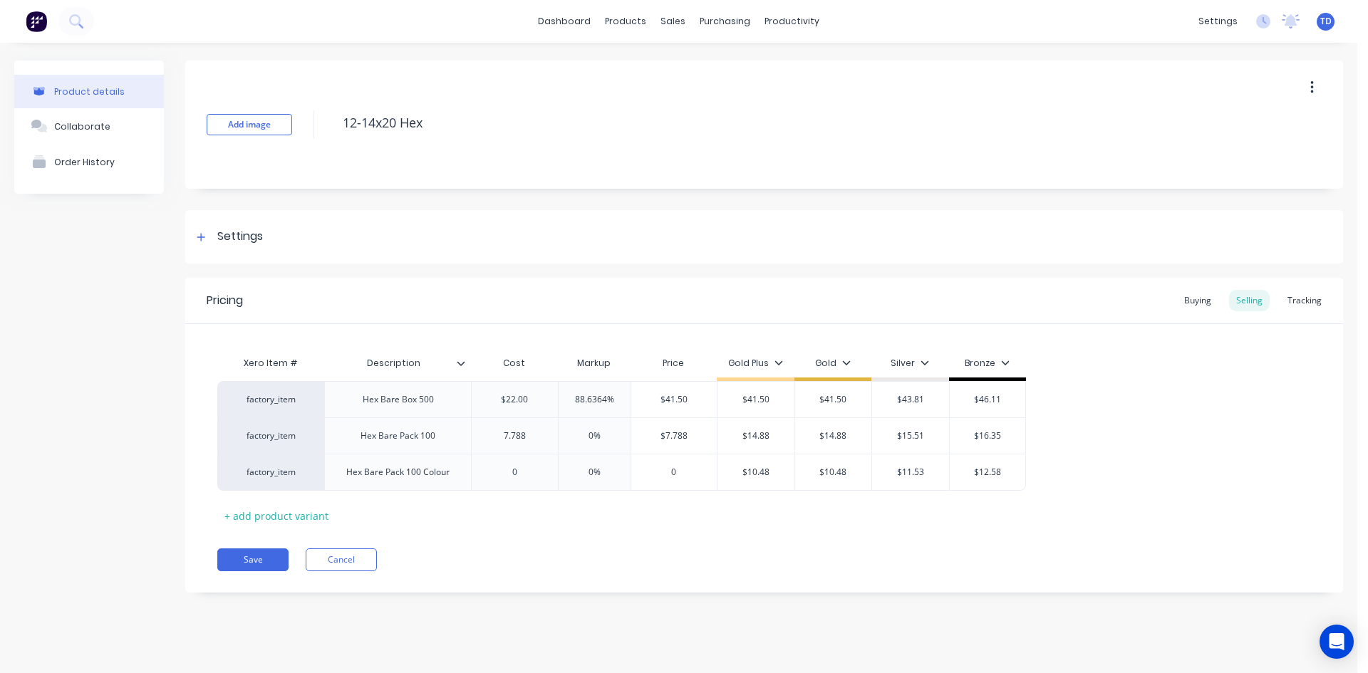
type input "7.788"
type input "0%"
type input "$7.788"
type input "14.88"
type input "$14.88"
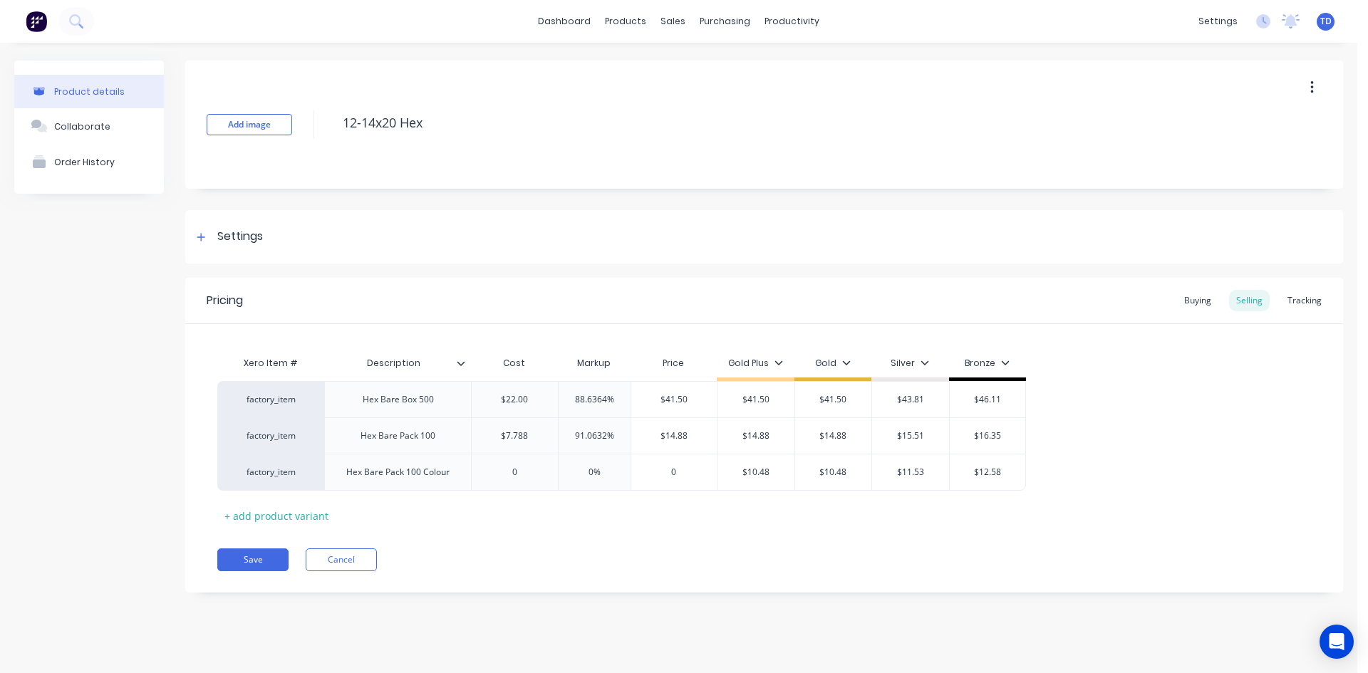
type input "$14.88"
type input "$15.51"
type input "$16.35"
type input "09.08"
type input "0%"
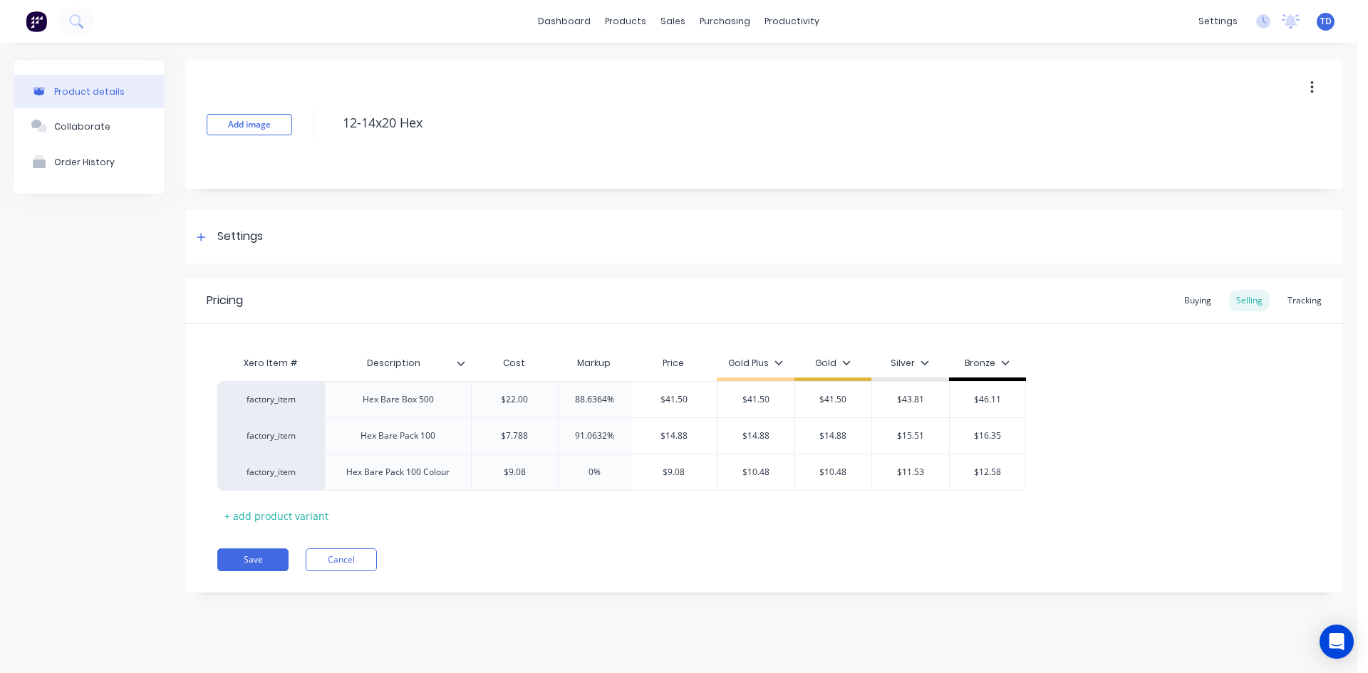
type input "$9.08"
type input "$10.48"
type input "10.48"
click at [246, 558] on button "Save" at bounding box center [252, 560] width 71 height 23
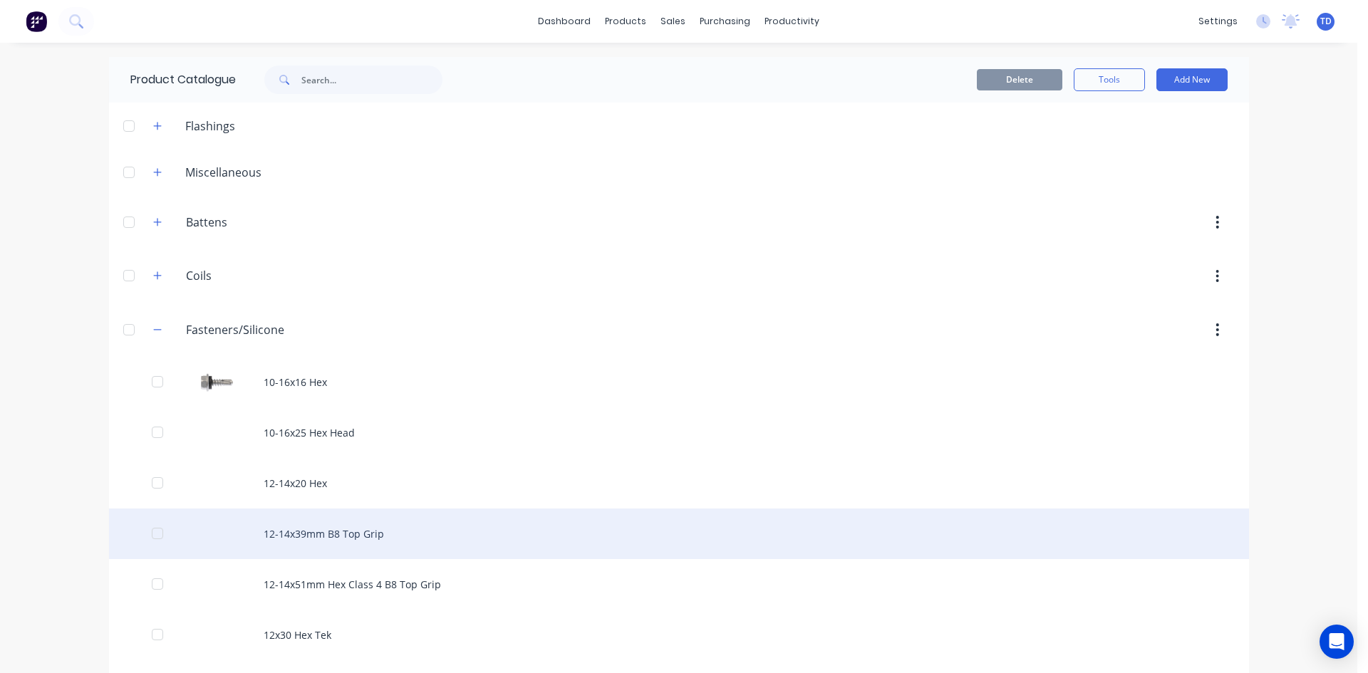
click at [283, 539] on div "12-14x39mm B8 Top Grip" at bounding box center [679, 534] width 1140 height 51
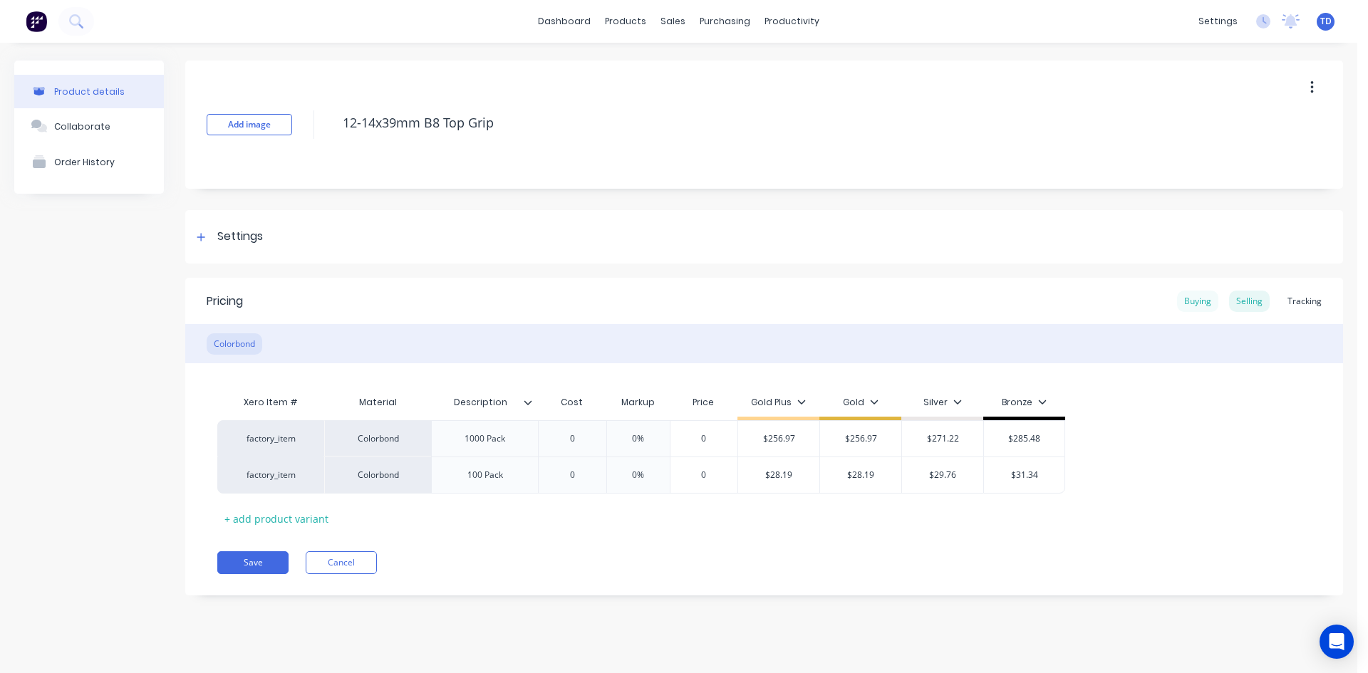
click at [1200, 306] on div "Buying" at bounding box center [1197, 301] width 41 height 21
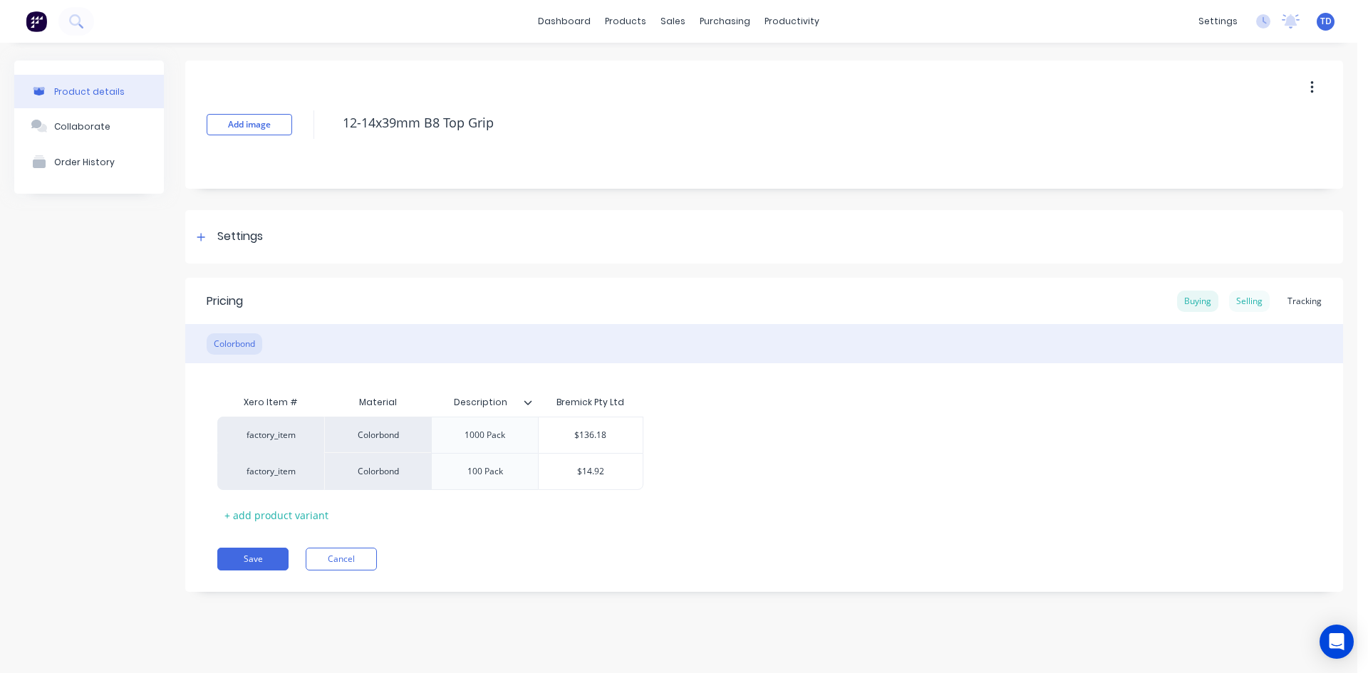
click at [1240, 304] on div "Selling" at bounding box center [1249, 301] width 41 height 21
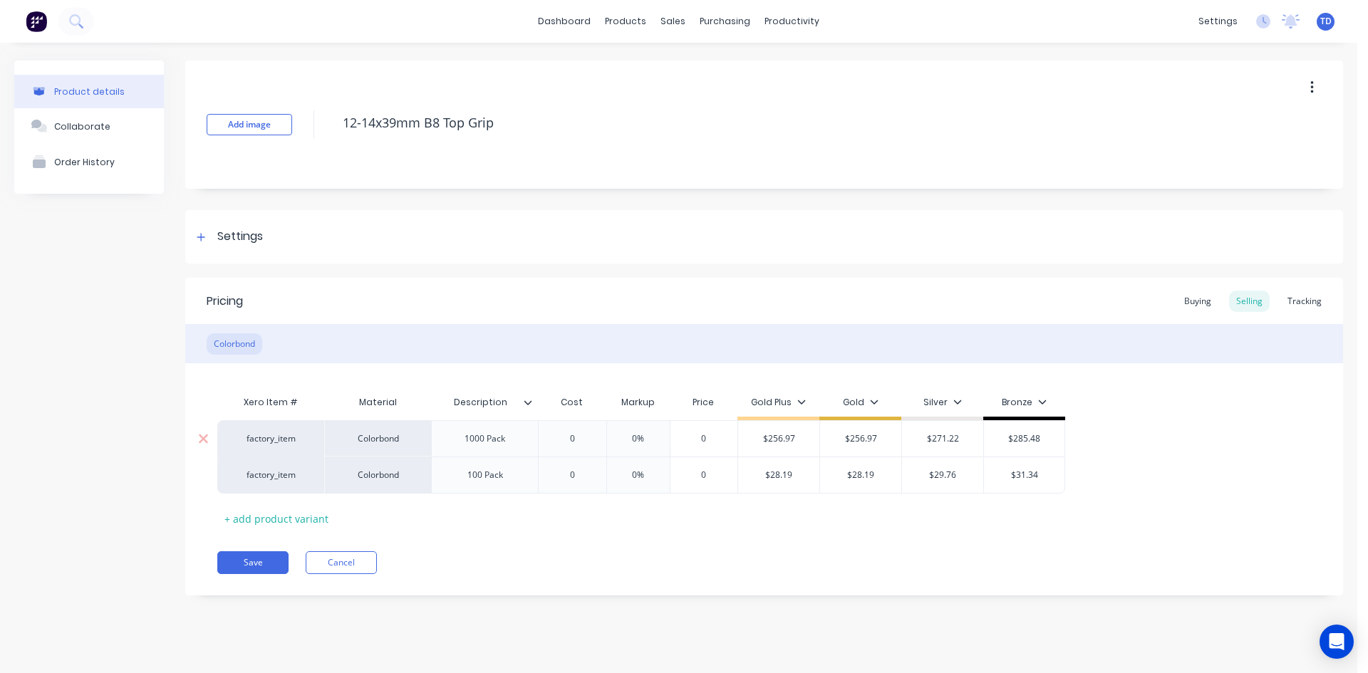
type input "0%"
click at [605, 436] on input "0%" at bounding box center [638, 438] width 71 height 13
click at [590, 432] on div "0" at bounding box center [571, 439] width 71 height 36
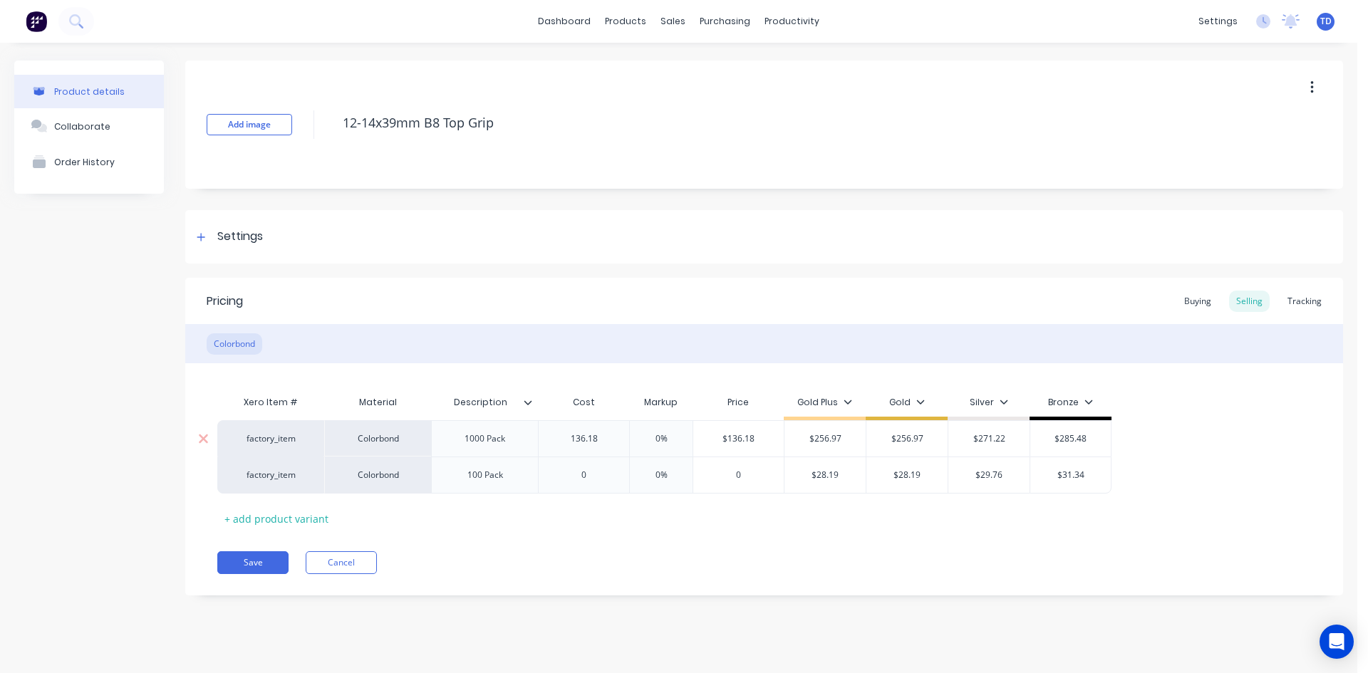
type input "136.18"
type input "256.97"
type input "$256.97"
type input "88.6988%"
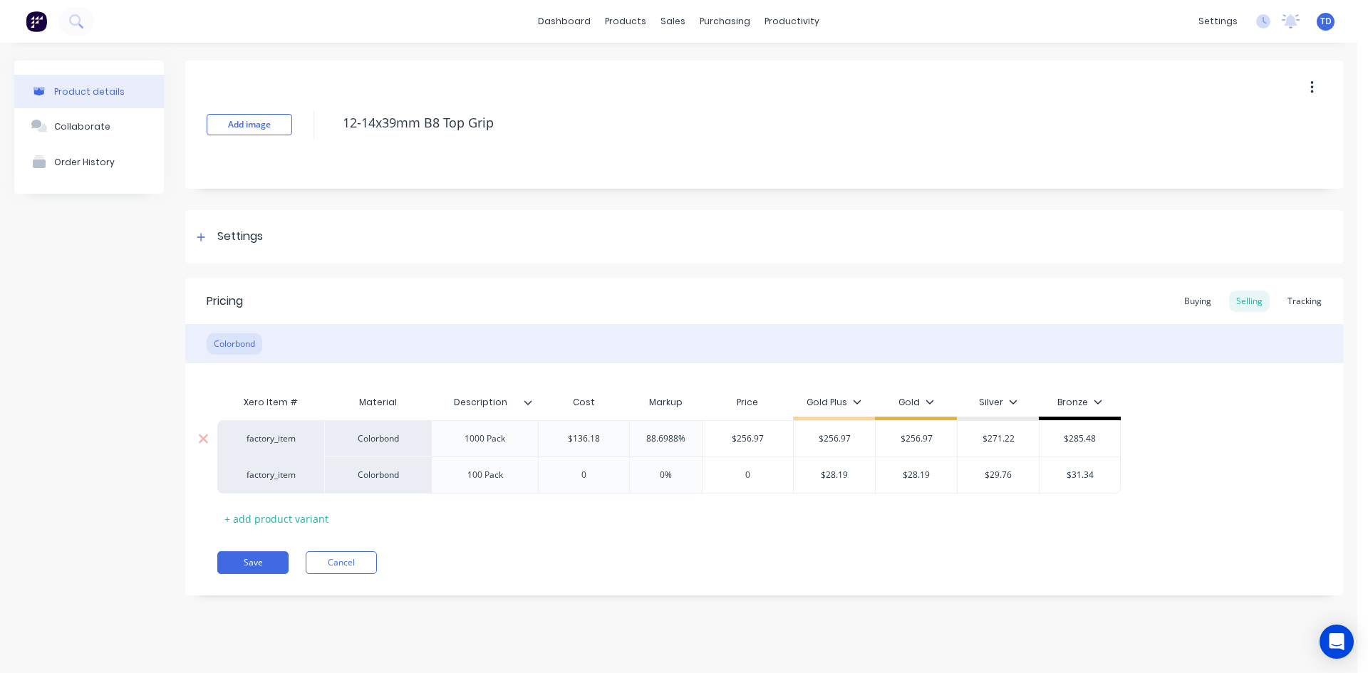
type input "$256.97"
type input "$271.22"
type input "$285.48"
type input "14.92"
type input "0%"
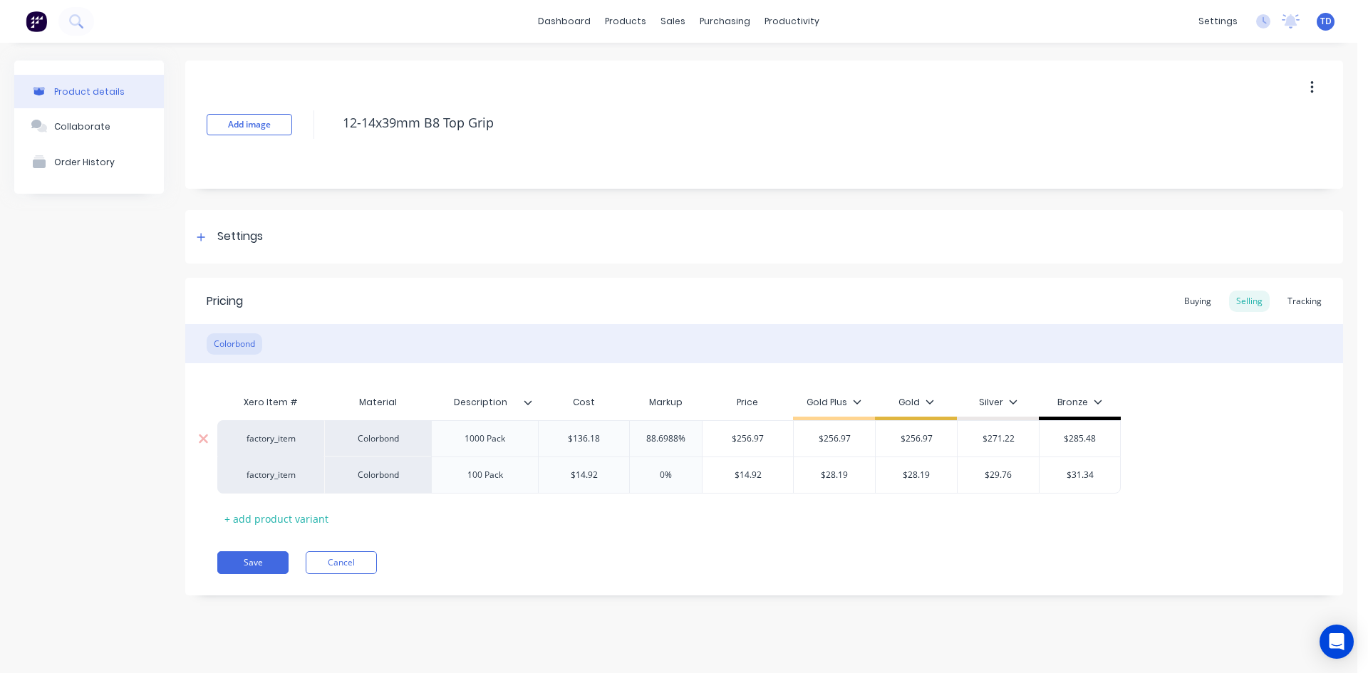
type input "$14.92"
type input "28.19"
type input "$28.19"
click at [256, 565] on button "Save" at bounding box center [252, 562] width 71 height 23
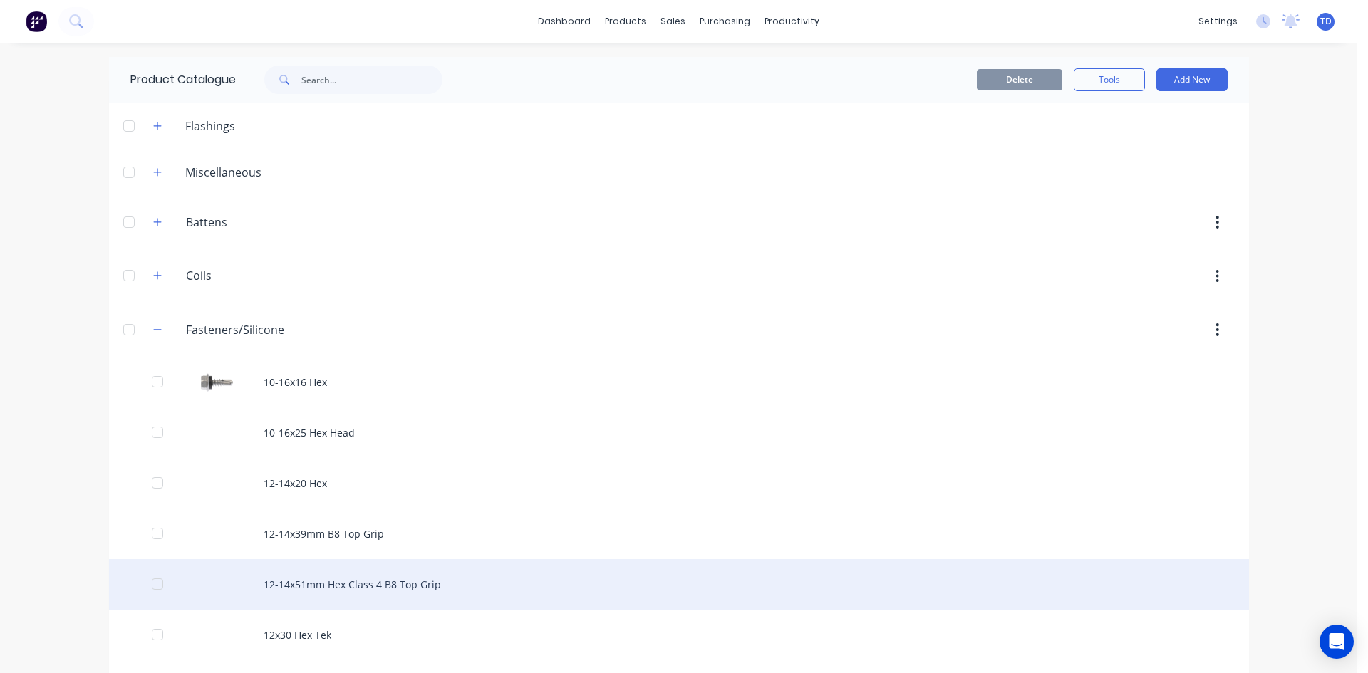
click at [294, 586] on div "12-14x51mm Hex Class 4 B8 Top Grip" at bounding box center [679, 584] width 1140 height 51
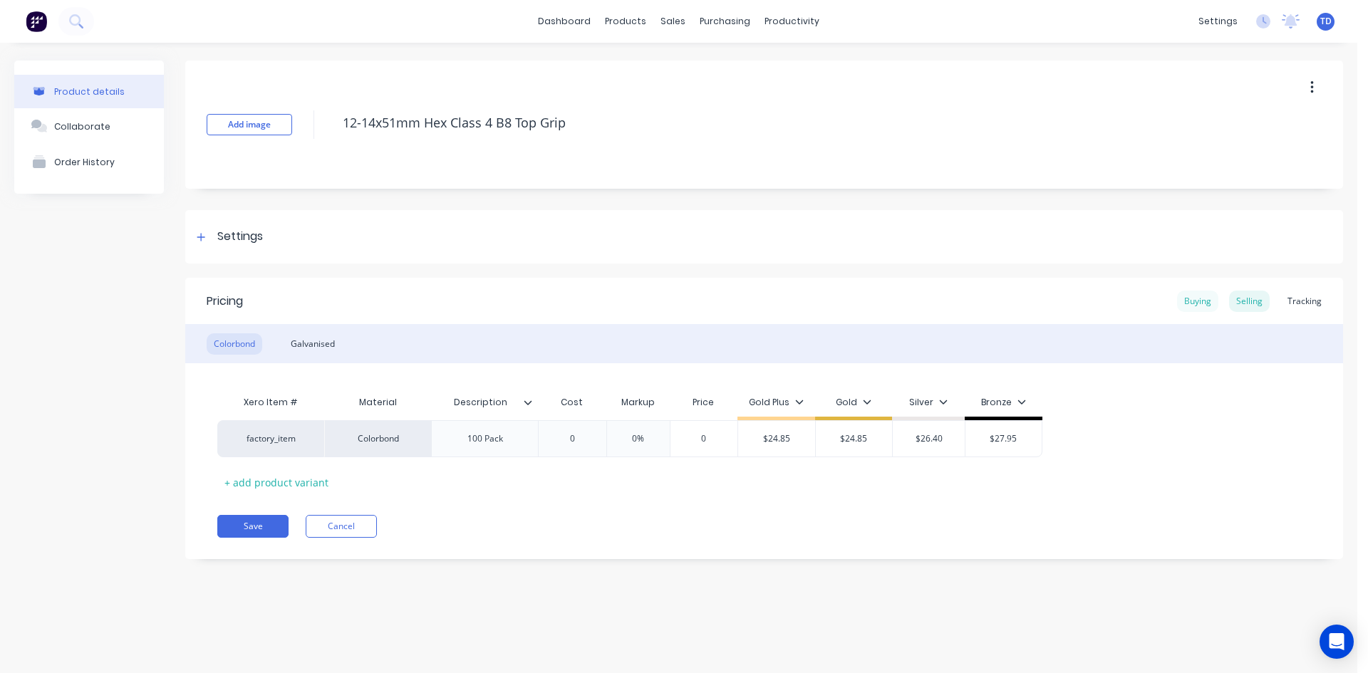
click at [1194, 300] on div "Buying" at bounding box center [1197, 301] width 41 height 21
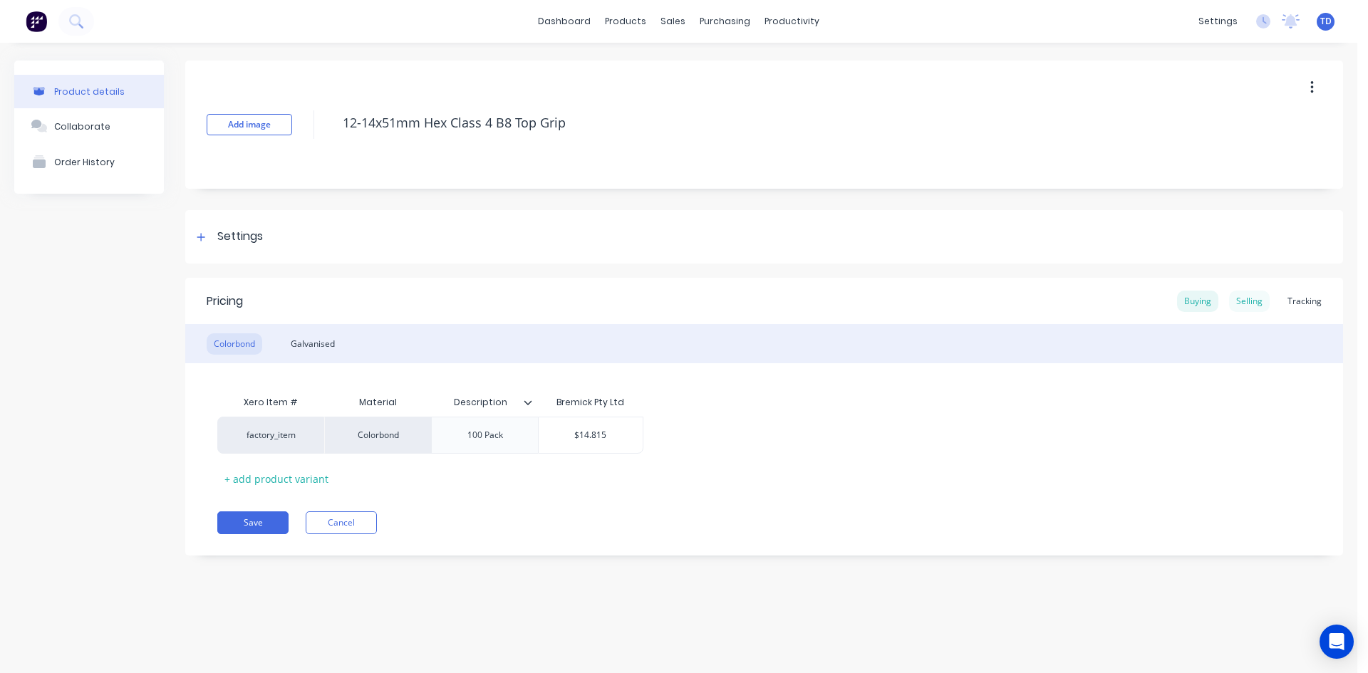
click at [1247, 300] on div "Selling" at bounding box center [1249, 301] width 41 height 21
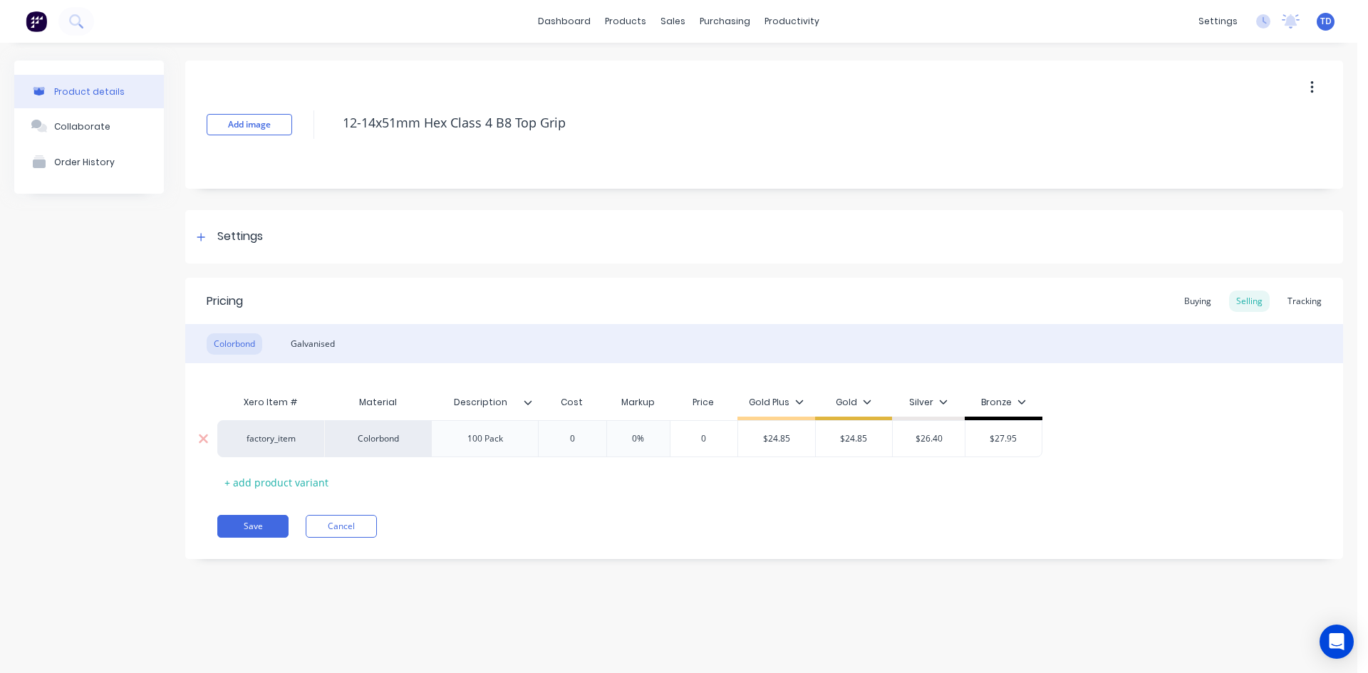
click at [588, 446] on div "0" at bounding box center [571, 439] width 71 height 36
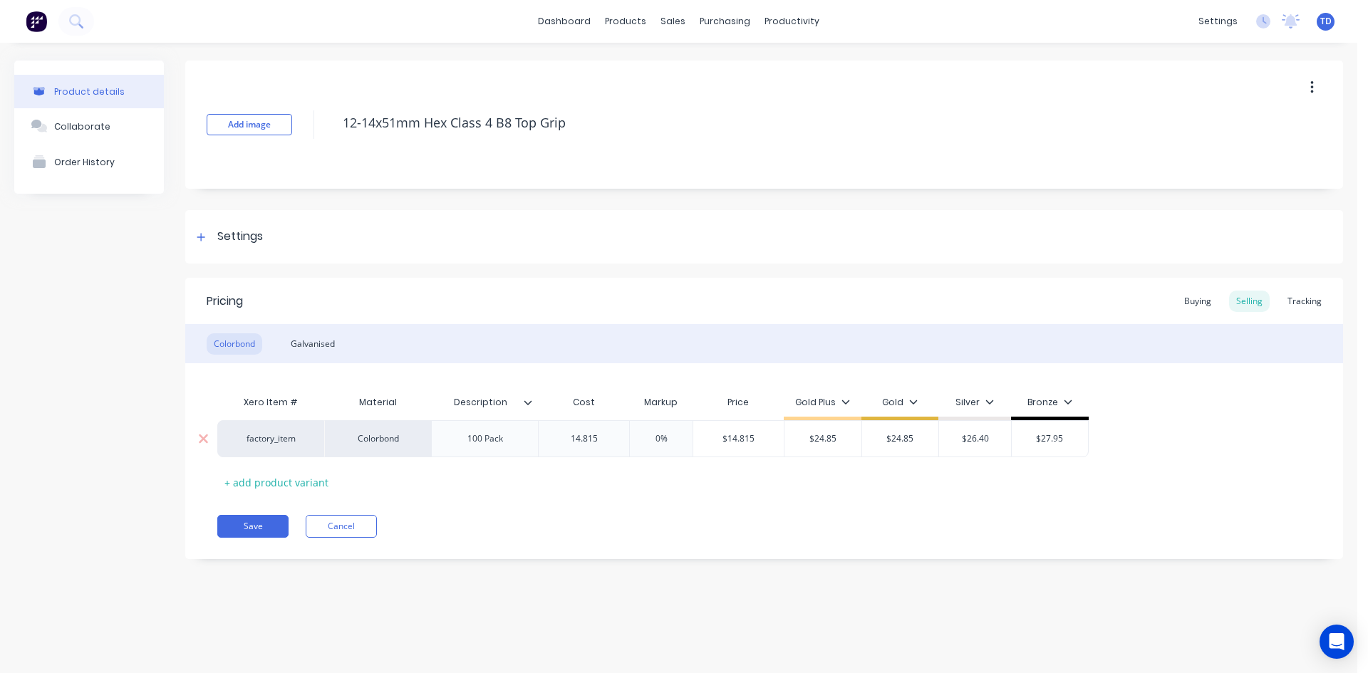
type input "14.815"
type input "0%"
type input "24.85"
type input "$24.85"
click at [239, 521] on button "Save" at bounding box center [252, 526] width 71 height 23
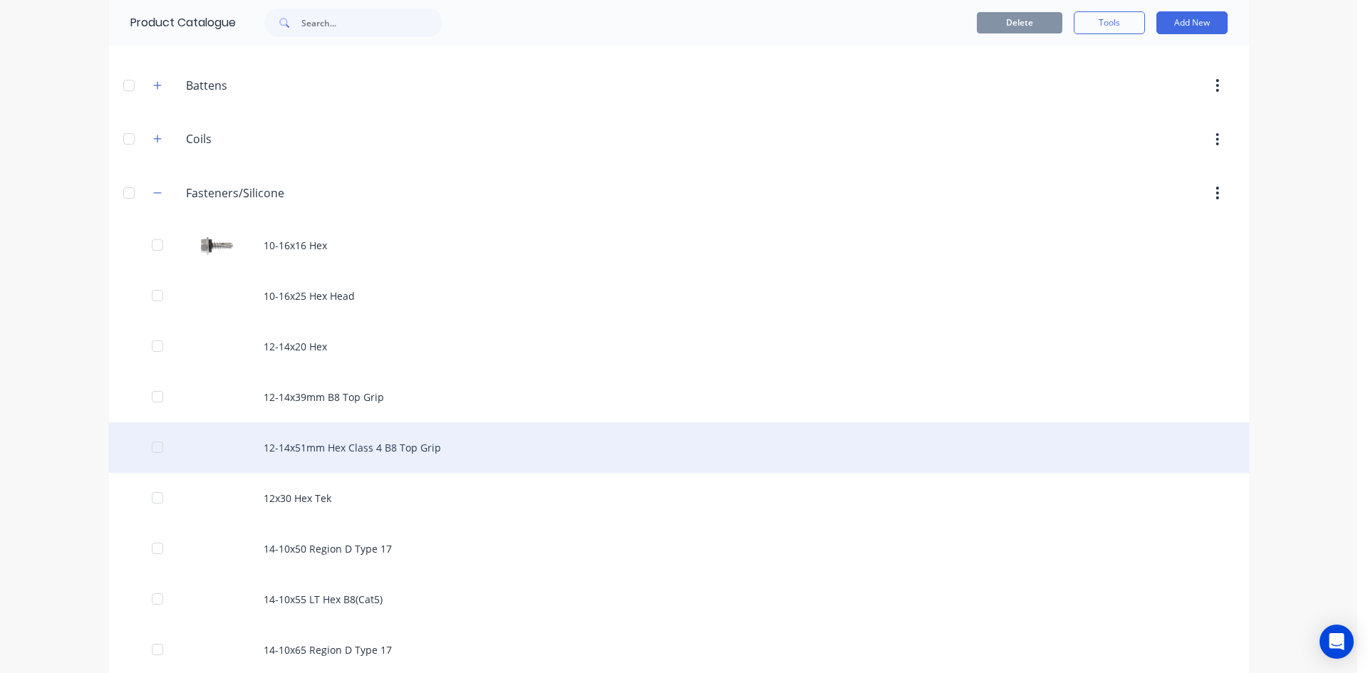
scroll to position [142, 0]
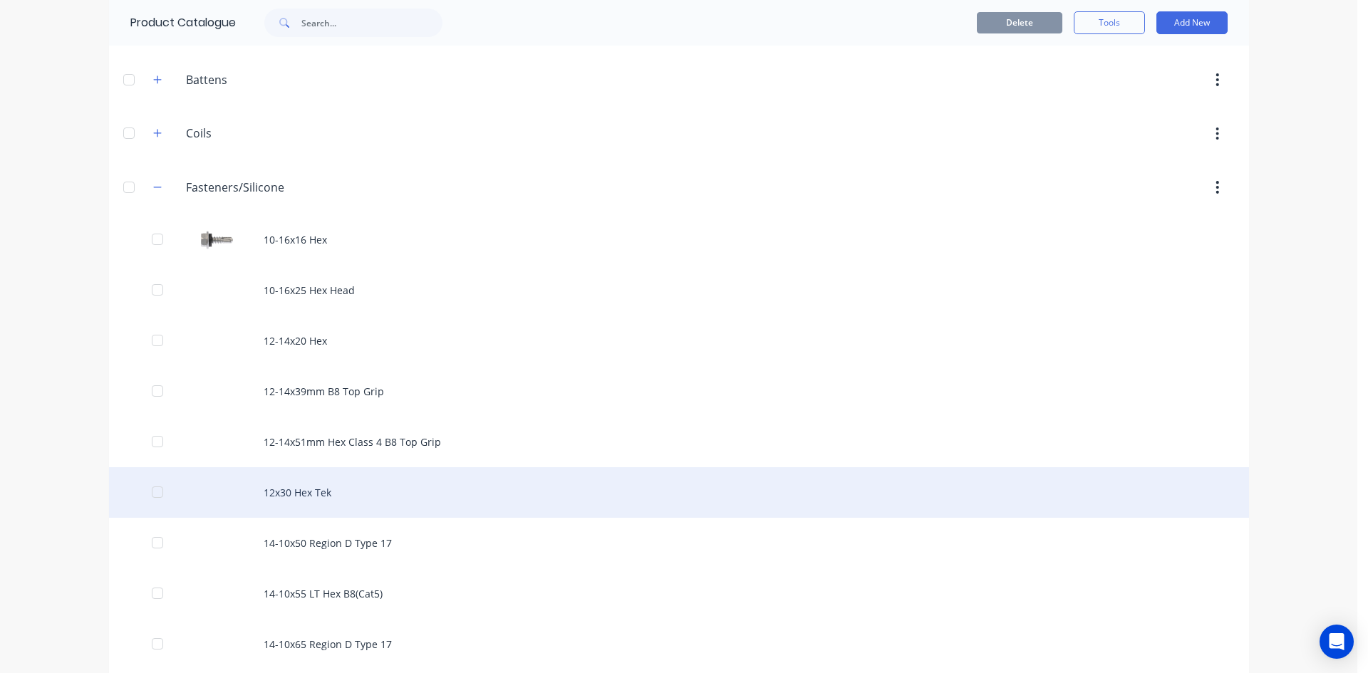
click at [290, 502] on div "12x30 Hex Tek" at bounding box center [679, 492] width 1140 height 51
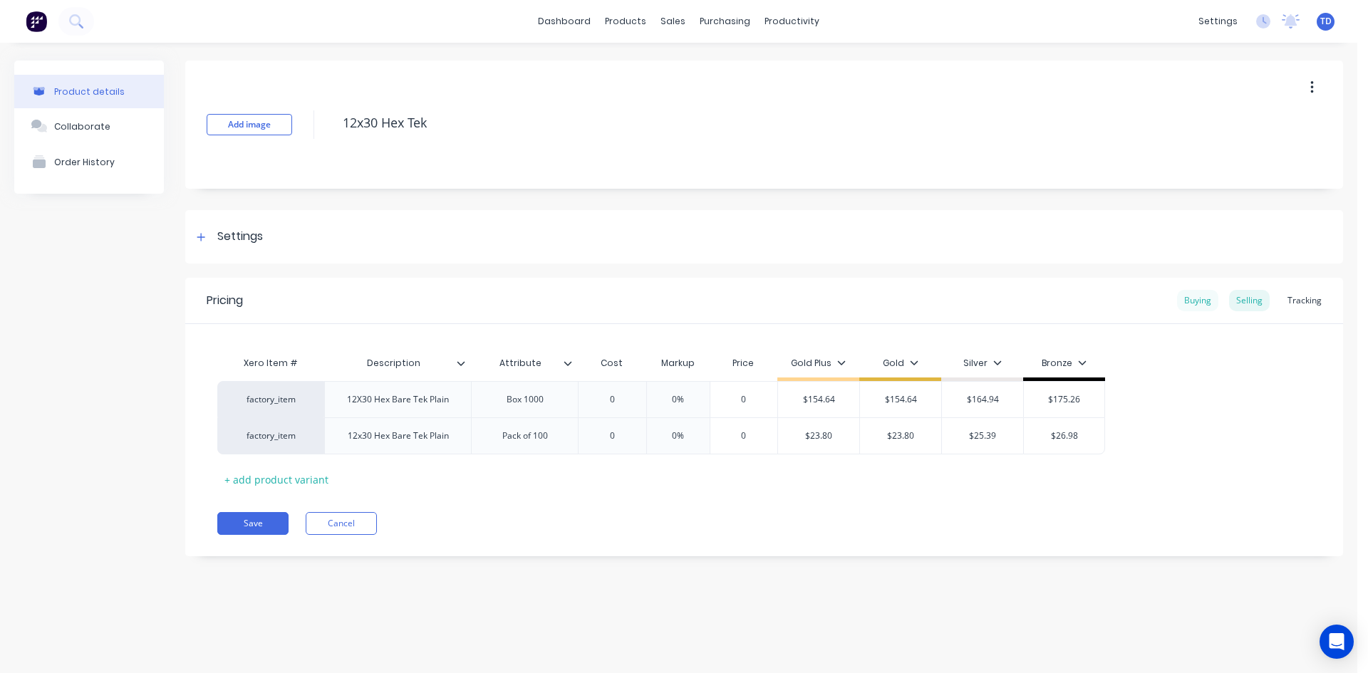
click at [1200, 303] on div "Buying" at bounding box center [1197, 300] width 41 height 21
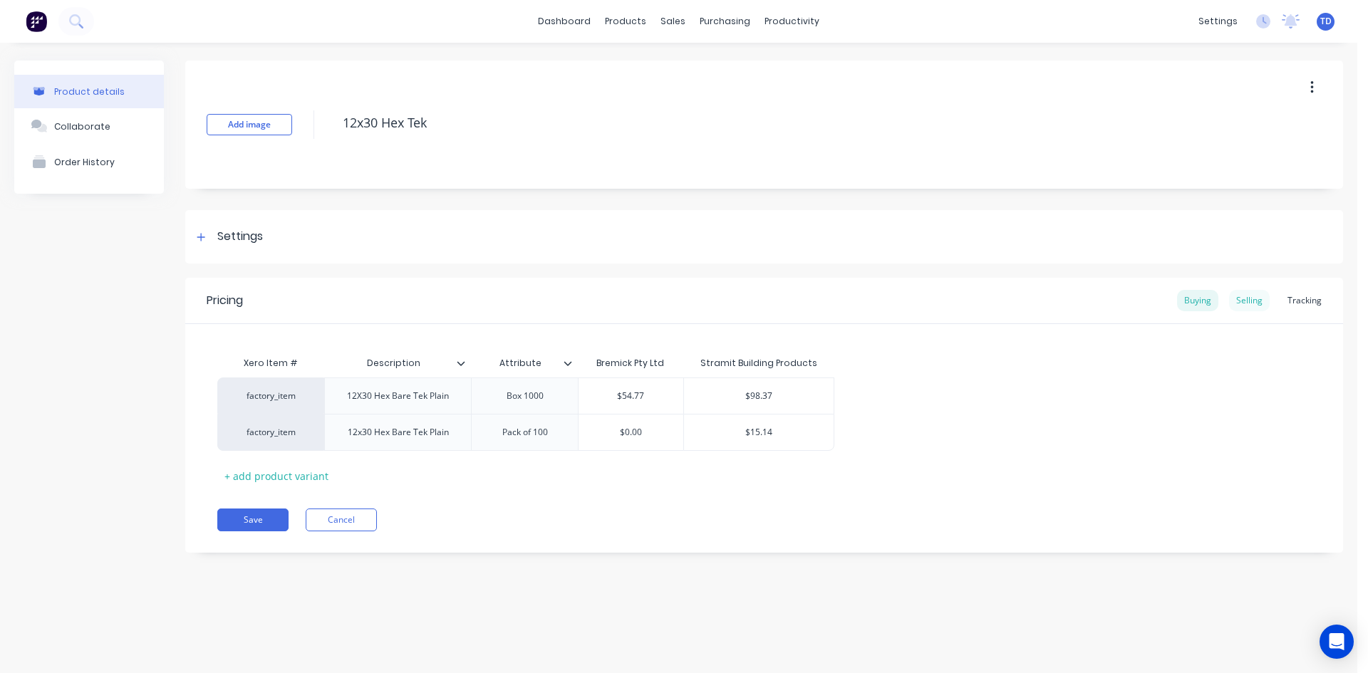
click at [1248, 303] on div "Selling" at bounding box center [1249, 300] width 41 height 21
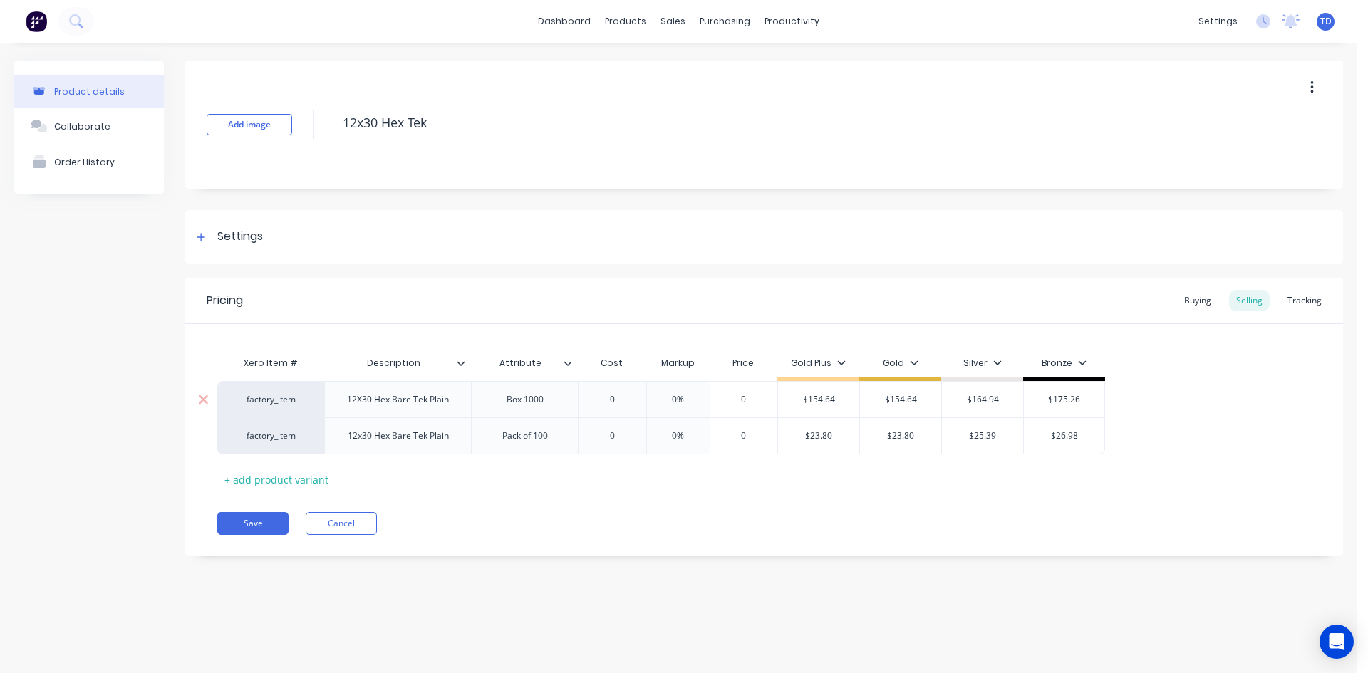
click at [618, 403] on input "0" at bounding box center [611, 399] width 71 height 13
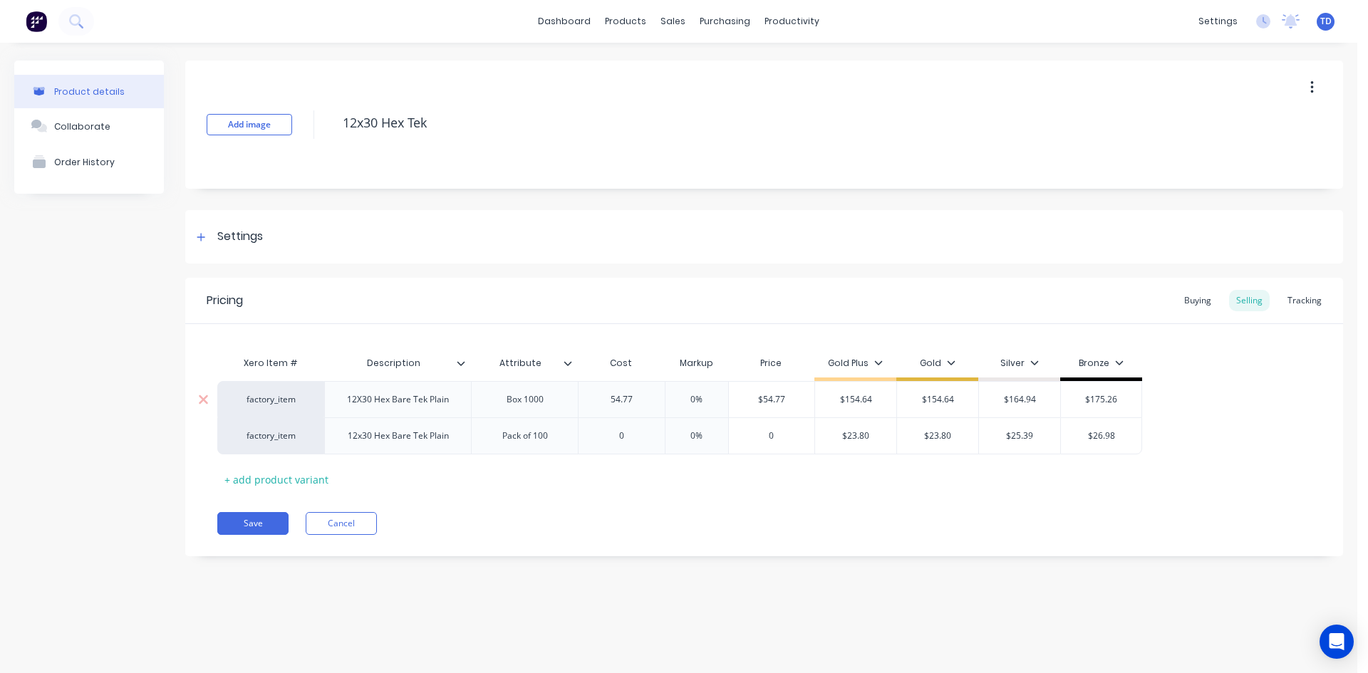
type input "54.77"
type input "0%"
type input "$54.77"
type input "$154.64"
type input "154.64"
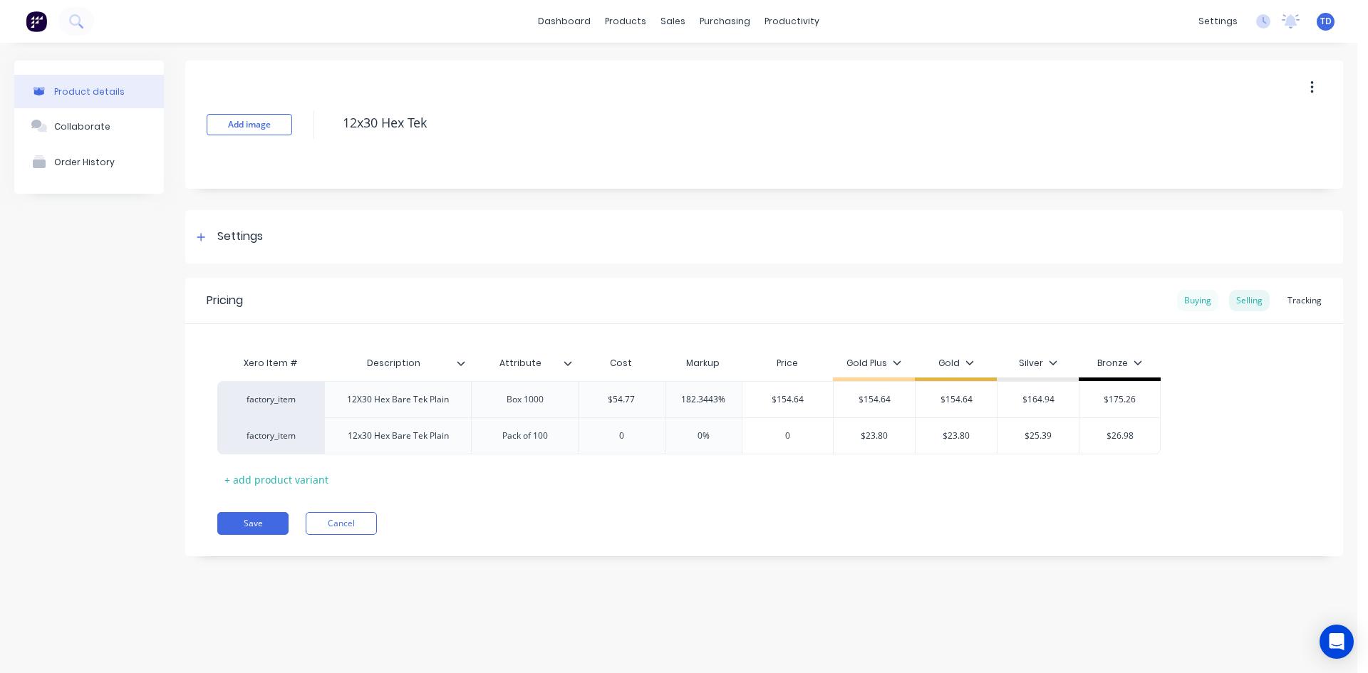
click at [1187, 303] on div "Buying" at bounding box center [1197, 300] width 41 height 21
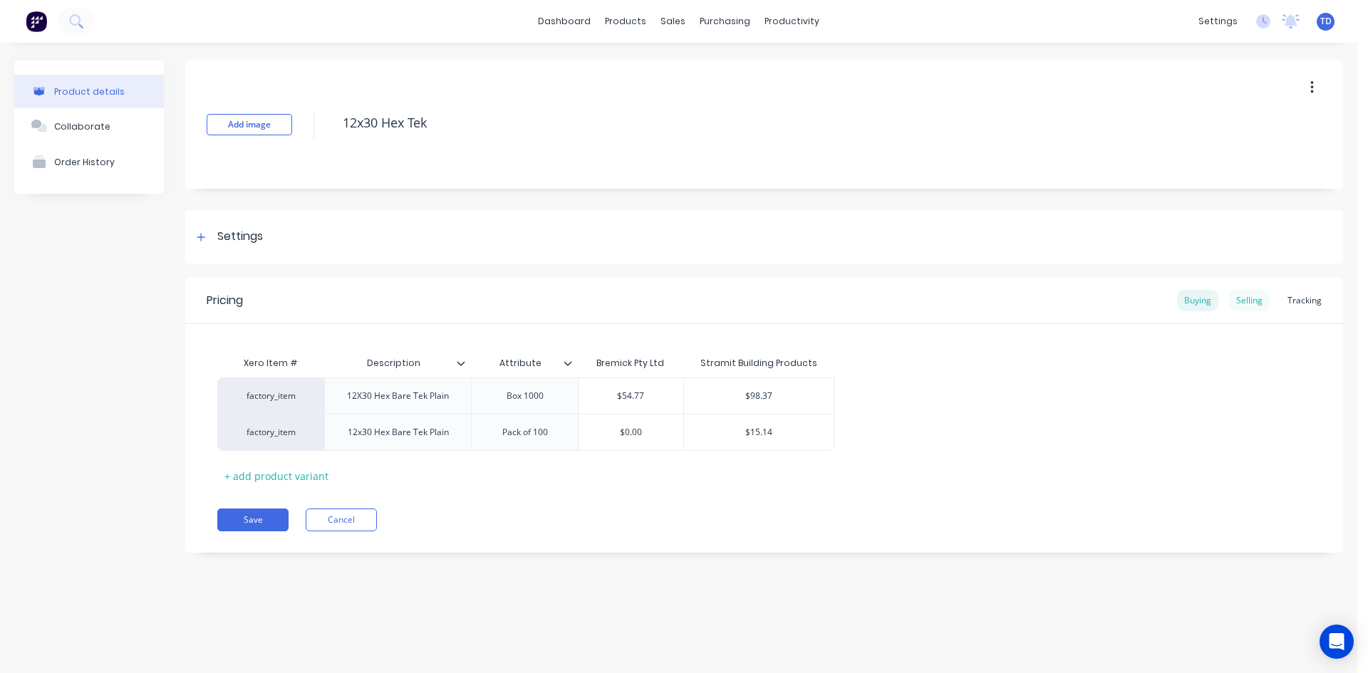
drag, startPoint x: 1265, startPoint y: 299, endPoint x: 1256, endPoint y: 298, distance: 9.3
click at [1266, 298] on div "Selling" at bounding box center [1249, 300] width 41 height 21
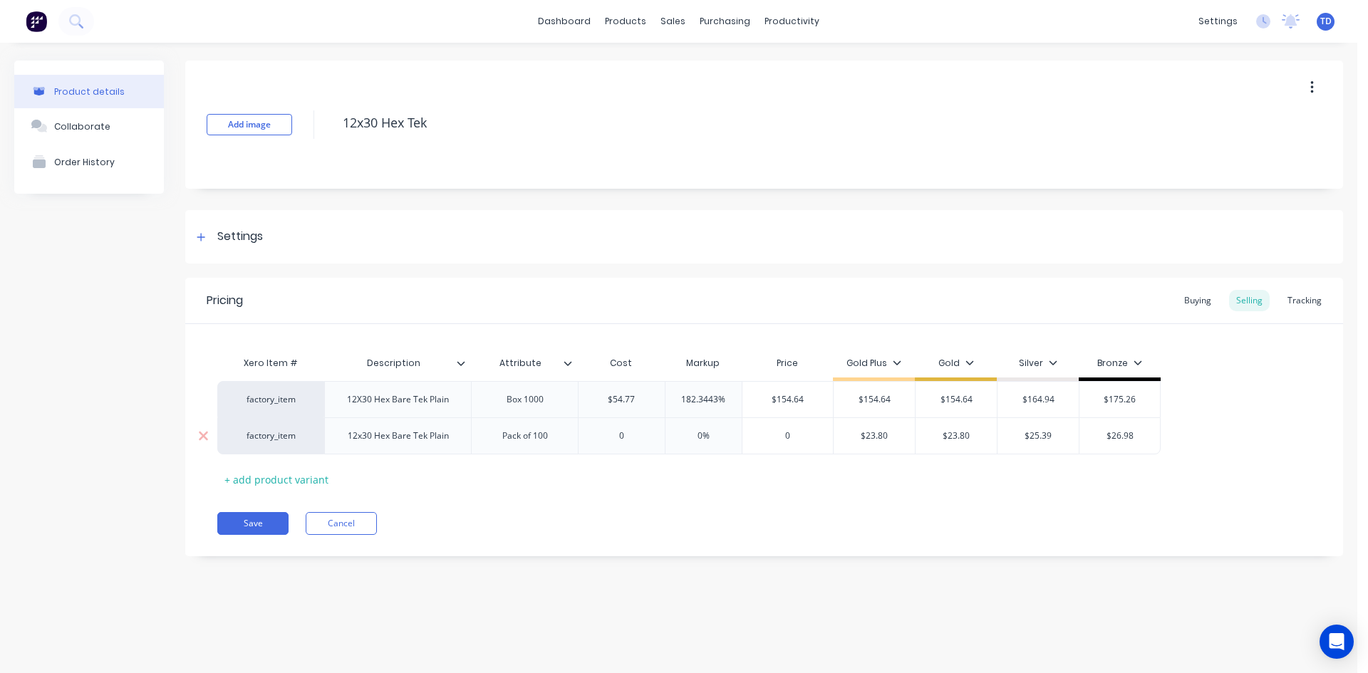
click at [640, 436] on input "0" at bounding box center [621, 436] width 86 height 13
type input "15.14"
type input "0%"
type input "23.80"
type input "$23.80"
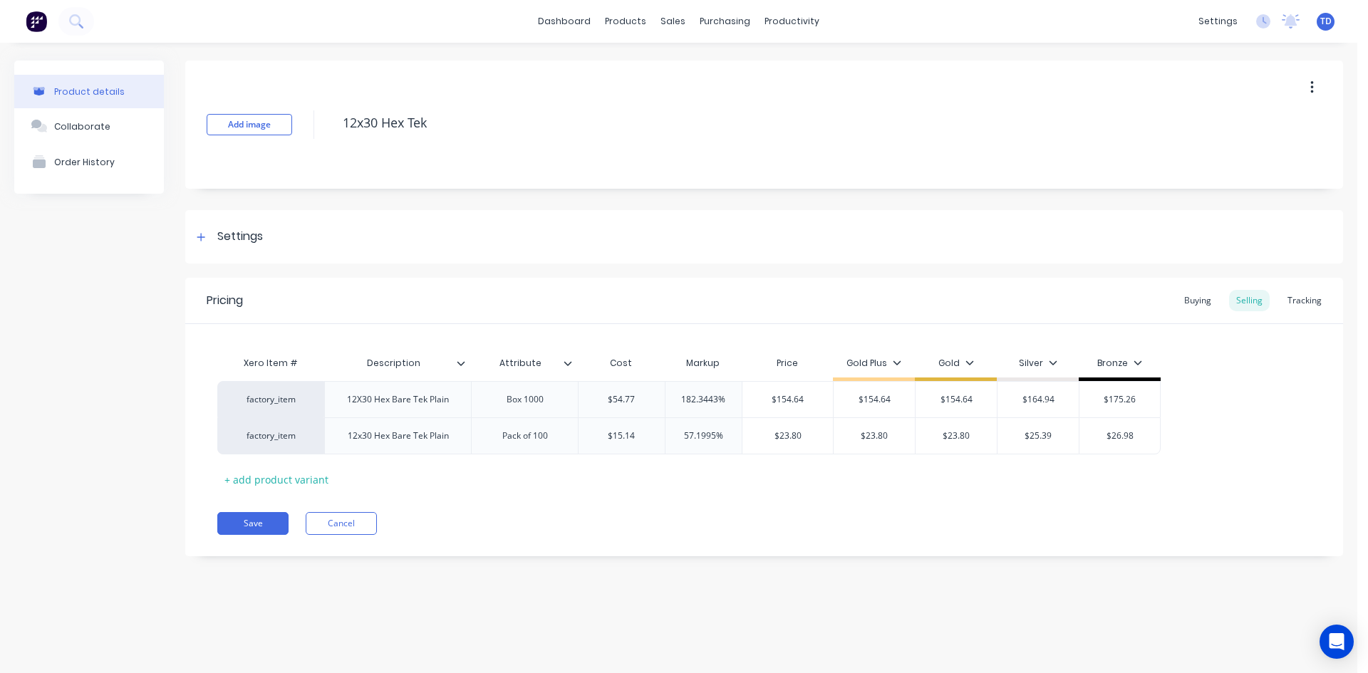
click at [562, 484] on div "Xero Item # Description Attribute Cost Markup Price Gold Plus Gold Silver Bronz…" at bounding box center [763, 420] width 1093 height 142
click at [264, 523] on button "Save" at bounding box center [252, 523] width 71 height 23
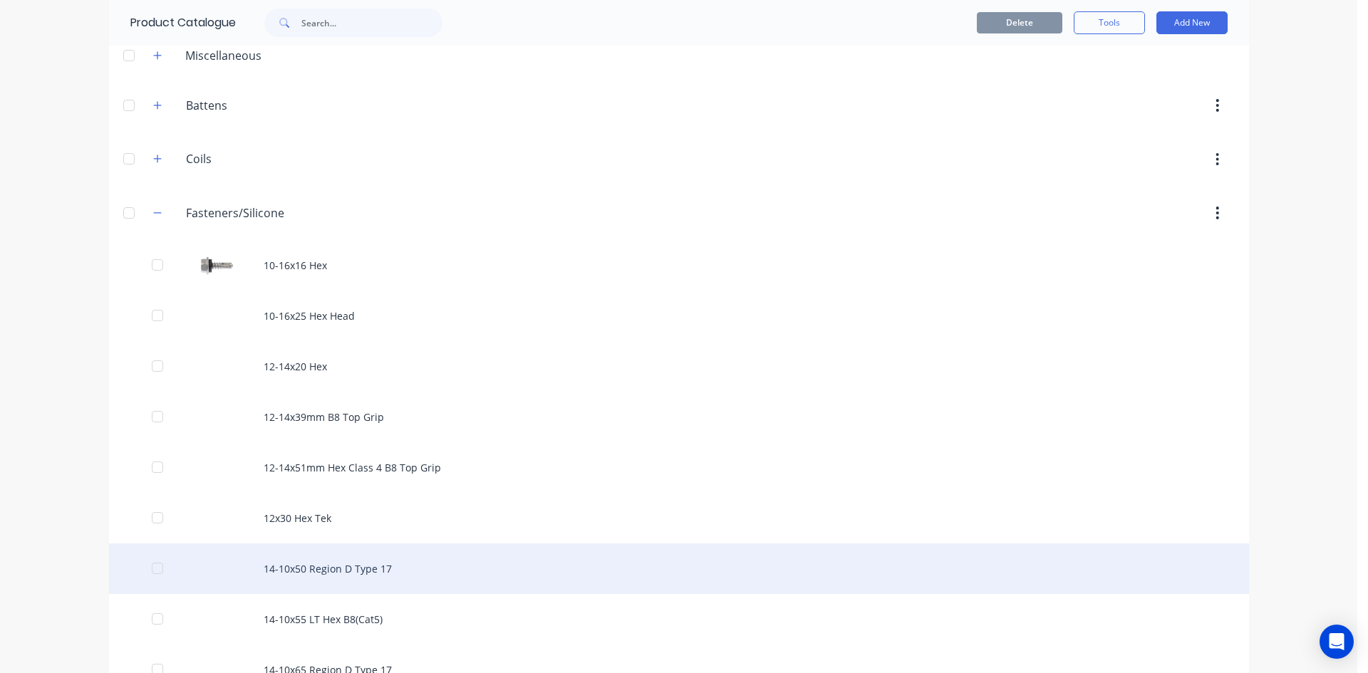
scroll to position [142, 0]
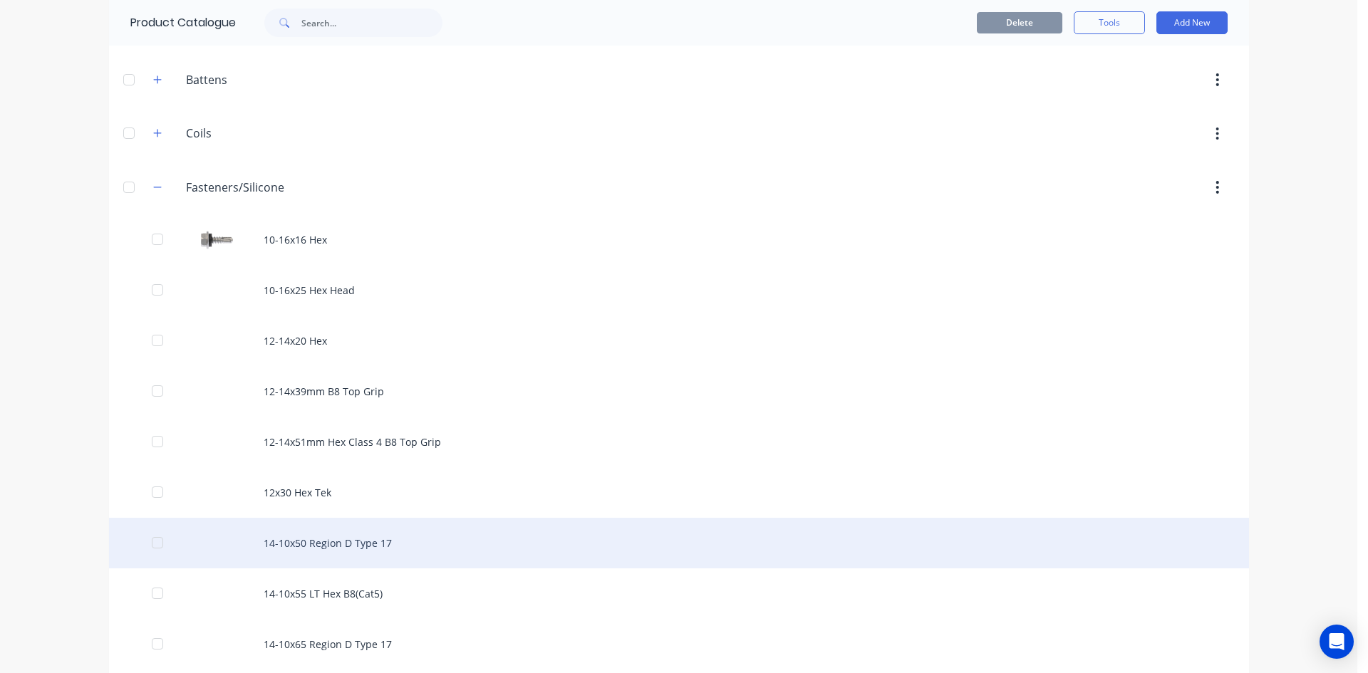
click at [296, 543] on div "14-10x50 Region D Type 17" at bounding box center [679, 543] width 1140 height 51
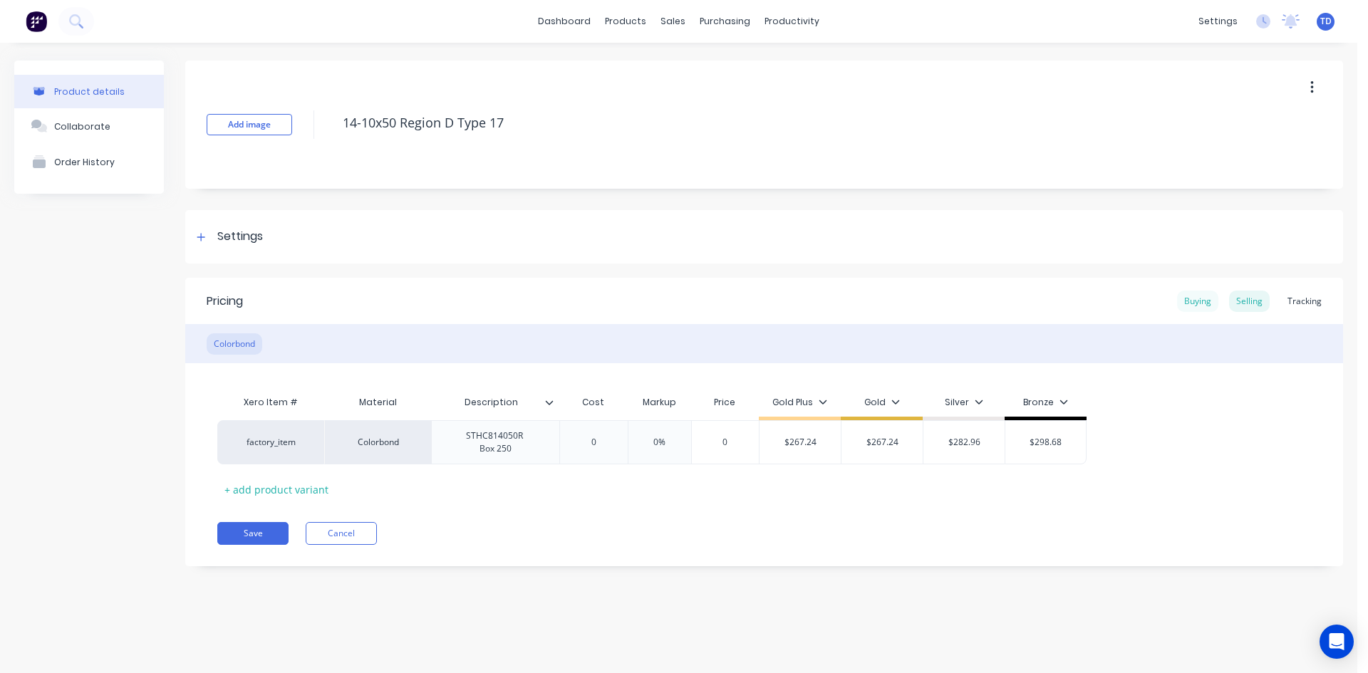
click at [1189, 306] on div "Buying" at bounding box center [1197, 301] width 41 height 21
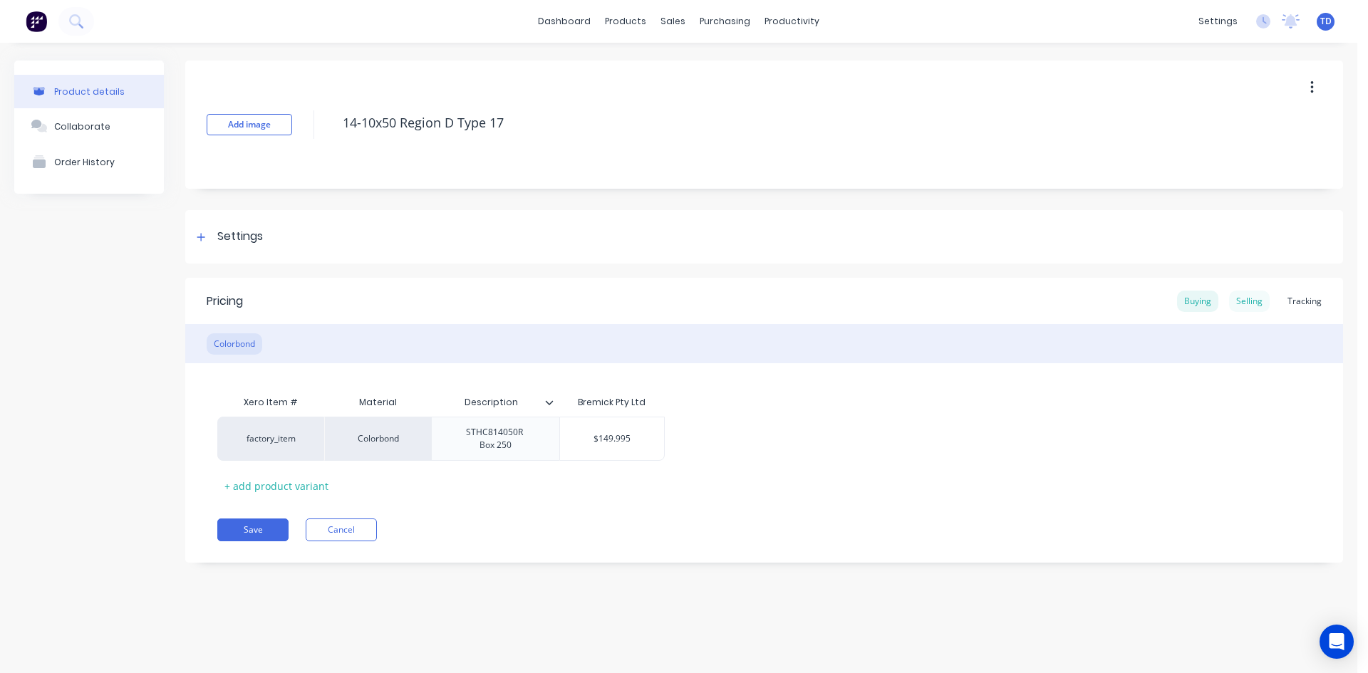
click at [1246, 303] on div "Selling" at bounding box center [1249, 301] width 41 height 21
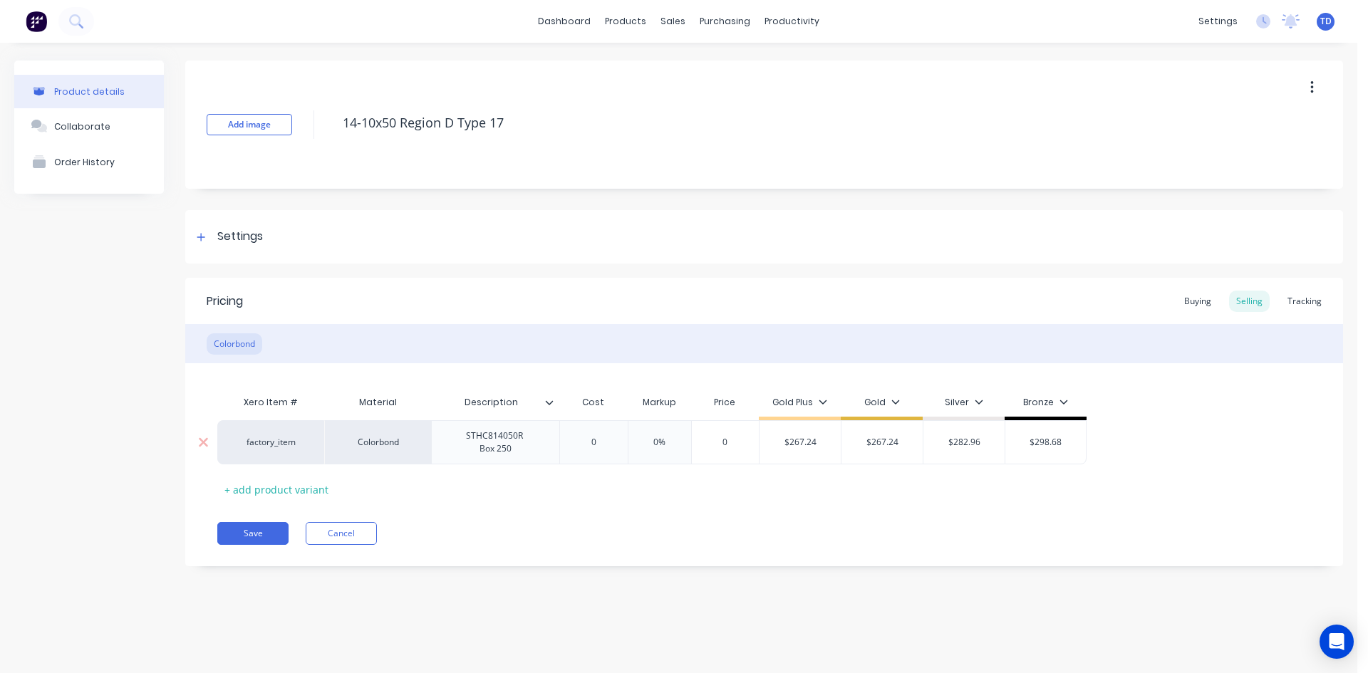
type input "0"
click at [607, 444] on input "0" at bounding box center [593, 442] width 71 height 13
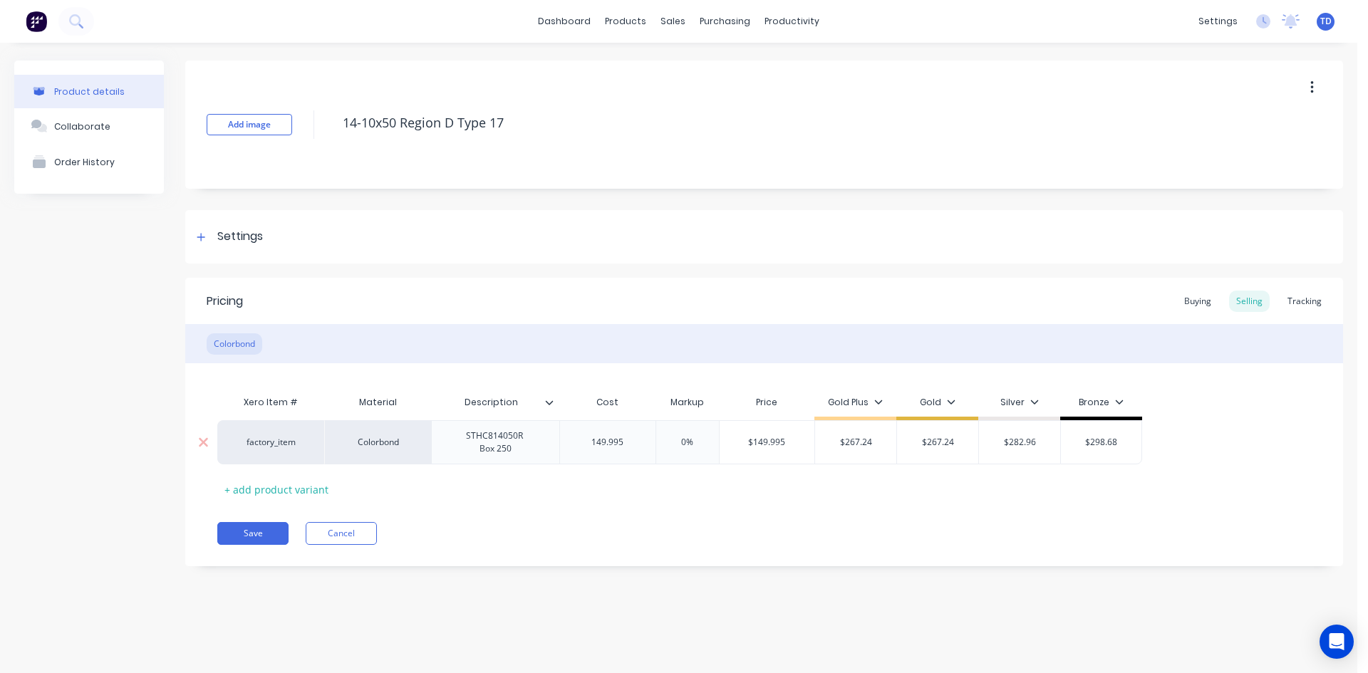
type input "149.995"
type input "0%"
type input "267.24"
type input "$267.24"
click at [1192, 306] on div "Buying" at bounding box center [1197, 301] width 41 height 21
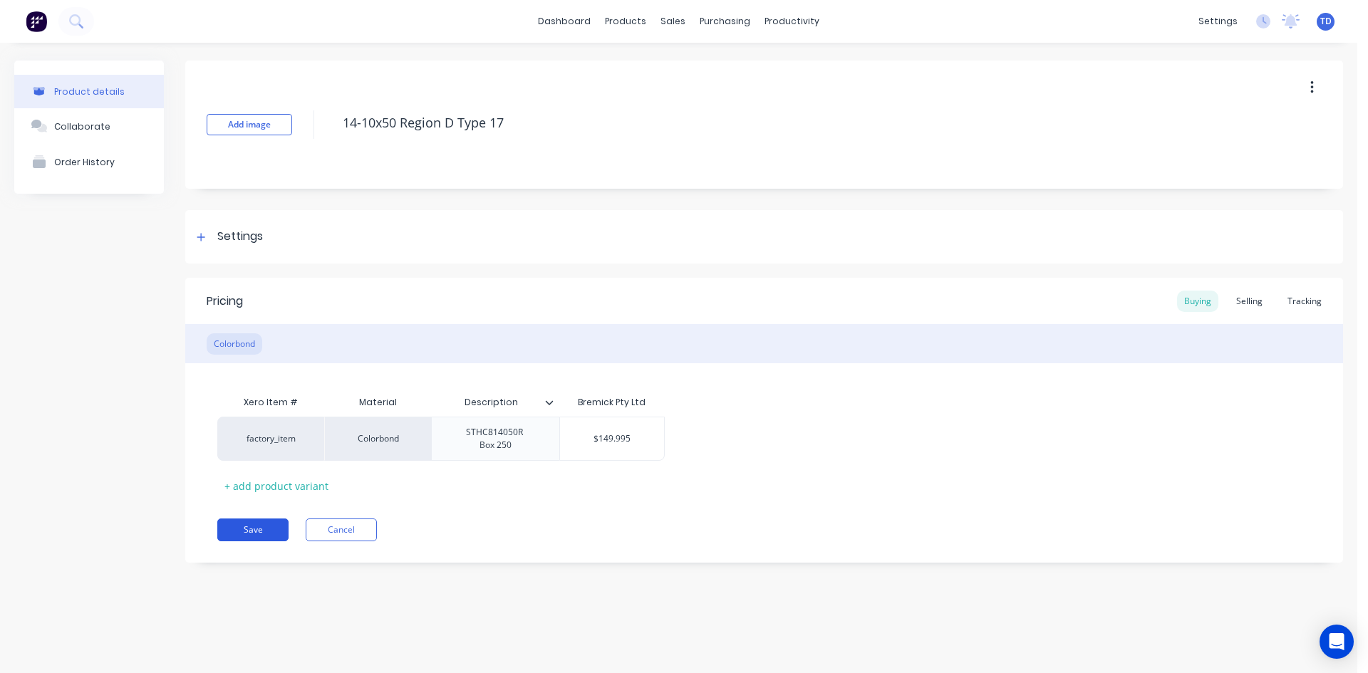
click at [269, 522] on button "Save" at bounding box center [252, 530] width 71 height 23
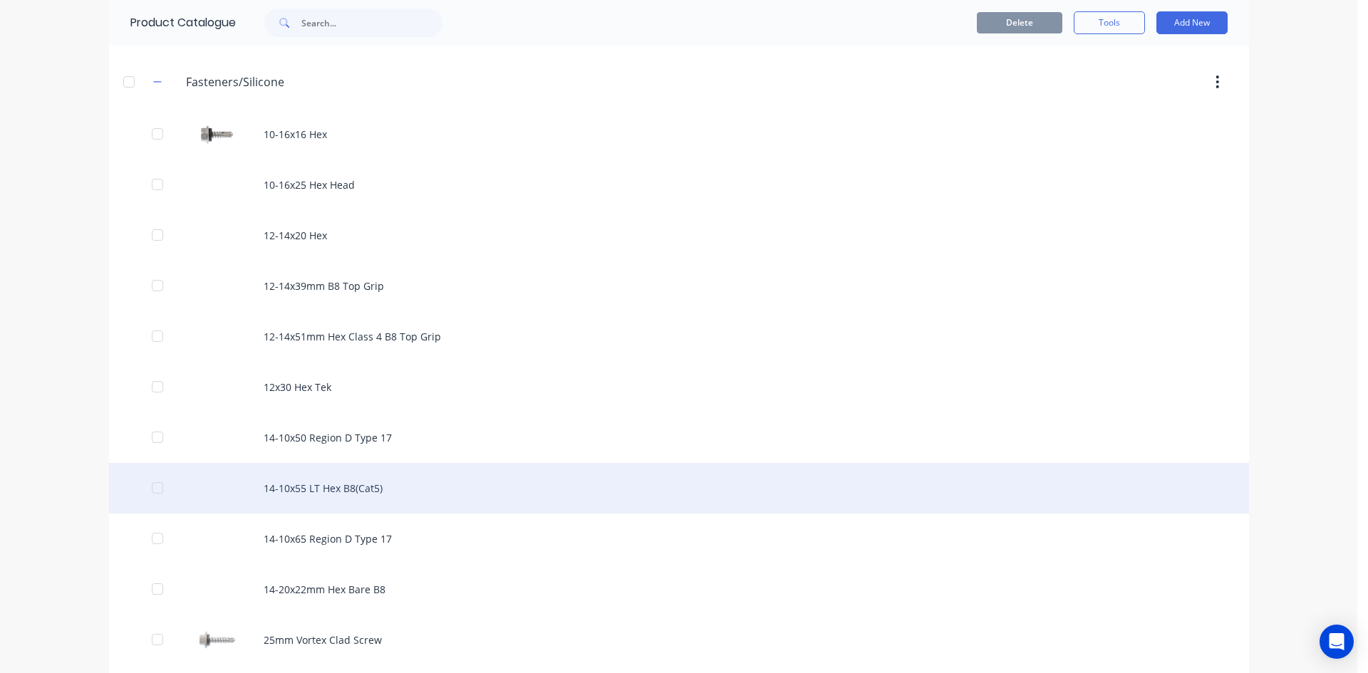
scroll to position [285, 0]
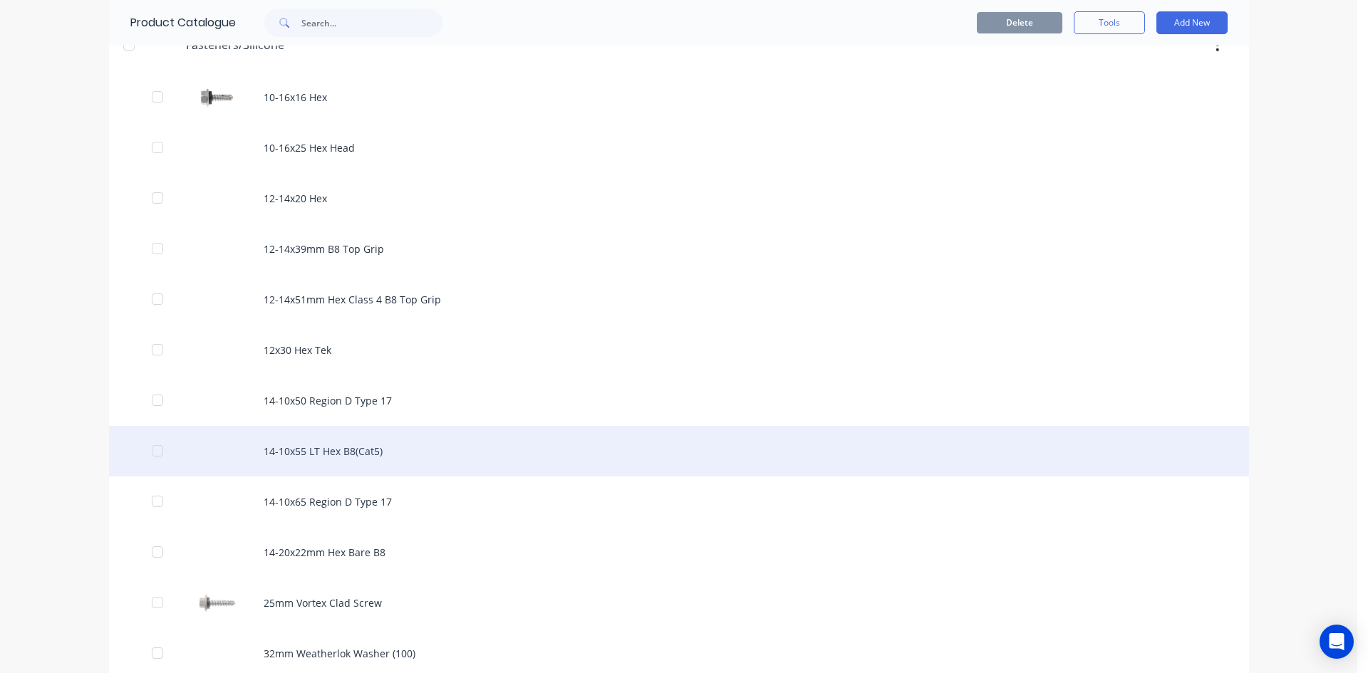
click at [312, 450] on div "14-10x55 LT Hex B8(Cat5)" at bounding box center [679, 451] width 1140 height 51
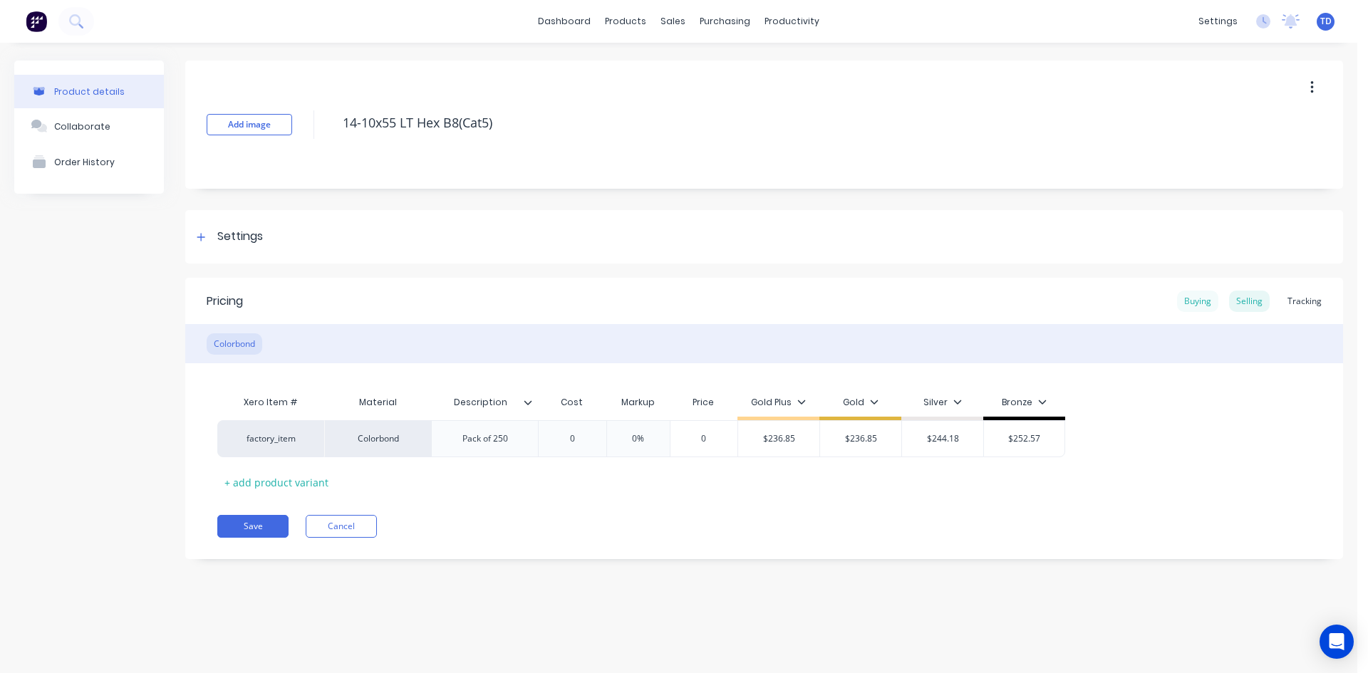
click at [1201, 299] on div "Buying" at bounding box center [1197, 301] width 41 height 21
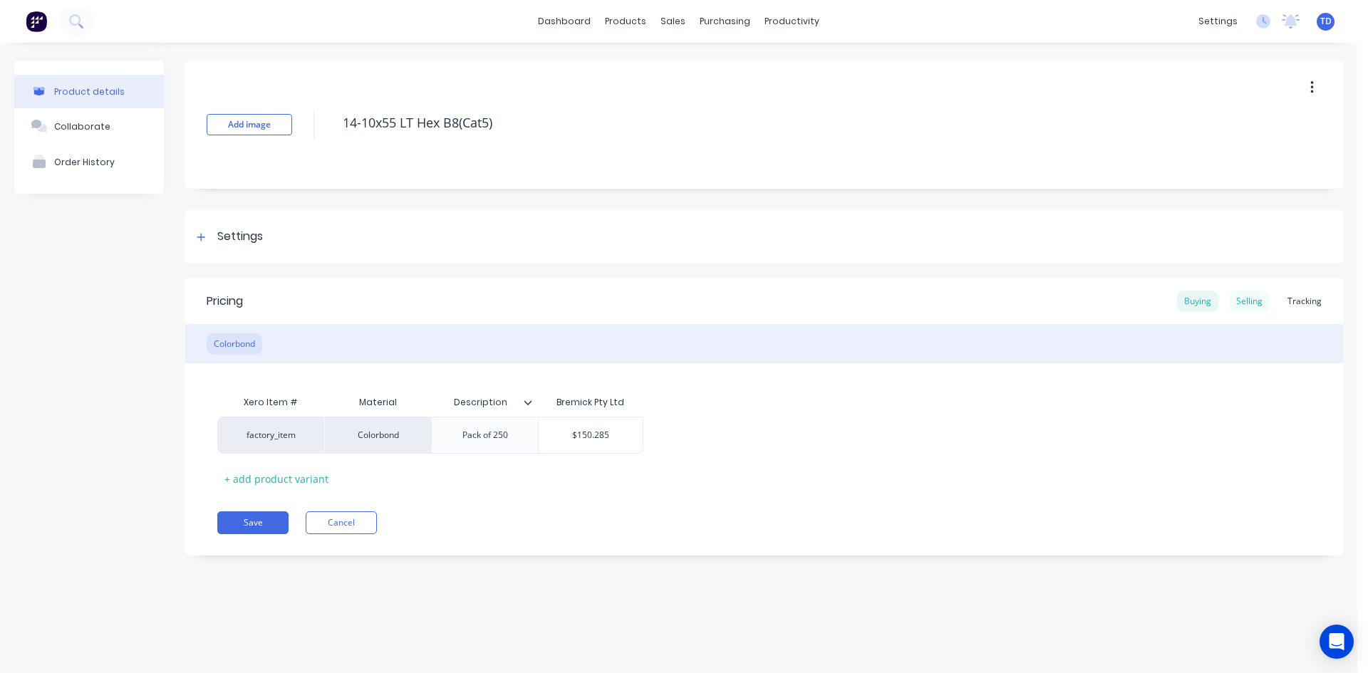
click at [1242, 298] on div "Selling" at bounding box center [1249, 301] width 41 height 21
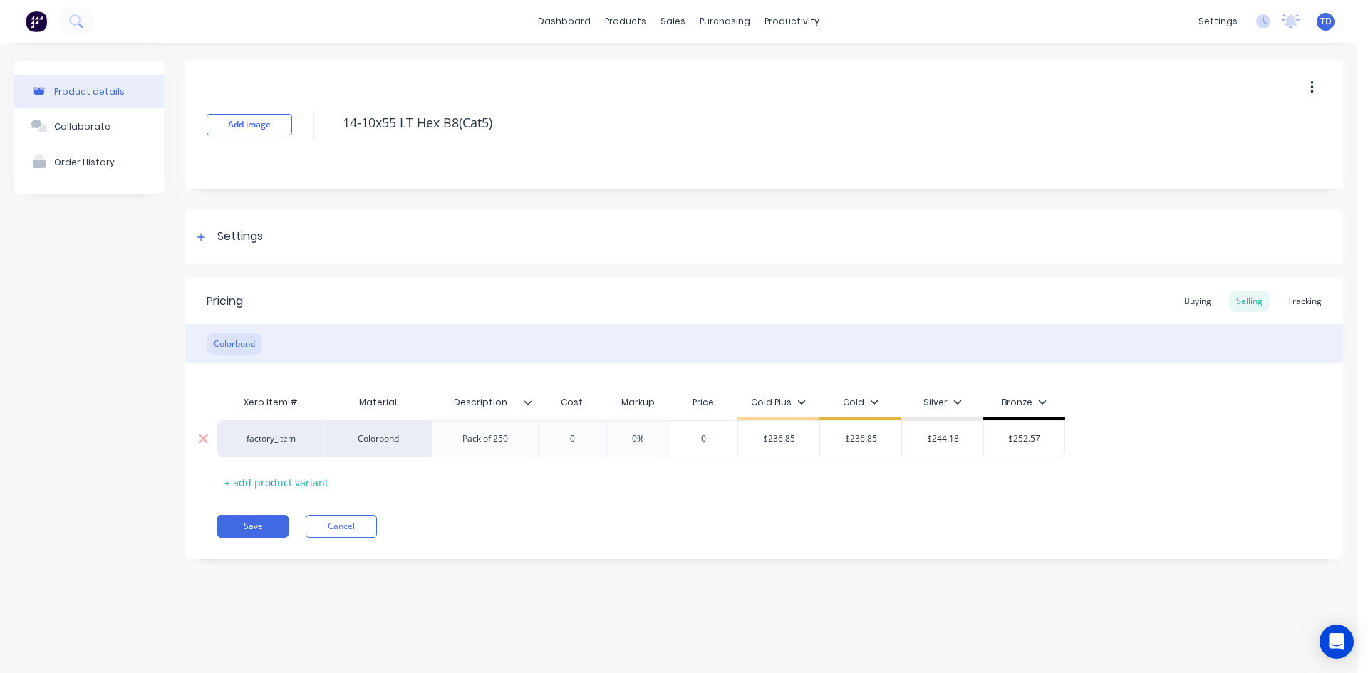
click at [578, 432] on input "0" at bounding box center [571, 438] width 71 height 13
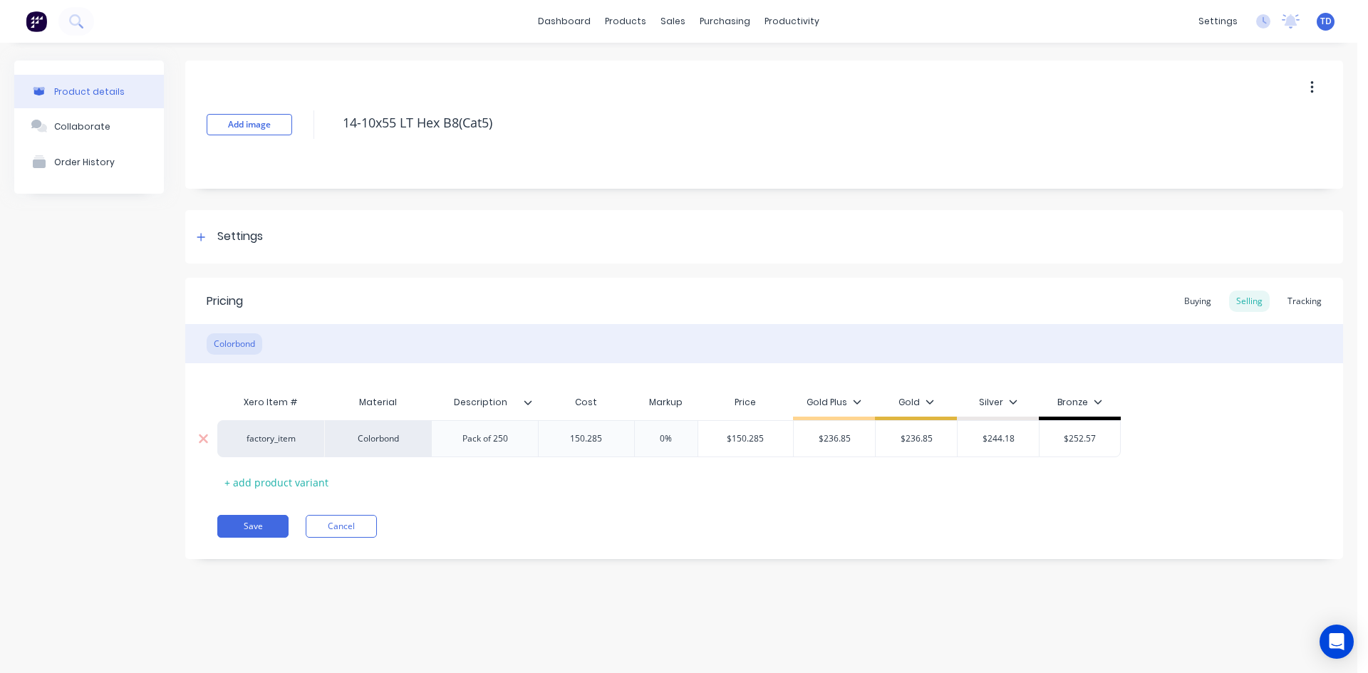
type input "150.285"
type input "0%"
type input "36.85"
type input "-75.4799%"
type input "236.85"
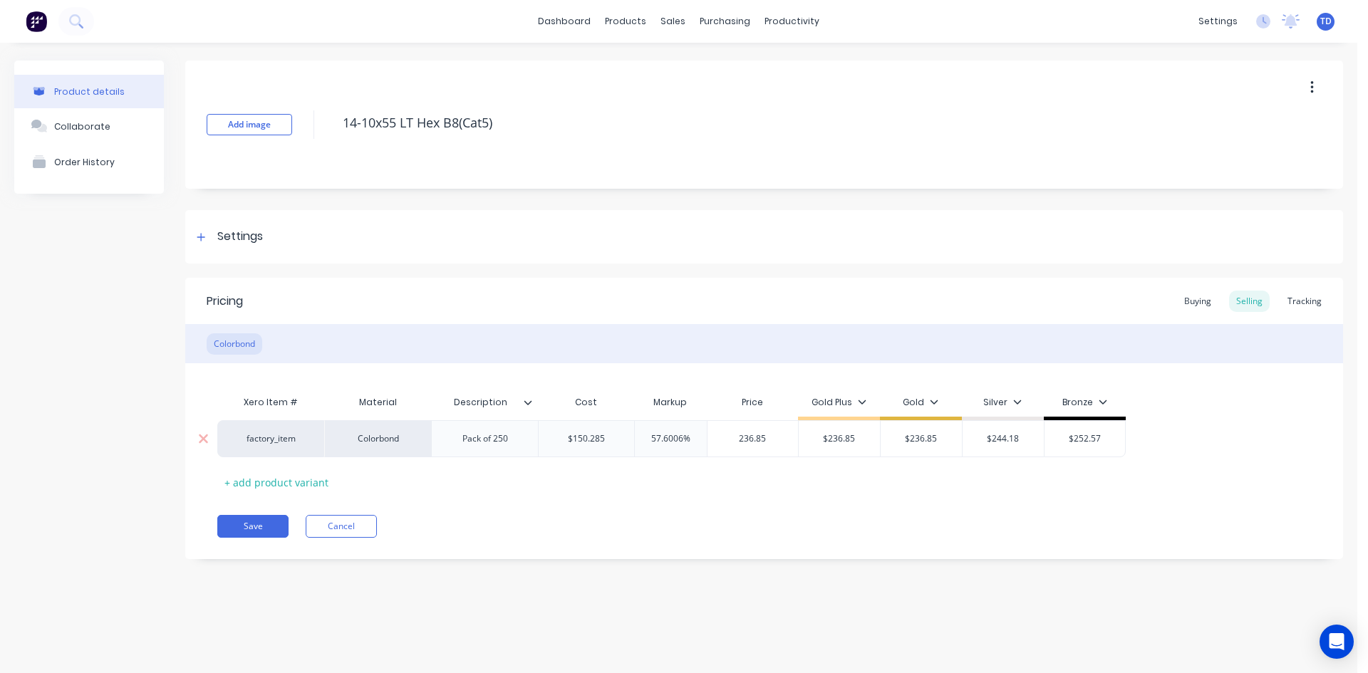
type input "$236.85"
click at [246, 520] on button "Save" at bounding box center [252, 526] width 71 height 23
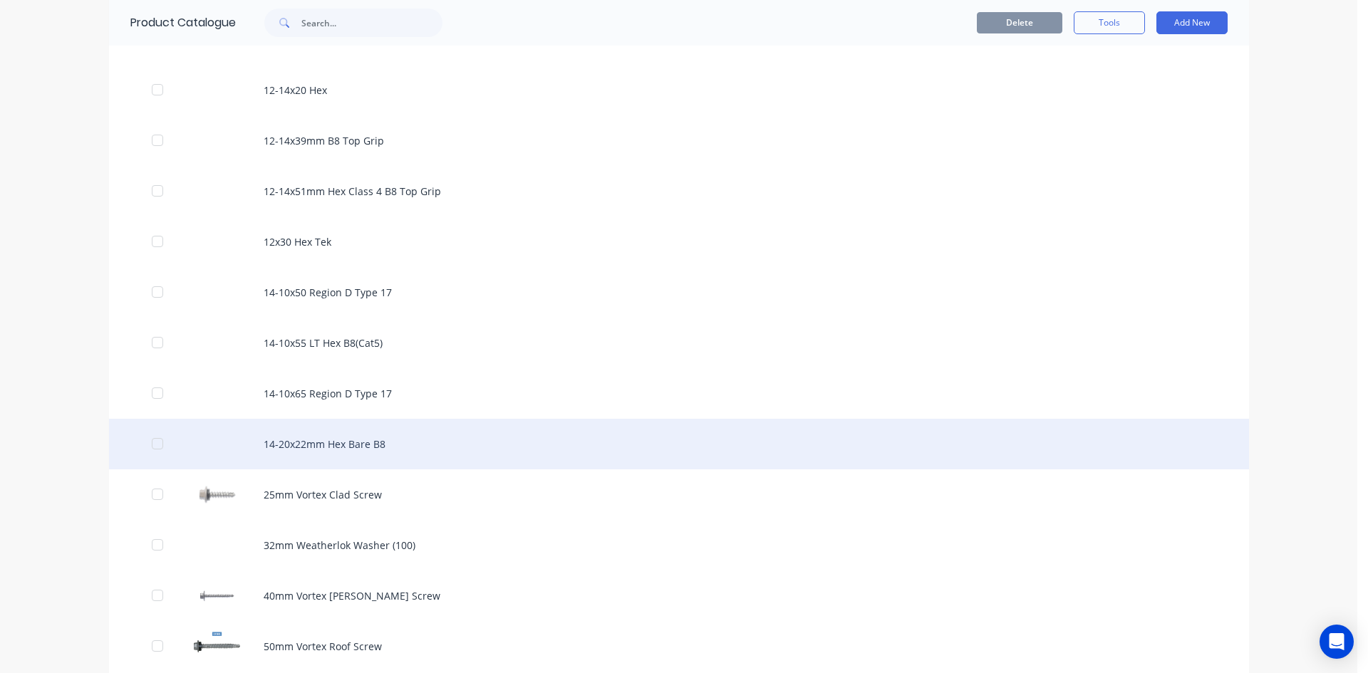
scroll to position [427, 0]
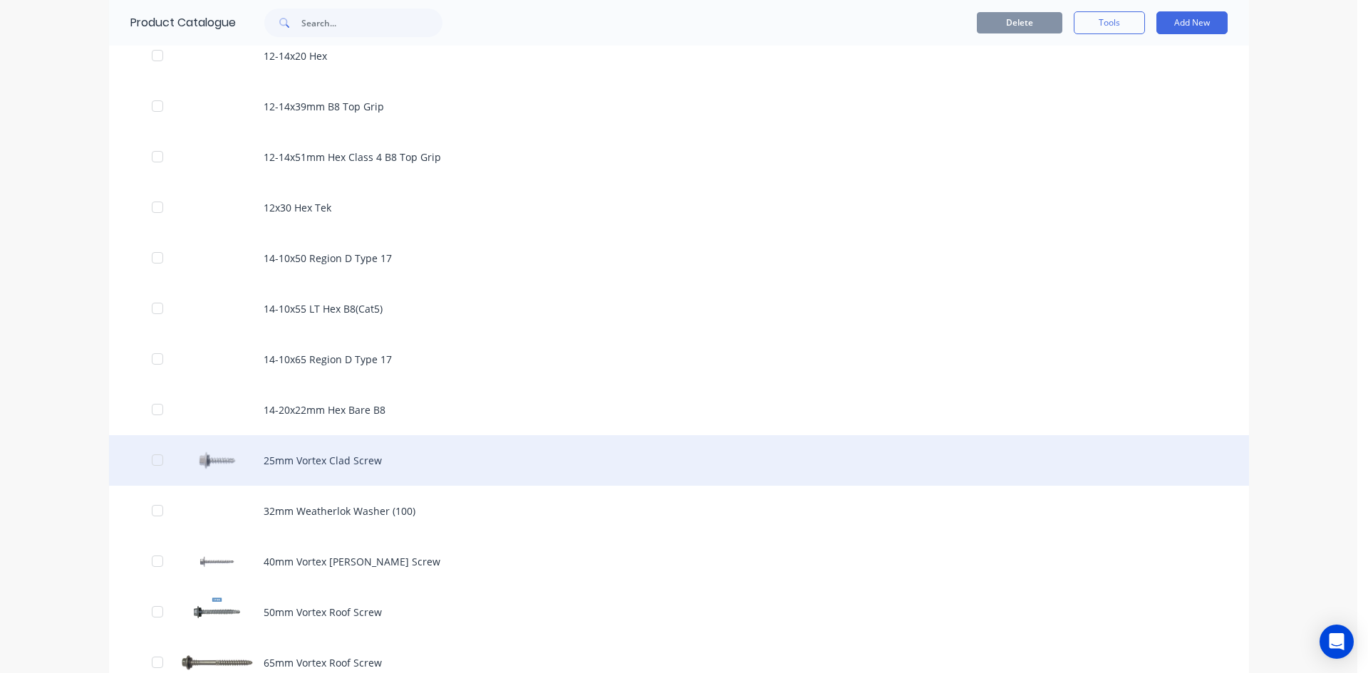
click at [298, 466] on div "25mm Vortex Clad Screw" at bounding box center [679, 460] width 1140 height 51
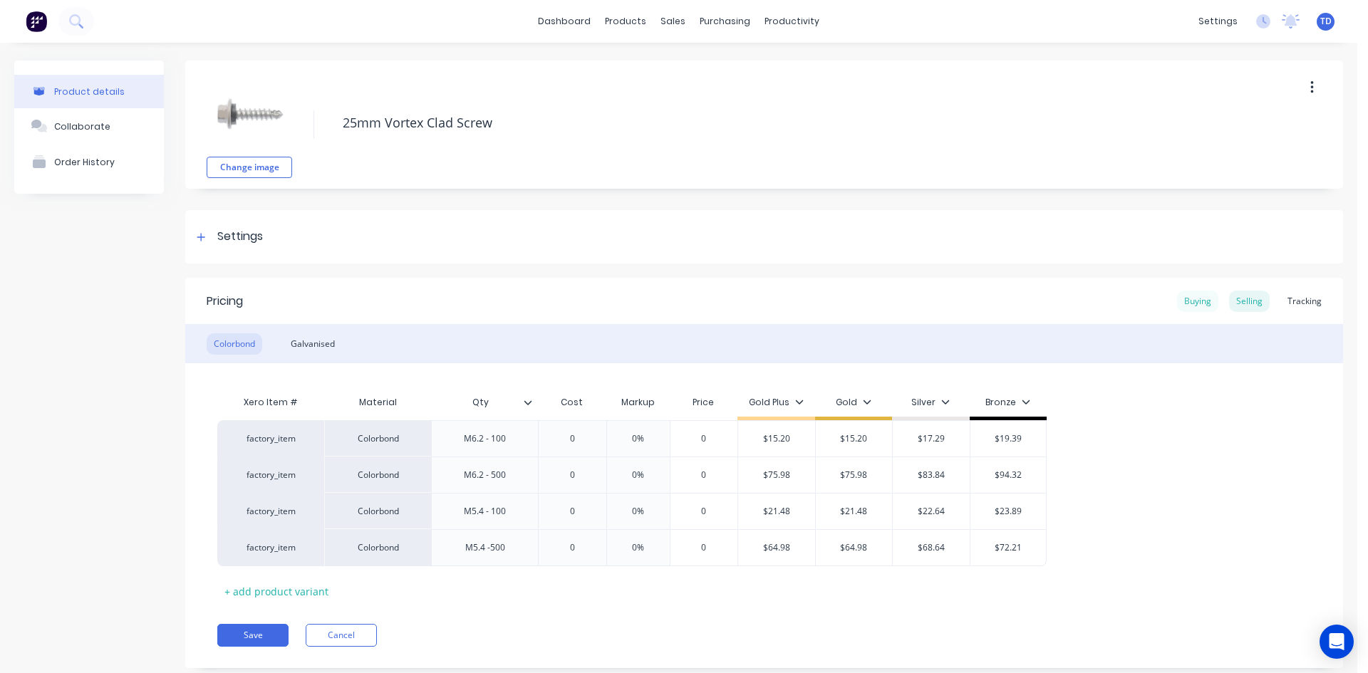
click at [1190, 304] on div "Buying" at bounding box center [1197, 301] width 41 height 21
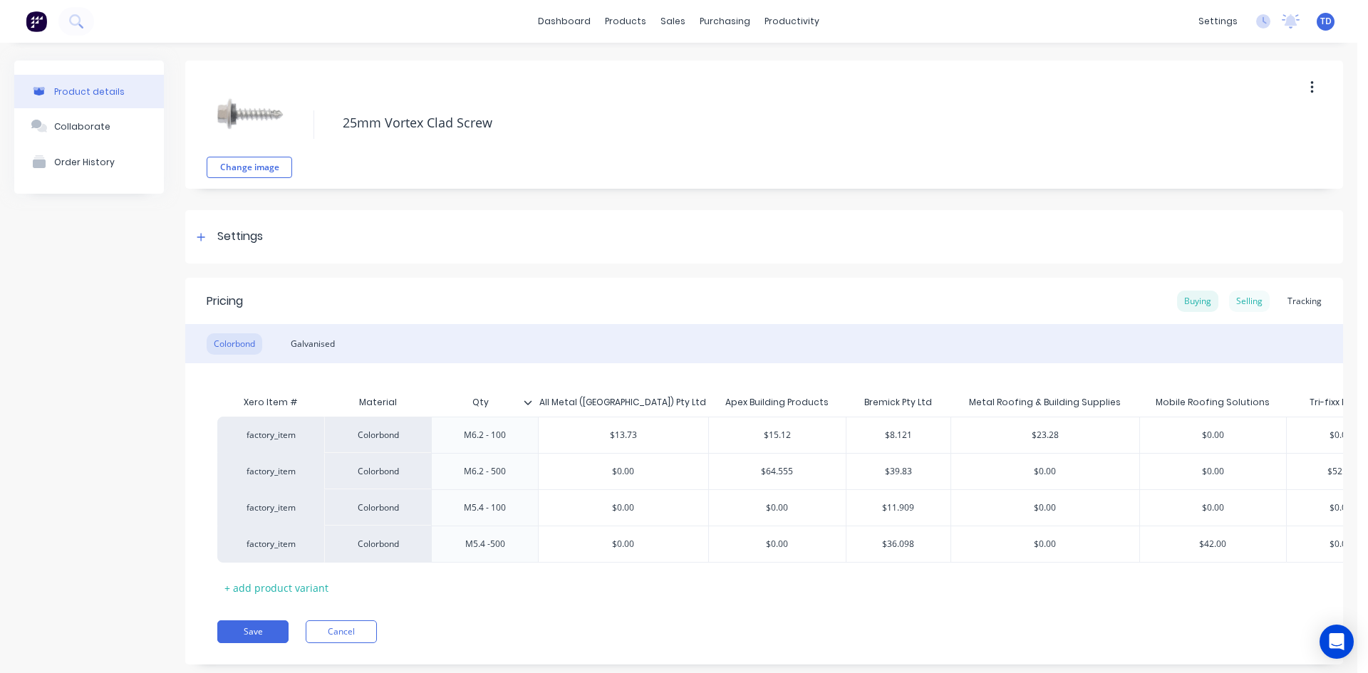
click at [1229, 307] on div "Selling" at bounding box center [1249, 301] width 41 height 21
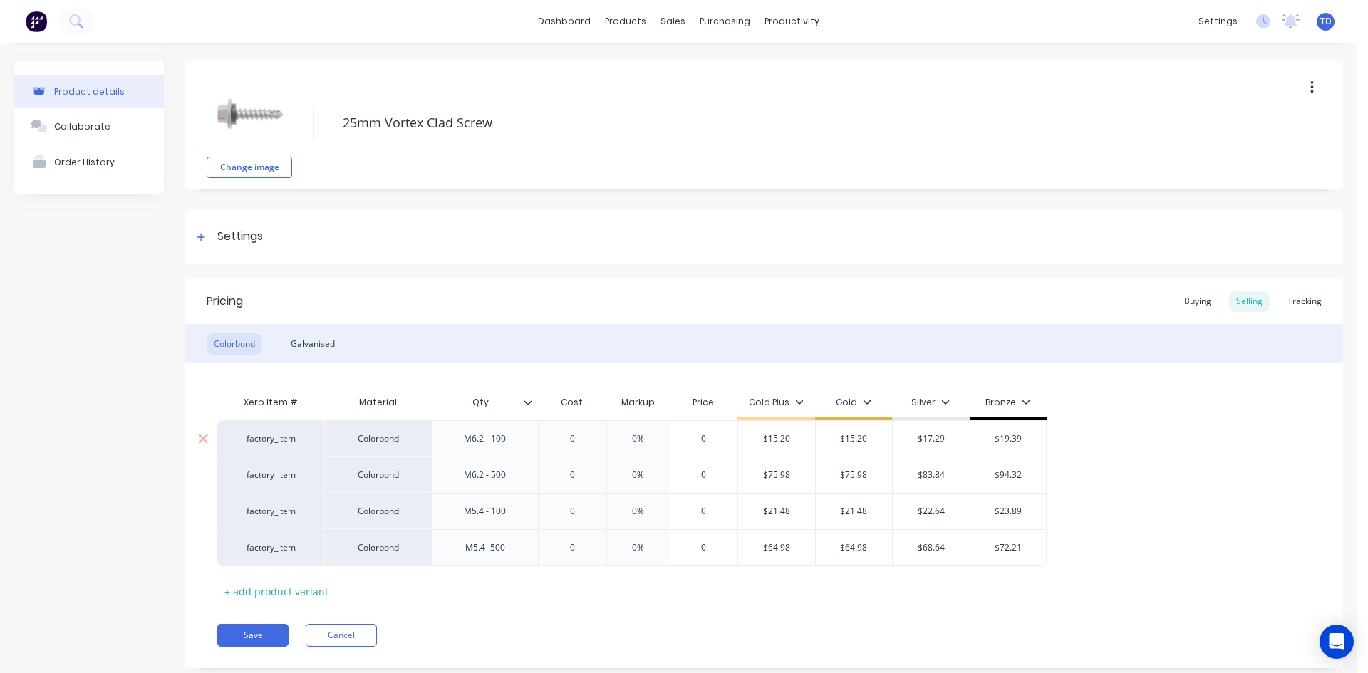
click at [587, 440] on input "0" at bounding box center [571, 438] width 71 height 13
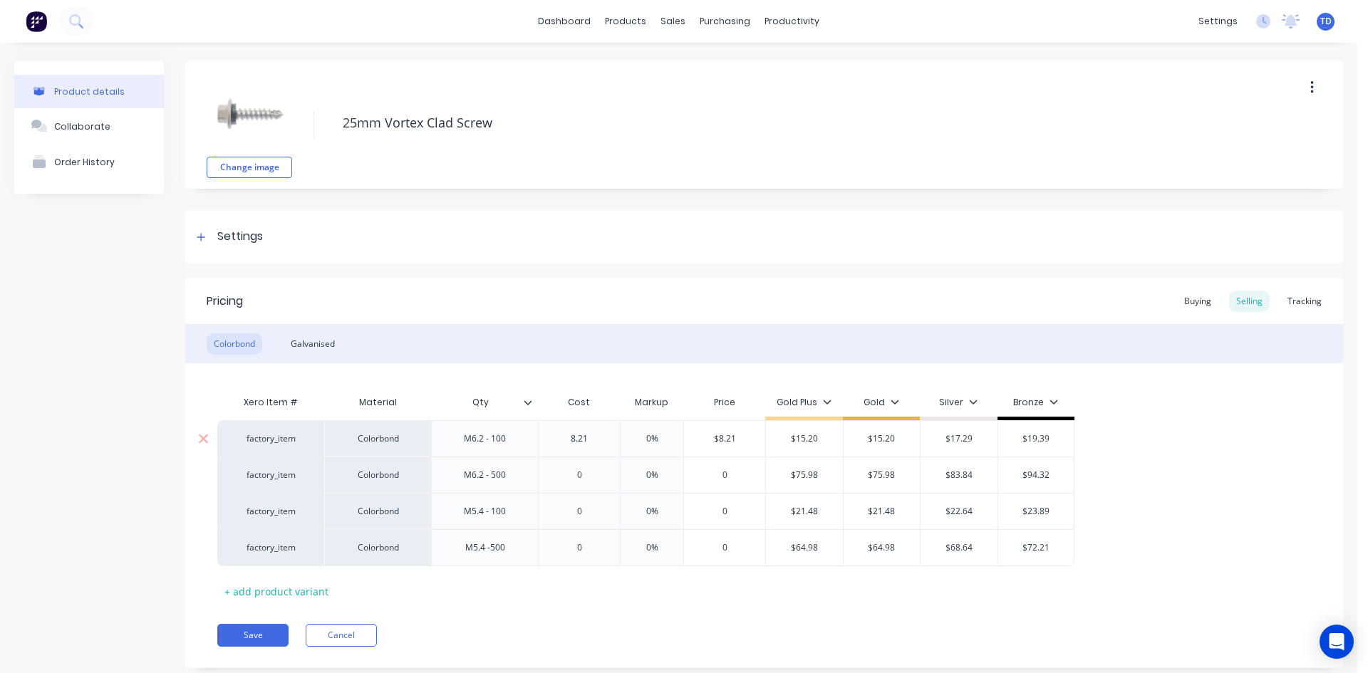
type input "8.21"
type input "0%"
type input "$8.21"
type input "Qty"
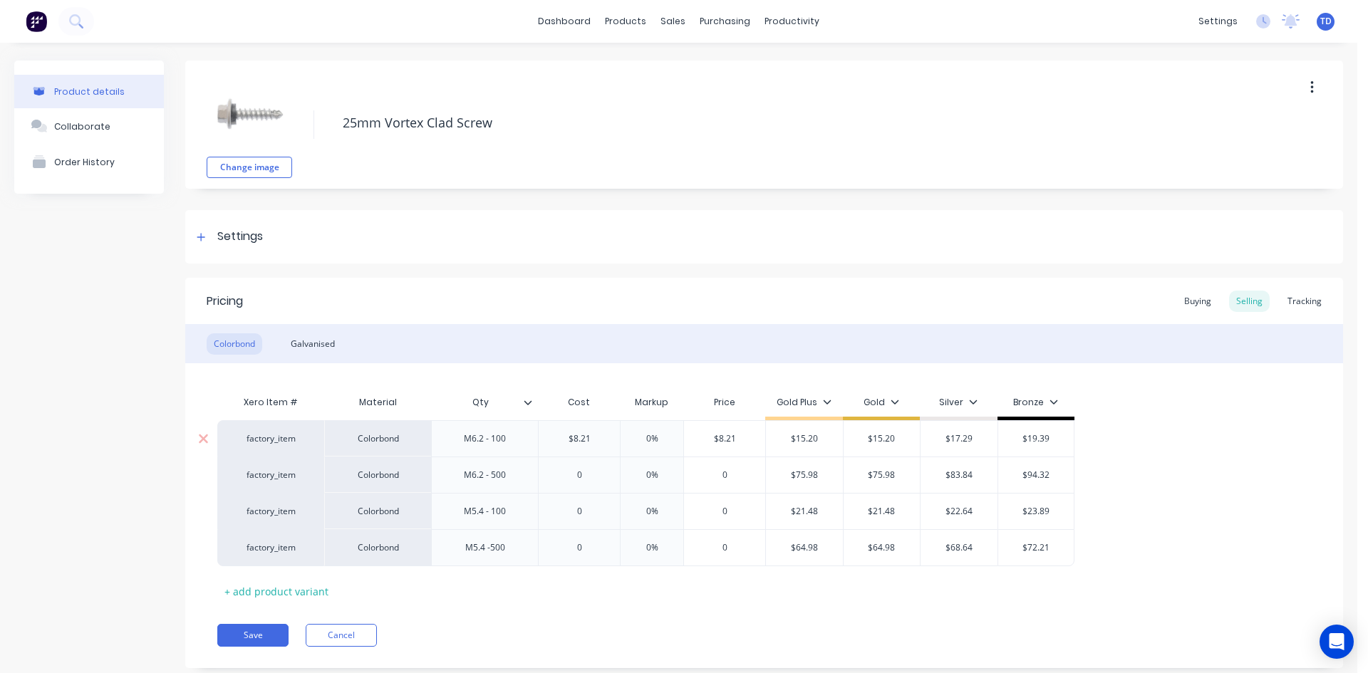
scroll to position [28, 0]
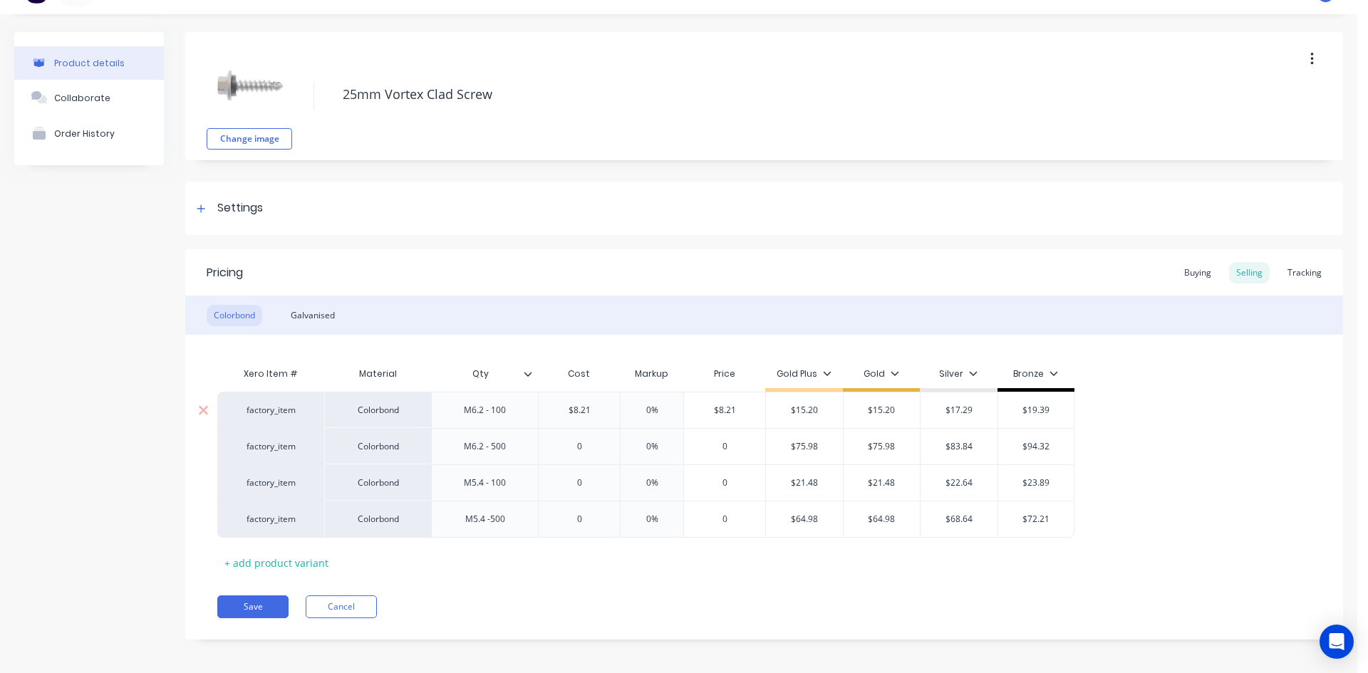
click at [590, 415] on input "$8.21" at bounding box center [579, 410] width 81 height 13
type input "8.121"
type input "15.20"
type input "$15.20"
click at [587, 450] on input "0" at bounding box center [582, 446] width 86 height 13
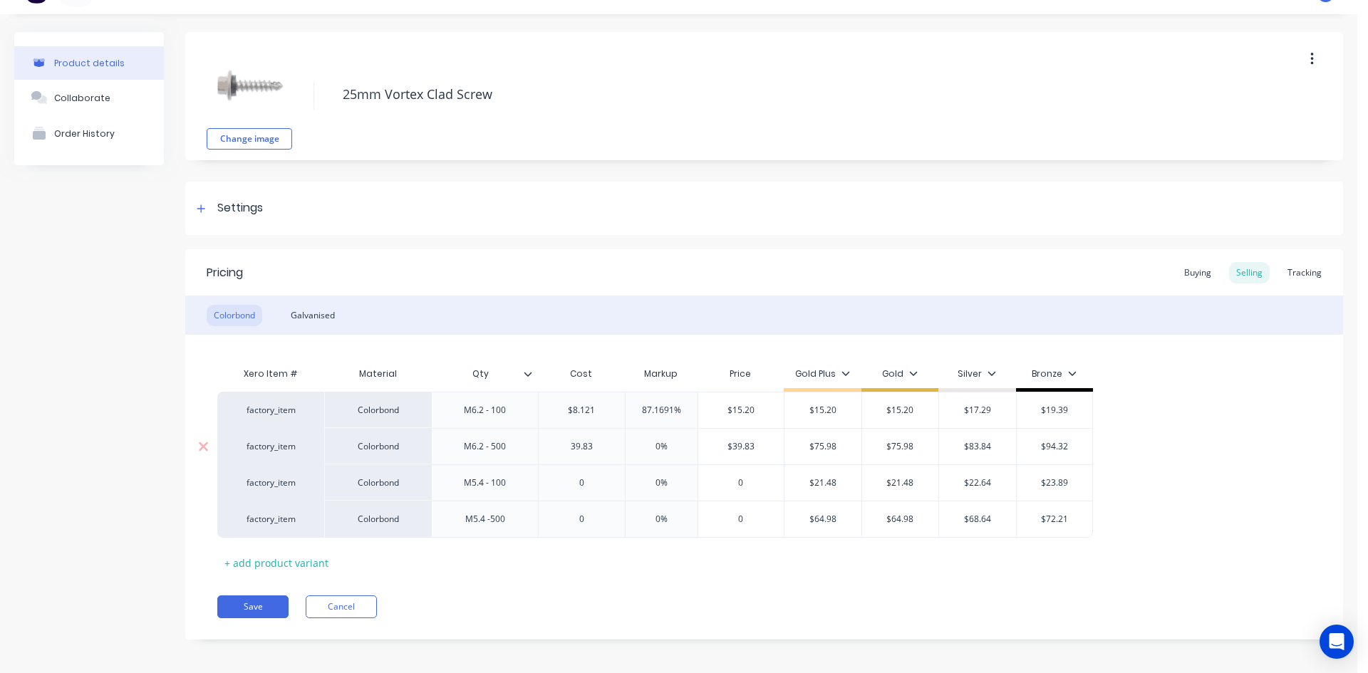
type input "39.83"
type input "0%"
type input "75.98"
type input "$75.98"
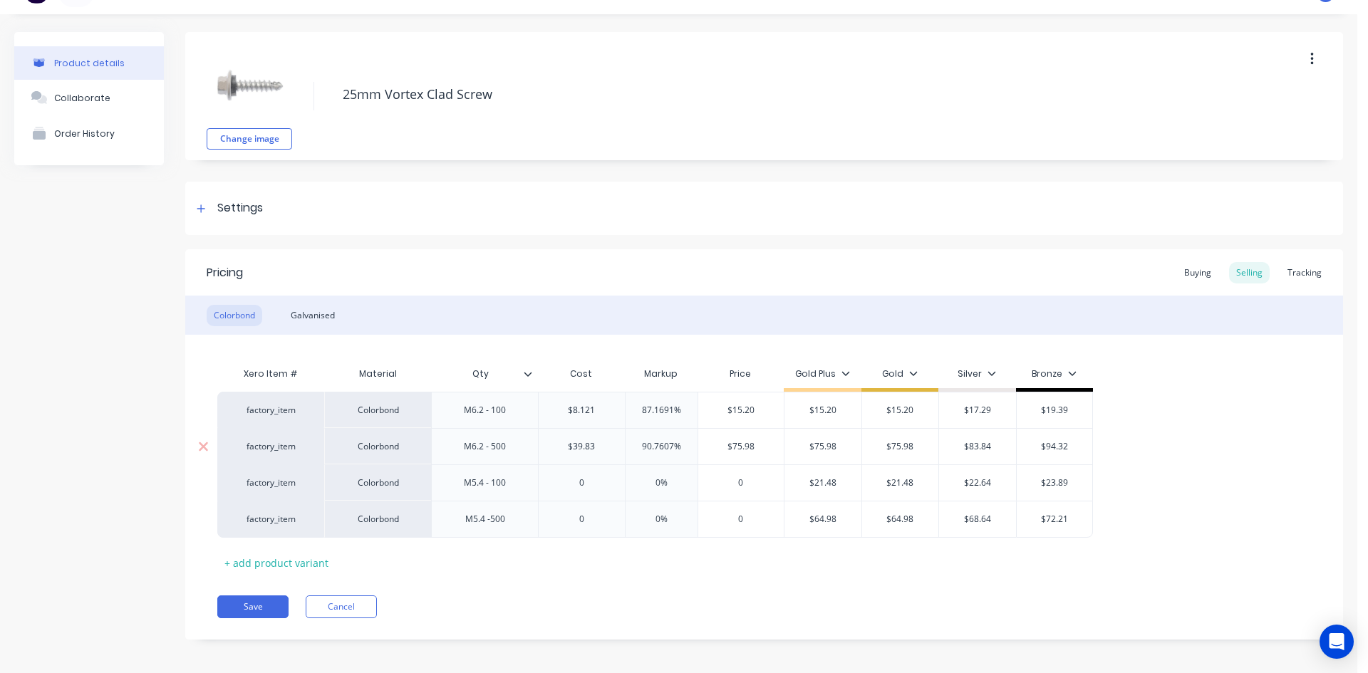
type input "$83.84"
type input "$94.32"
type input "11.909"
type input "0%"
type input "$11.909"
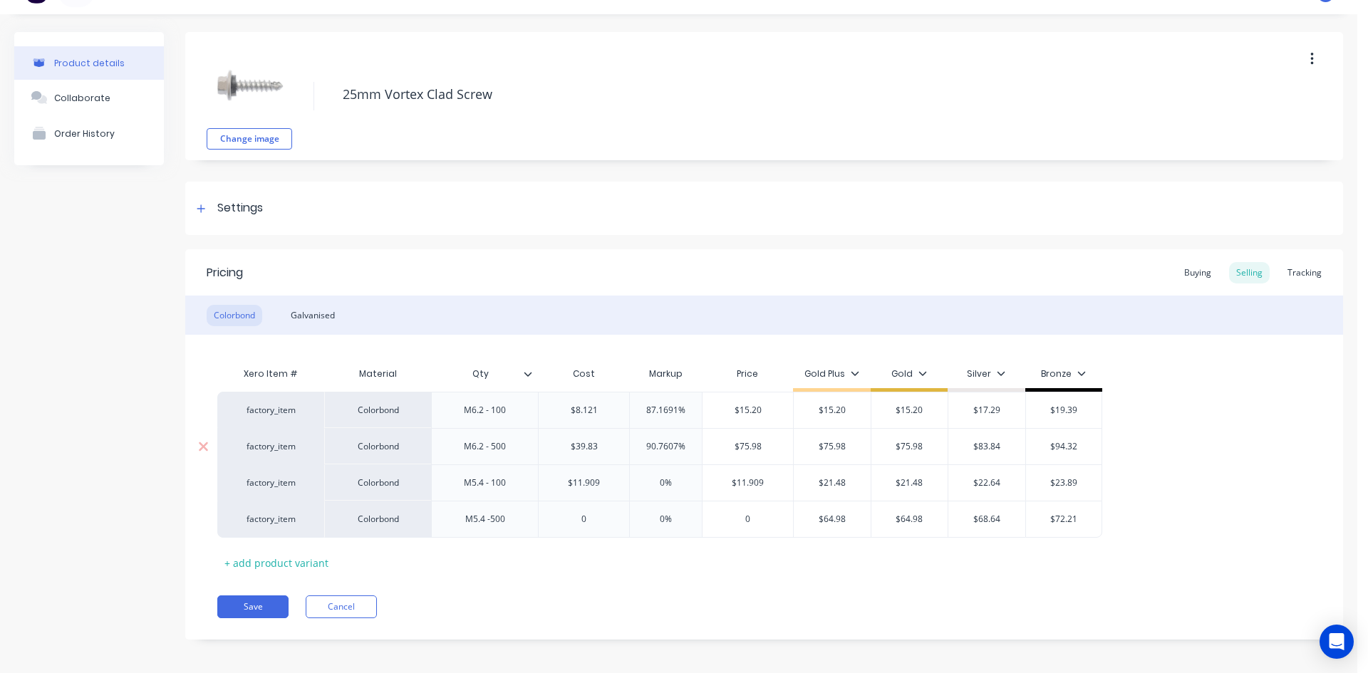
type input "$21.48"
type input "21.48"
type input "$21.48"
type input "$22.64"
type input "$23.89"
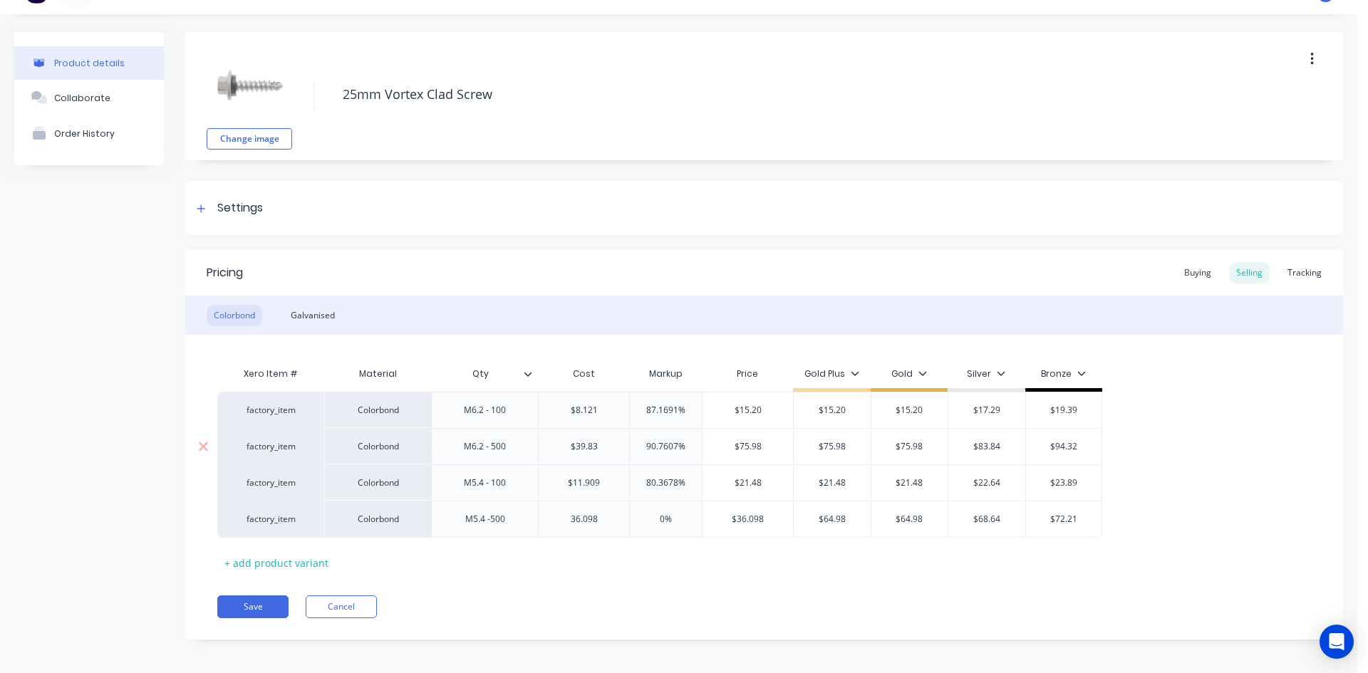
type input "36.098"
type input "0%"
type input "64.98"
type input "$64.98"
click at [254, 603] on button "Save" at bounding box center [252, 607] width 71 height 23
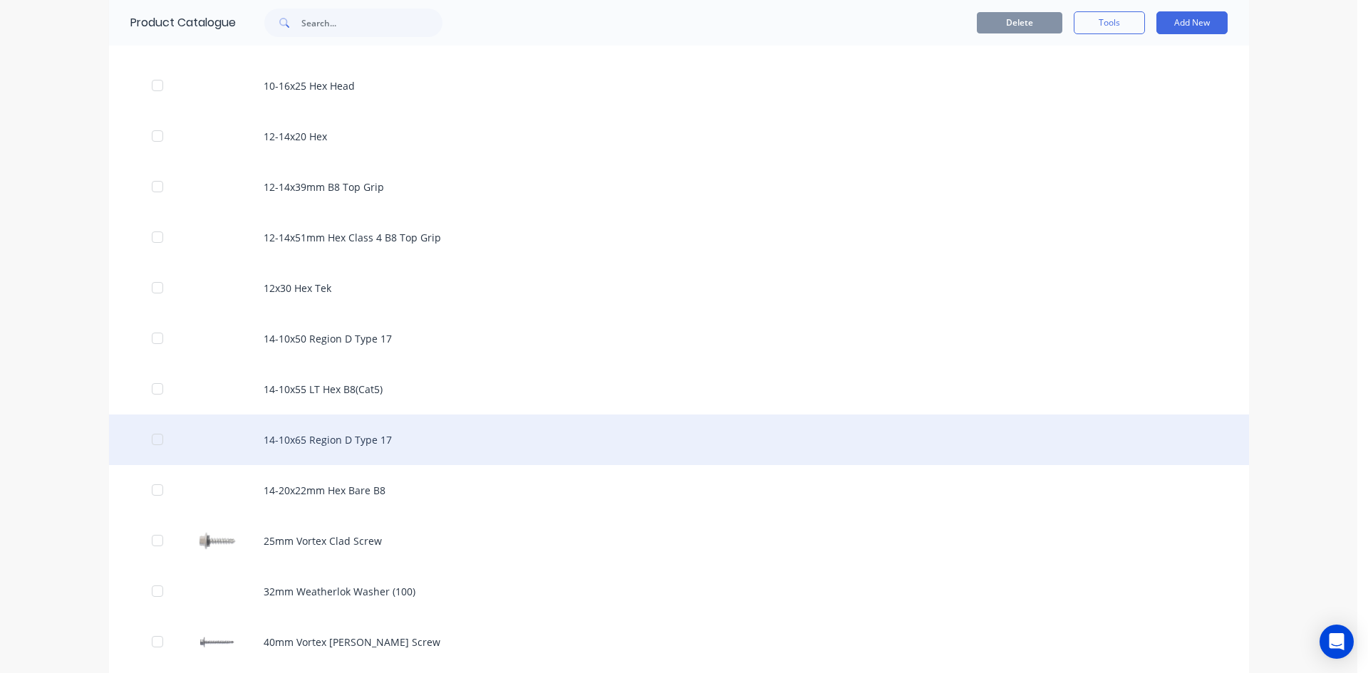
scroll to position [356, 0]
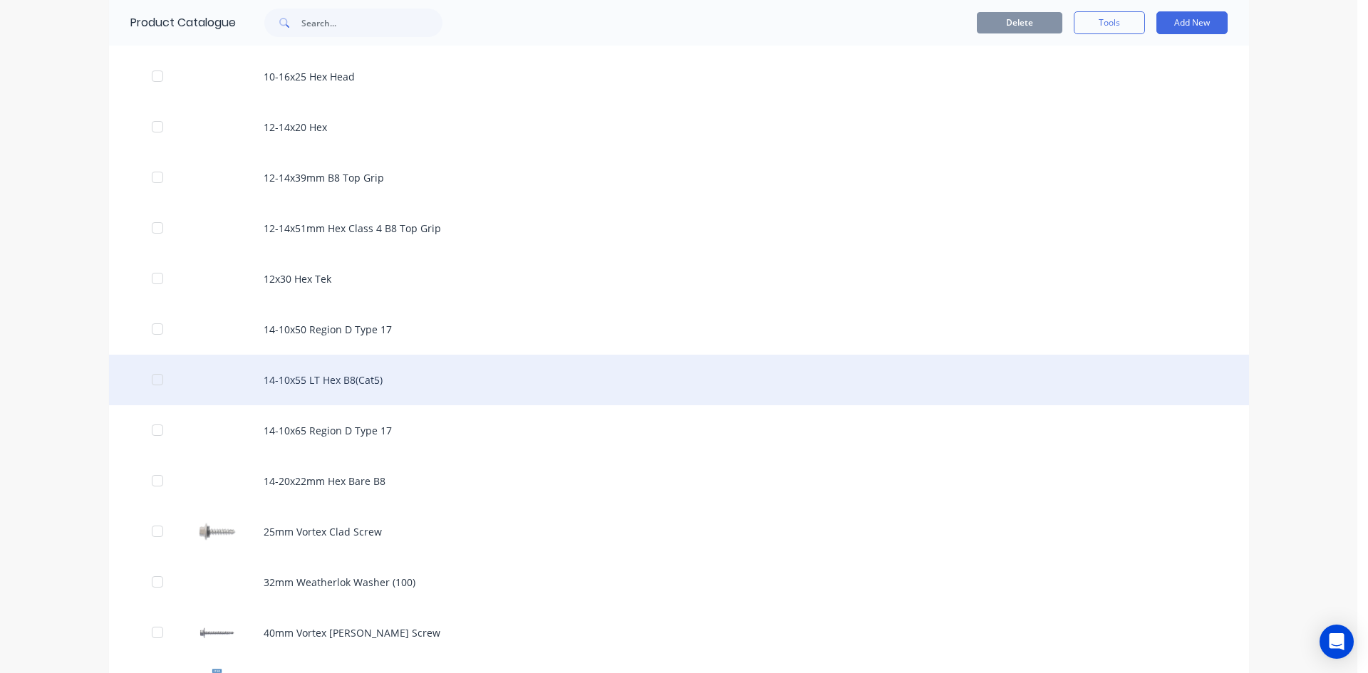
click at [326, 384] on div "14-10x55 LT Hex B8(Cat5)" at bounding box center [679, 380] width 1140 height 51
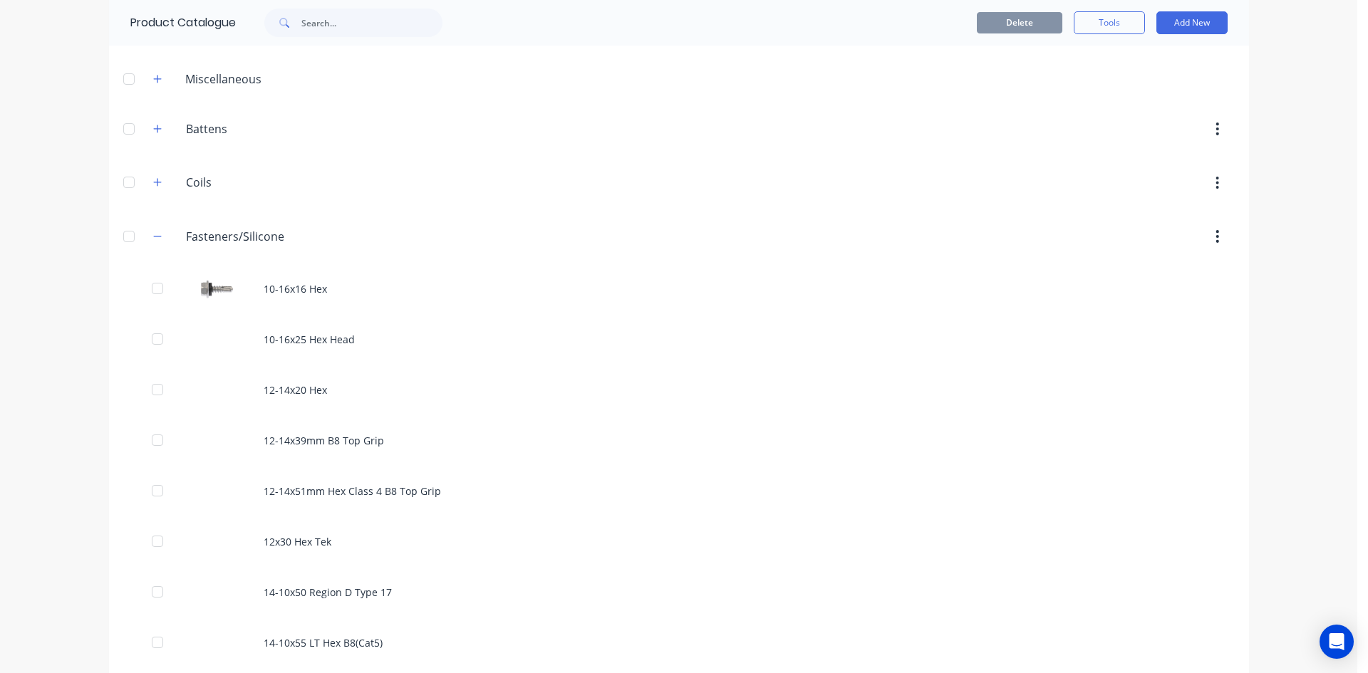
scroll to position [427, 0]
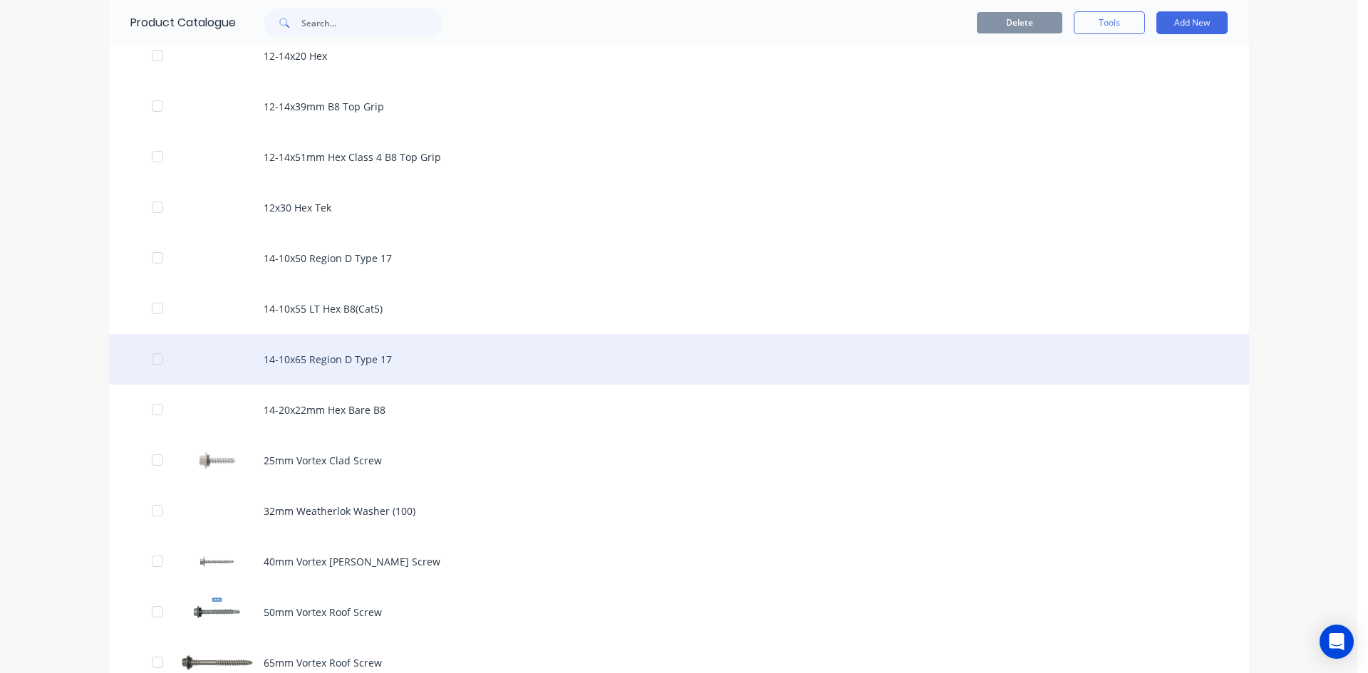
click at [336, 363] on div "14-10x65 Region D Type 17" at bounding box center [679, 359] width 1140 height 51
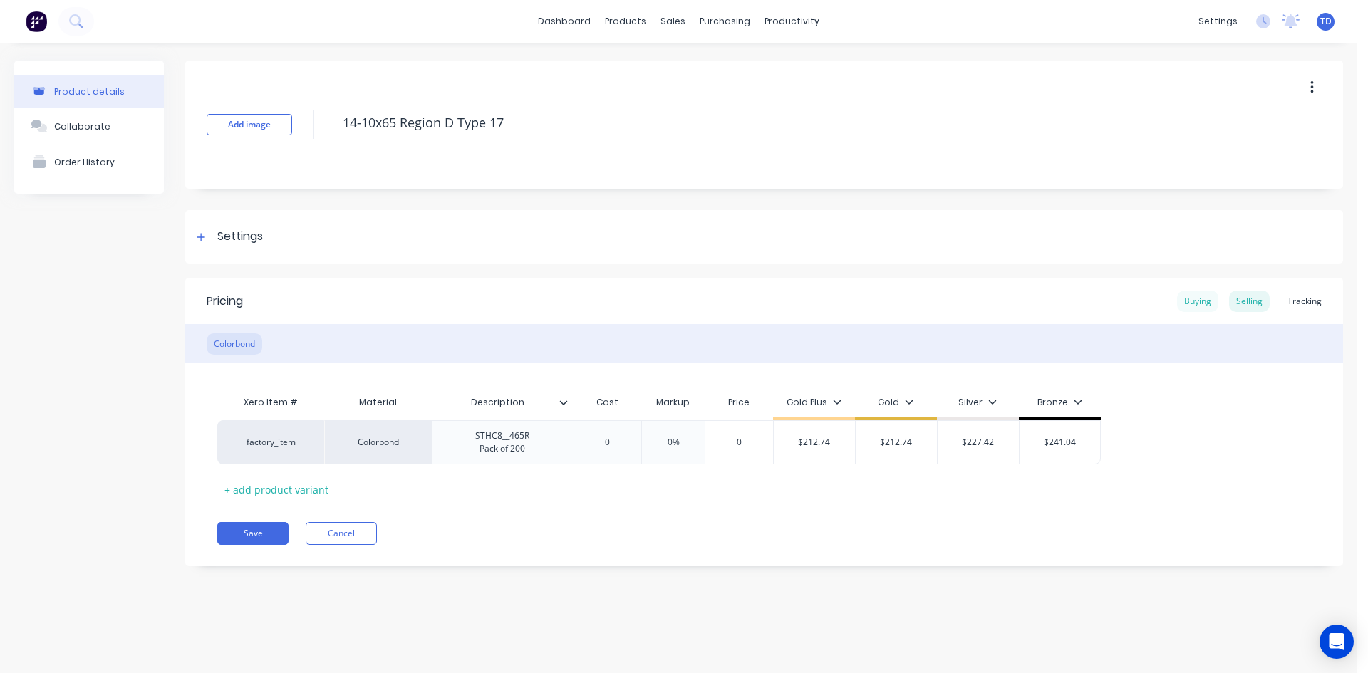
click at [1202, 305] on div "Buying" at bounding box center [1197, 301] width 41 height 21
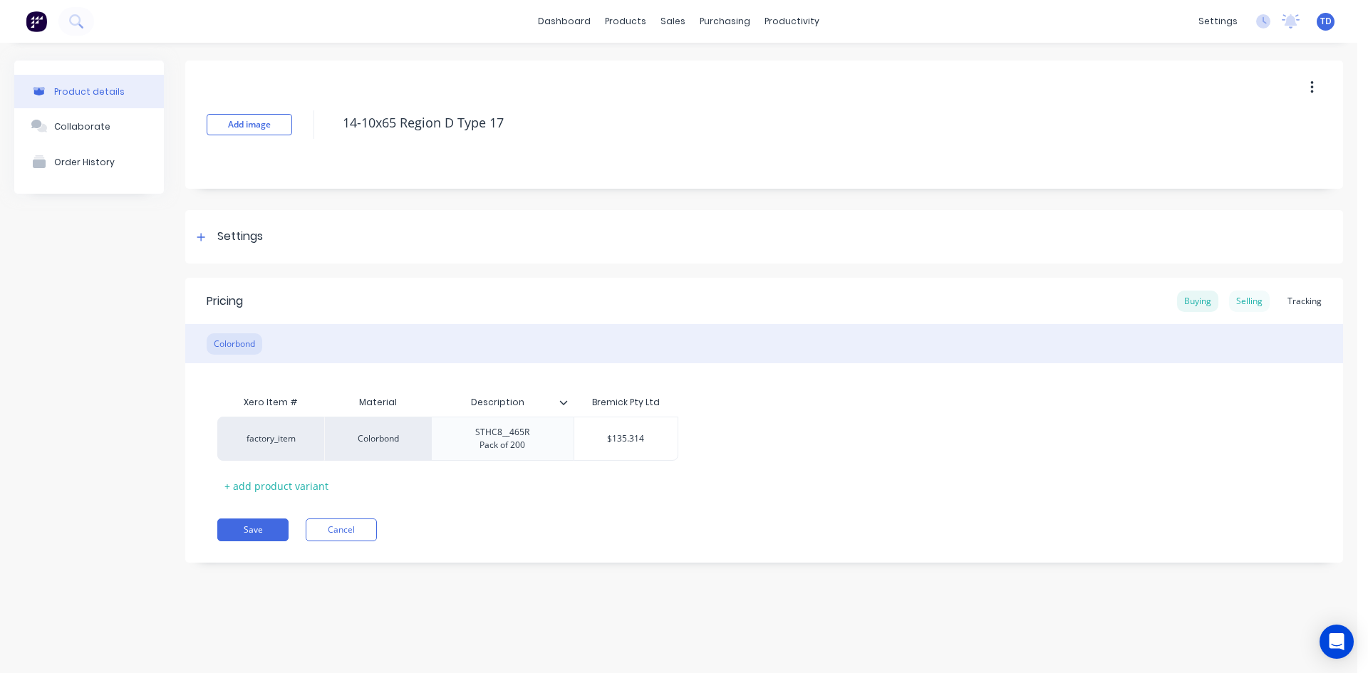
click at [1252, 299] on div "Selling" at bounding box center [1249, 301] width 41 height 21
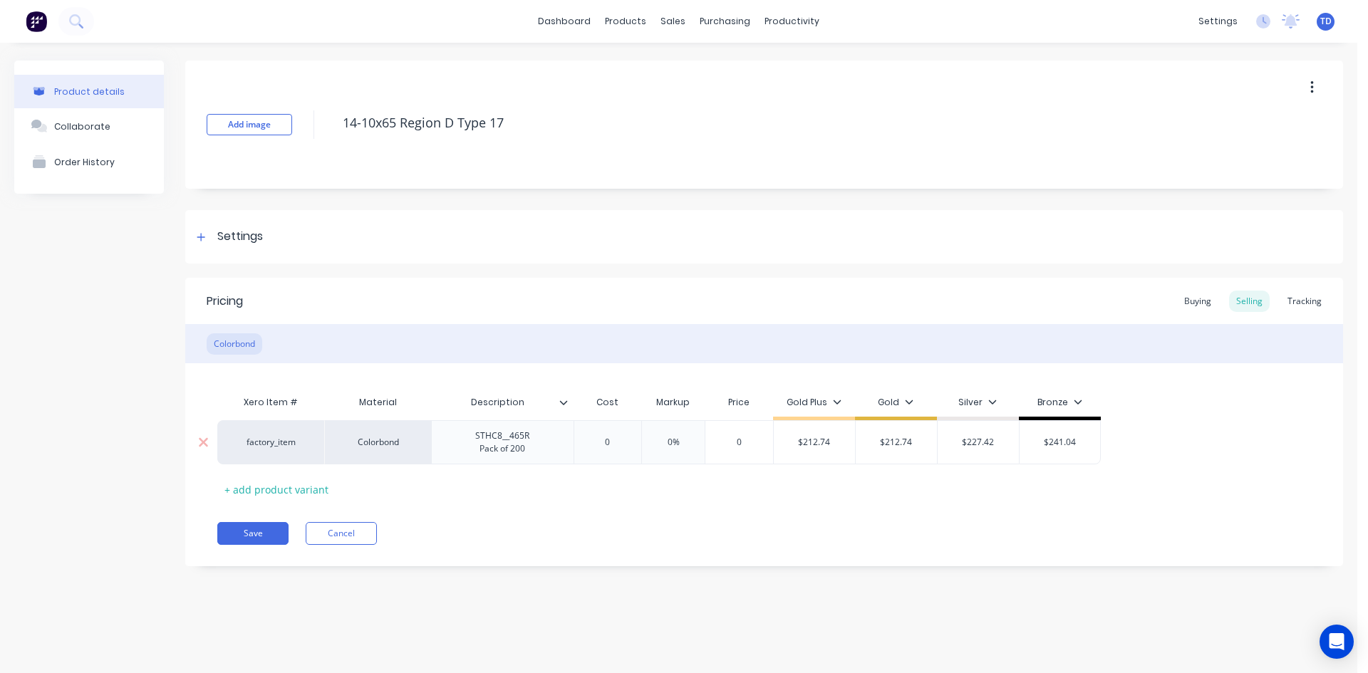
click at [615, 442] on input "0" at bounding box center [607, 442] width 71 height 13
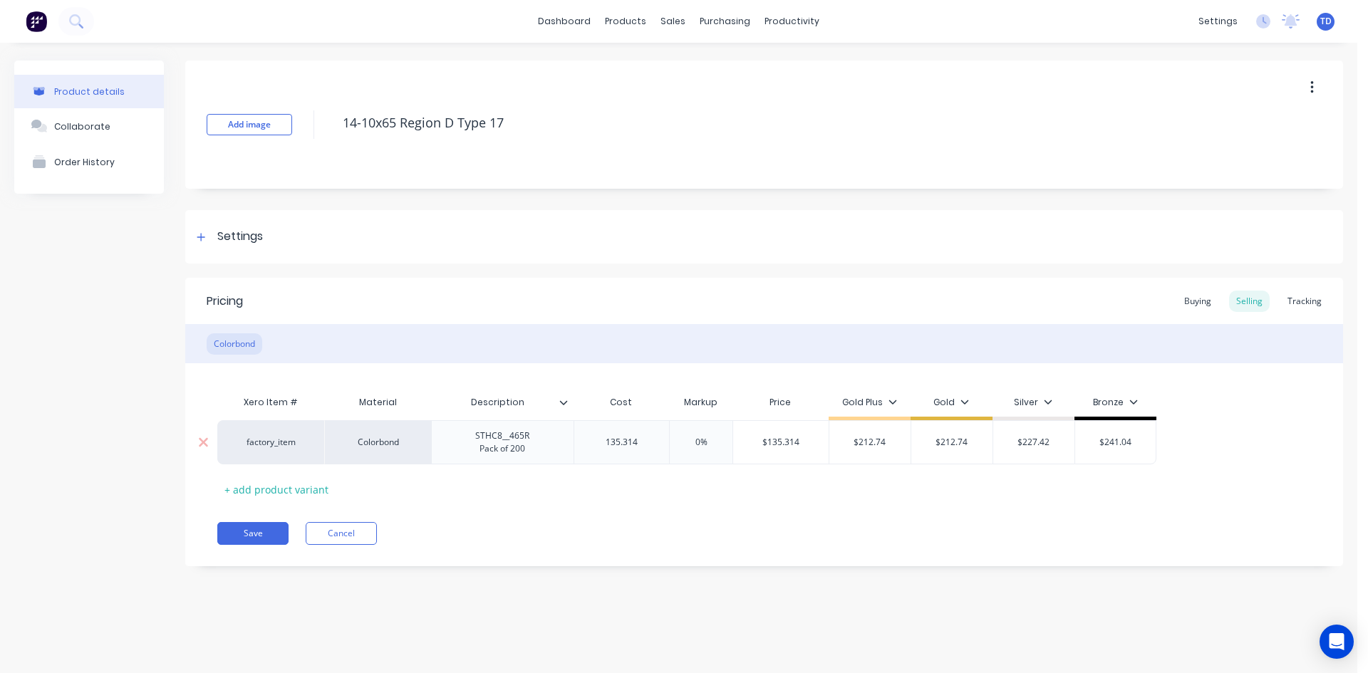
type input "135.314"
type input "0%"
type input "$135.314"
type input "212.74"
type input "$212.74"
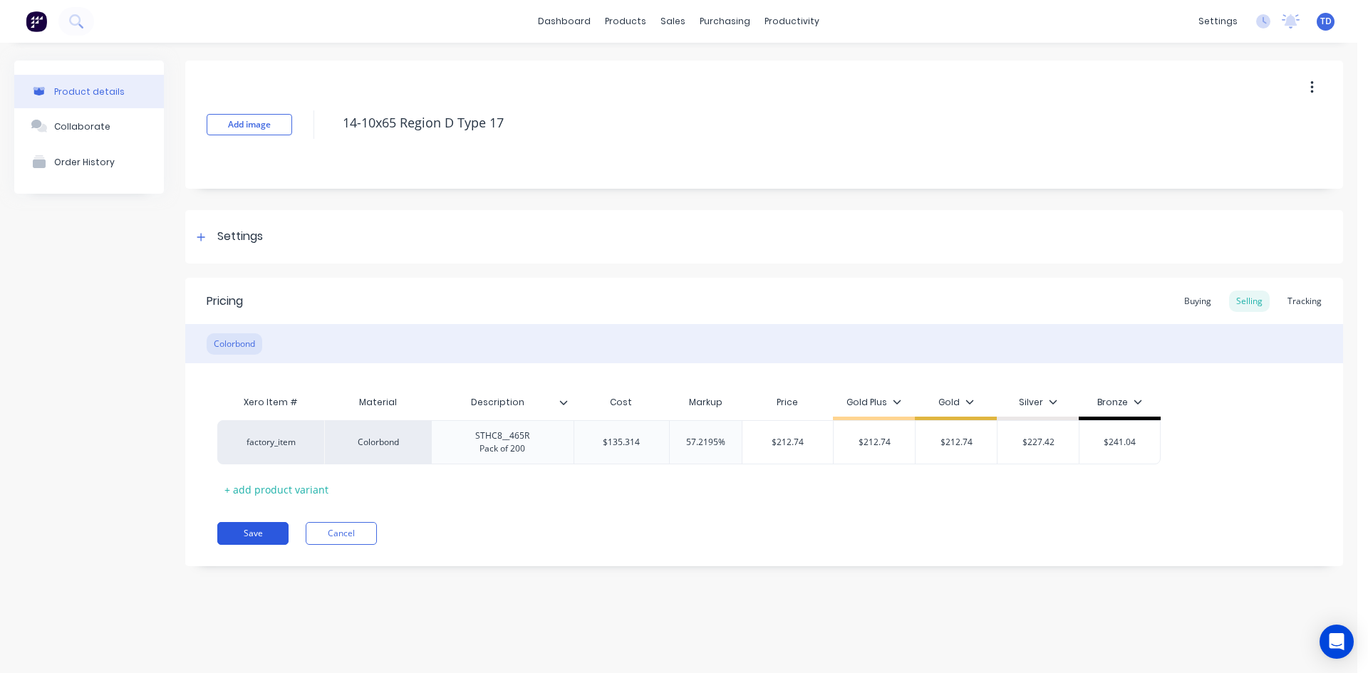
click at [246, 532] on button "Save" at bounding box center [252, 533] width 71 height 23
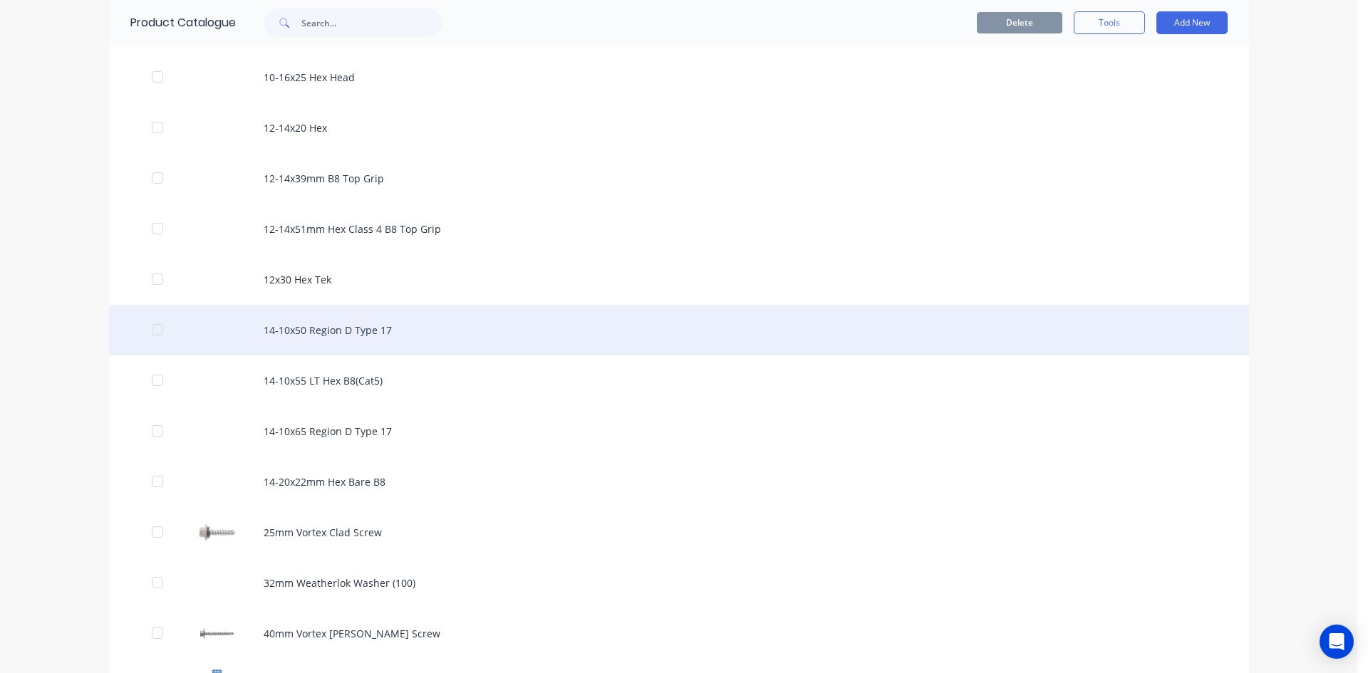
scroll to position [356, 0]
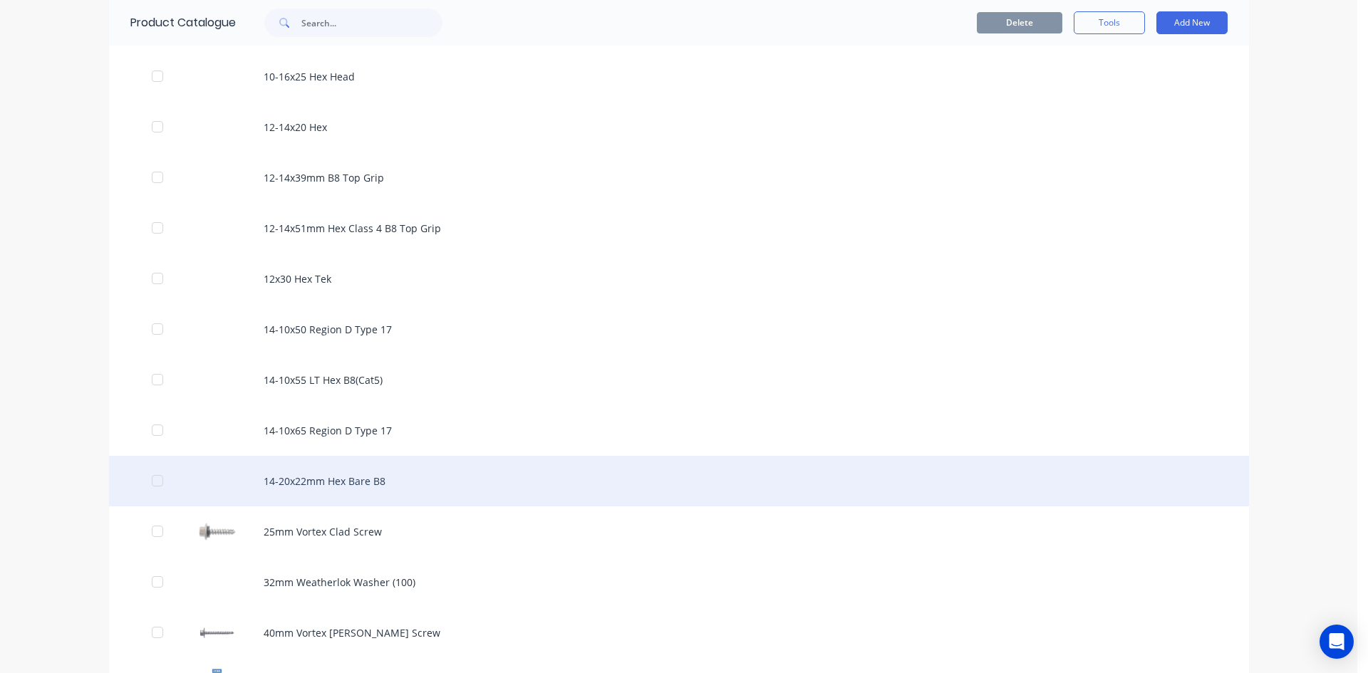
click at [306, 480] on div "14-20x22mm Hex Bare B8" at bounding box center [679, 481] width 1140 height 51
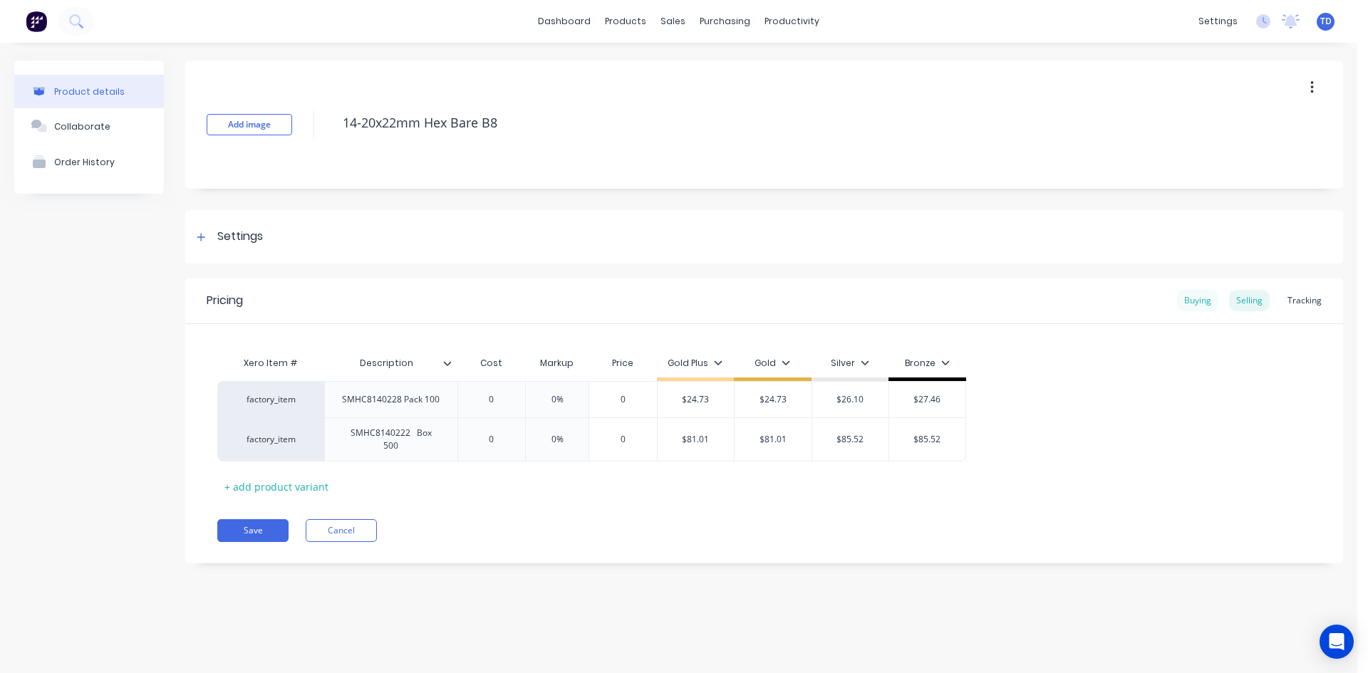
click at [1197, 303] on div "Buying" at bounding box center [1197, 300] width 41 height 21
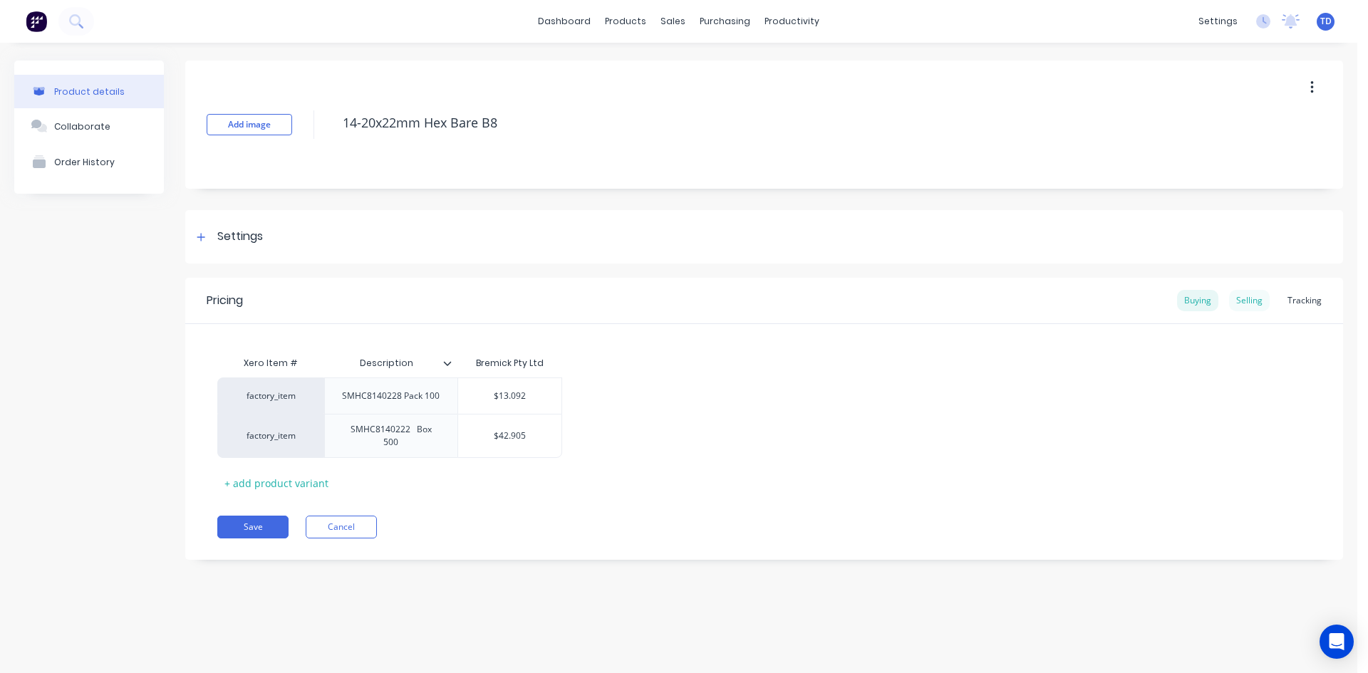
click at [1253, 305] on div "Selling" at bounding box center [1249, 300] width 41 height 21
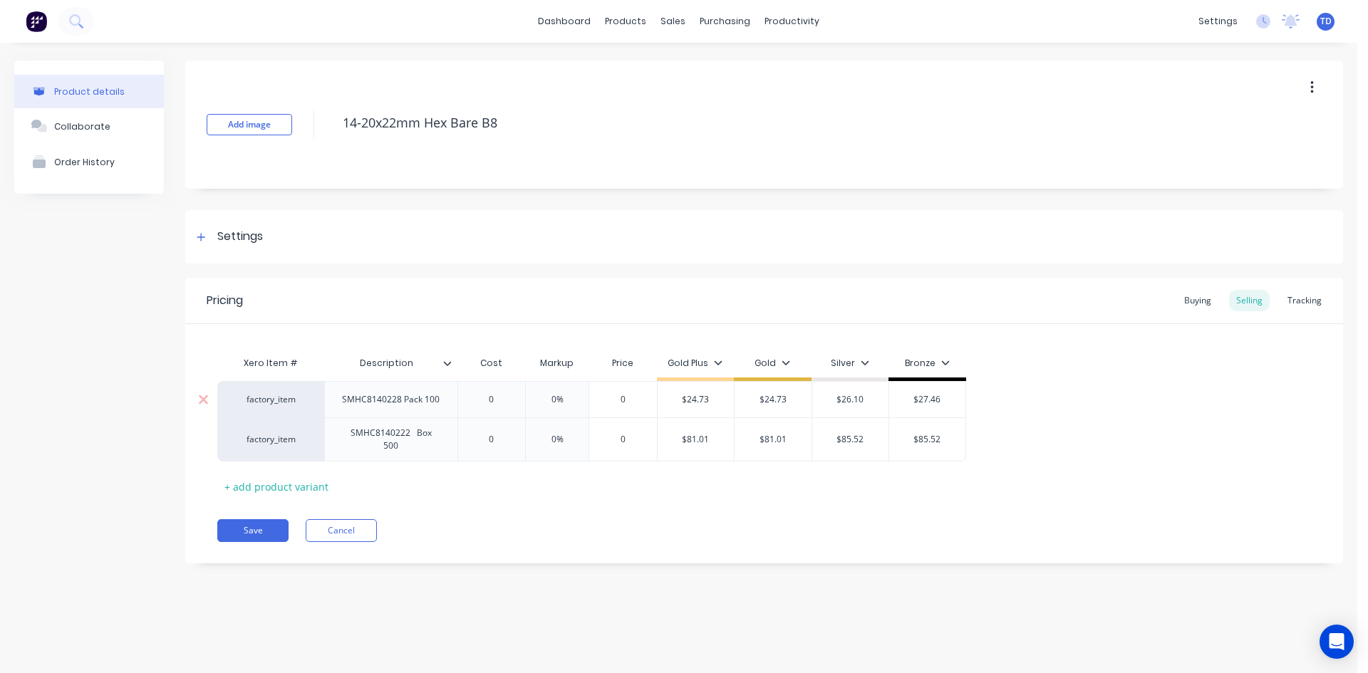
click at [502, 396] on input "0" at bounding box center [491, 399] width 71 height 13
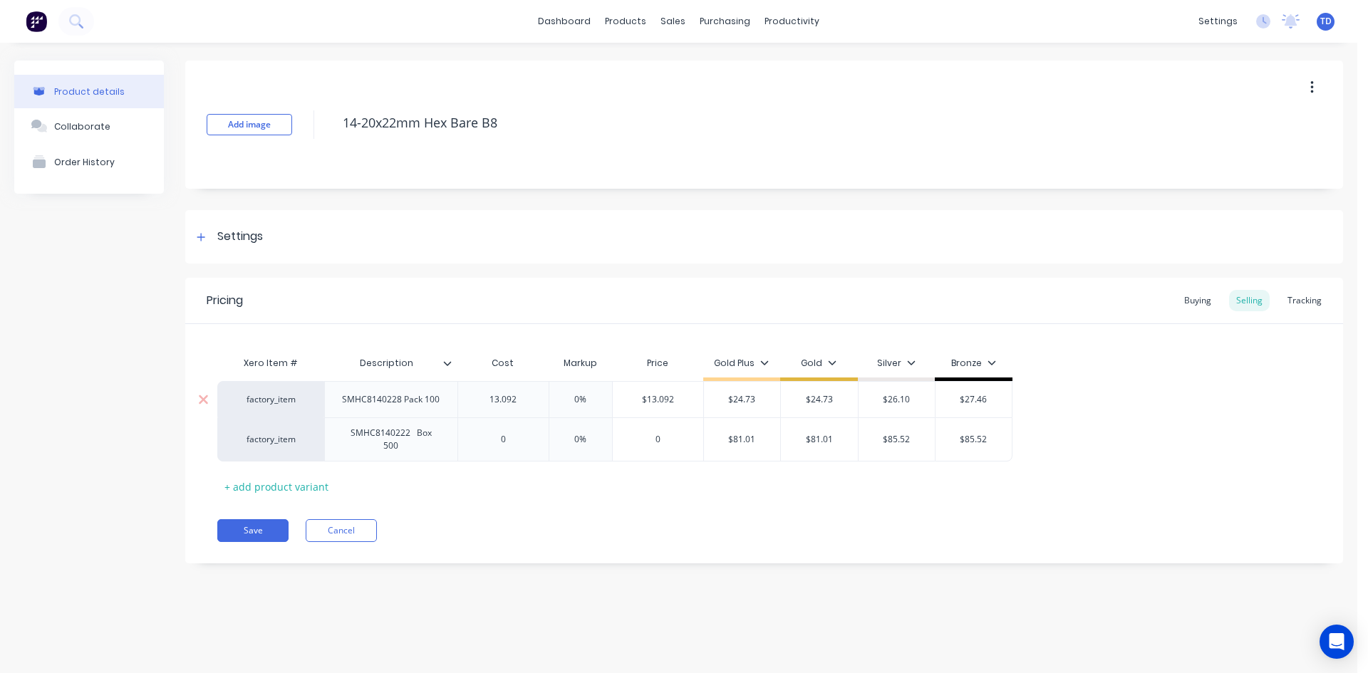
type input "13.092"
type input "0%"
type input "$13.092"
type input "24.73"
type input "$24.73"
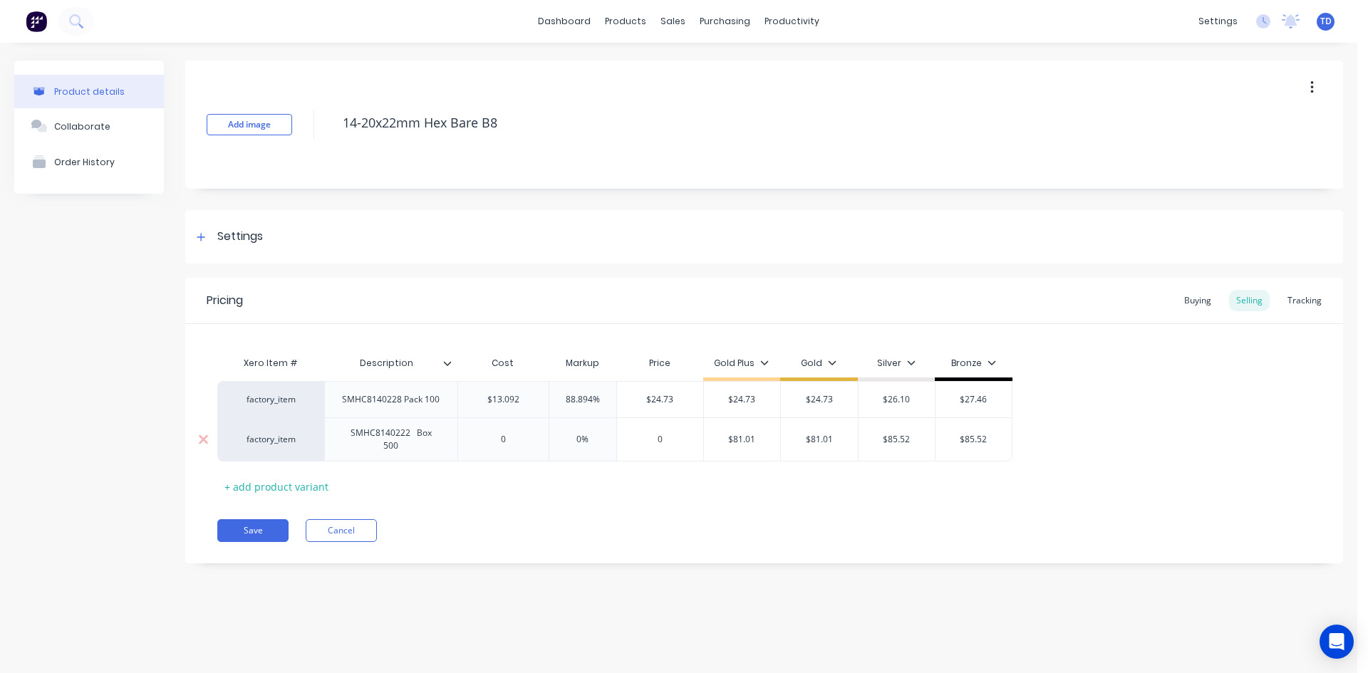
click at [525, 439] on input "0" at bounding box center [503, 439] width 90 height 13
type input "42.905"
type input "0%"
type input "$42.905"
type input "$81.01"
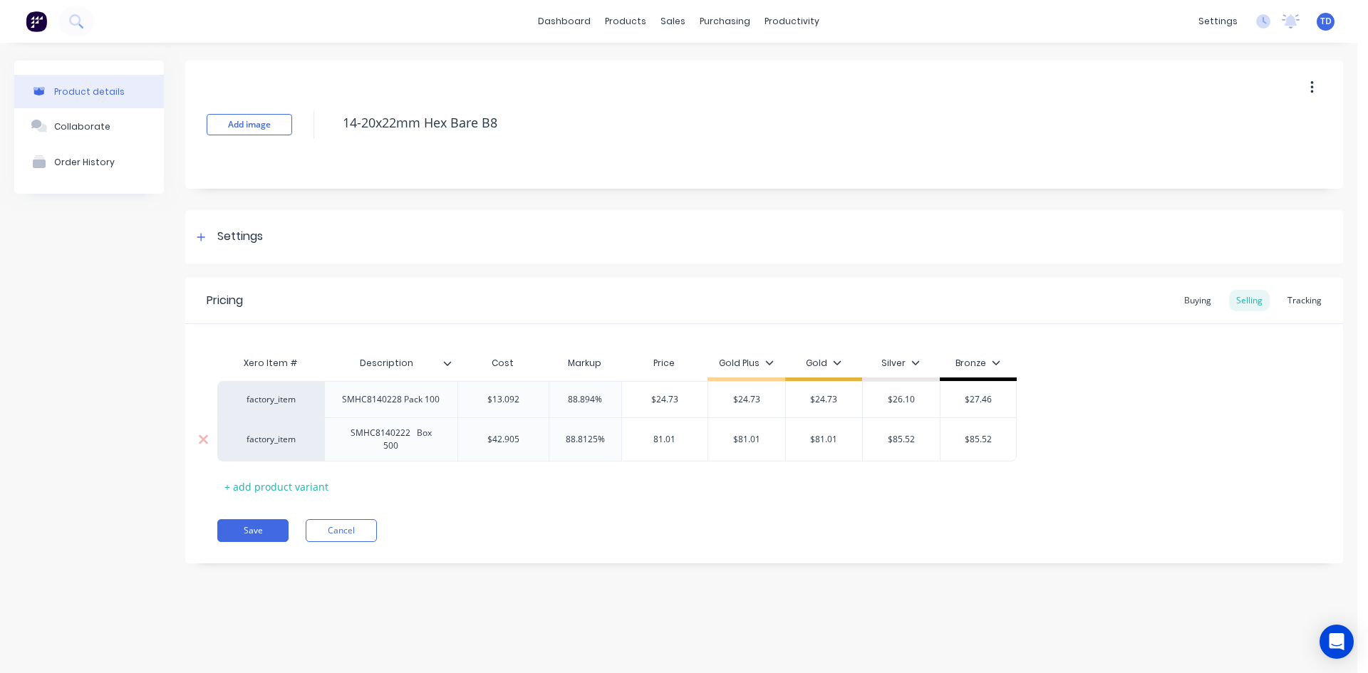
type input "81.01"
click at [245, 519] on button "Save" at bounding box center [252, 530] width 71 height 23
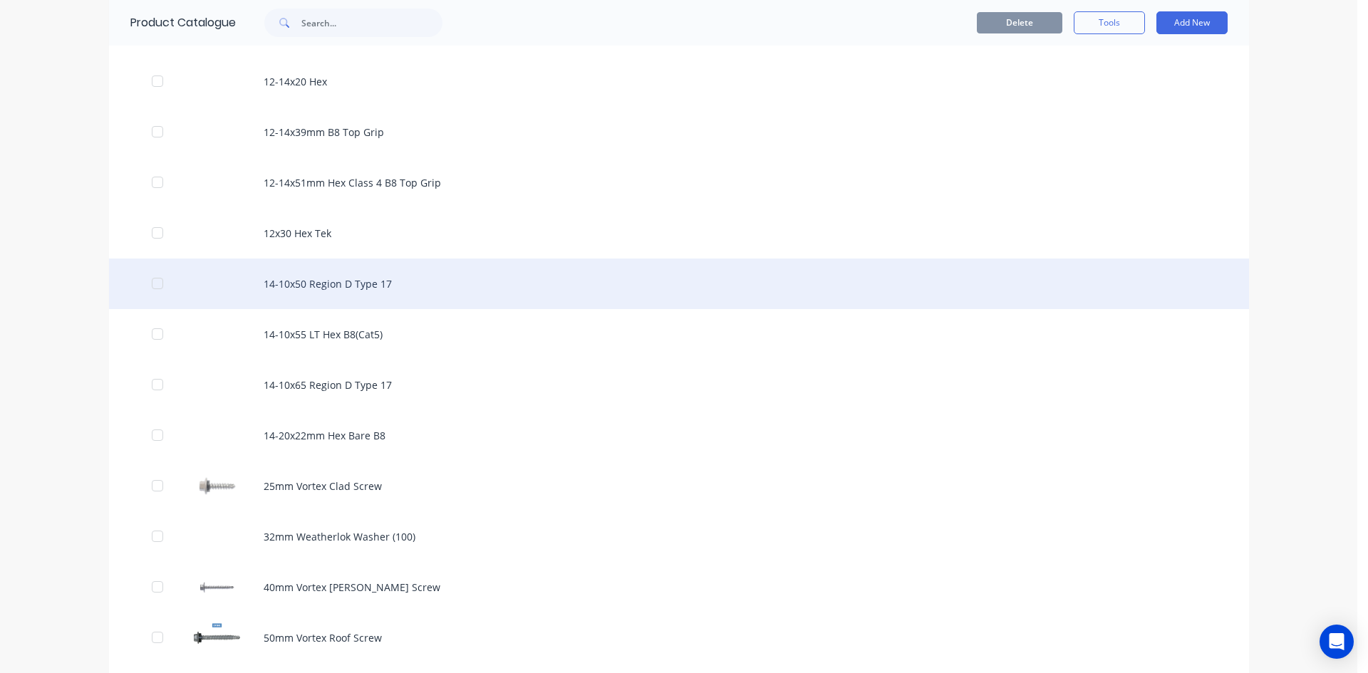
scroll to position [499, 0]
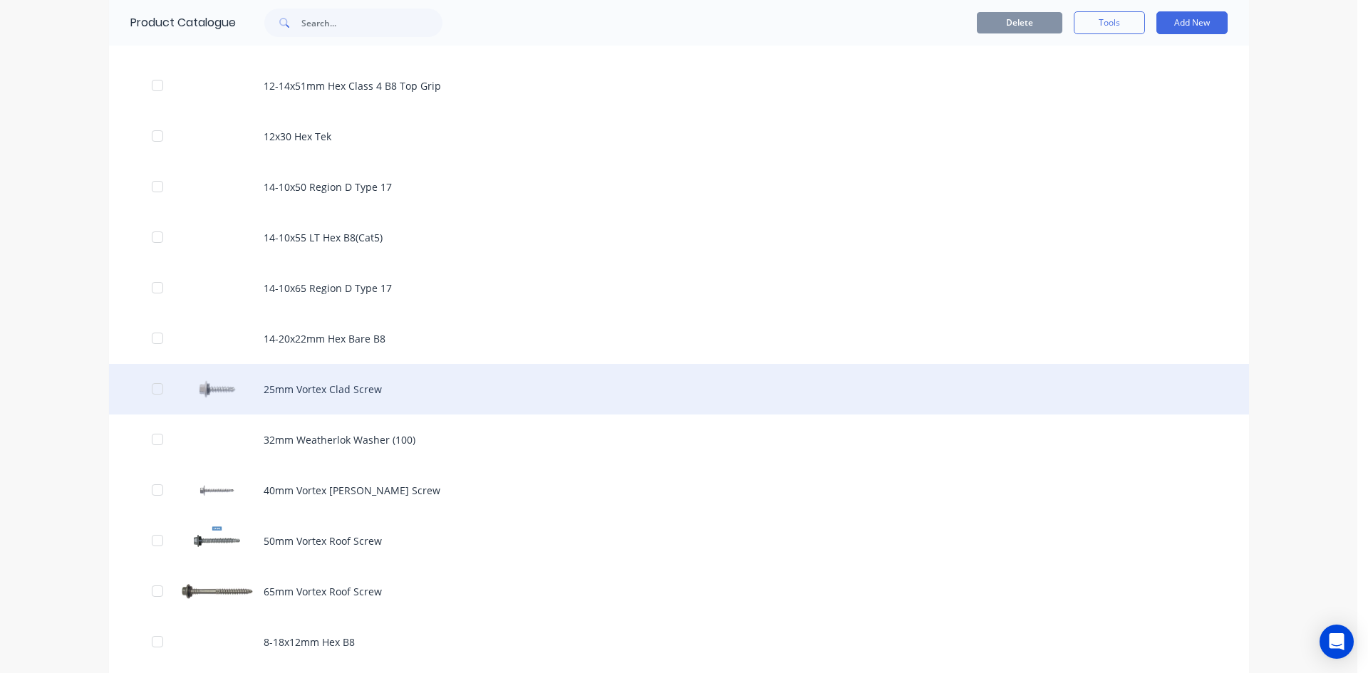
click at [328, 390] on div "25mm Vortex Clad Screw" at bounding box center [679, 389] width 1140 height 51
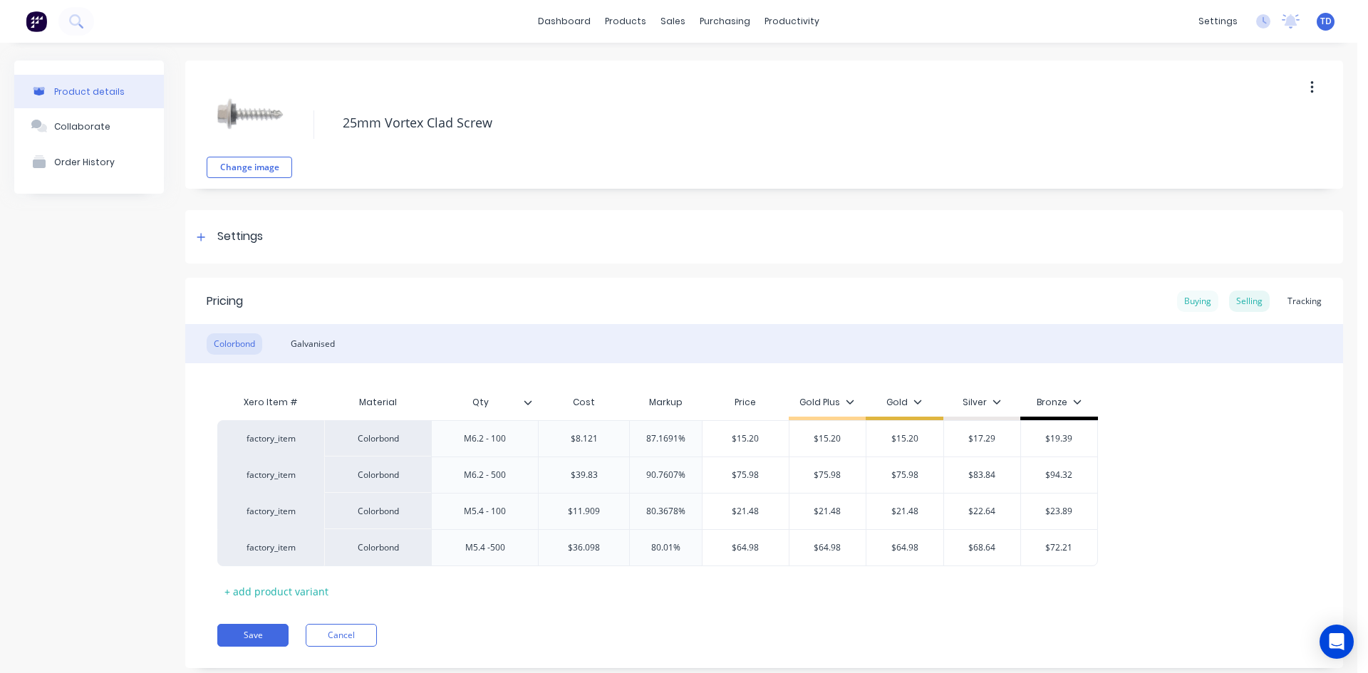
click at [1177, 306] on div "Buying" at bounding box center [1197, 301] width 41 height 21
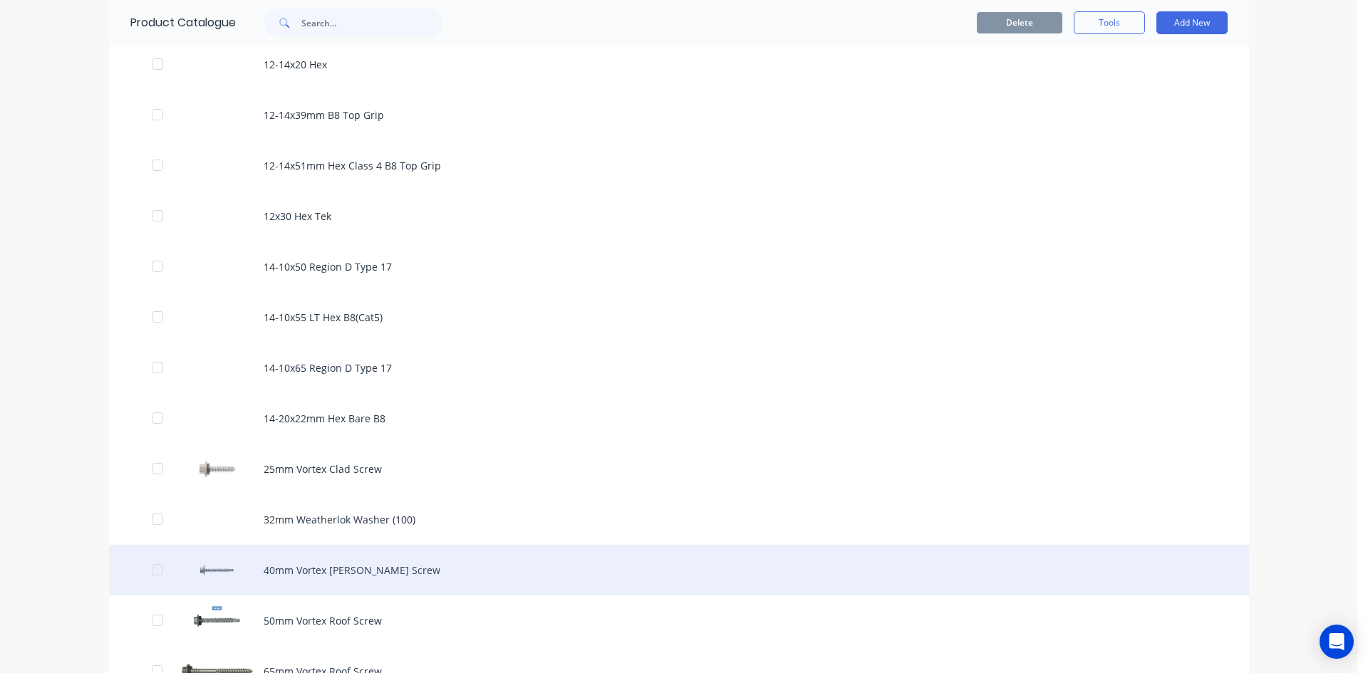
scroll to position [427, 0]
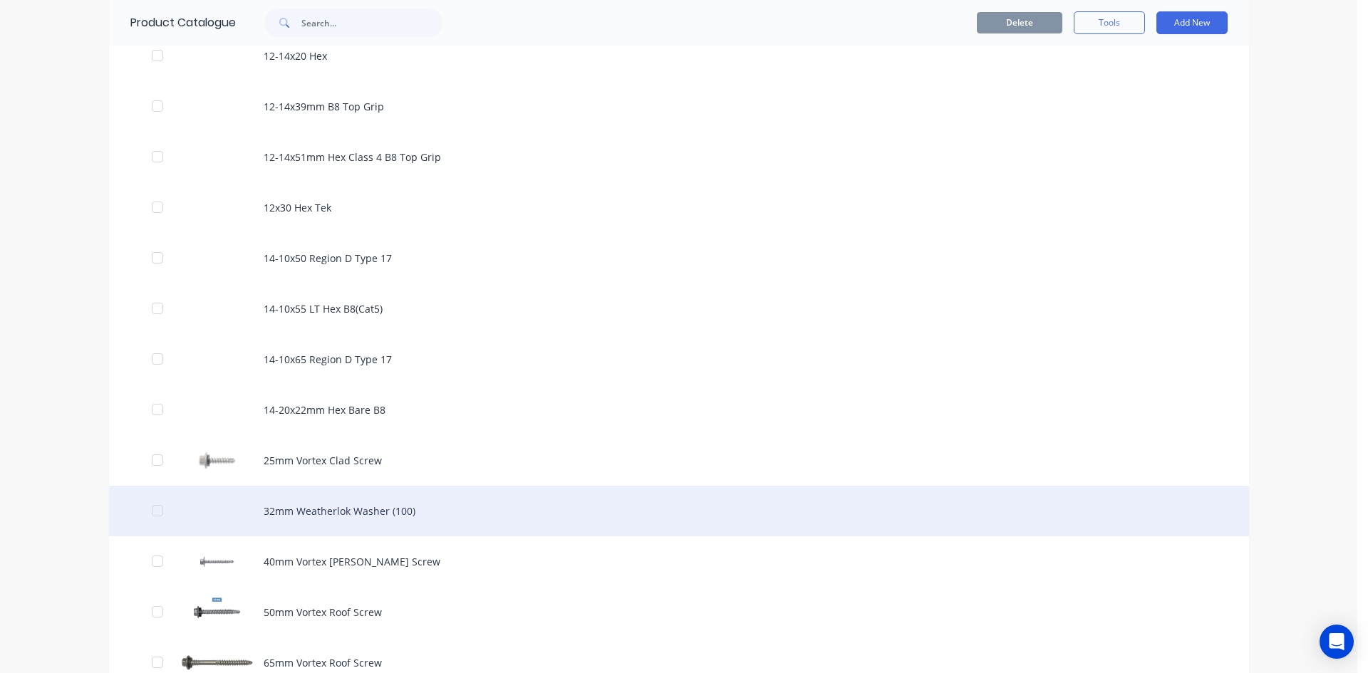
click at [335, 510] on div "32mm Weatherlok Washer (100)" at bounding box center [679, 511] width 1140 height 51
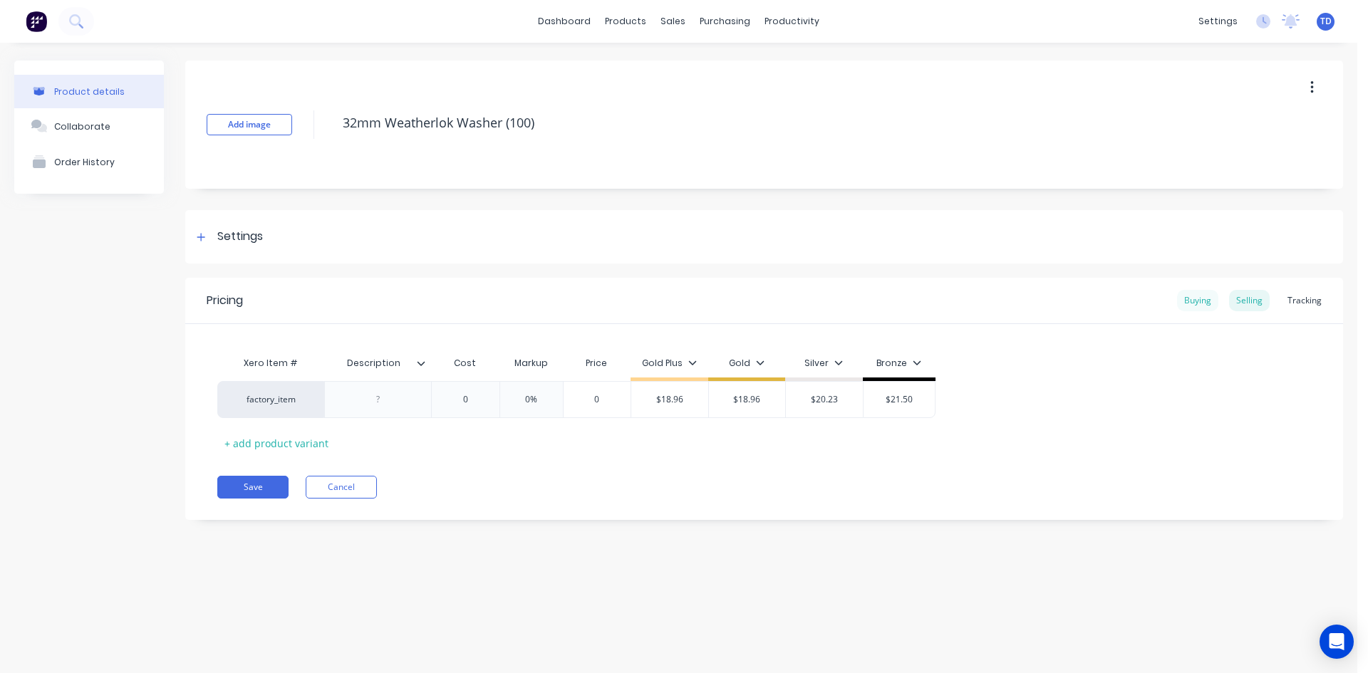
click at [1198, 297] on div "Buying" at bounding box center [1197, 300] width 41 height 21
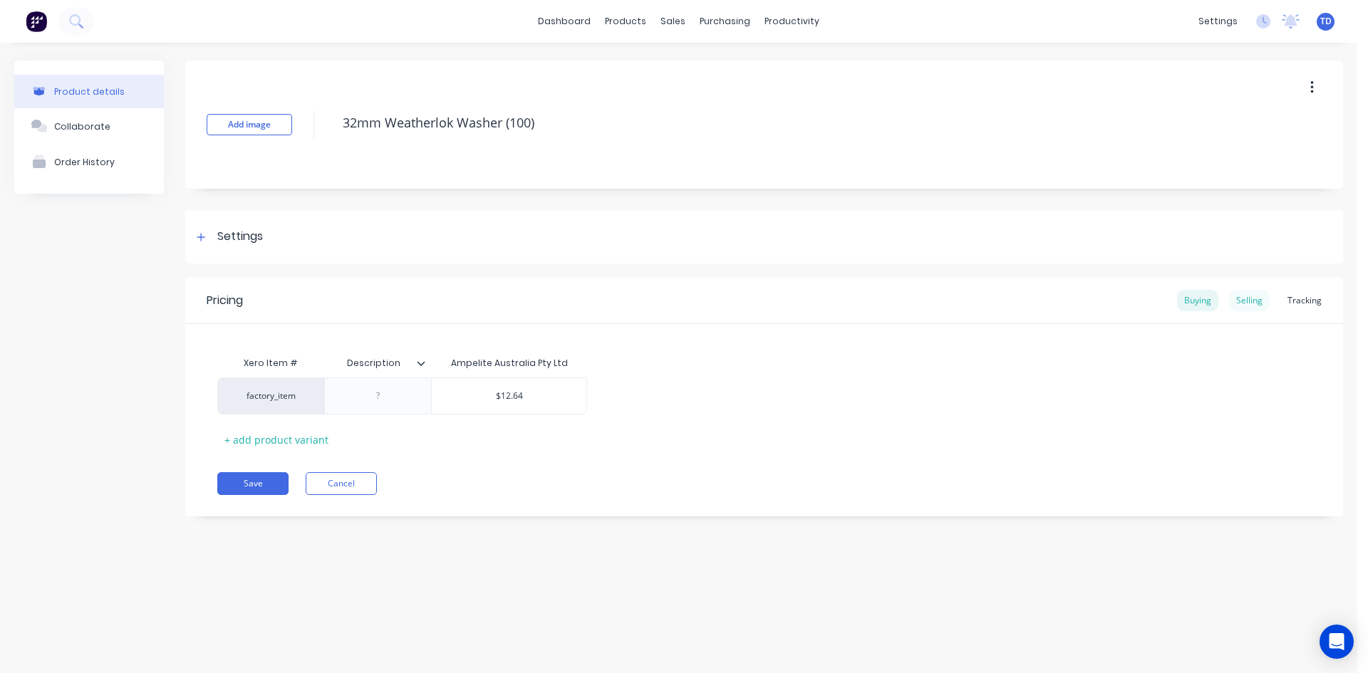
click at [1252, 306] on div "Selling" at bounding box center [1249, 300] width 41 height 21
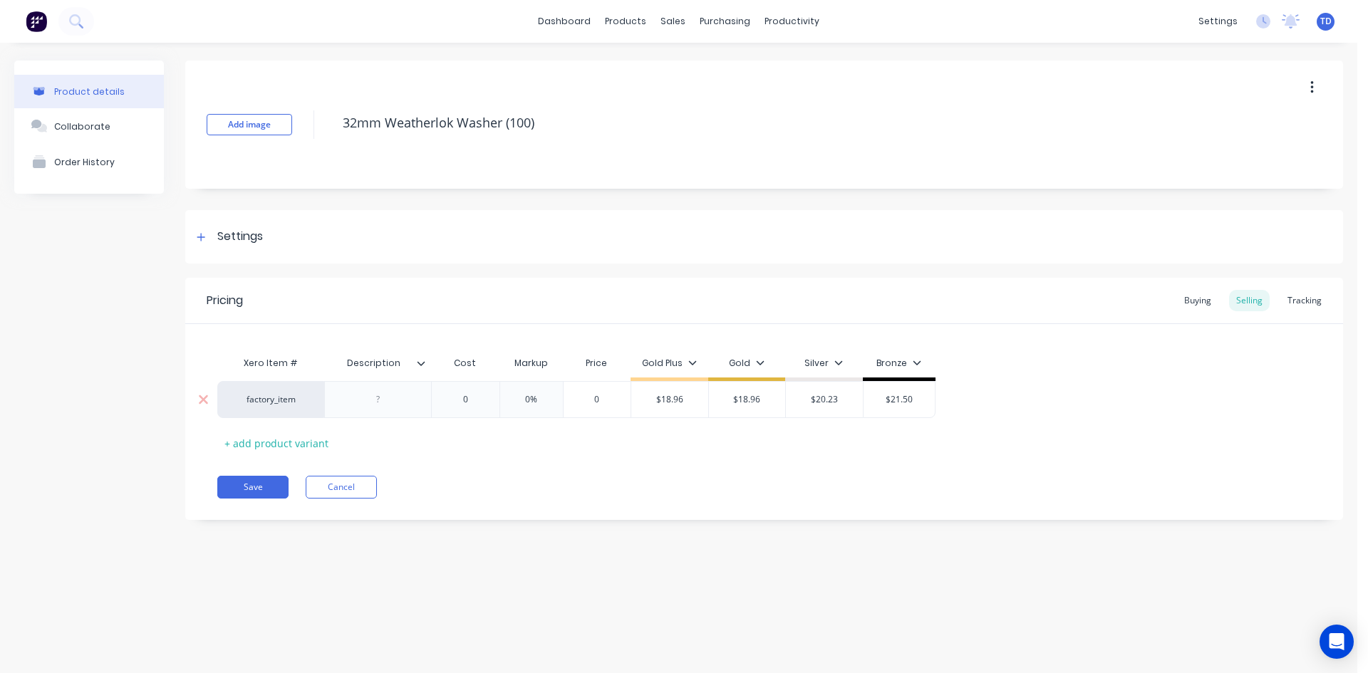
click at [484, 400] on input "0" at bounding box center [465, 399] width 71 height 13
type input "12.64"
type input "0%"
type input "$12.64"
type input "18.96"
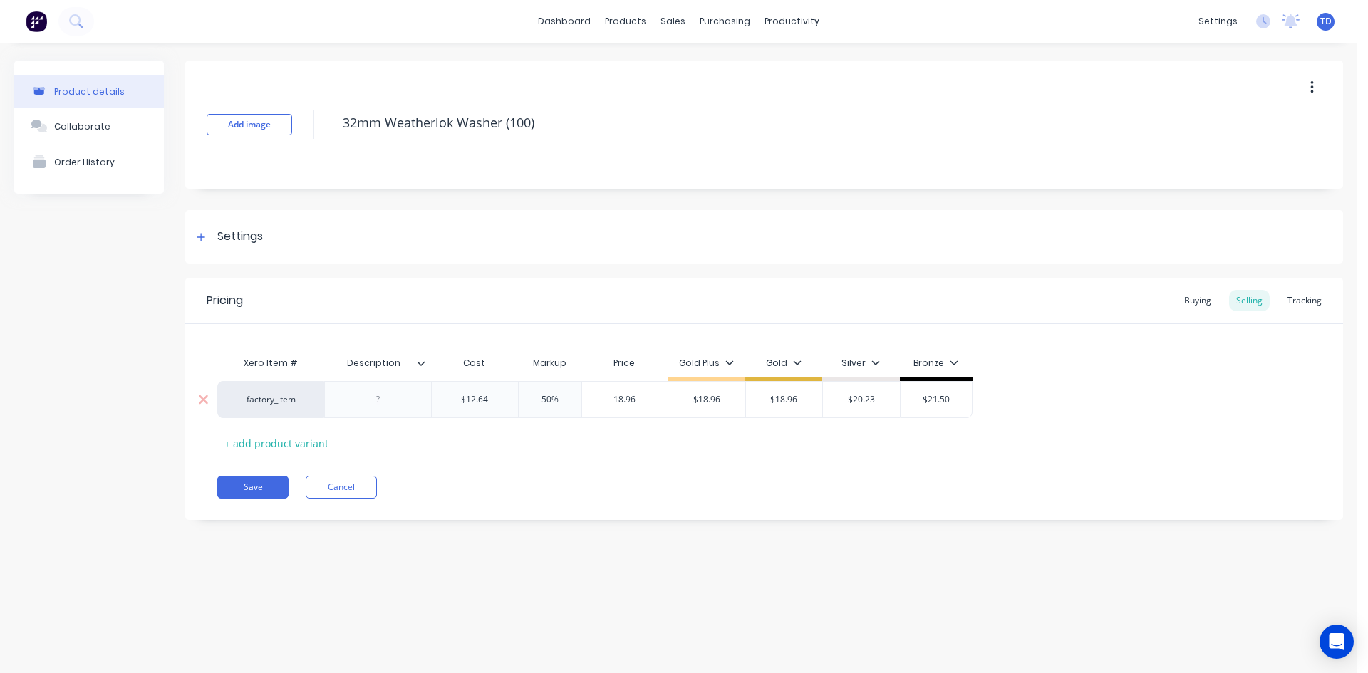
type input "$18.96"
click at [251, 489] on button "Save" at bounding box center [252, 487] width 71 height 23
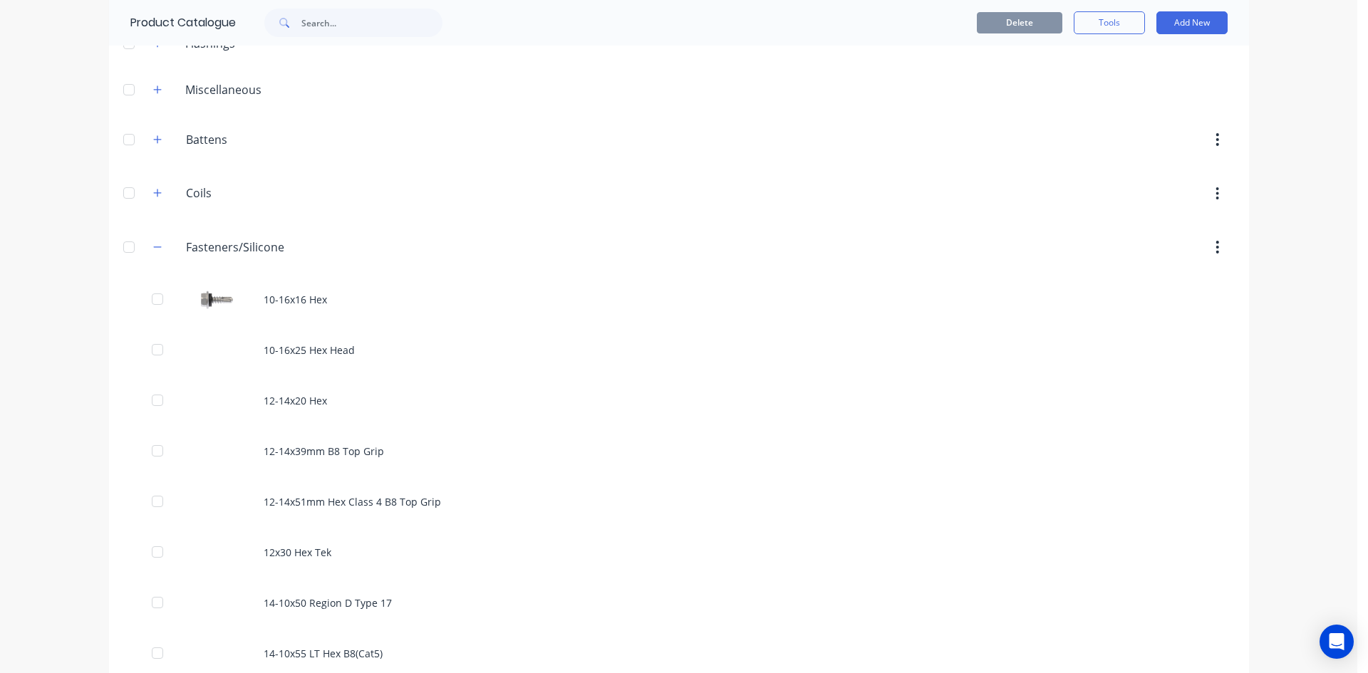
scroll to position [499, 0]
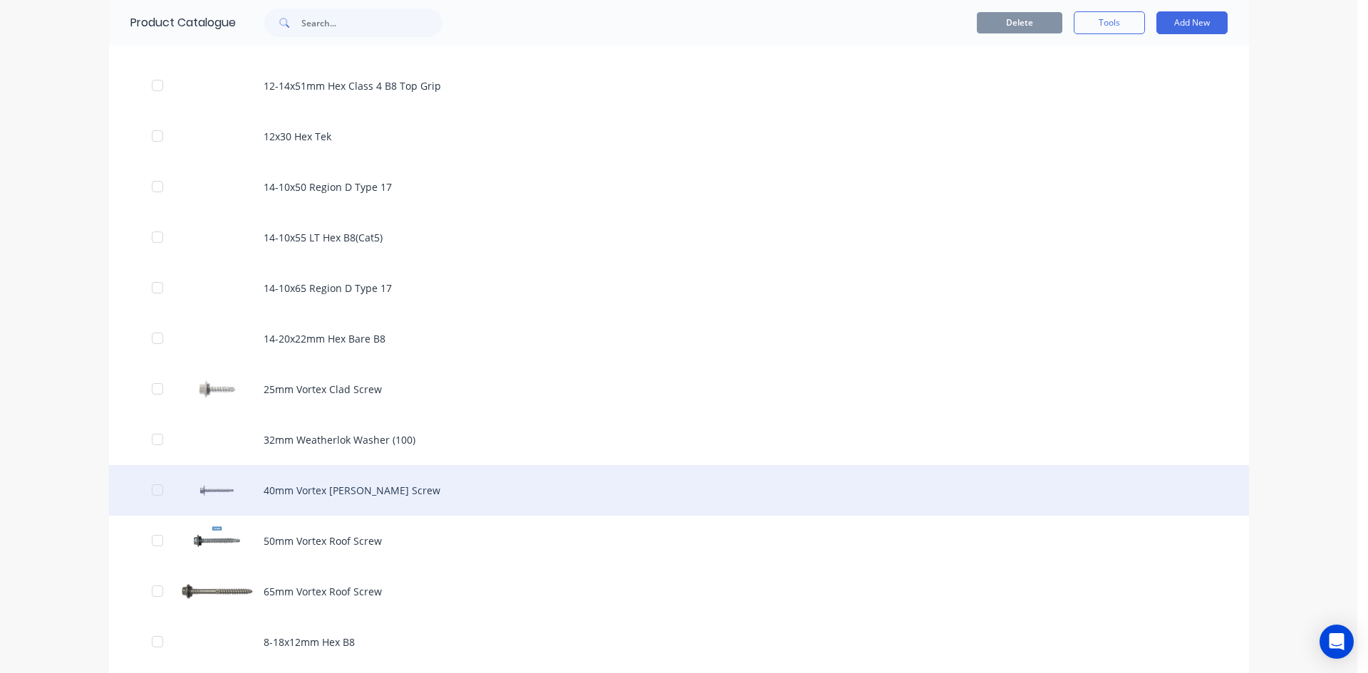
click at [345, 490] on div "40mm Vortex [PERSON_NAME] Screw" at bounding box center [679, 490] width 1140 height 51
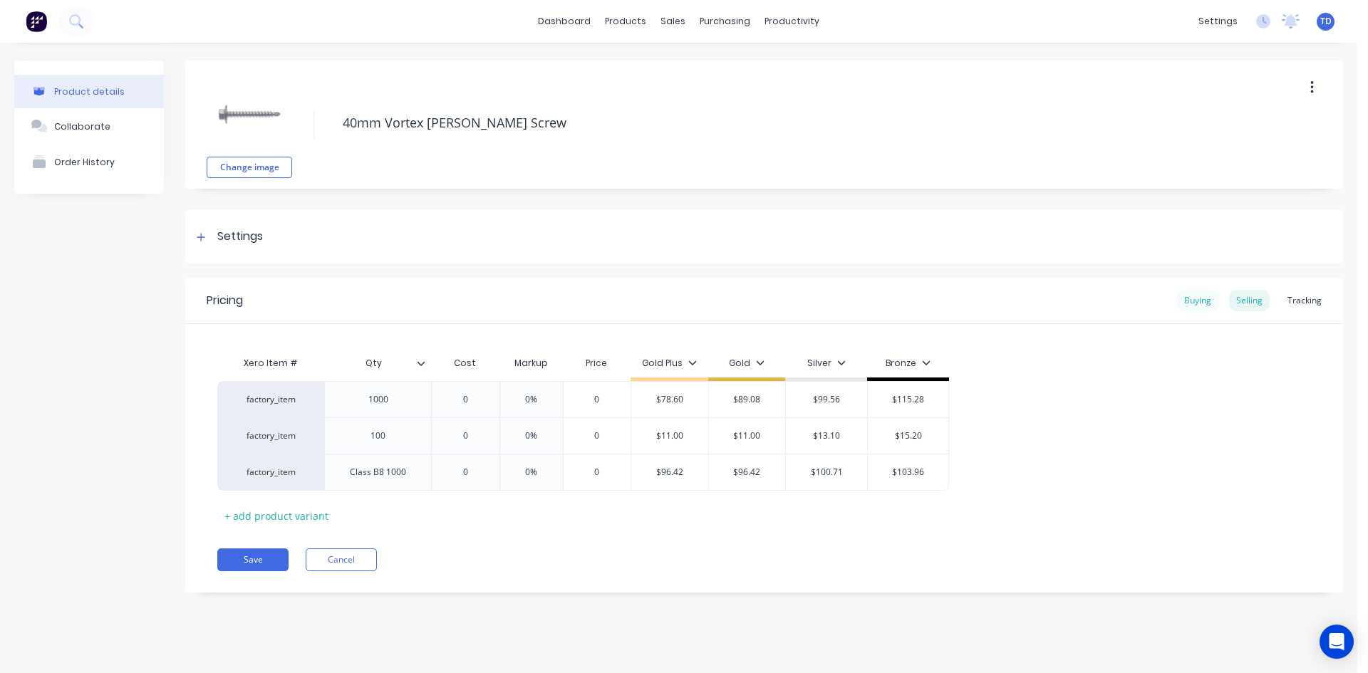
click at [1198, 298] on div "Buying" at bounding box center [1197, 300] width 41 height 21
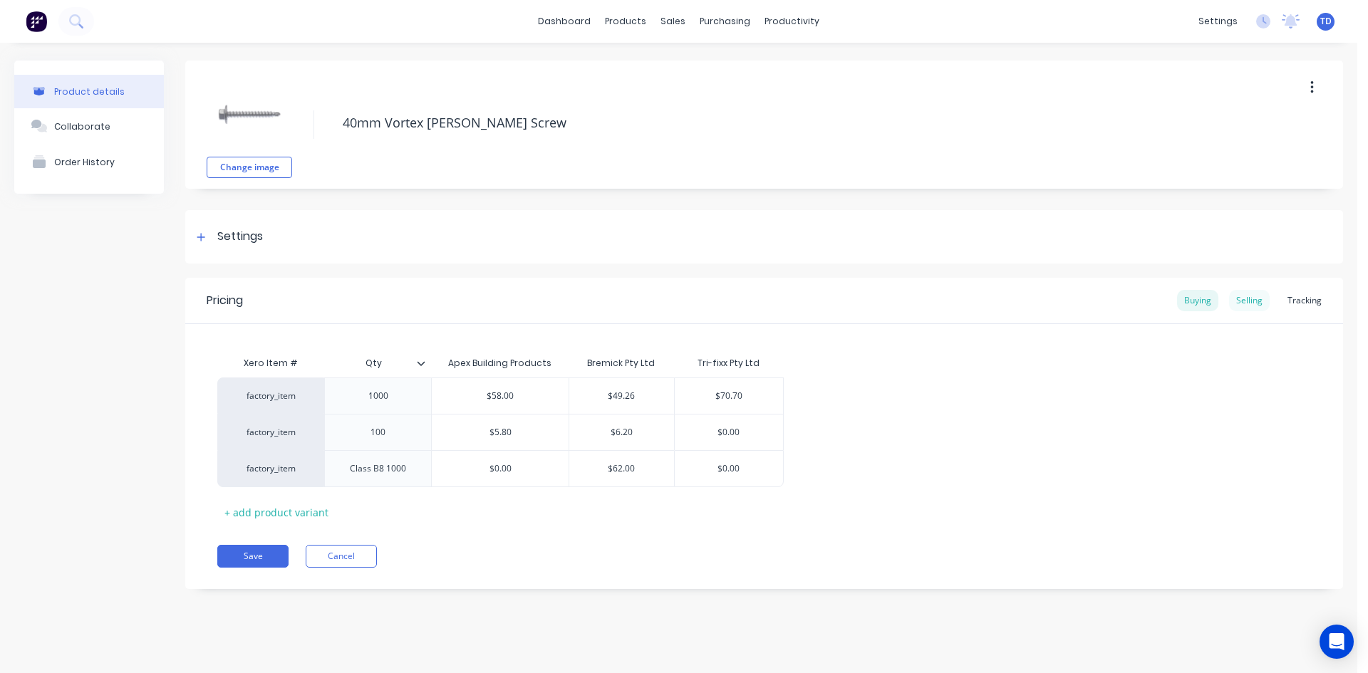
click at [1247, 298] on div "Selling" at bounding box center [1249, 300] width 41 height 21
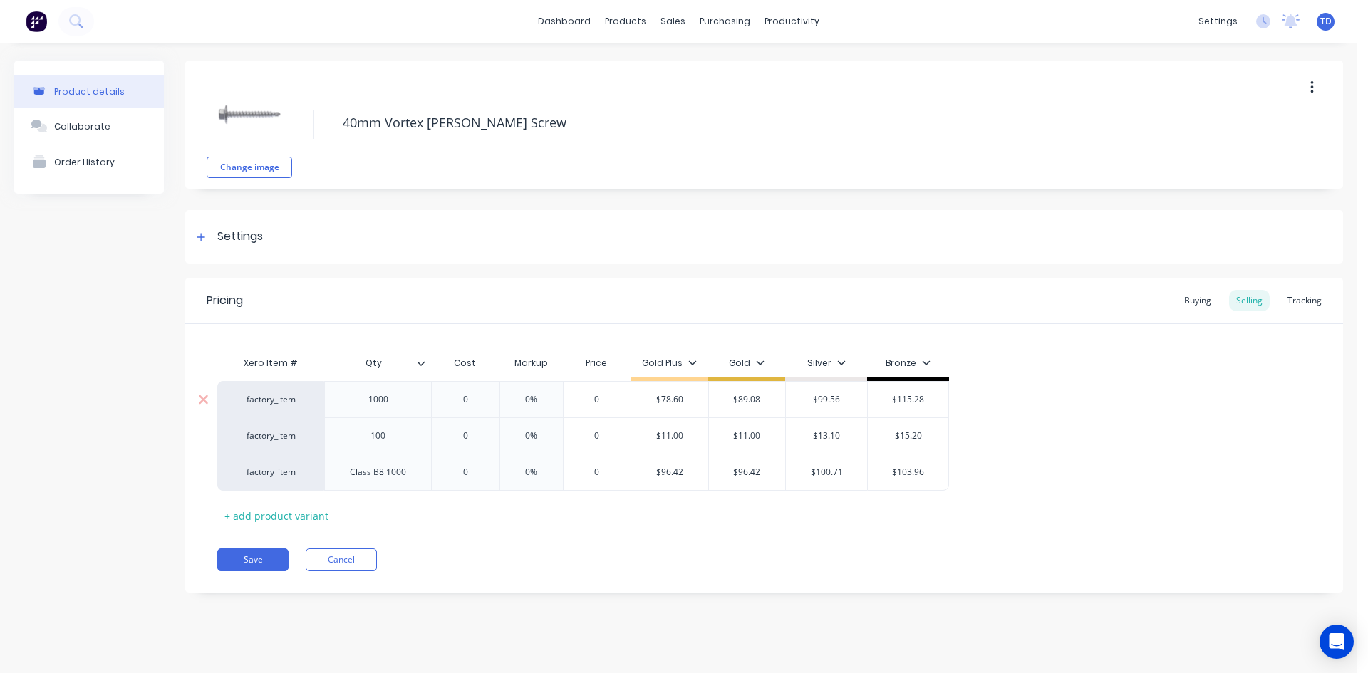
click at [484, 400] on input "0" at bounding box center [465, 399] width 71 height 13
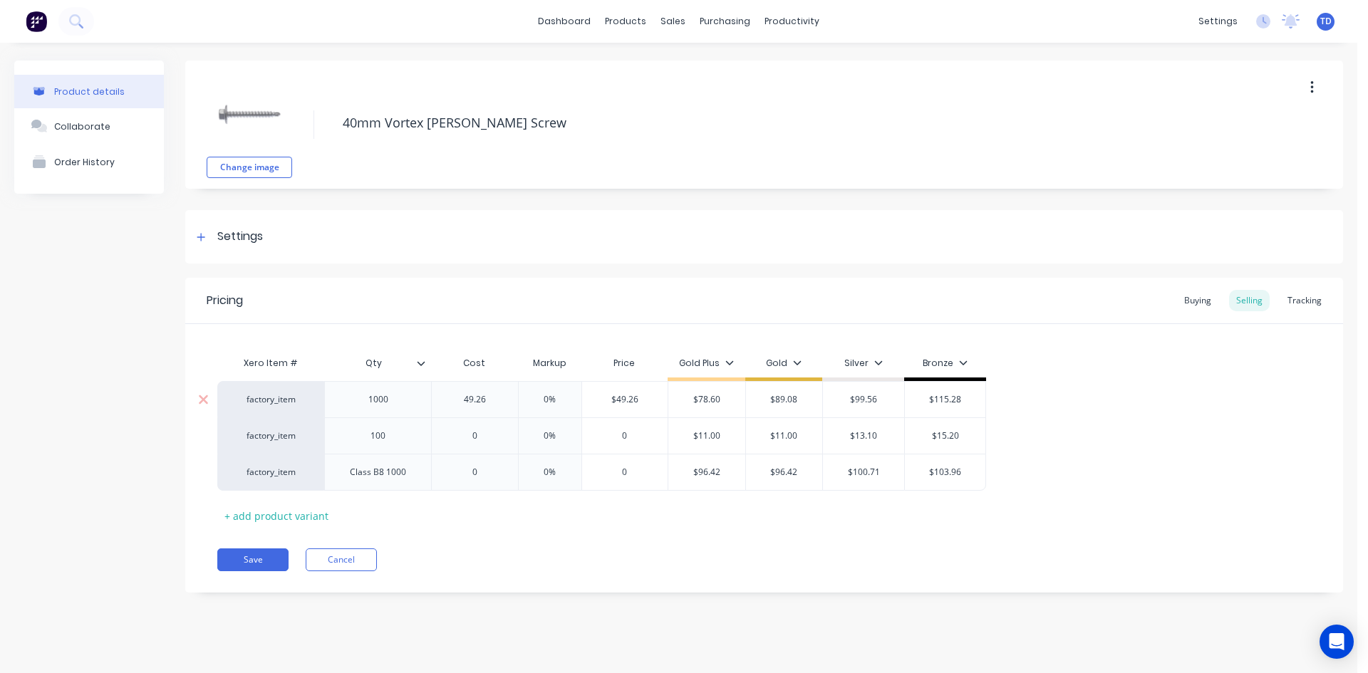
type input "49.26"
type input "0%"
type input "$49.26"
type input "$78.60"
type input "89.0"
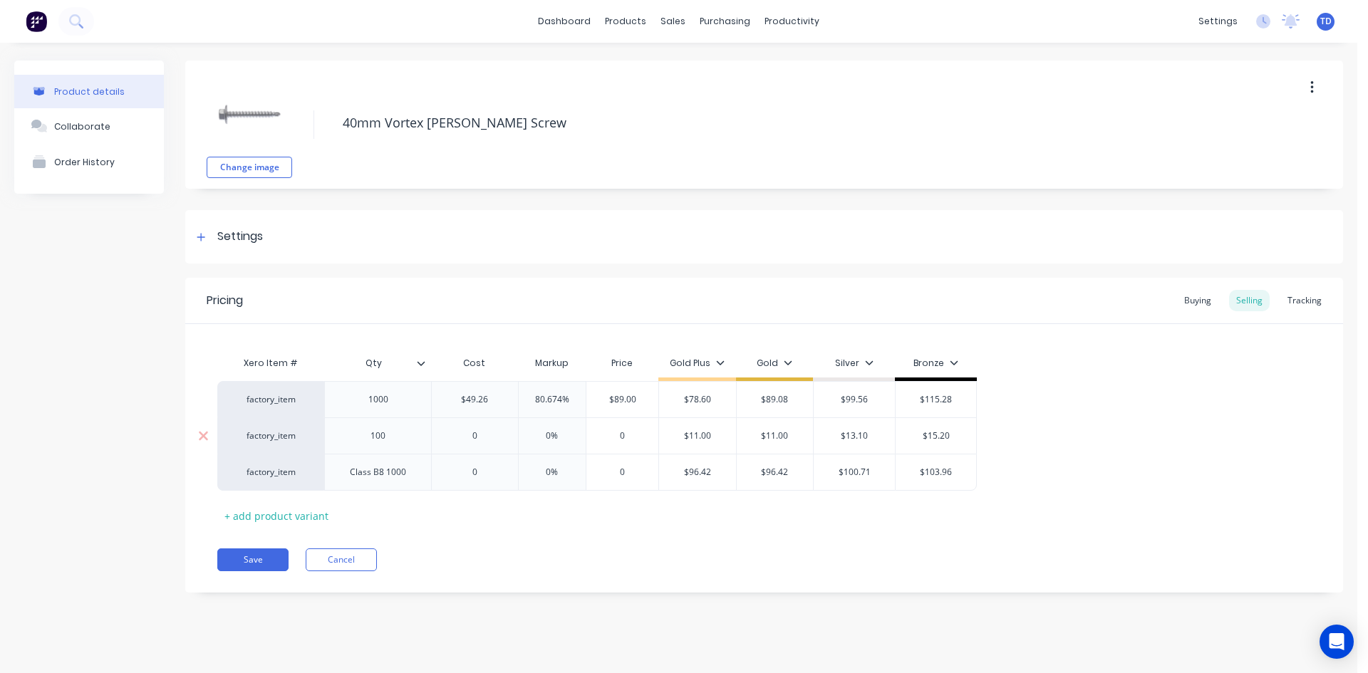
click at [482, 441] on input "0" at bounding box center [475, 436] width 86 height 13
type input "6.20"
type input "0%"
type input "11.0"
type input "$11.00"
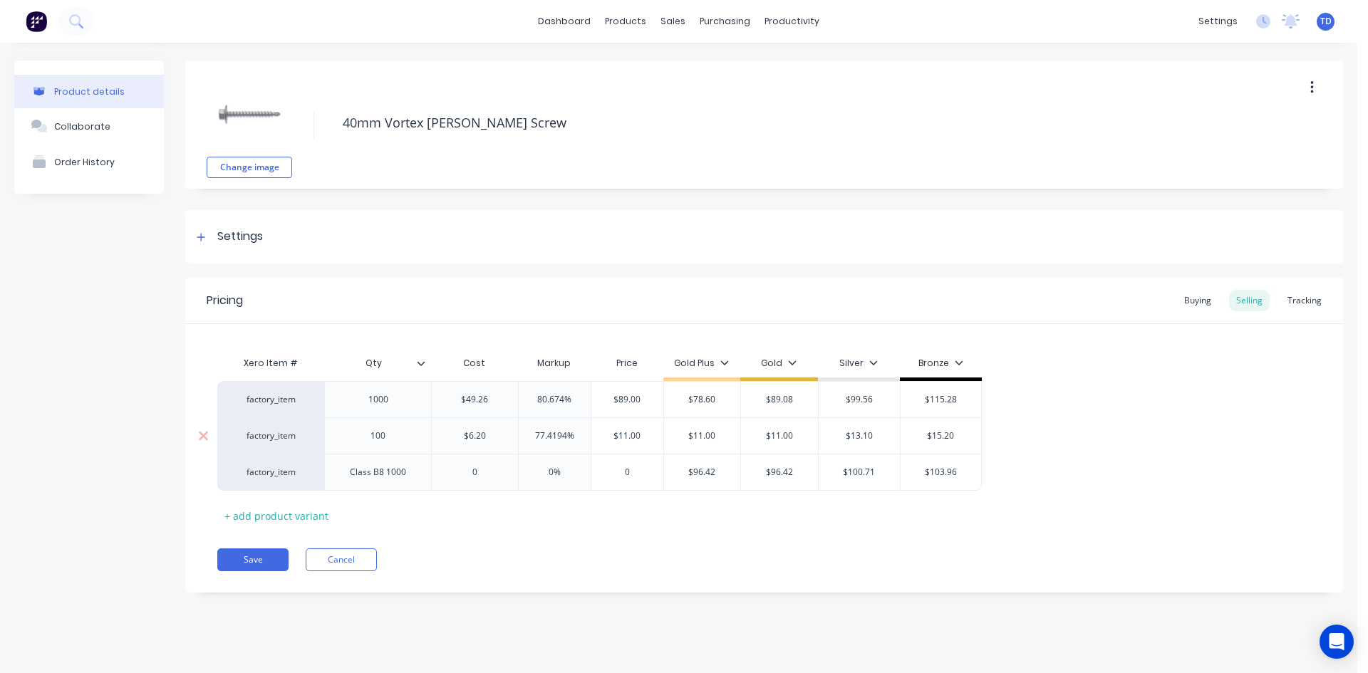
type input "$11.00"
type input "$13.10"
type input "$15.20"
type input "0"
type input "0%"
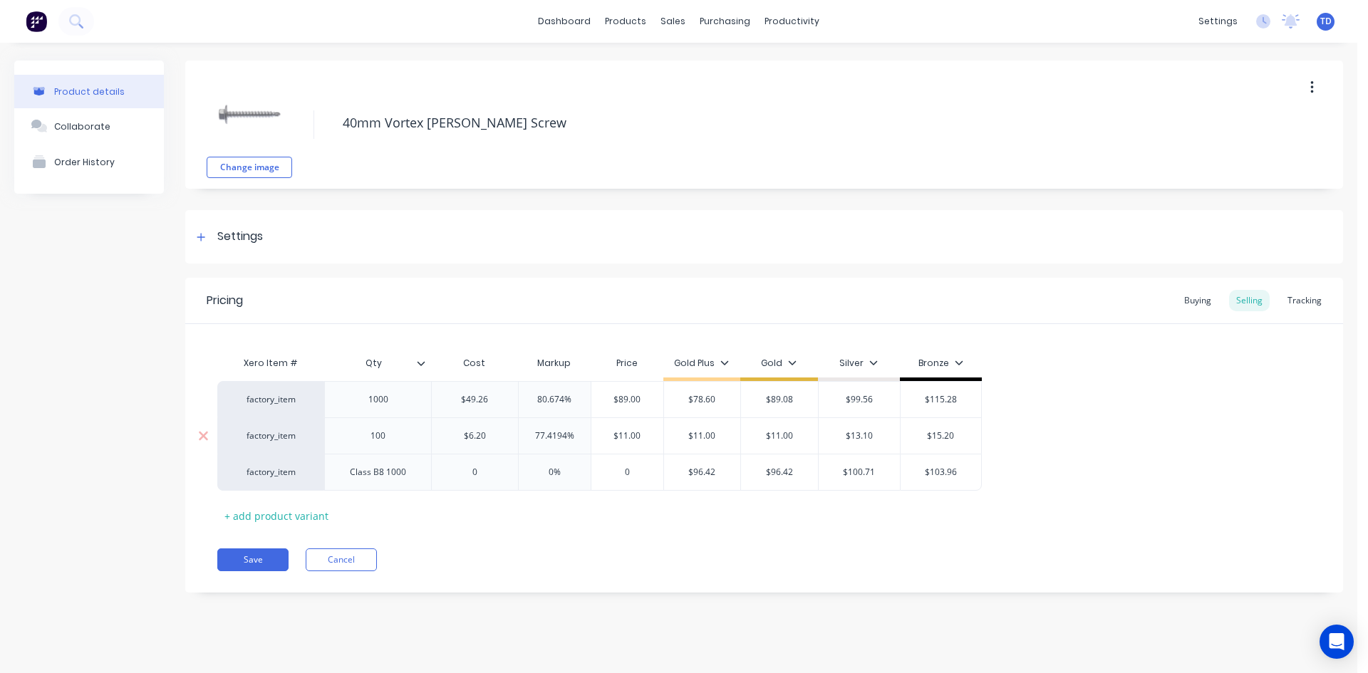
type input "0"
click at [422, 529] on div "Pricing Buying Selling Tracking Xero Item # Qty Cost Markup Price Gold Plus Gol…" at bounding box center [764, 435] width 1158 height 315
click at [270, 561] on button "Save" at bounding box center [252, 560] width 71 height 23
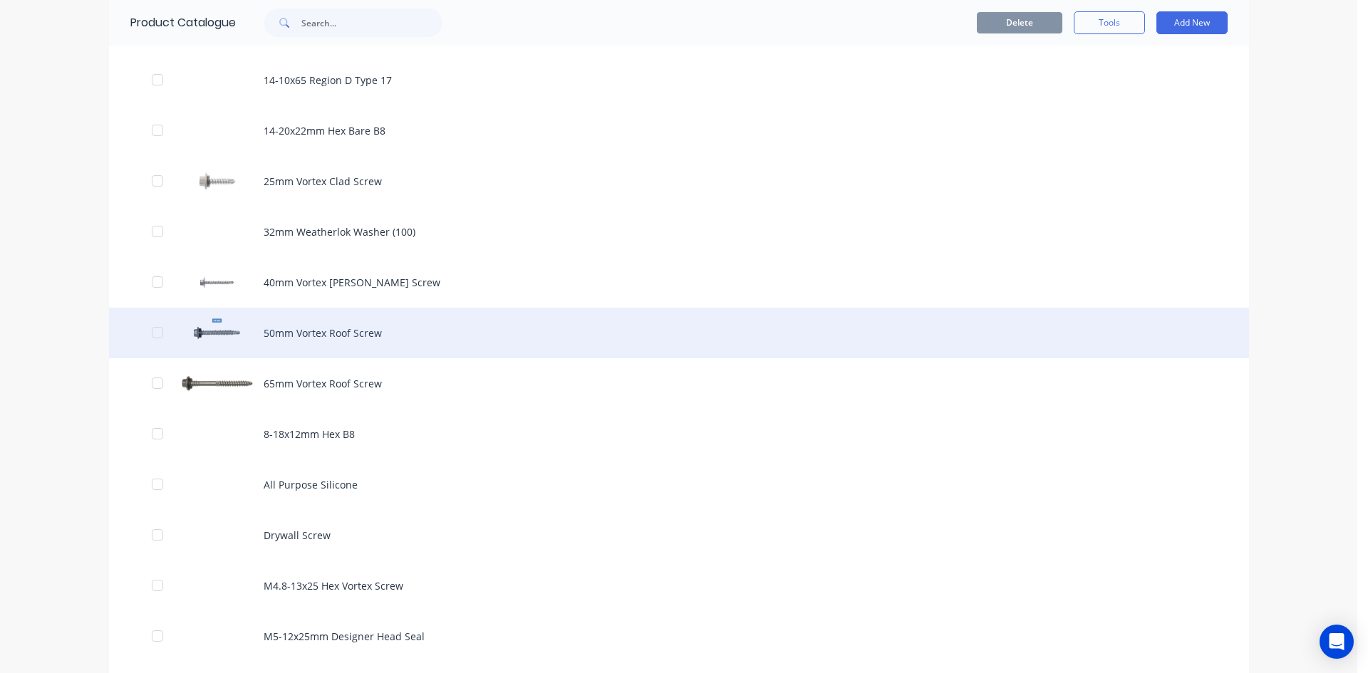
scroll to position [712, 0]
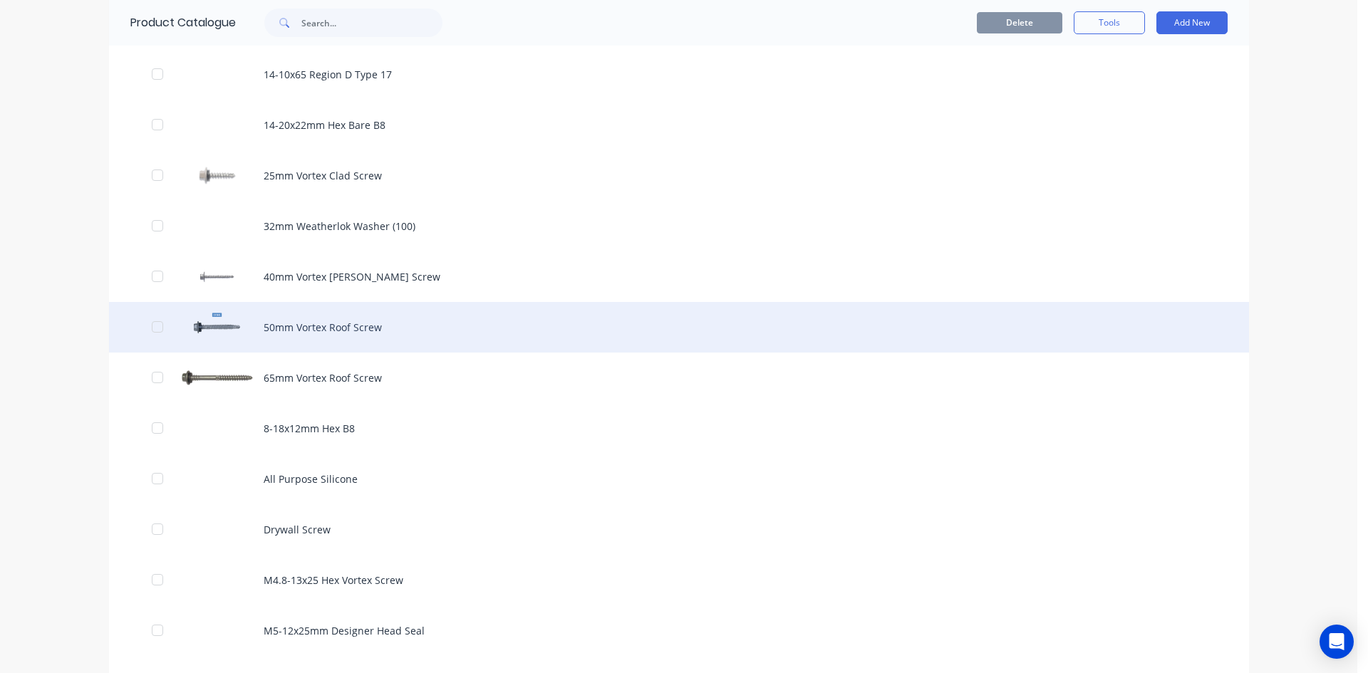
click at [319, 331] on div "50mm Vortex Roof Screw" at bounding box center [679, 327] width 1140 height 51
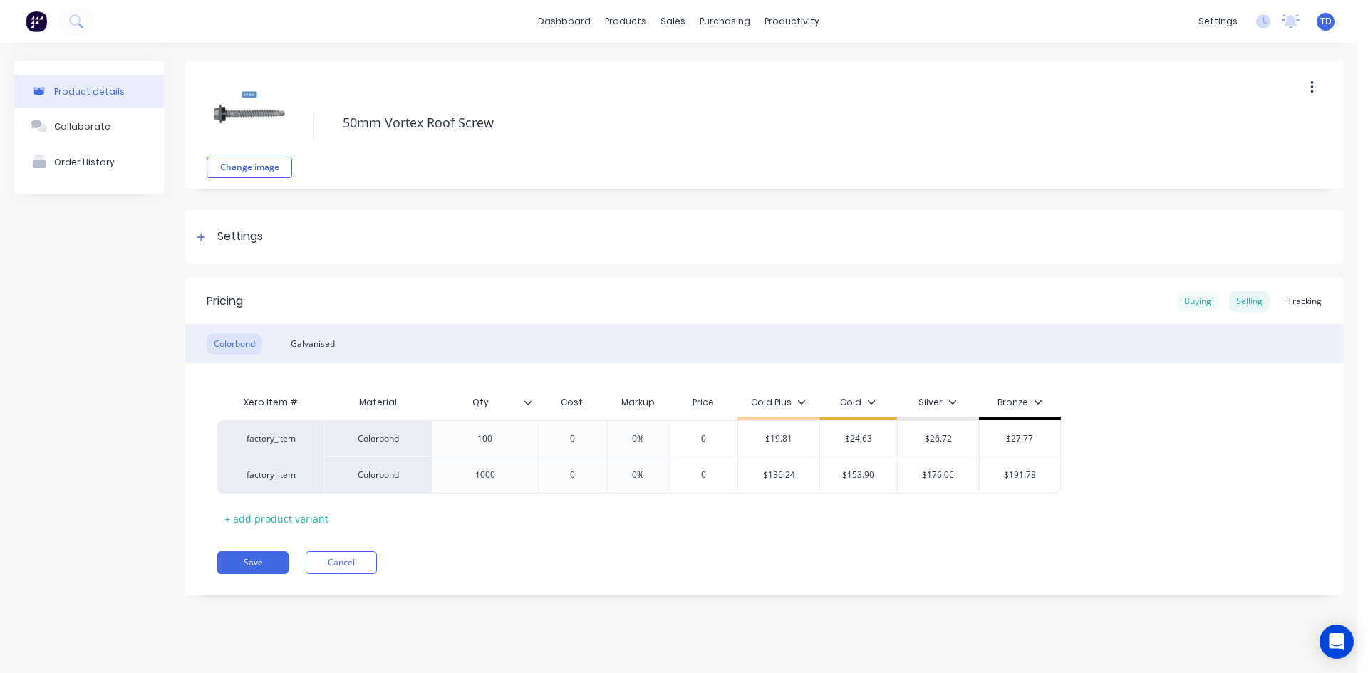
click at [1197, 303] on div "Buying" at bounding box center [1197, 301] width 41 height 21
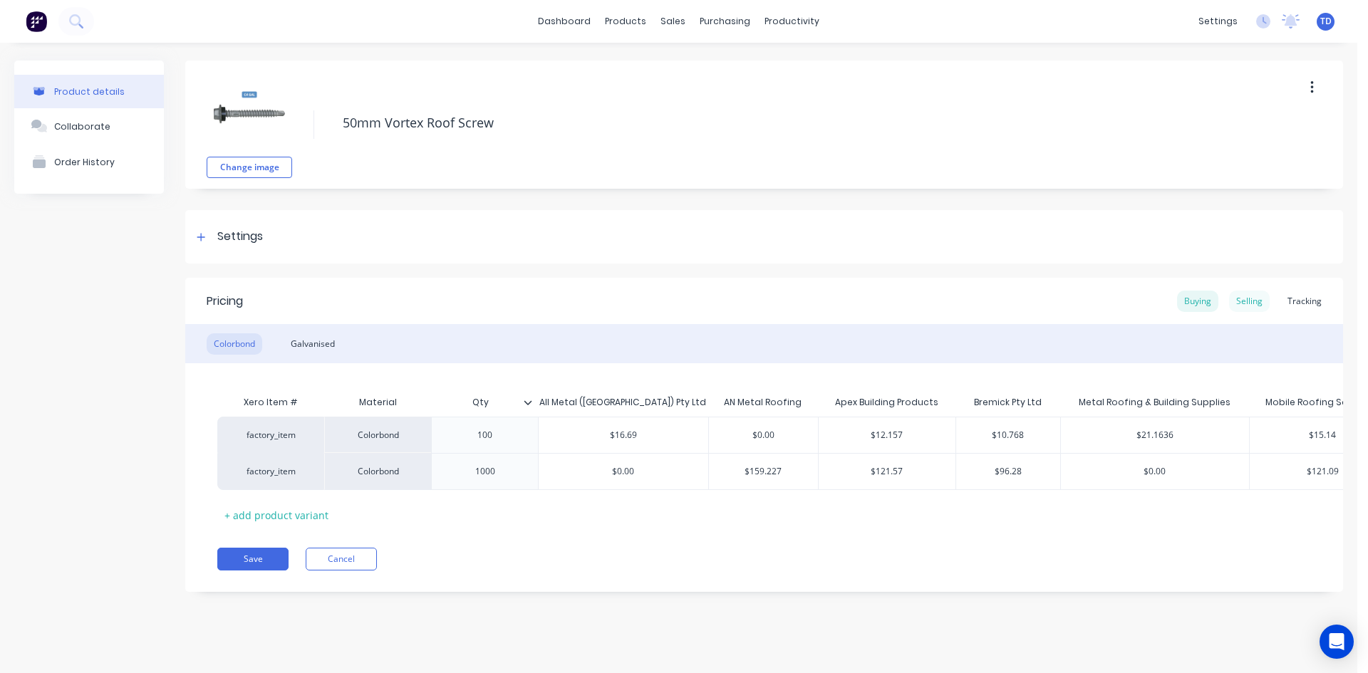
click at [1249, 303] on div "Selling" at bounding box center [1249, 301] width 41 height 21
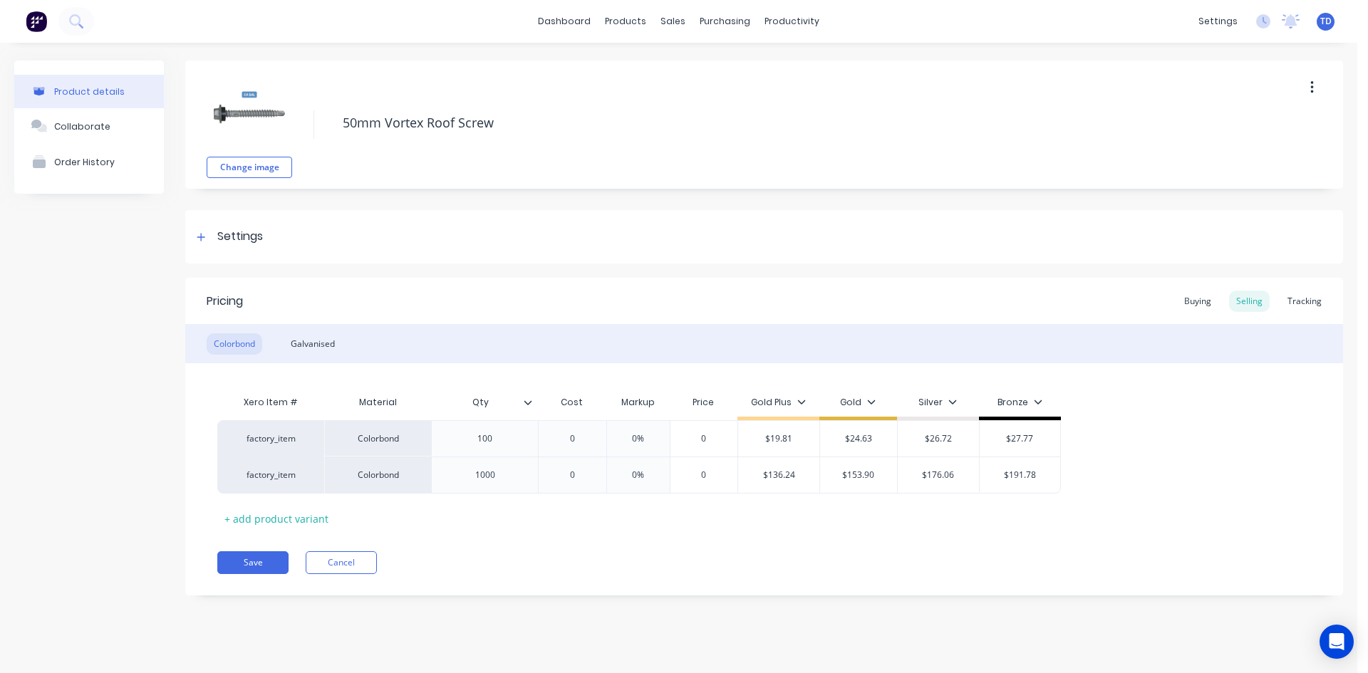
drag, startPoint x: 581, startPoint y: 480, endPoint x: 589, endPoint y: 524, distance: 45.0
click at [583, 499] on div "Xero Item # Material Qty Cost Markup Price Gold Plus Gold Silver Bronze factory…" at bounding box center [763, 459] width 1093 height 142
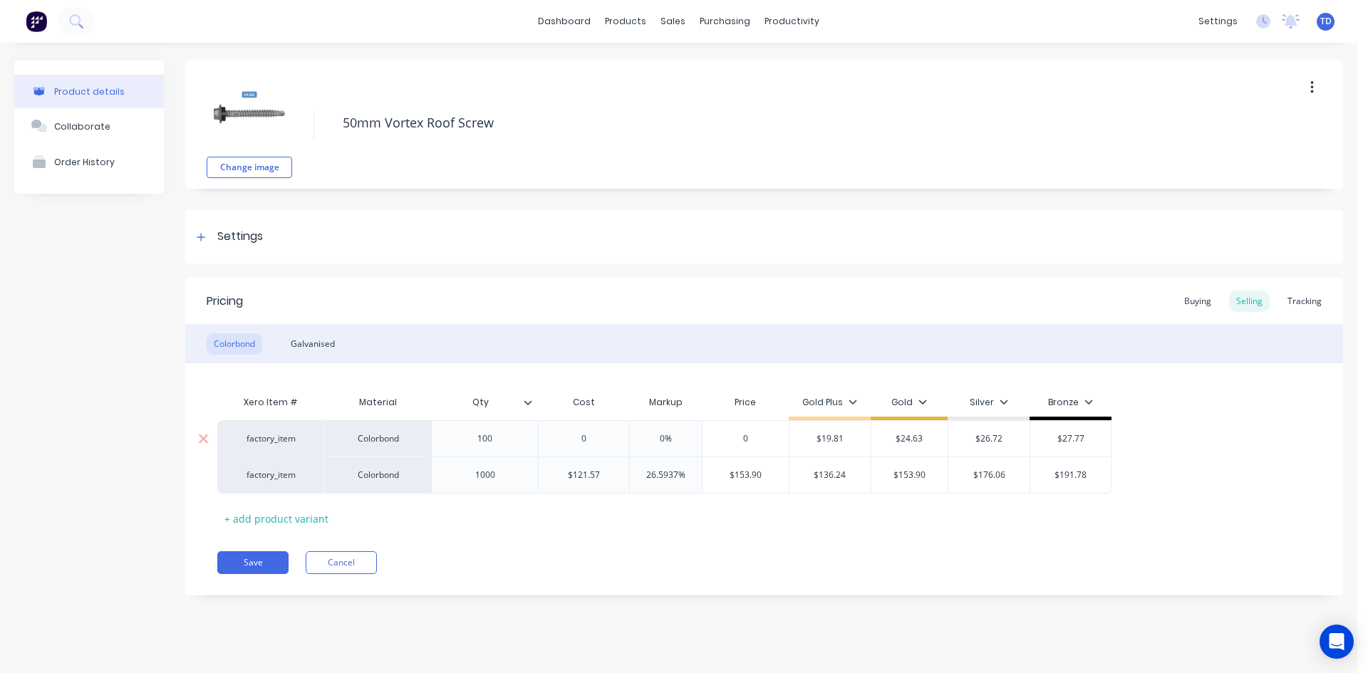
click at [586, 440] on input "0" at bounding box center [584, 438] width 90 height 13
click at [631, 516] on div "Xero Item # Material Qty Cost Markup Price Gold Plus Gold Silver Bronze factory…" at bounding box center [763, 459] width 1093 height 142
click at [1194, 295] on div "Buying" at bounding box center [1197, 301] width 41 height 21
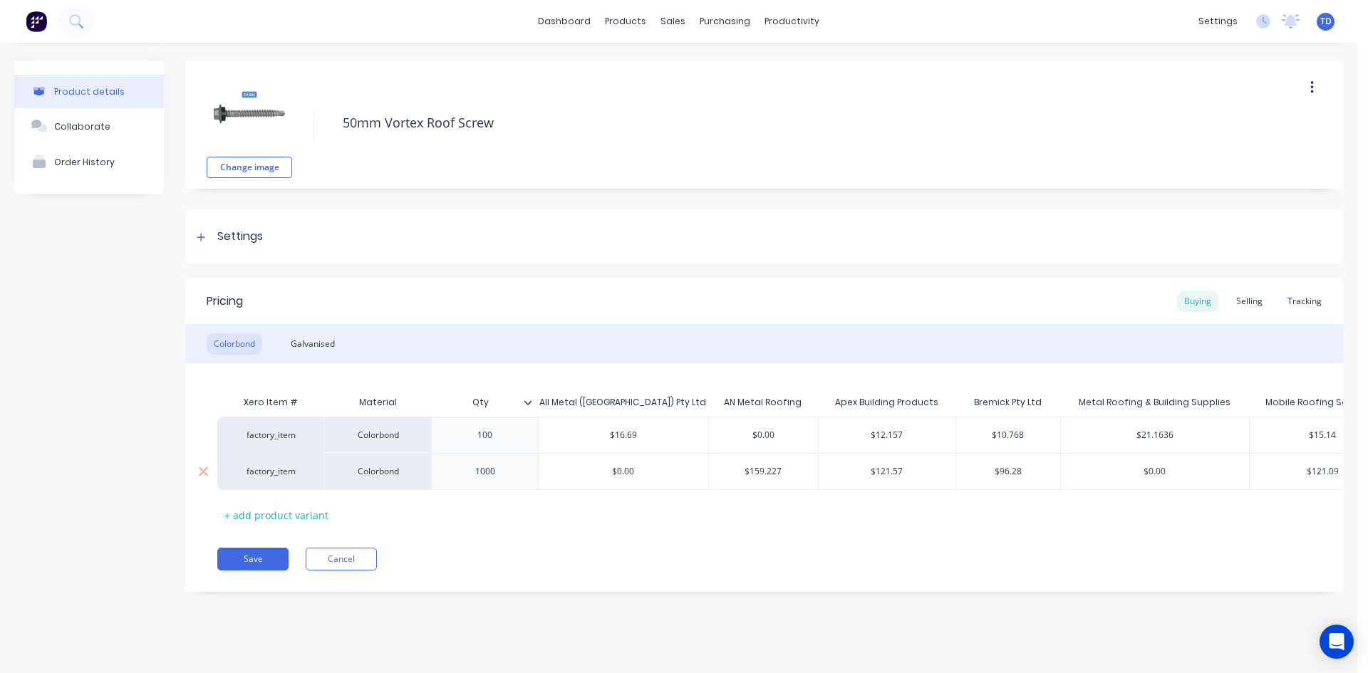
click at [913, 468] on input "$121.57" at bounding box center [886, 471] width 137 height 13
click at [1247, 299] on div "Selling" at bounding box center [1249, 301] width 41 height 21
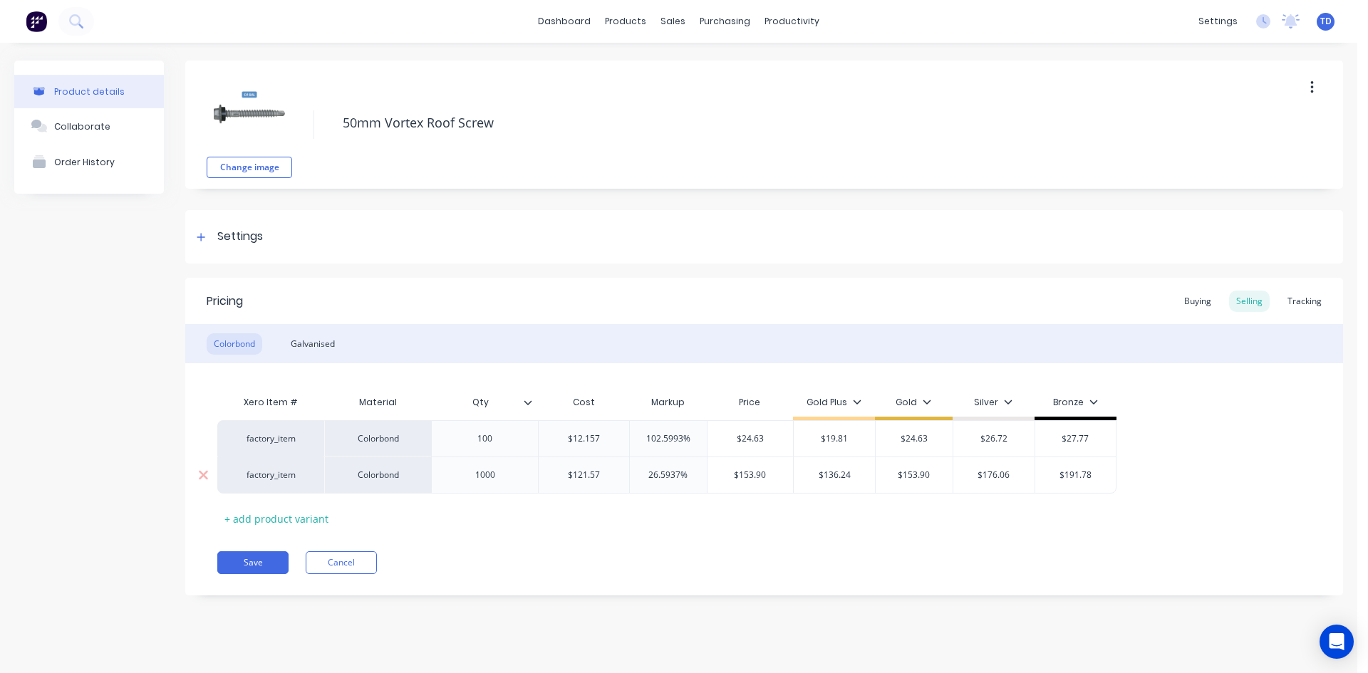
click at [608, 474] on input "$121.57" at bounding box center [584, 475] width 90 height 13
click at [643, 535] on div "Pricing Buying Selling Tracking Colorbond Galvanised Xero Item # Material Qty C…" at bounding box center [764, 437] width 1158 height 318
click at [313, 343] on div "Galvanised" at bounding box center [313, 343] width 58 height 21
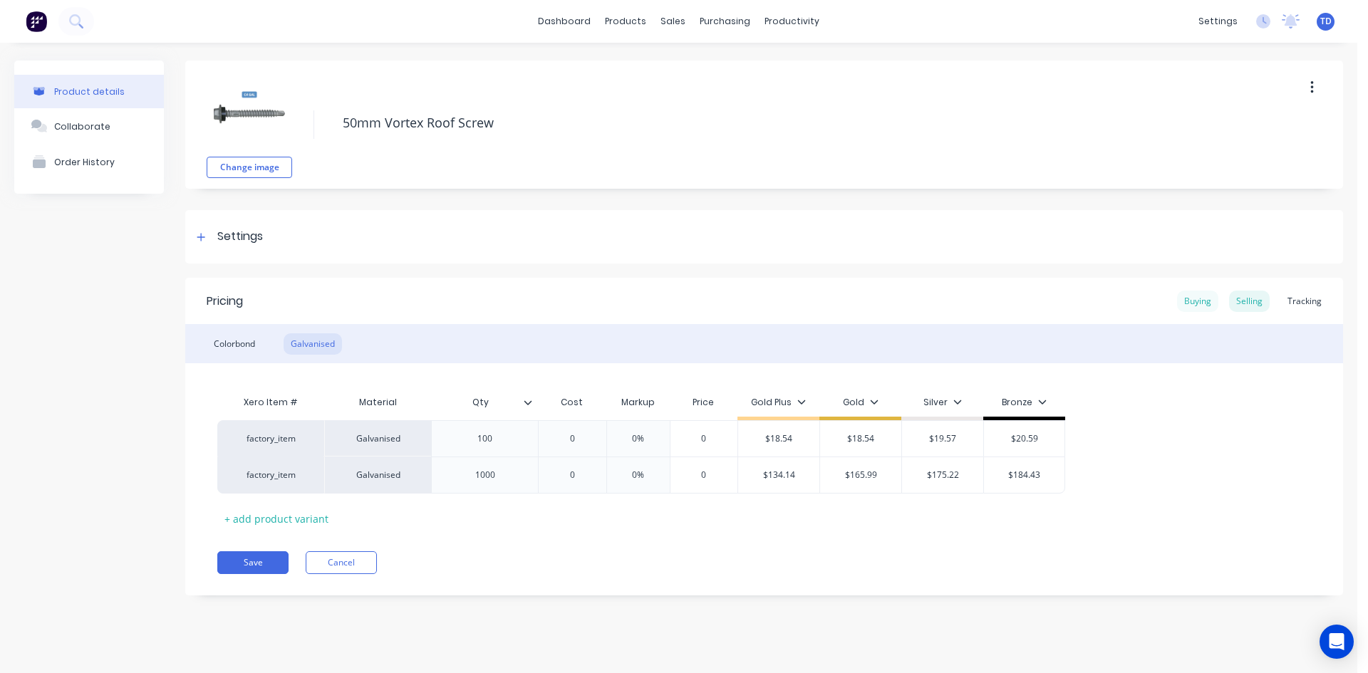
click at [1196, 303] on div "Buying" at bounding box center [1197, 301] width 41 height 21
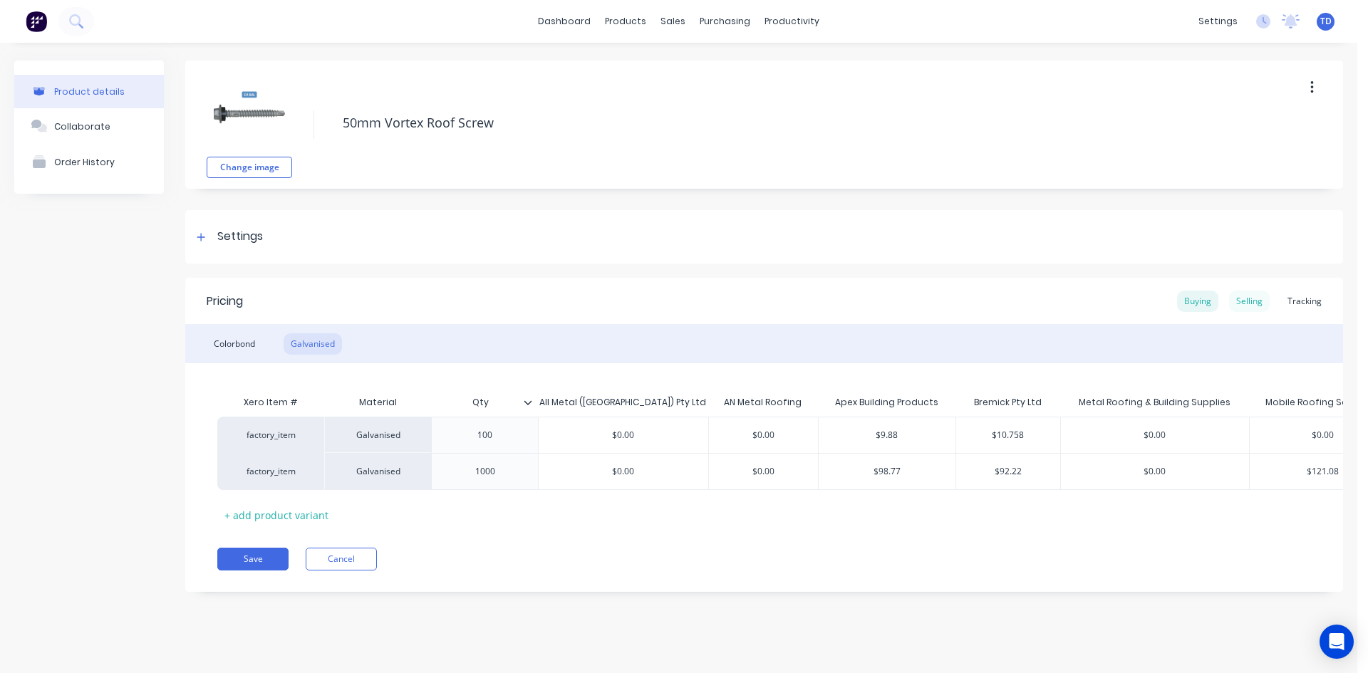
click at [1242, 302] on div "Selling" at bounding box center [1249, 301] width 41 height 21
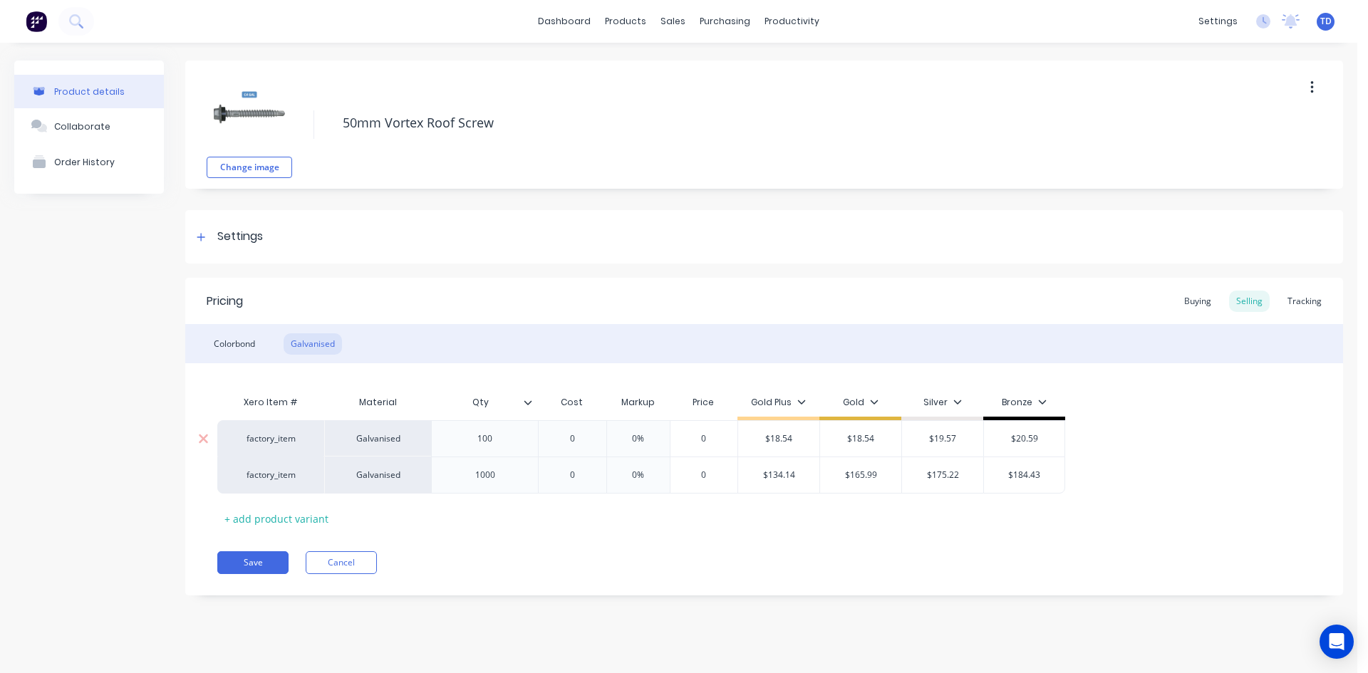
drag, startPoint x: 591, startPoint y: 440, endPoint x: 591, endPoint y: 447, distance: 7.2
click at [591, 443] on input "0" at bounding box center [571, 438] width 71 height 13
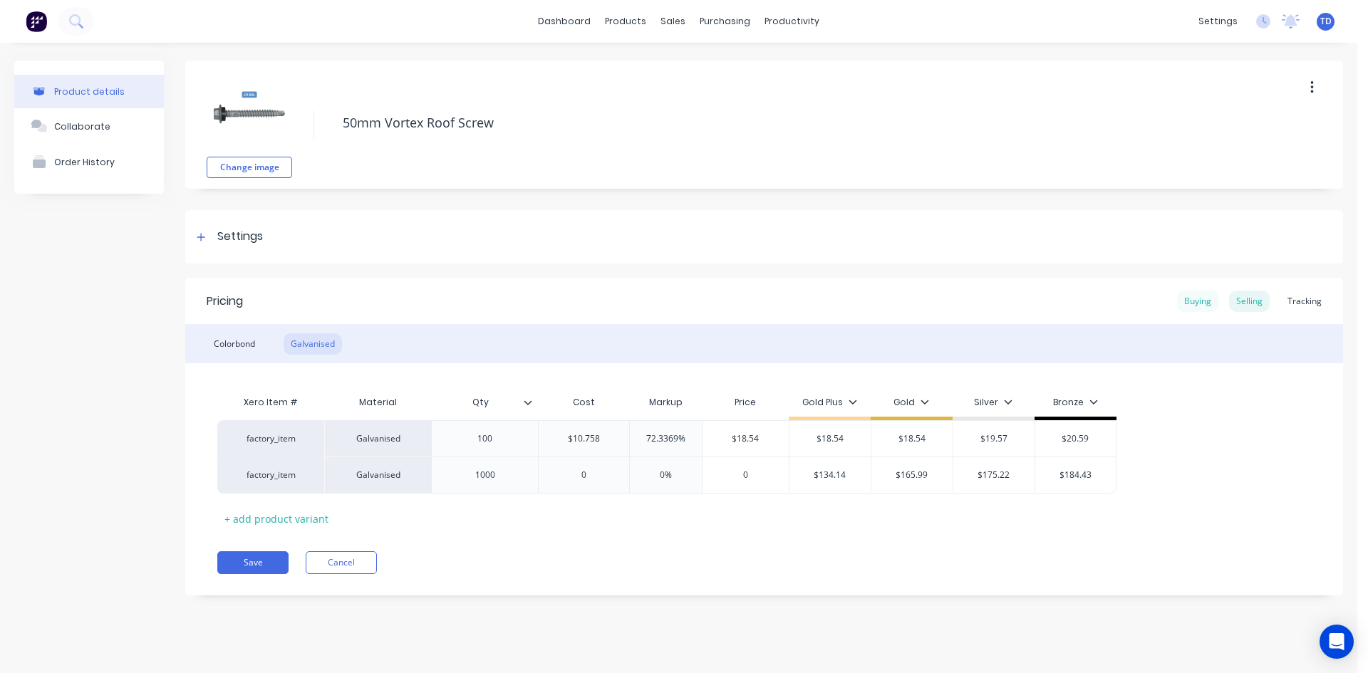
click at [1195, 303] on div "Buying" at bounding box center [1197, 301] width 41 height 21
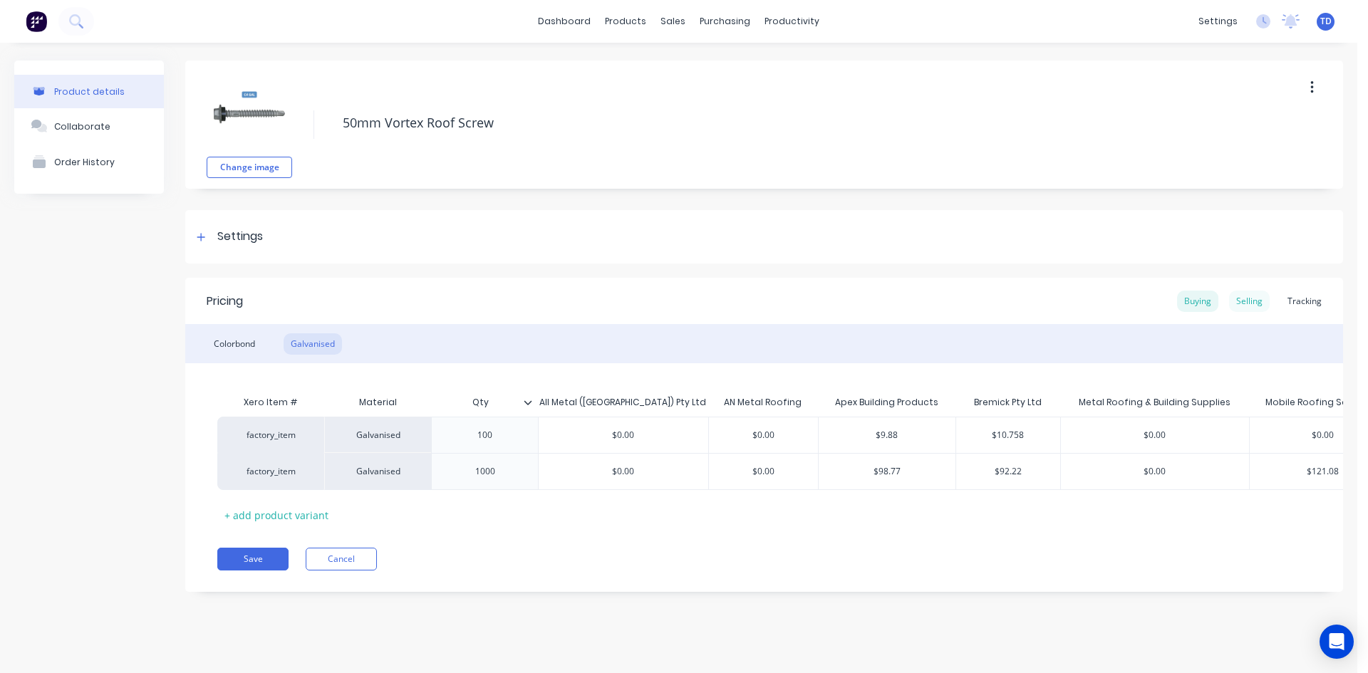
click at [1257, 301] on div "Selling" at bounding box center [1249, 301] width 41 height 21
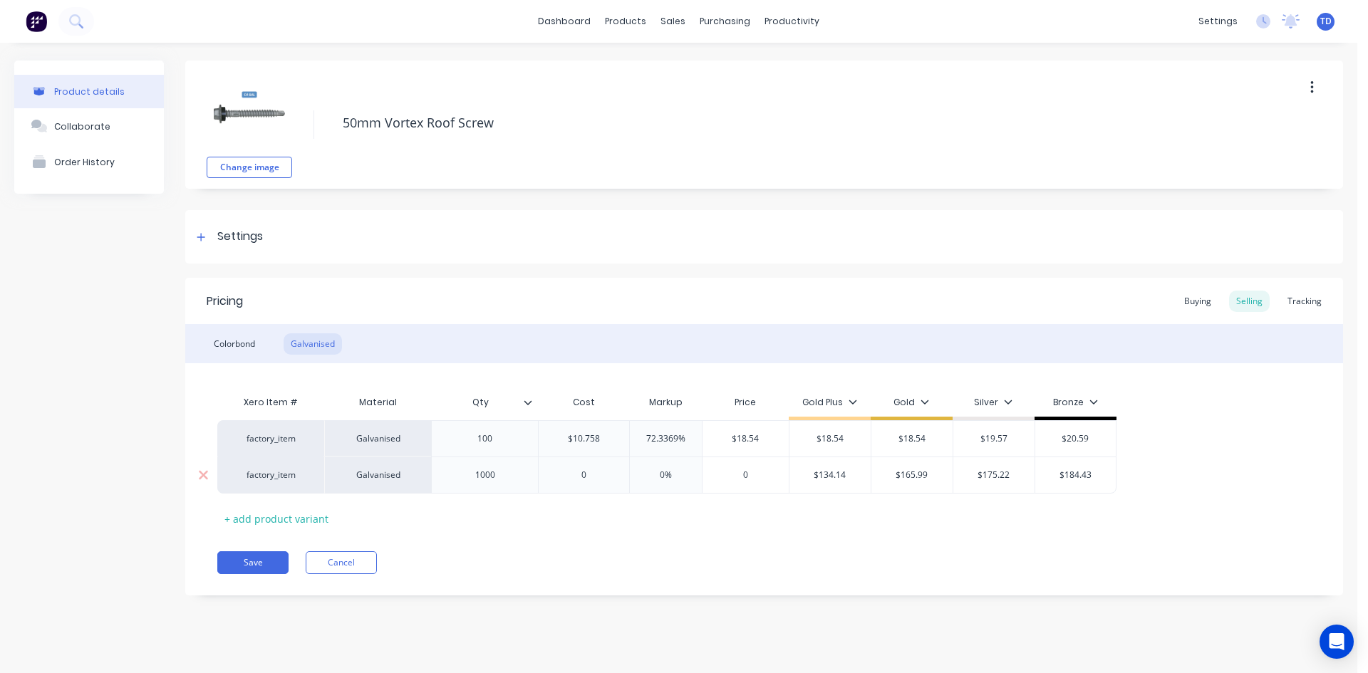
click at [608, 479] on input "0" at bounding box center [584, 475] width 90 height 13
click at [247, 561] on button "Save" at bounding box center [252, 562] width 71 height 23
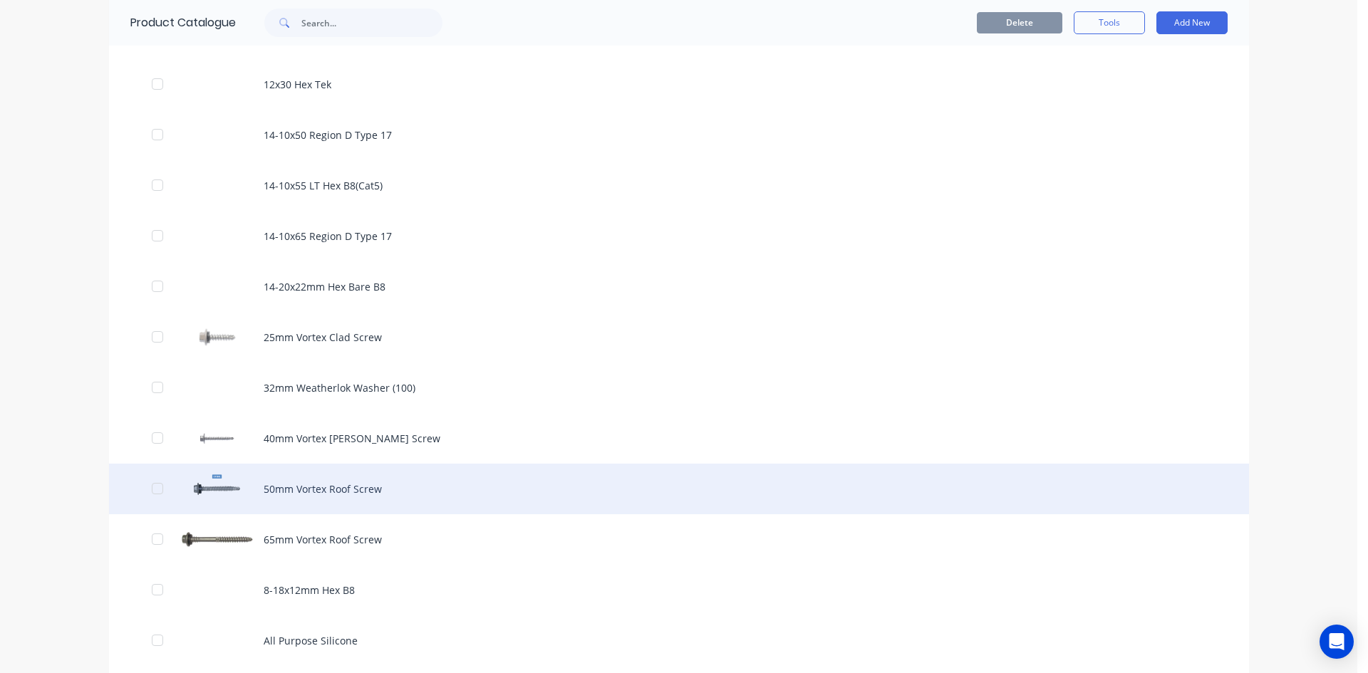
scroll to position [570, 0]
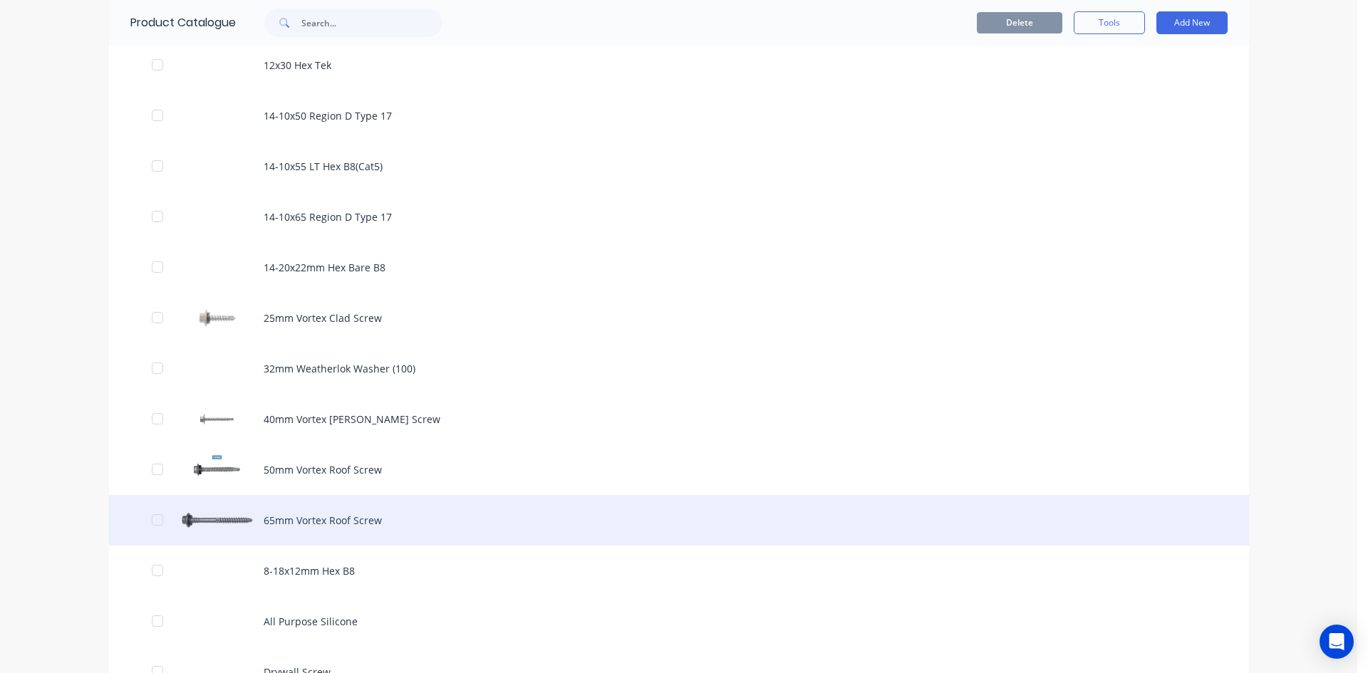
click at [316, 518] on div "65mm Vortex Roof Screw" at bounding box center [679, 520] width 1140 height 51
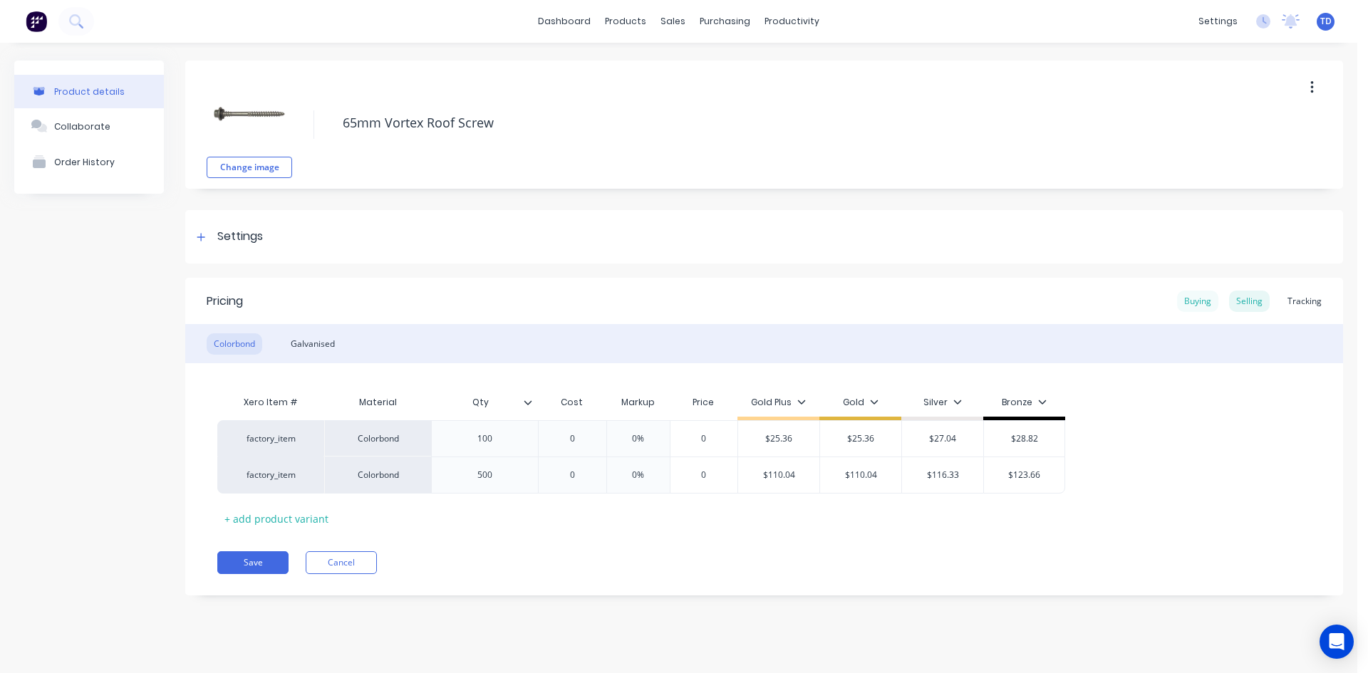
click at [1202, 306] on div "Buying" at bounding box center [1197, 301] width 41 height 21
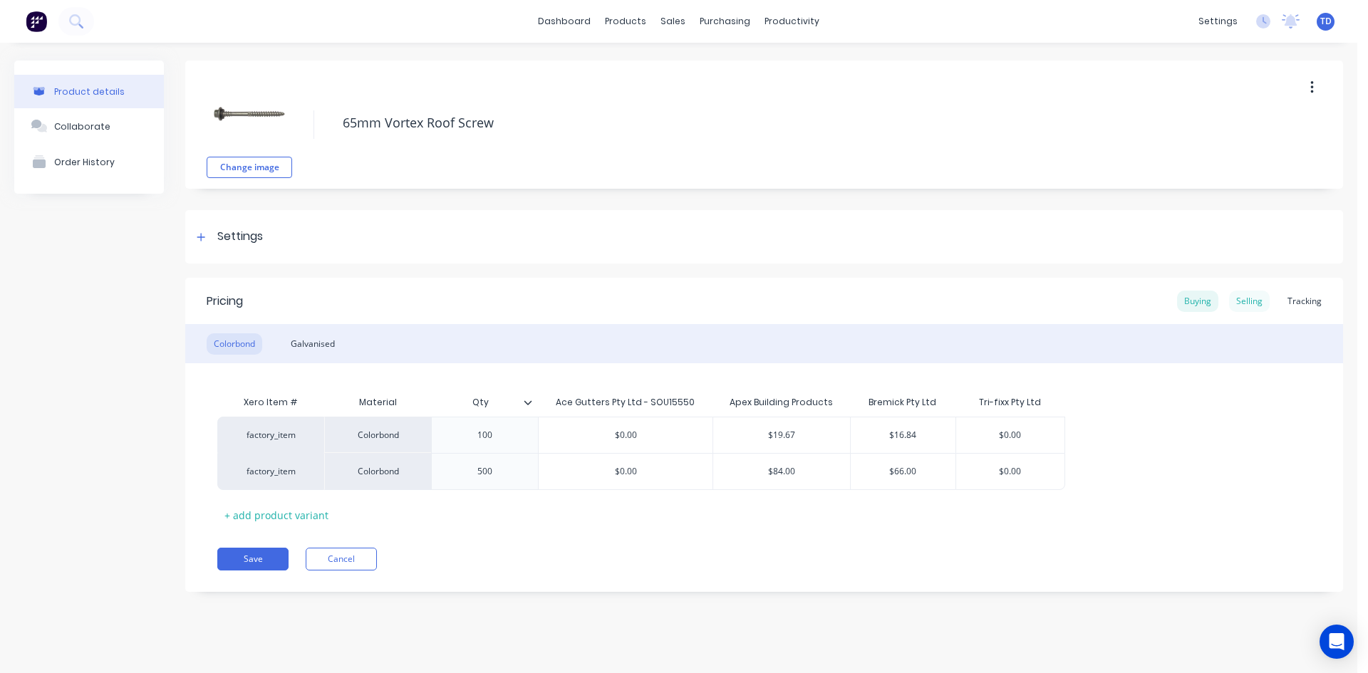
click at [1242, 301] on div "Selling" at bounding box center [1249, 301] width 41 height 21
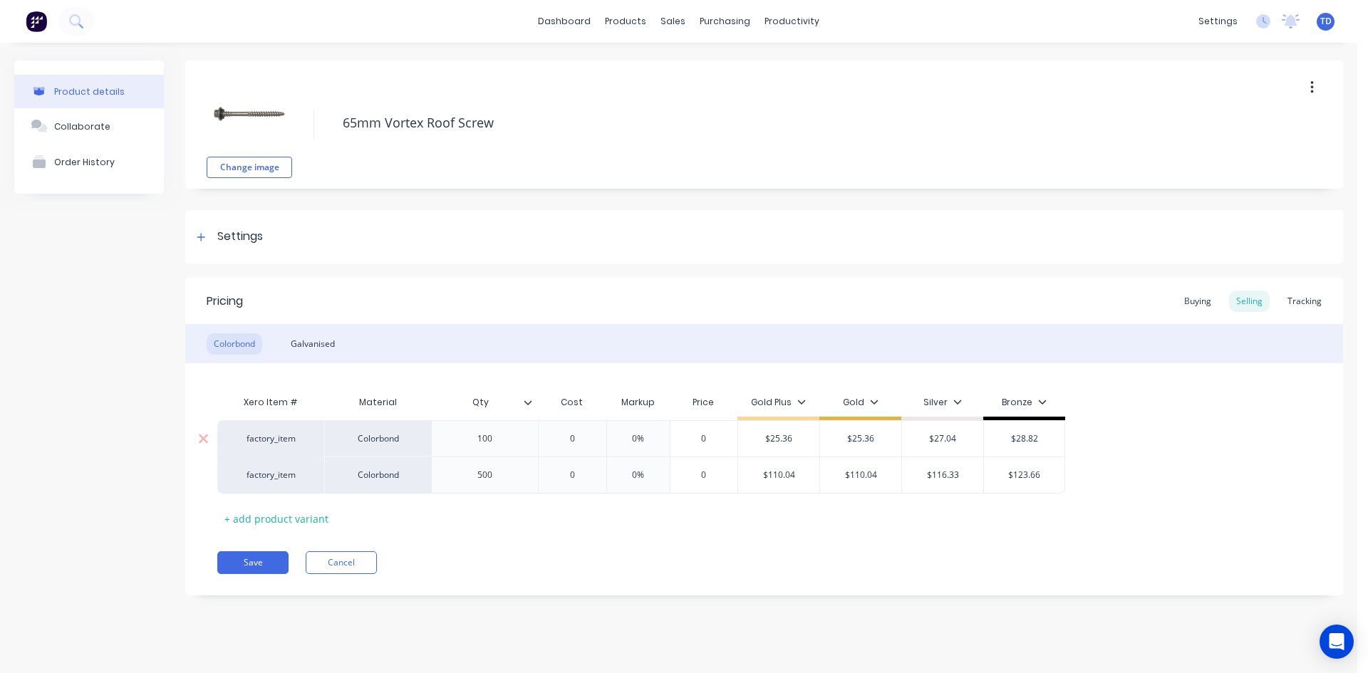
click at [601, 440] on input "0" at bounding box center [571, 438] width 71 height 13
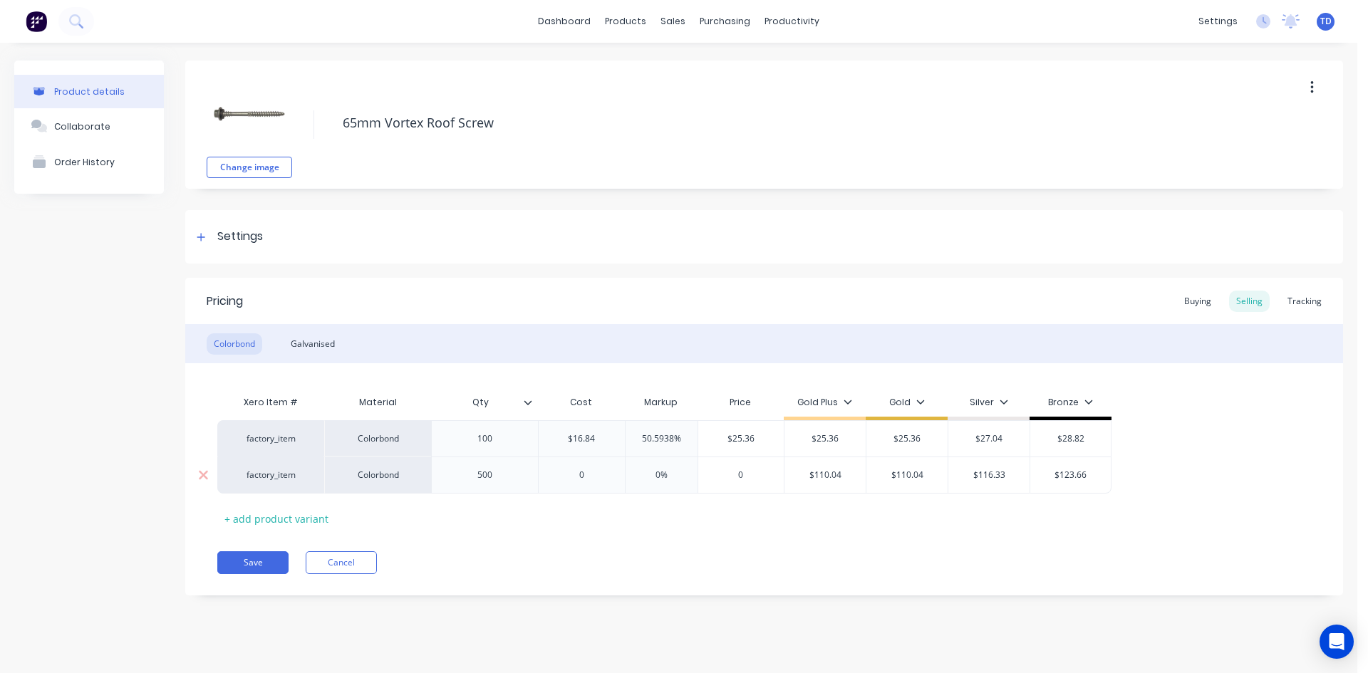
click at [591, 472] on input "0" at bounding box center [582, 475] width 86 height 13
click at [1193, 305] on div "Buying" at bounding box center [1197, 301] width 41 height 21
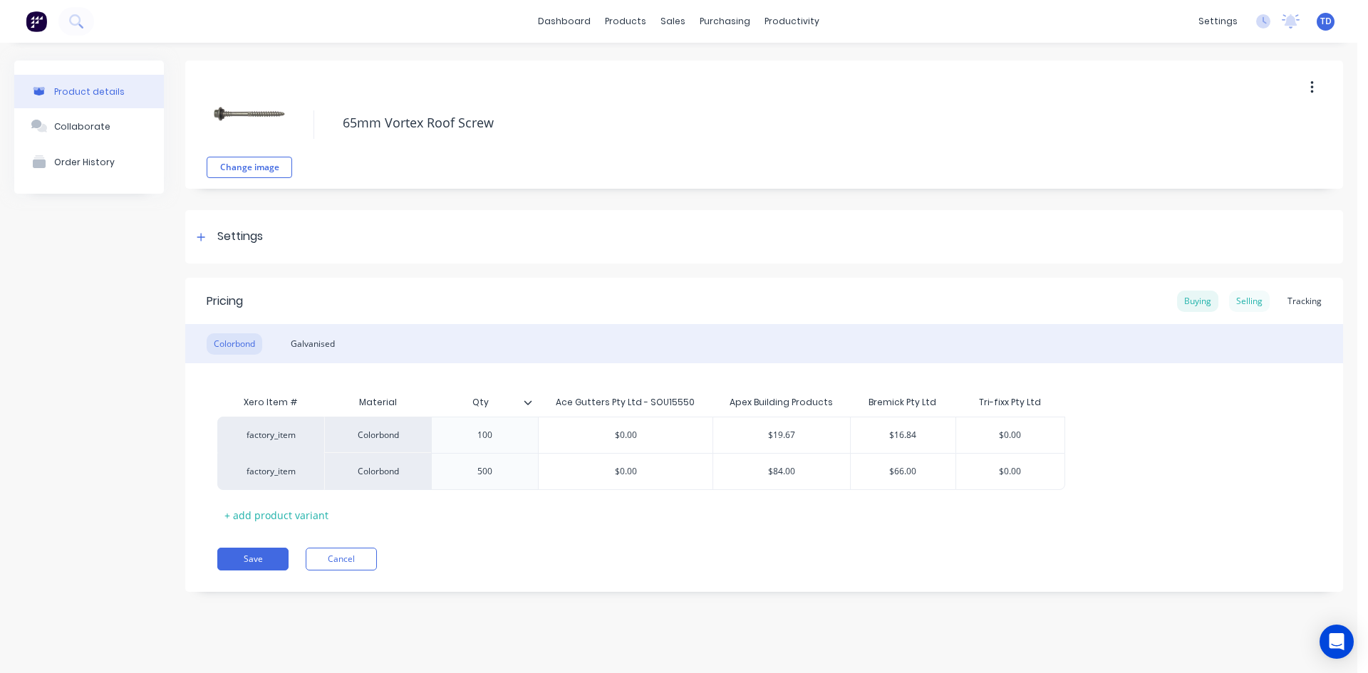
click at [1244, 298] on div "Selling" at bounding box center [1249, 301] width 41 height 21
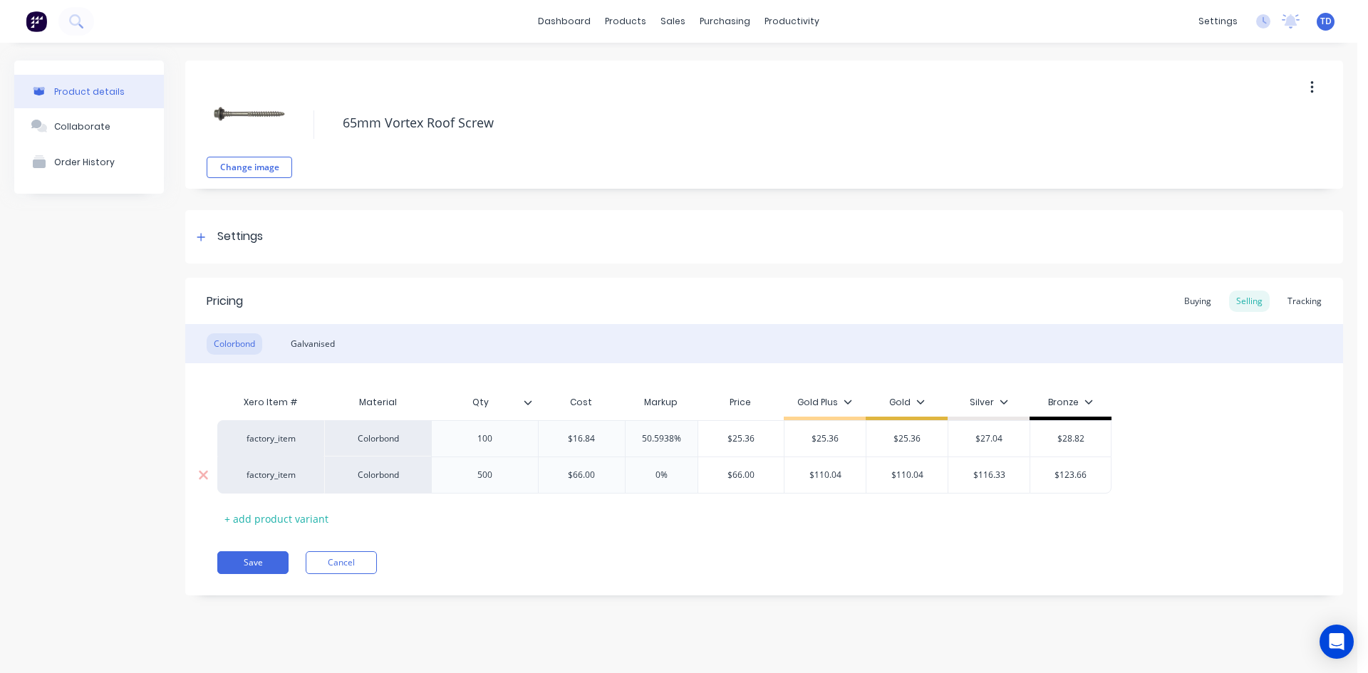
click at [762, 473] on input "$66.00" at bounding box center [741, 475] width 86 height 13
click at [324, 348] on div "Galvanised" at bounding box center [313, 343] width 58 height 21
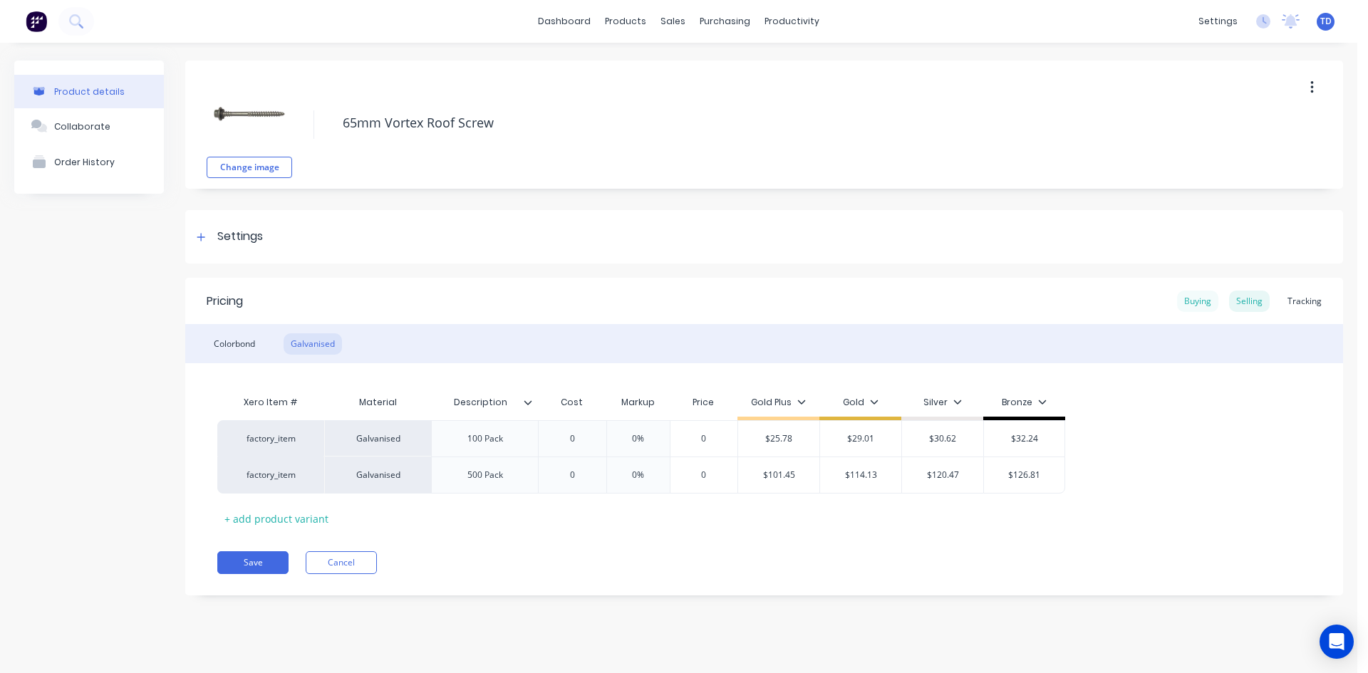
click at [1185, 302] on div "Buying" at bounding box center [1197, 301] width 41 height 21
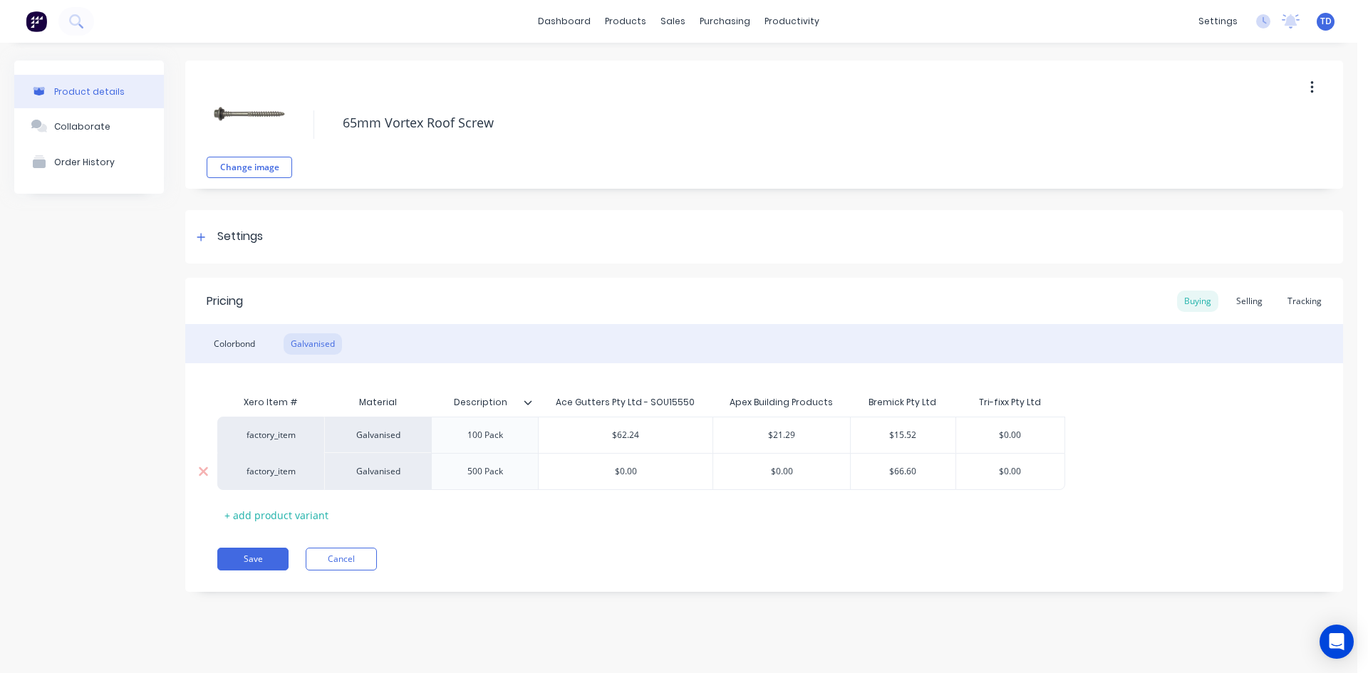
click at [922, 476] on input "$66.60" at bounding box center [903, 471] width 105 height 13
click at [934, 516] on div "Xero Item # Material Description Ace Gutters Pty Ltd - SOU15550 Apex Building P…" at bounding box center [763, 457] width 1093 height 138
click at [1247, 303] on div "Selling" at bounding box center [1249, 301] width 41 height 21
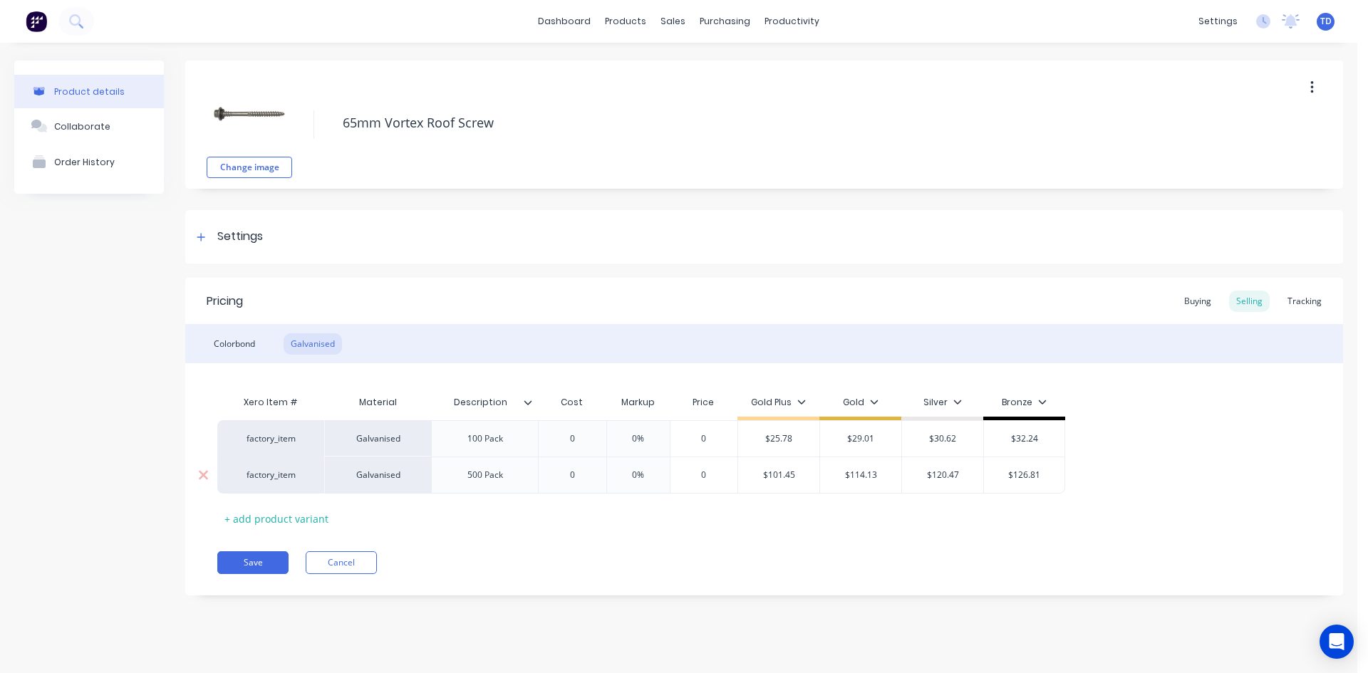
click at [595, 478] on input "0" at bounding box center [571, 475] width 71 height 13
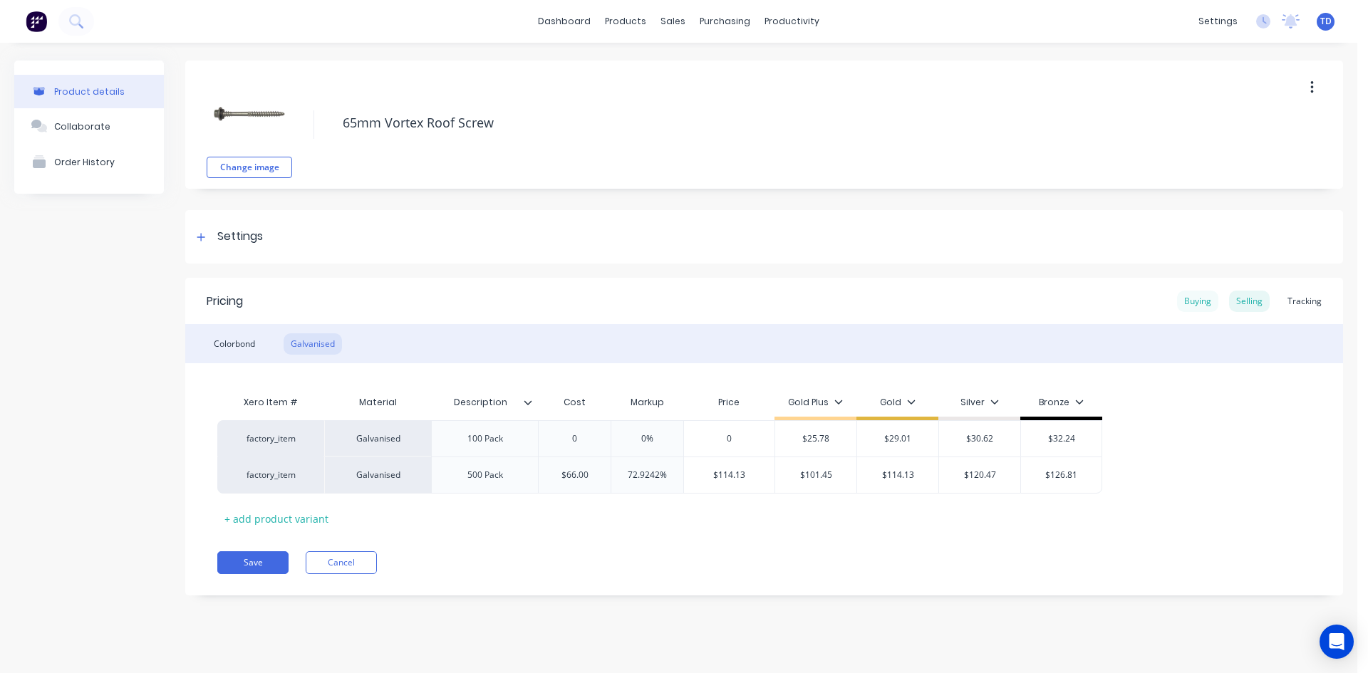
click at [1197, 296] on div "Buying" at bounding box center [1197, 301] width 41 height 21
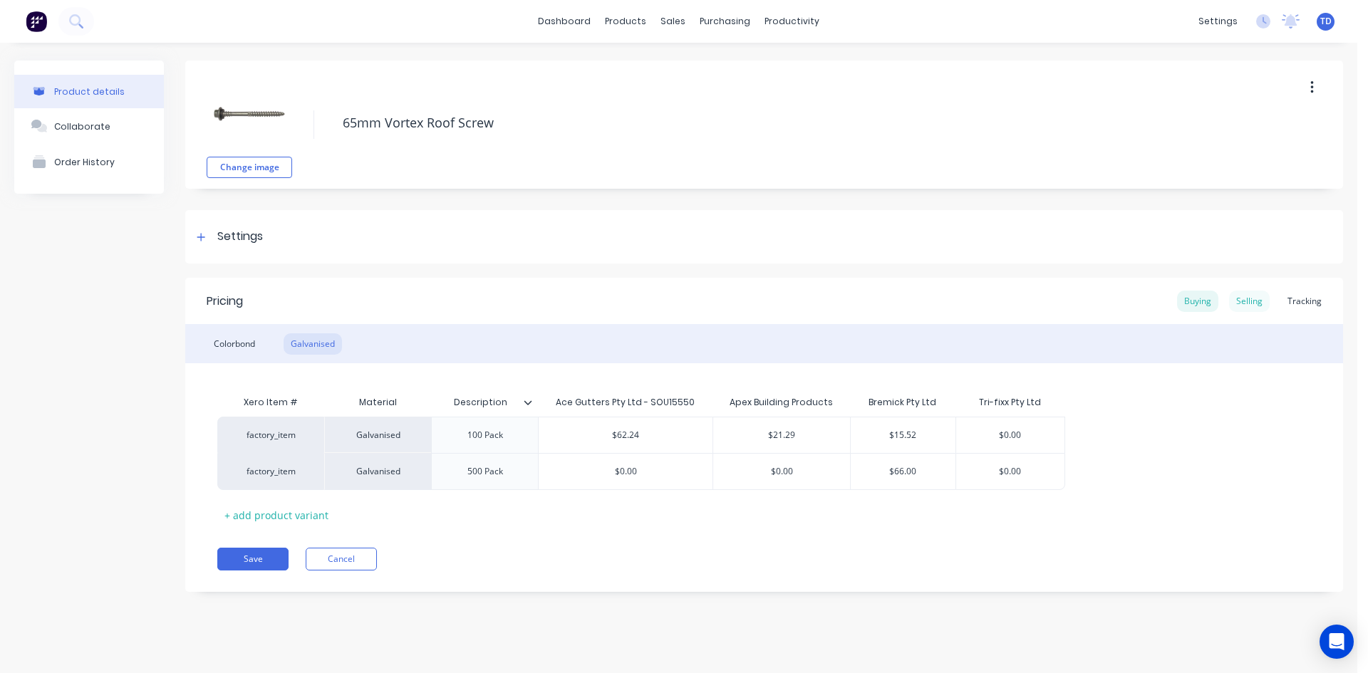
click at [1241, 301] on div "Selling" at bounding box center [1249, 301] width 41 height 21
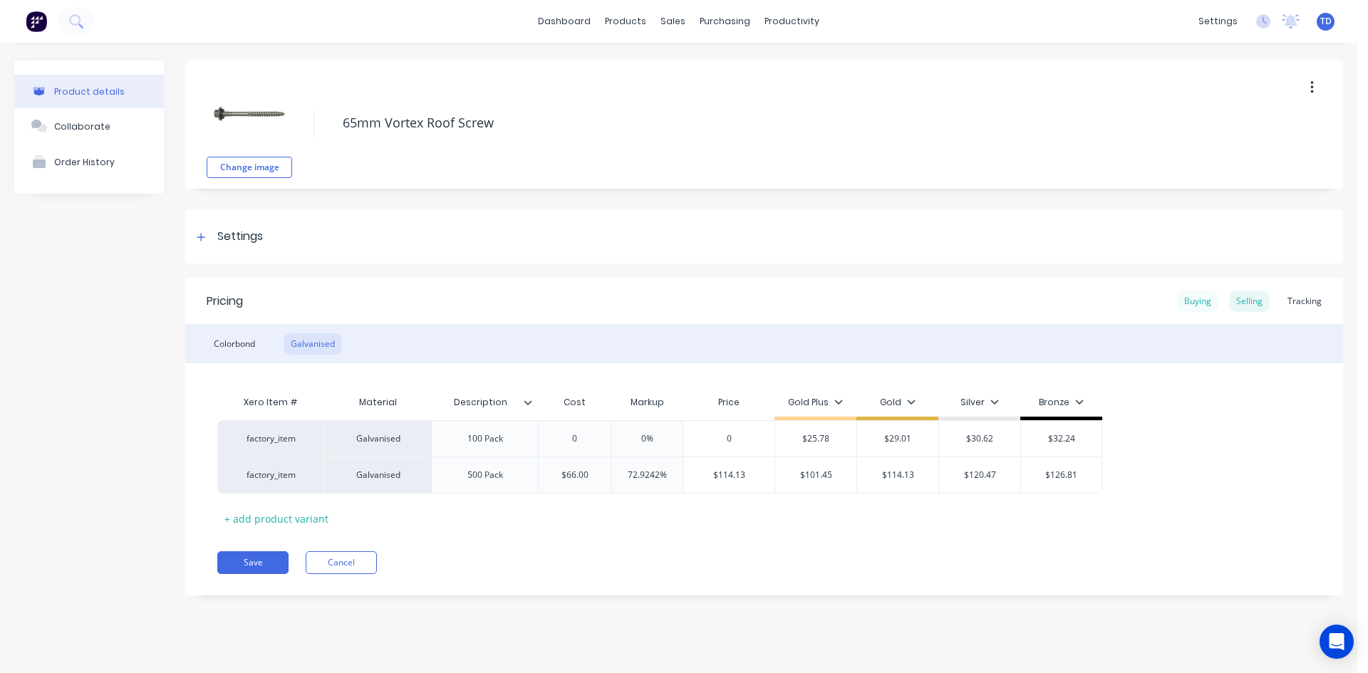
click at [1203, 301] on div "Buying" at bounding box center [1197, 301] width 41 height 21
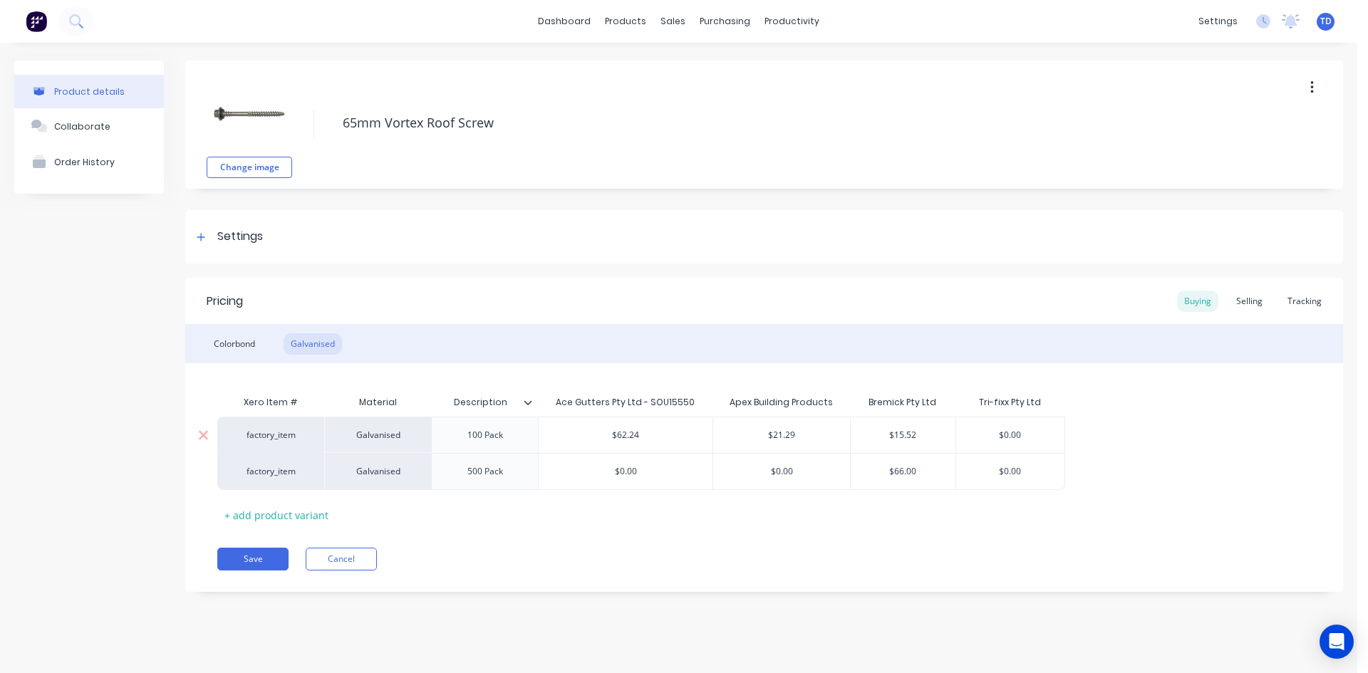
click at [925, 442] on div "$15.52" at bounding box center [903, 435] width 105 height 36
click at [1242, 305] on div "Selling" at bounding box center [1249, 301] width 41 height 21
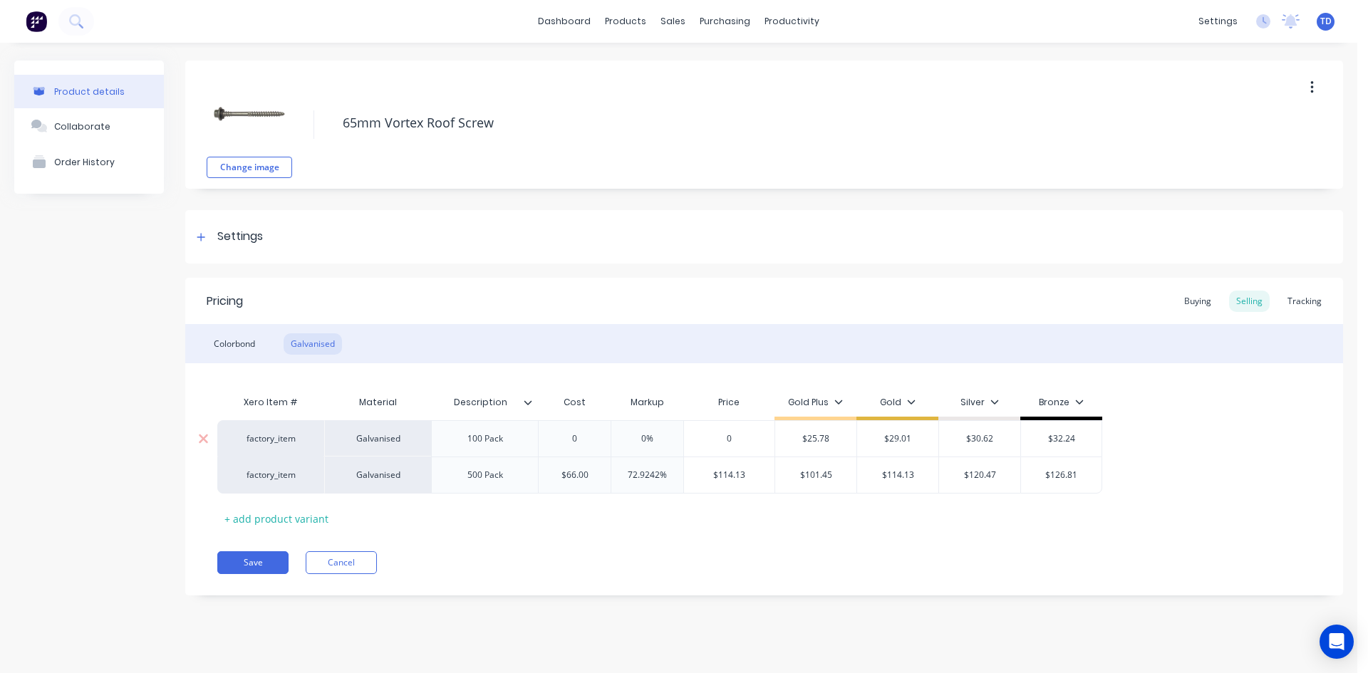
click at [590, 439] on input "0" at bounding box center [575, 438] width 72 height 13
click at [568, 526] on div "Xero Item # Material Description Cost Markup Price Gold Plus Gold Silver Bronze…" at bounding box center [763, 459] width 1093 height 142
click at [251, 556] on button "Save" at bounding box center [252, 562] width 71 height 23
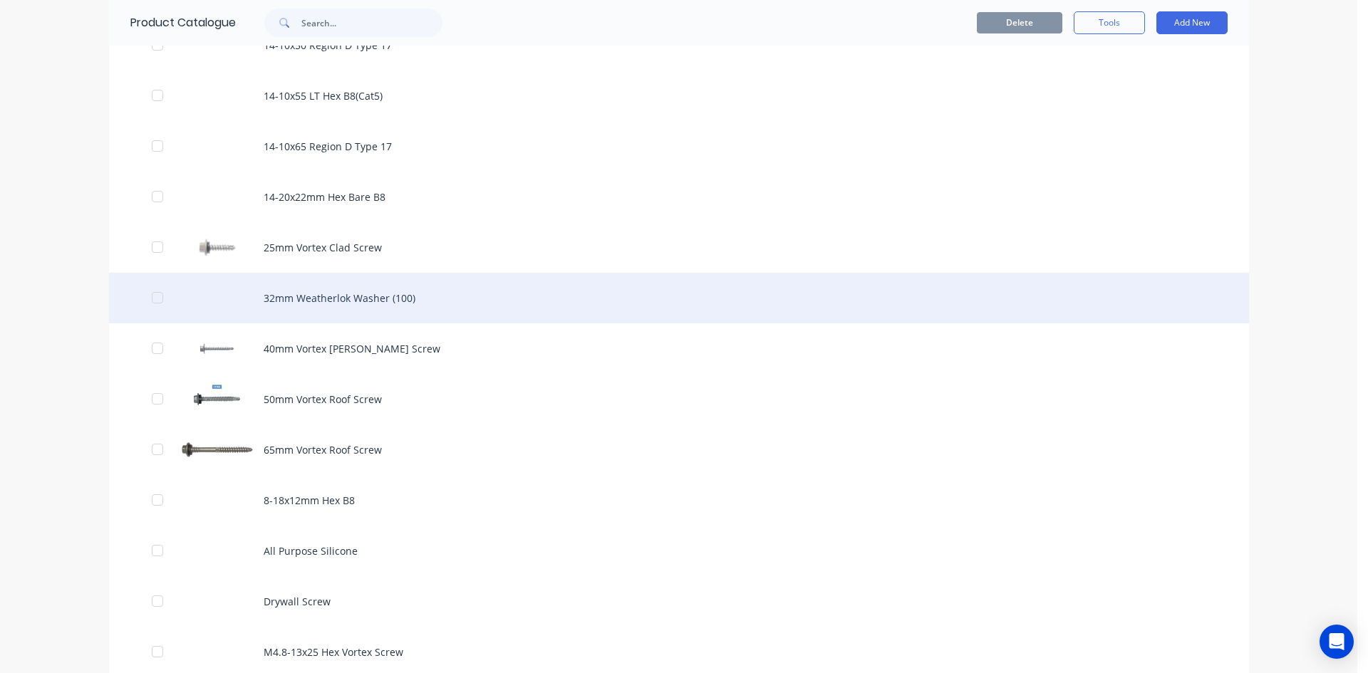
scroll to position [641, 0]
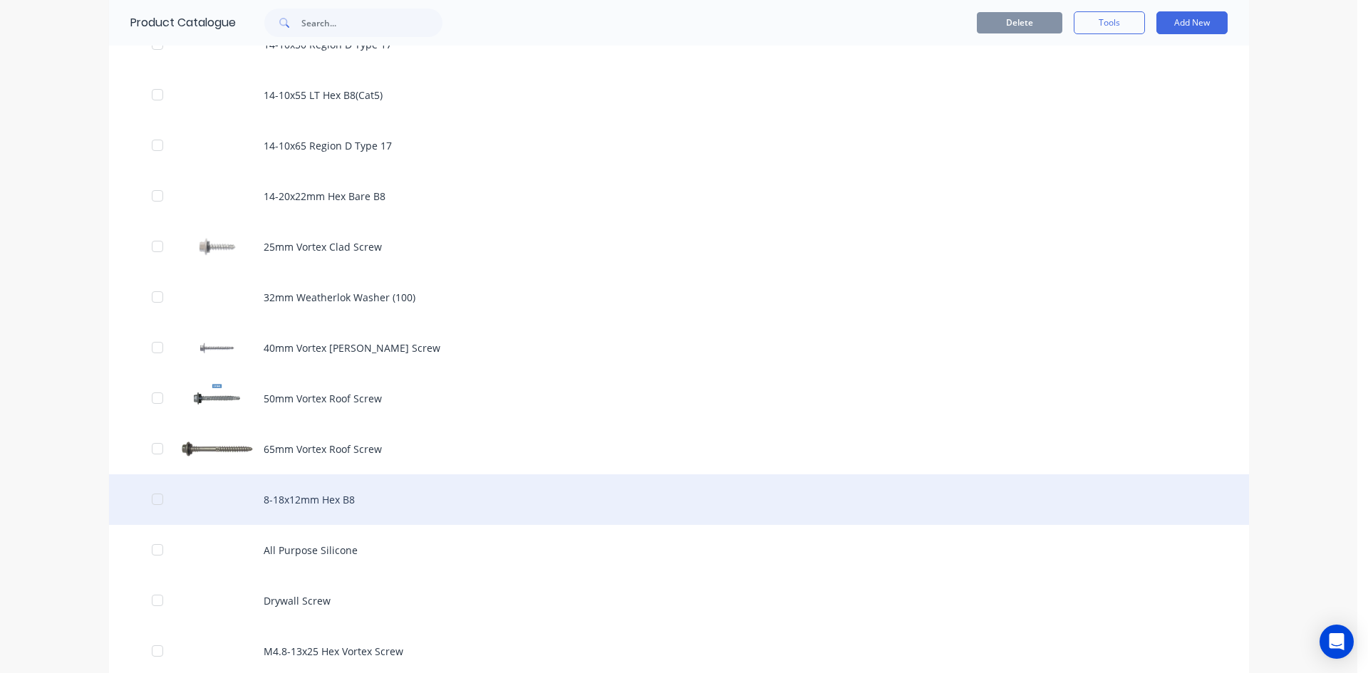
click at [323, 504] on div "8-18x12mm Hex B8" at bounding box center [679, 499] width 1140 height 51
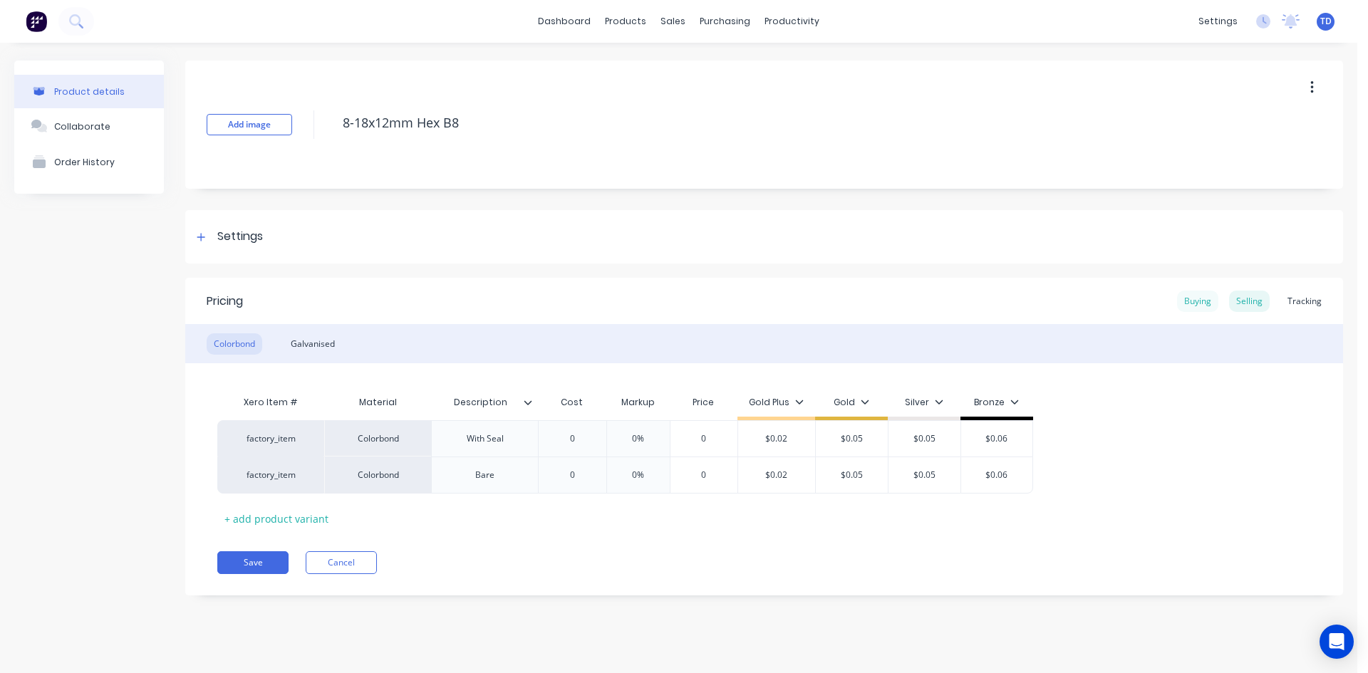
click at [1202, 301] on div "Buying" at bounding box center [1197, 301] width 41 height 21
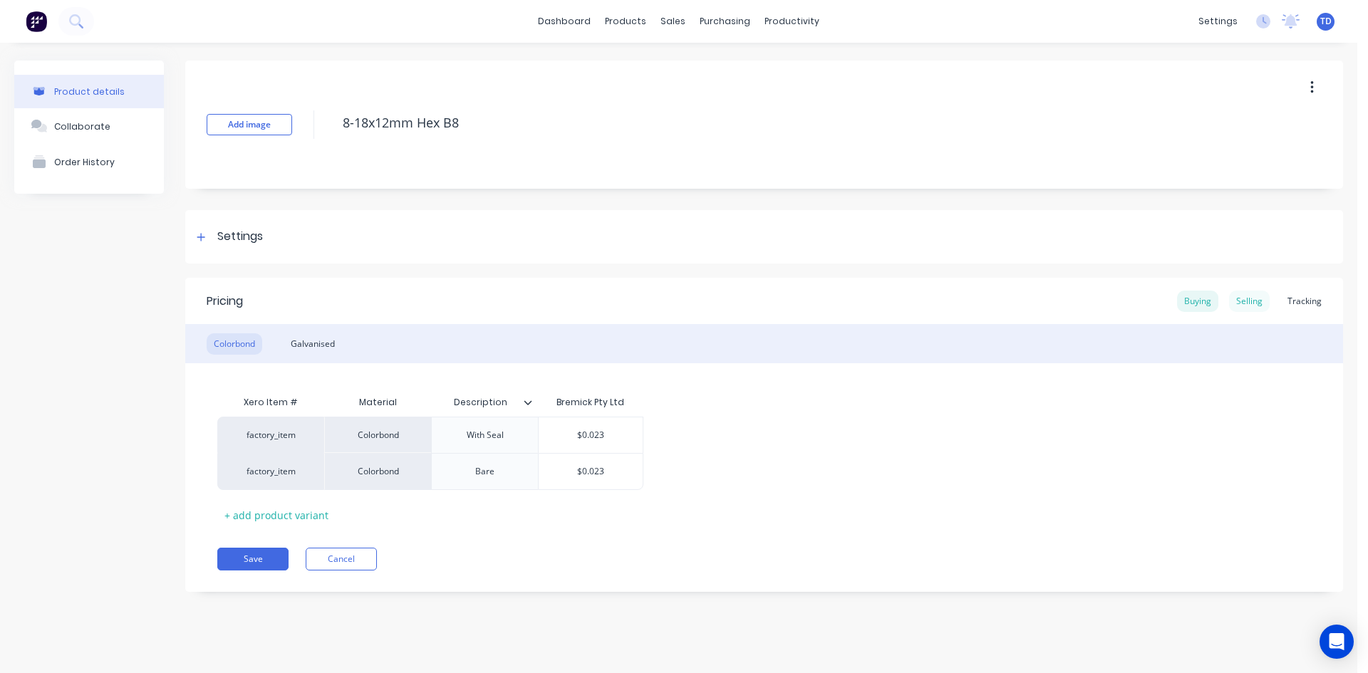
click at [1239, 300] on div "Selling" at bounding box center [1249, 301] width 41 height 21
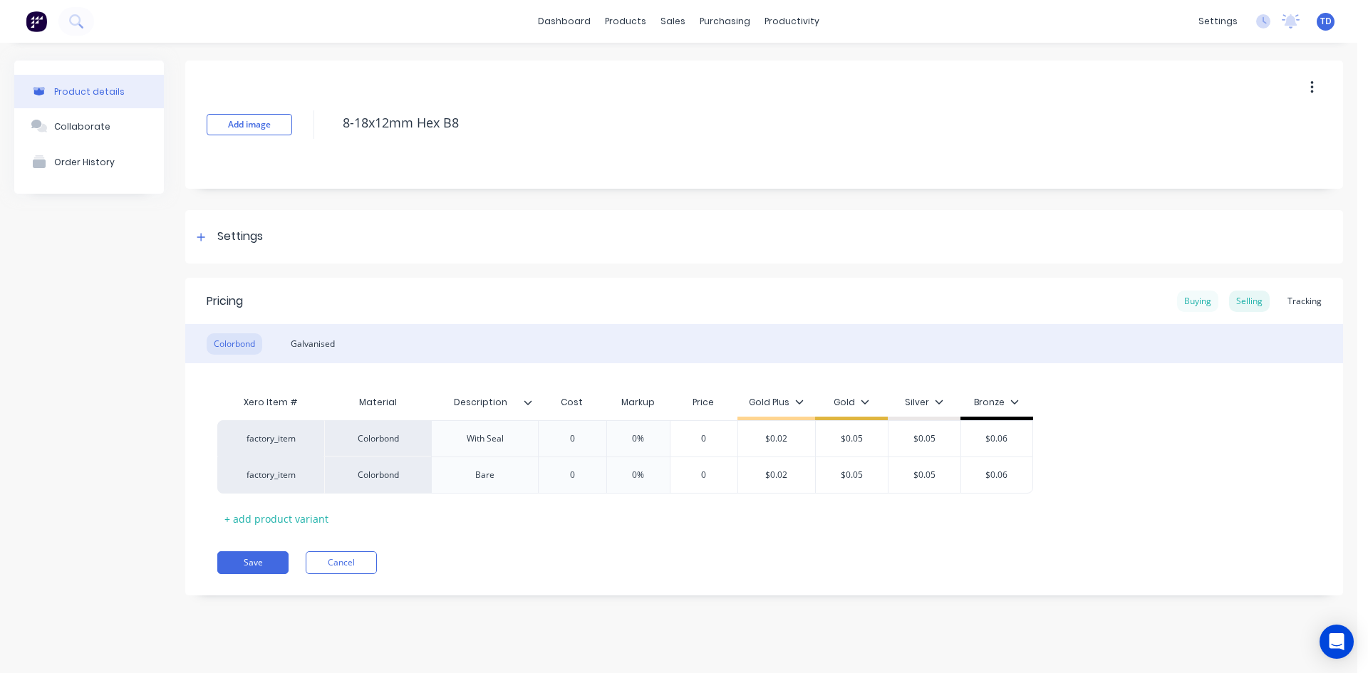
click at [1199, 307] on div "Buying" at bounding box center [1197, 301] width 41 height 21
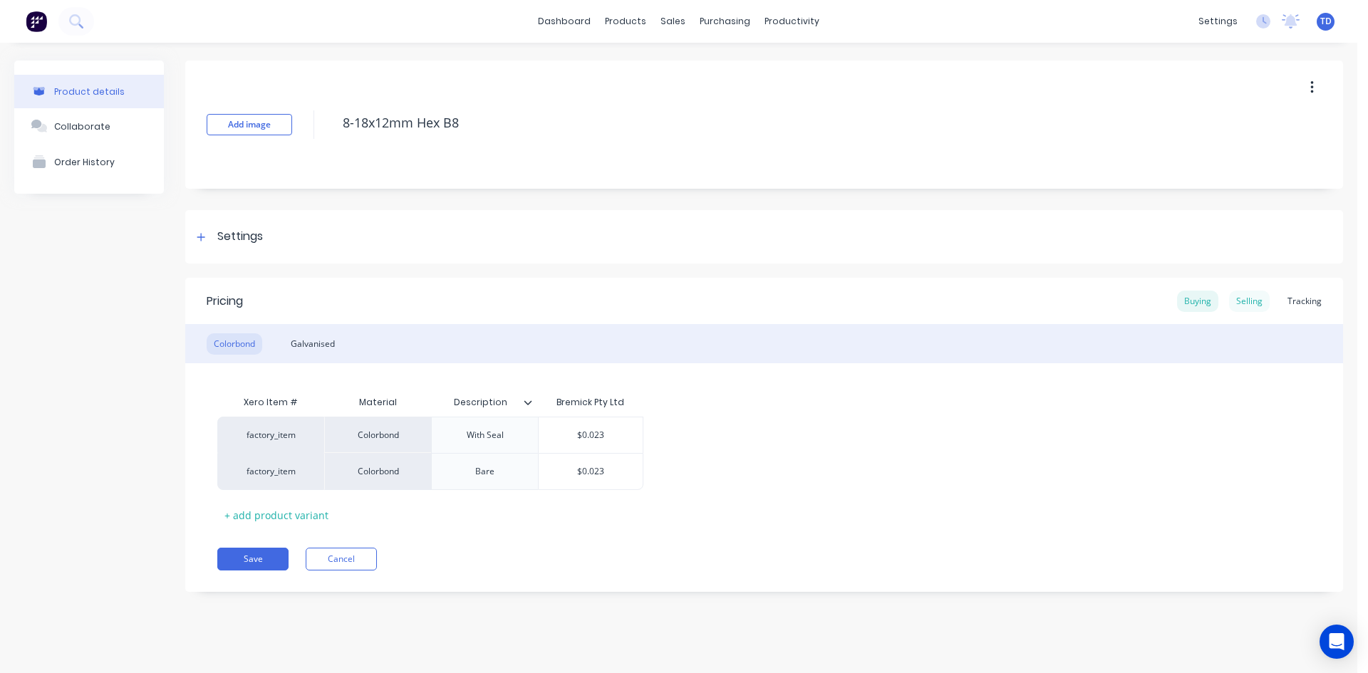
click at [1244, 305] on div "Selling" at bounding box center [1249, 301] width 41 height 21
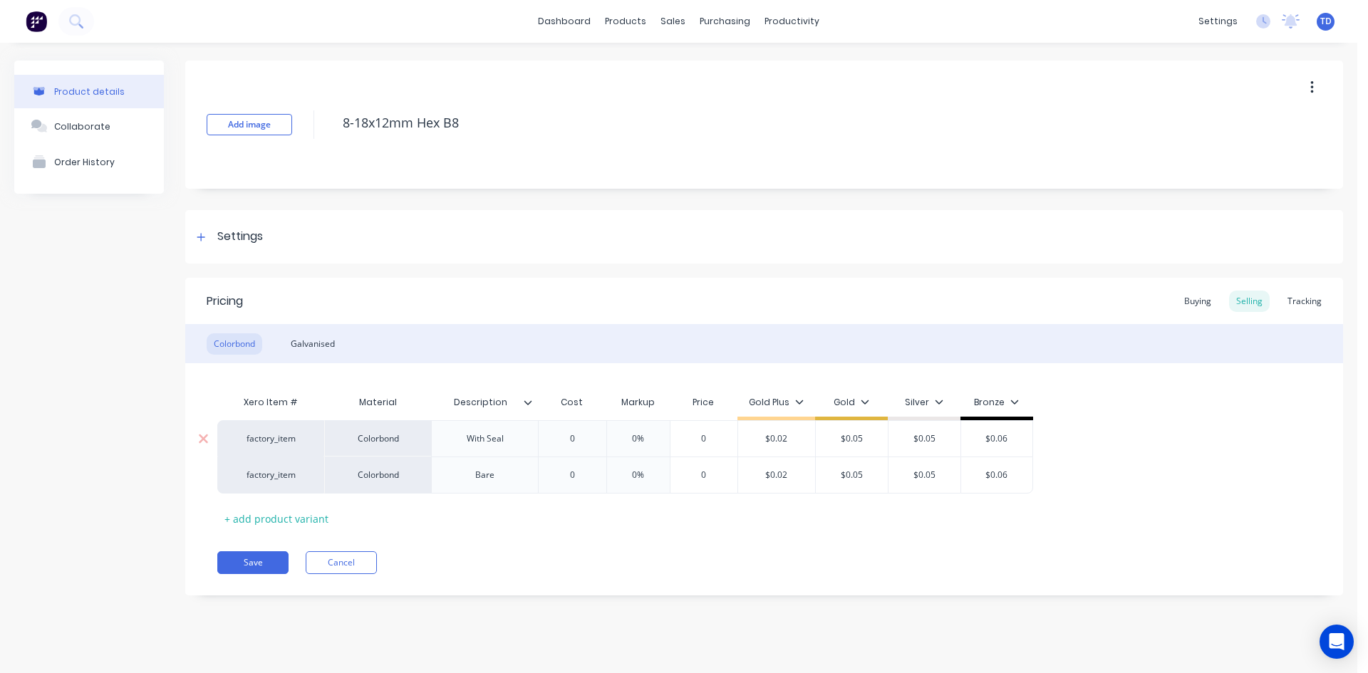
click at [790, 438] on input "$0.02" at bounding box center [776, 438] width 77 height 13
click at [786, 465] on div "$0.02" at bounding box center [776, 475] width 77 height 36
click at [774, 526] on div "Xero Item # Material Description Cost Markup Price Gold Plus Gold Silver Bronze…" at bounding box center [763, 459] width 1093 height 142
click at [317, 342] on div "Galvanised" at bounding box center [313, 343] width 58 height 21
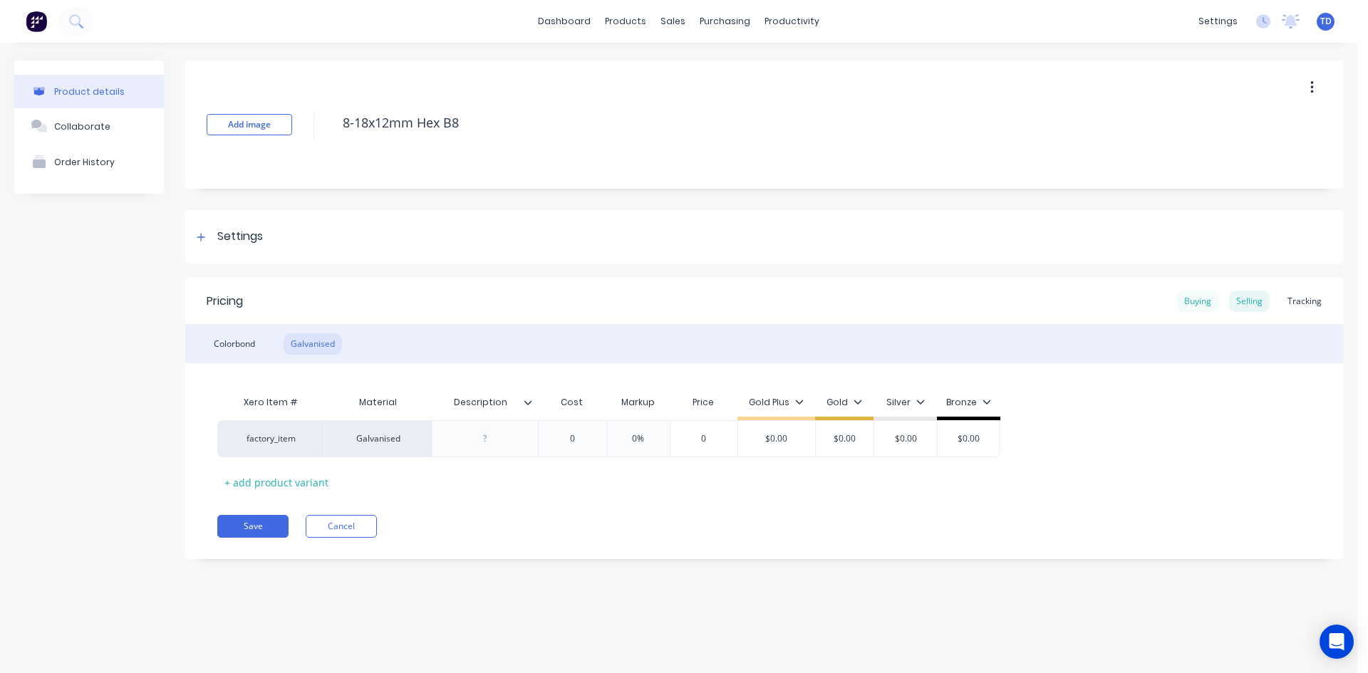
click at [1196, 306] on div "Buying" at bounding box center [1197, 301] width 41 height 21
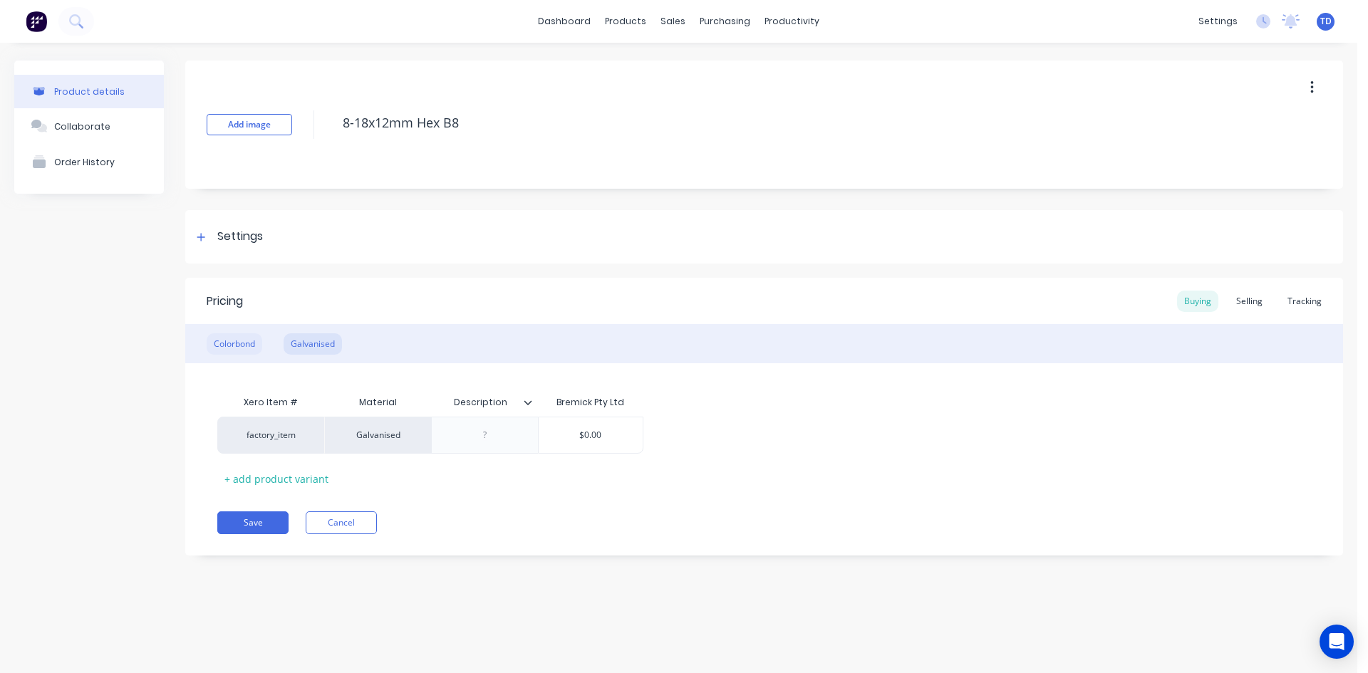
click at [228, 345] on div "Colorbond" at bounding box center [235, 343] width 56 height 21
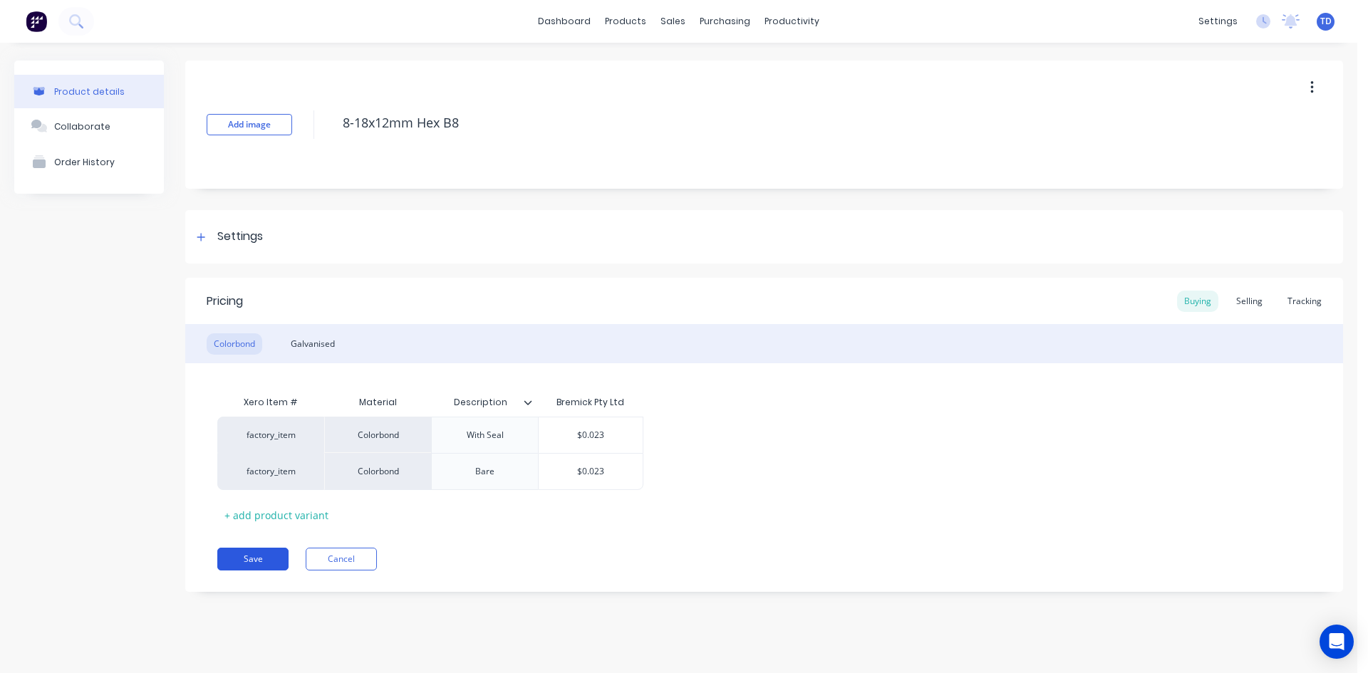
click at [238, 563] on button "Save" at bounding box center [252, 559] width 71 height 23
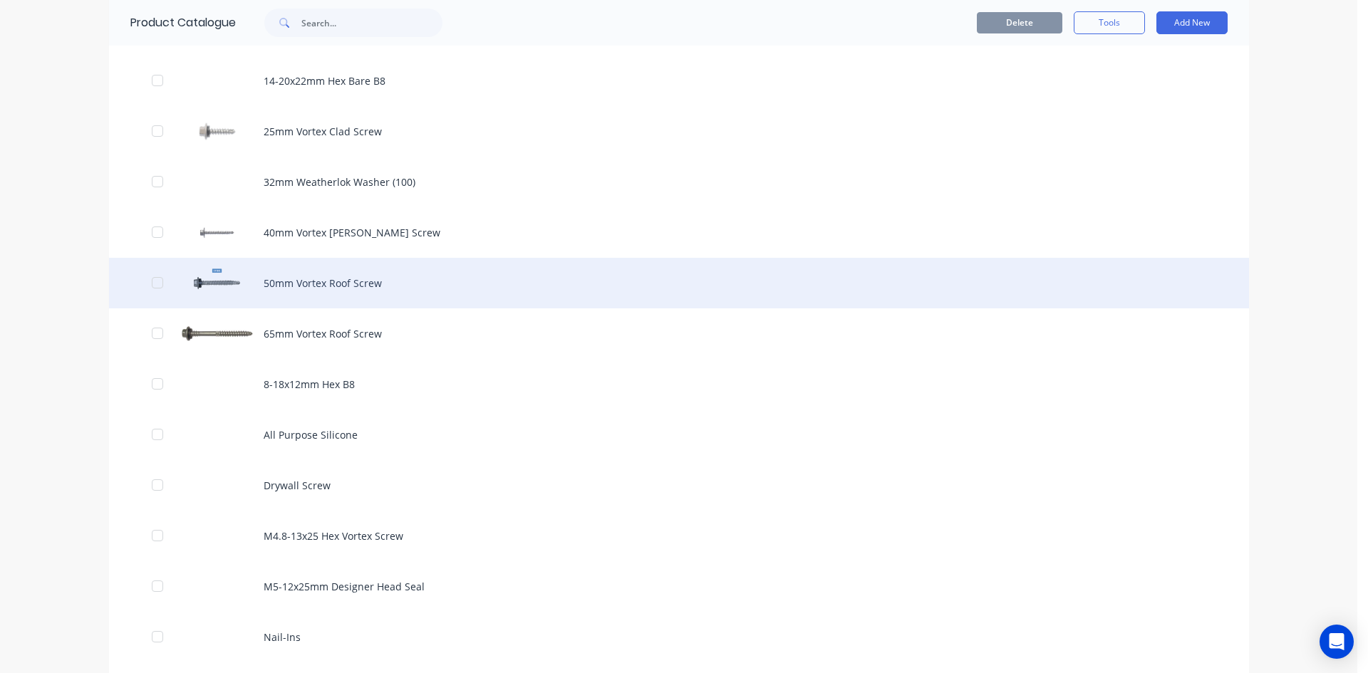
scroll to position [855, 0]
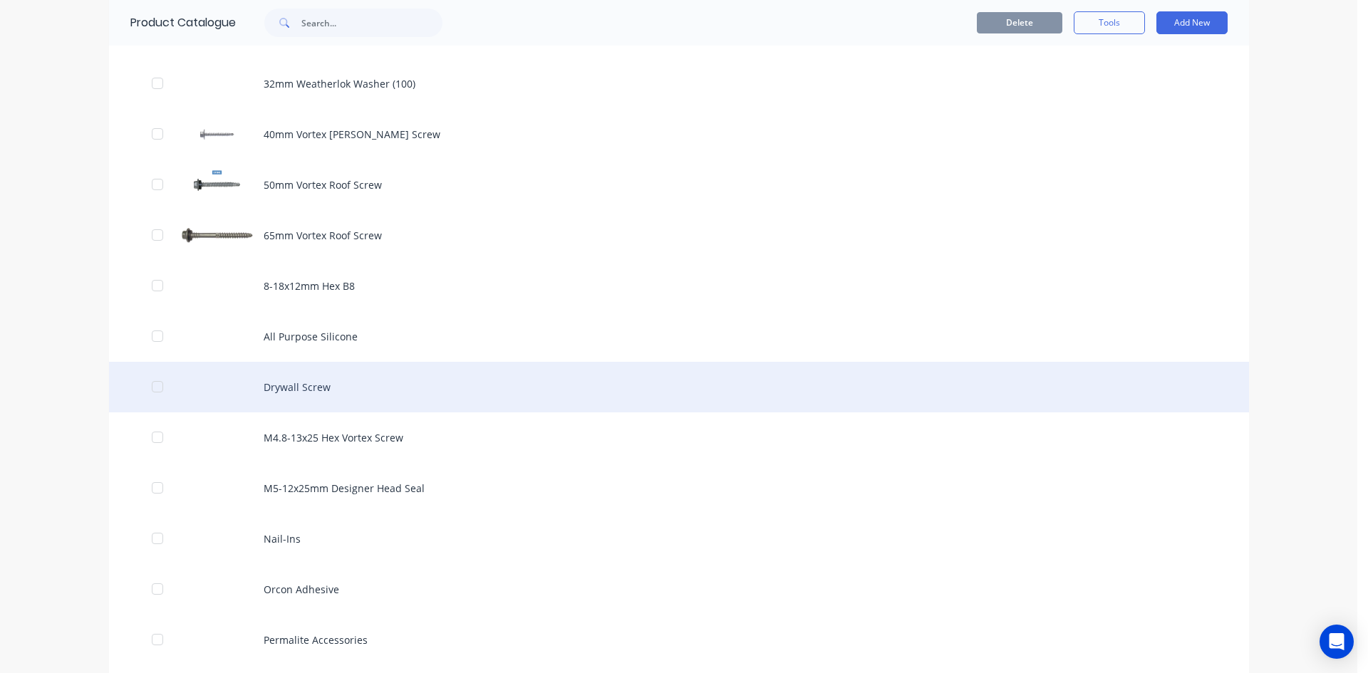
click at [284, 385] on div "Drywall Screw" at bounding box center [679, 387] width 1140 height 51
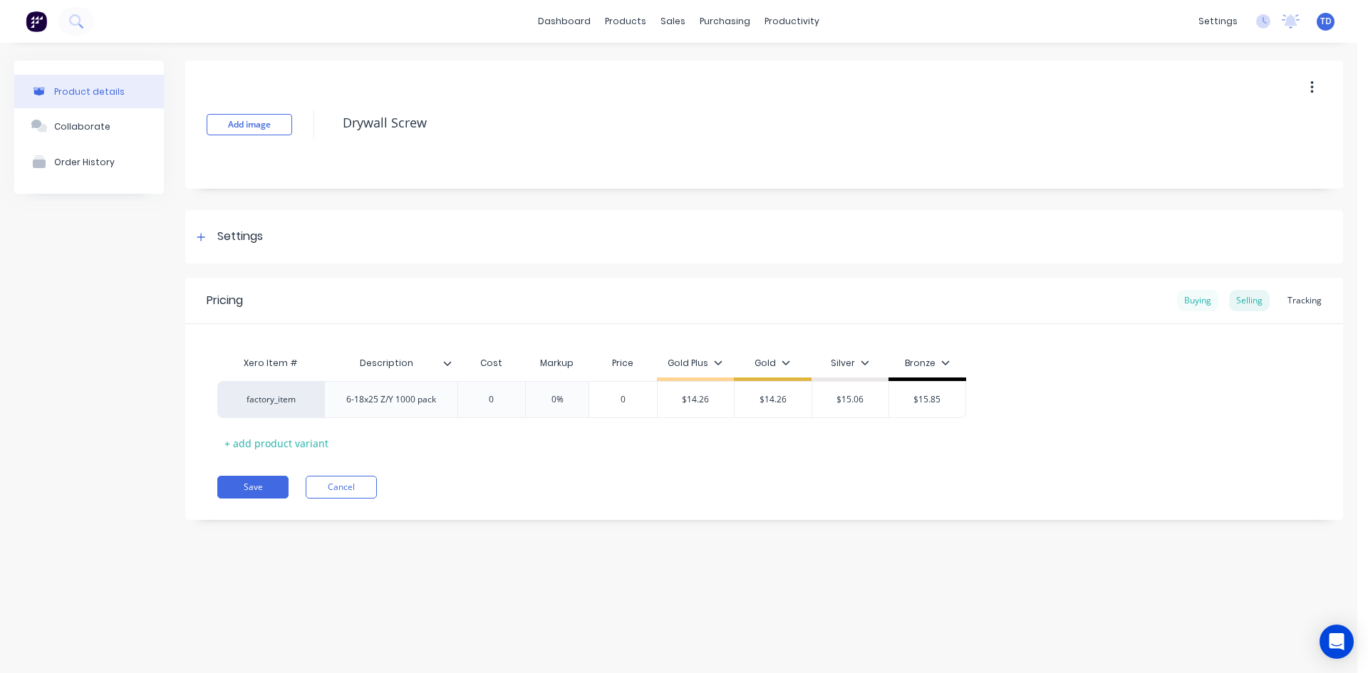
click at [1187, 298] on div "Buying" at bounding box center [1197, 300] width 41 height 21
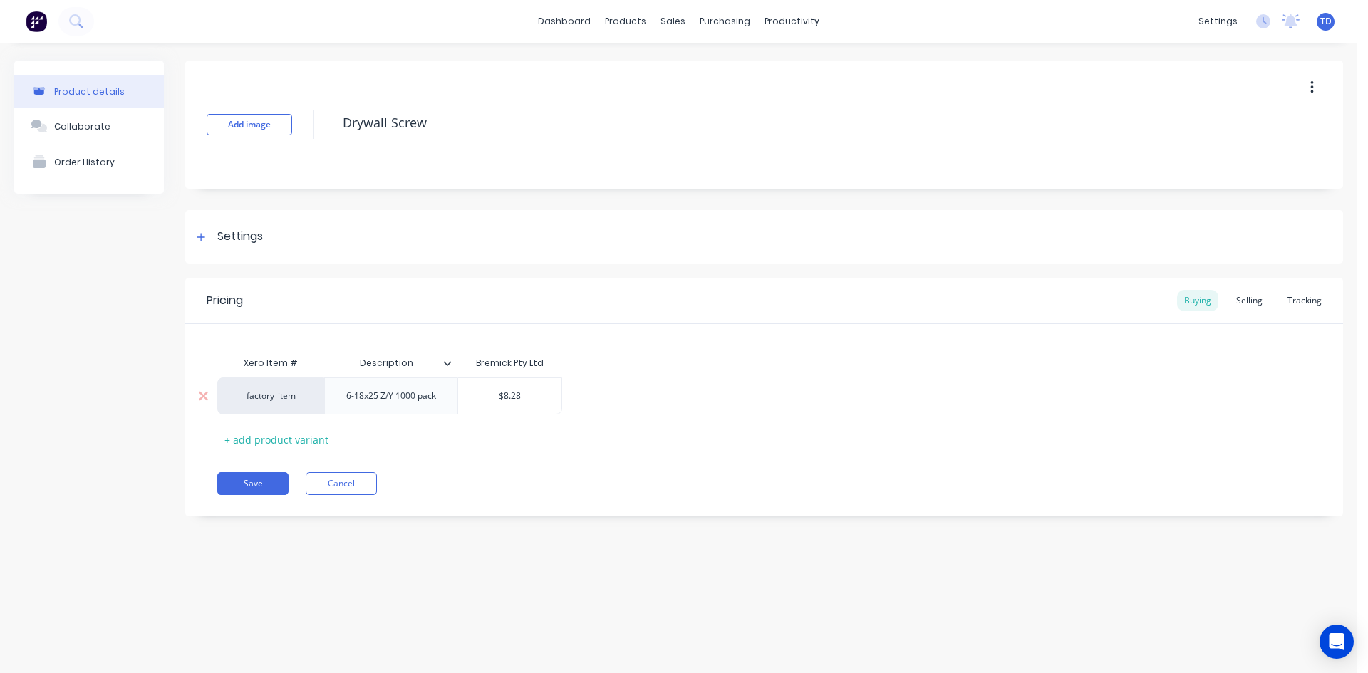
click at [531, 402] on input "$8.28" at bounding box center [510, 396] width 104 height 13
click at [1242, 303] on div "Selling" at bounding box center [1249, 300] width 41 height 21
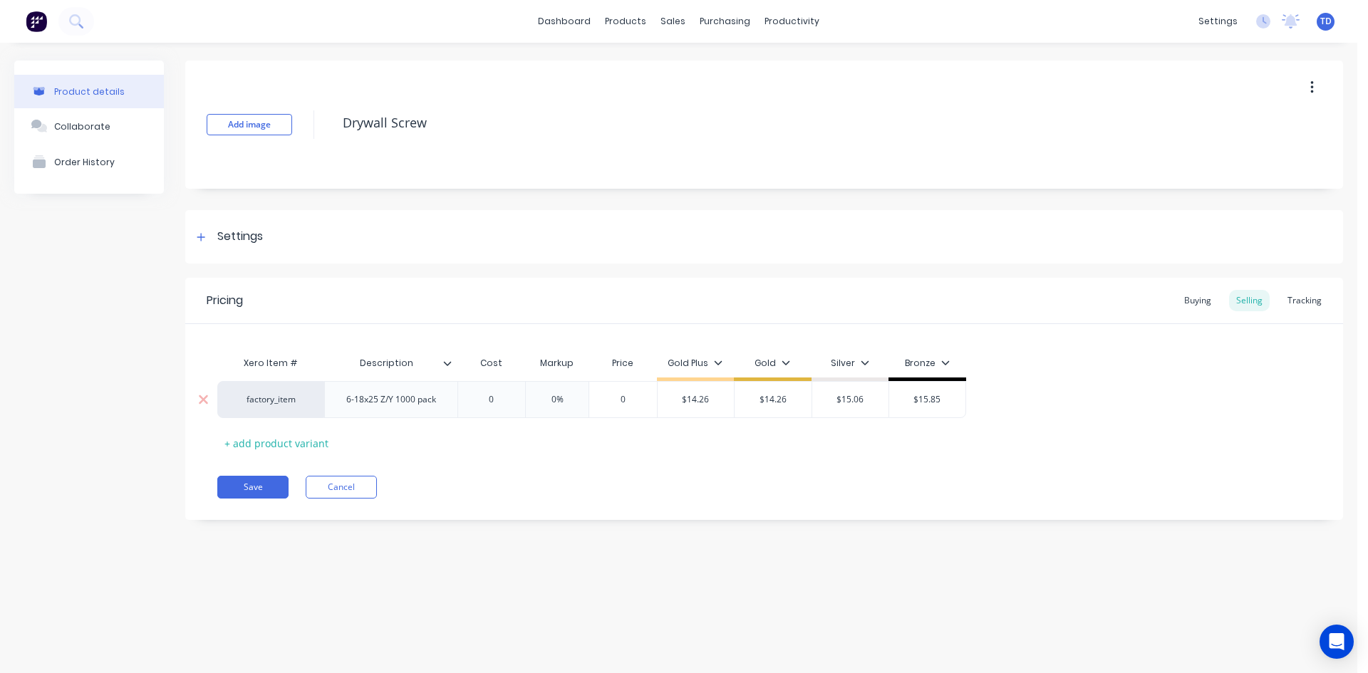
click at [494, 399] on input "0" at bounding box center [491, 399] width 71 height 13
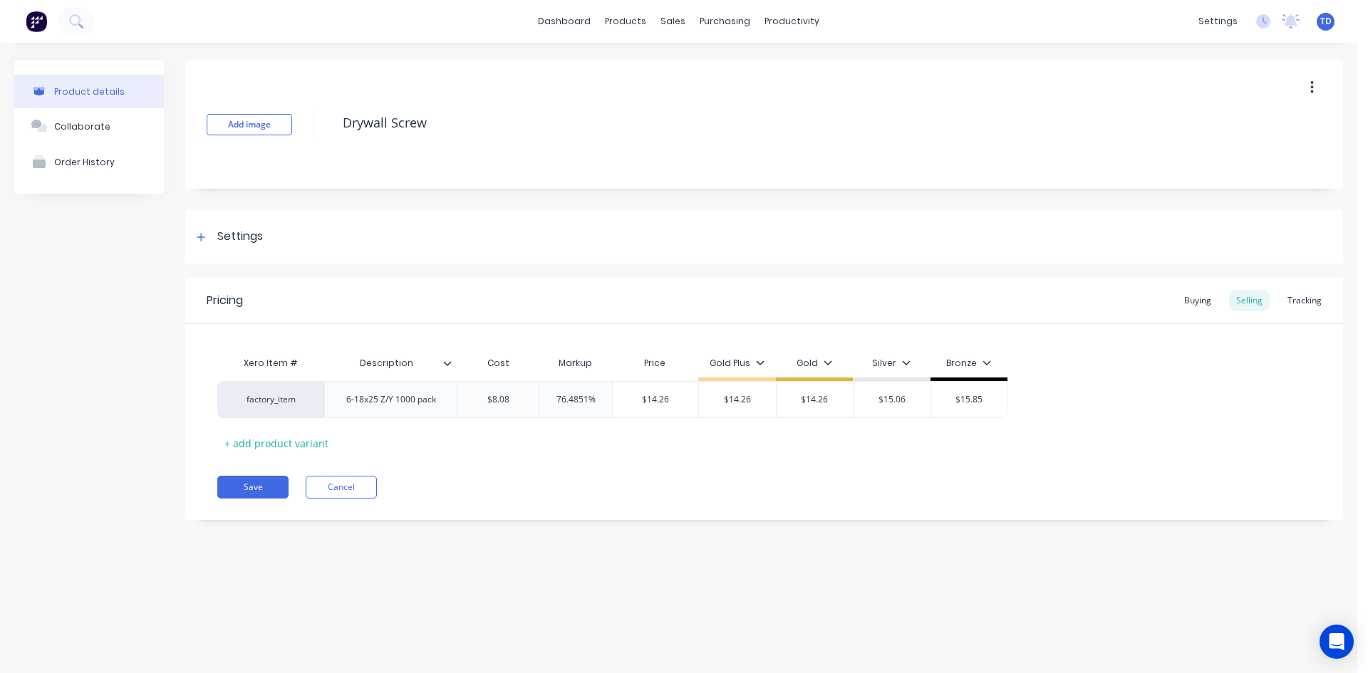
click at [488, 458] on div "Pricing Buying Selling Tracking Xero Item # Description Cost Markup Price Gold …" at bounding box center [764, 399] width 1158 height 242
click at [246, 489] on button "Save" at bounding box center [252, 487] width 71 height 23
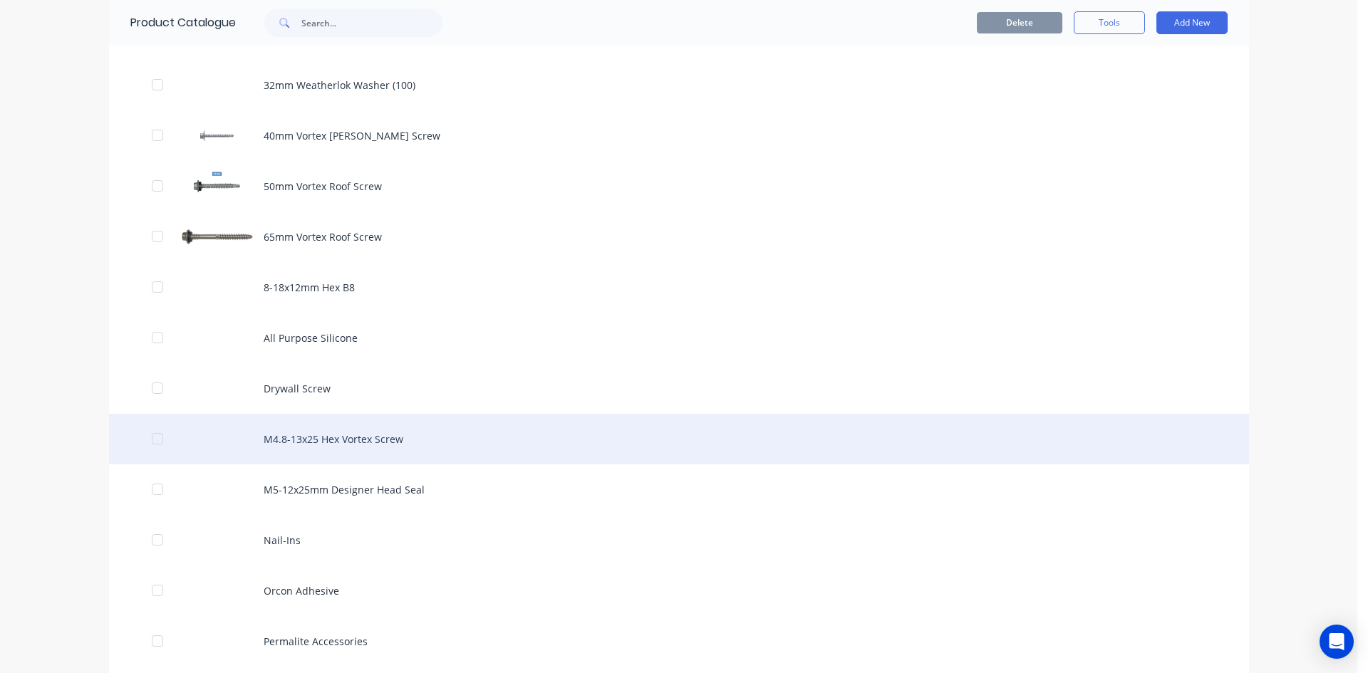
scroll to position [855, 0]
click at [299, 447] on div "M4.8-13x25 Hex Vortex Screw" at bounding box center [679, 437] width 1140 height 51
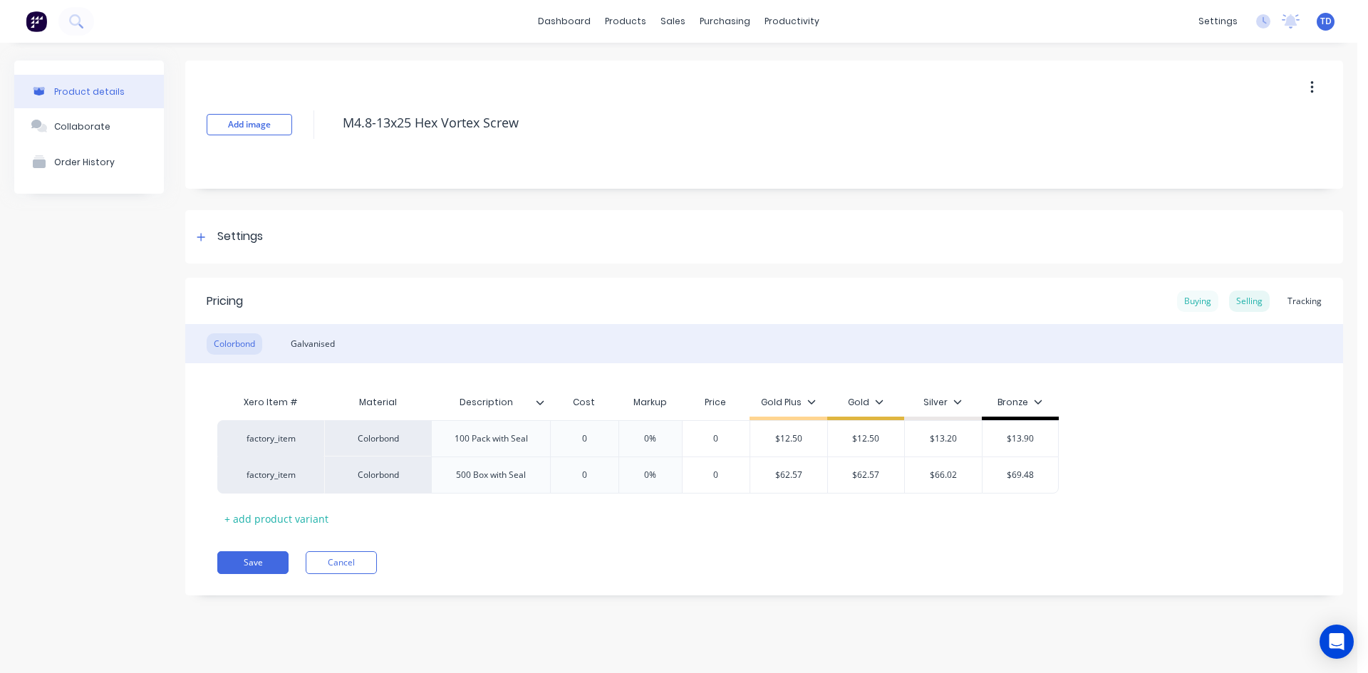
click at [1206, 301] on div "Buying" at bounding box center [1197, 301] width 41 height 21
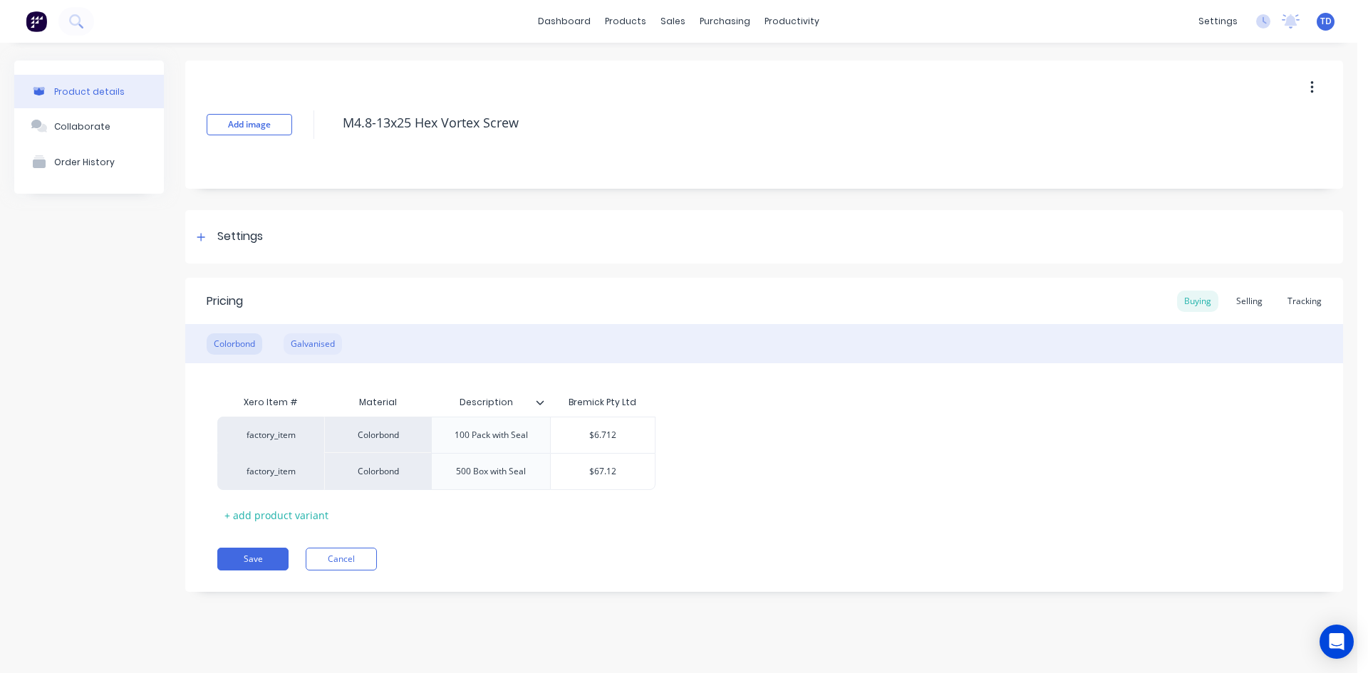
click at [314, 340] on div "Galvanised" at bounding box center [313, 343] width 58 height 21
click at [626, 434] on input "$10.284" at bounding box center [603, 435] width 104 height 13
click at [227, 344] on div "Colorbond" at bounding box center [235, 343] width 56 height 21
click at [299, 348] on div "Galvanised" at bounding box center [313, 343] width 58 height 21
drag, startPoint x: 634, startPoint y: 469, endPoint x: 625, endPoint y: 465, distance: 9.3
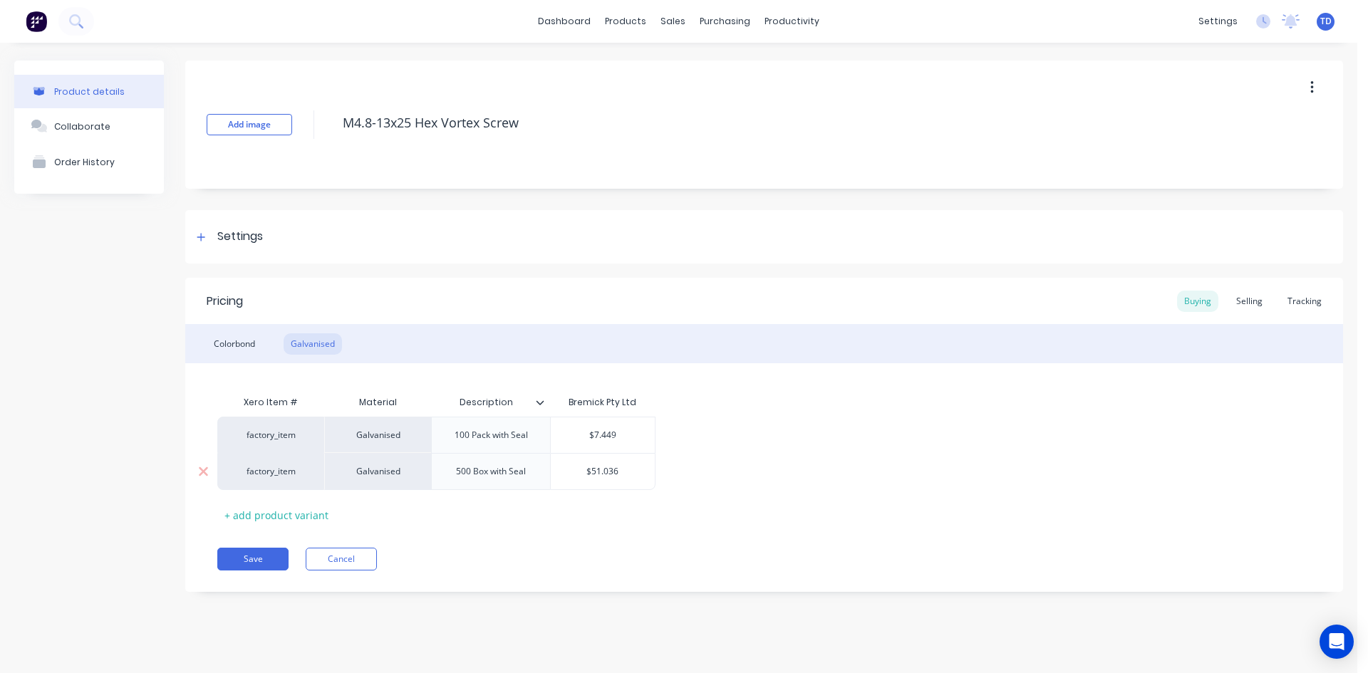
click at [634, 469] on input "$51.036" at bounding box center [603, 471] width 104 height 13
click at [1249, 304] on div "Selling" at bounding box center [1249, 301] width 41 height 21
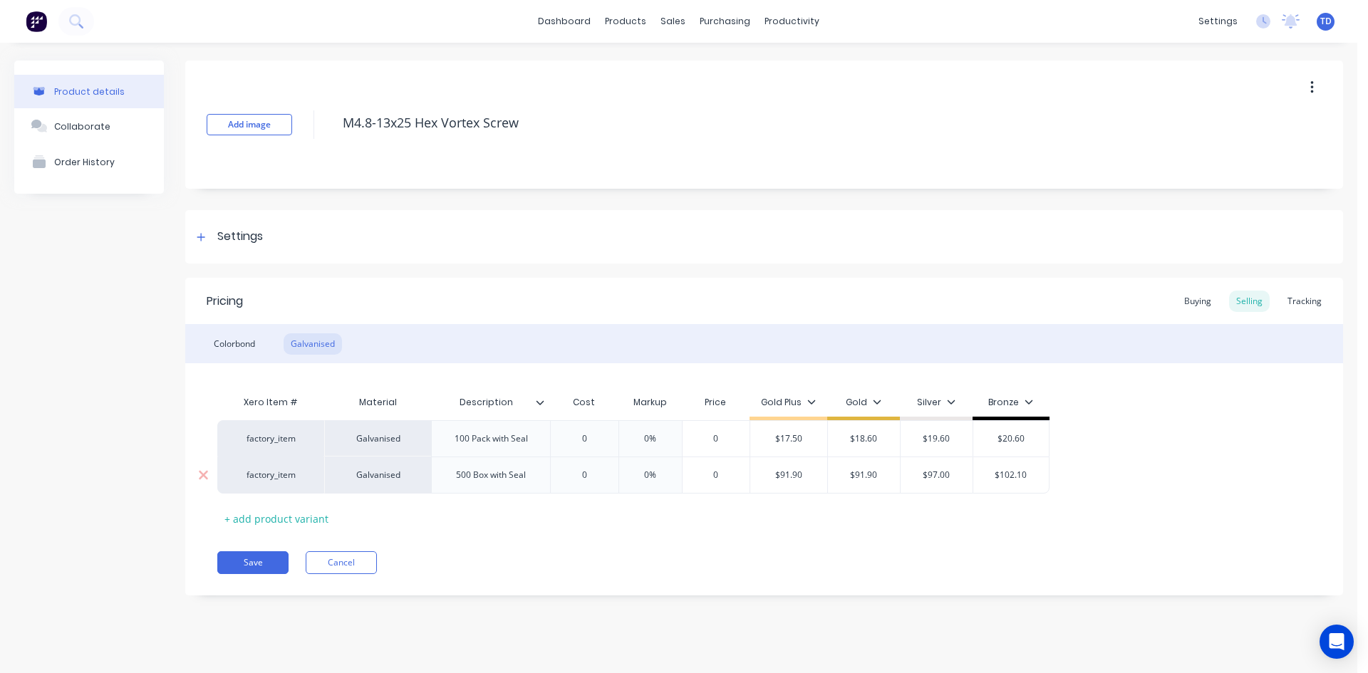
click at [604, 482] on div "0" at bounding box center [584, 475] width 71 height 36
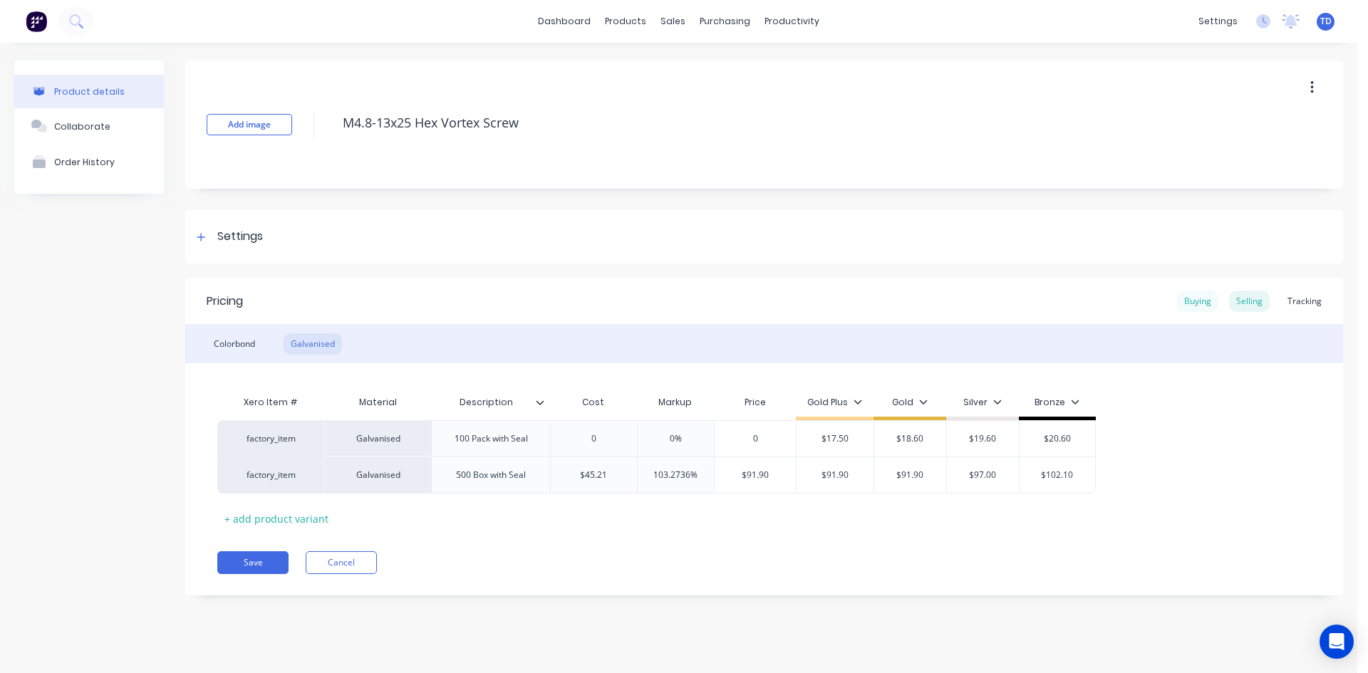
click at [1197, 309] on div "Buying" at bounding box center [1197, 301] width 41 height 21
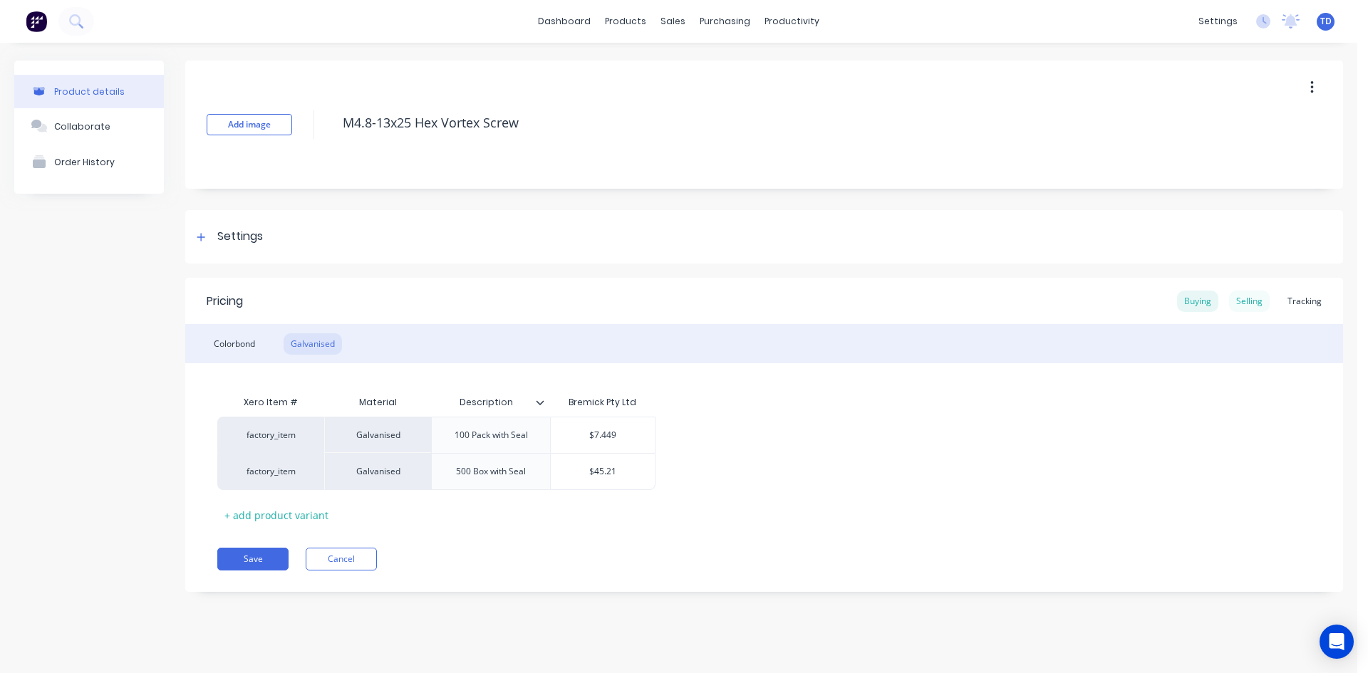
click at [1248, 304] on div "Selling" at bounding box center [1249, 301] width 41 height 21
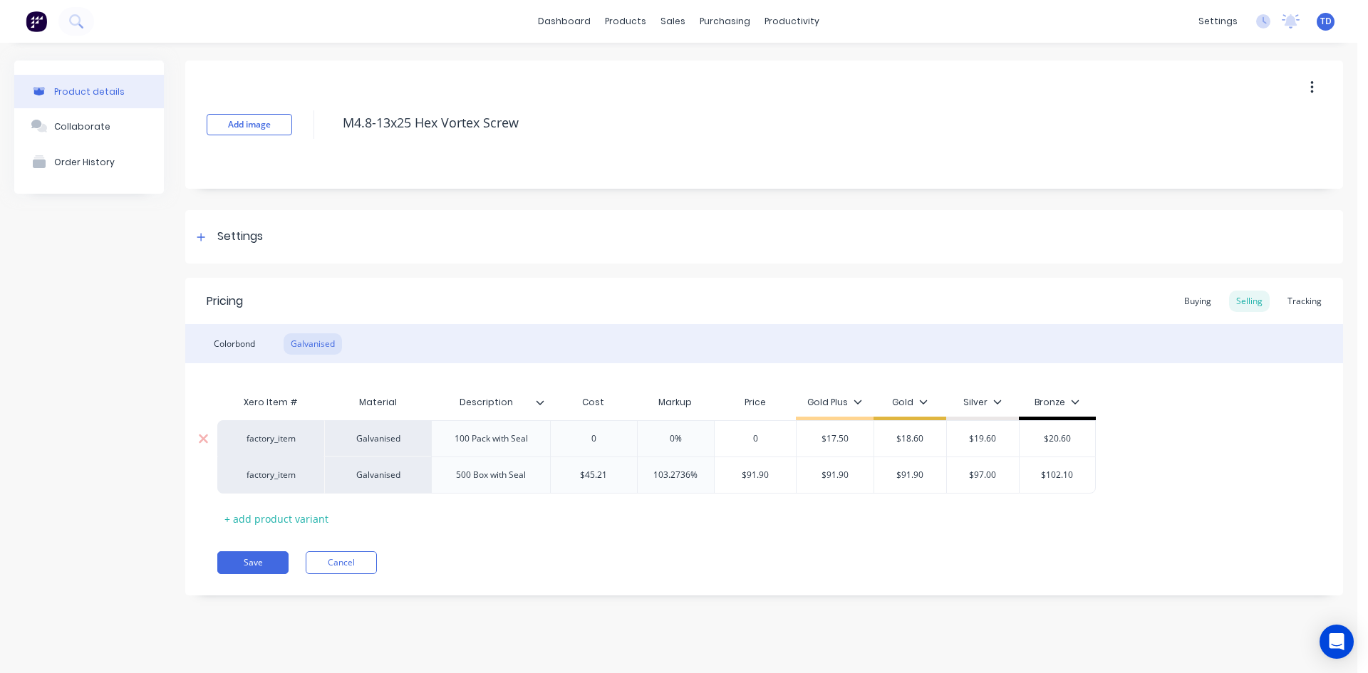
click at [598, 432] on input "0" at bounding box center [594, 438] width 86 height 13
click at [238, 340] on div "Colorbond" at bounding box center [235, 343] width 56 height 21
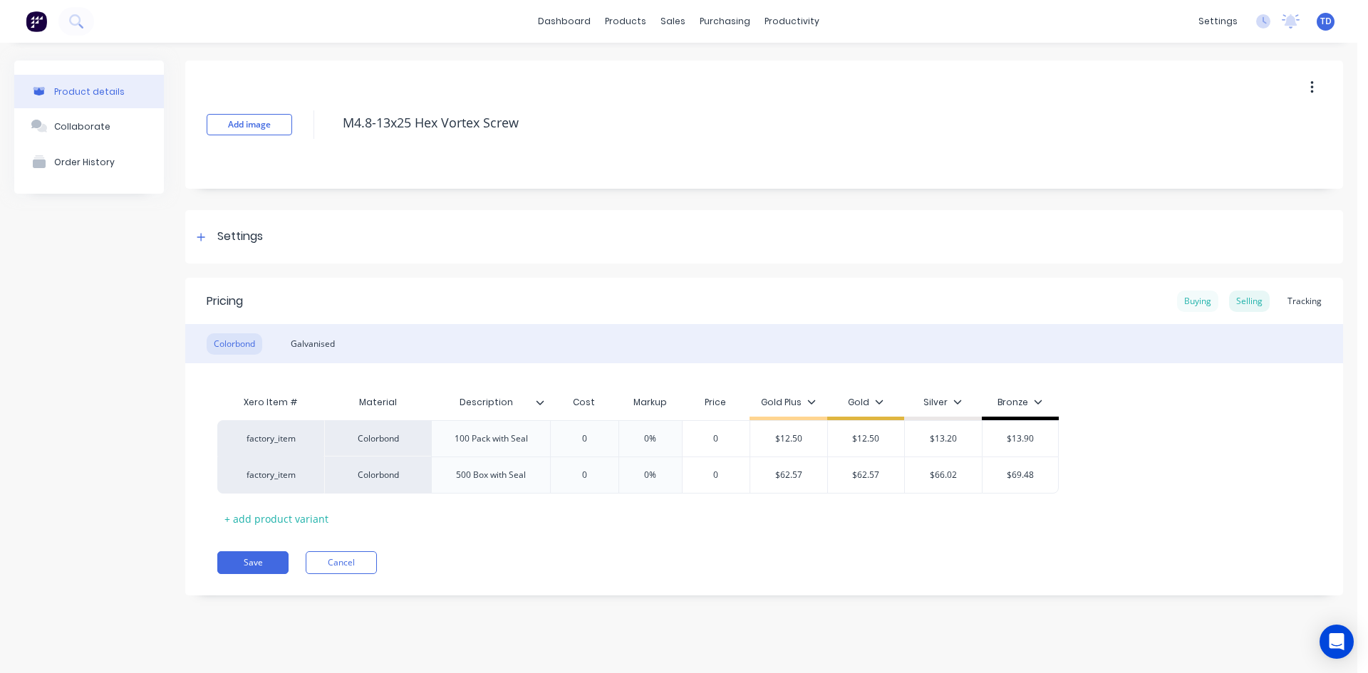
click at [1212, 307] on div "Buying" at bounding box center [1197, 301] width 41 height 21
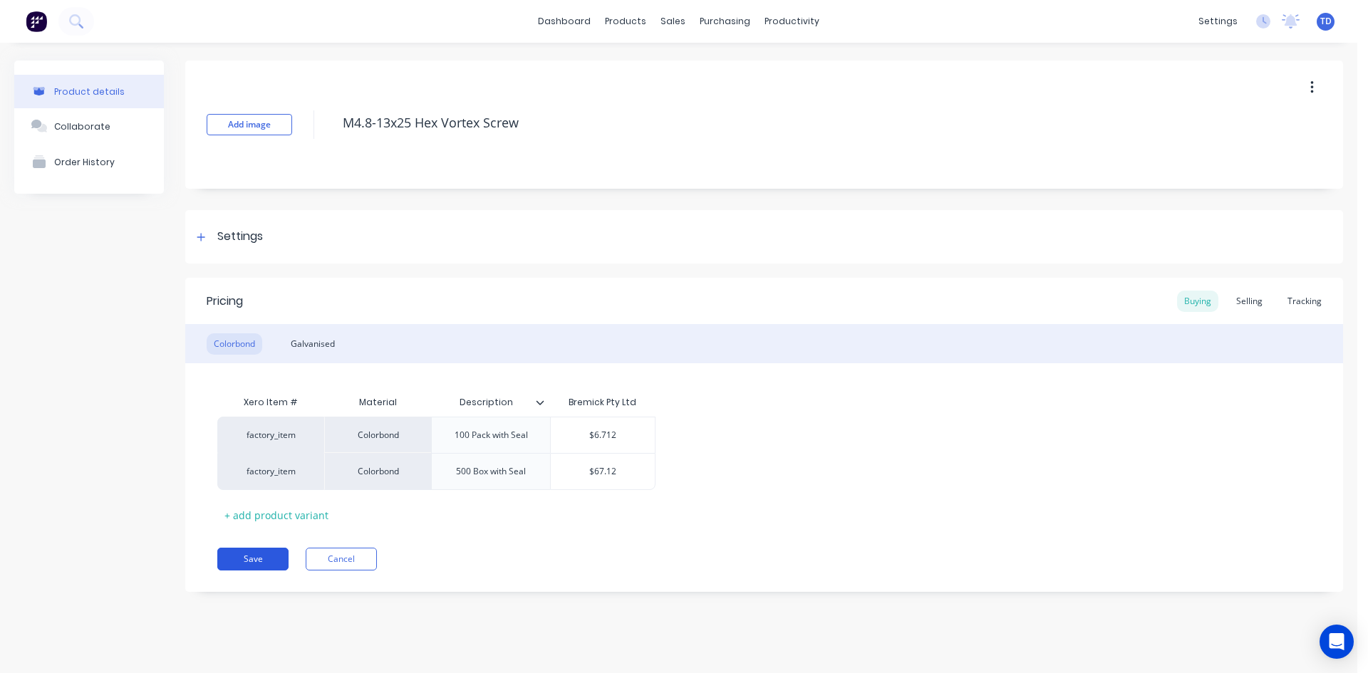
click at [256, 555] on button "Save" at bounding box center [252, 559] width 71 height 23
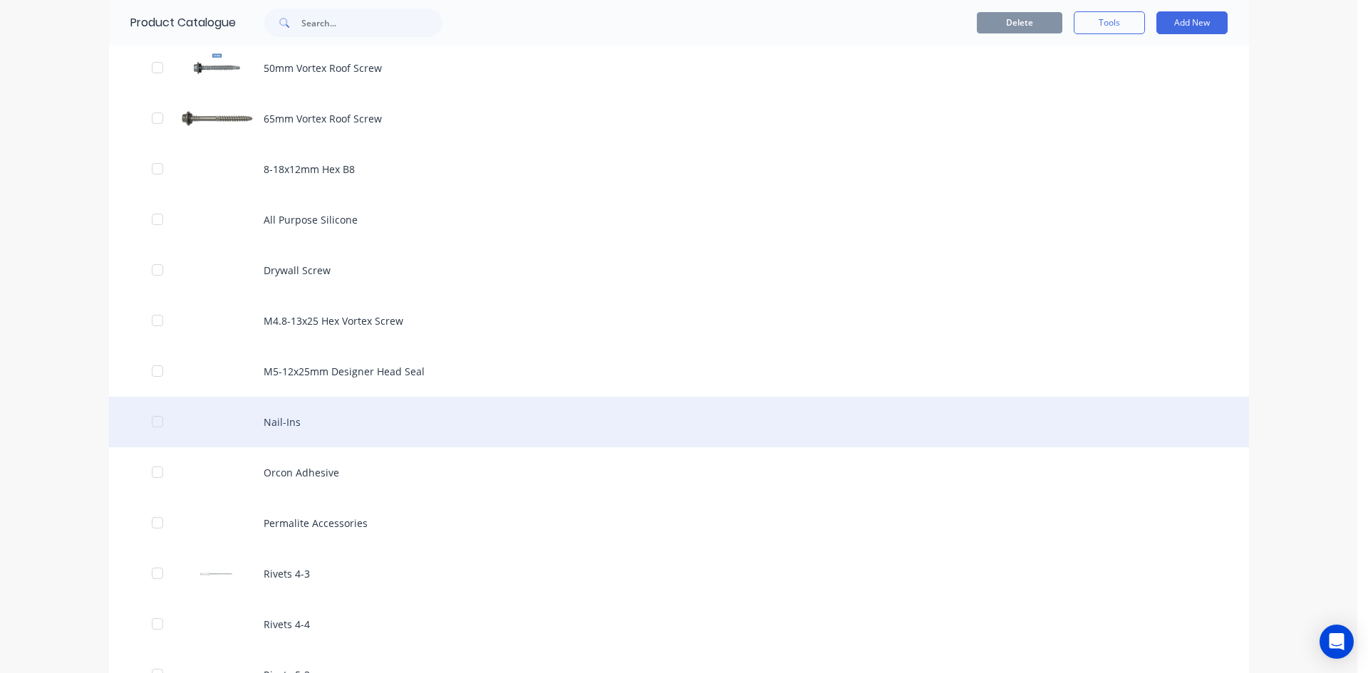
scroll to position [997, 0]
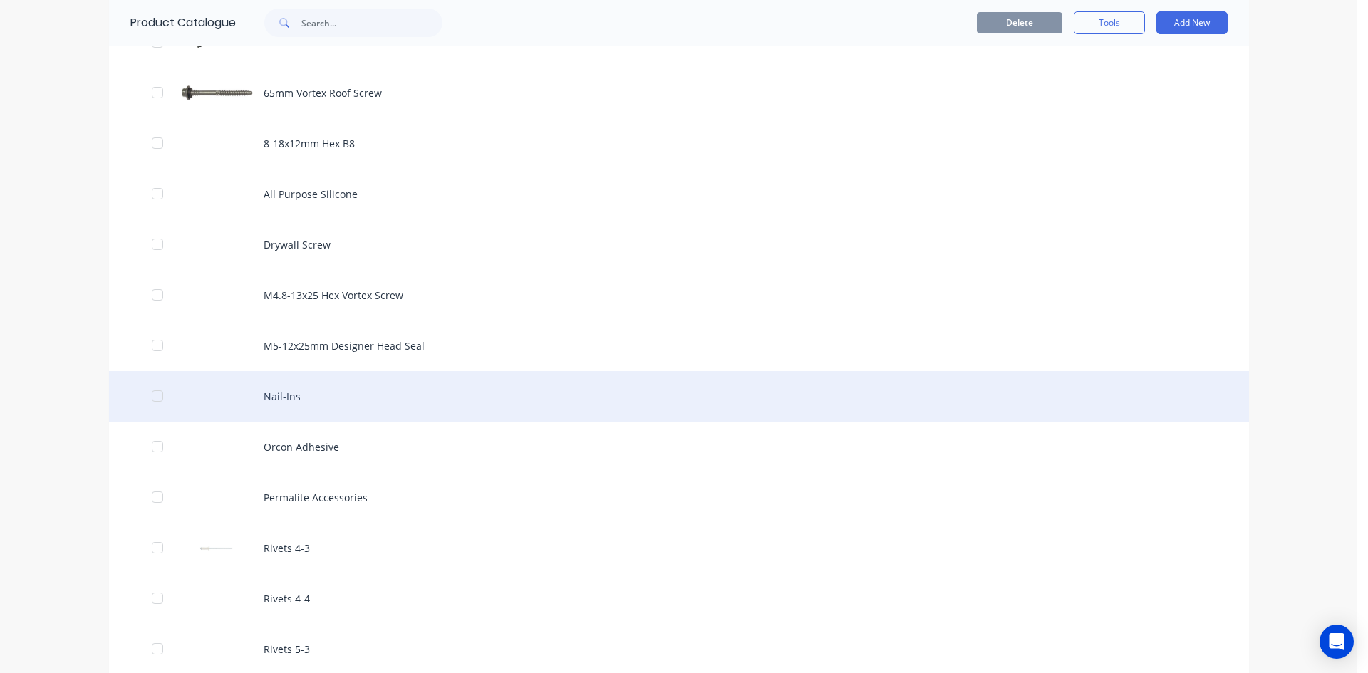
click at [341, 547] on div "Rivets 4-3" at bounding box center [679, 548] width 1140 height 51
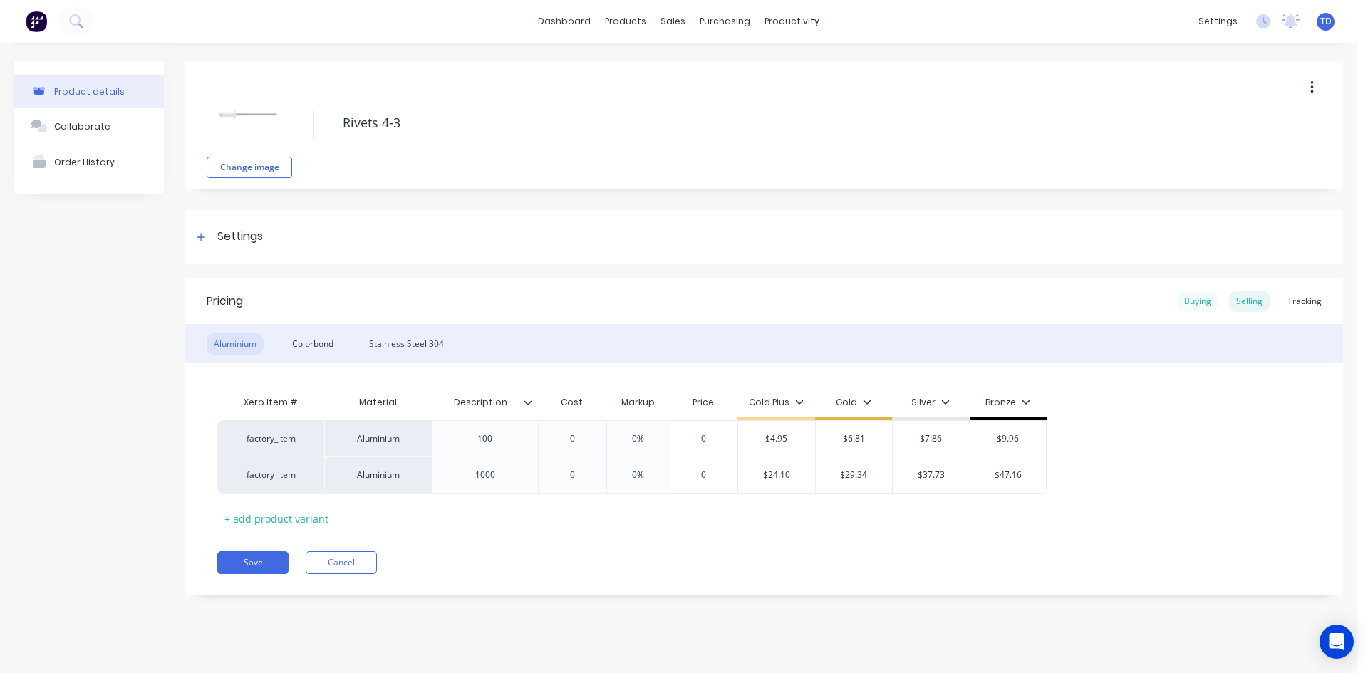
click at [1193, 301] on div "Buying" at bounding box center [1197, 301] width 41 height 21
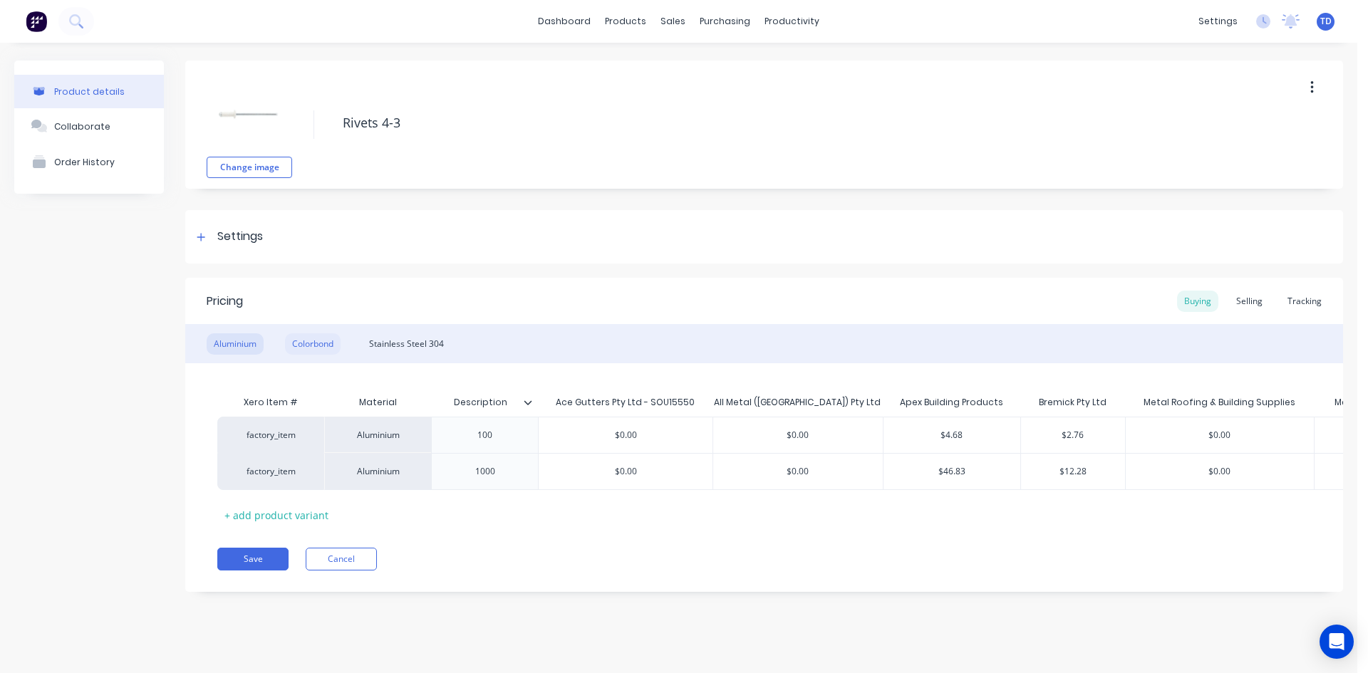
click at [313, 352] on div "Colorbond" at bounding box center [313, 343] width 56 height 21
click at [237, 344] on div "Aluminium" at bounding box center [235, 343] width 57 height 21
click at [1247, 306] on div "Selling" at bounding box center [1249, 301] width 41 height 21
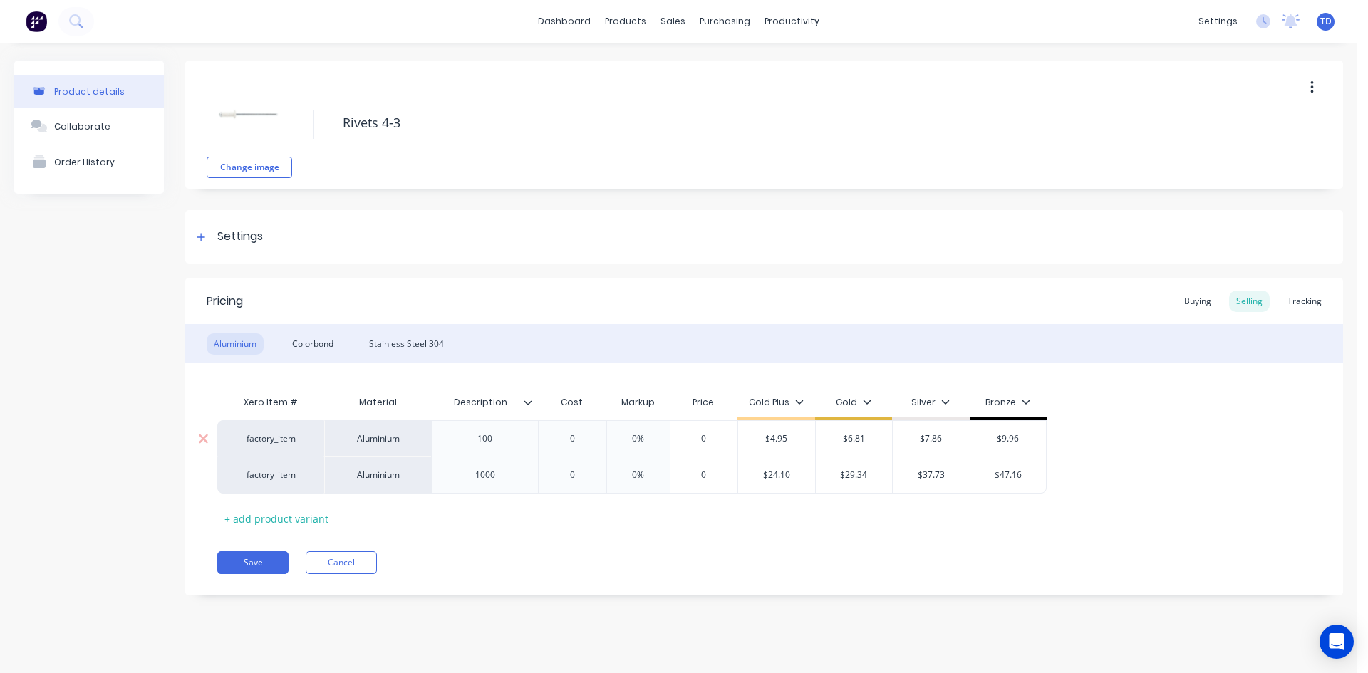
click at [581, 442] on input "0" at bounding box center [571, 438] width 71 height 13
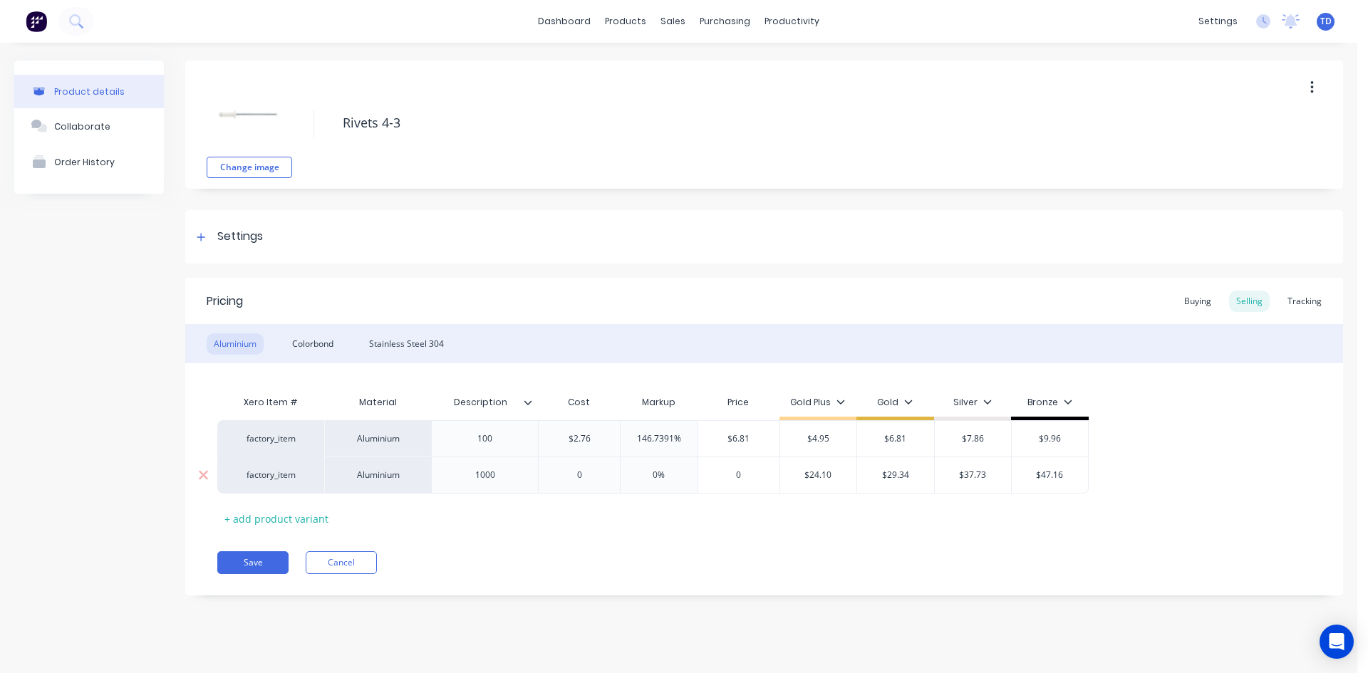
click at [586, 484] on div "0" at bounding box center [579, 475] width 81 height 36
click at [1192, 304] on div "Buying" at bounding box center [1197, 301] width 41 height 21
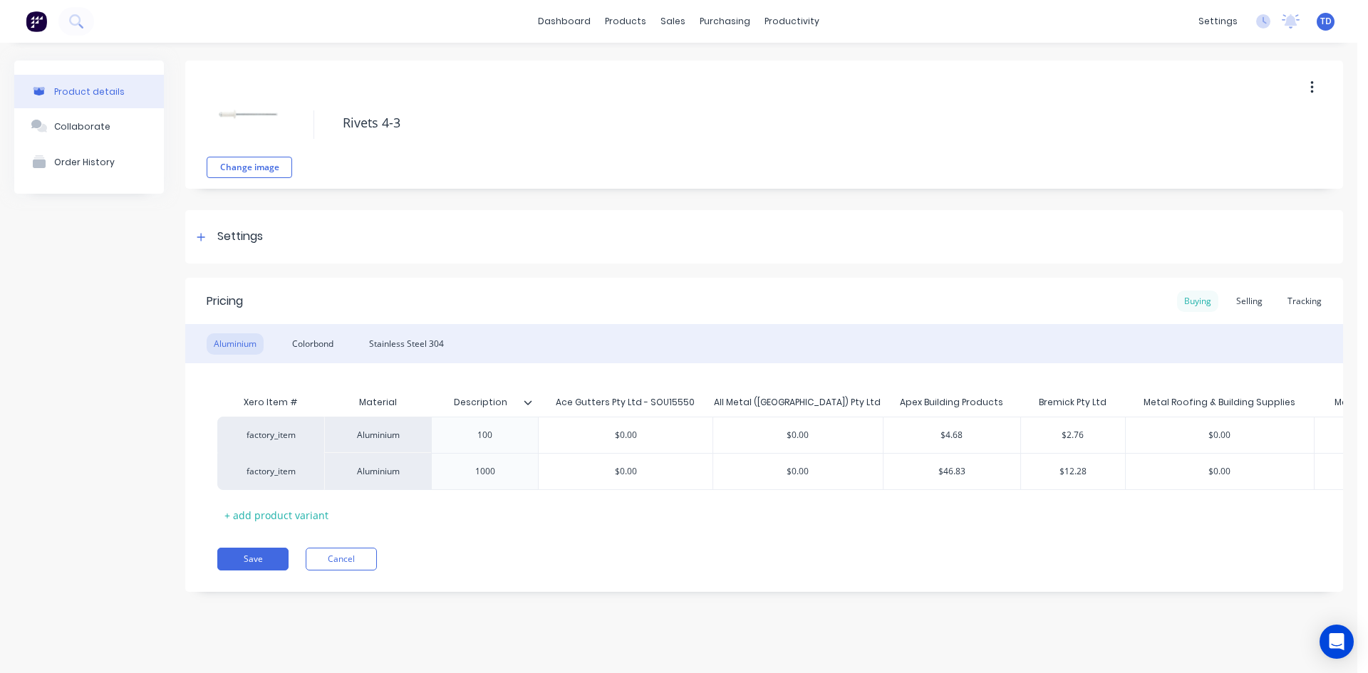
click at [1195, 303] on div "Buying" at bounding box center [1197, 301] width 41 height 21
click at [1249, 296] on div "Selling" at bounding box center [1249, 301] width 41 height 21
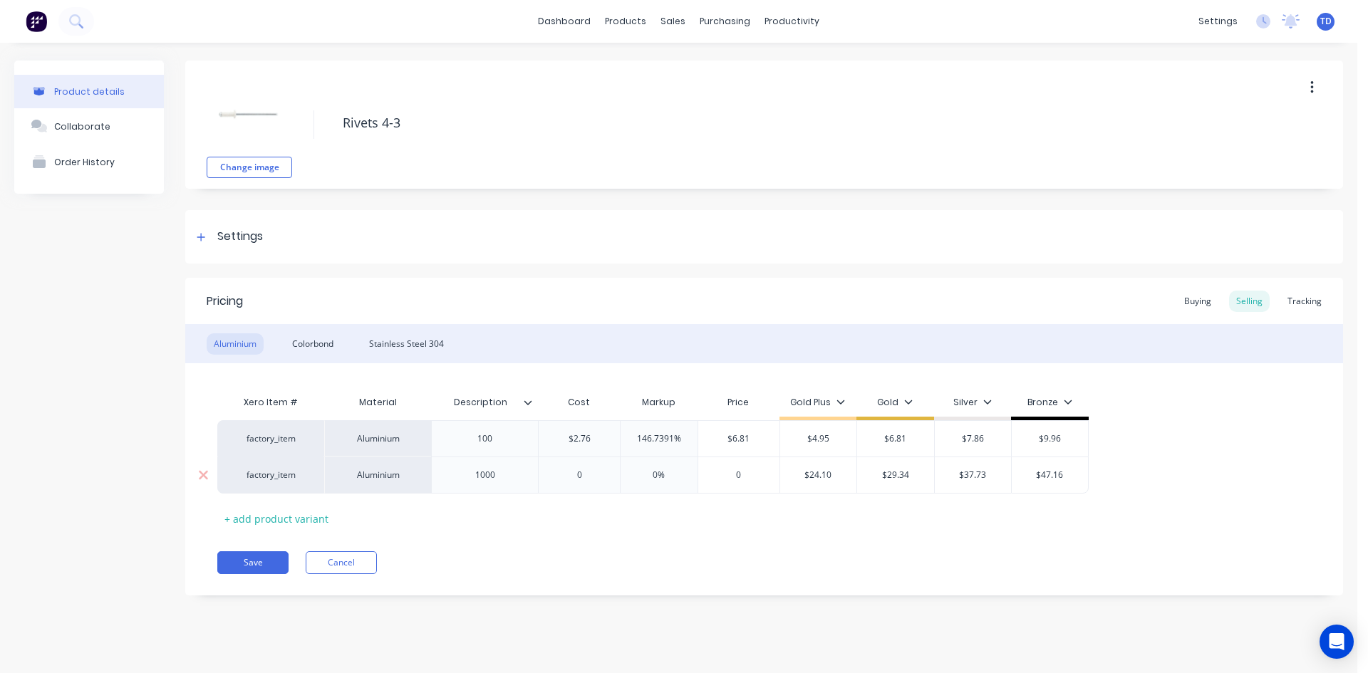
click at [586, 478] on input "0" at bounding box center [579, 475] width 81 height 13
click at [311, 344] on div "Colorbond" at bounding box center [313, 343] width 56 height 21
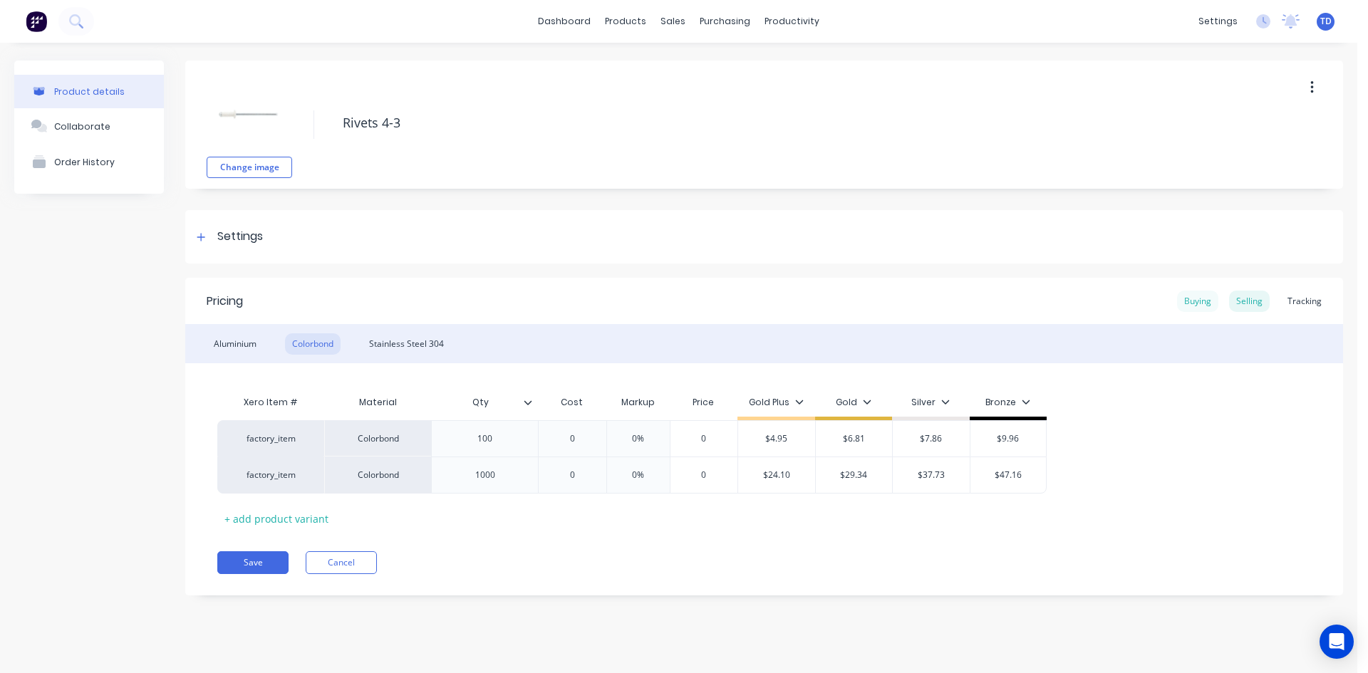
click at [1200, 299] on div "Buying" at bounding box center [1197, 301] width 41 height 21
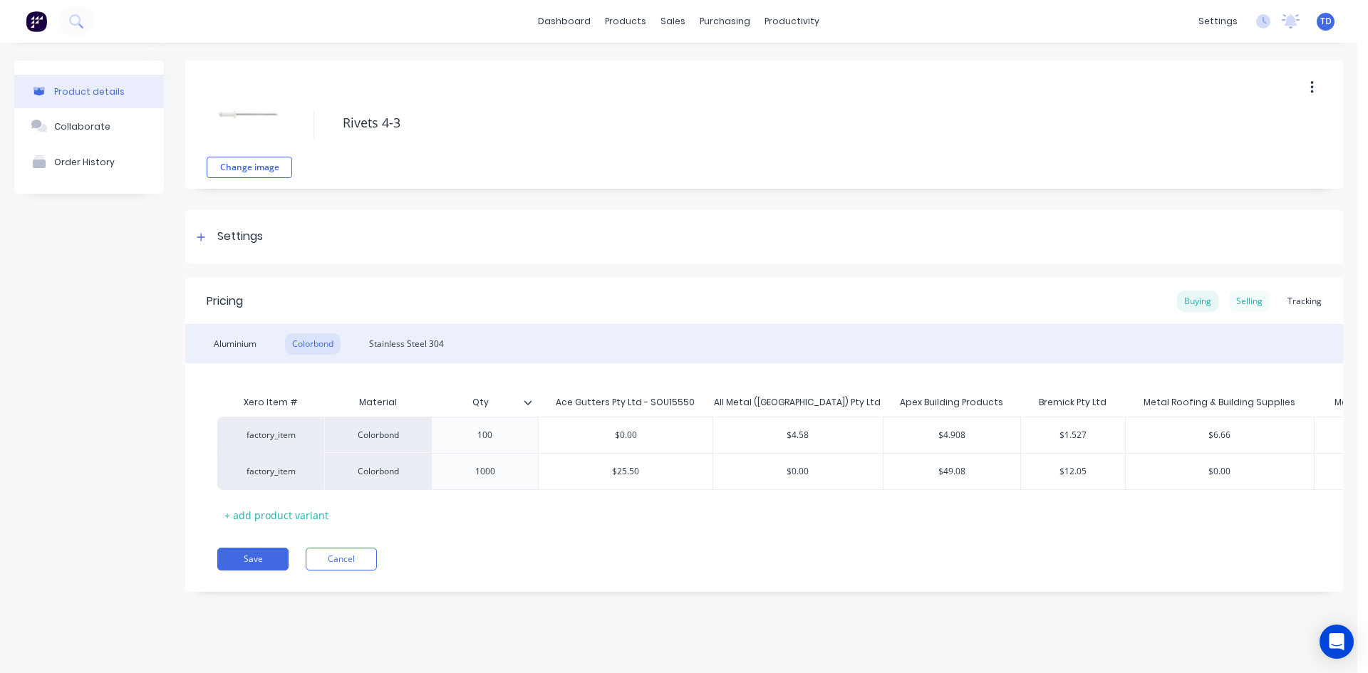
click at [1247, 306] on div "Selling" at bounding box center [1249, 301] width 41 height 21
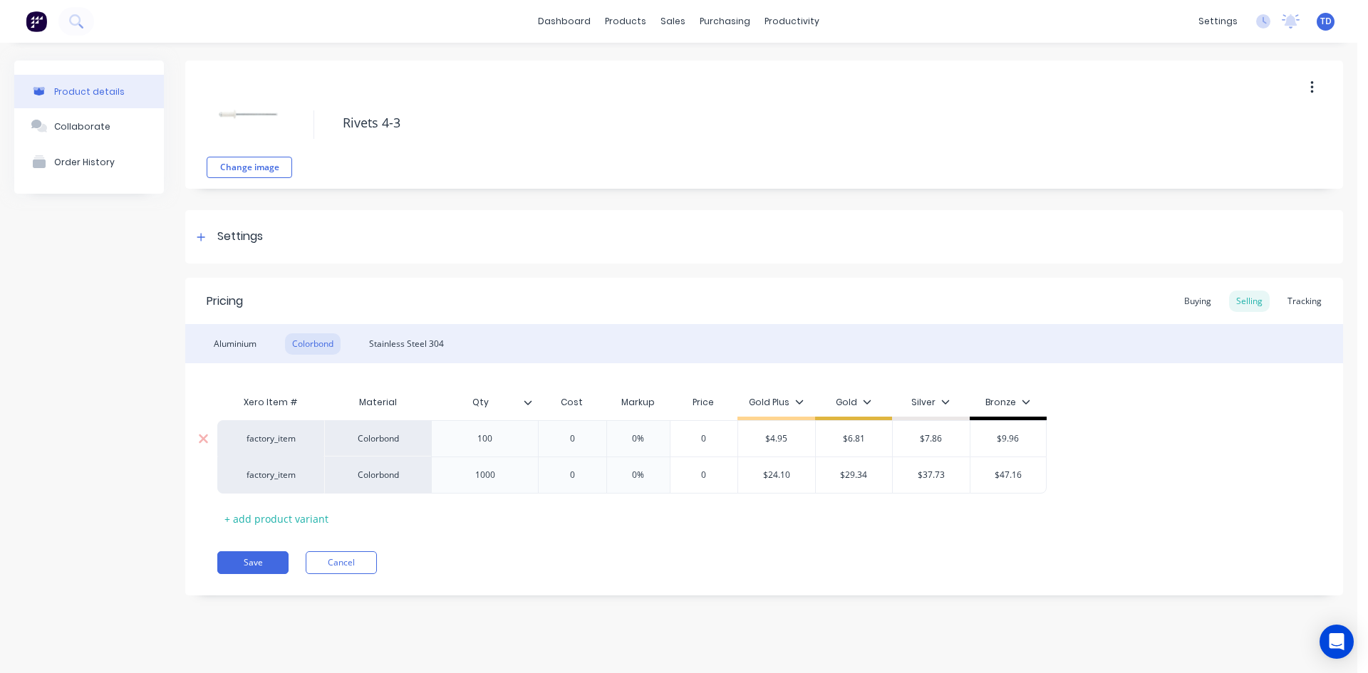
click at [572, 429] on div "0" at bounding box center [571, 439] width 71 height 36
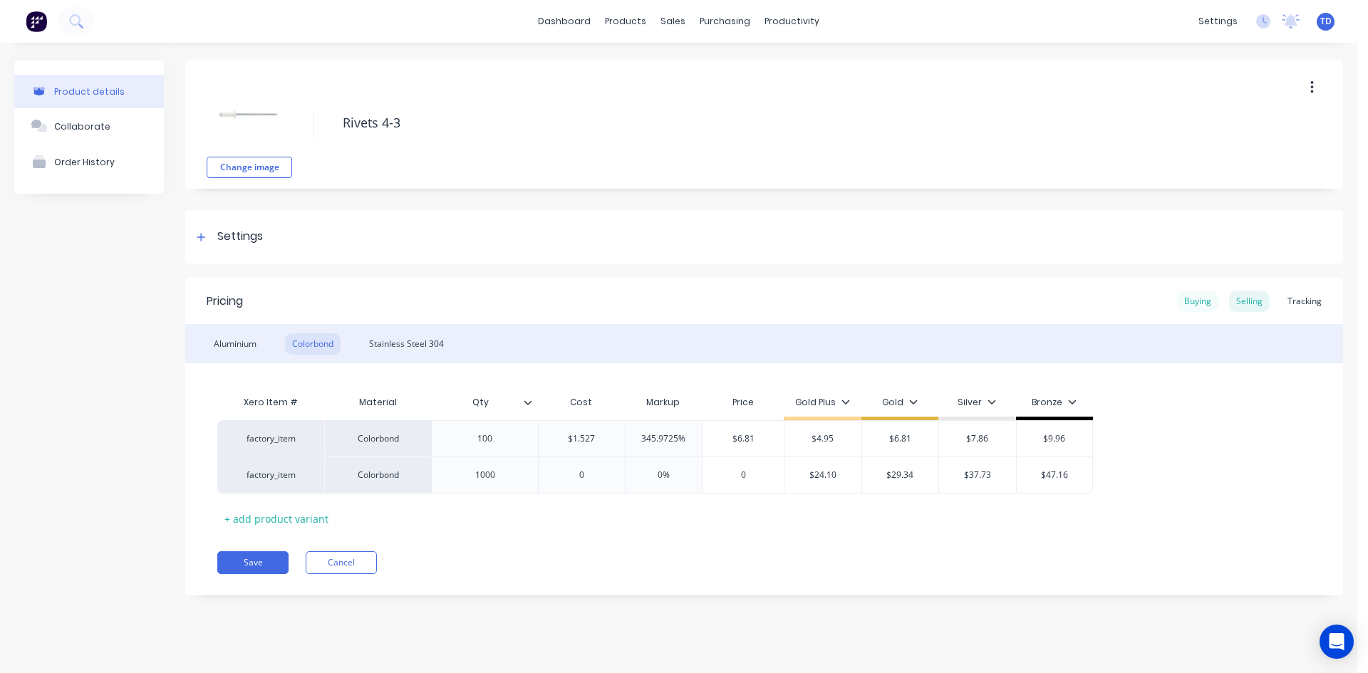
click at [1206, 293] on div "Buying" at bounding box center [1197, 301] width 41 height 21
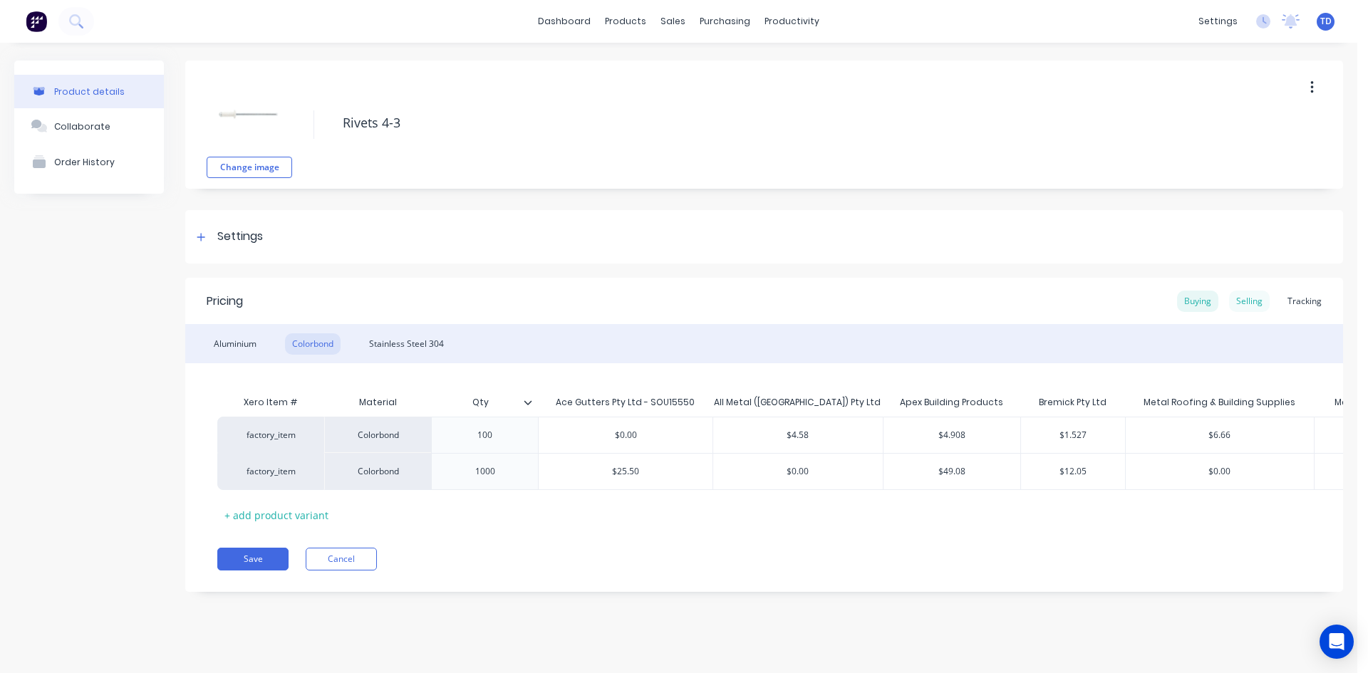
click at [1249, 306] on div "Selling" at bounding box center [1249, 301] width 41 height 21
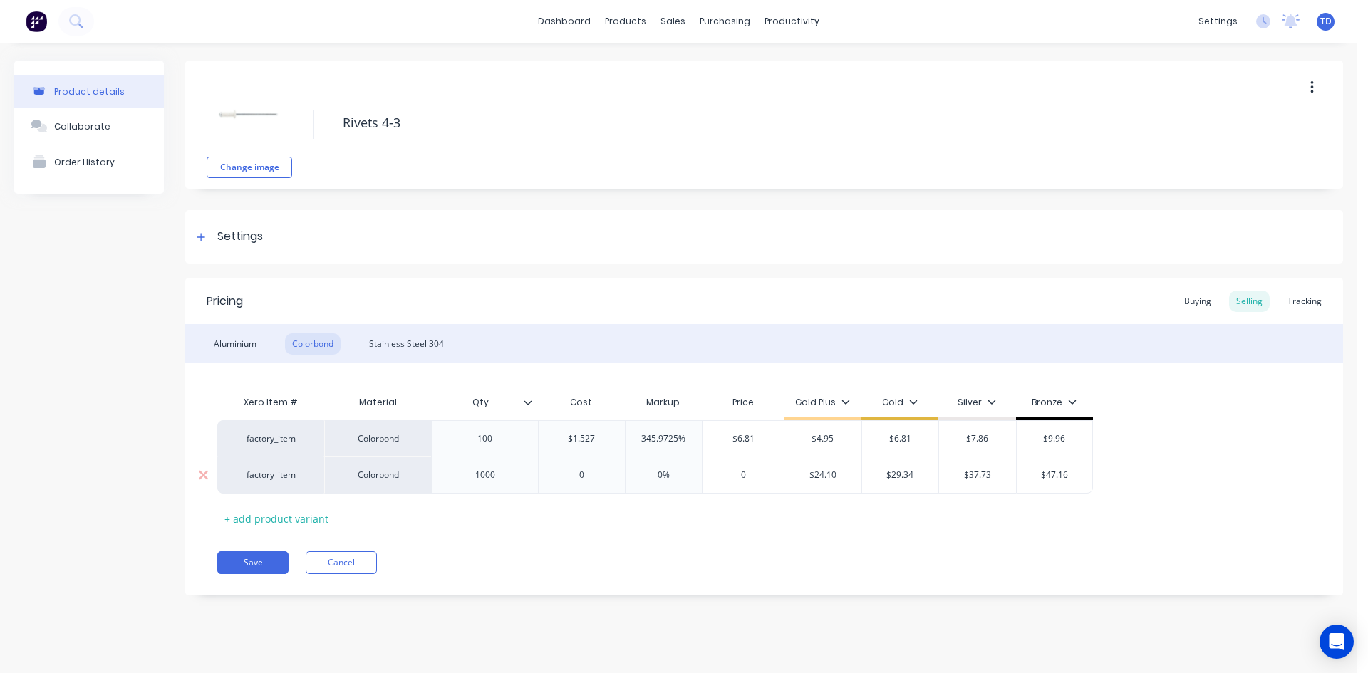
click at [604, 474] on input "0" at bounding box center [582, 475] width 86 height 13
click at [1183, 300] on div "Buying" at bounding box center [1197, 301] width 41 height 21
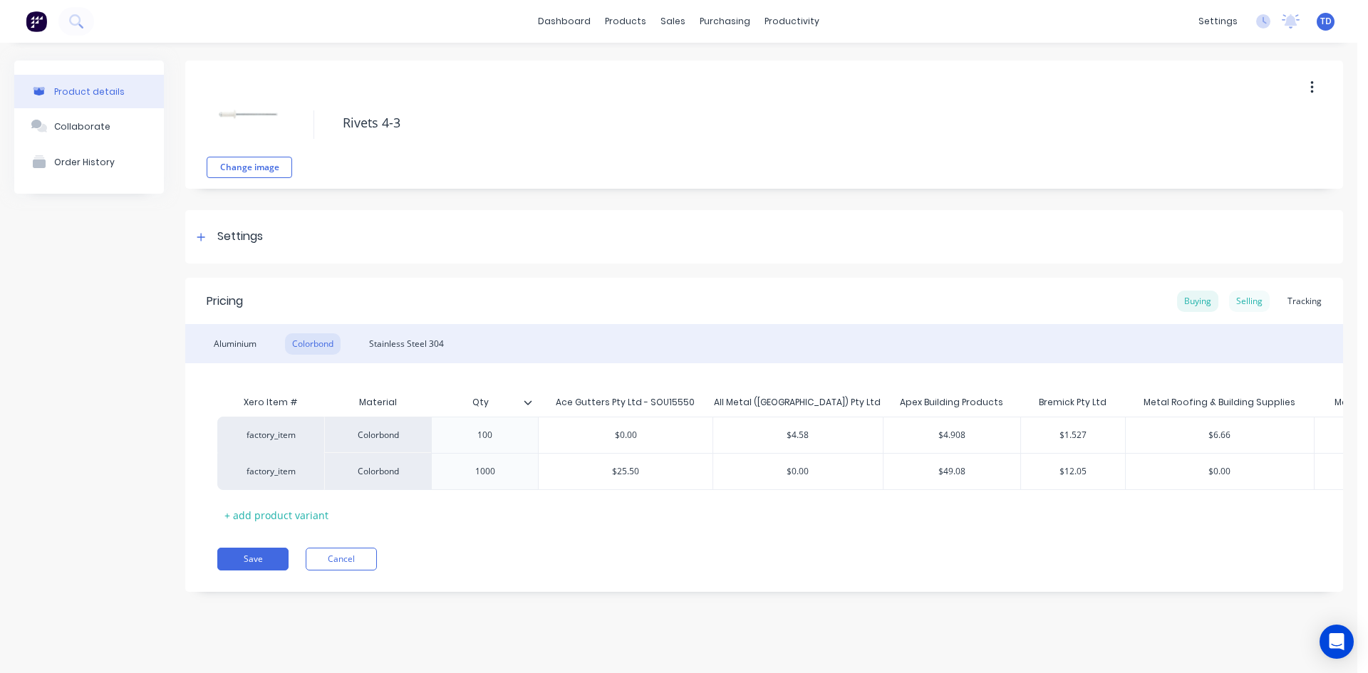
click at [1257, 301] on div "Selling" at bounding box center [1249, 301] width 41 height 21
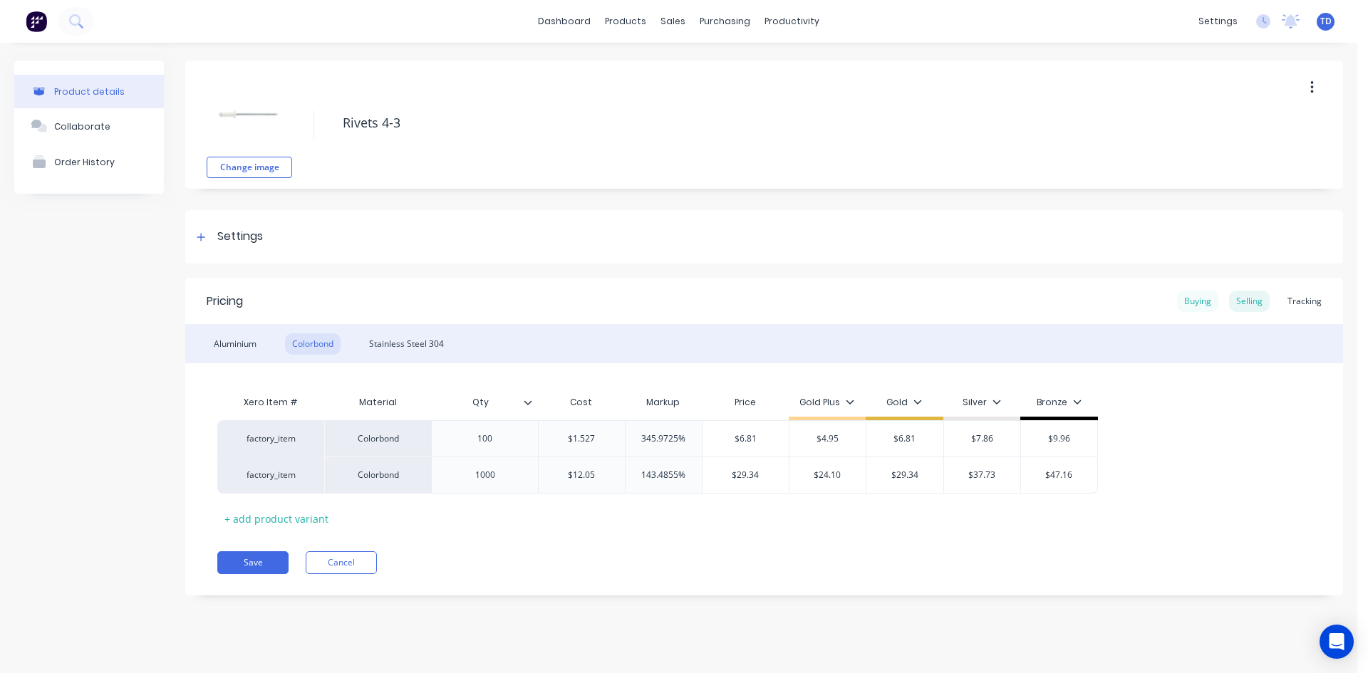
click at [1183, 309] on div "Buying" at bounding box center [1197, 301] width 41 height 21
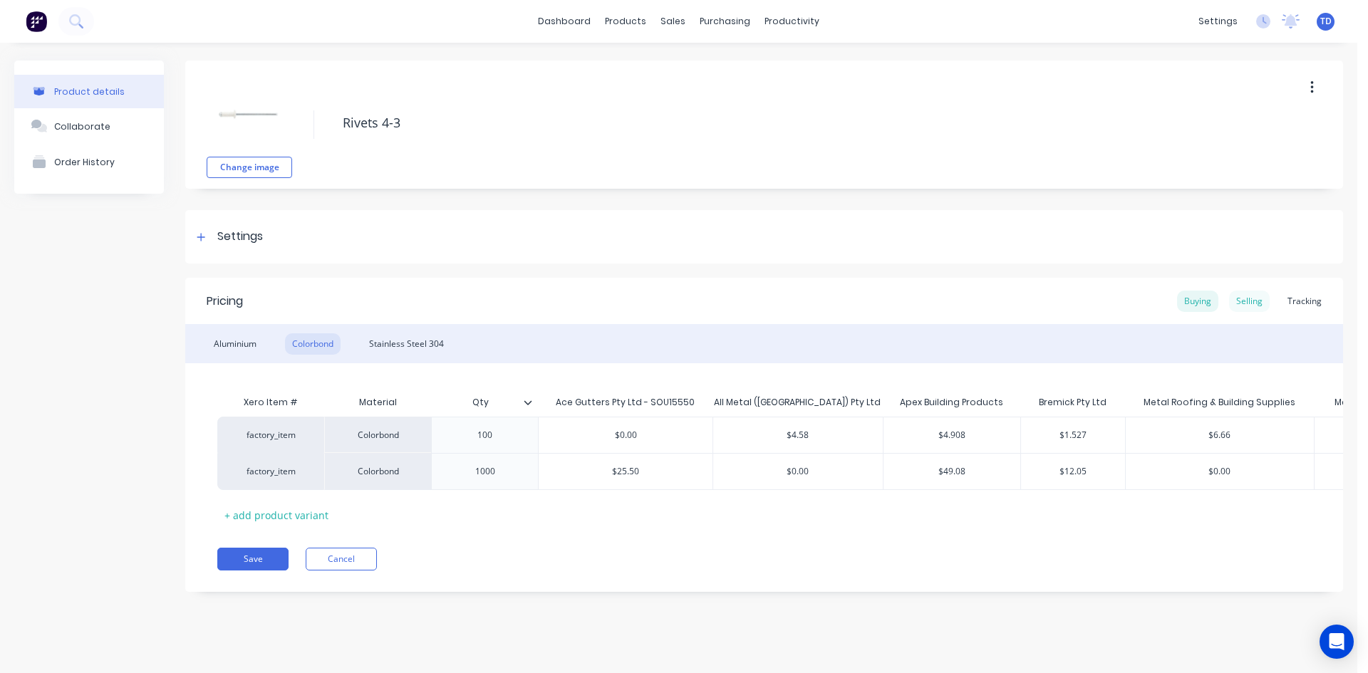
click at [1242, 307] on div "Selling" at bounding box center [1249, 301] width 41 height 21
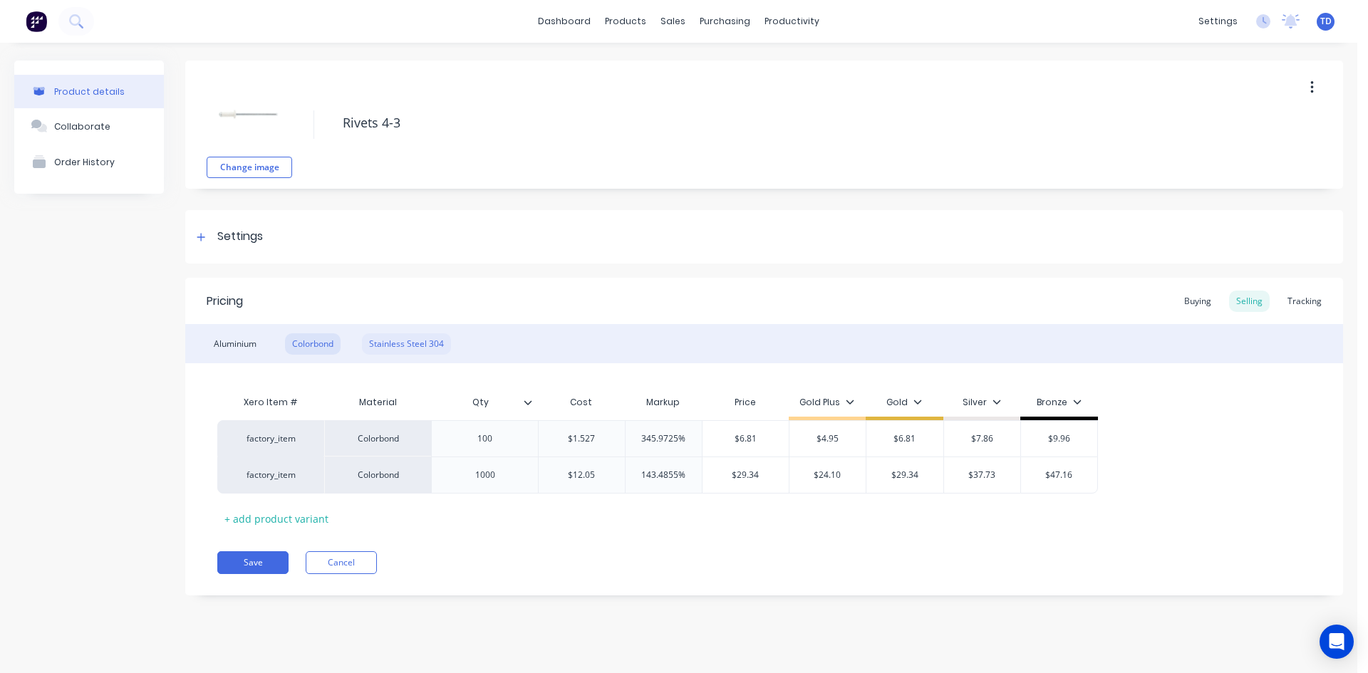
click at [420, 340] on div "Stainless Steel 304" at bounding box center [406, 343] width 89 height 21
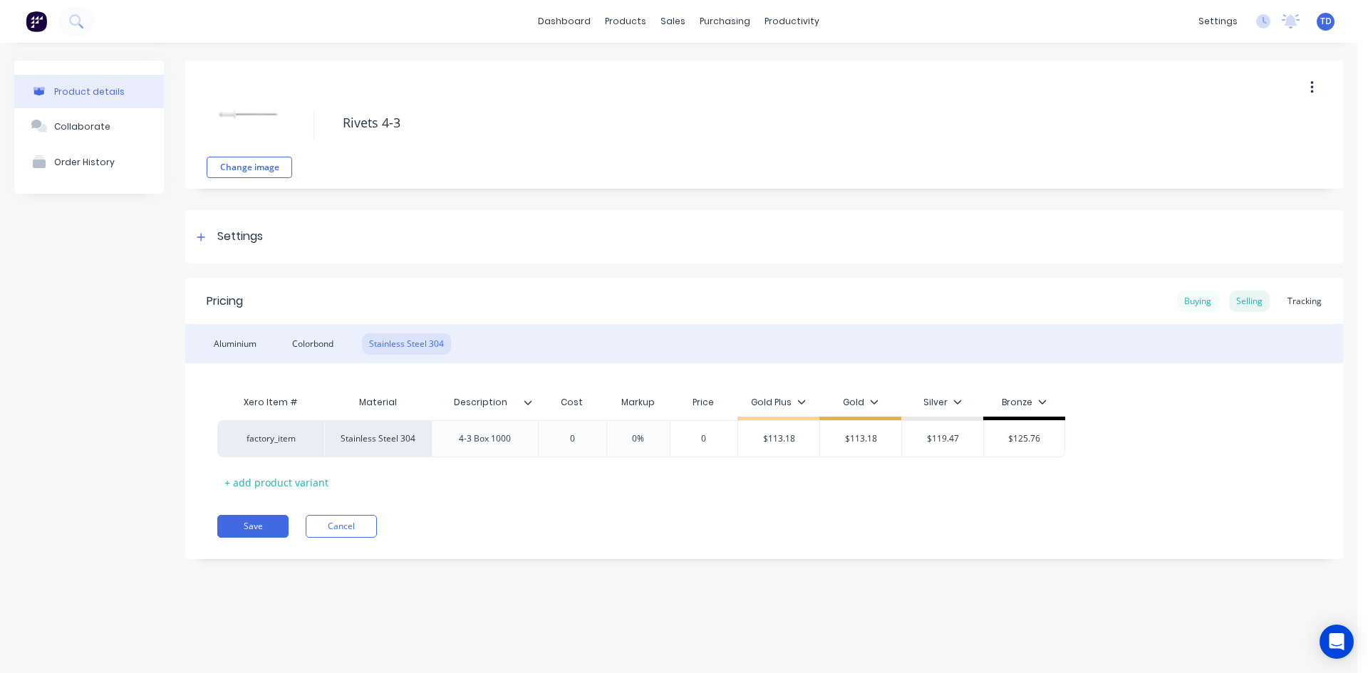
click at [1207, 298] on div "Buying" at bounding box center [1197, 301] width 41 height 21
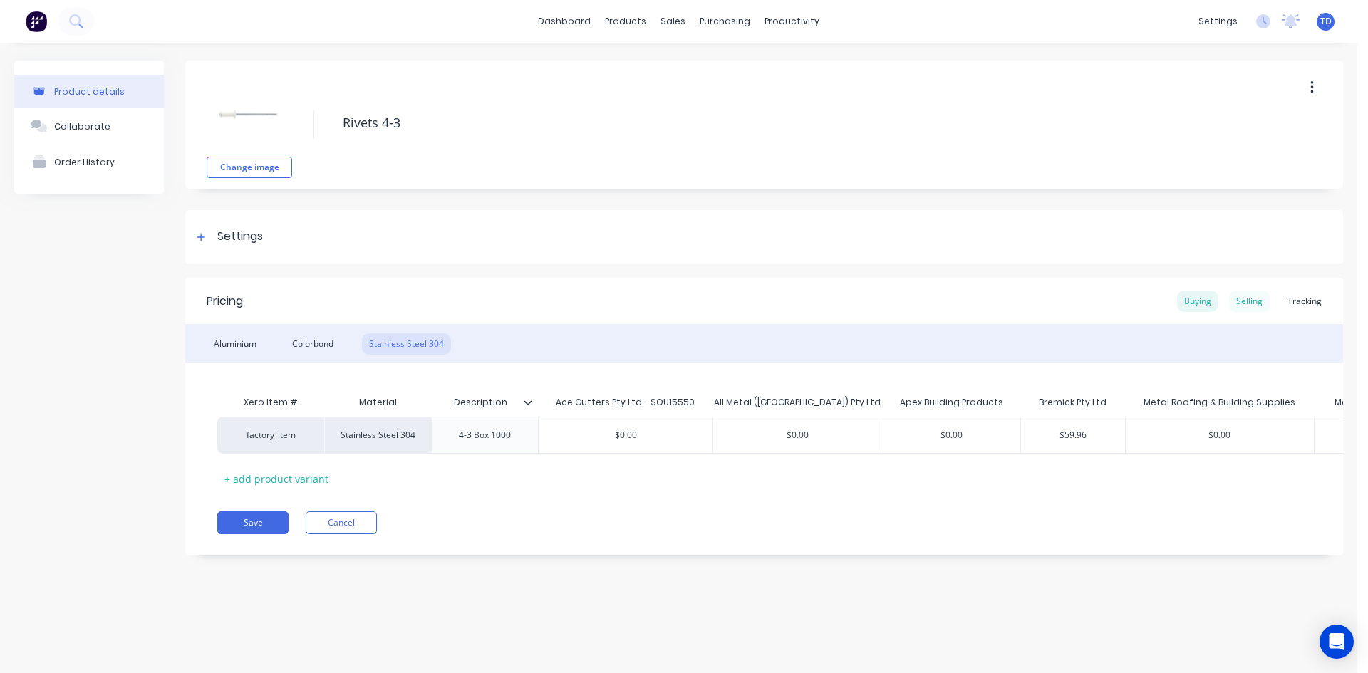
click at [1255, 306] on div "Selling" at bounding box center [1249, 301] width 41 height 21
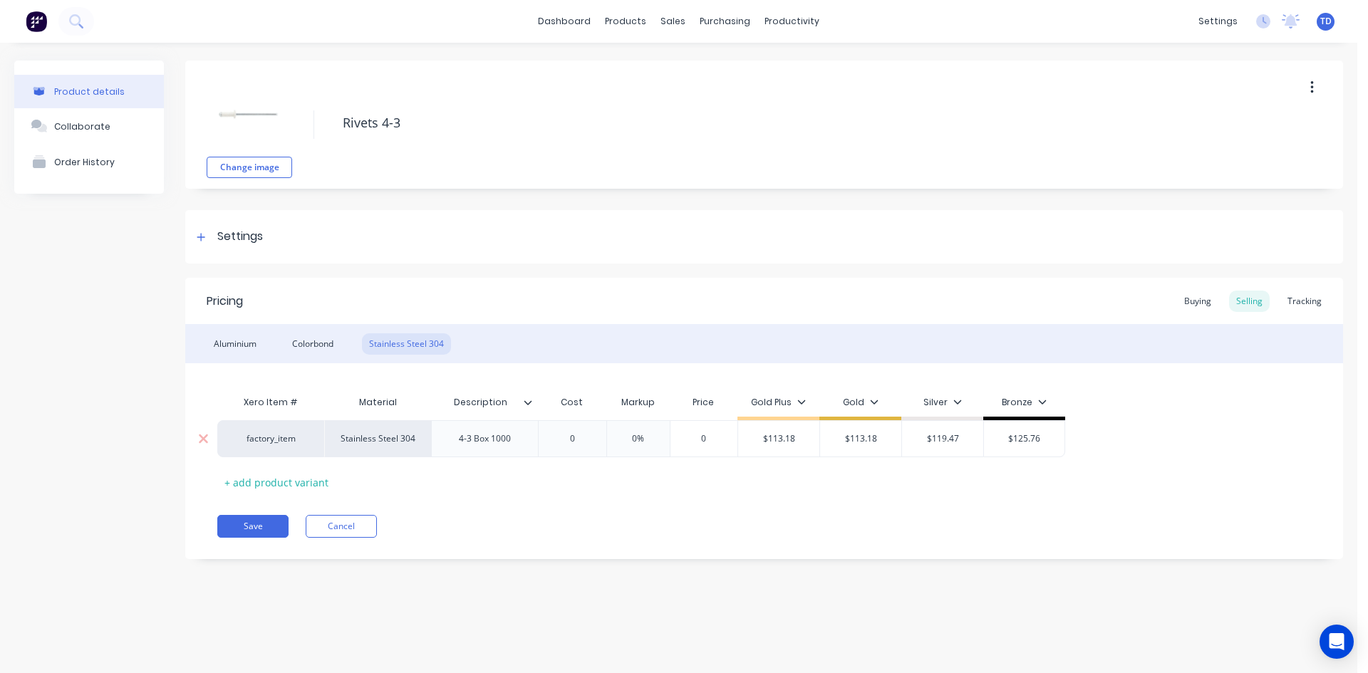
click at [571, 437] on input "0" at bounding box center [571, 438] width 71 height 13
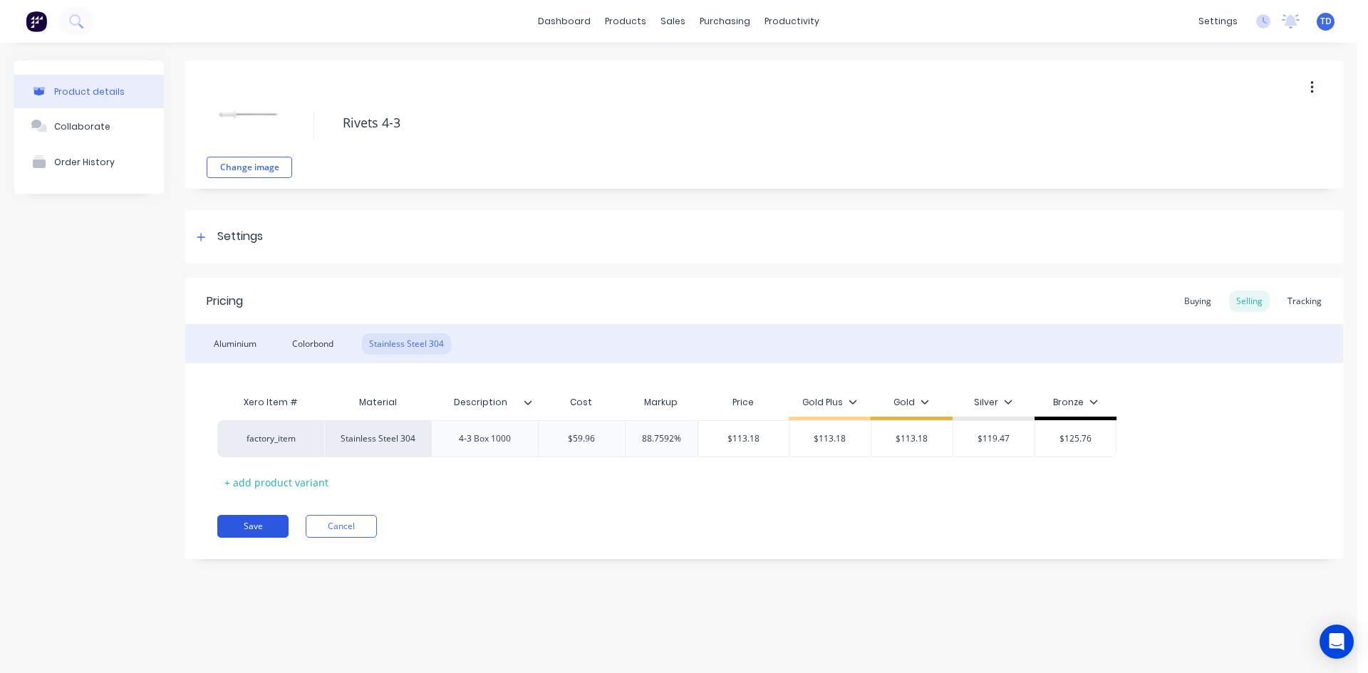
click at [269, 528] on button "Save" at bounding box center [252, 526] width 71 height 23
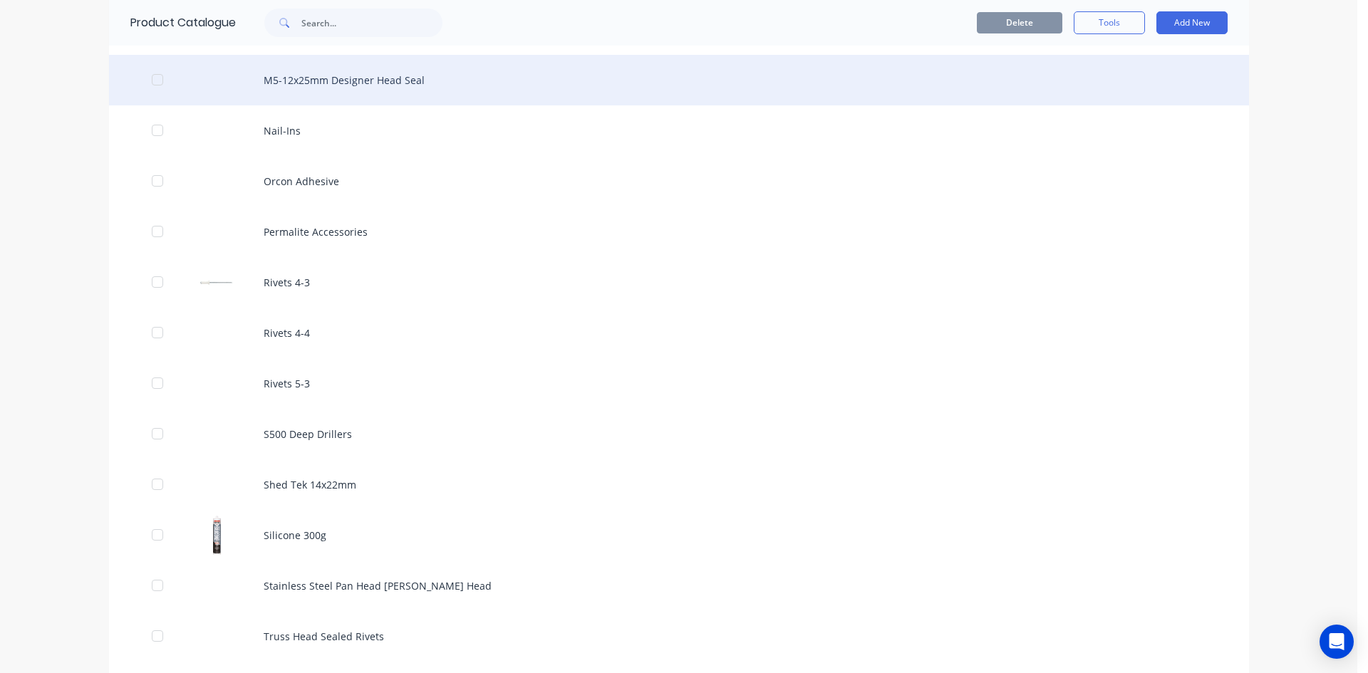
scroll to position [1282, 0]
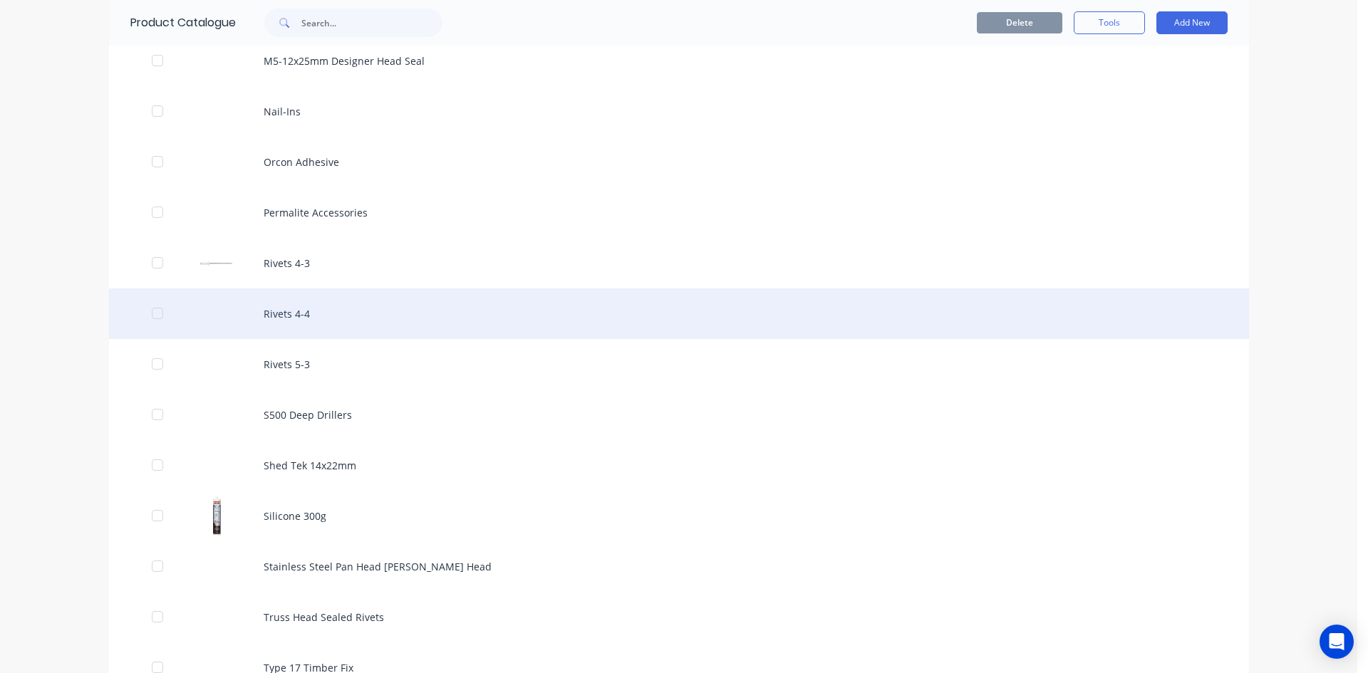
click at [245, 317] on div "Rivets 4-4" at bounding box center [679, 313] width 1140 height 51
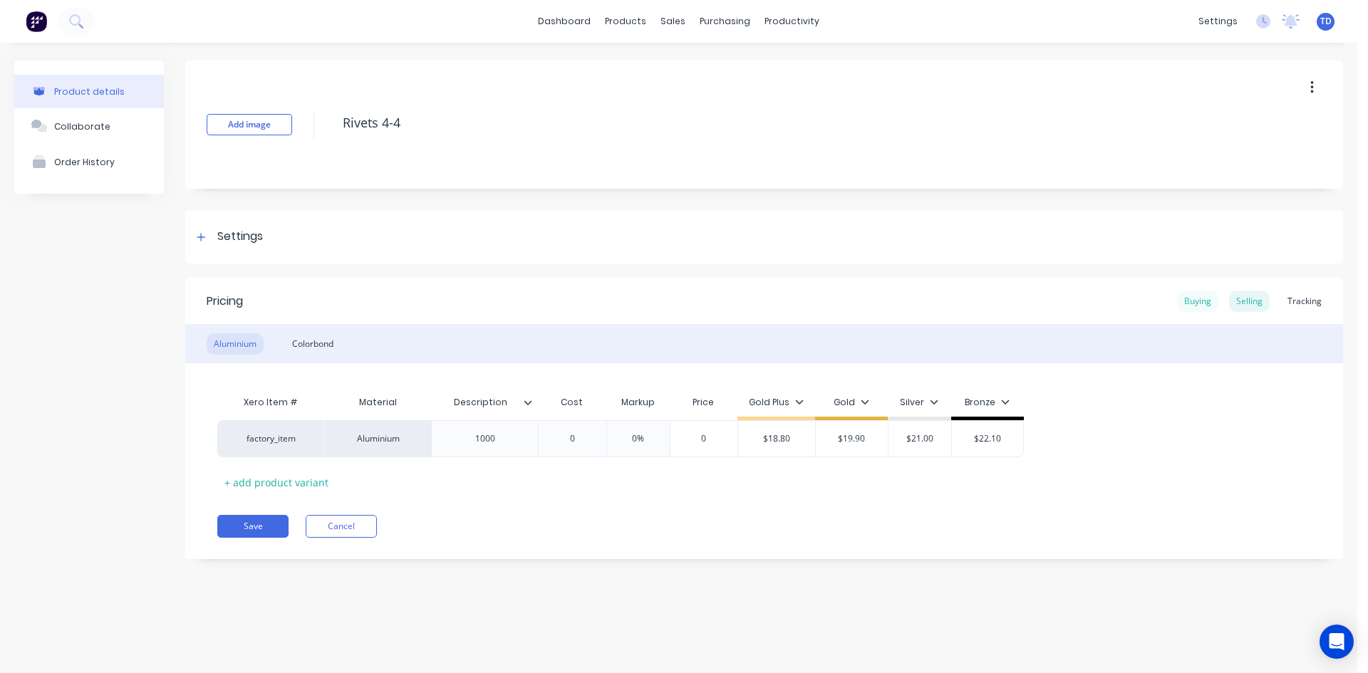
click at [1202, 306] on div "Buying" at bounding box center [1197, 301] width 41 height 21
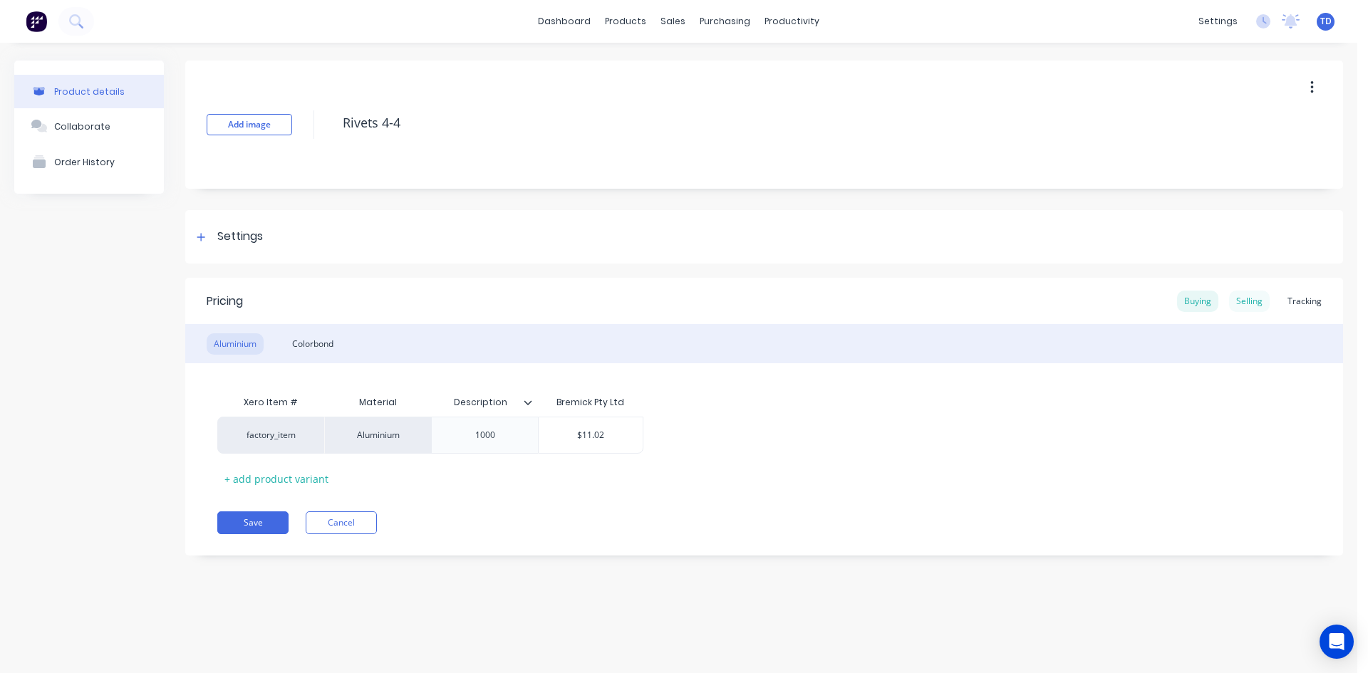
click at [1254, 306] on div "Selling" at bounding box center [1249, 301] width 41 height 21
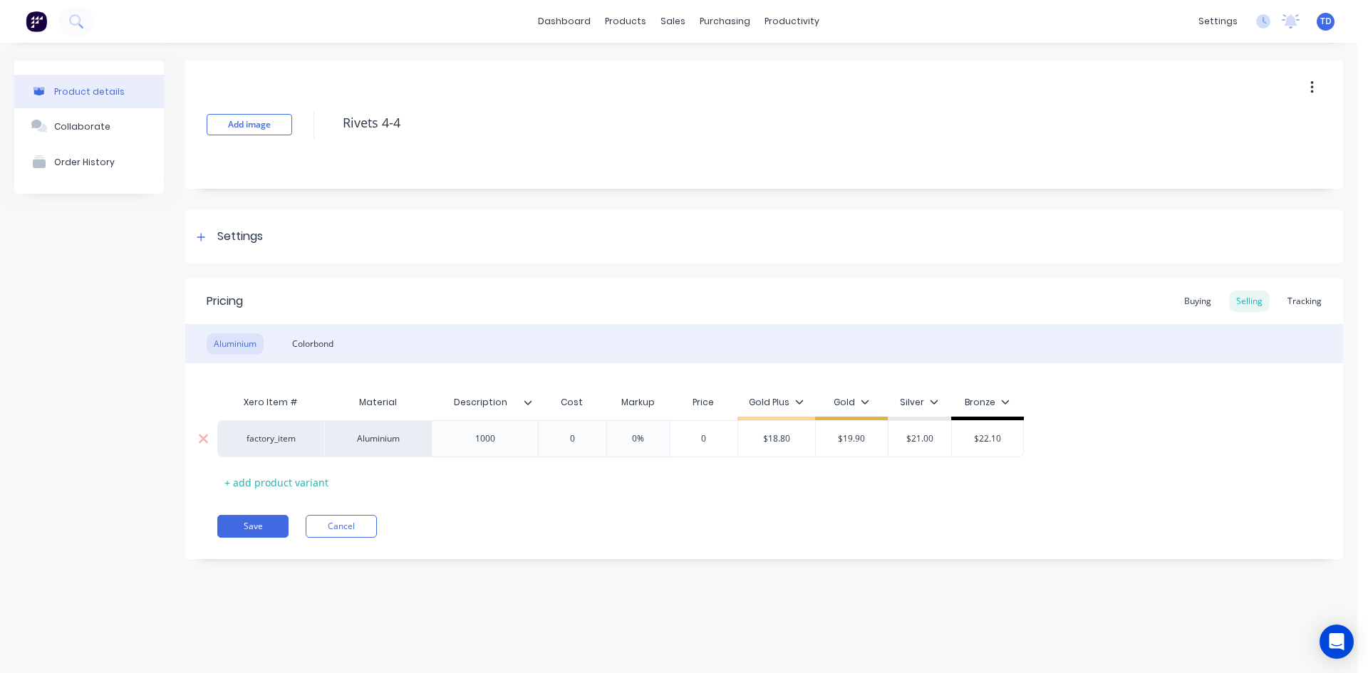
click at [594, 432] on input "0" at bounding box center [571, 438] width 71 height 13
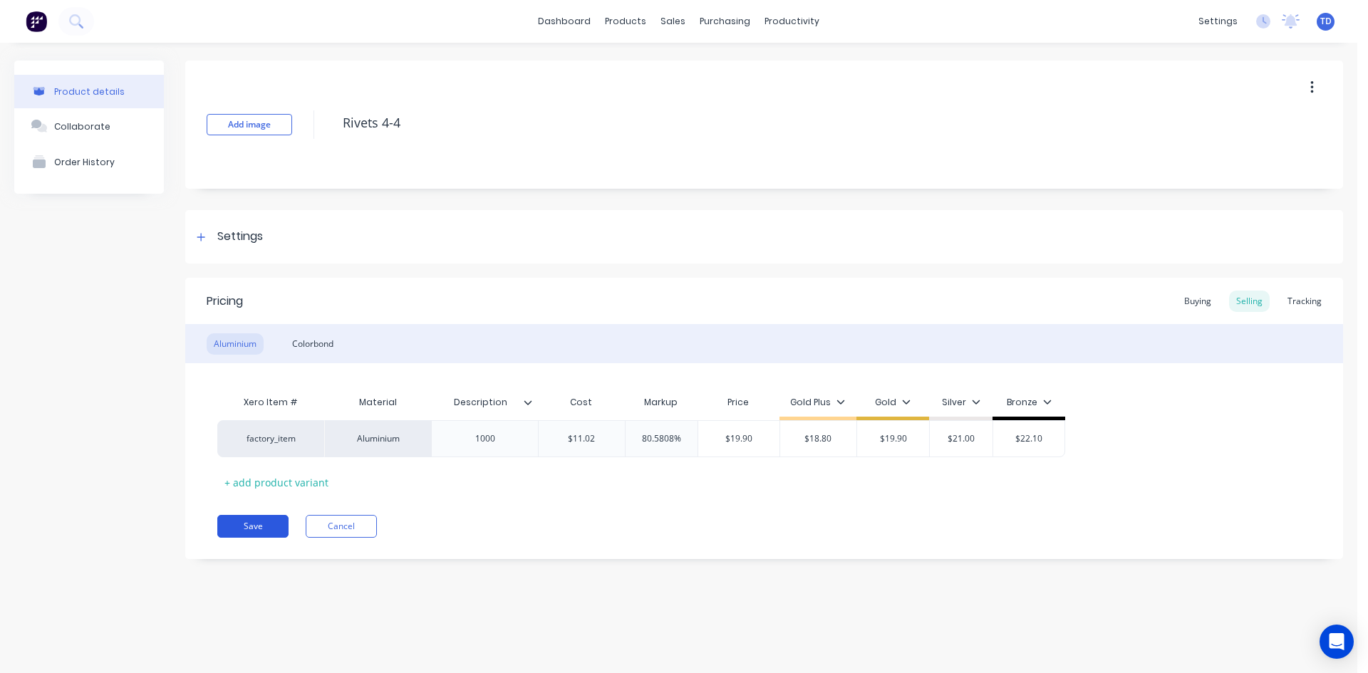
click at [279, 529] on button "Save" at bounding box center [252, 526] width 71 height 23
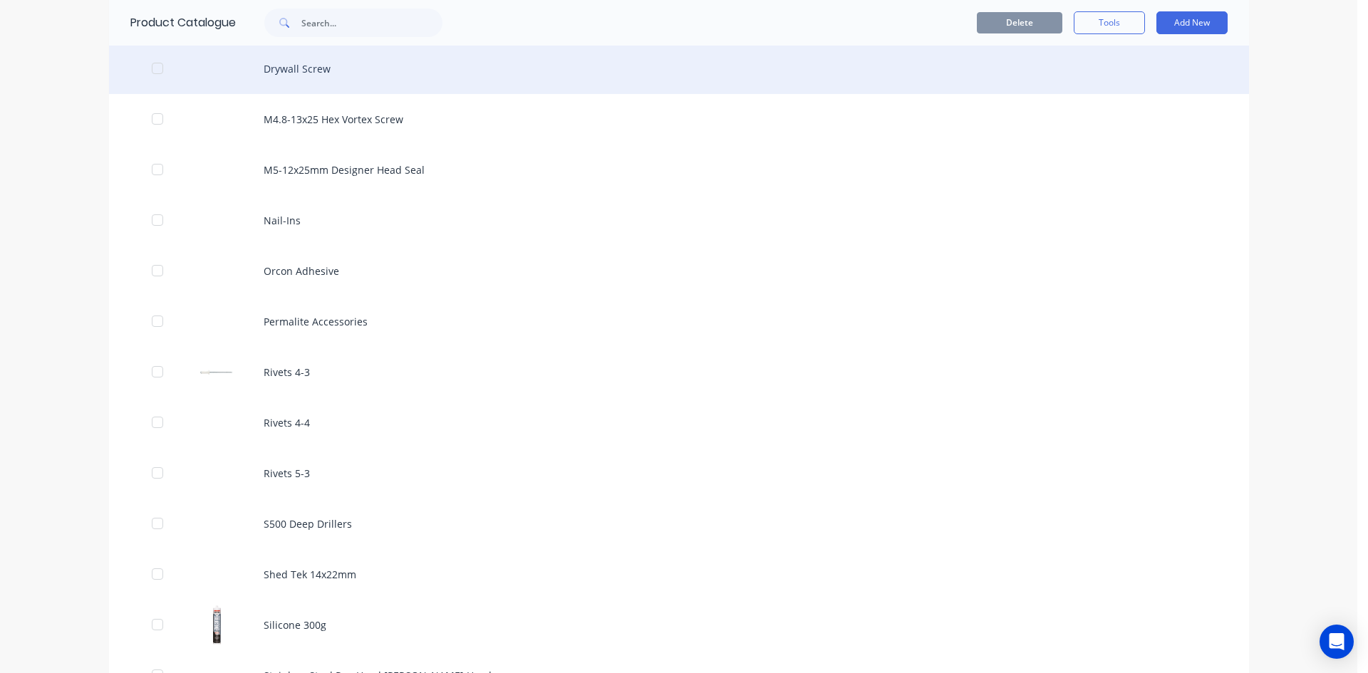
scroll to position [1282, 0]
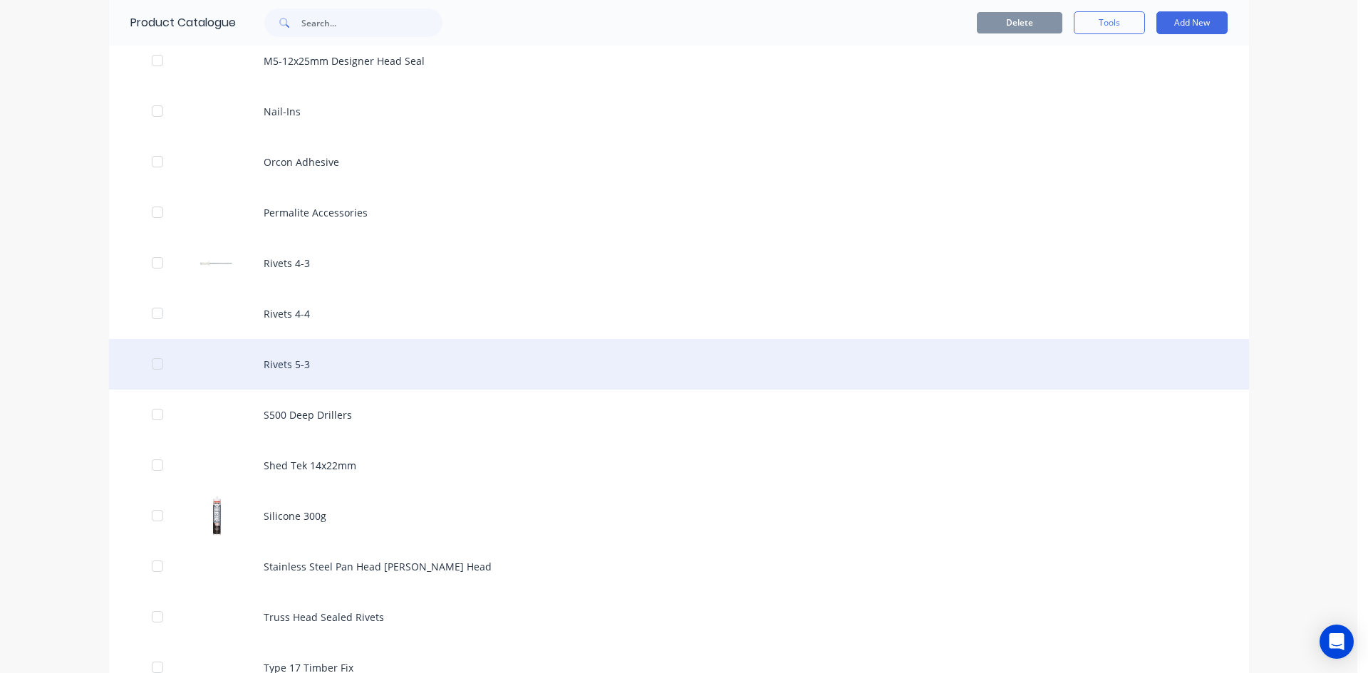
click at [287, 363] on div "Rivets 5-3" at bounding box center [679, 364] width 1140 height 51
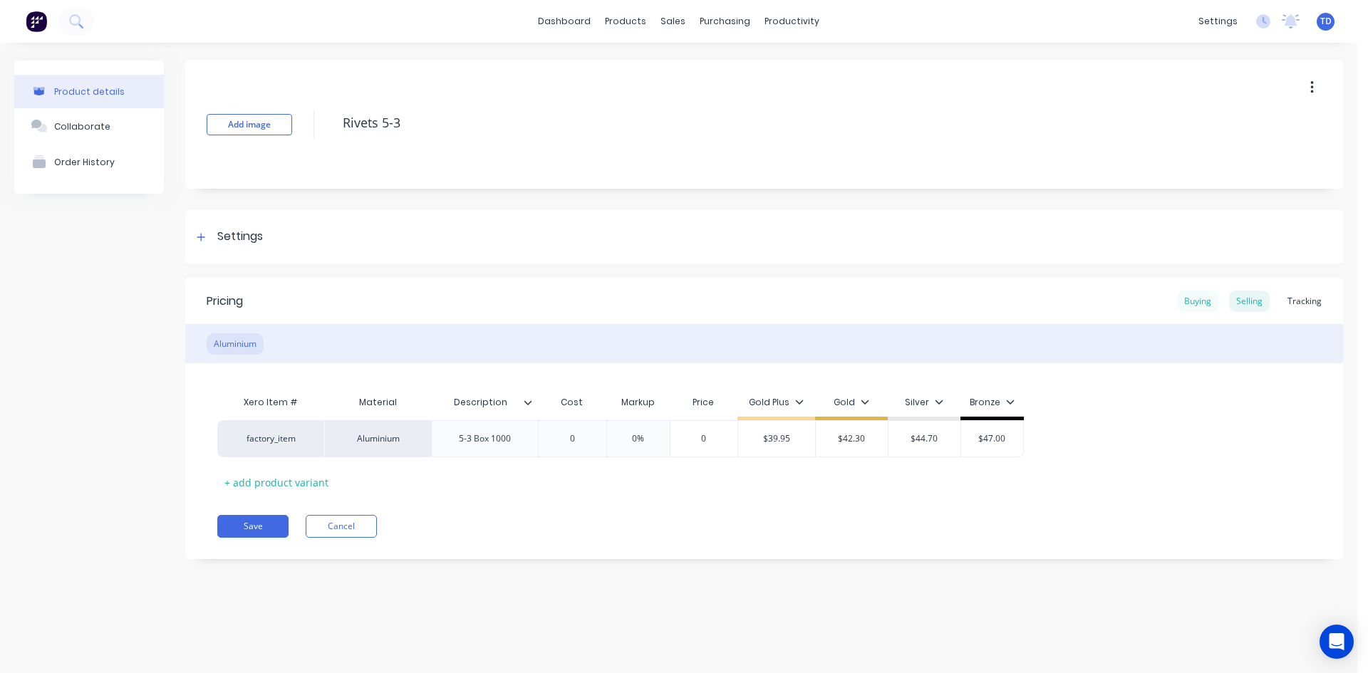
click at [1205, 301] on div "Buying" at bounding box center [1197, 301] width 41 height 21
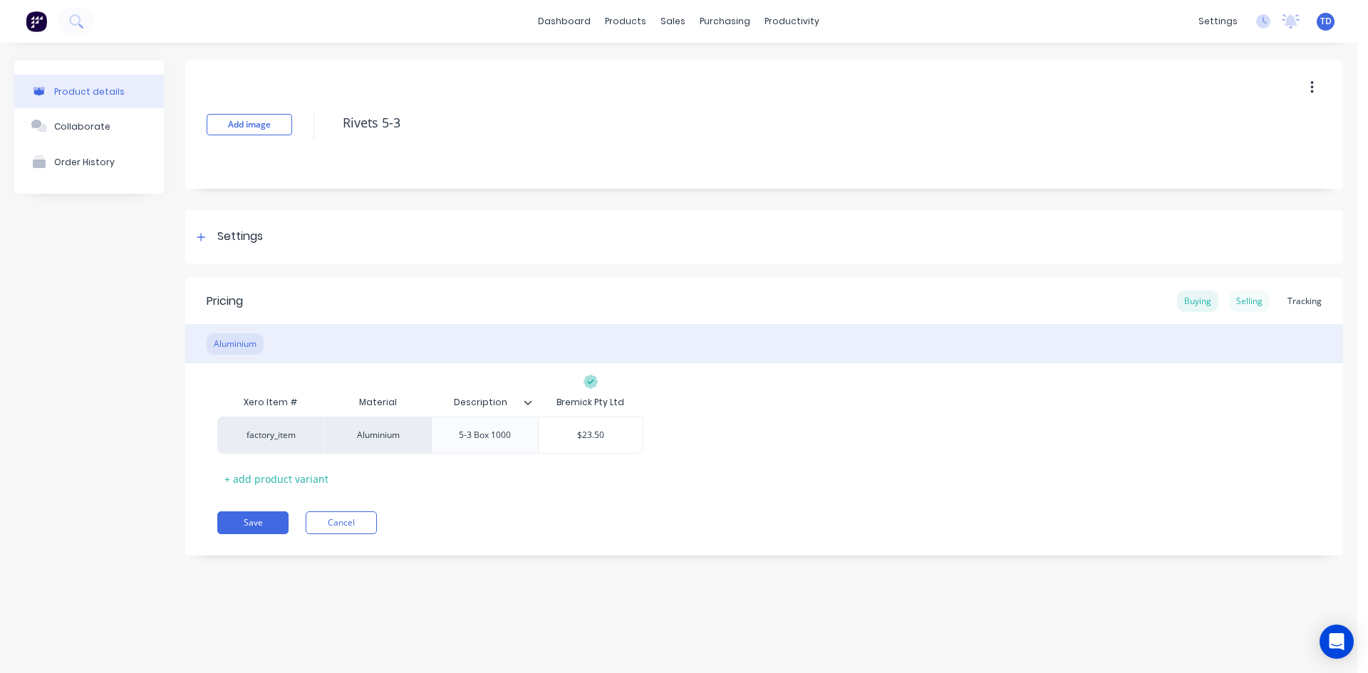
click at [1243, 296] on div "Selling" at bounding box center [1249, 301] width 41 height 21
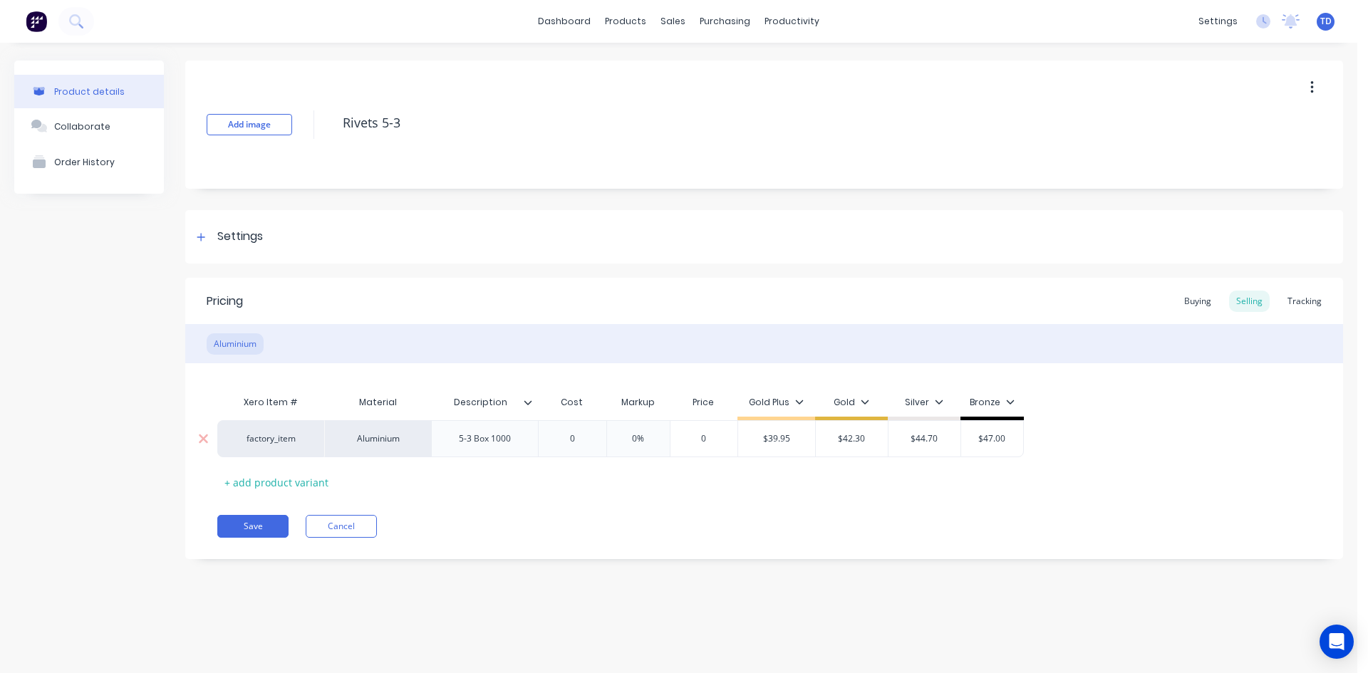
click at [581, 425] on div "0" at bounding box center [571, 439] width 71 height 36
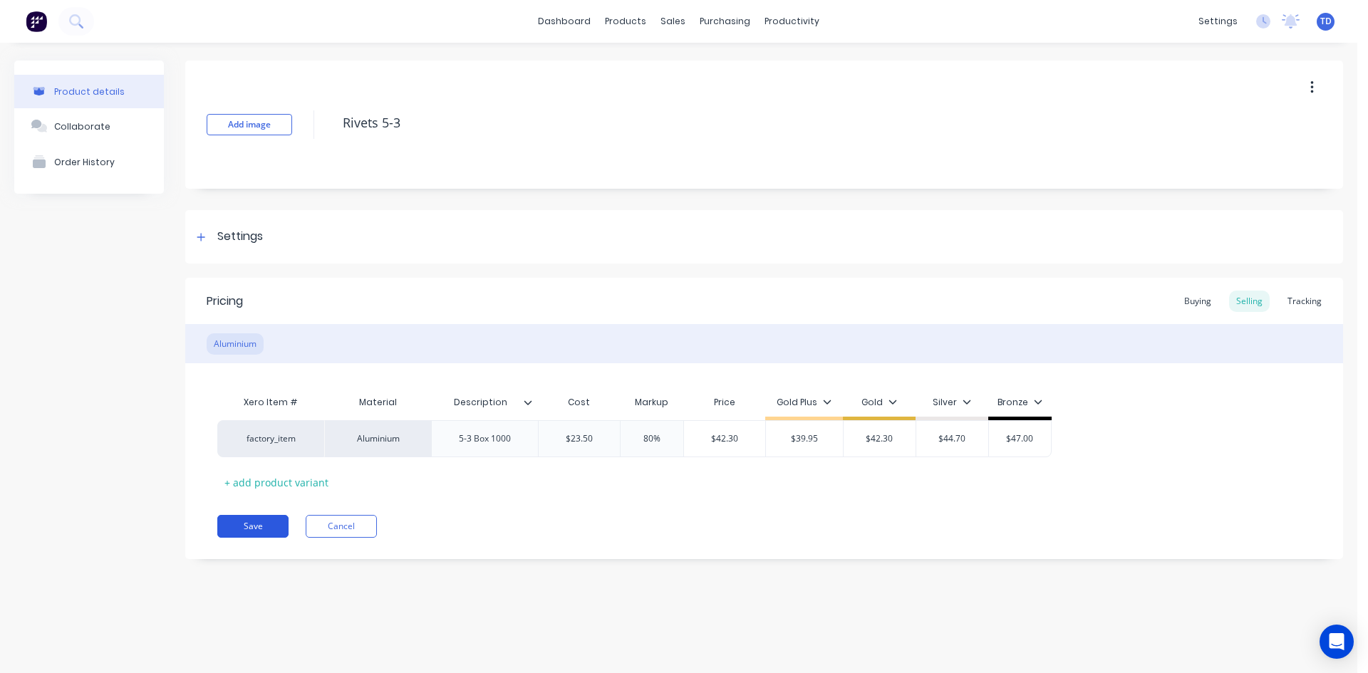
click at [256, 525] on button "Save" at bounding box center [252, 526] width 71 height 23
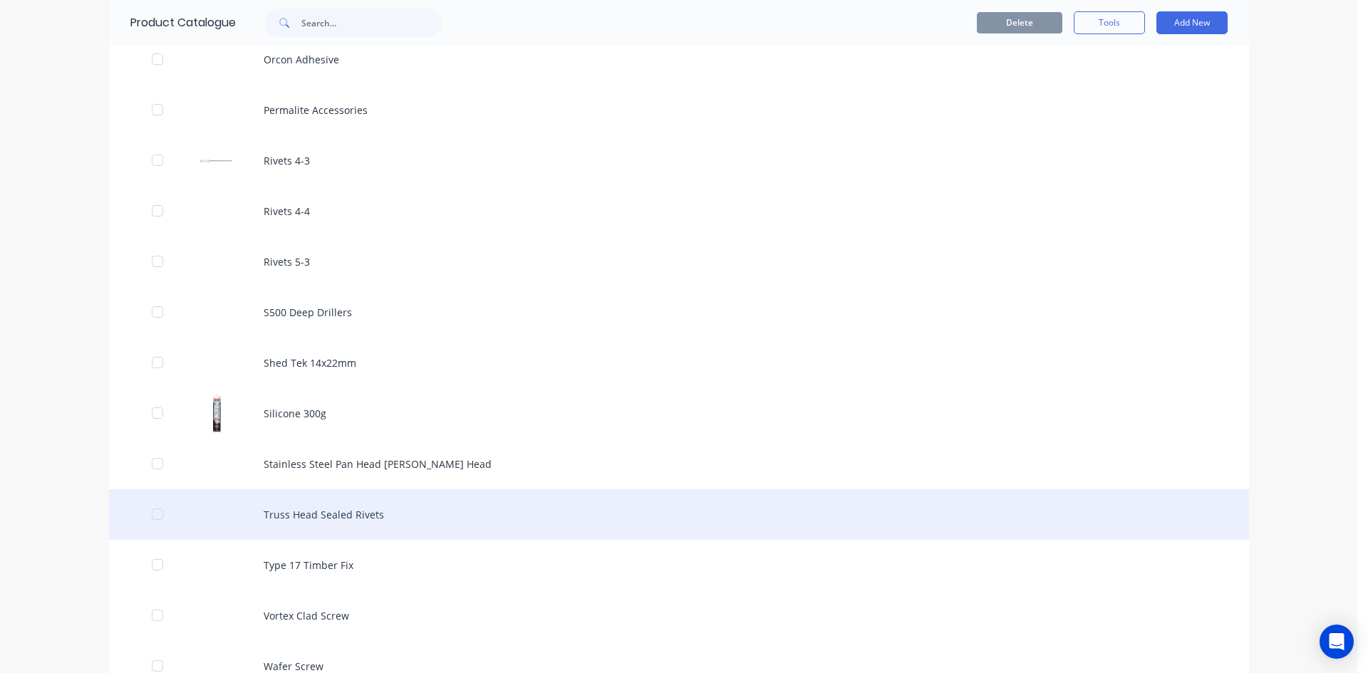
scroll to position [1353, 0]
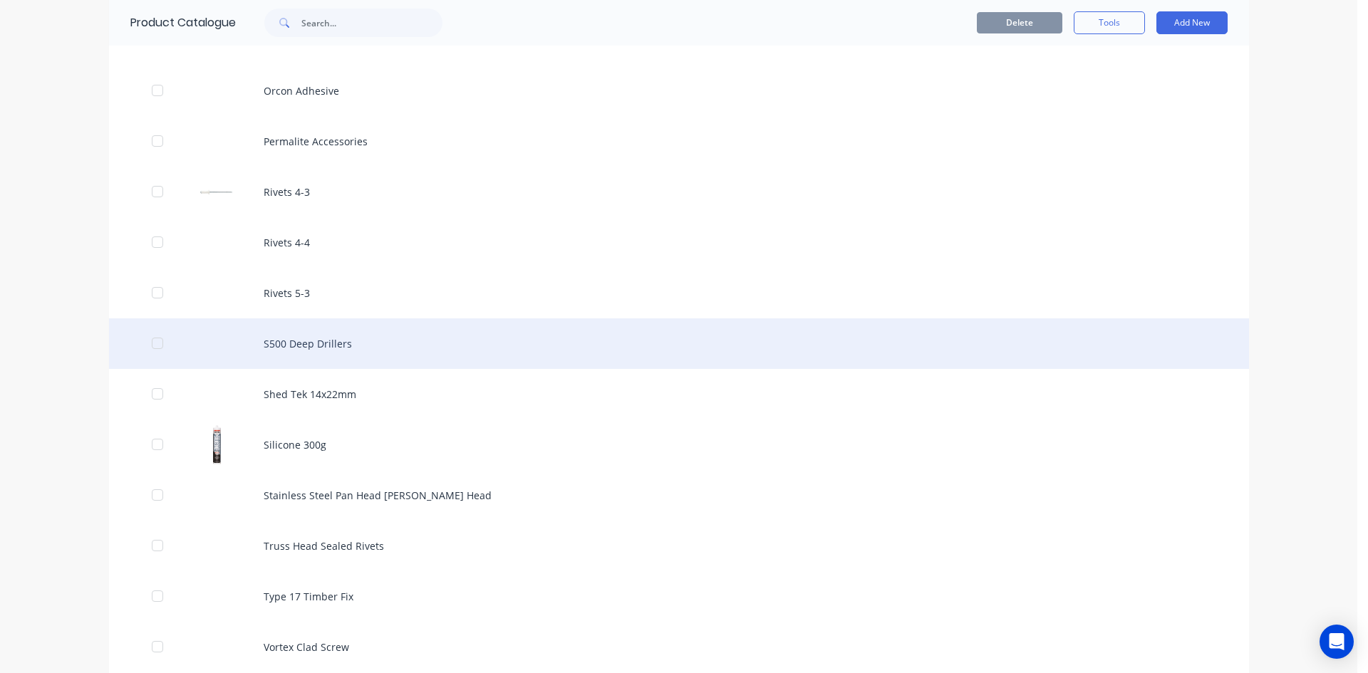
click at [320, 344] on div "S500 Deep Drillers" at bounding box center [679, 343] width 1140 height 51
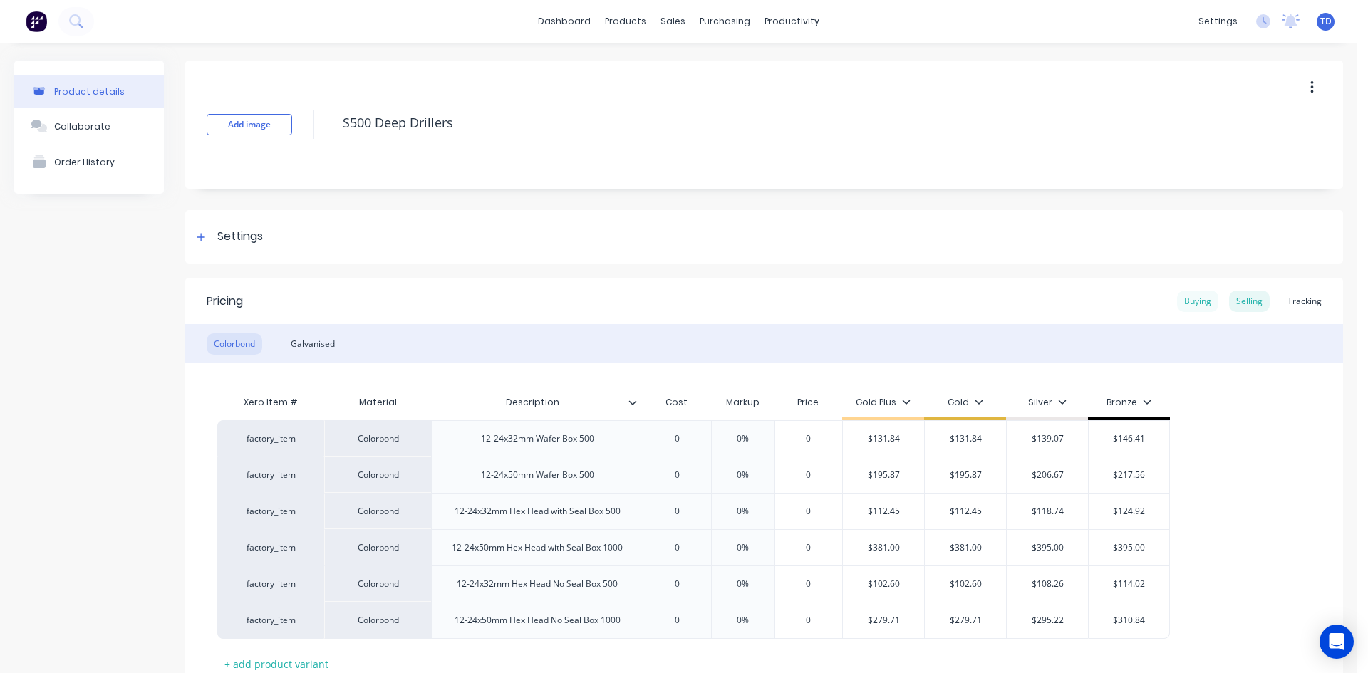
click at [1184, 307] on div "Buying" at bounding box center [1197, 301] width 41 height 21
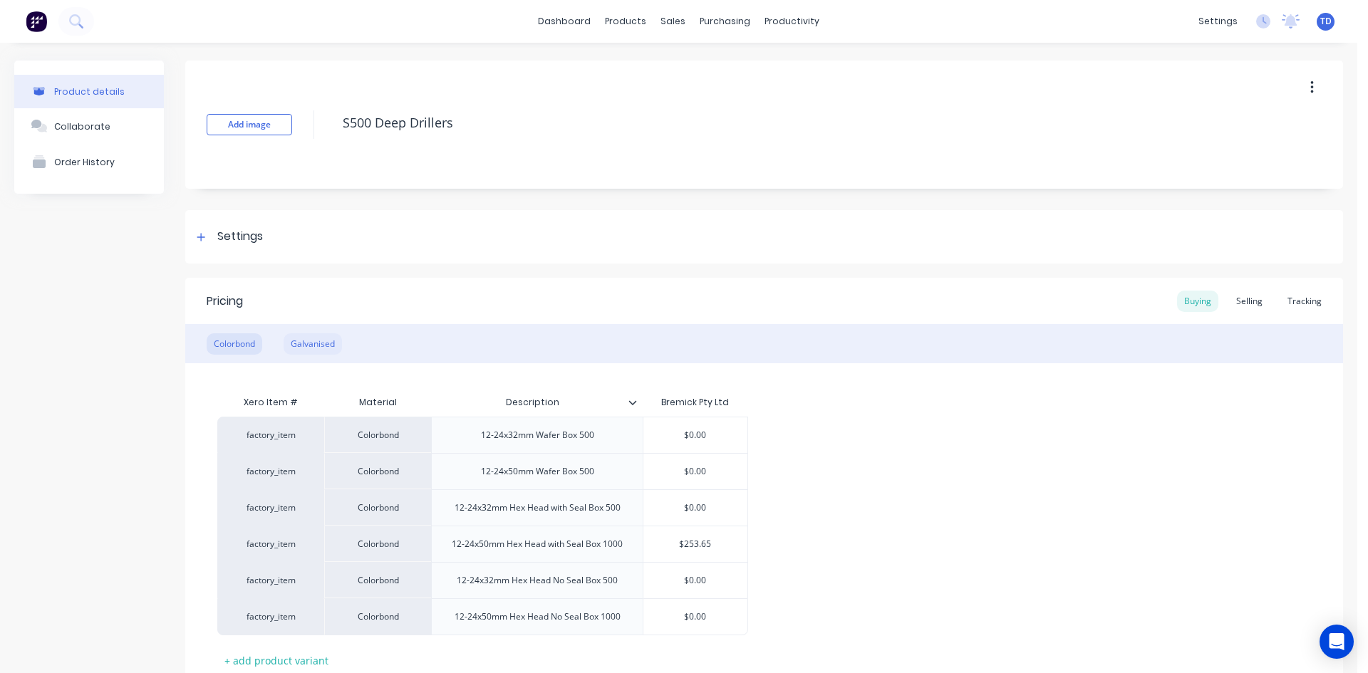
click at [290, 353] on div "Galvanised" at bounding box center [313, 343] width 58 height 21
click at [721, 431] on input "$0.00" at bounding box center [695, 435] width 104 height 13
click at [234, 340] on div "Colorbond" at bounding box center [235, 343] width 56 height 21
click at [710, 502] on input "$0.00" at bounding box center [695, 507] width 104 height 13
click at [706, 579] on input "$0.00" at bounding box center [695, 580] width 104 height 13
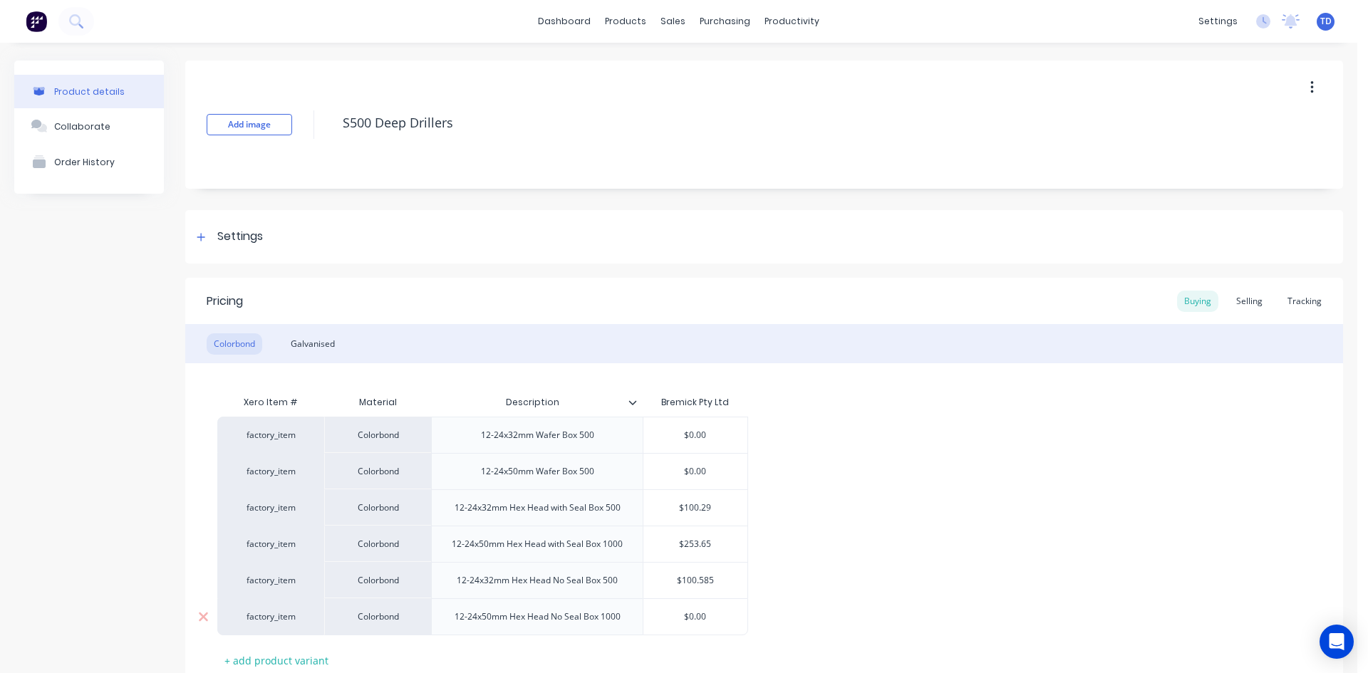
click at [731, 613] on input "$0.00" at bounding box center [695, 616] width 104 height 13
click at [314, 343] on div "Galvanised" at bounding box center [313, 343] width 58 height 21
click at [717, 496] on div "$0.00" at bounding box center [695, 508] width 104 height 36
click at [713, 544] on input "$0.00" at bounding box center [695, 544] width 104 height 13
click at [720, 507] on input "$54.355" at bounding box center [695, 507] width 104 height 13
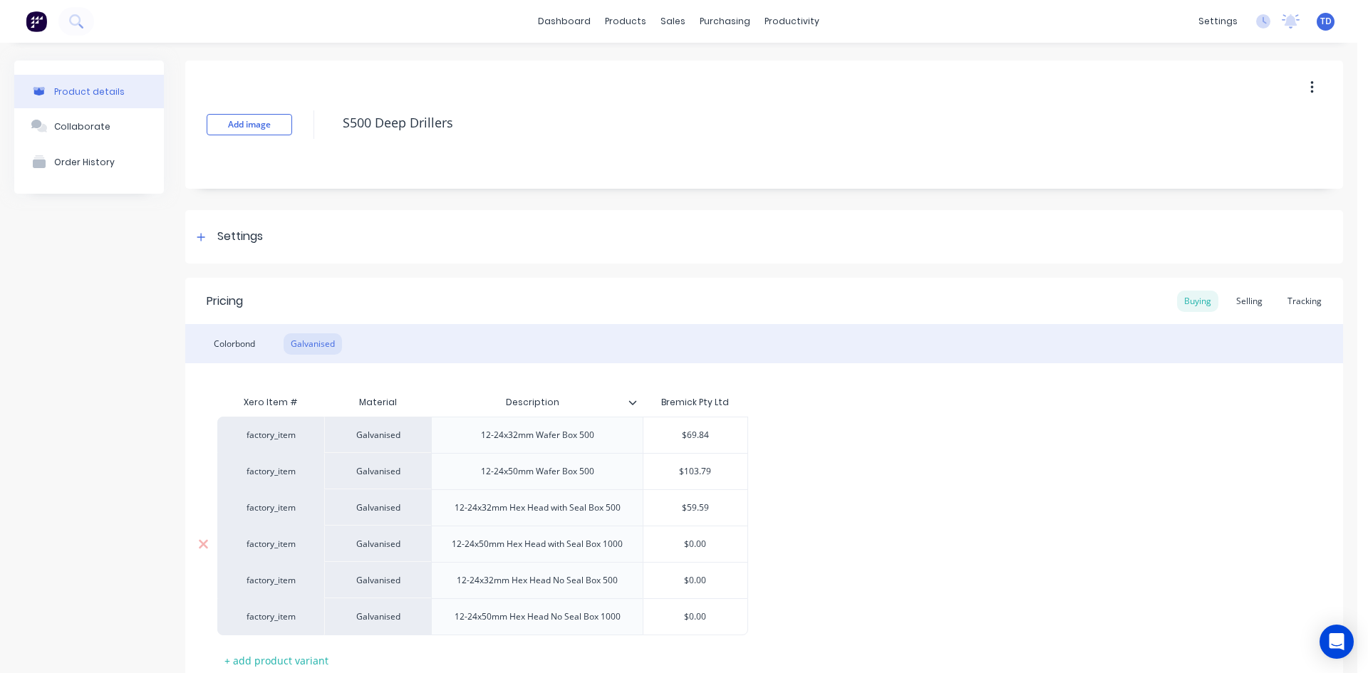
click at [716, 549] on input "$0.00" at bounding box center [695, 544] width 104 height 13
click at [721, 568] on div "$0.00" at bounding box center [695, 581] width 104 height 36
click at [715, 612] on input "$0.00" at bounding box center [695, 616] width 104 height 13
click at [791, 576] on div "factory_item Galvanised 12-24x32mm Wafer Box 500 $69.84 $69.84 factory_item Gal…" at bounding box center [763, 526] width 1093 height 219
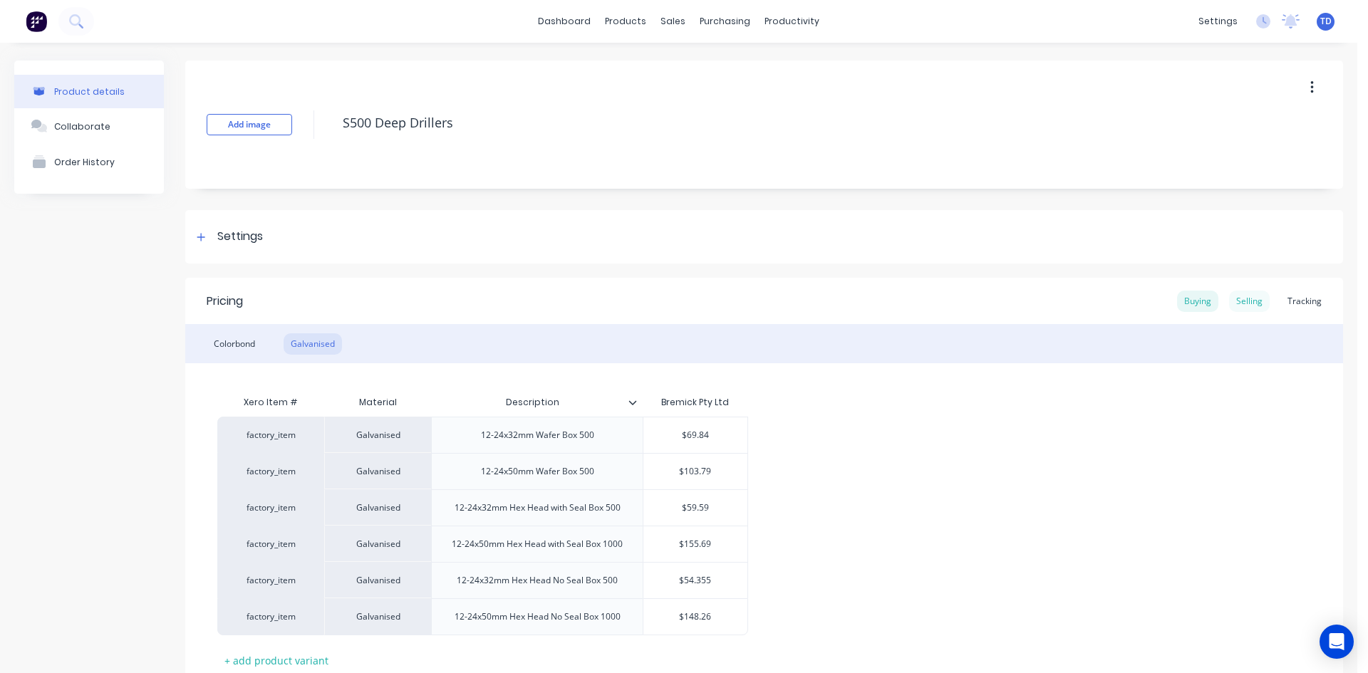
click at [1235, 302] on div "Selling" at bounding box center [1249, 301] width 41 height 21
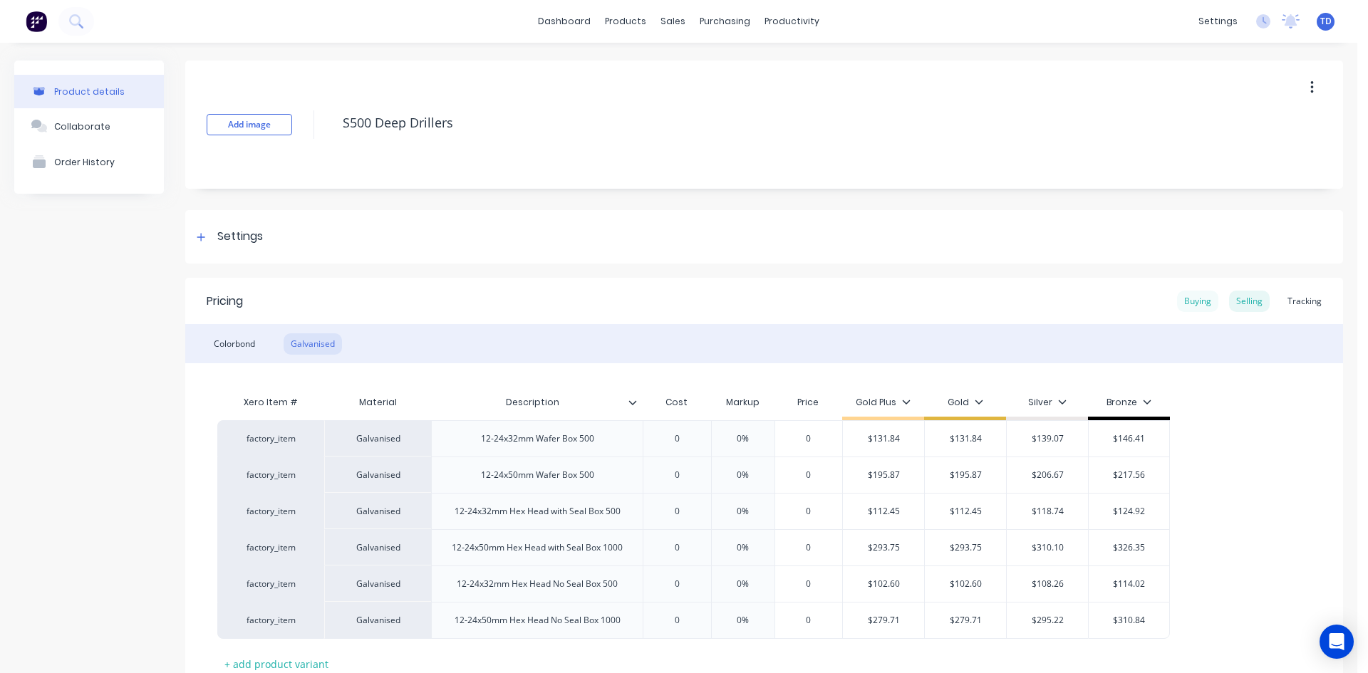
click at [1194, 299] on div "Buying" at bounding box center [1197, 301] width 41 height 21
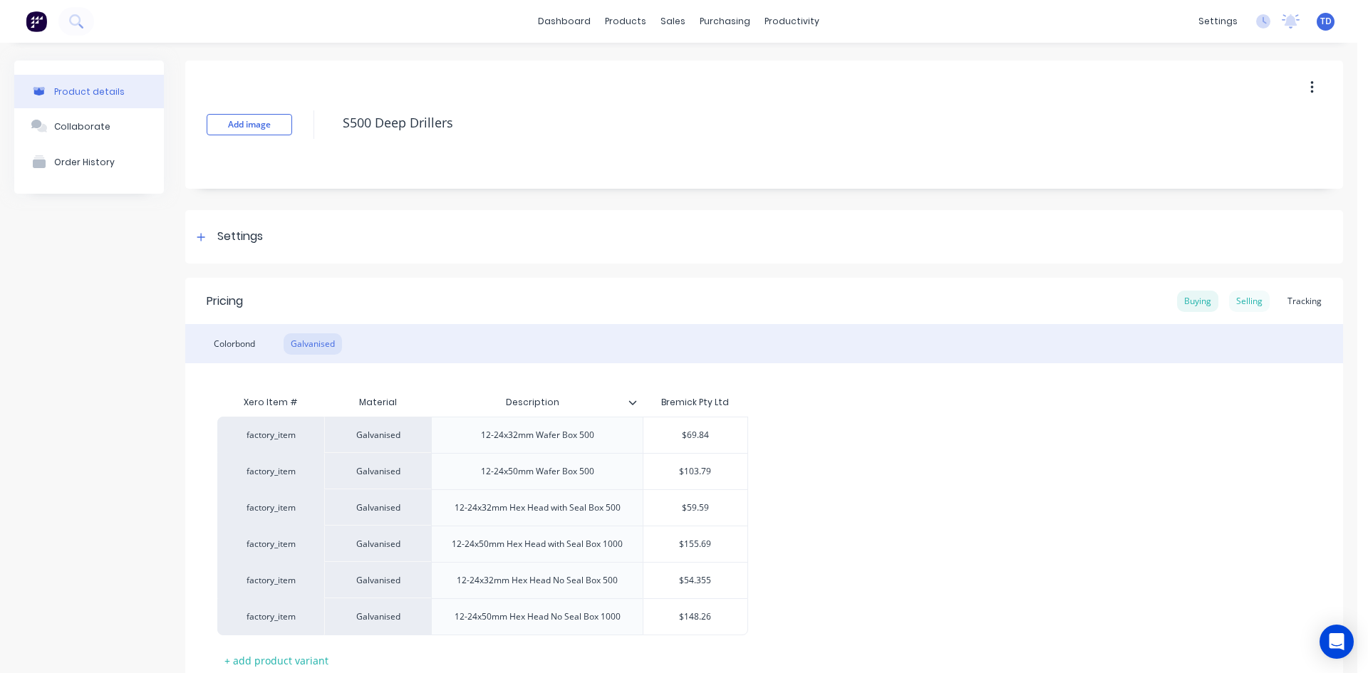
click at [1229, 299] on div "Selling" at bounding box center [1249, 301] width 41 height 21
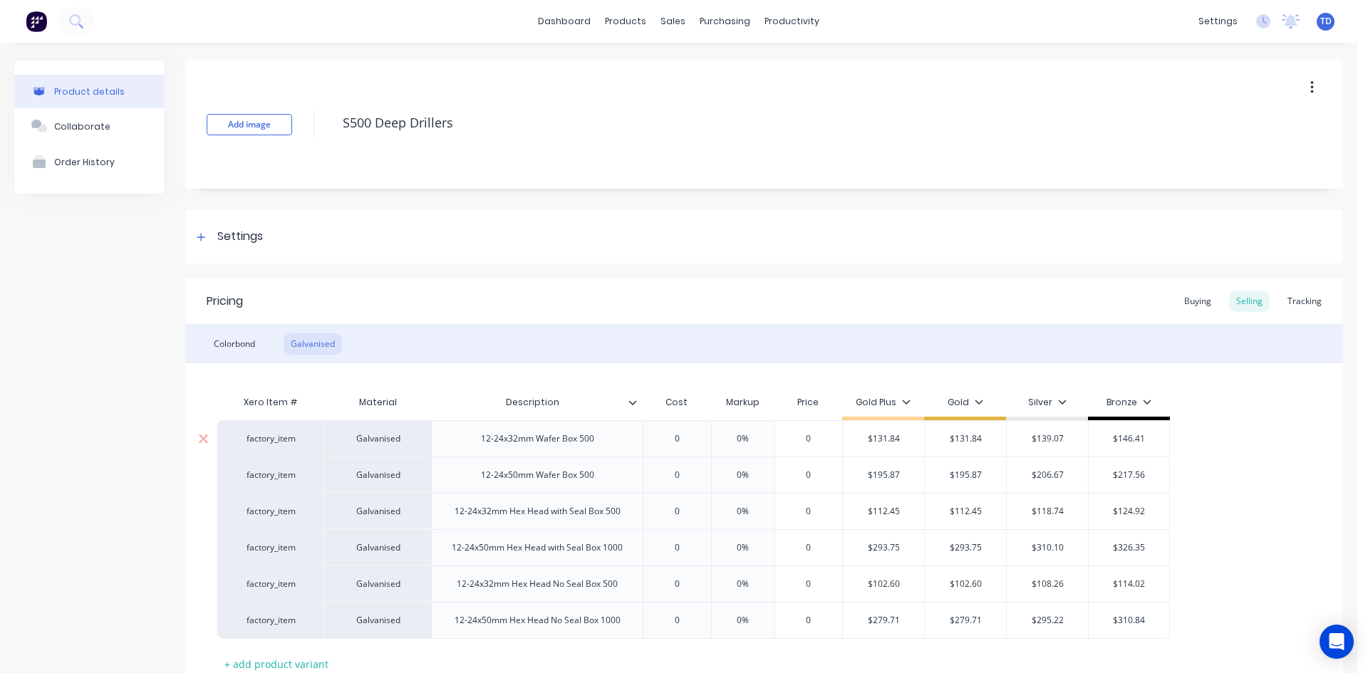
click at [696, 432] on input "0" at bounding box center [676, 438] width 71 height 13
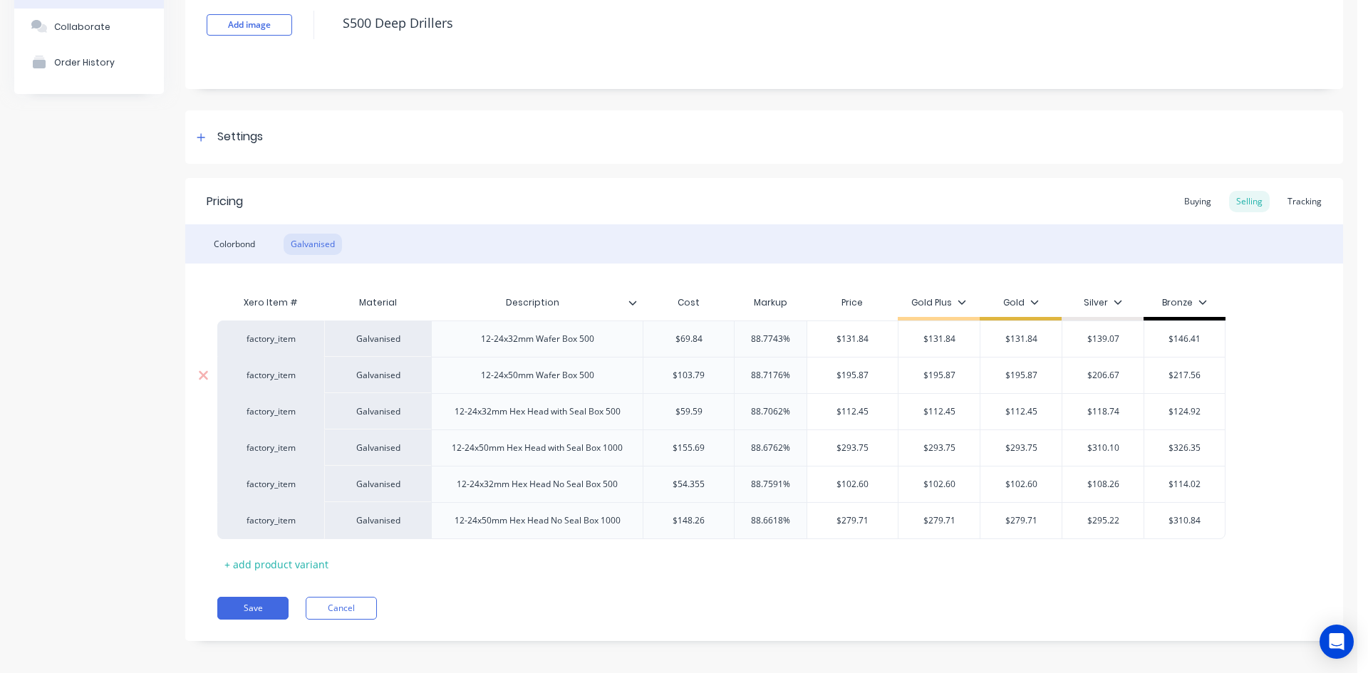
scroll to position [107, 0]
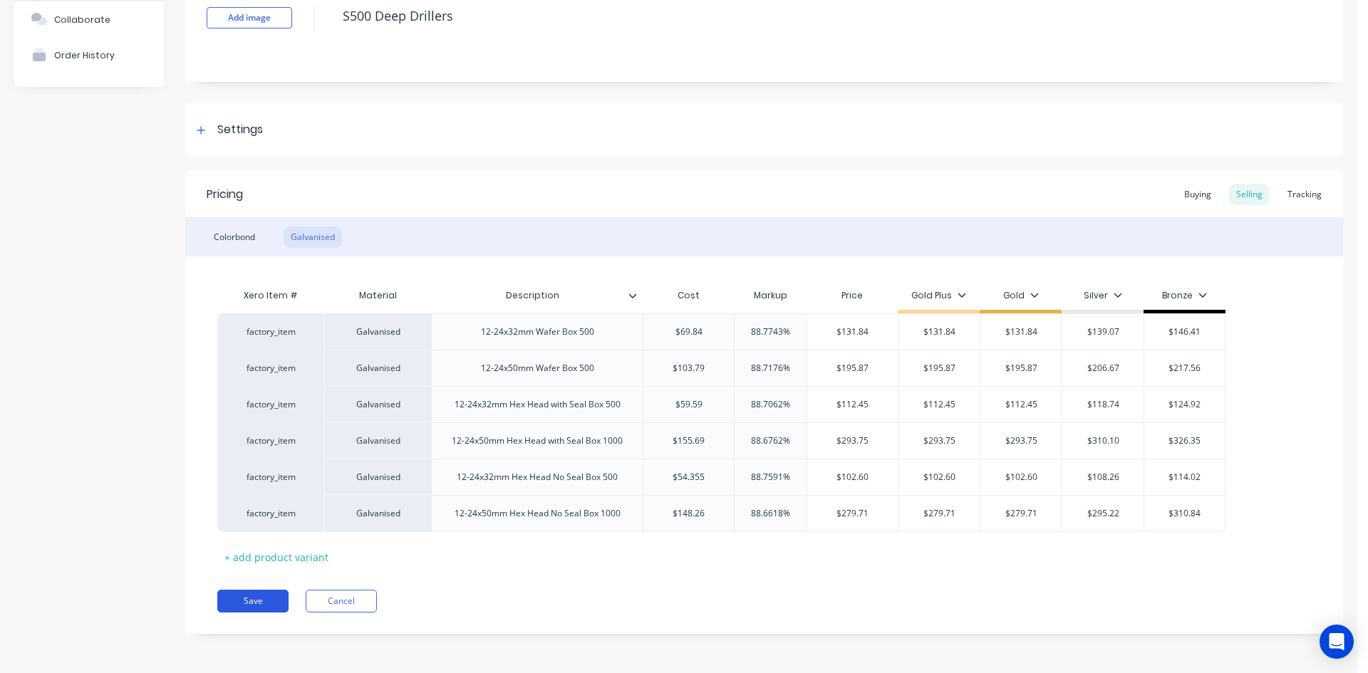
click at [246, 601] on button "Save" at bounding box center [252, 601] width 71 height 23
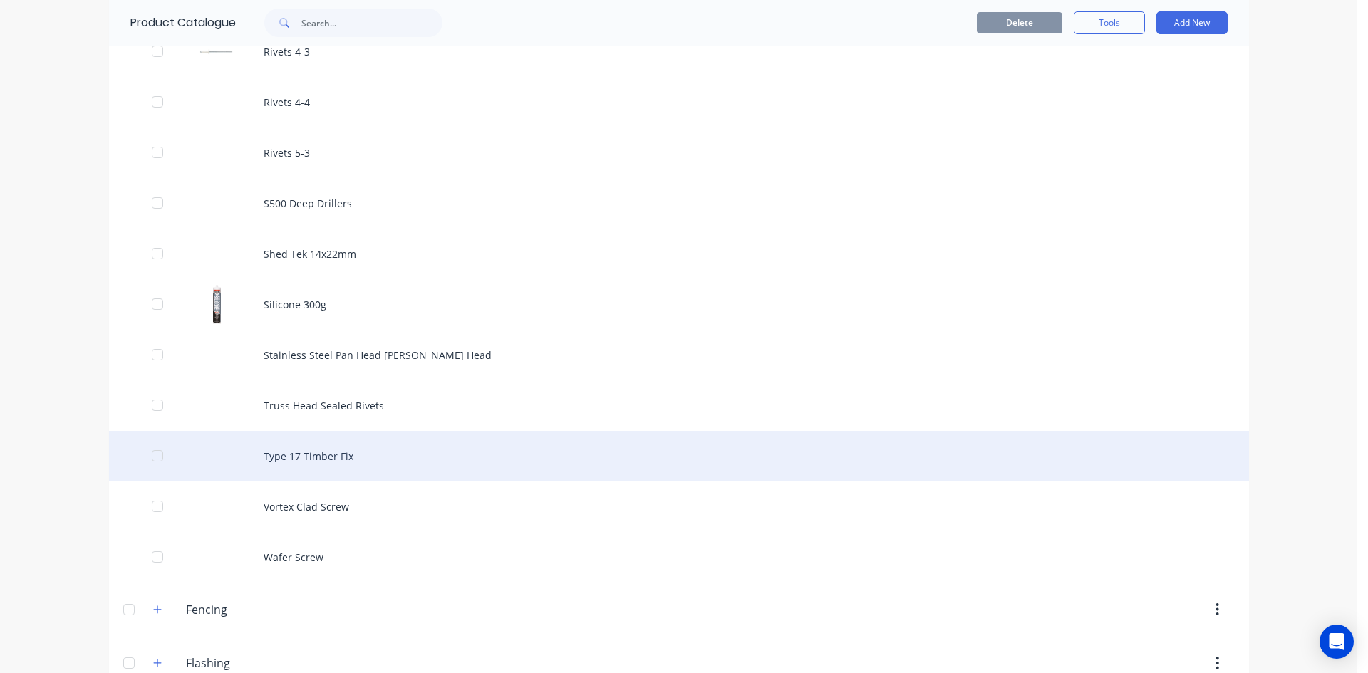
scroll to position [1496, 0]
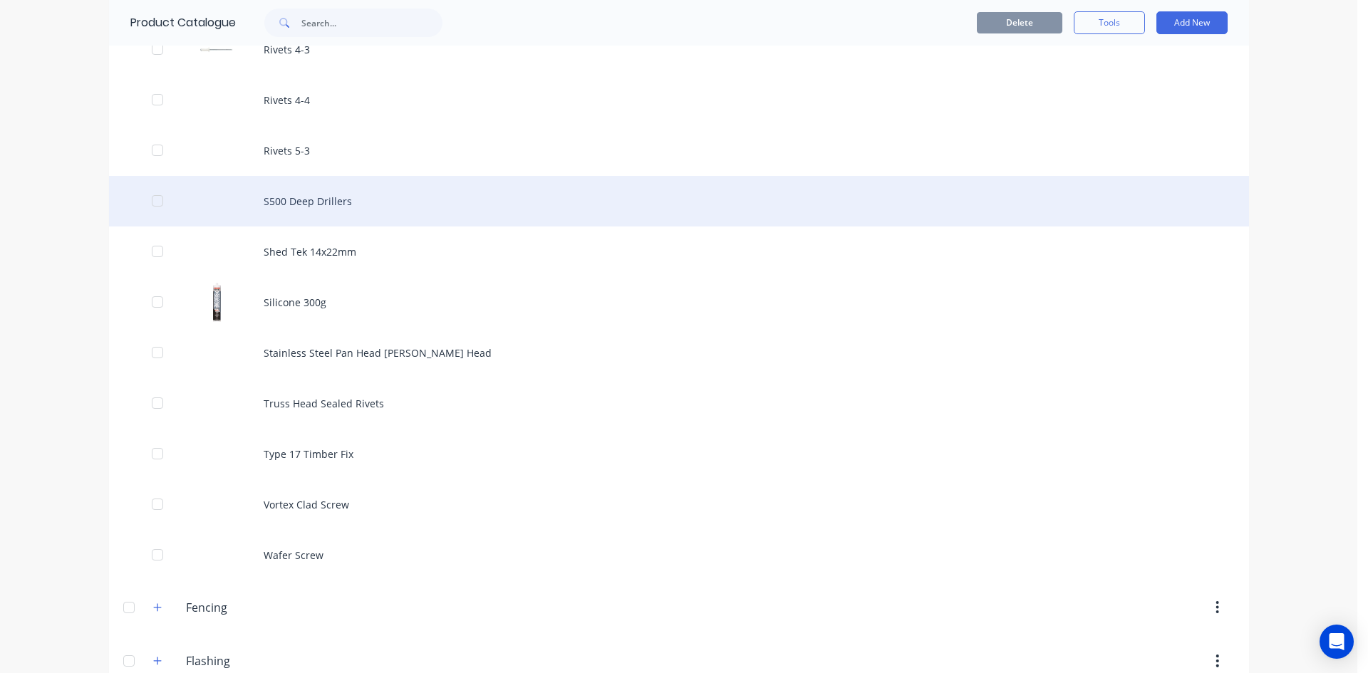
click at [318, 200] on div "S500 Deep Drillers" at bounding box center [679, 201] width 1140 height 51
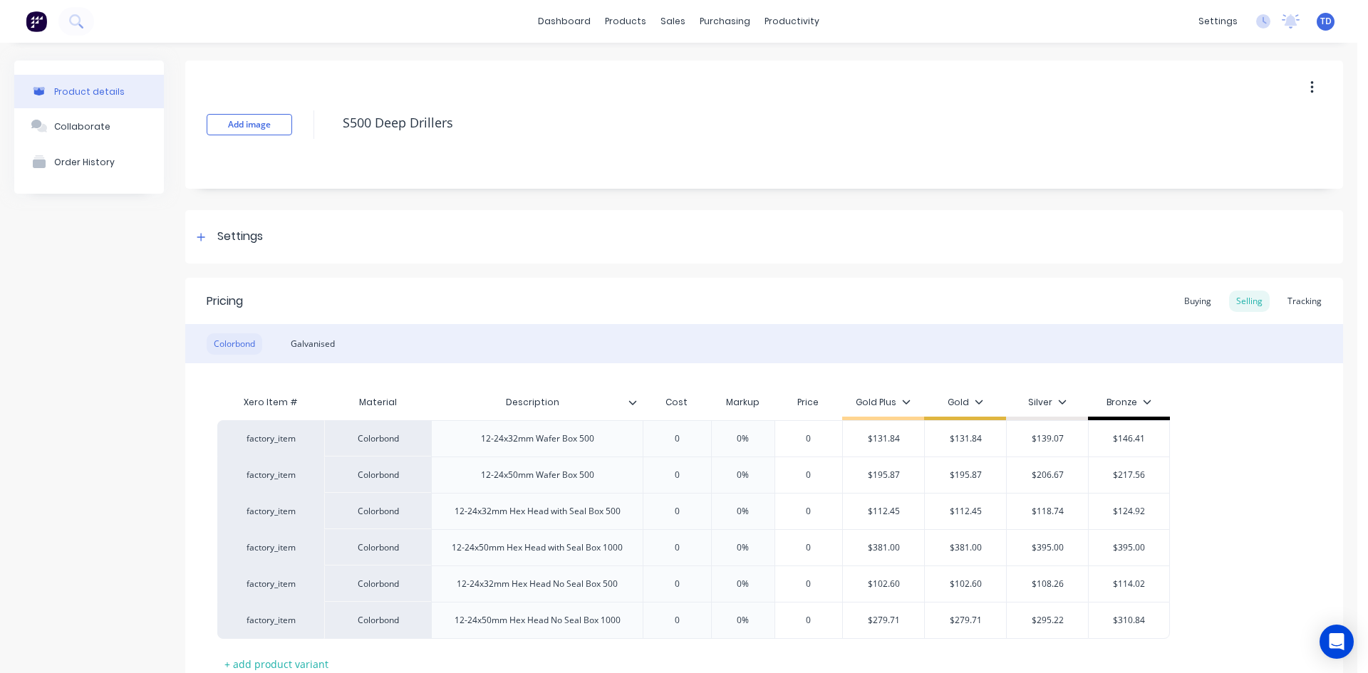
click at [241, 343] on div "Colorbond" at bounding box center [235, 343] width 56 height 21
click at [1185, 303] on div "Buying" at bounding box center [1197, 301] width 41 height 21
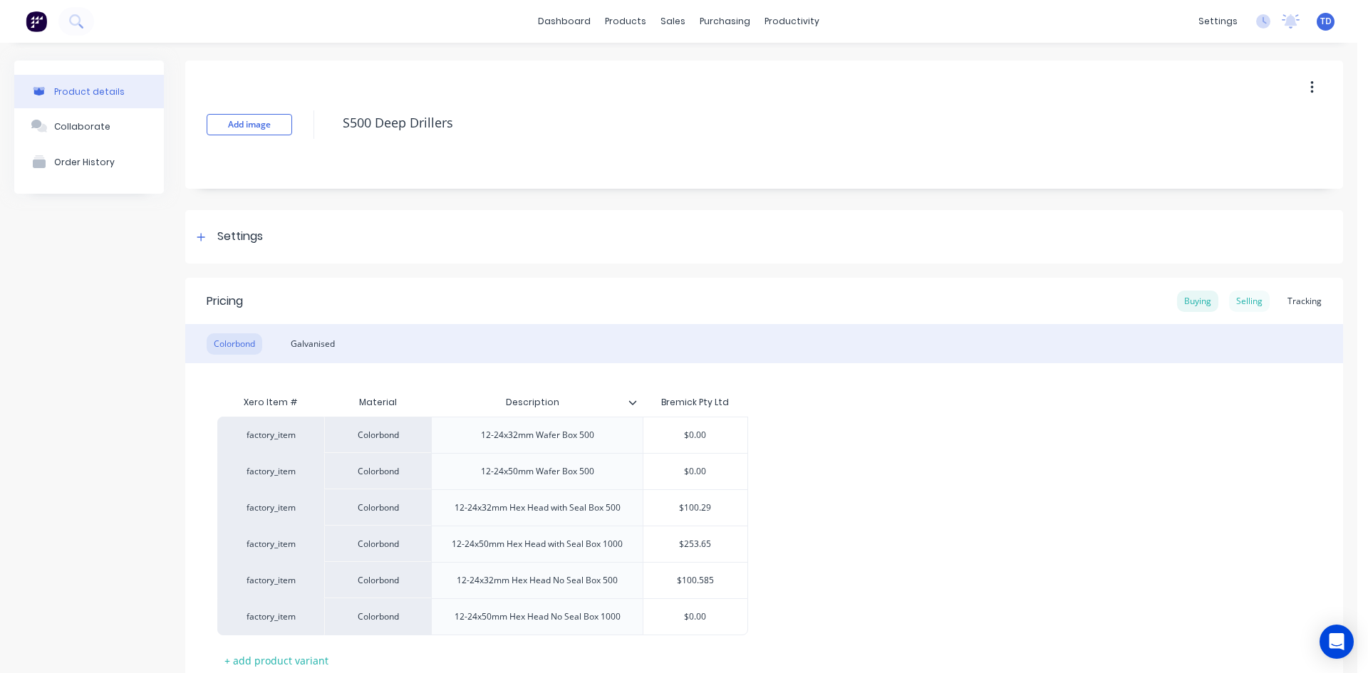
click at [1240, 298] on div "Selling" at bounding box center [1249, 301] width 41 height 21
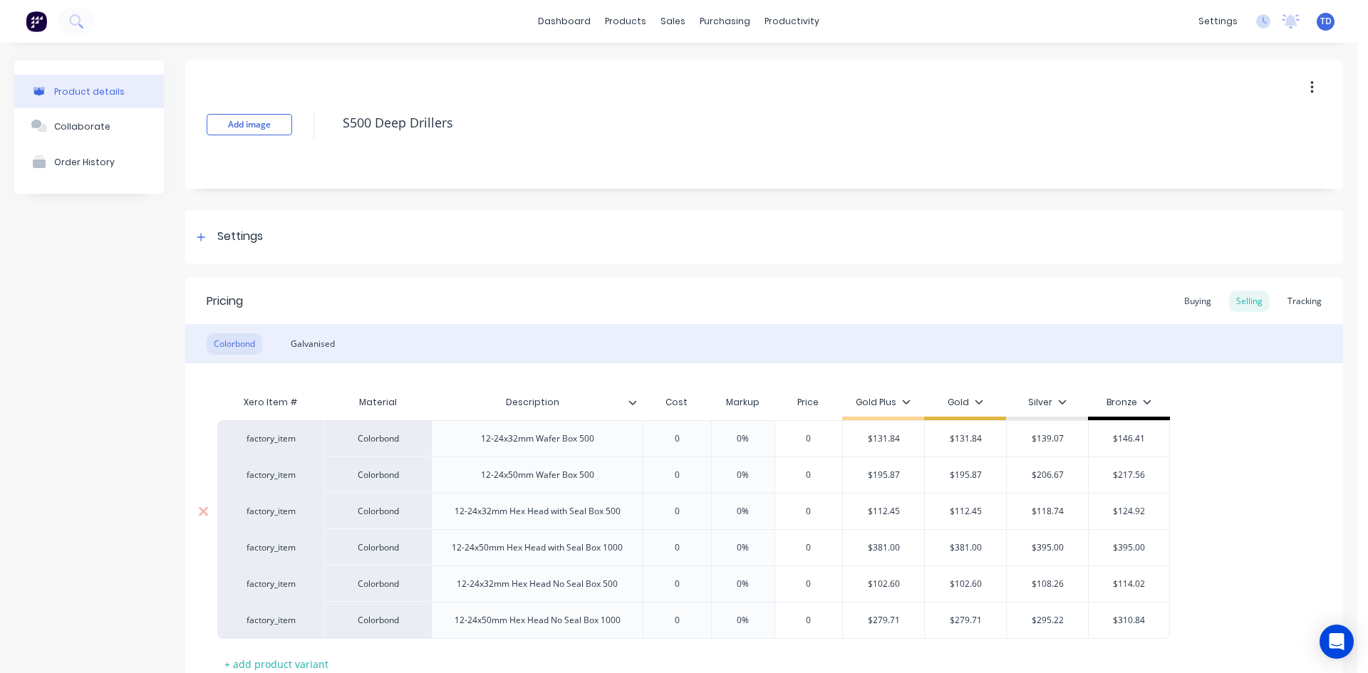
click at [695, 510] on input "0" at bounding box center [676, 511] width 71 height 13
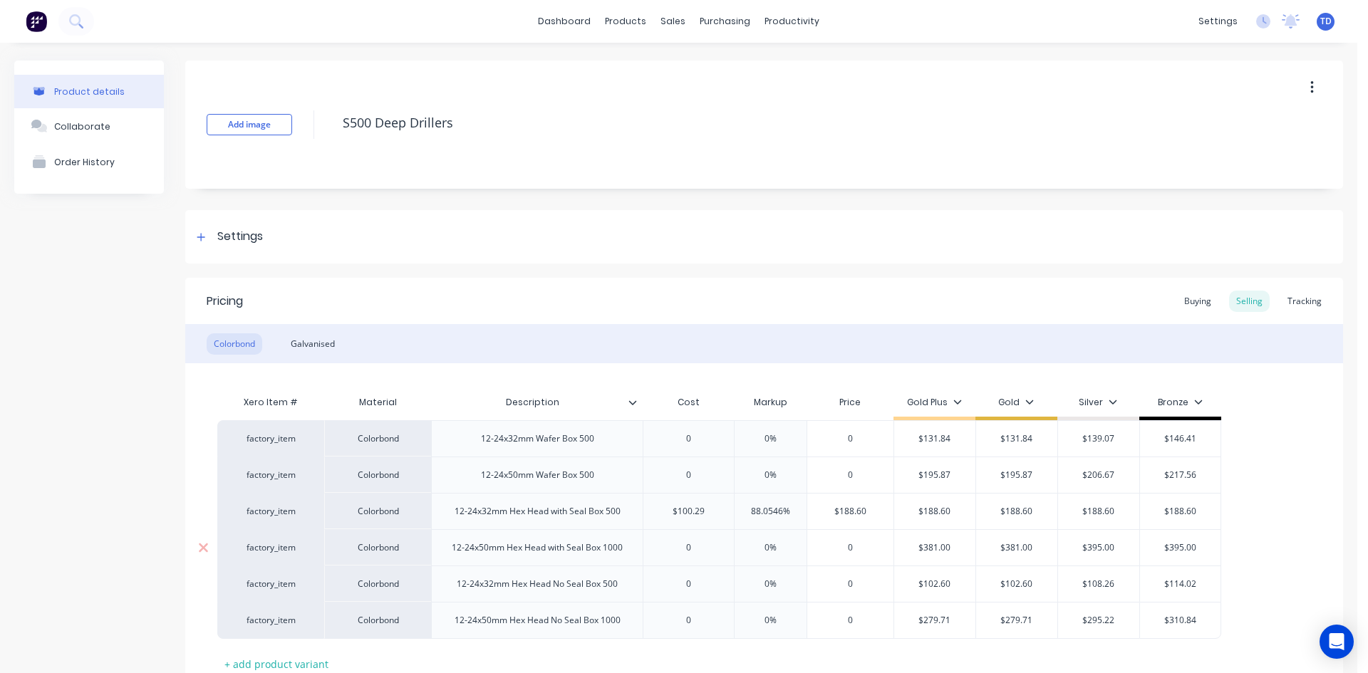
click at [690, 551] on input "0" at bounding box center [688, 547] width 90 height 13
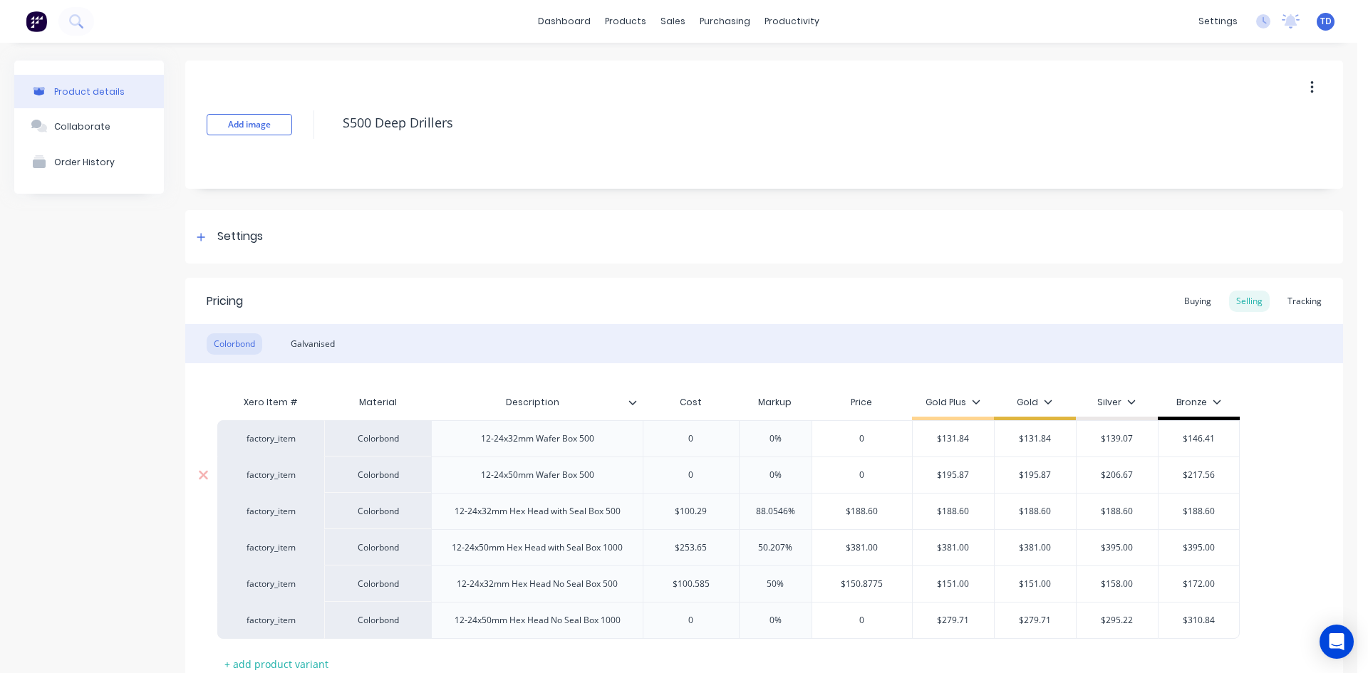
scroll to position [107, 0]
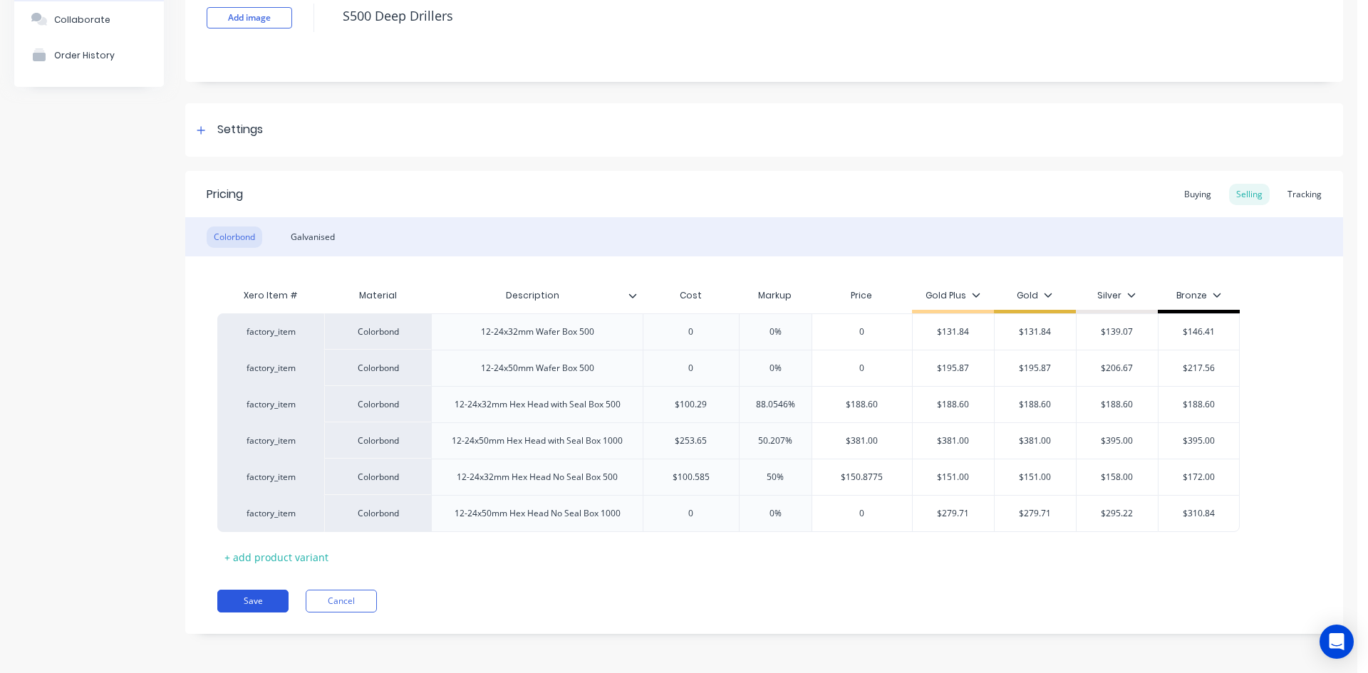
click at [239, 596] on button "Save" at bounding box center [252, 601] width 71 height 23
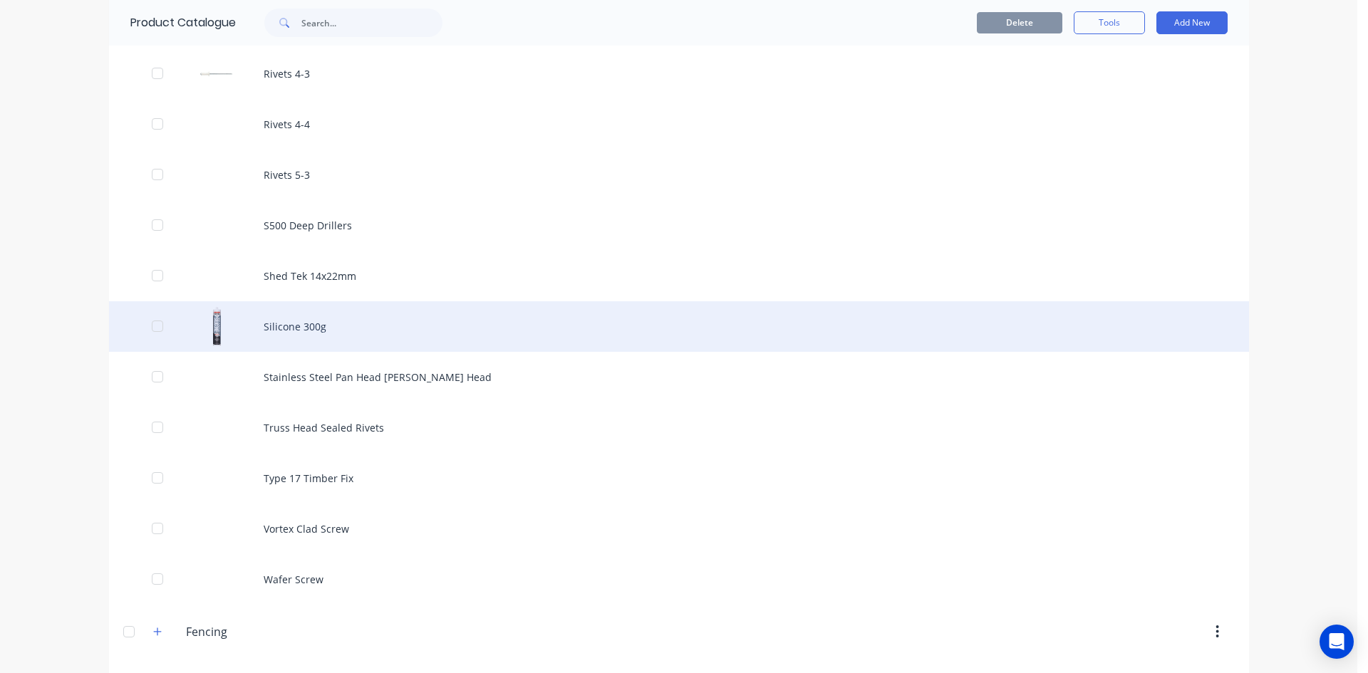
scroll to position [1425, 0]
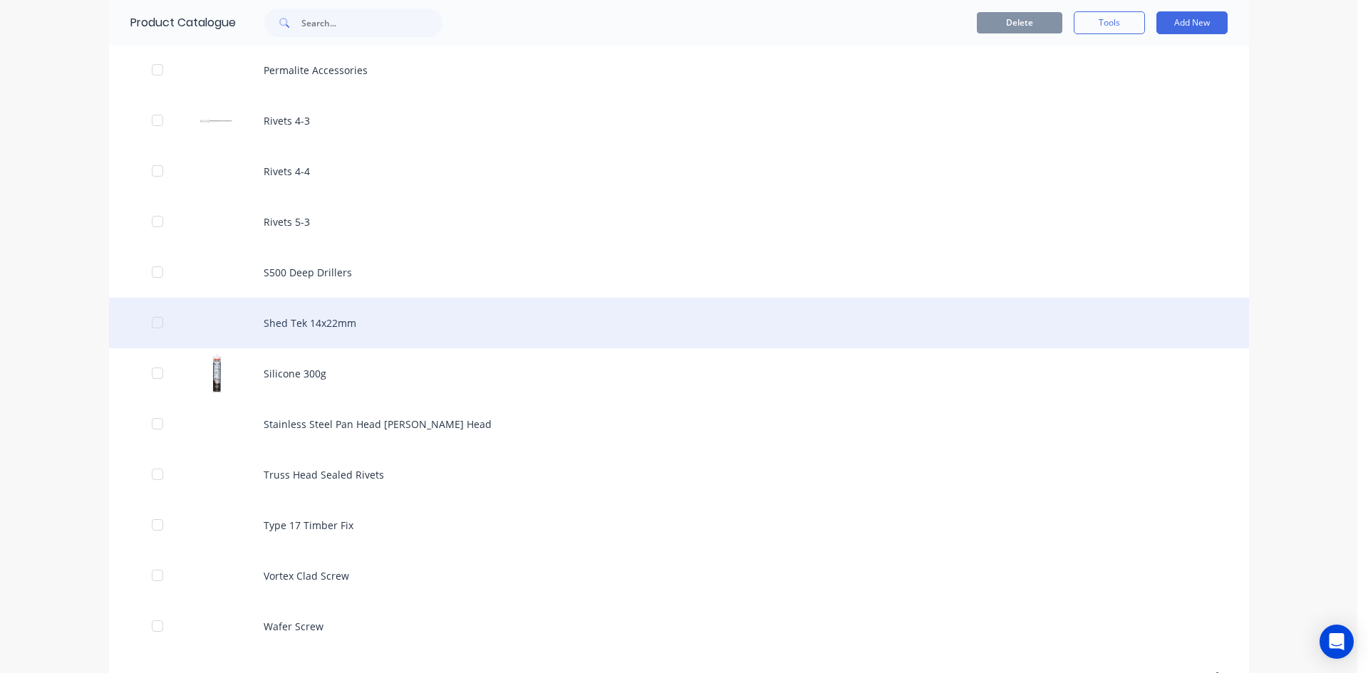
click at [309, 316] on div "Shed Tek 14x22mm" at bounding box center [679, 323] width 1140 height 51
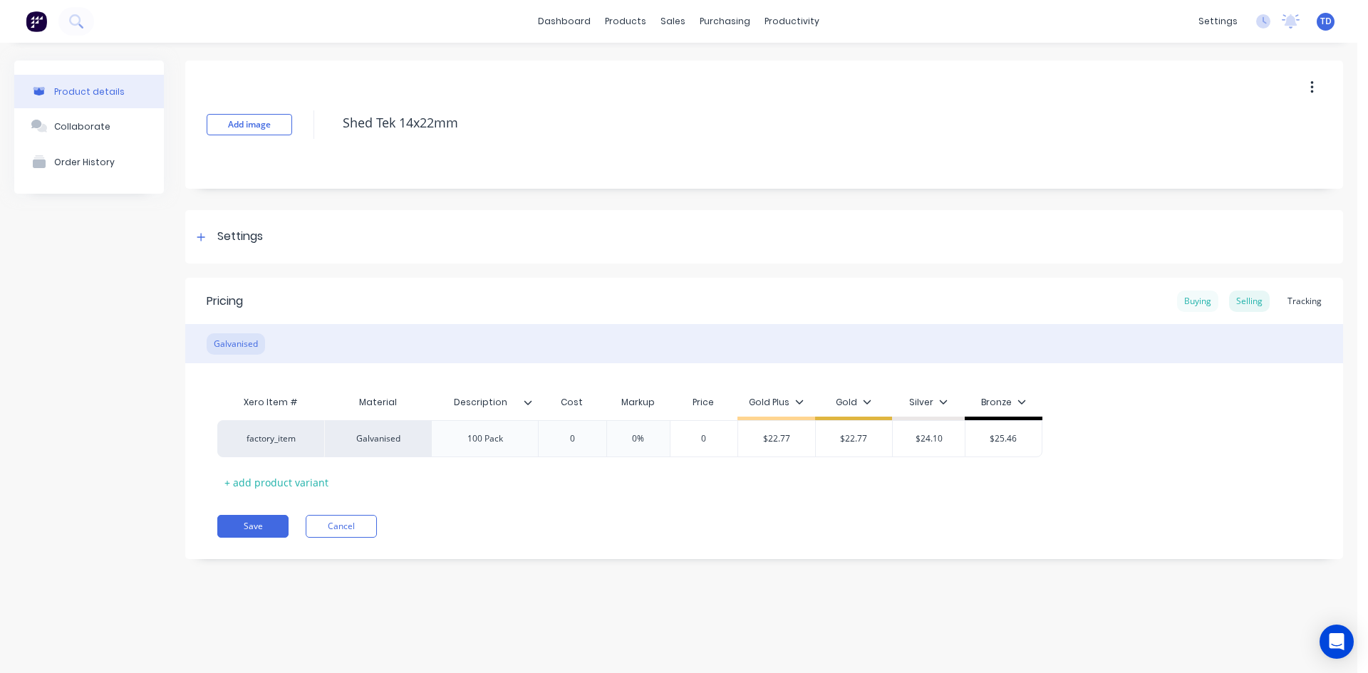
click at [1197, 302] on div "Buying" at bounding box center [1197, 301] width 41 height 21
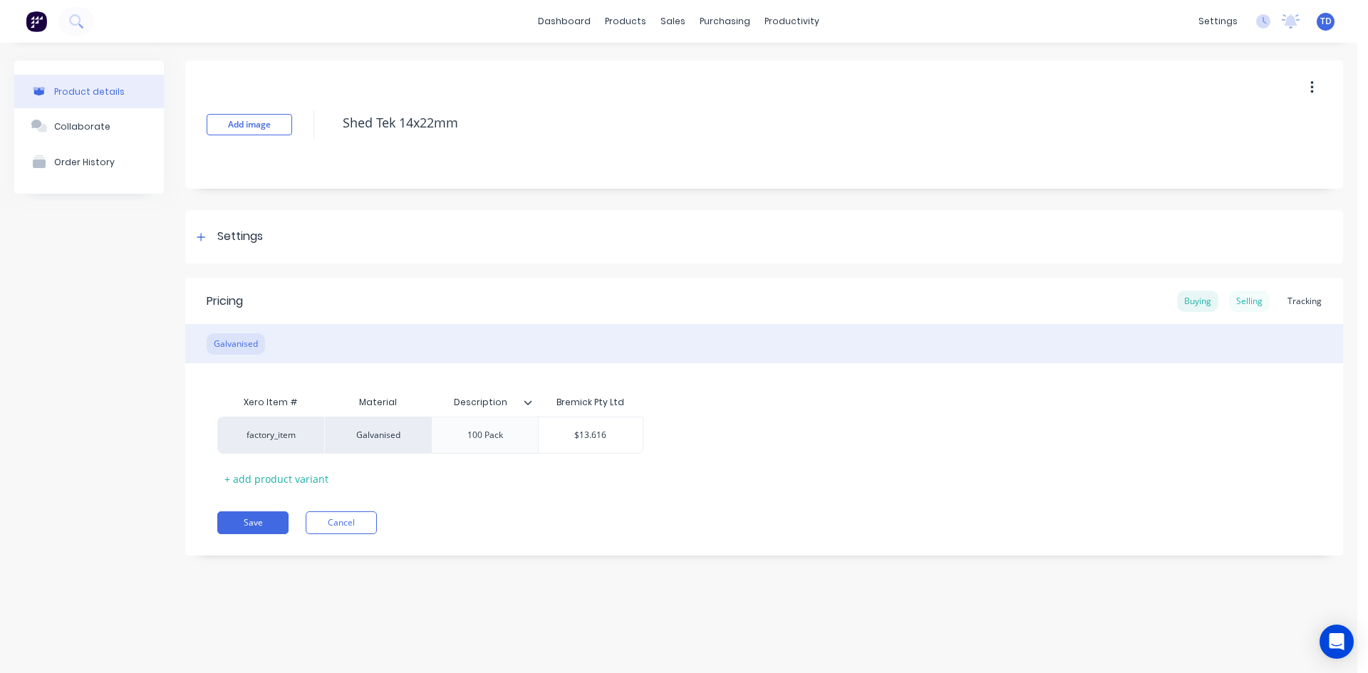
click at [1260, 298] on div "Selling" at bounding box center [1249, 301] width 41 height 21
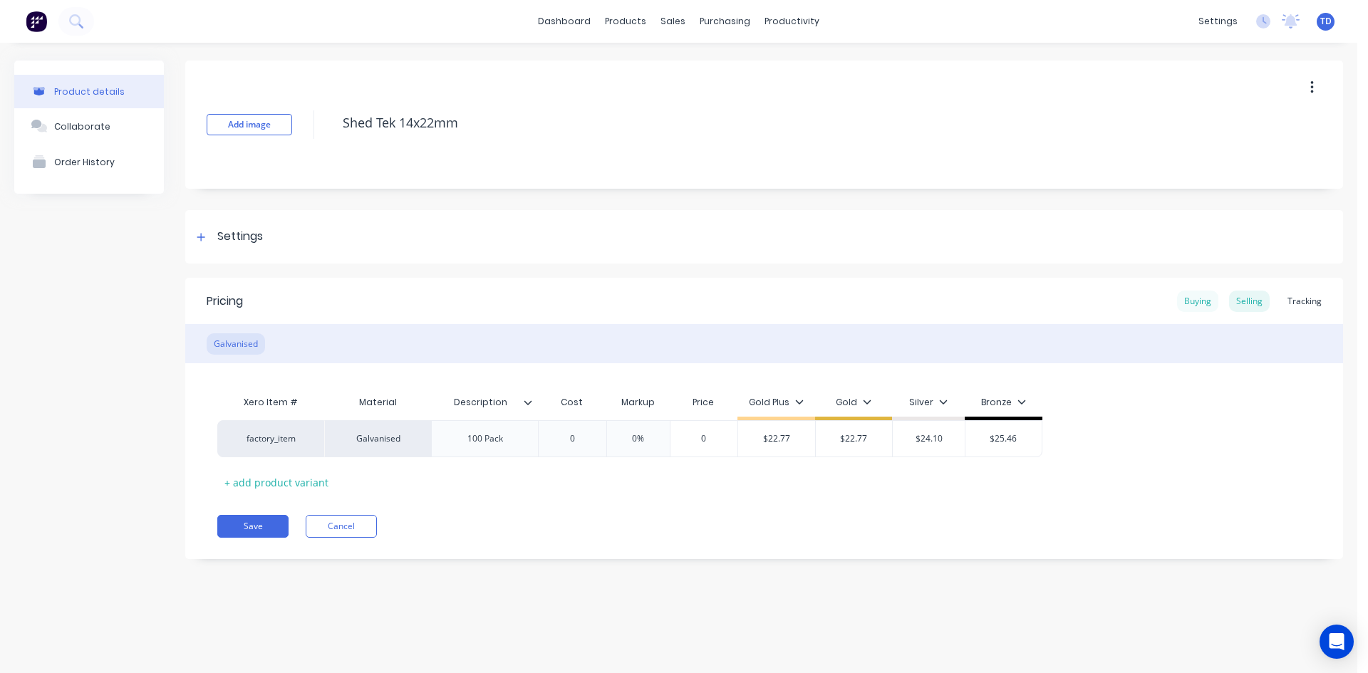
click at [1202, 300] on div "Buying" at bounding box center [1197, 301] width 41 height 21
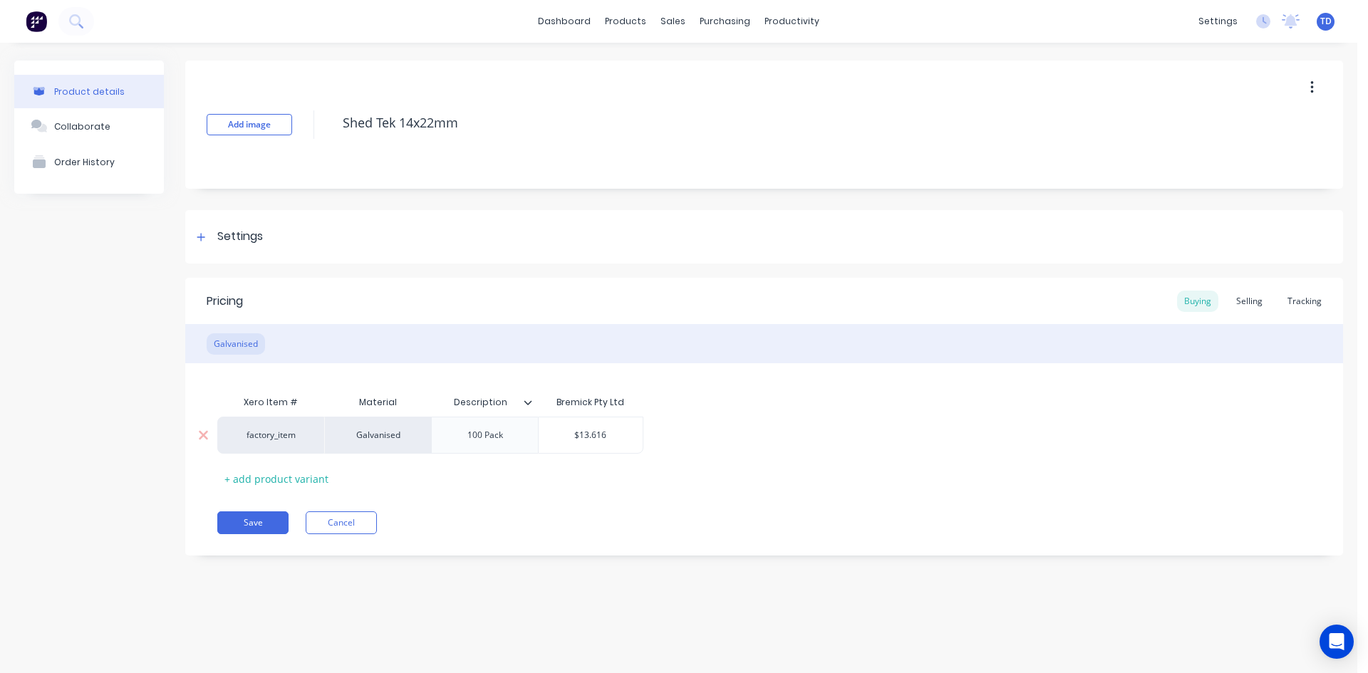
click at [628, 435] on input "$13.616" at bounding box center [591, 435] width 104 height 13
click at [518, 443] on div "100 Pack" at bounding box center [484, 435] width 71 height 19
click at [1256, 299] on div "Selling" at bounding box center [1249, 301] width 41 height 21
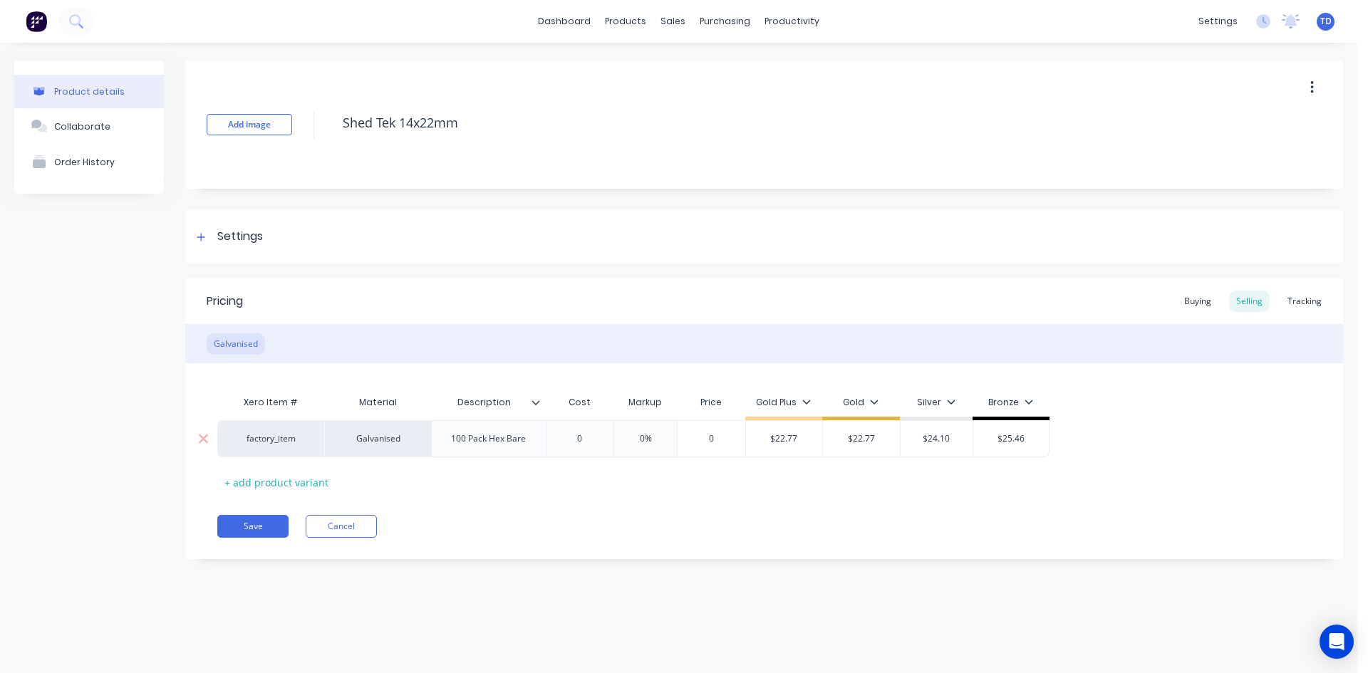
click at [592, 440] on input "0" at bounding box center [579, 438] width 71 height 13
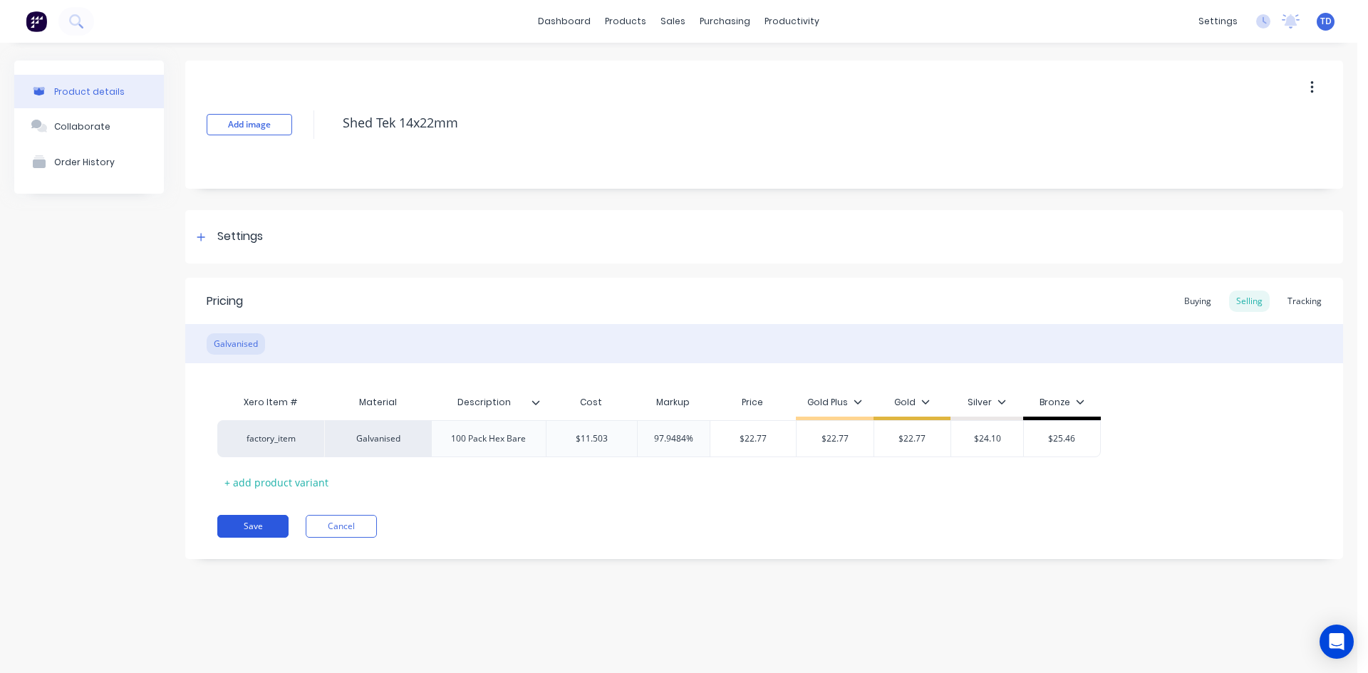
click at [237, 526] on button "Save" at bounding box center [252, 526] width 71 height 23
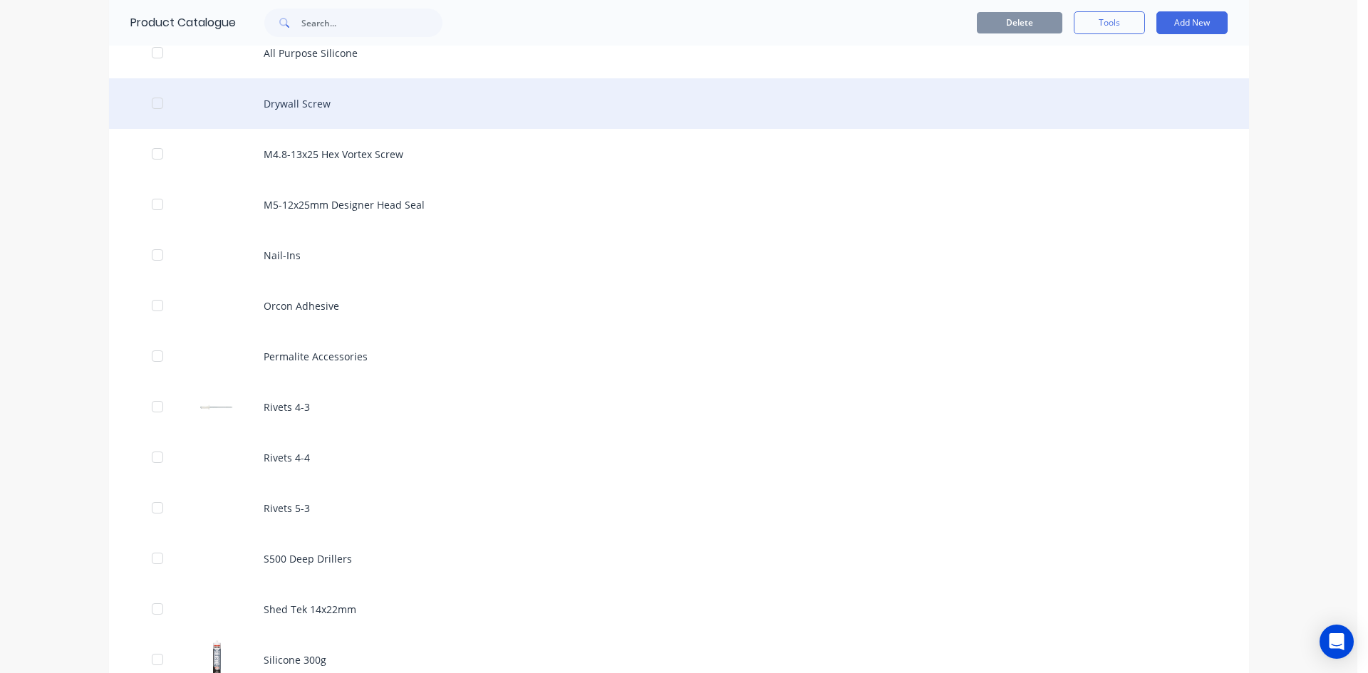
scroll to position [1140, 0]
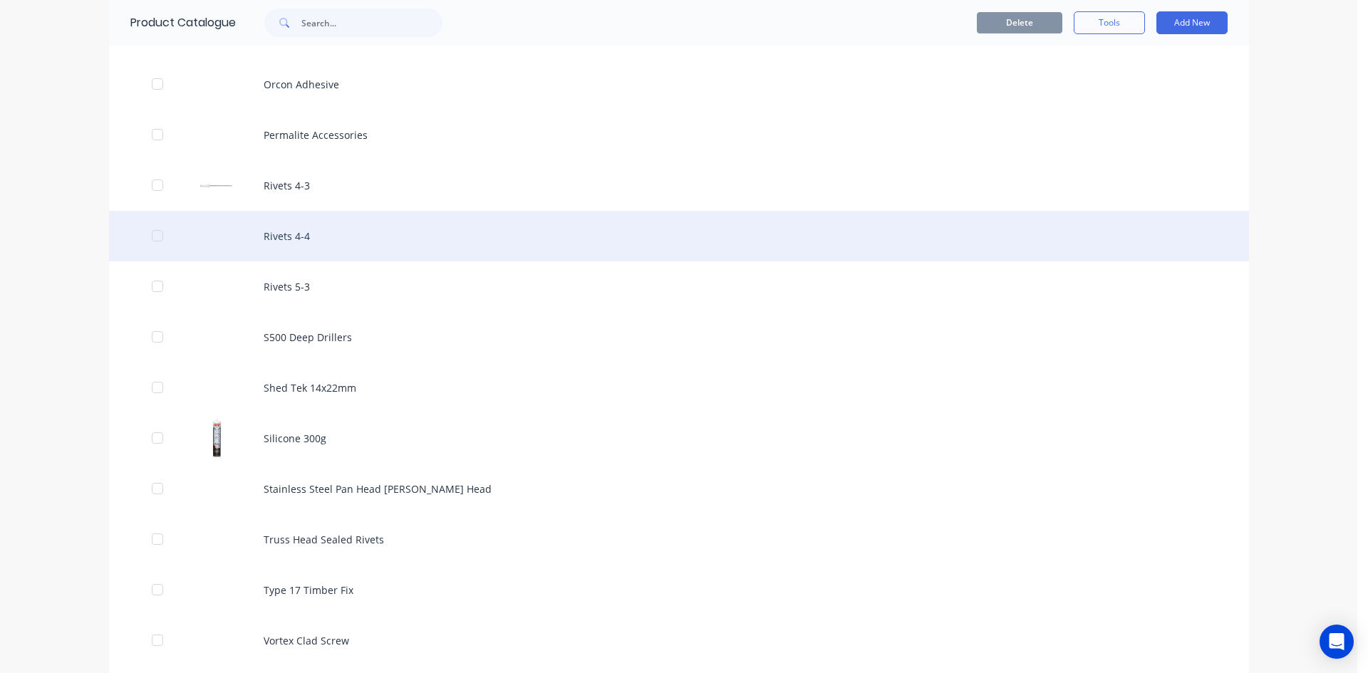
scroll to position [1638, 0]
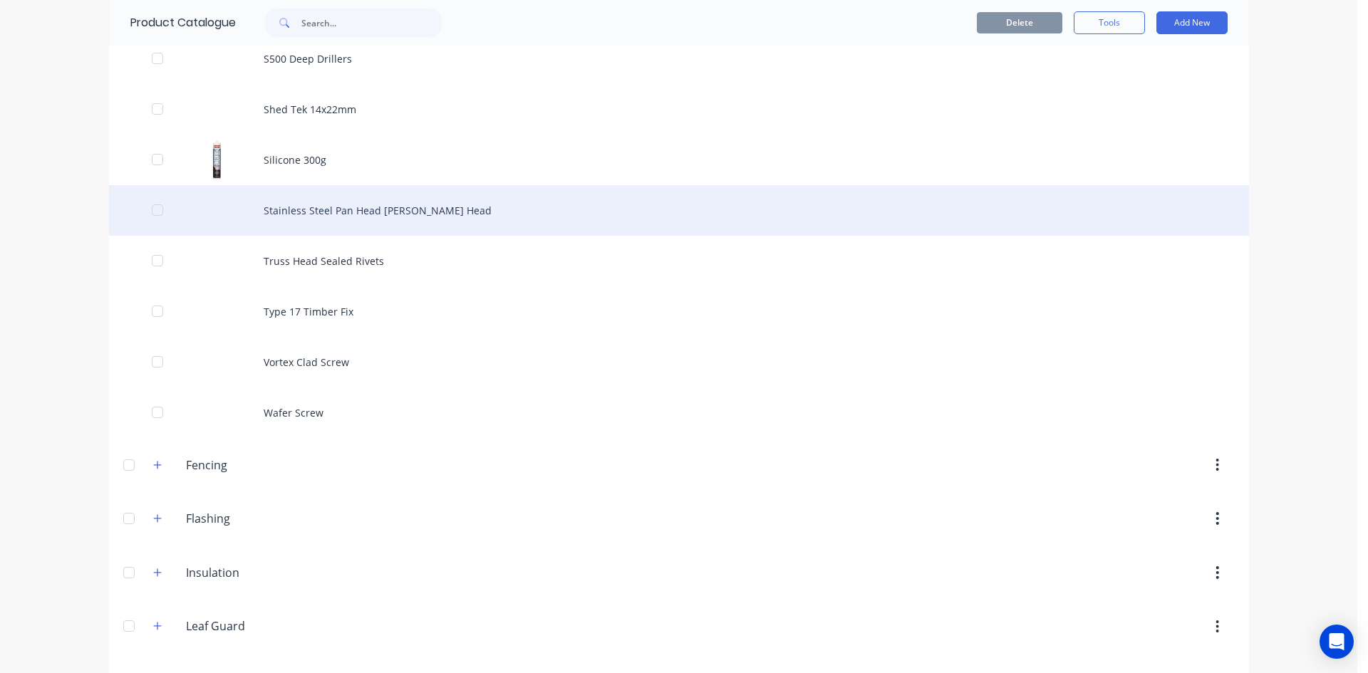
click at [366, 224] on div "Stainless Steel Pan Head [PERSON_NAME] Head" at bounding box center [679, 210] width 1140 height 51
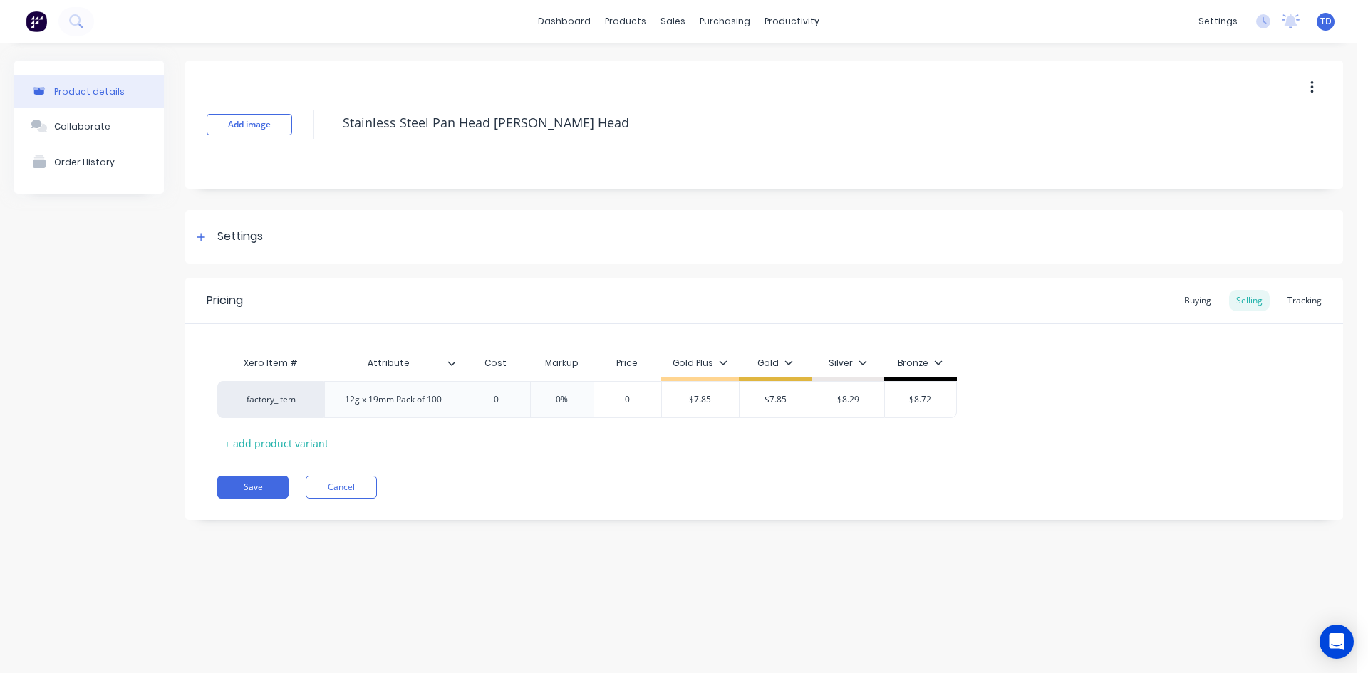
type textarea "x"
click at [1188, 303] on div "Buying" at bounding box center [1197, 300] width 41 height 21
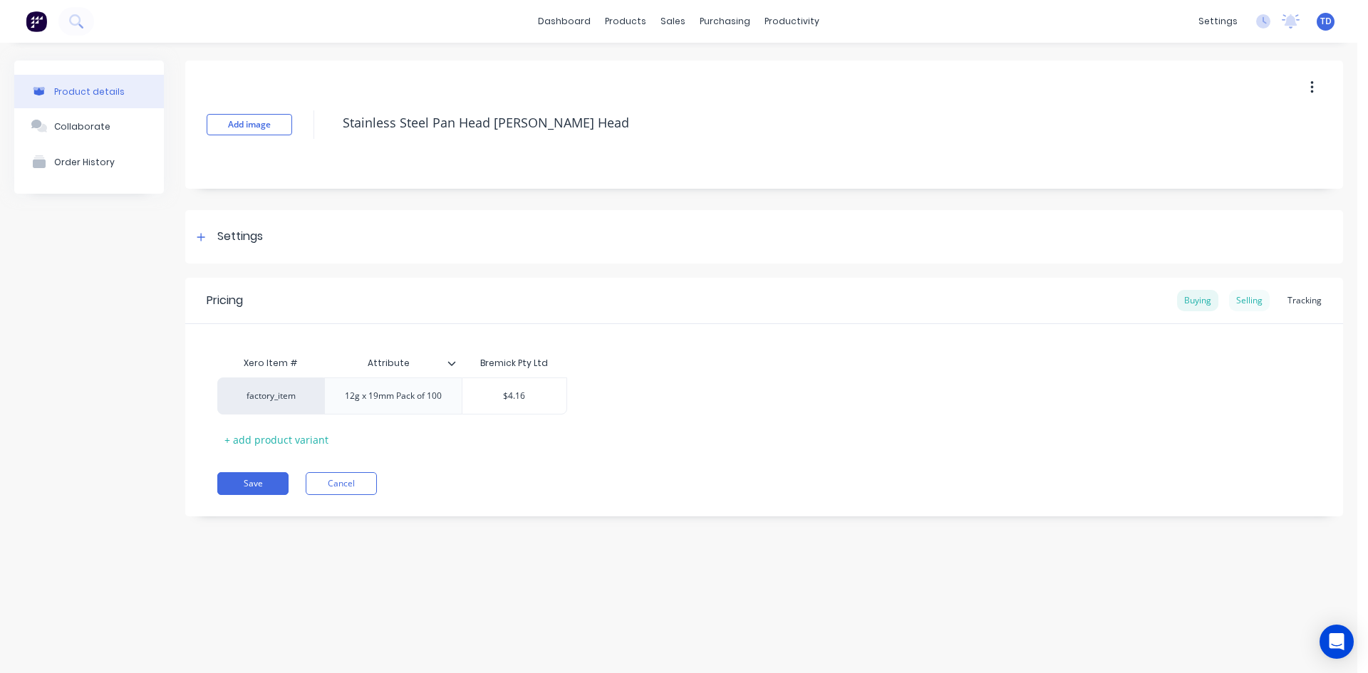
click at [1239, 304] on div "Selling" at bounding box center [1249, 300] width 41 height 21
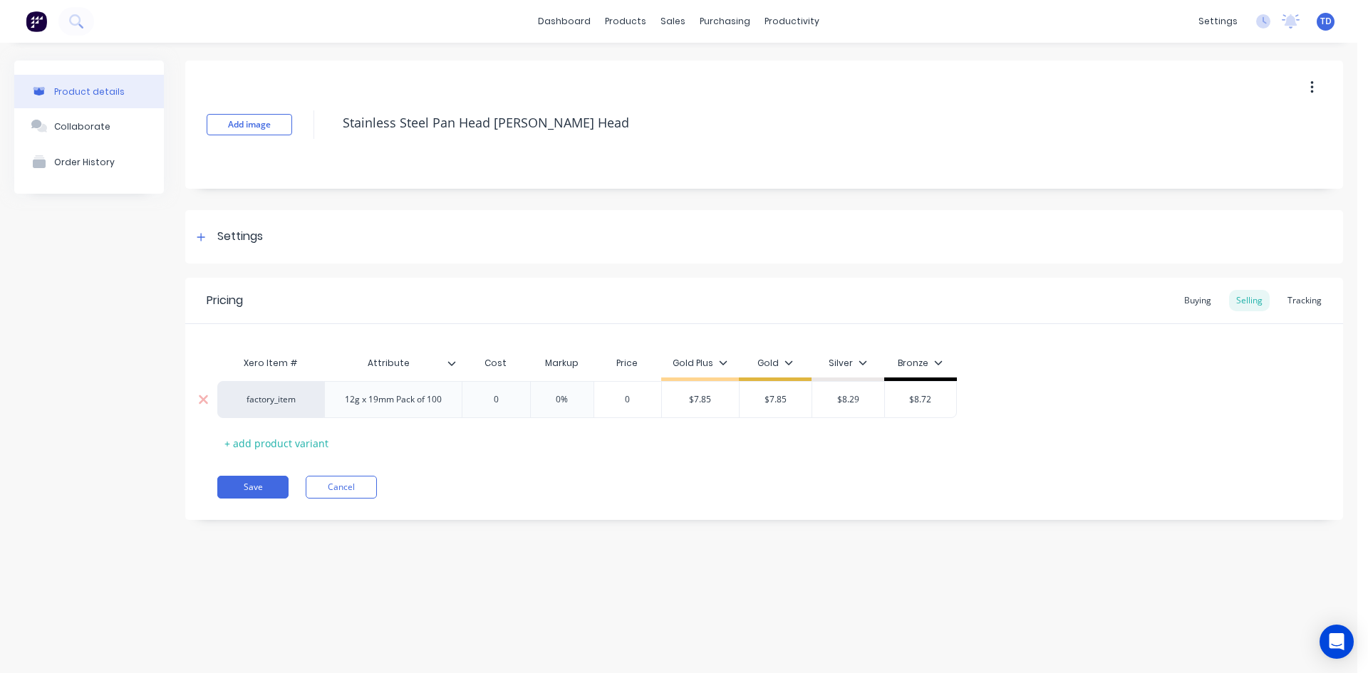
type input "0"
click at [517, 402] on input "0" at bounding box center [495, 399] width 71 height 13
type textarea "x"
type input "4."
type textarea "x"
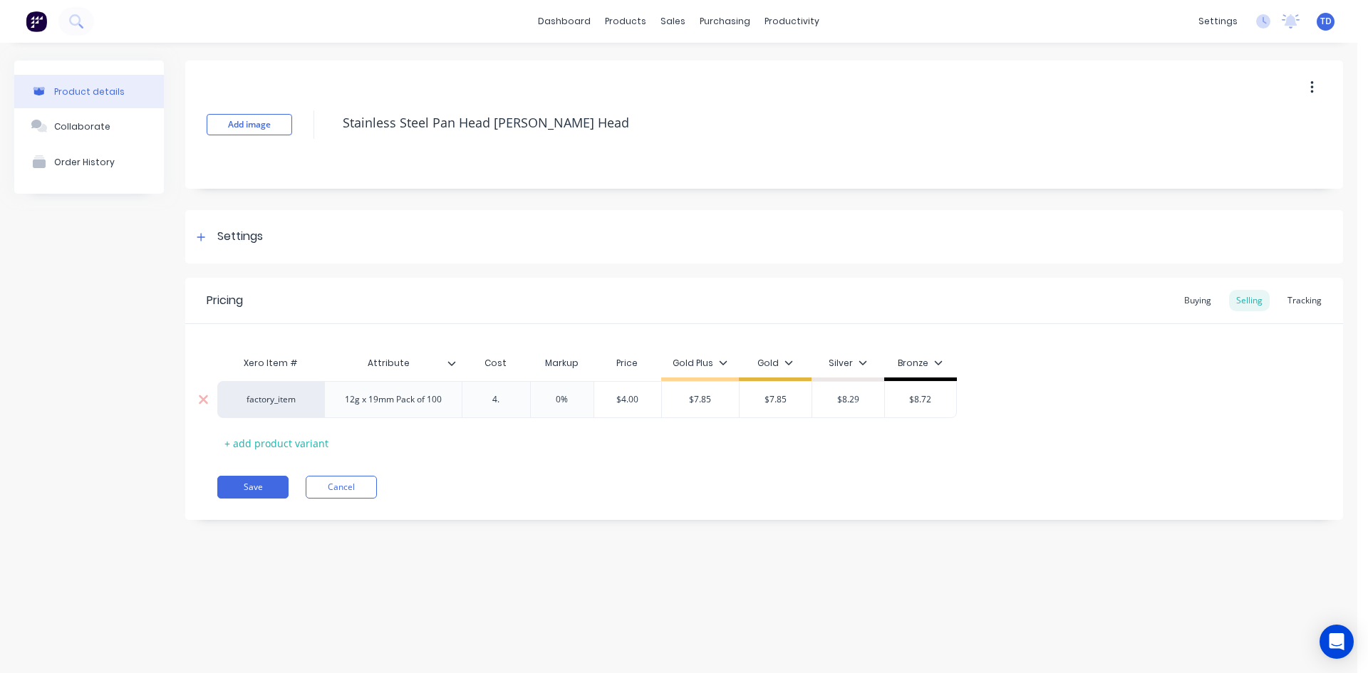
type input "4.1"
type textarea "x"
type input "4.16"
type input "0%"
type input "$4.16"
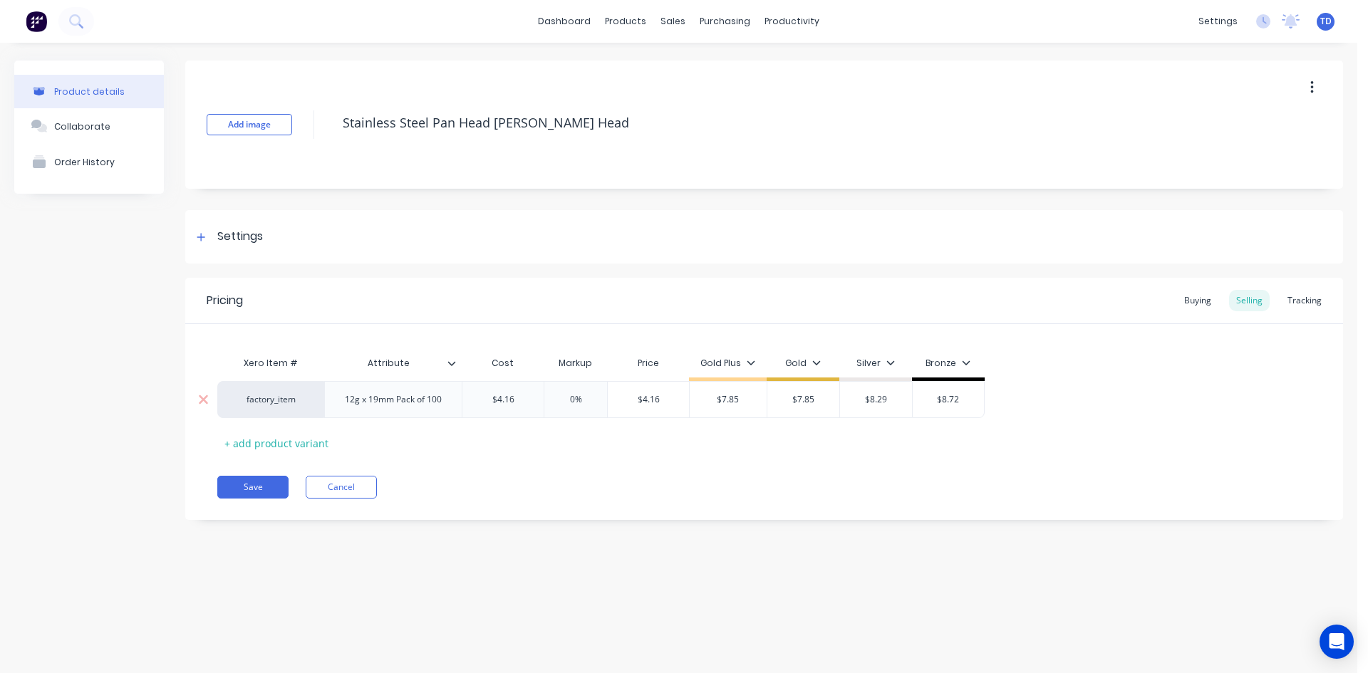
type input "$7.85"
type textarea "x"
type input "7."
type textarea "x"
type input "7.8"
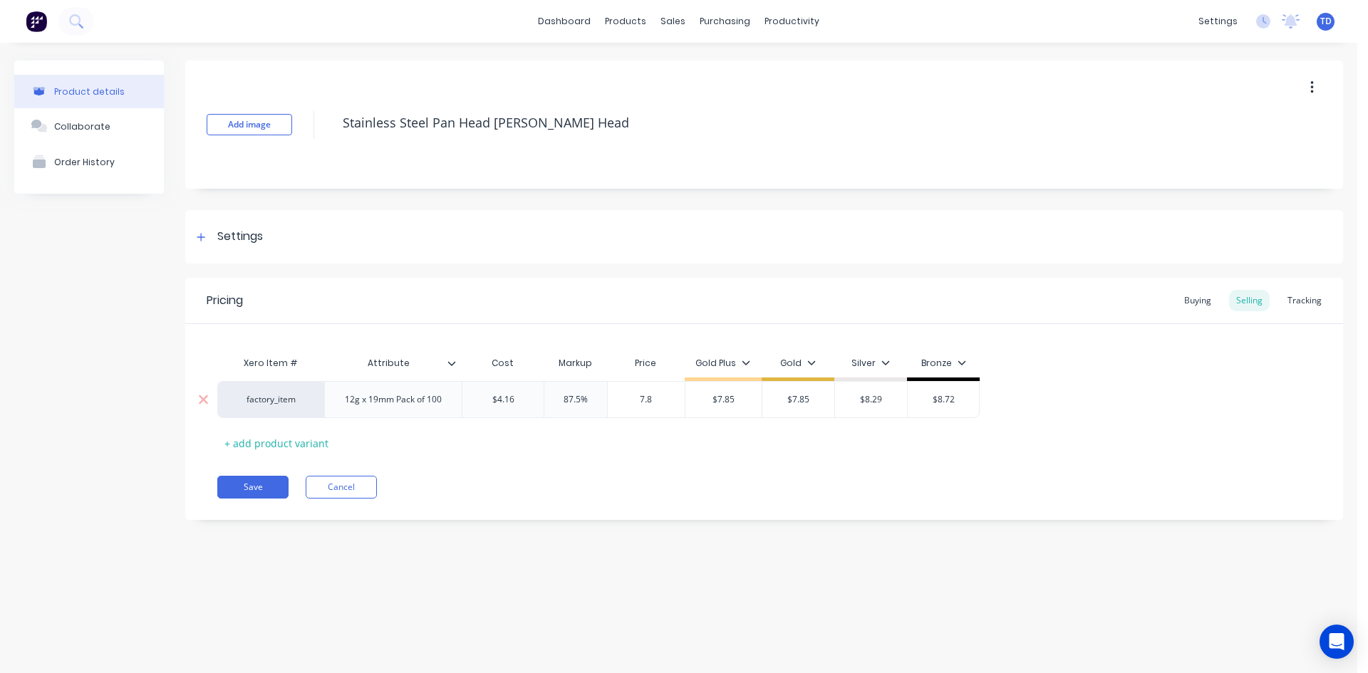
type textarea "x"
type input "7.85"
click at [274, 482] on button "Save" at bounding box center [252, 487] width 71 height 23
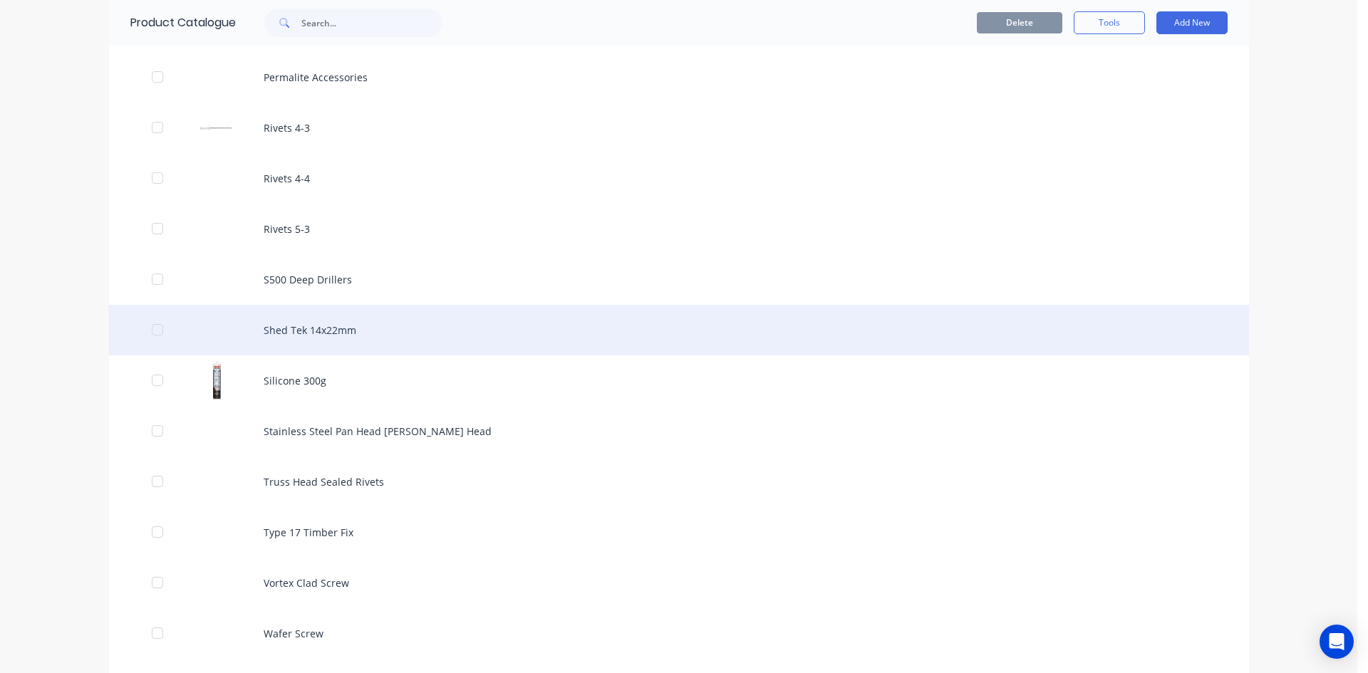
scroll to position [1638, 0]
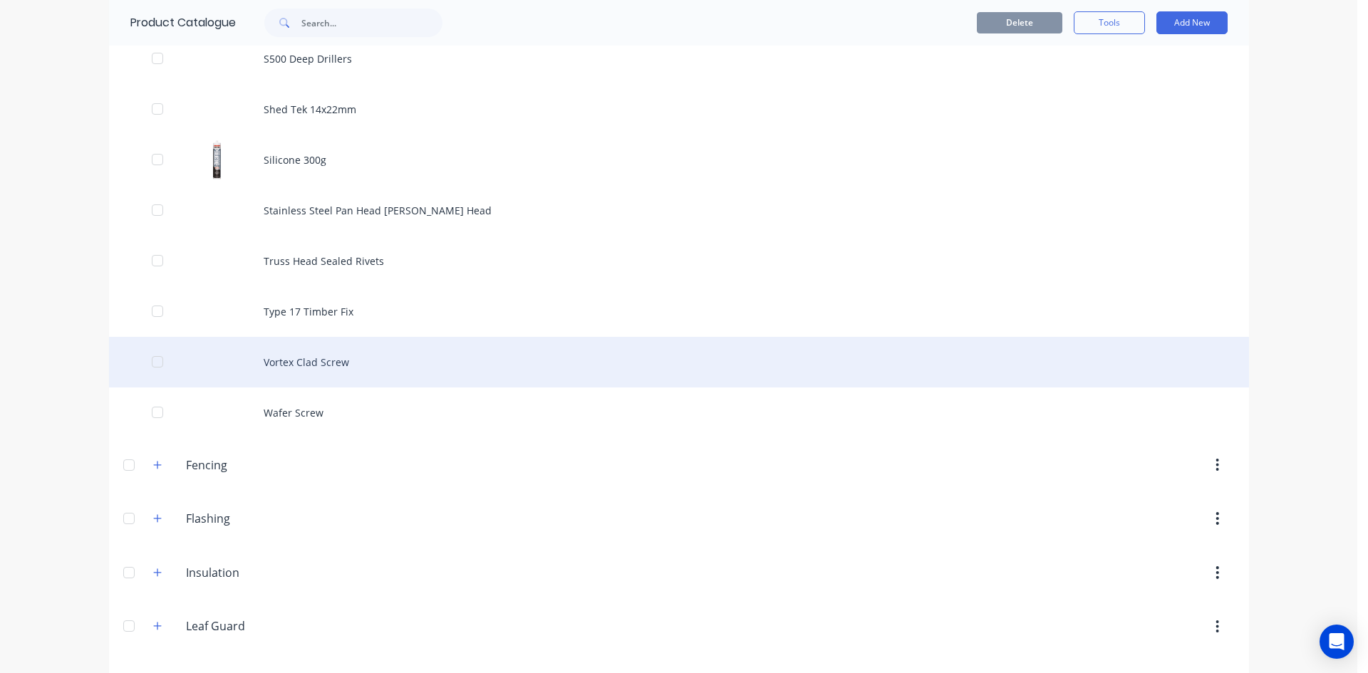
click at [309, 368] on div "Vortex Clad Screw" at bounding box center [679, 362] width 1140 height 51
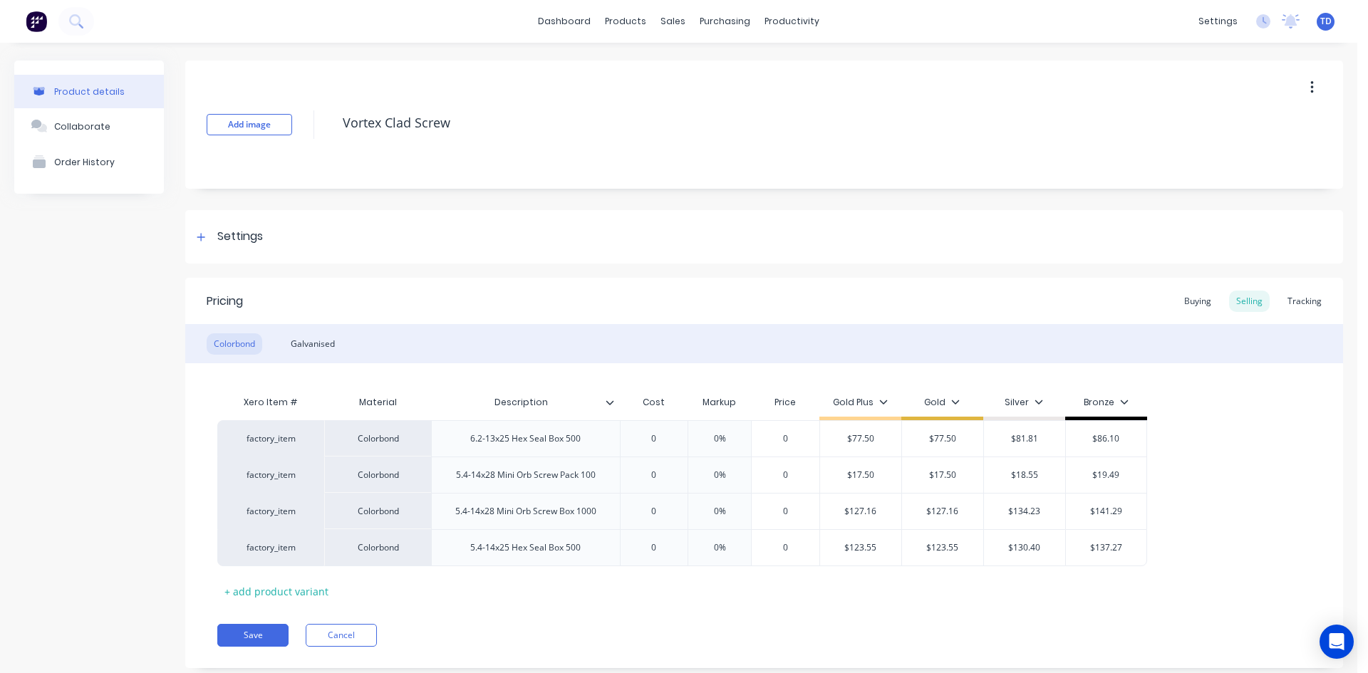
type textarea "x"
click at [1185, 294] on div "Buying" at bounding box center [1197, 301] width 41 height 21
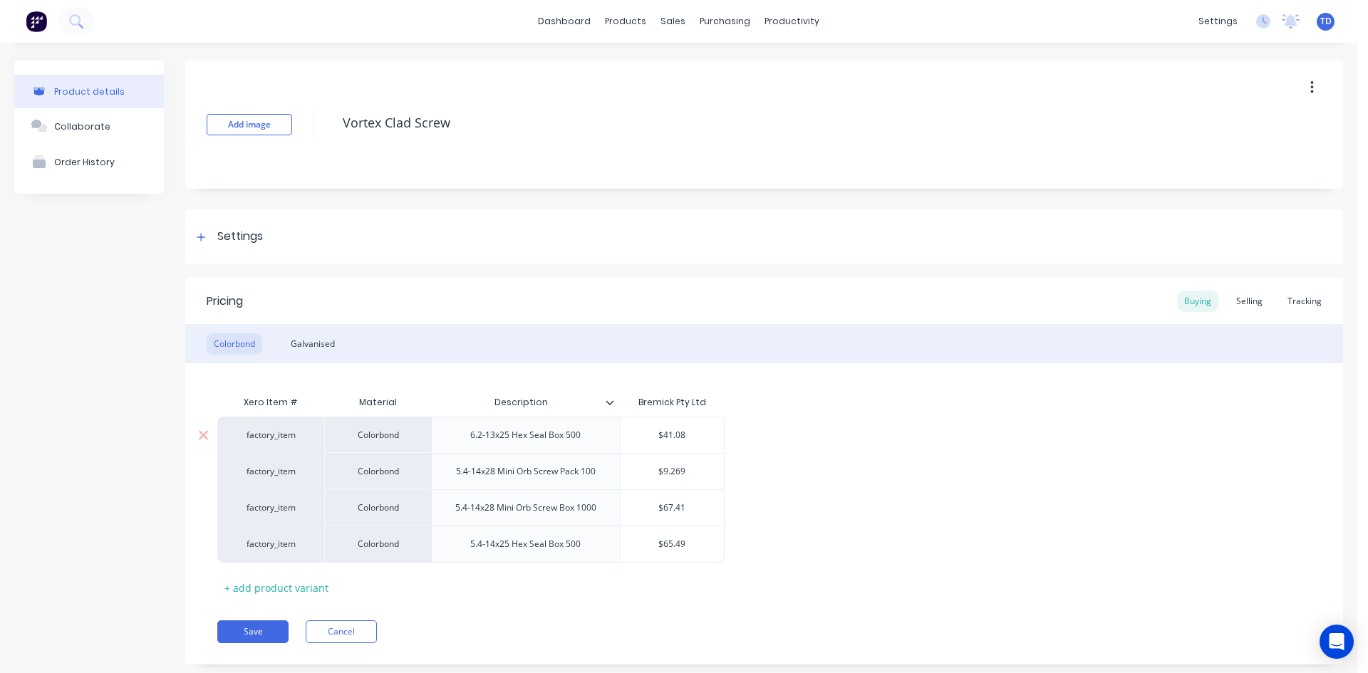
type input "$41.08"
click at [692, 430] on input "$41.08" at bounding box center [672, 435] width 104 height 13
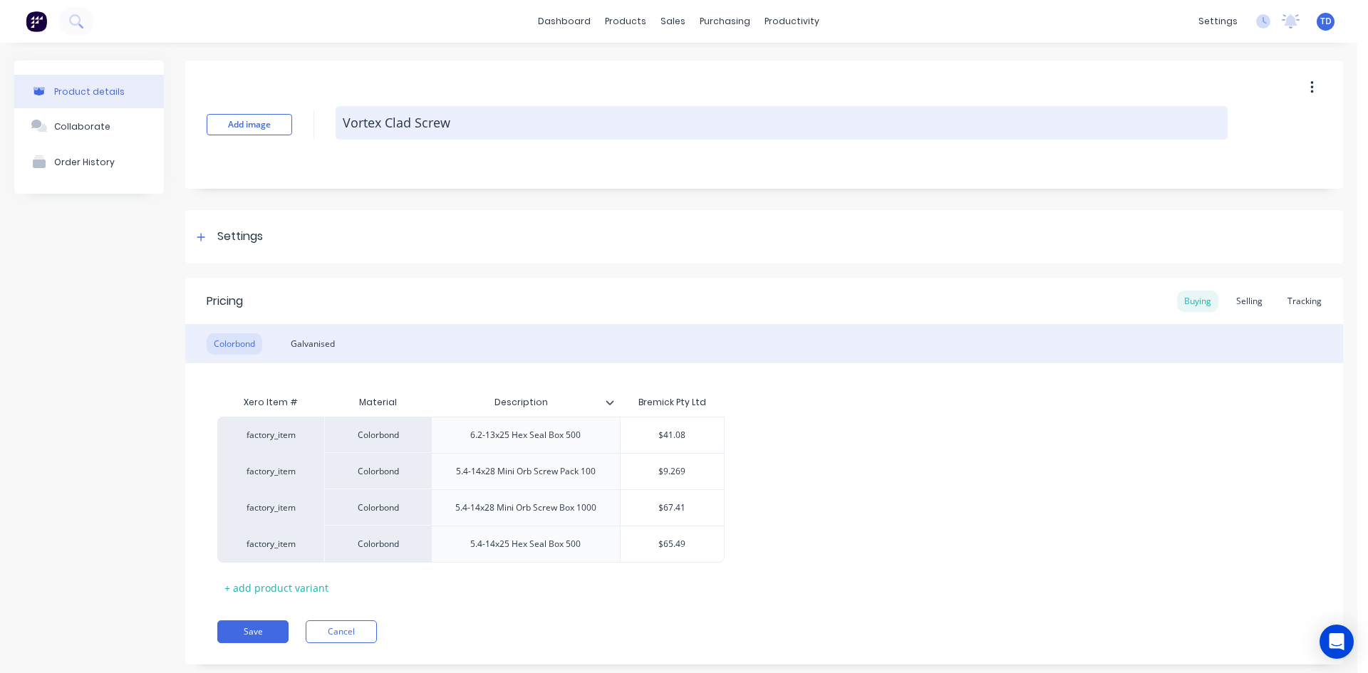
type textarea "x"
type input "4"
type textarea "x"
type input "45"
type textarea "x"
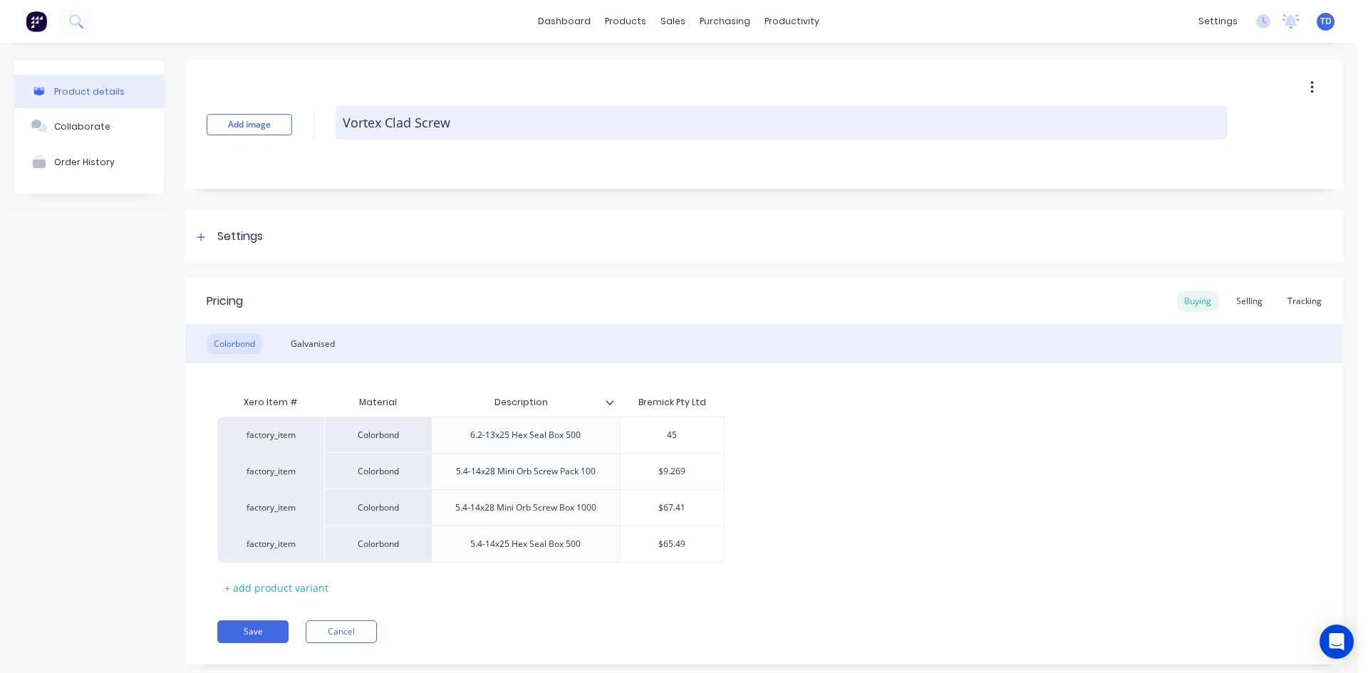
type input "45."
type textarea "x"
type input "45.2"
type textarea "x"
type input "45.26"
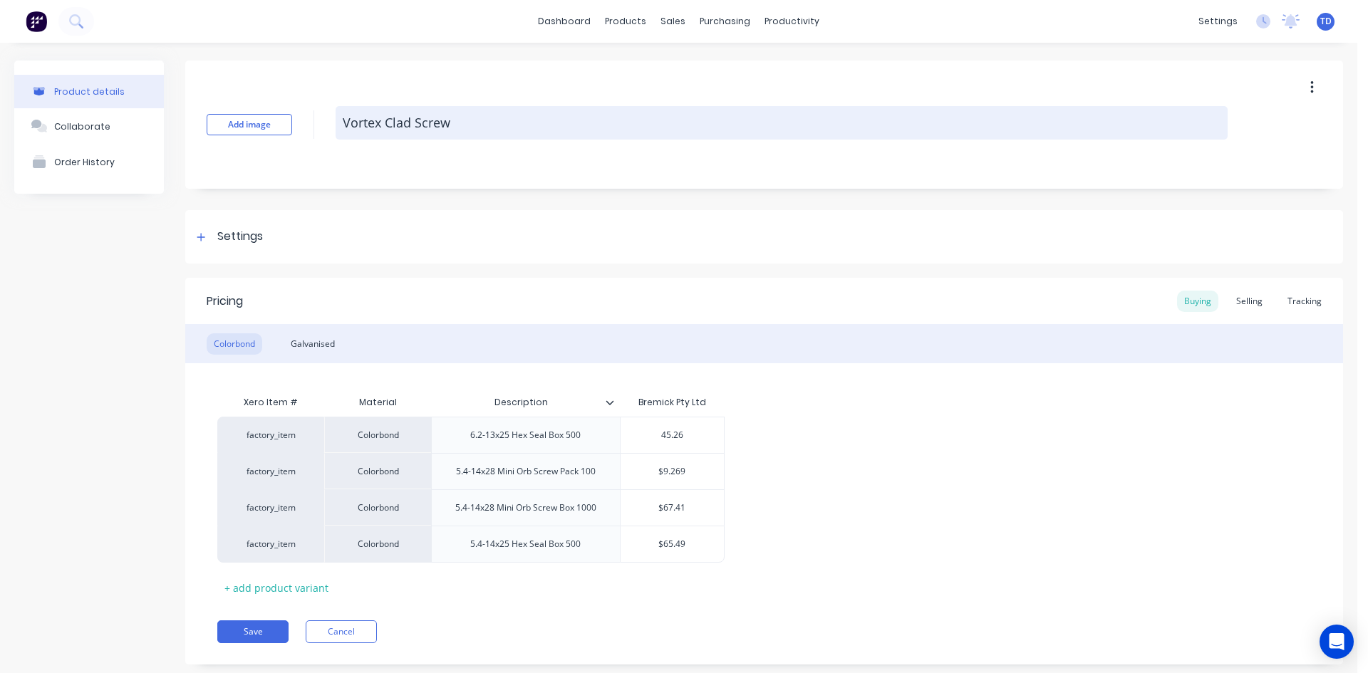
type textarea "x"
type input "45.265"
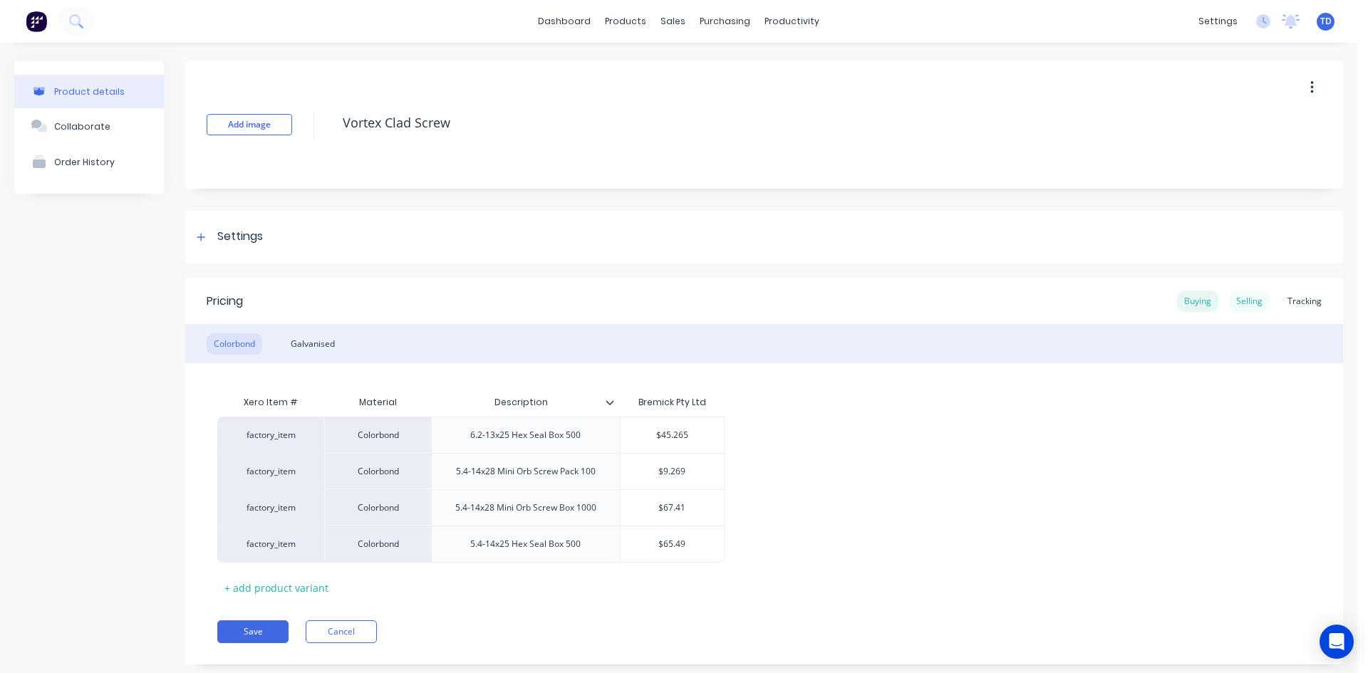
click at [1241, 308] on div "Selling" at bounding box center [1249, 301] width 41 height 21
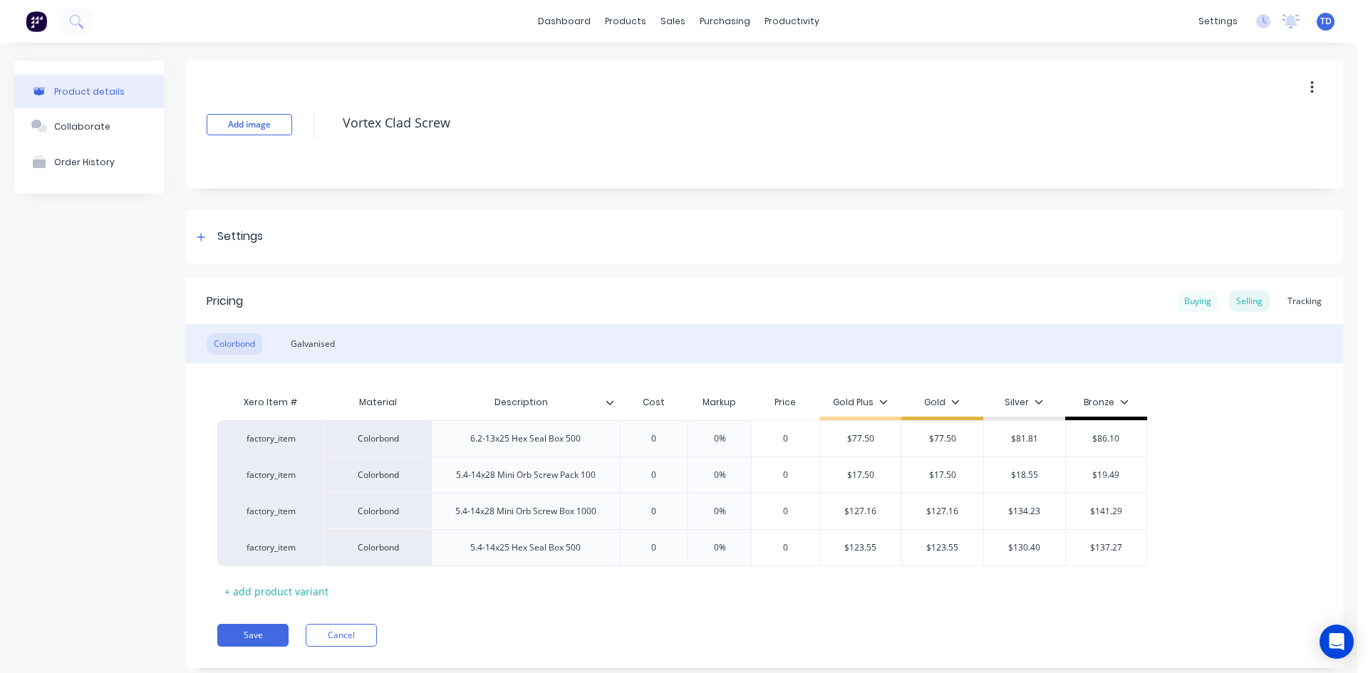
click at [1182, 296] on div "Buying" at bounding box center [1197, 301] width 41 height 21
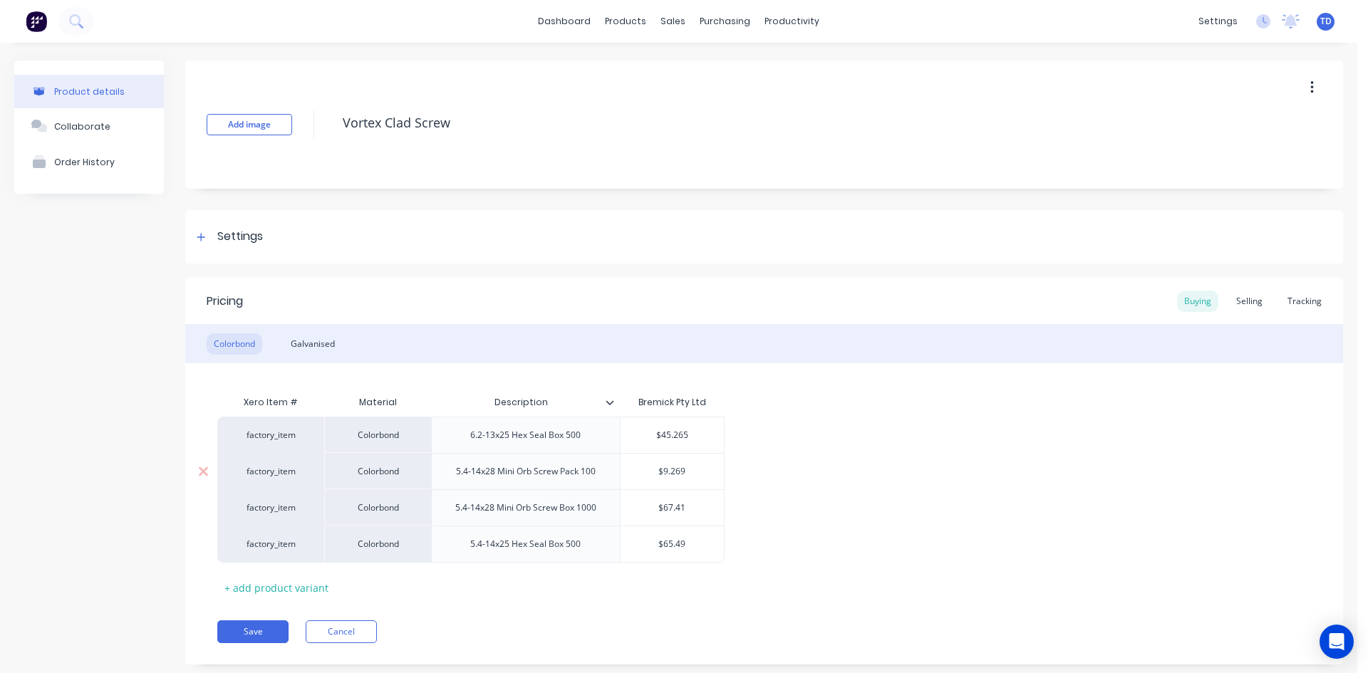
type input "$9.269"
click at [691, 468] on input "$9.269" at bounding box center [672, 471] width 104 height 13
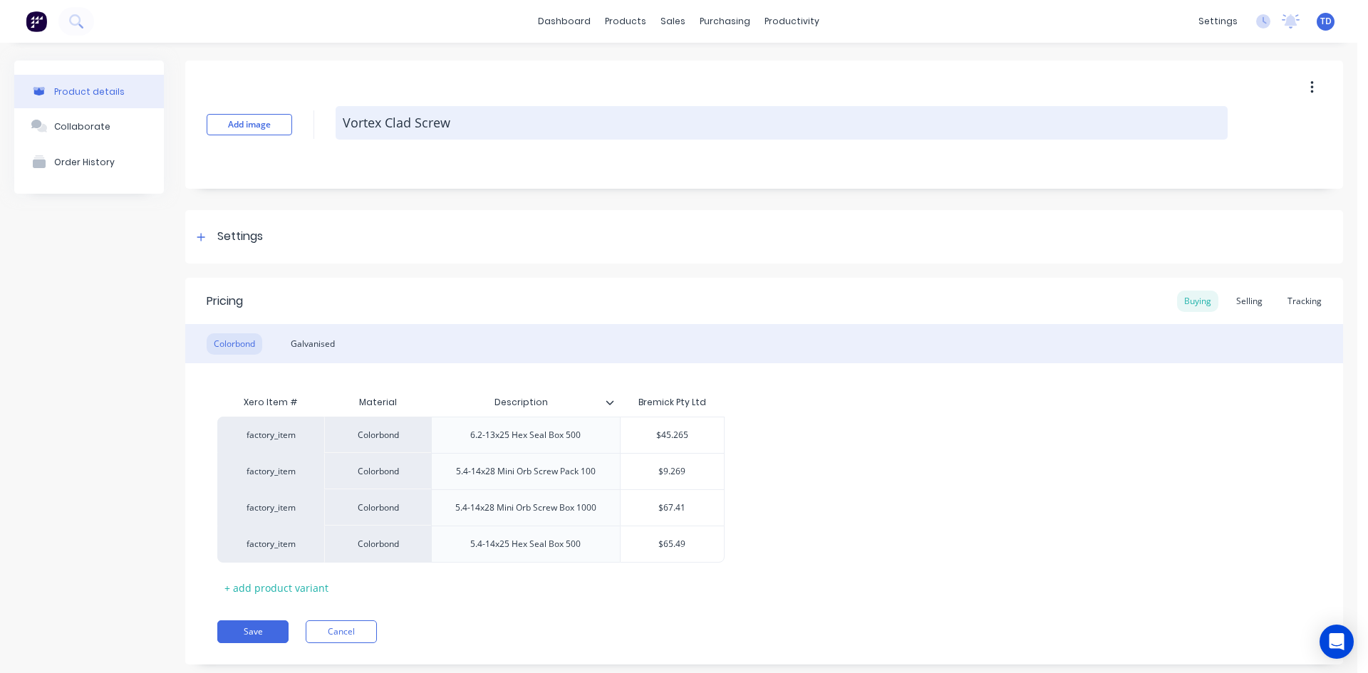
type textarea "x"
type input "1"
type textarea "x"
type input "13"
type textarea "x"
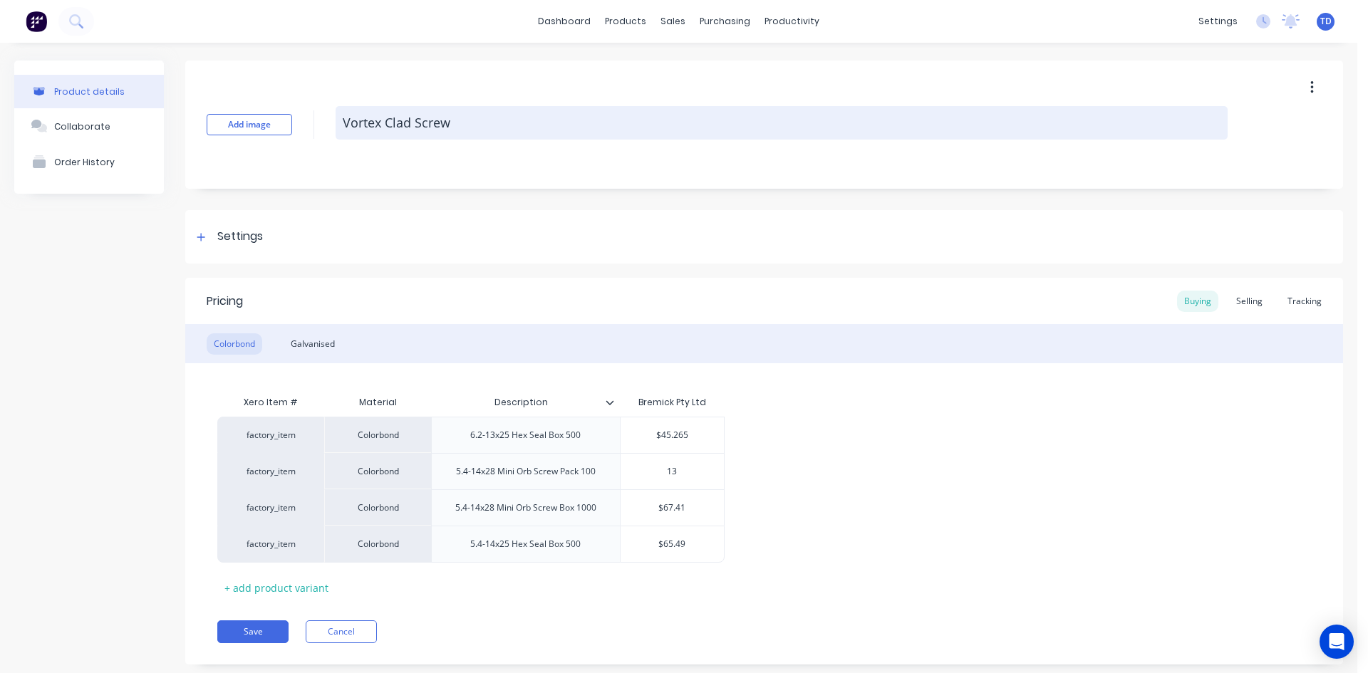
type input "13."
type textarea "x"
type input "13.2"
type textarea "x"
type input "13.29"
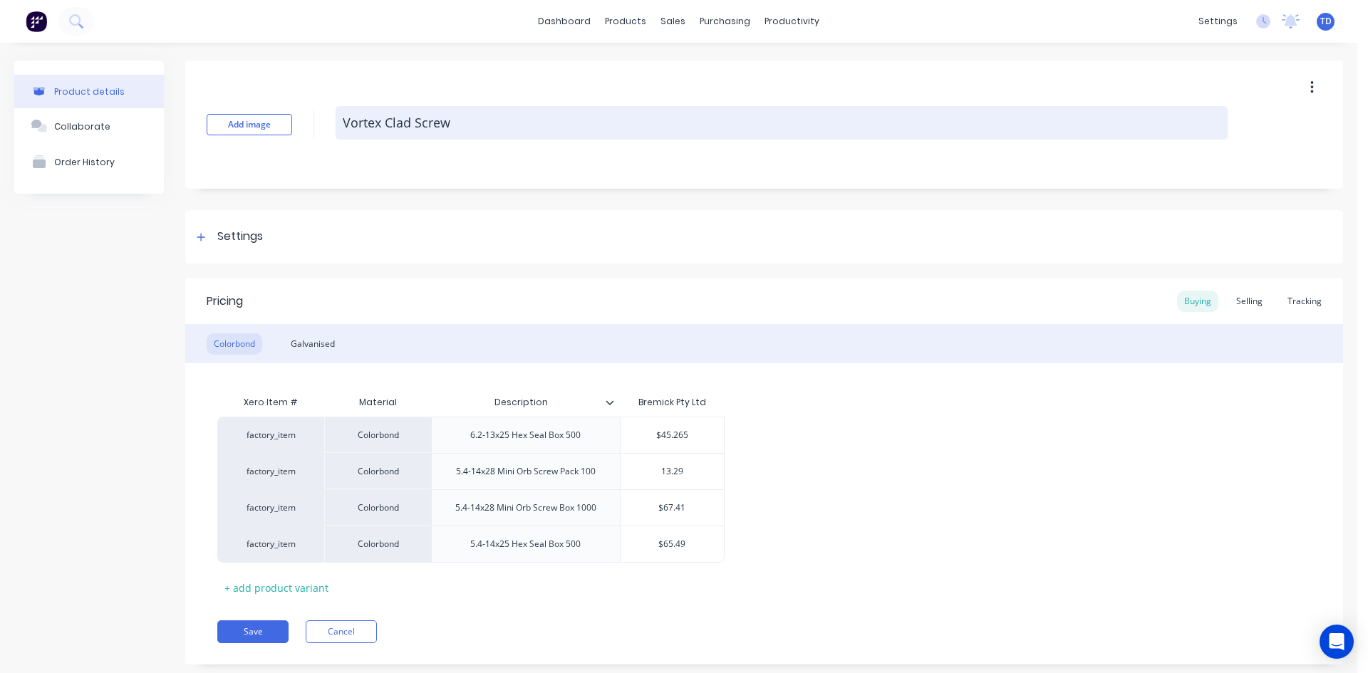
type textarea "x"
type input "13.294"
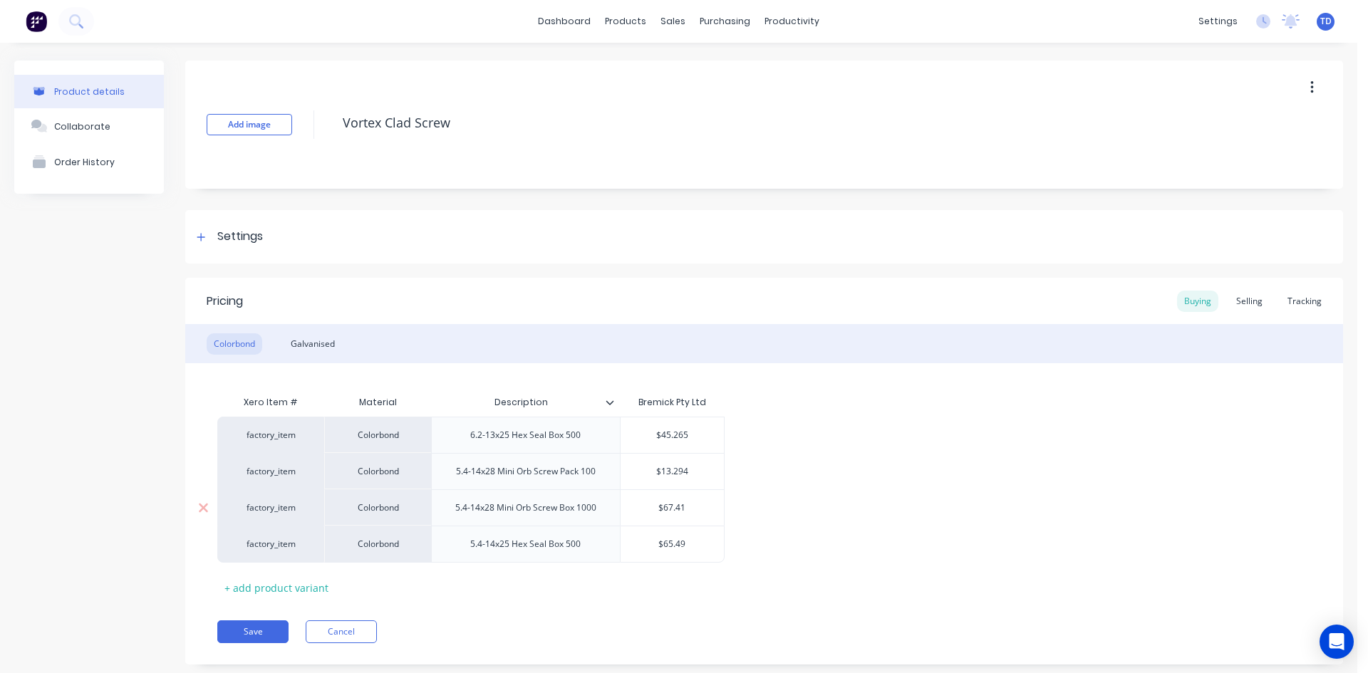
type input "$67.41"
click at [696, 510] on input "$67.41" at bounding box center [672, 507] width 104 height 13
type textarea "x"
type input "7"
type textarea "x"
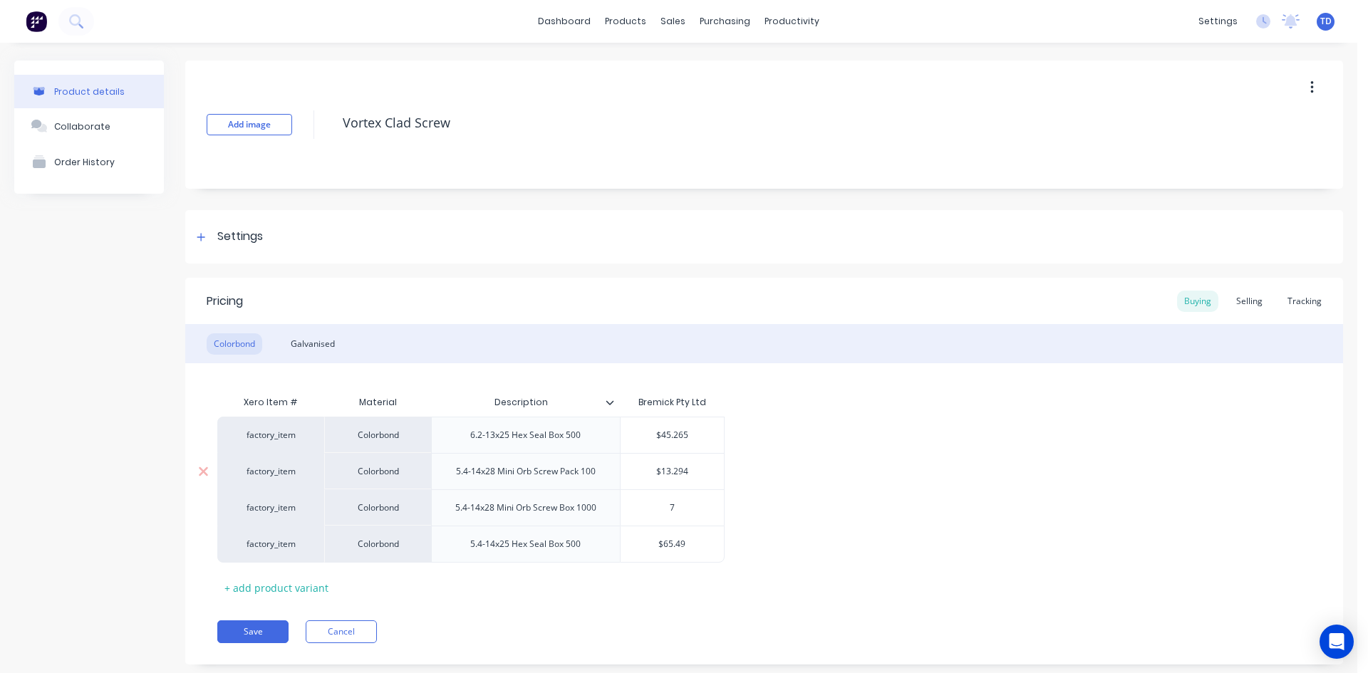
type input "70"
type textarea "x"
type input "70."
type textarea "x"
type input "70.4"
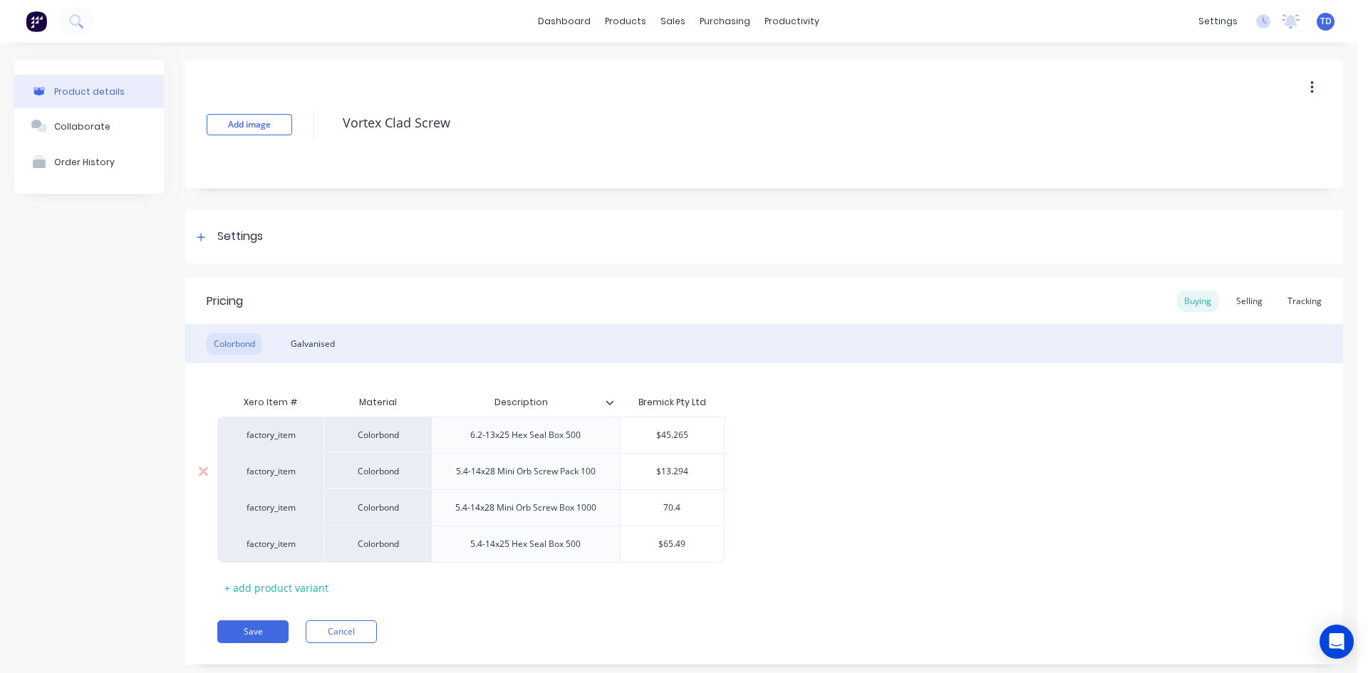
type textarea "x"
type input "70.44"
type input "$13.294"
click at [700, 466] on input "$13.294" at bounding box center [672, 471] width 104 height 13
type textarea "x"
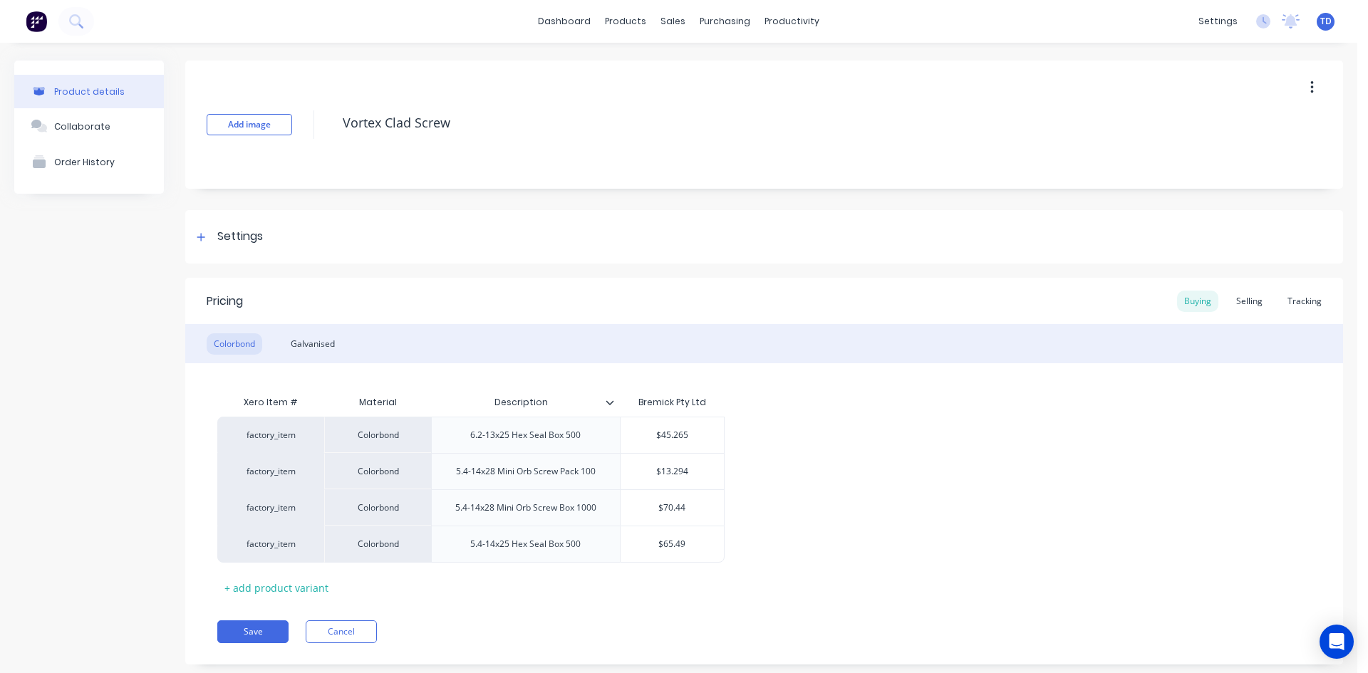
type input "9"
type textarea "x"
type input "96"
type textarea "x"
type input "96."
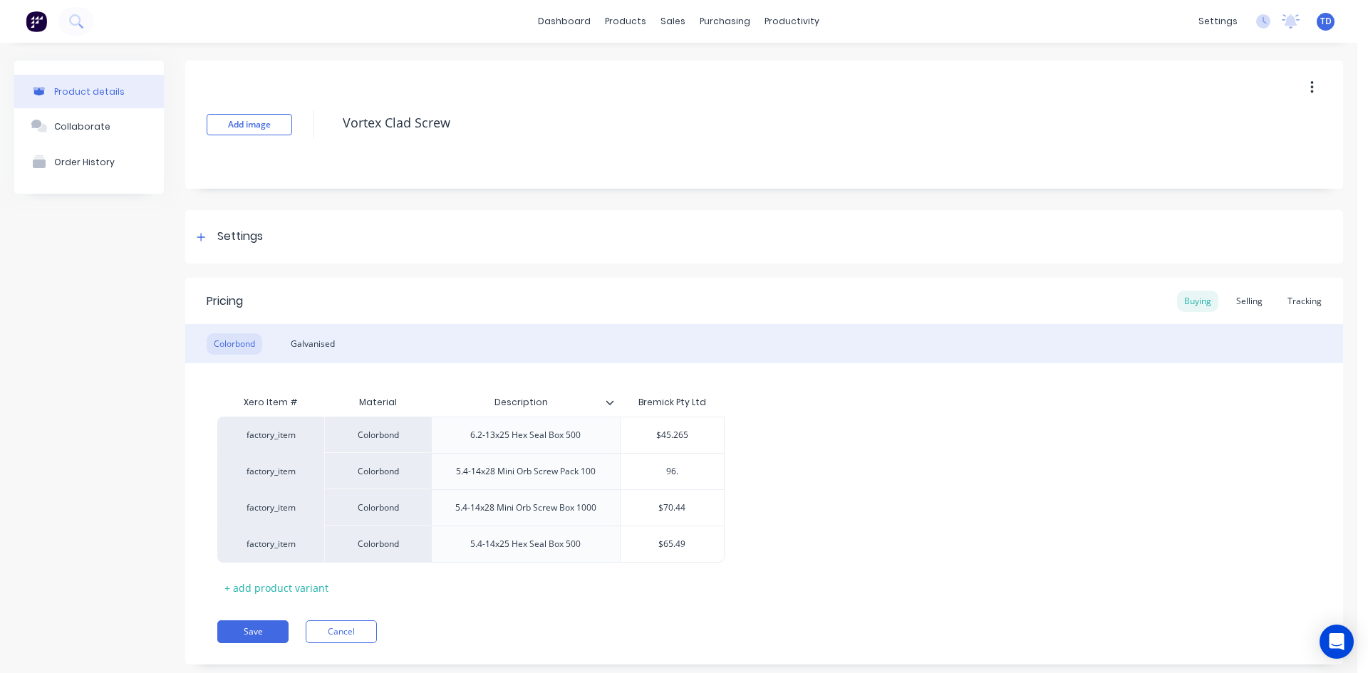
type textarea "x"
type input "96.8"
type textarea "x"
type input "96.86"
type textarea "x"
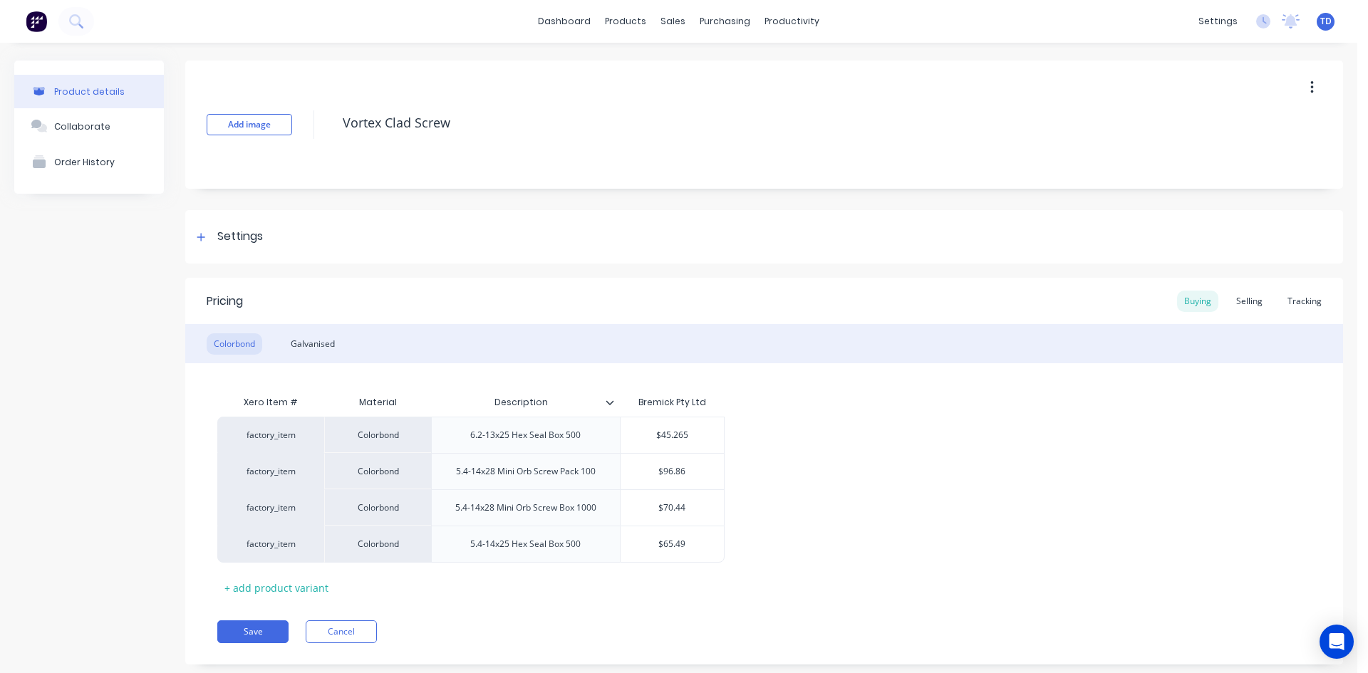
type input "$96.86"
type textarea "x"
type input "9"
type textarea "x"
type input "9."
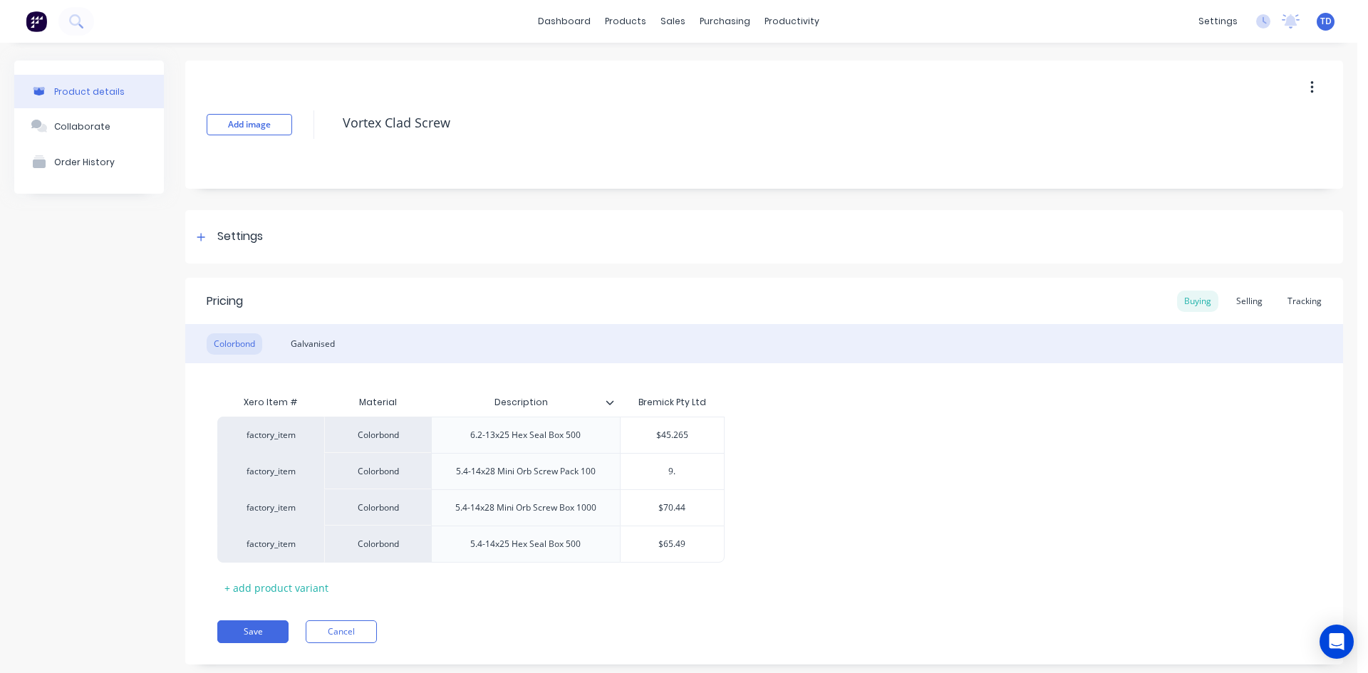
type textarea "x"
type input "9.6"
type textarea "x"
type input "9.68"
type textarea "x"
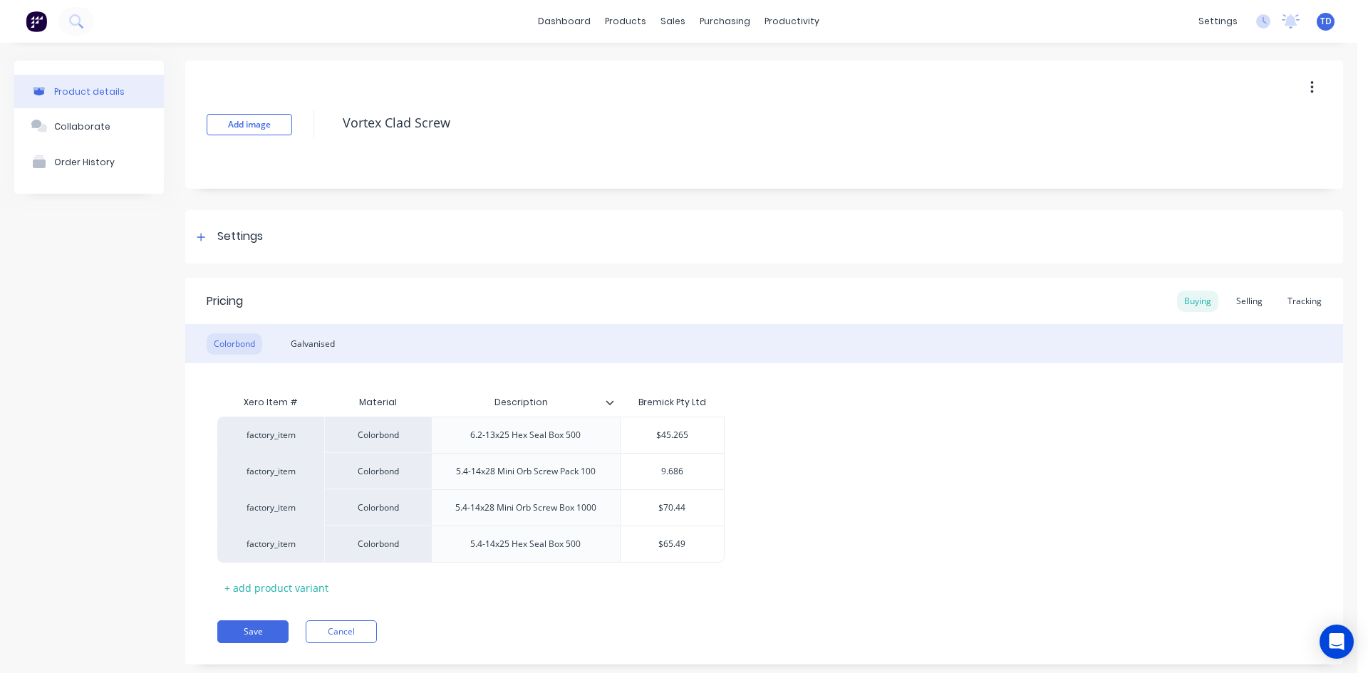
type input "9.686"
type input "$45.265"
click at [695, 432] on input "$45.265" at bounding box center [672, 435] width 104 height 13
type textarea "x"
type input "3"
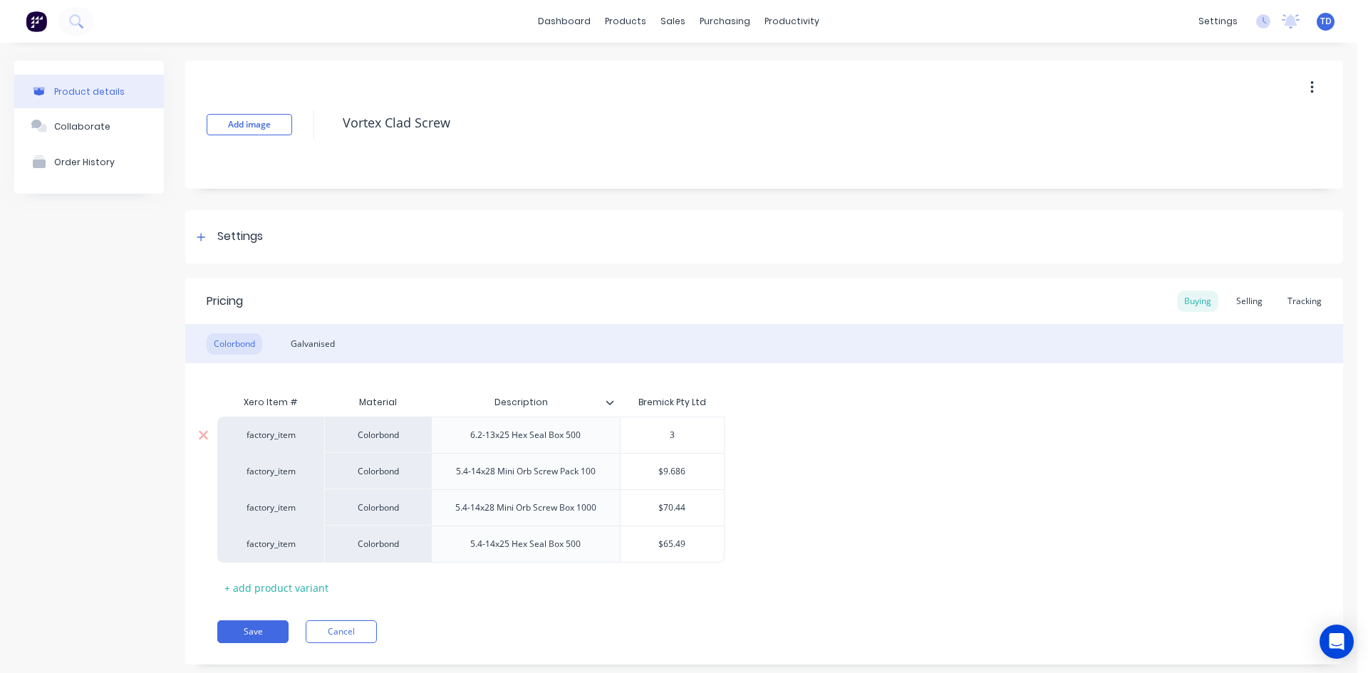
type textarea "x"
type input "38"
type textarea "x"
type input "38."
type textarea "x"
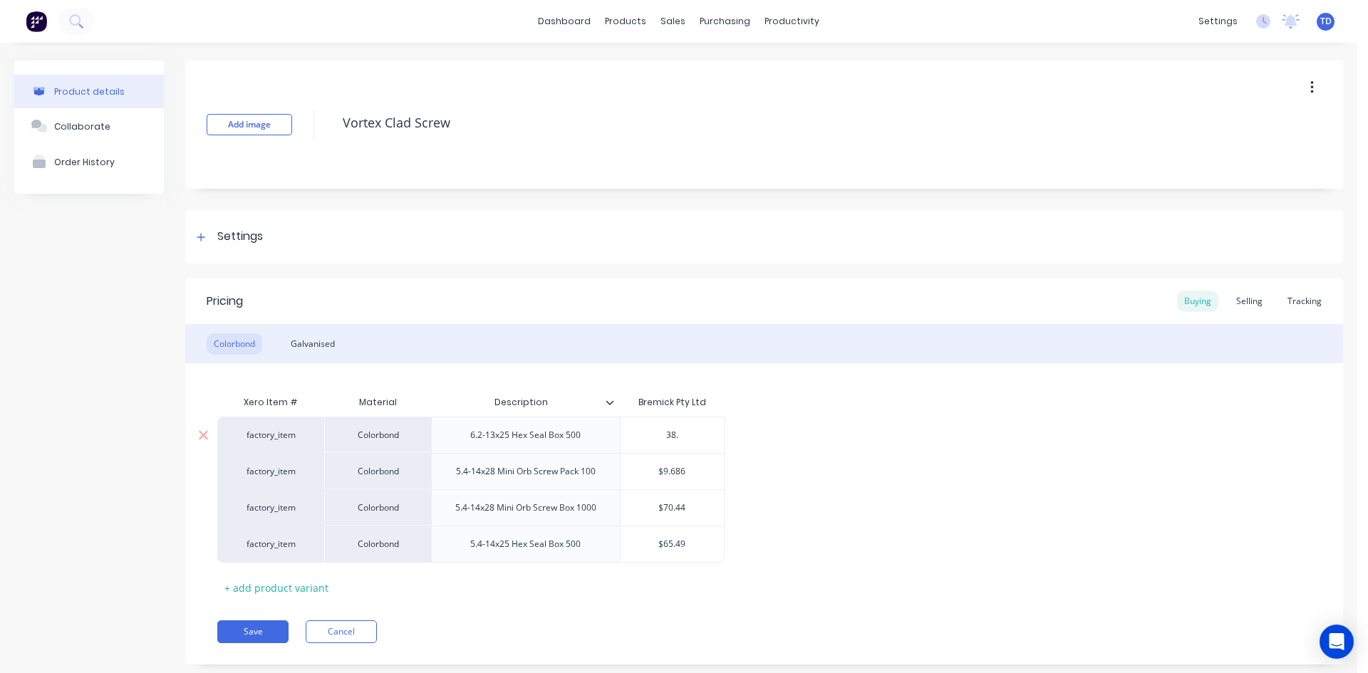
type input "38.0"
type textarea "x"
type input "38.00"
type input "$65.49"
click at [700, 546] on input "$65.49" at bounding box center [672, 544] width 104 height 13
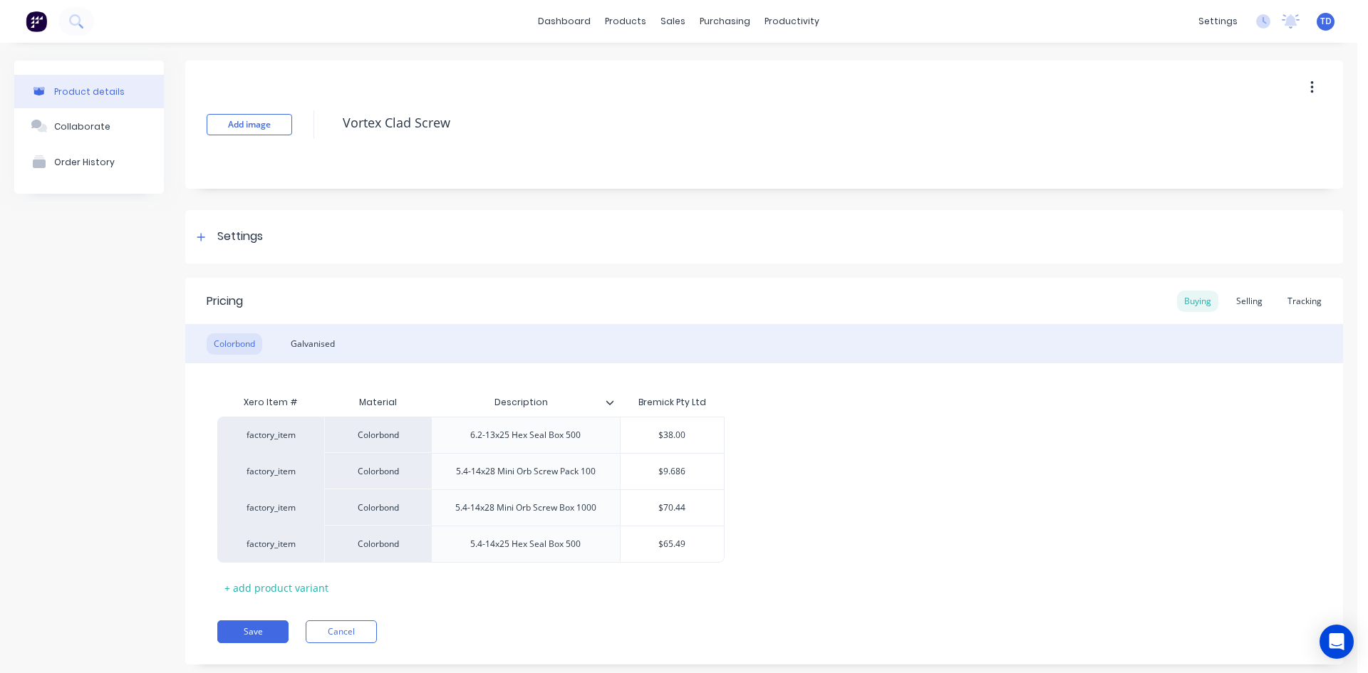
type textarea "x"
type input "3"
type textarea "x"
type input "34"
type textarea "x"
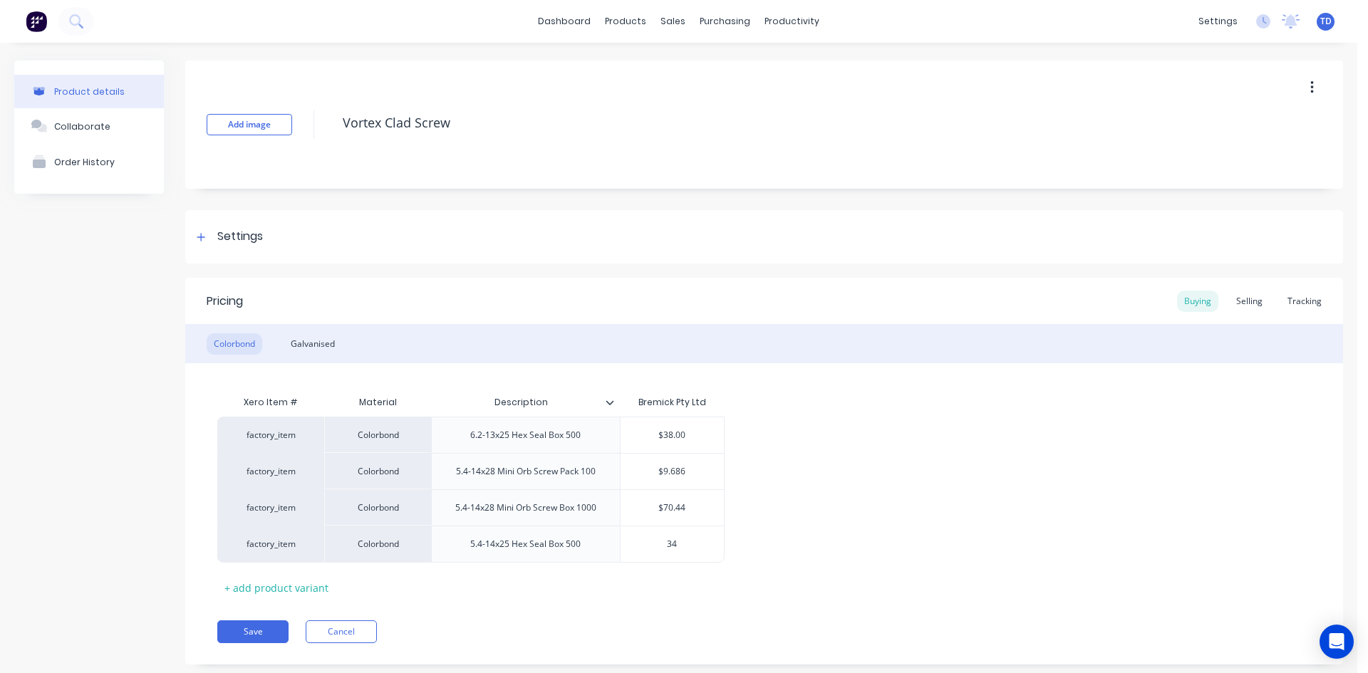
type input "34."
type textarea "x"
type input "34.4"
type textarea "x"
type input "34.44"
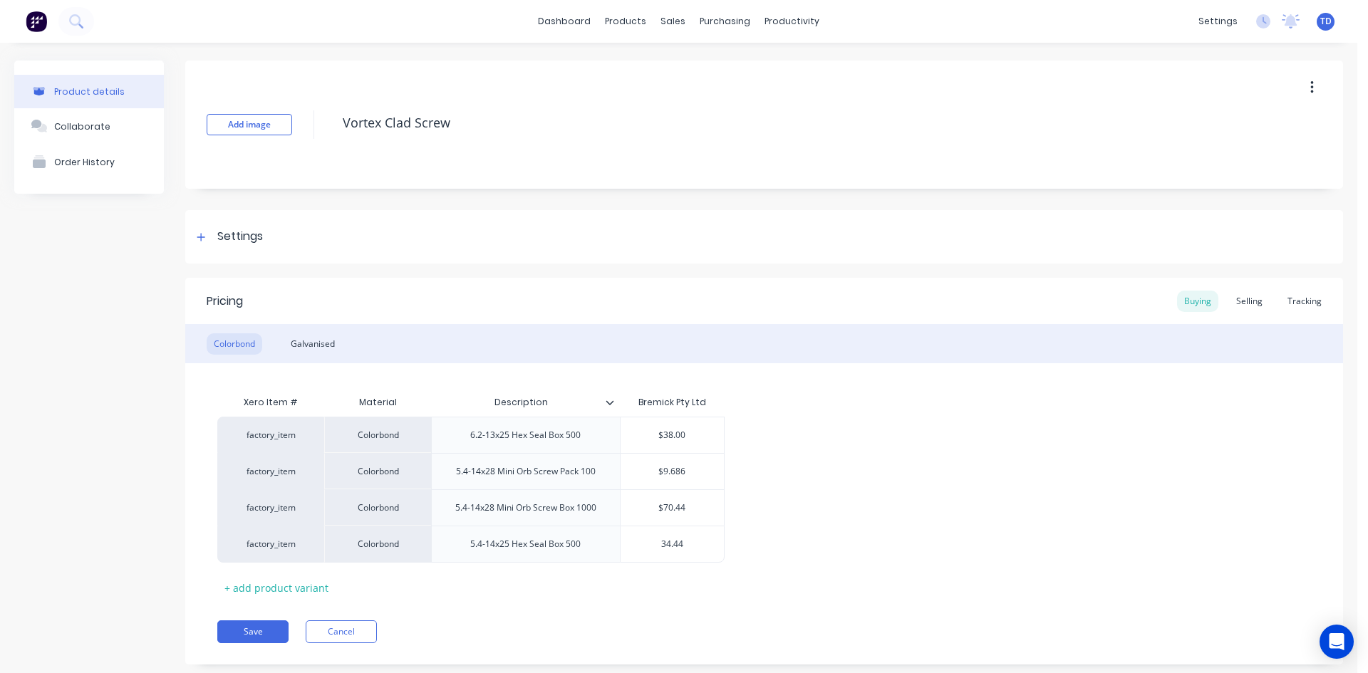
type textarea "x"
type input "34.445"
click at [1237, 298] on div "Selling" at bounding box center [1249, 301] width 41 height 21
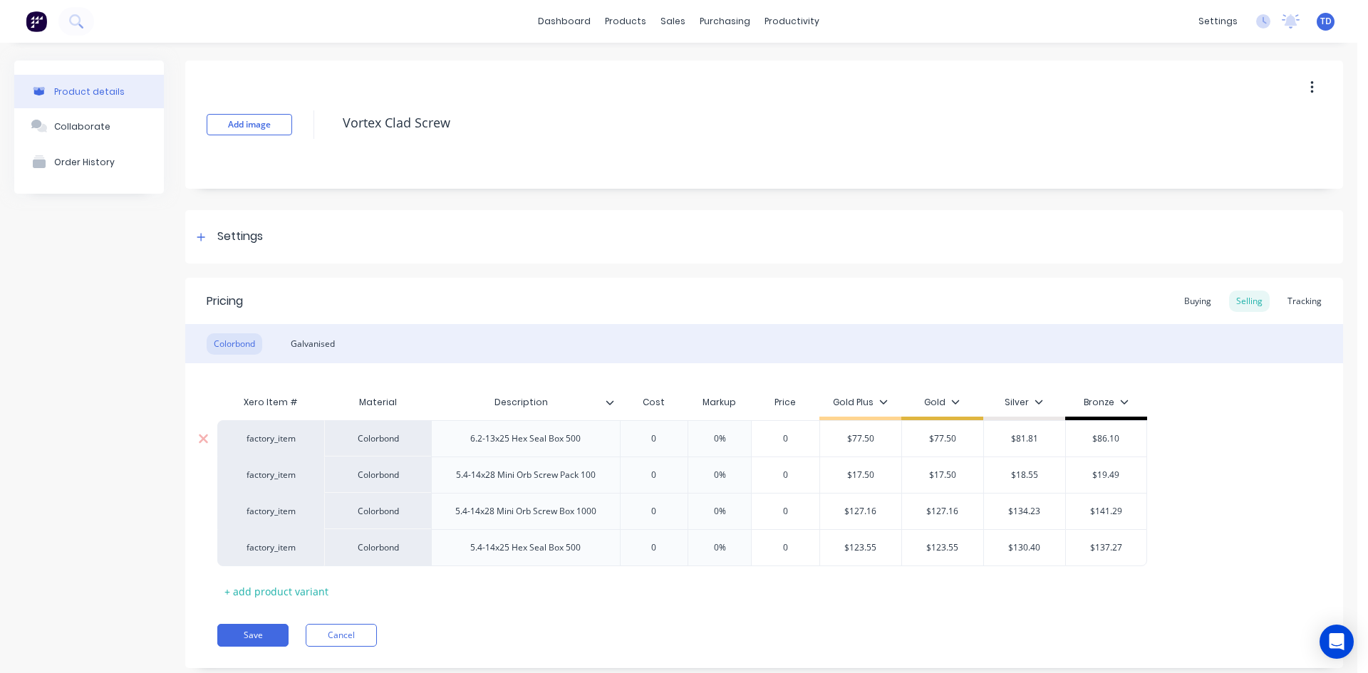
type input "0"
click at [665, 436] on input "0" at bounding box center [653, 438] width 71 height 13
type textarea "x"
type input "3"
type textarea "x"
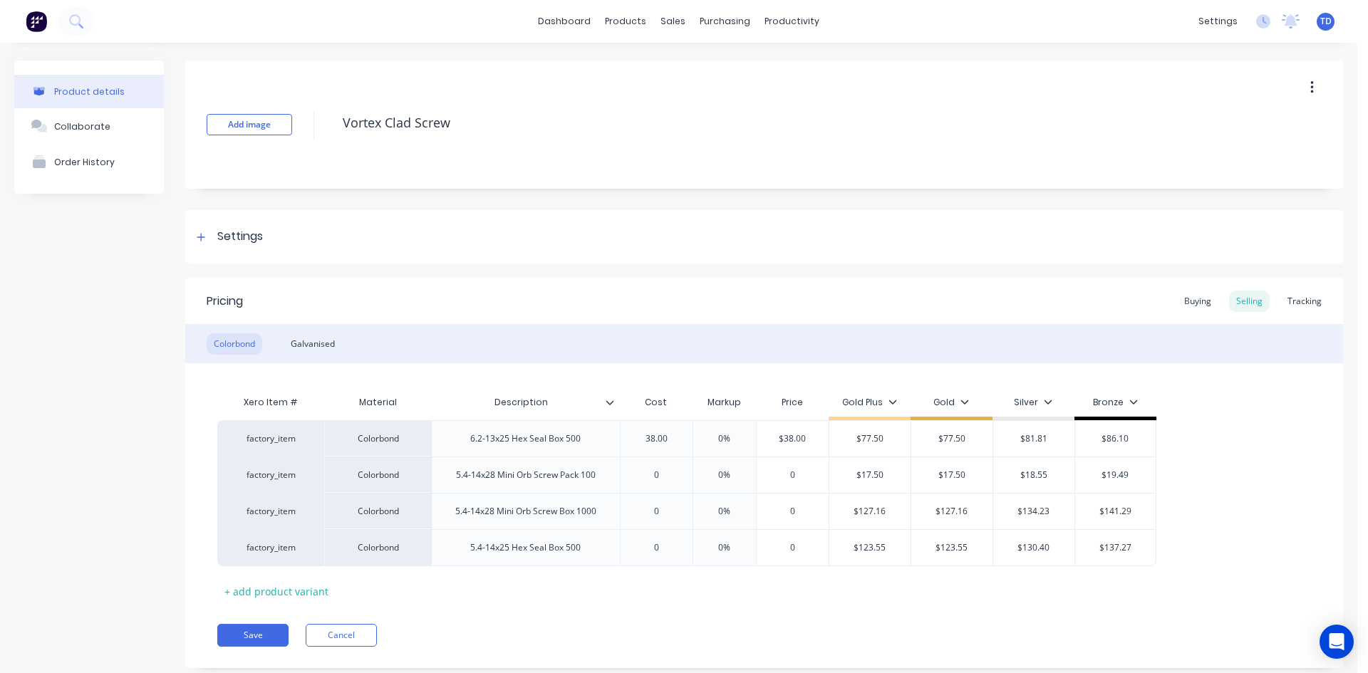
type input "38.00"
type input "0%"
type input "$38.00"
type input "$77.50"
type textarea "x"
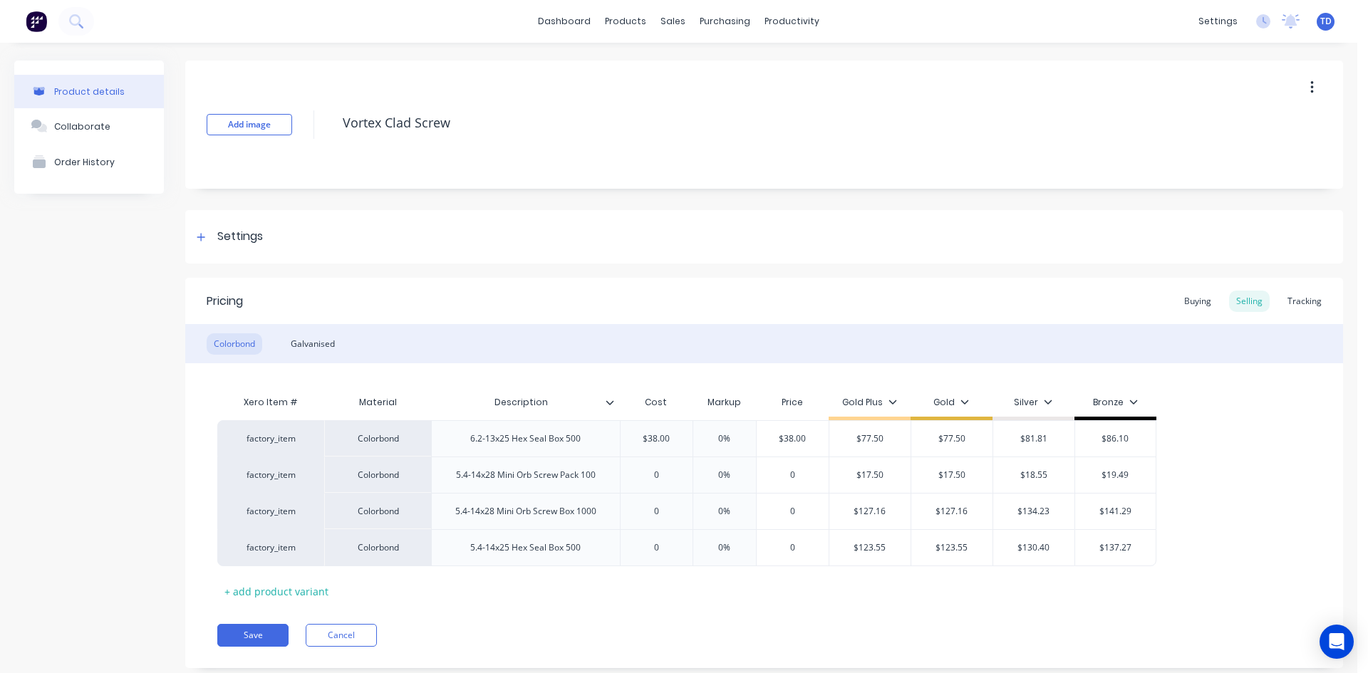
type input "7"
type textarea "x"
type input "77."
type textarea "x"
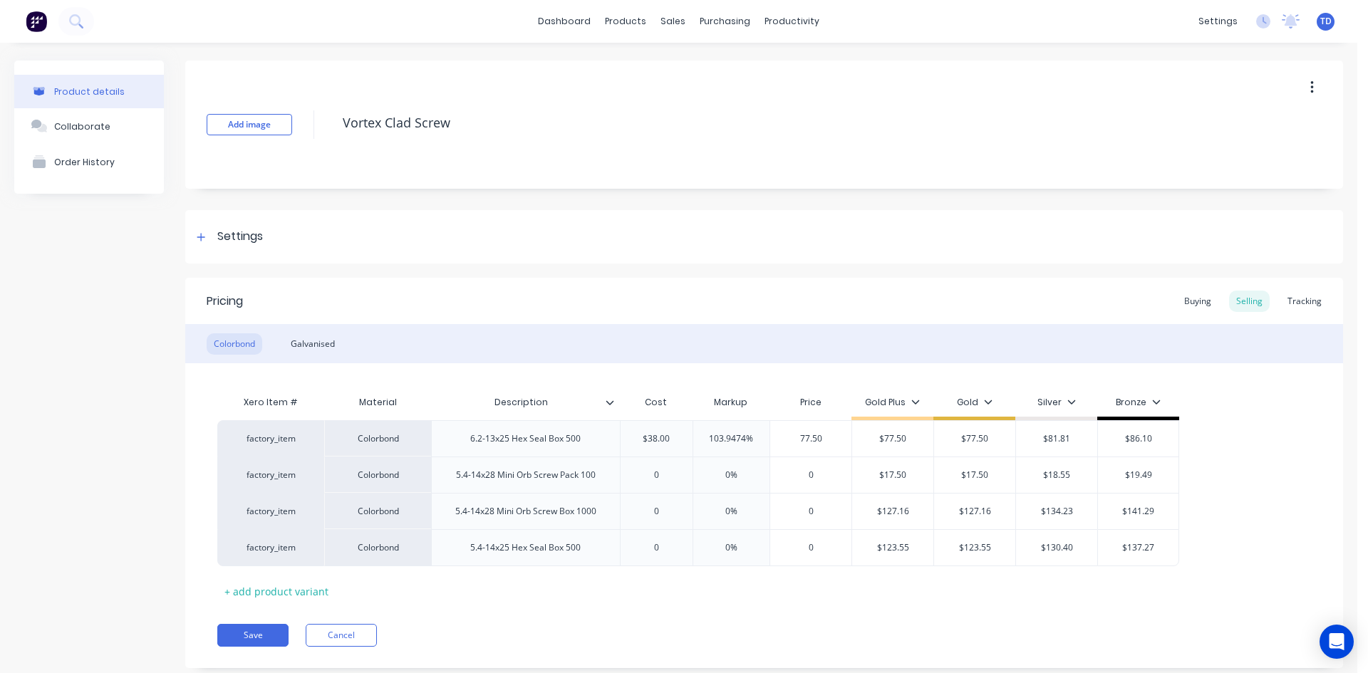
type input "77.50"
type input "$77.50"
type input "$81.81"
type input "$86.10"
type textarea "x"
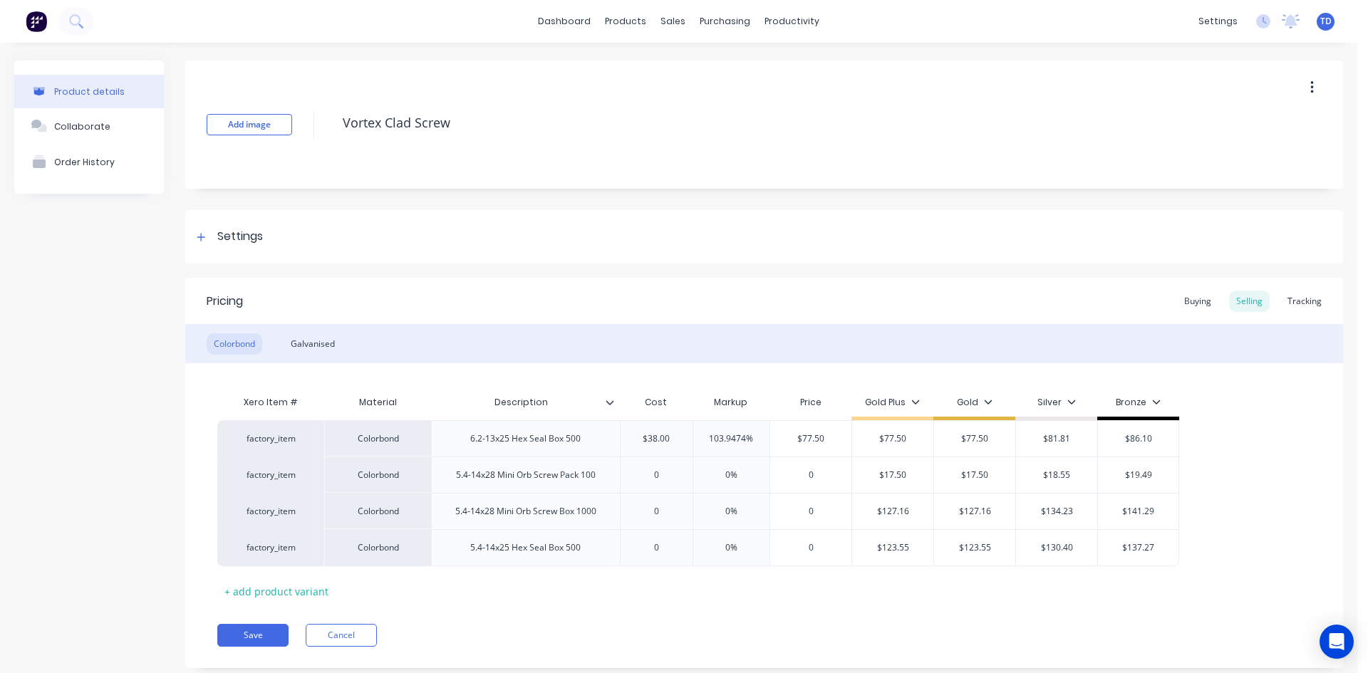
type input "0"
type textarea "x"
type input "9."
type textarea "x"
type input "9.6"
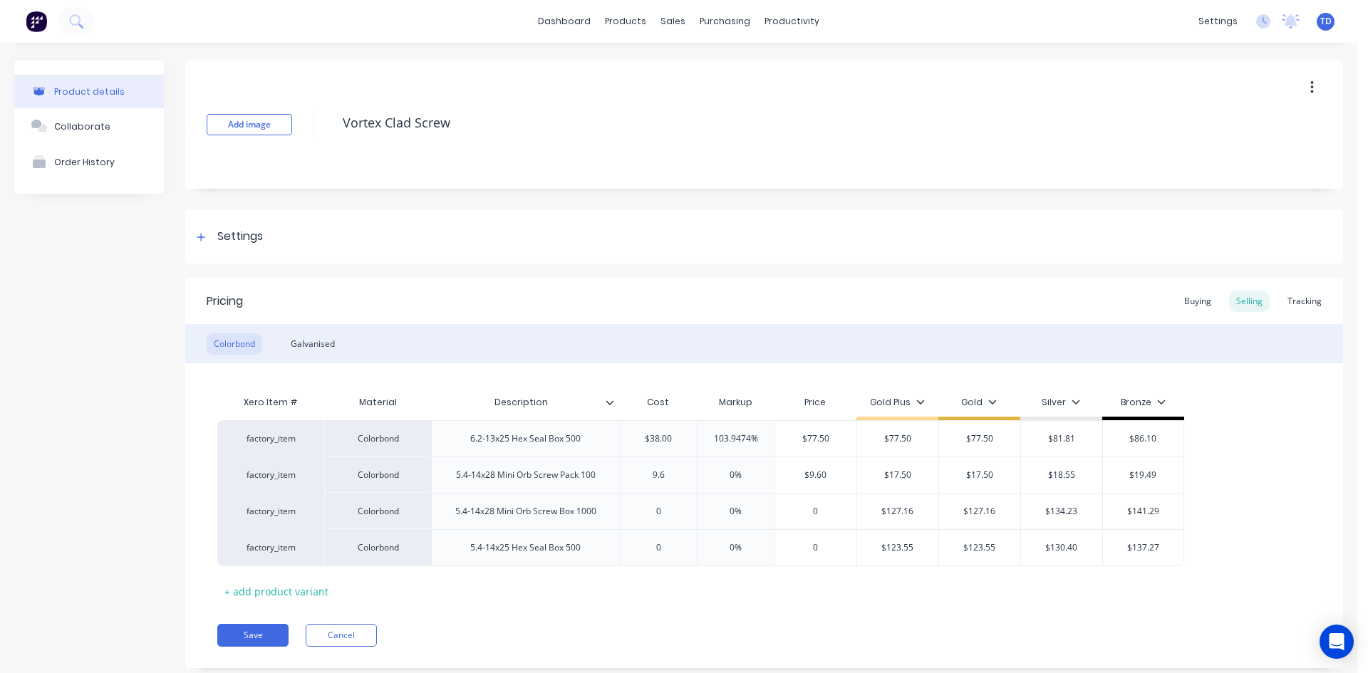
type textarea "x"
type input "9.68"
type textarea "x"
type input "9.686"
type input "0%"
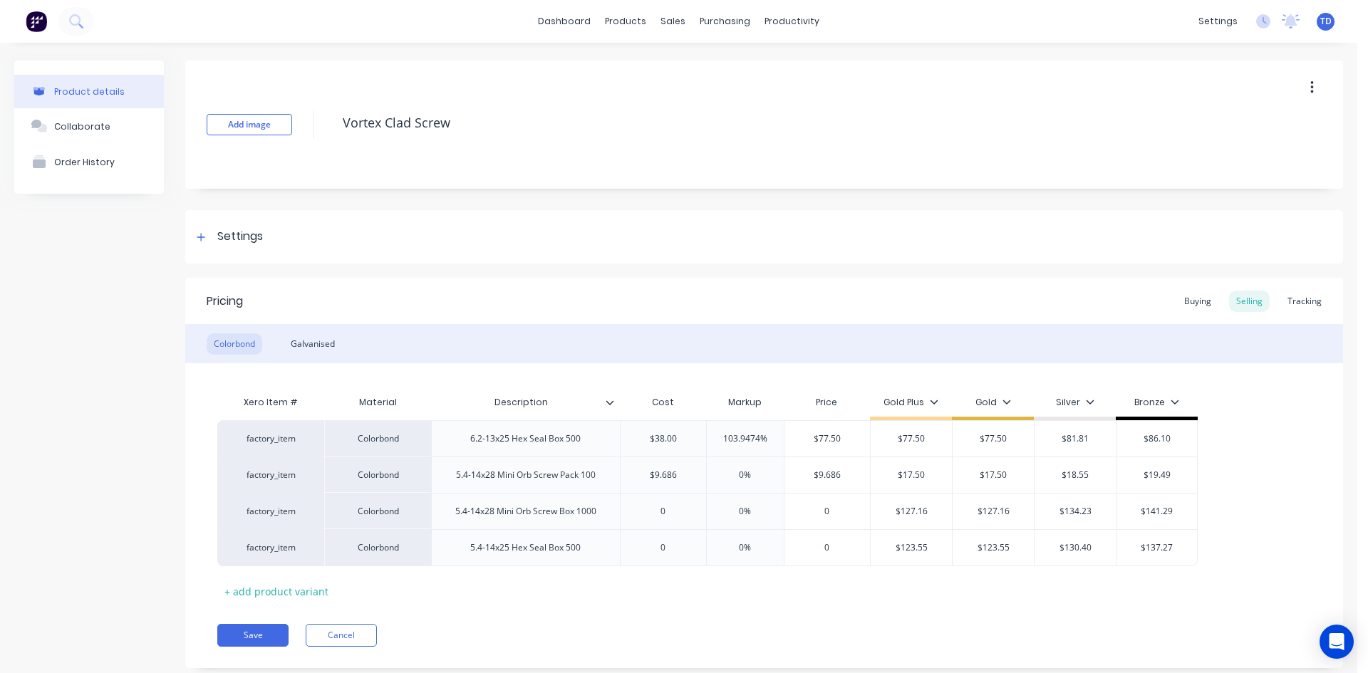
type input "$9.686"
type textarea "x"
type input "1"
type textarea "x"
type input "17."
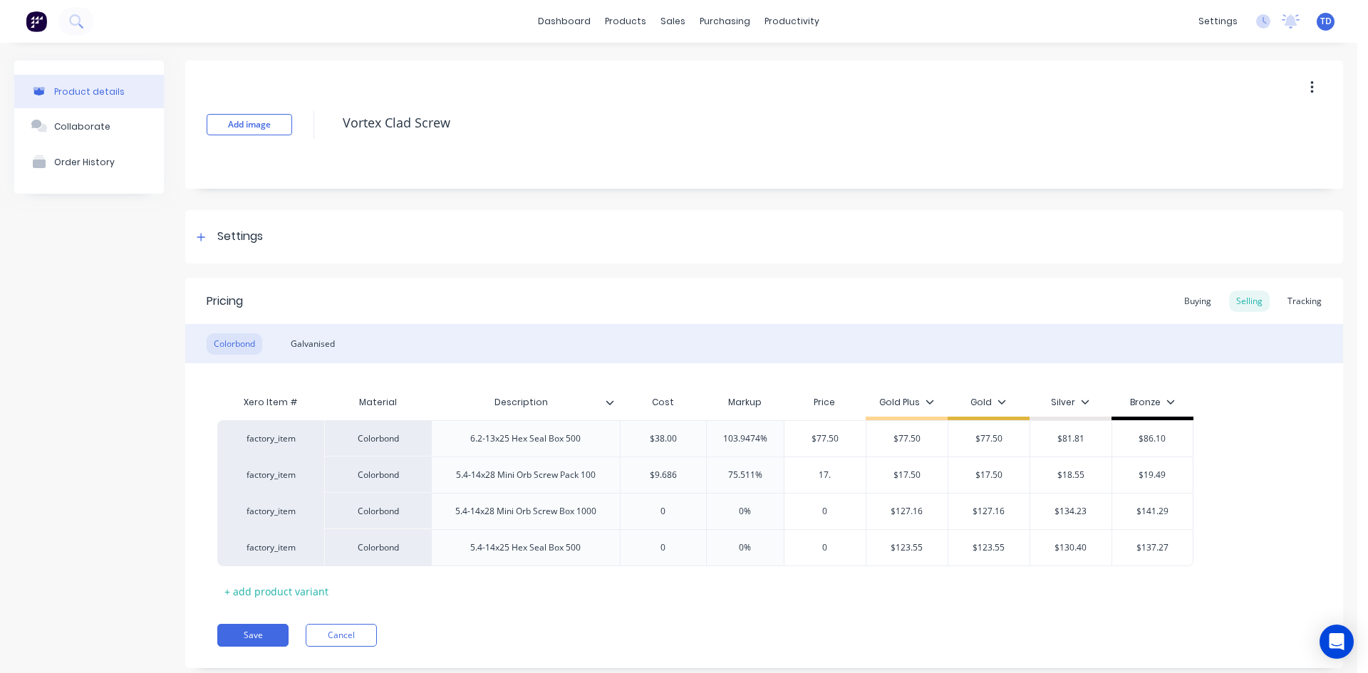
type textarea "x"
type input "17.50"
type input "$17.50"
type input "$18.55"
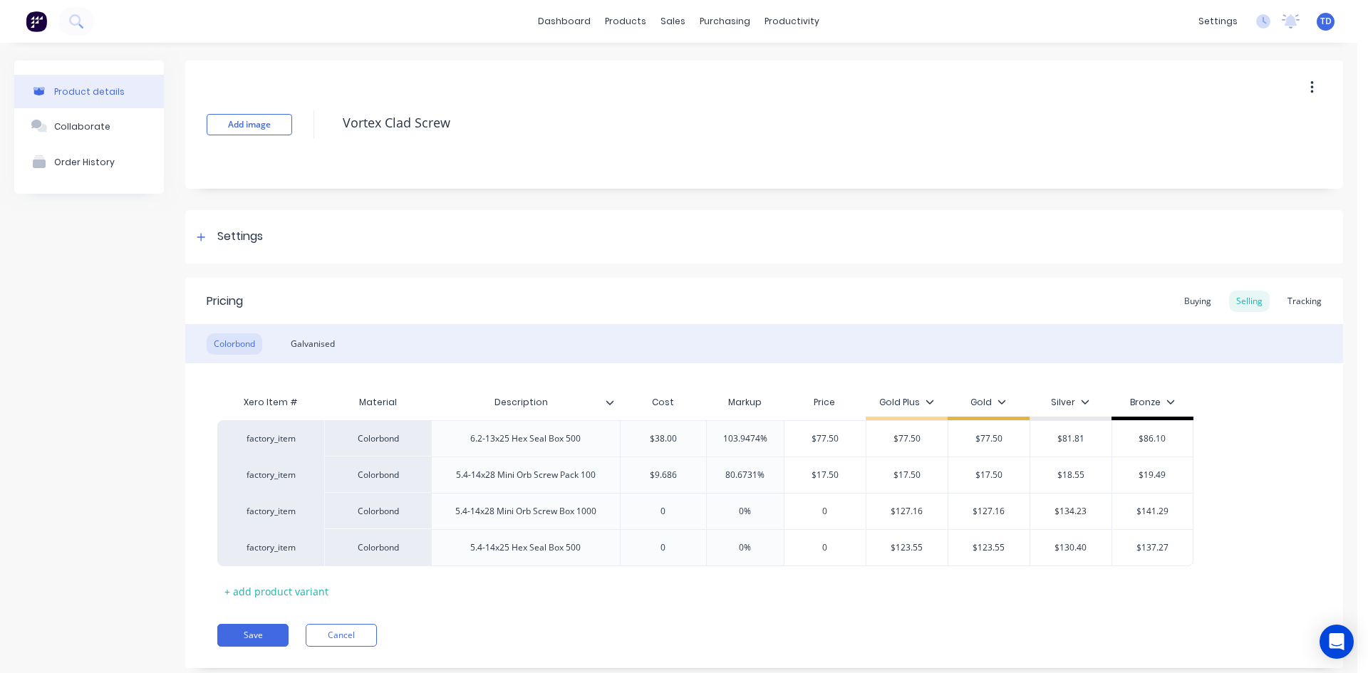
type input "$19.49"
type textarea "x"
type input "0"
type textarea "x"
type input "7"
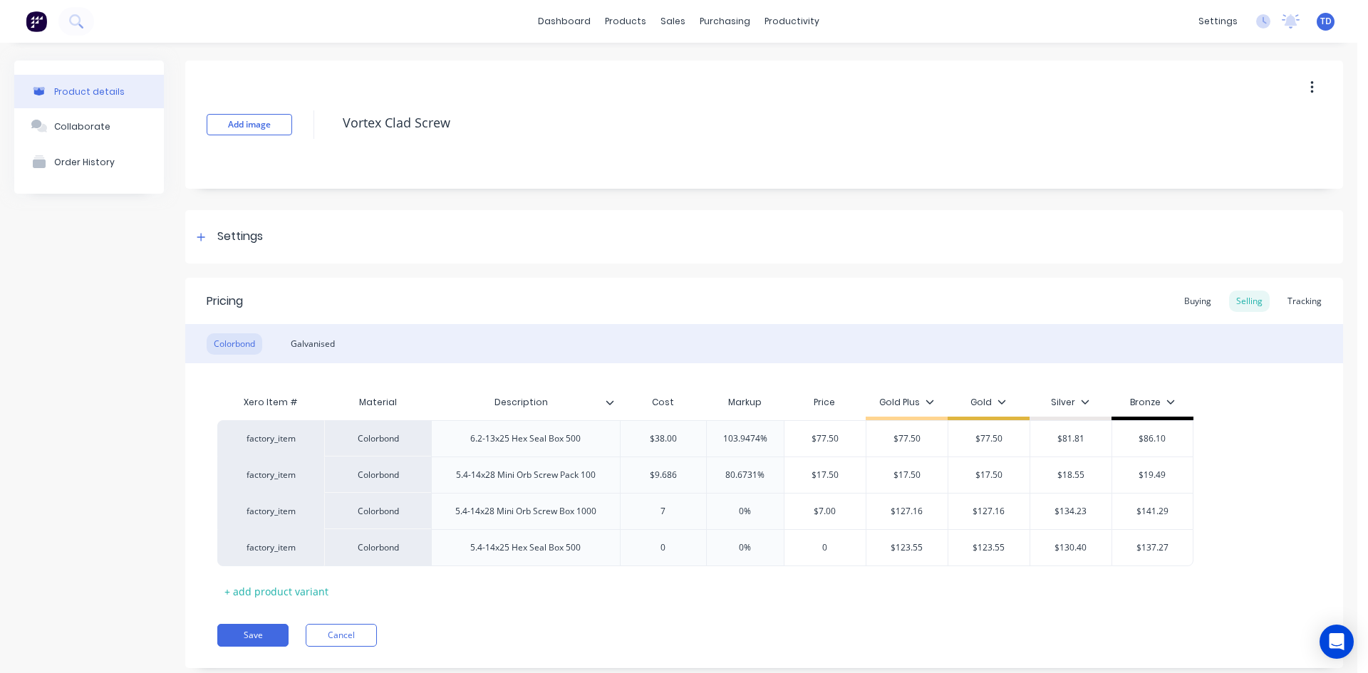
type textarea "x"
type input "70."
type textarea "x"
type input "70.4"
type textarea "x"
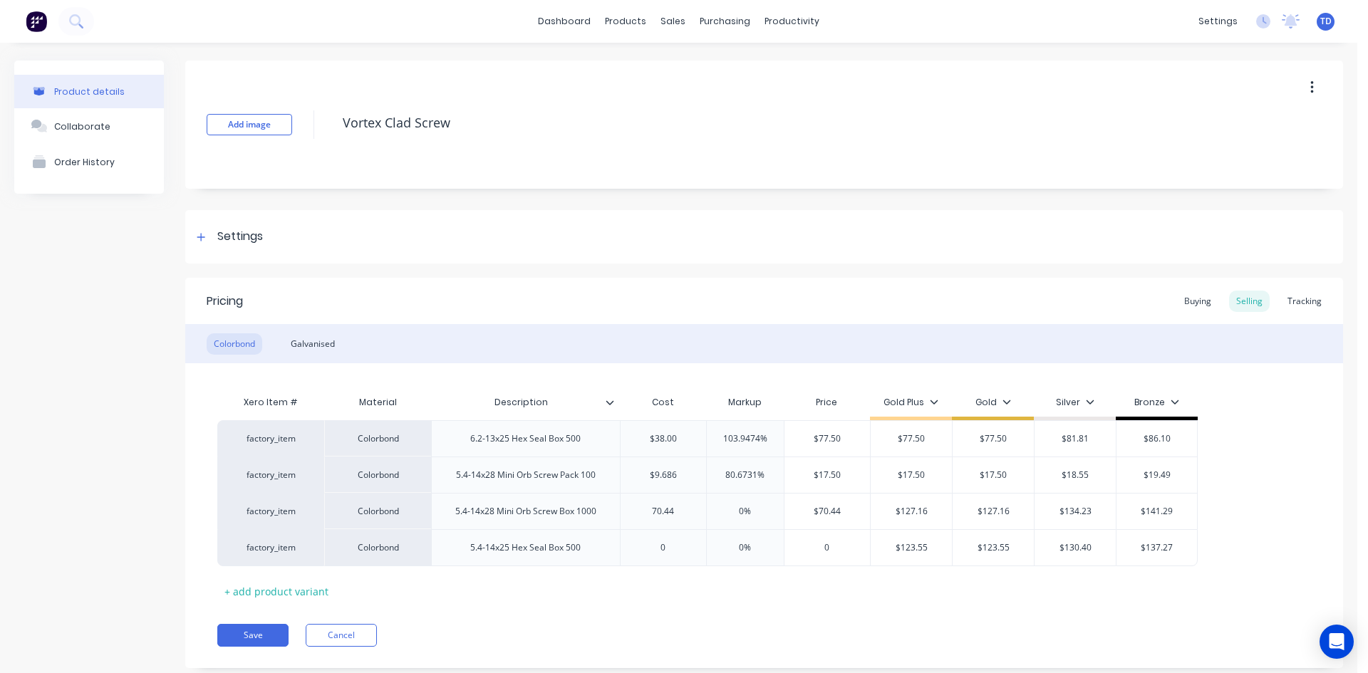
type input "70.44"
type input "0%"
type input "$70.44"
type textarea "x"
type input "1"
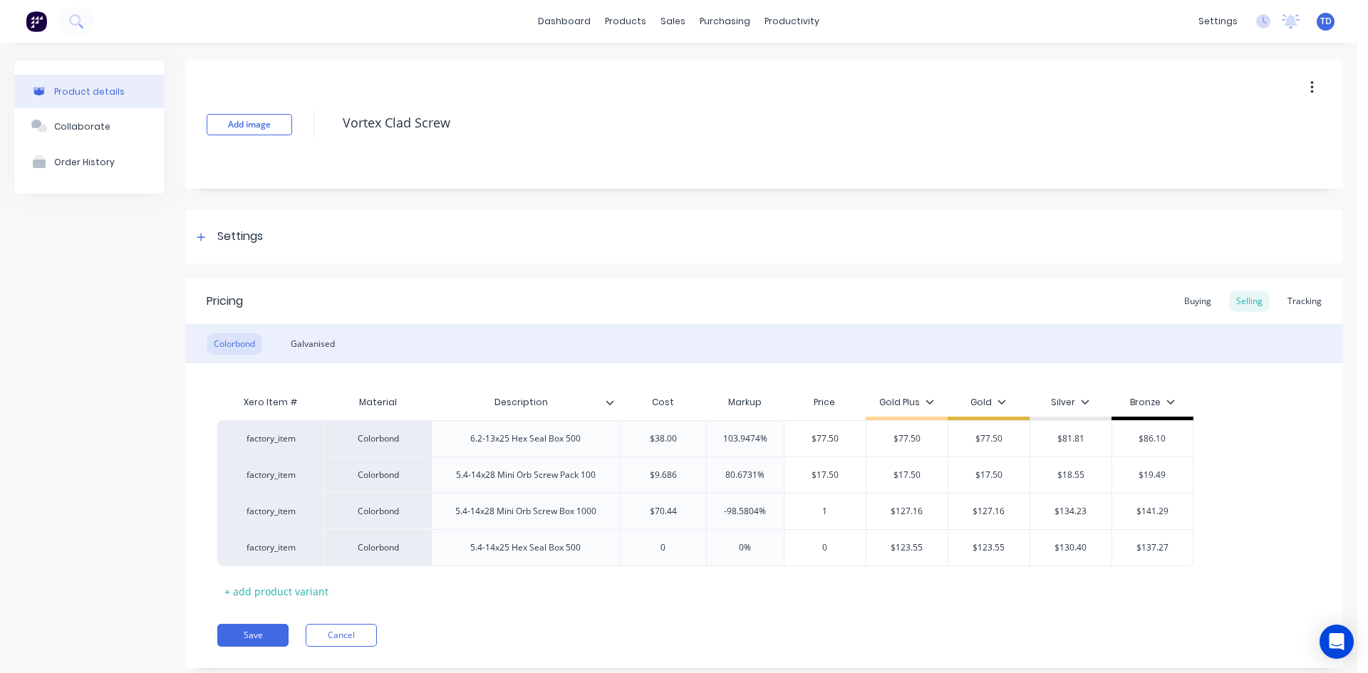
type textarea "x"
type input "12"
type textarea "x"
type input "127."
type textarea "x"
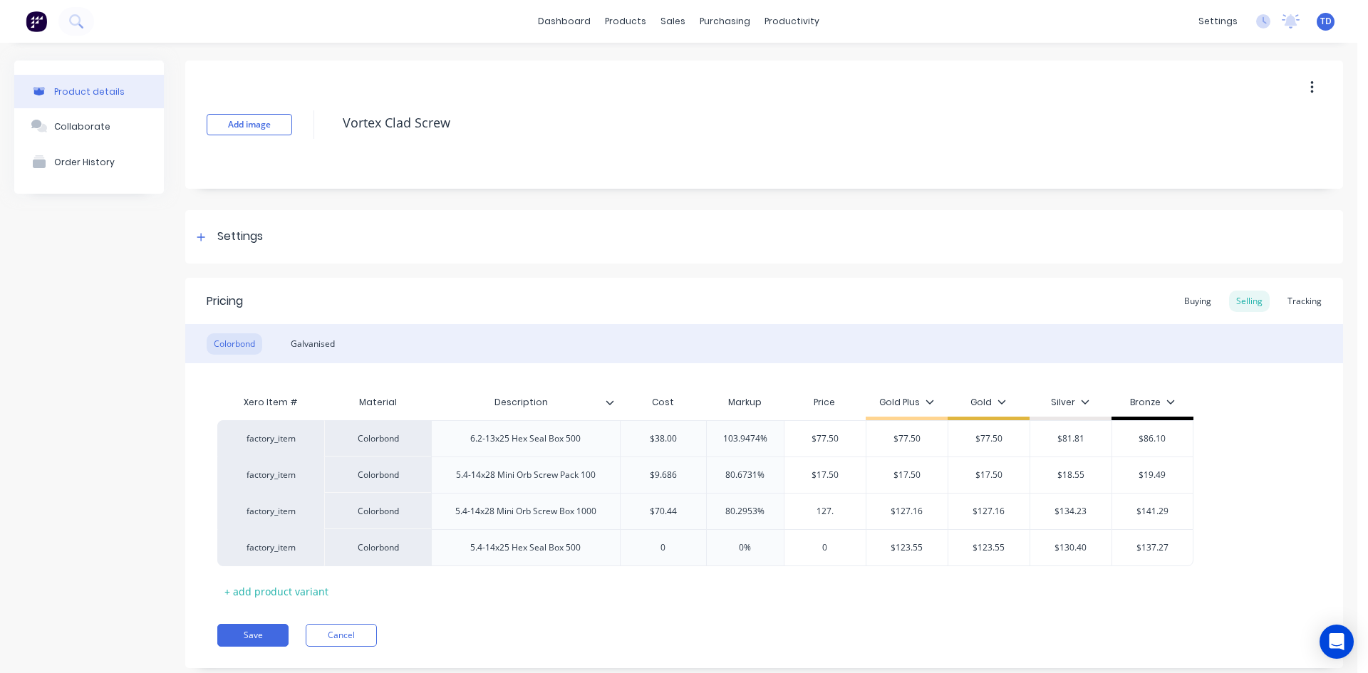
type input "127.1"
type textarea "x"
type input "127.16"
type input "$127.16"
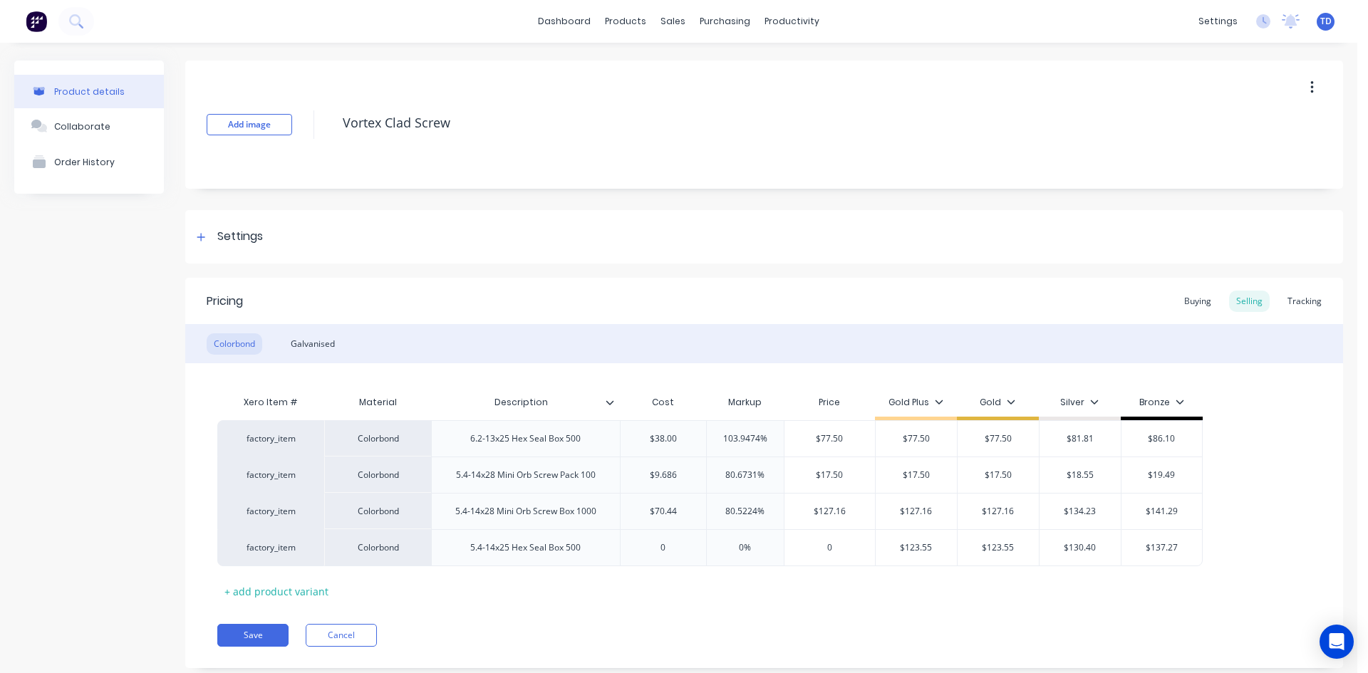
type input "$134.23"
type input "$141.29"
type textarea "x"
type input "0"
type textarea "x"
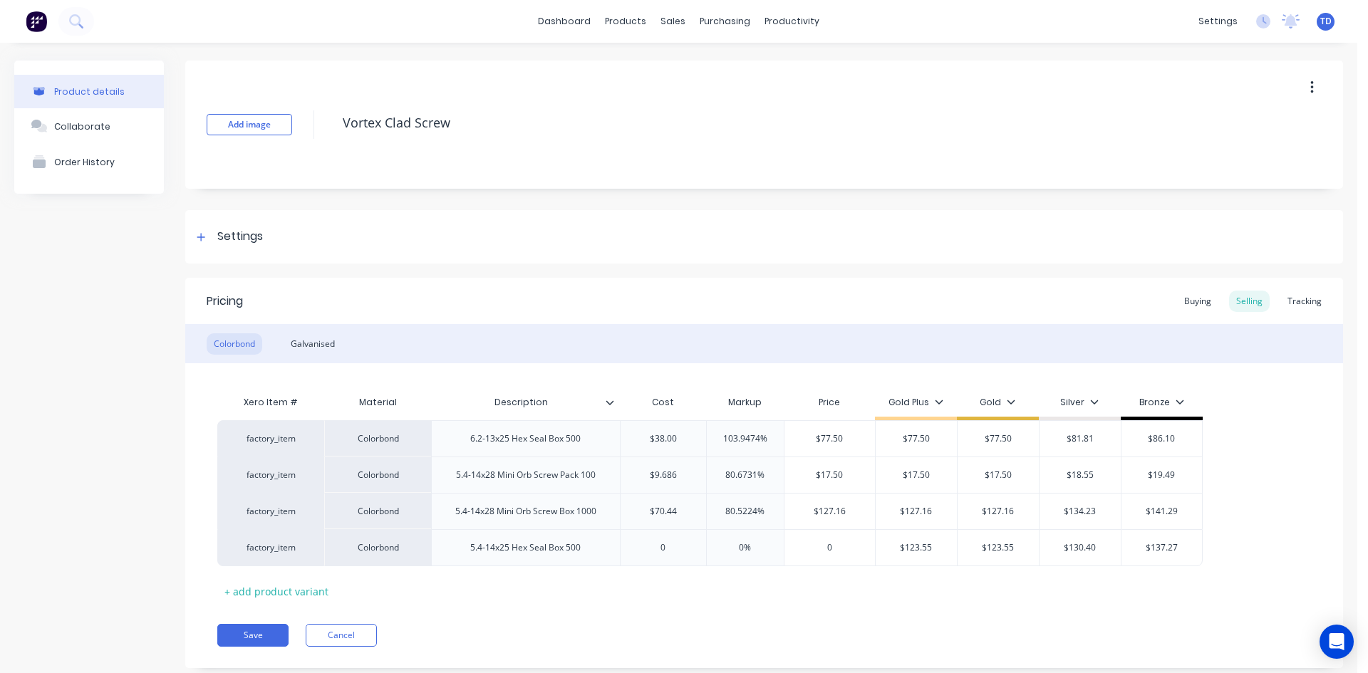
type input "3"
type textarea "x"
type input "34."
type textarea "x"
type input "34.4"
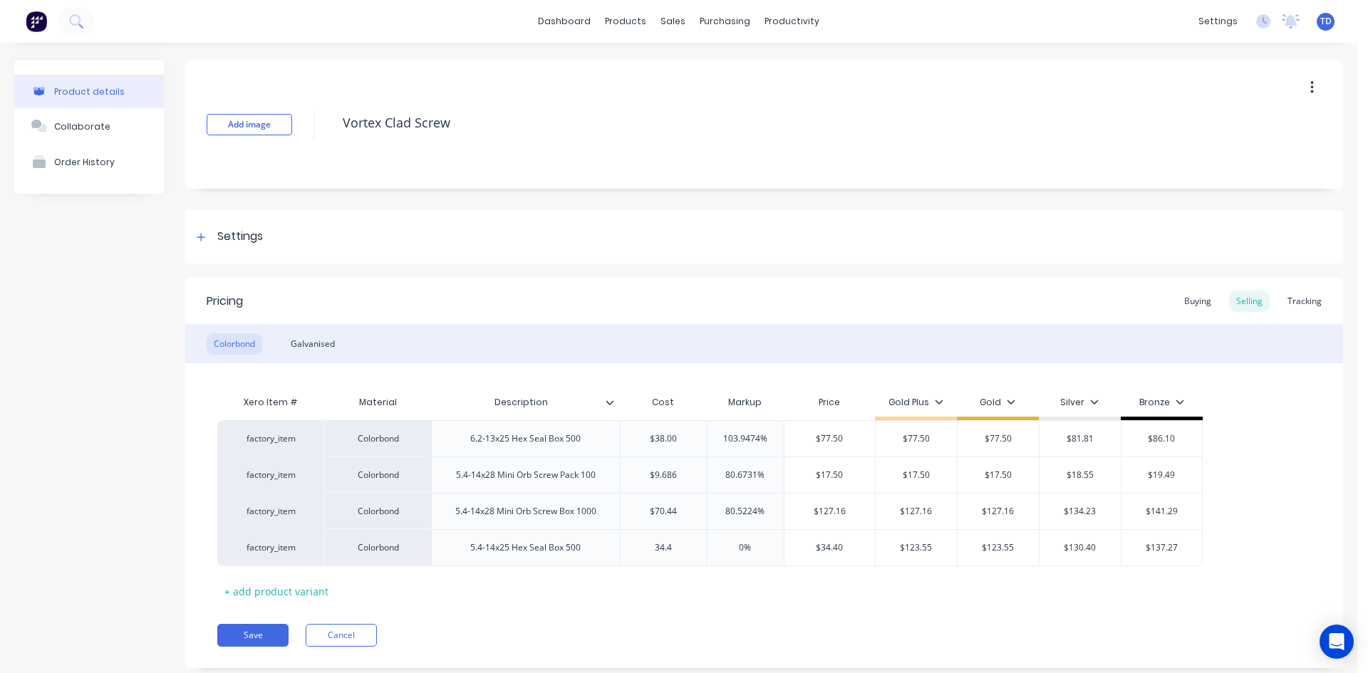
type textarea "x"
type input "34.44"
type textarea "x"
type input "34.445"
type input "0%"
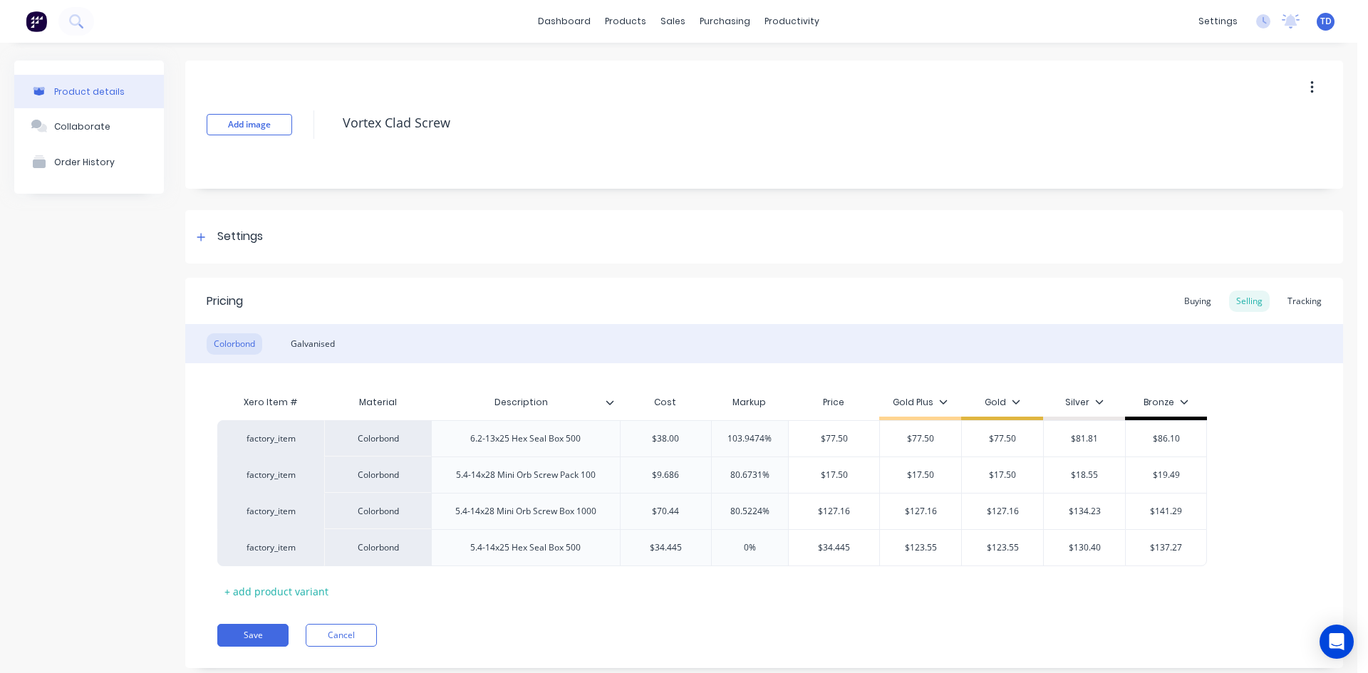
type input "$34.445"
type textarea "x"
type input "3"
type textarea "x"
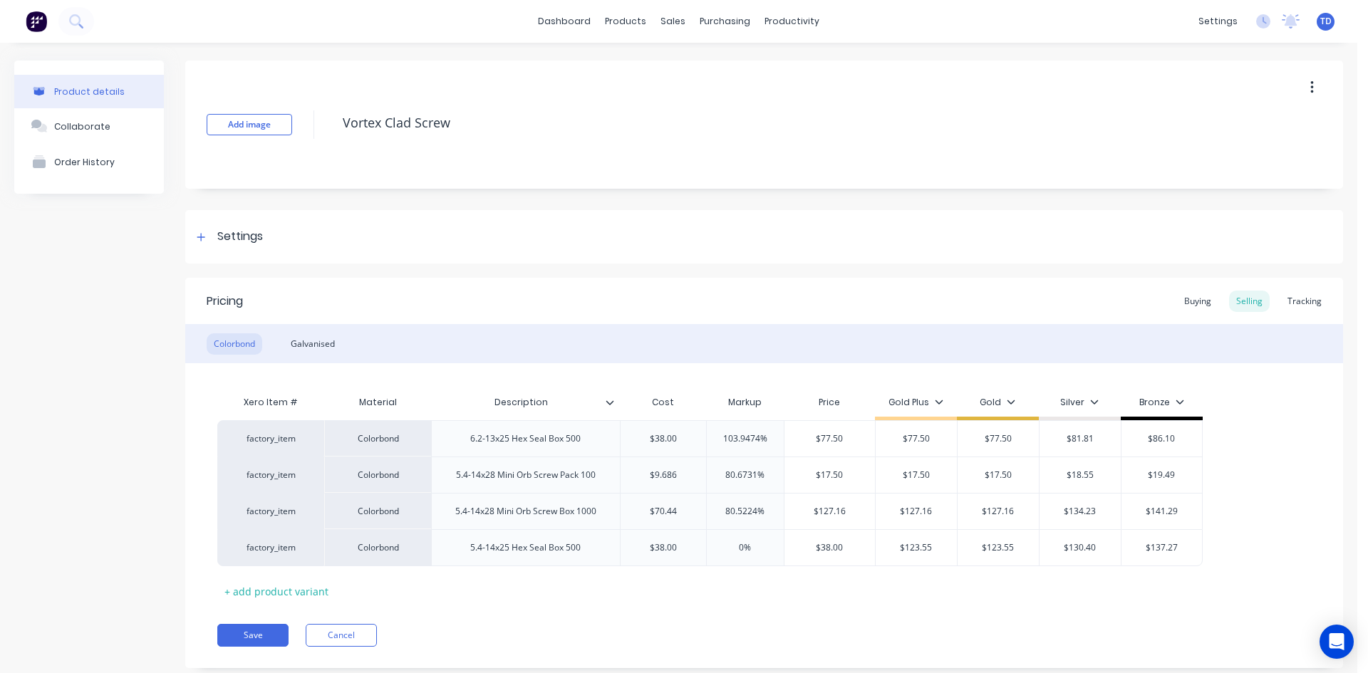
type input "$38.00"
type input "$123.55"
type textarea "x"
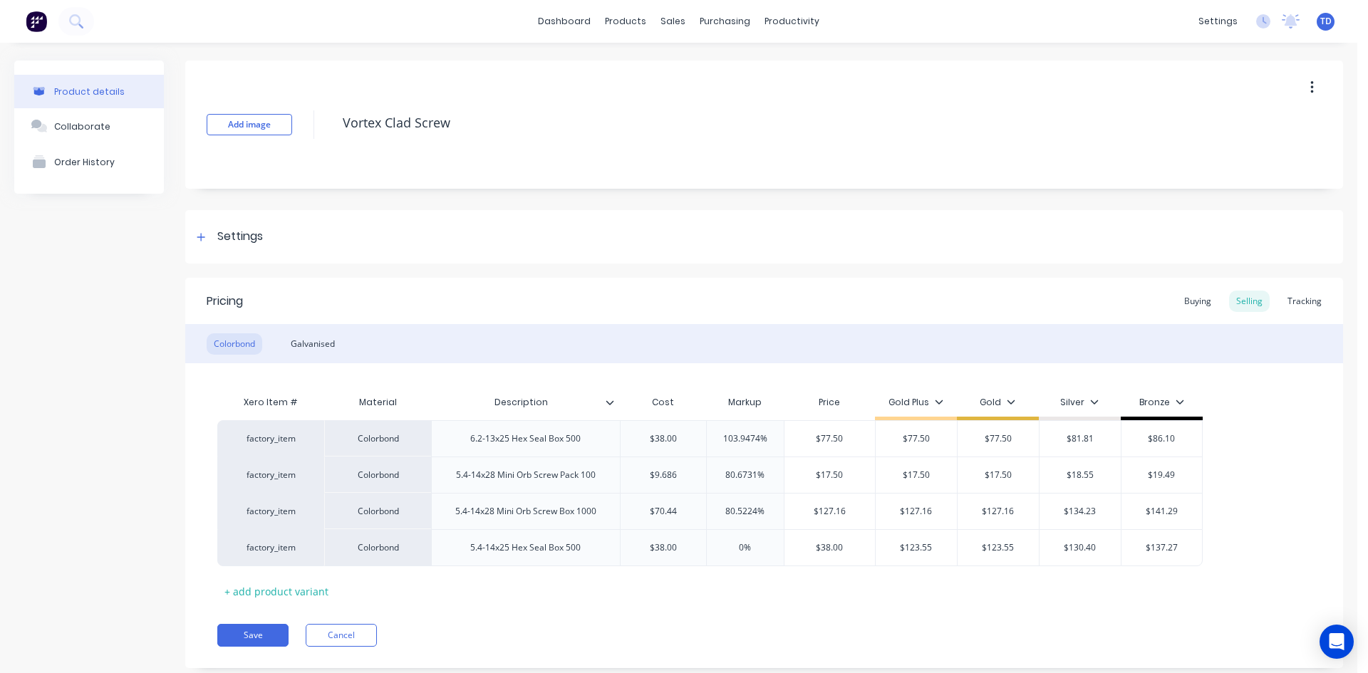
type input "7"
type textarea "x"
click at [858, 551] on input "$38.00" at bounding box center [829, 547] width 90 height 13
click at [727, 625] on div "Save Cancel" at bounding box center [779, 635] width 1125 height 23
click at [1194, 303] on div "Buying" at bounding box center [1197, 301] width 41 height 21
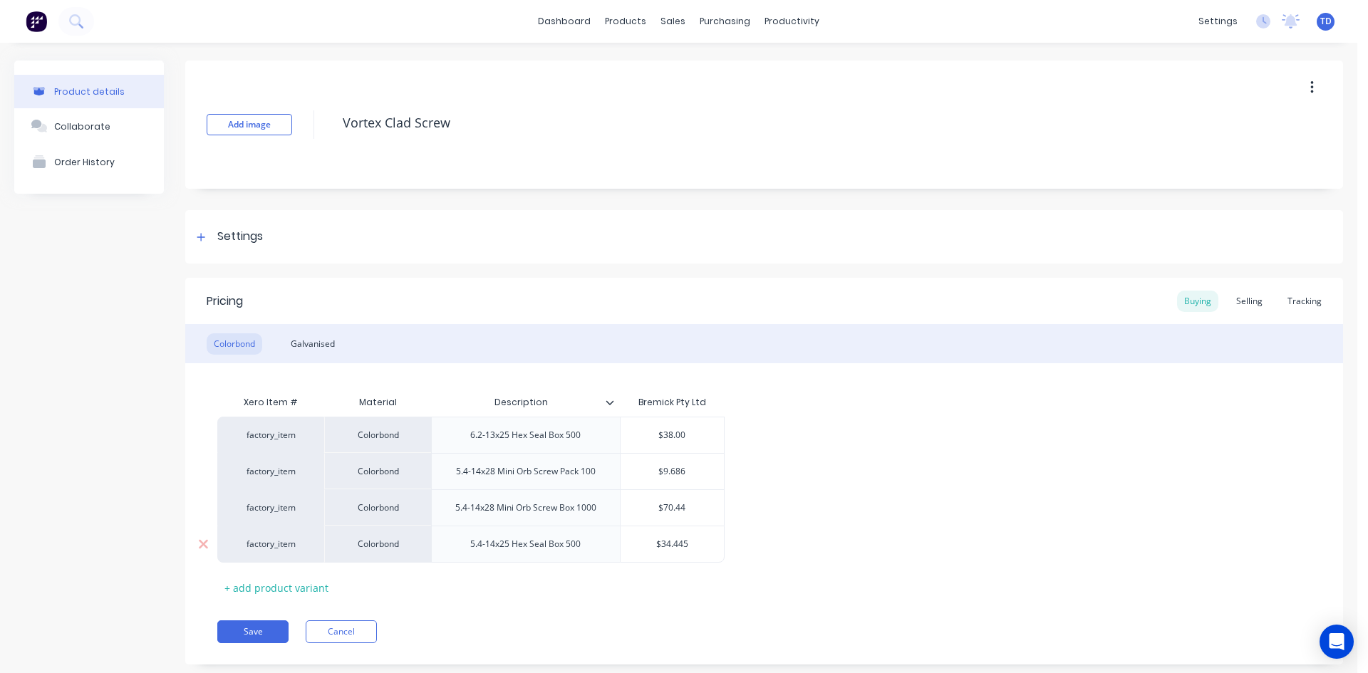
click at [702, 544] on input "$34.445" at bounding box center [672, 544] width 104 height 13
click at [1233, 305] on div "Selling" at bounding box center [1249, 301] width 41 height 21
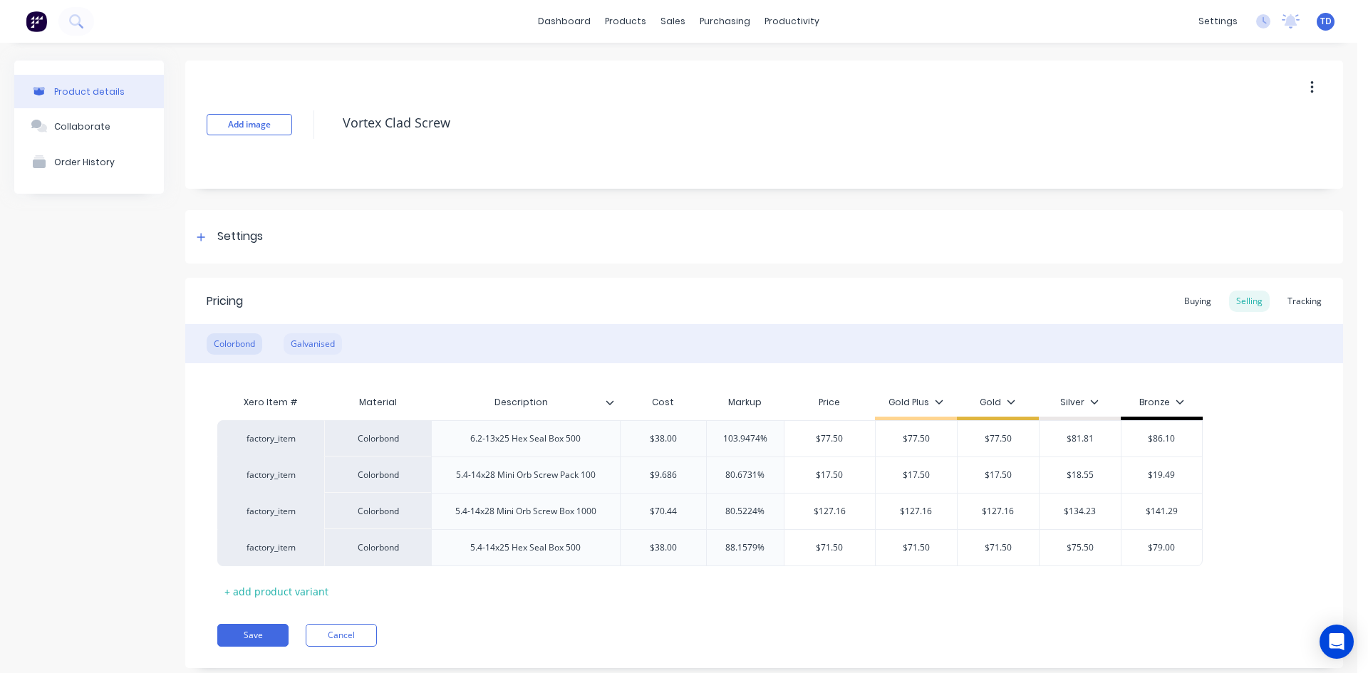
click at [313, 346] on div "Galvanised" at bounding box center [313, 343] width 58 height 21
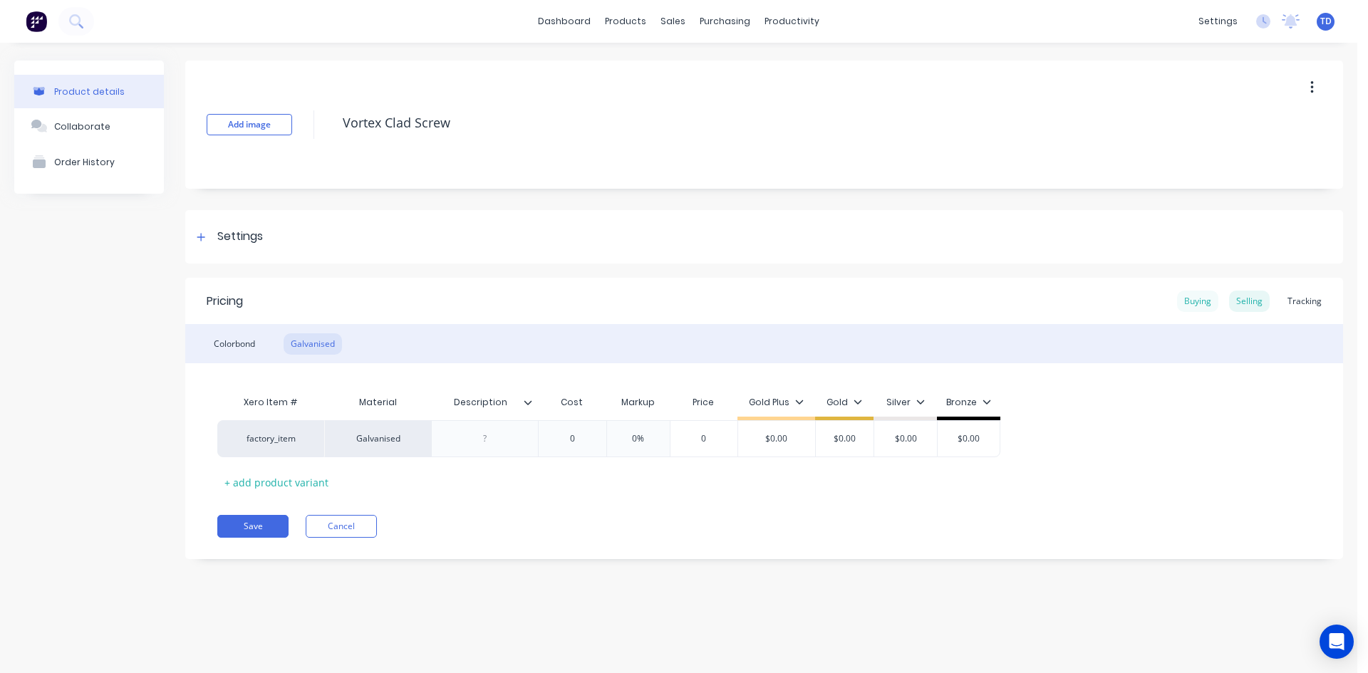
click at [1210, 297] on div "Buying" at bounding box center [1197, 301] width 41 height 21
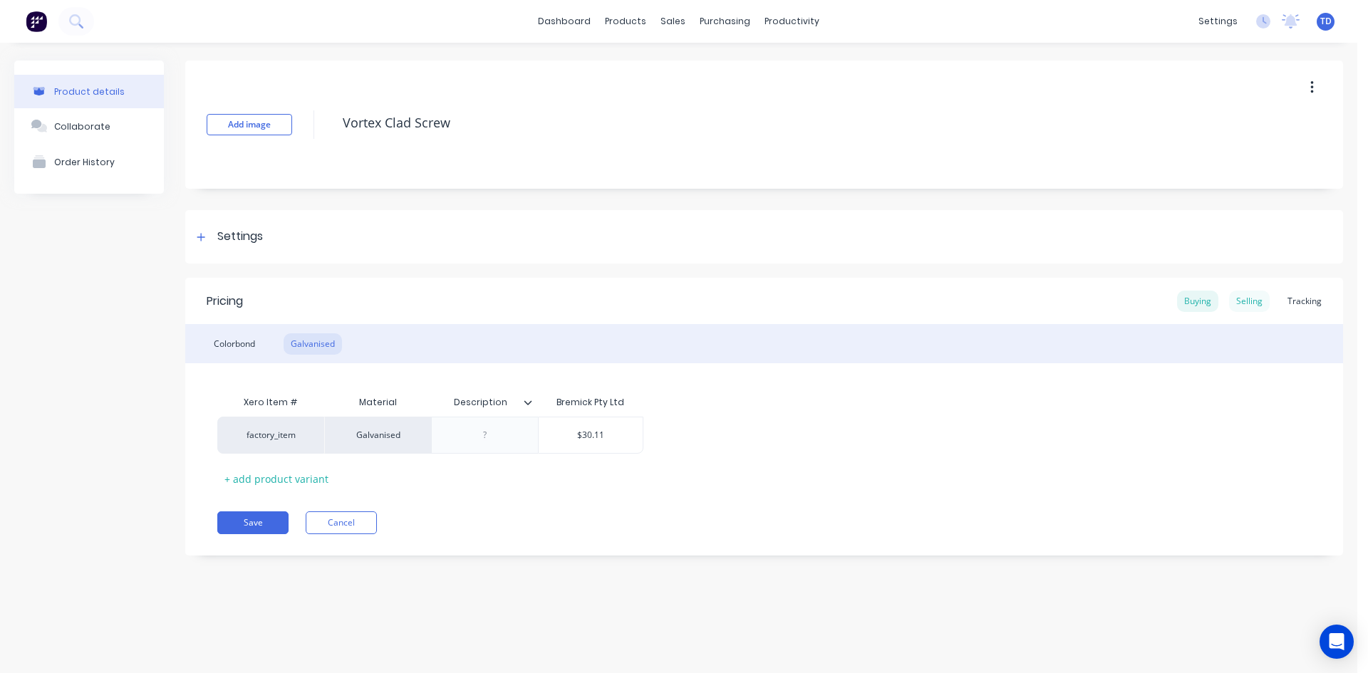
click at [1257, 307] on div "Selling" at bounding box center [1249, 301] width 41 height 21
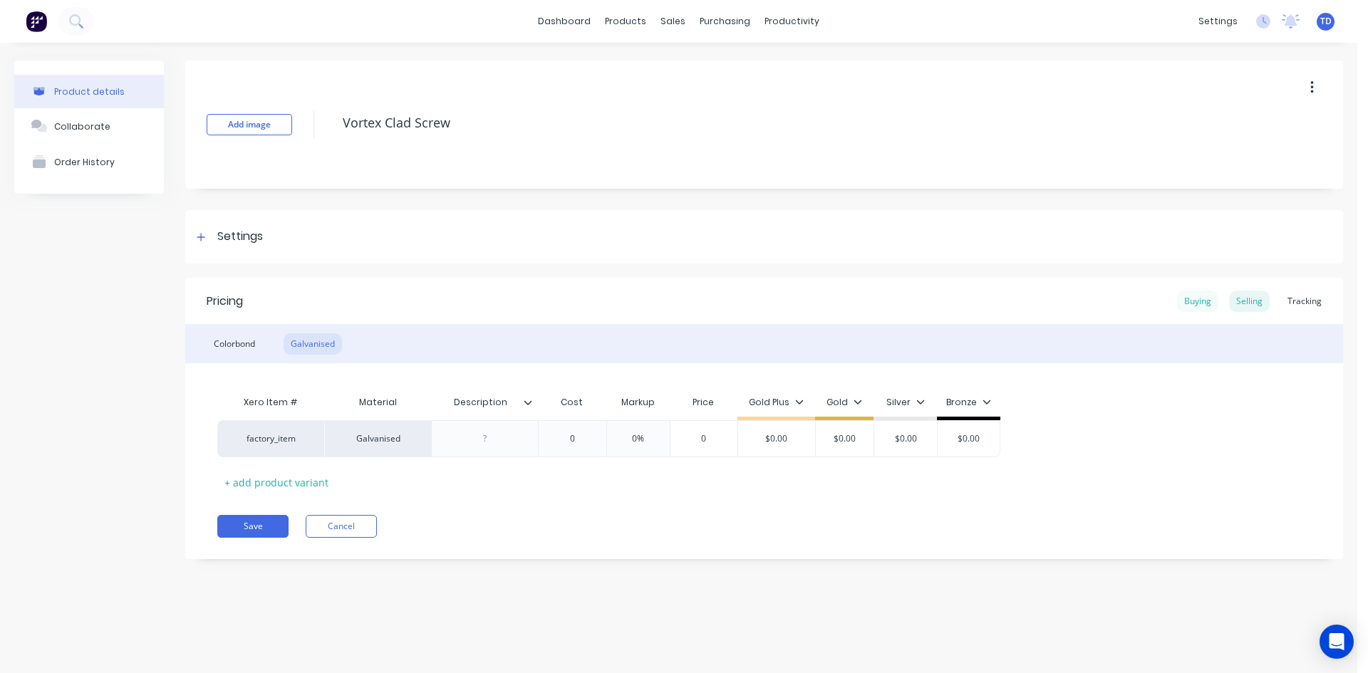
click at [1200, 301] on div "Buying" at bounding box center [1197, 301] width 41 height 21
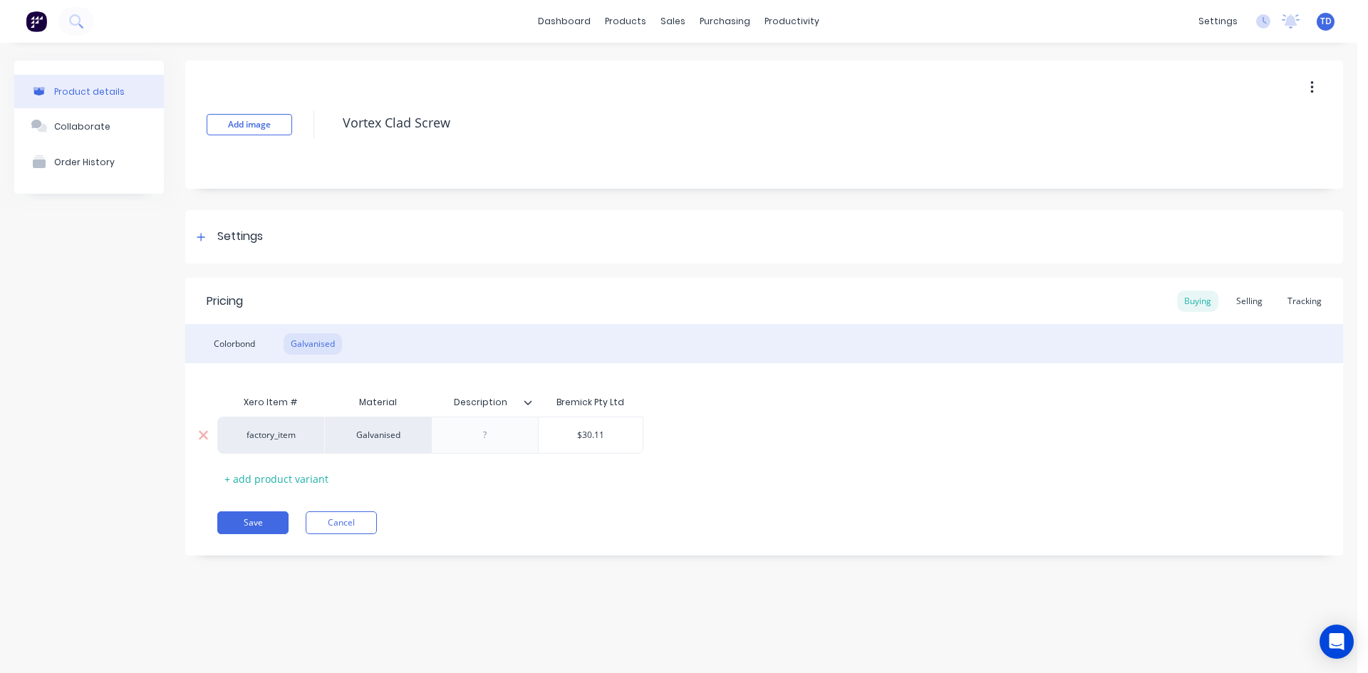
click at [489, 439] on div at bounding box center [484, 435] width 71 height 19
click at [1252, 301] on div "Selling" at bounding box center [1249, 301] width 41 height 21
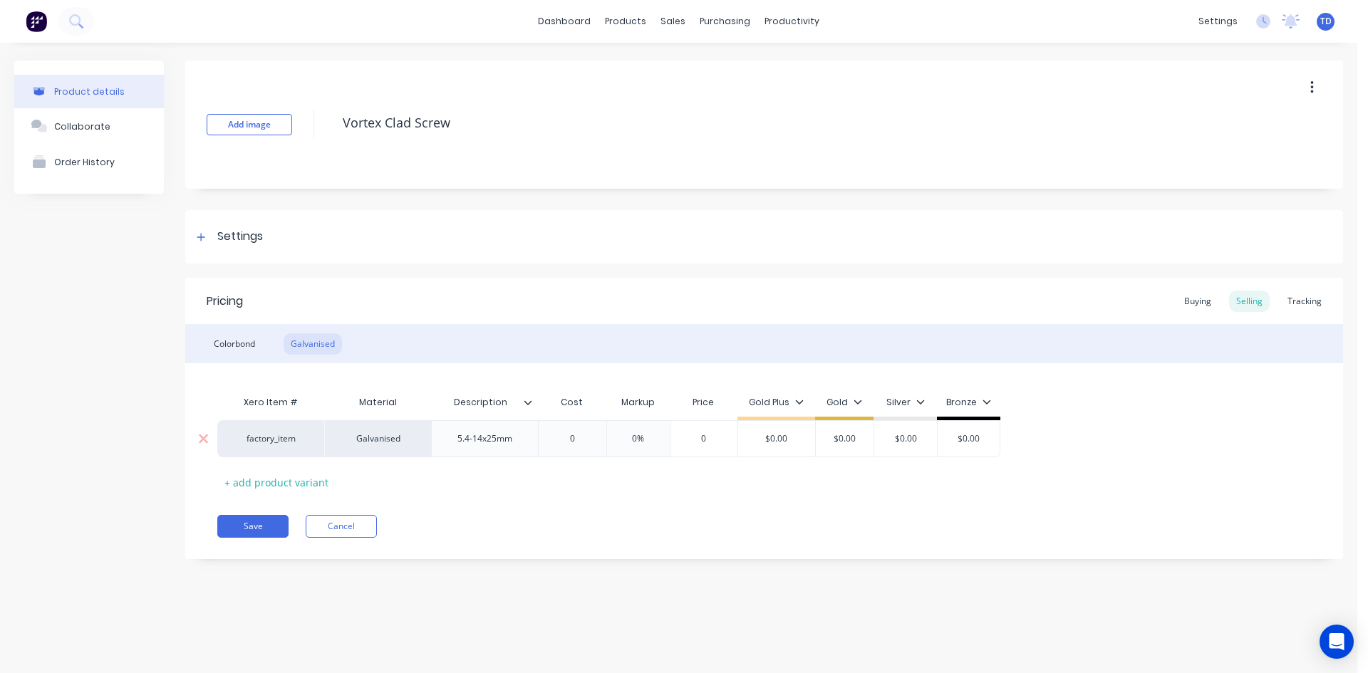
click at [581, 442] on input "0" at bounding box center [571, 438] width 71 height 13
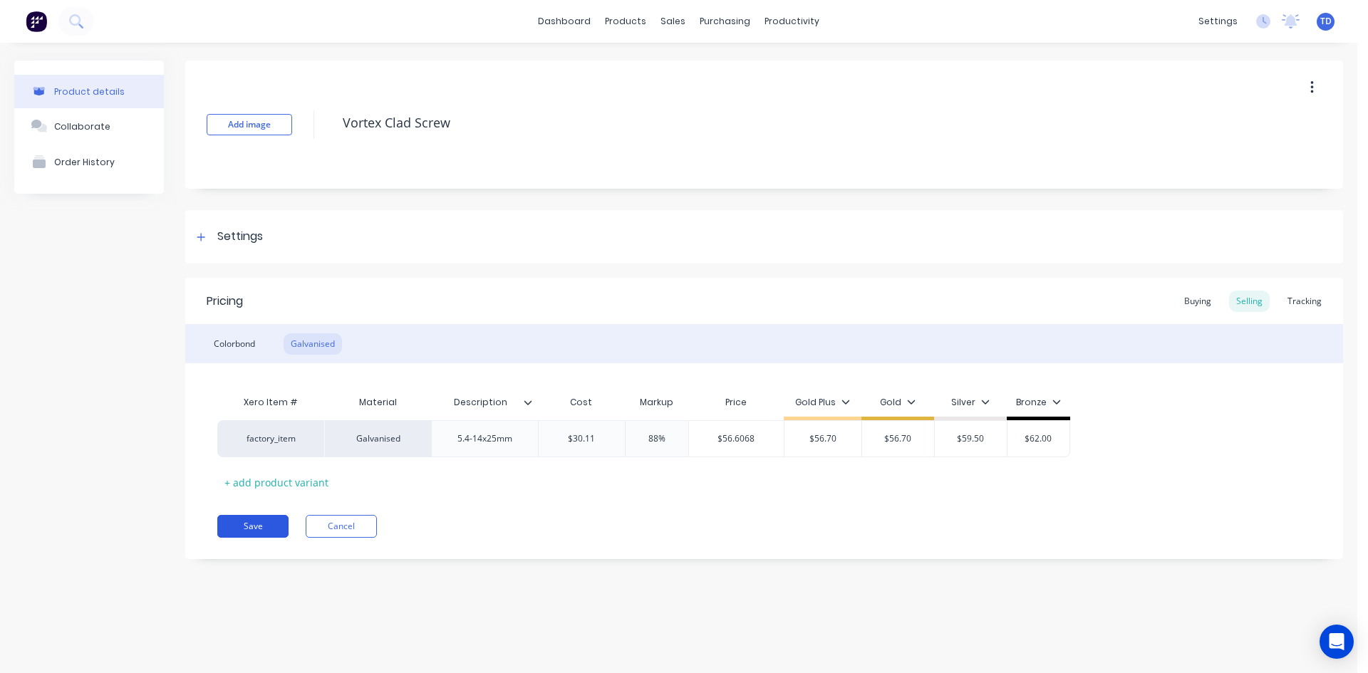
click at [254, 526] on button "Save" at bounding box center [252, 526] width 71 height 23
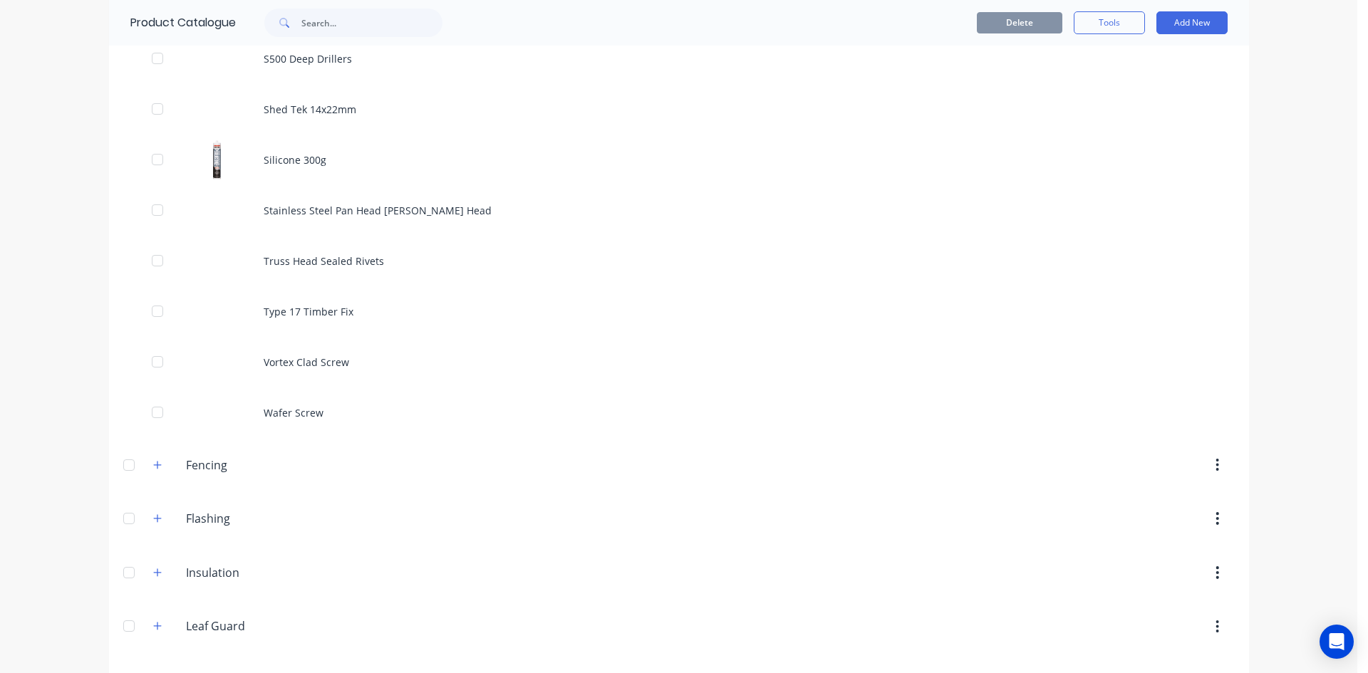
scroll to position [1567, 0]
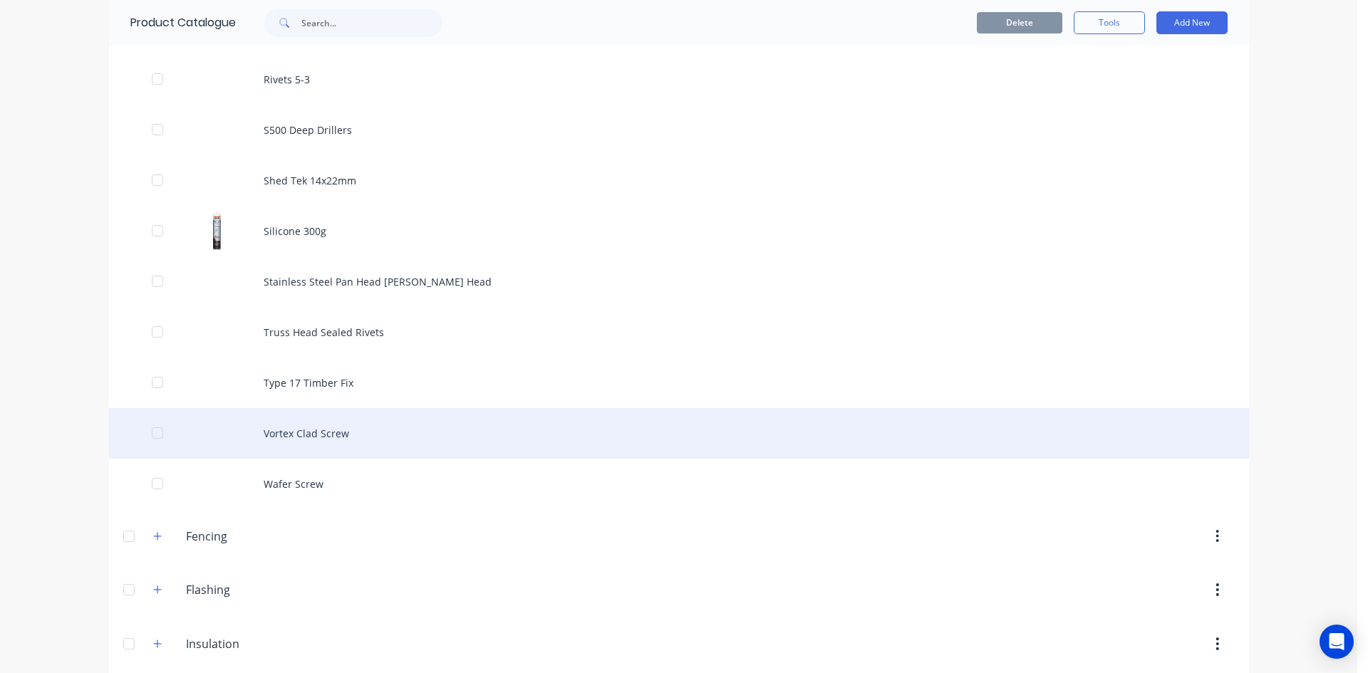
click at [308, 427] on div "Vortex Clad Screw" at bounding box center [679, 433] width 1140 height 51
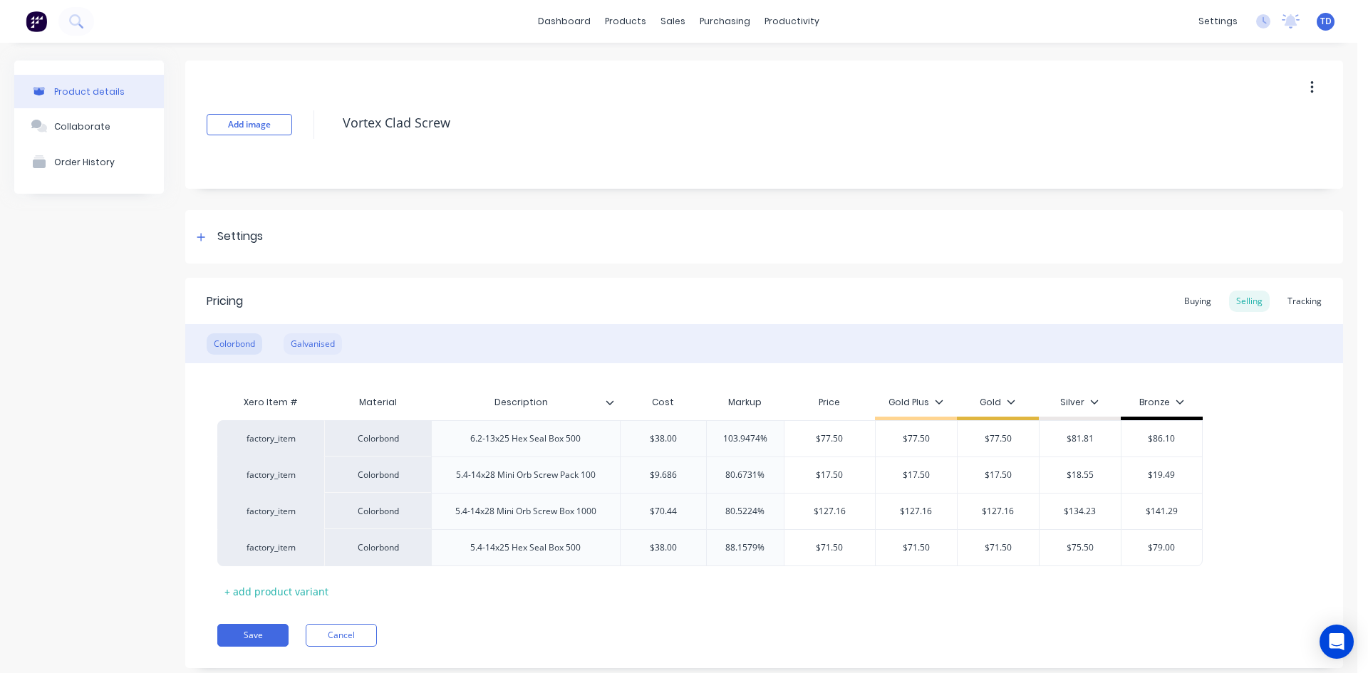
click at [309, 345] on div "Galvanised" at bounding box center [313, 343] width 58 height 21
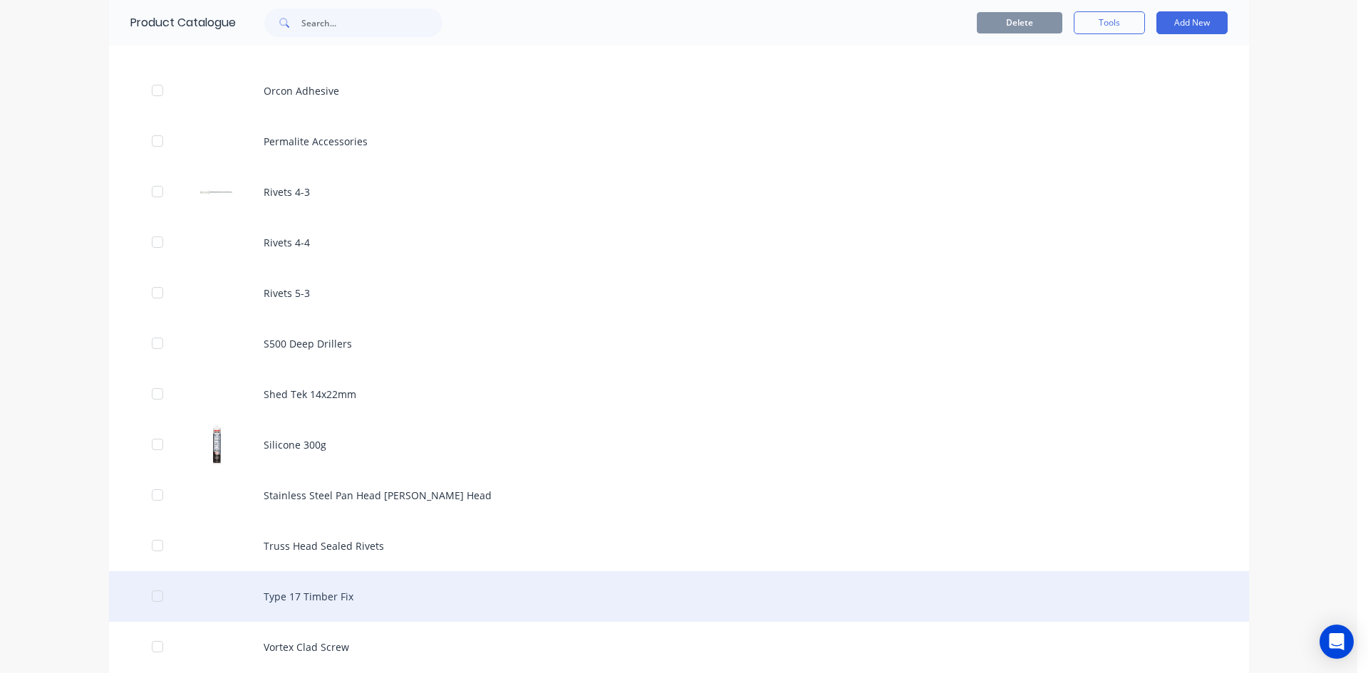
scroll to position [1852, 0]
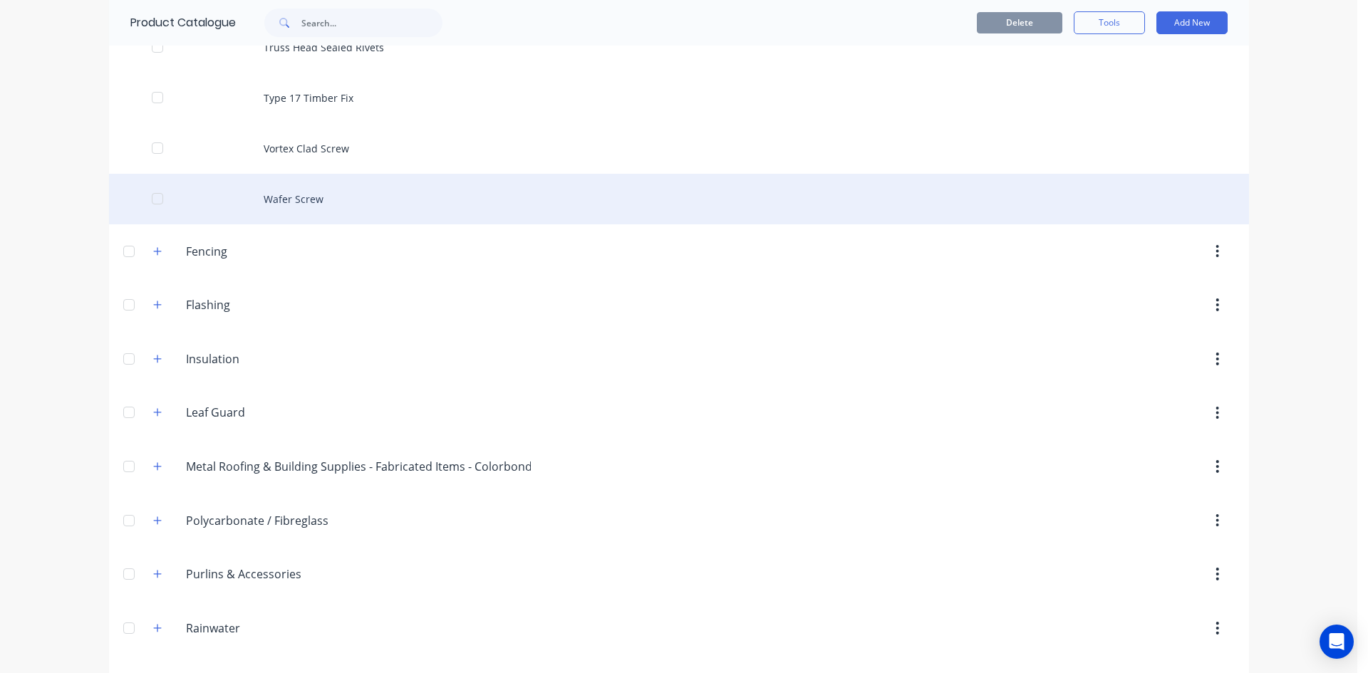
click at [279, 190] on div "Wafer Screw" at bounding box center [679, 199] width 1140 height 51
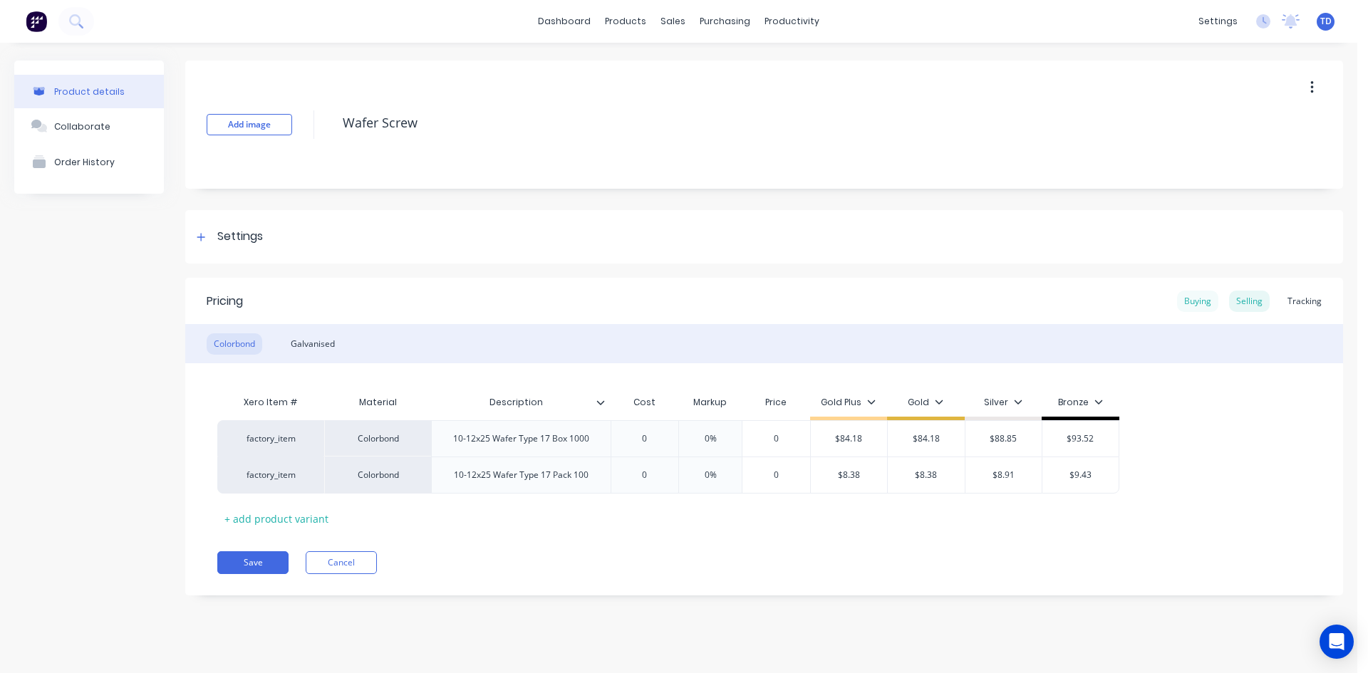
click at [1192, 304] on div "Buying" at bounding box center [1197, 301] width 41 height 21
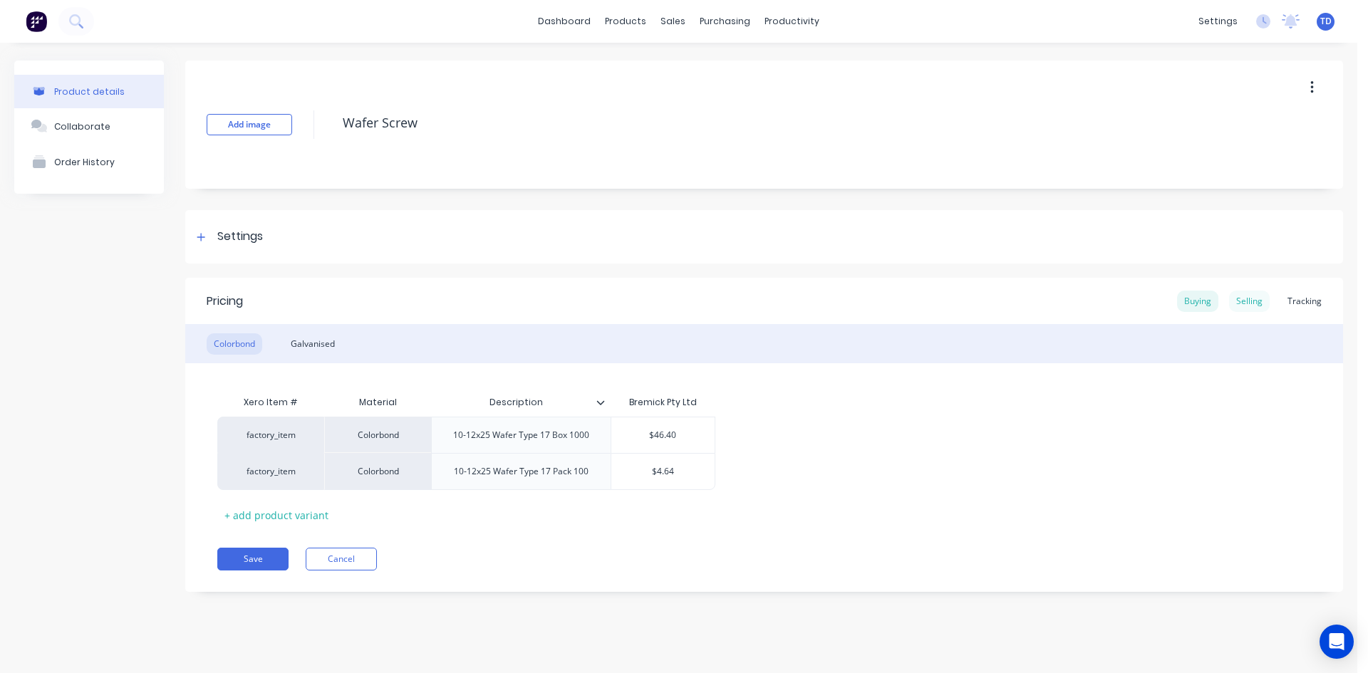
click at [1241, 302] on div "Selling" at bounding box center [1249, 301] width 41 height 21
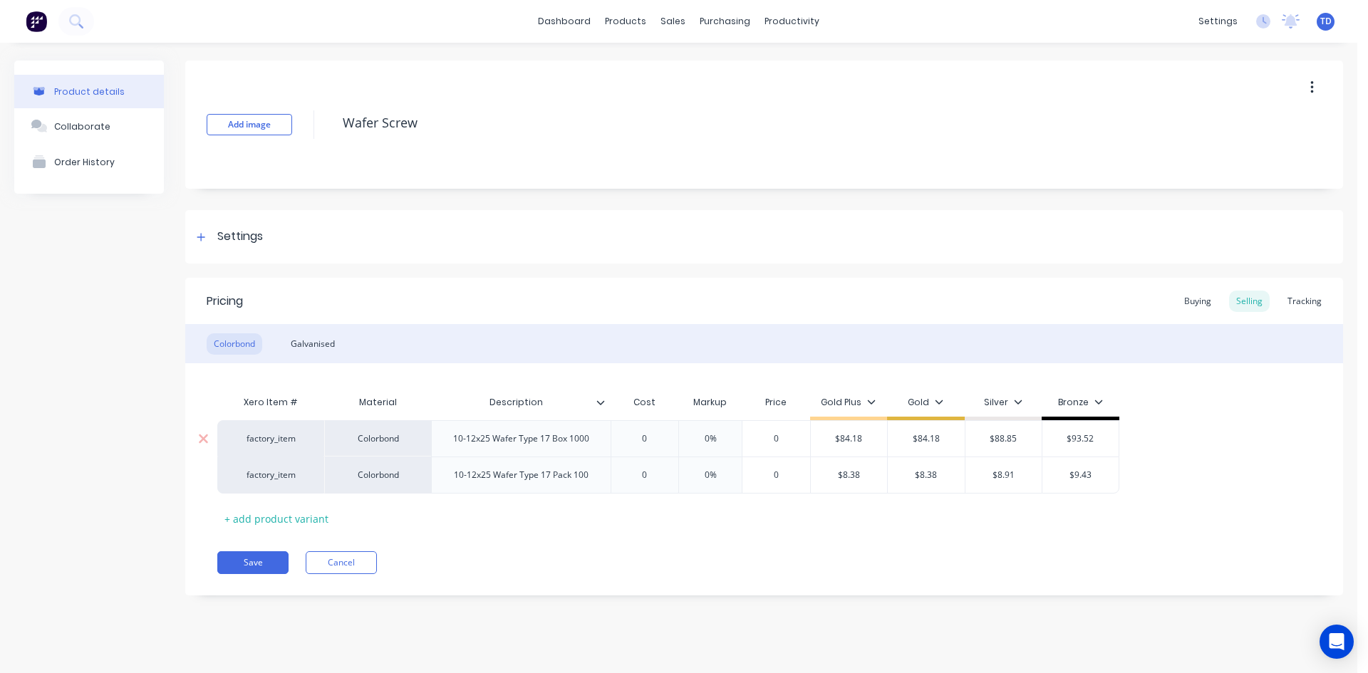
click at [651, 440] on input "0" at bounding box center [644, 438] width 71 height 13
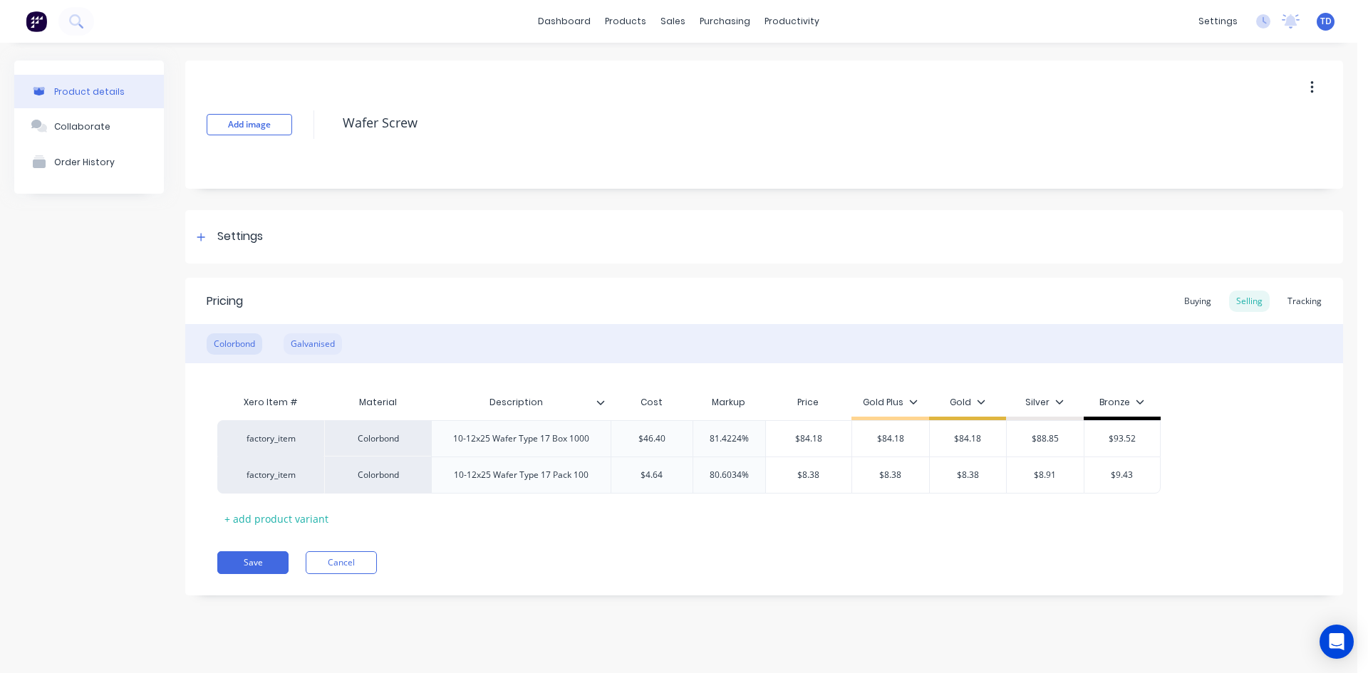
click at [321, 340] on div "Galvanised" at bounding box center [313, 343] width 58 height 21
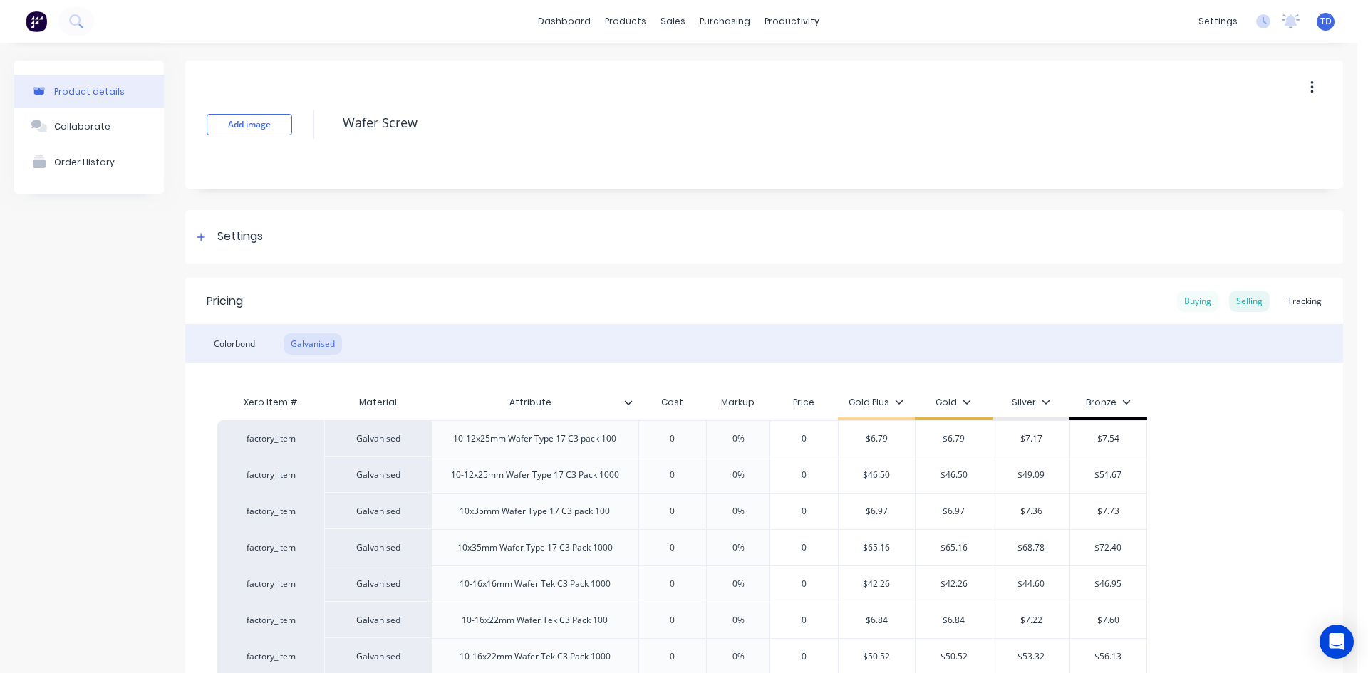
click at [1186, 311] on div "Buying" at bounding box center [1197, 301] width 41 height 21
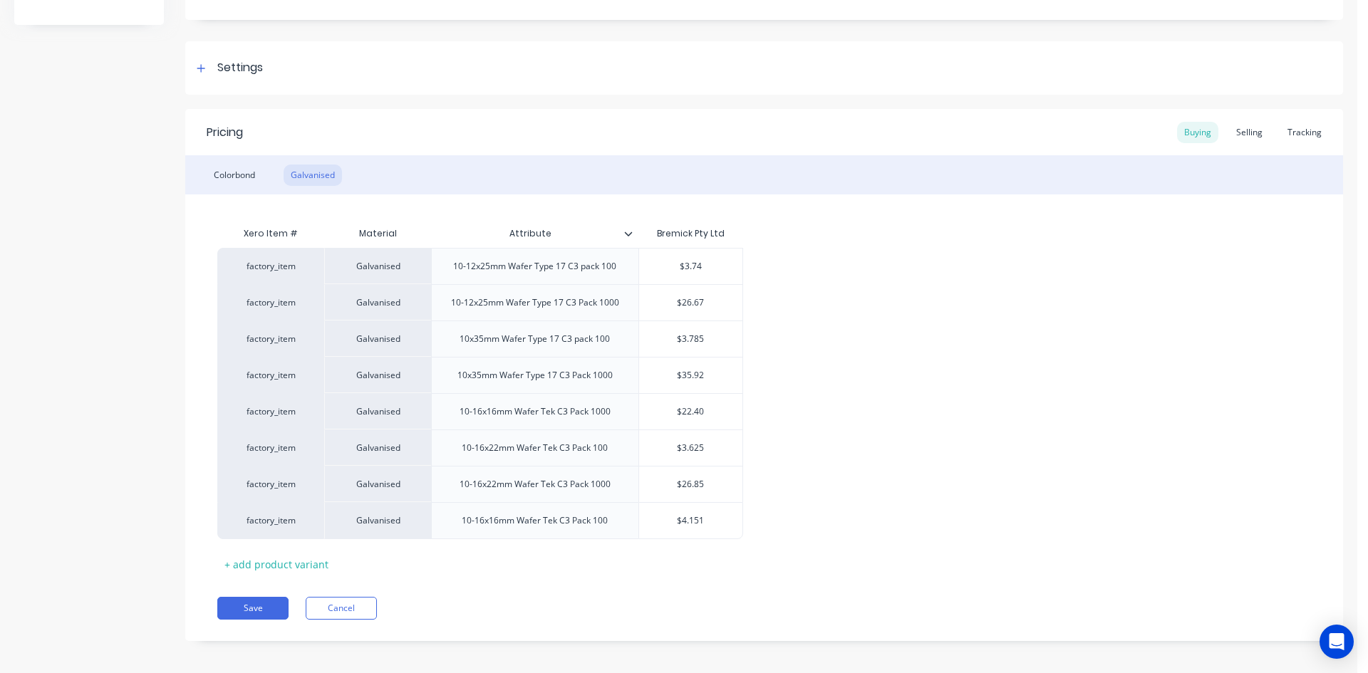
scroll to position [176, 0]
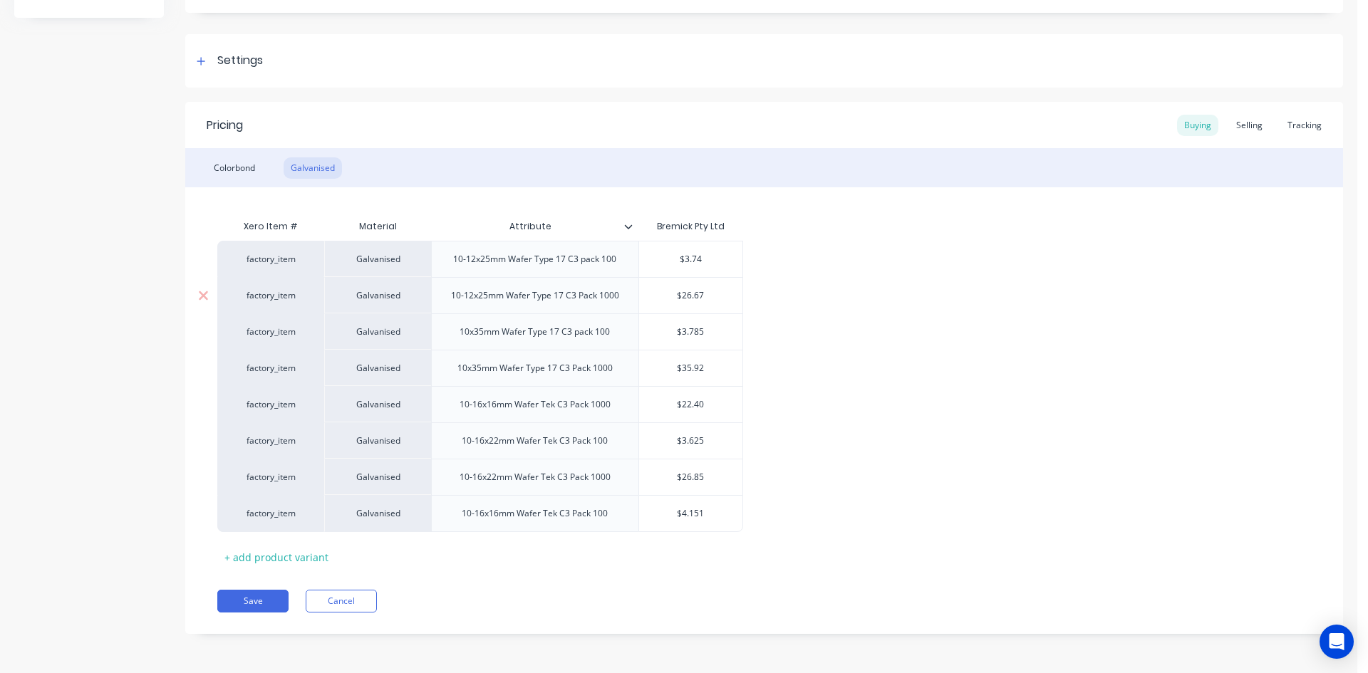
click at [709, 297] on input "$26.67" at bounding box center [691, 295] width 104 height 13
click at [689, 475] on input "$26.85" at bounding box center [691, 477] width 104 height 13
click at [817, 520] on div "factory_item Galvanised 10-12x25mm Wafer Type 17 C3 pack 100 $3.74 factory_item…" at bounding box center [763, 386] width 1093 height 291
drag, startPoint x: 712, startPoint y: 419, endPoint x: 718, endPoint y: 406, distance: 14.0
click at [714, 417] on div "$22.40" at bounding box center [691, 405] width 104 height 36
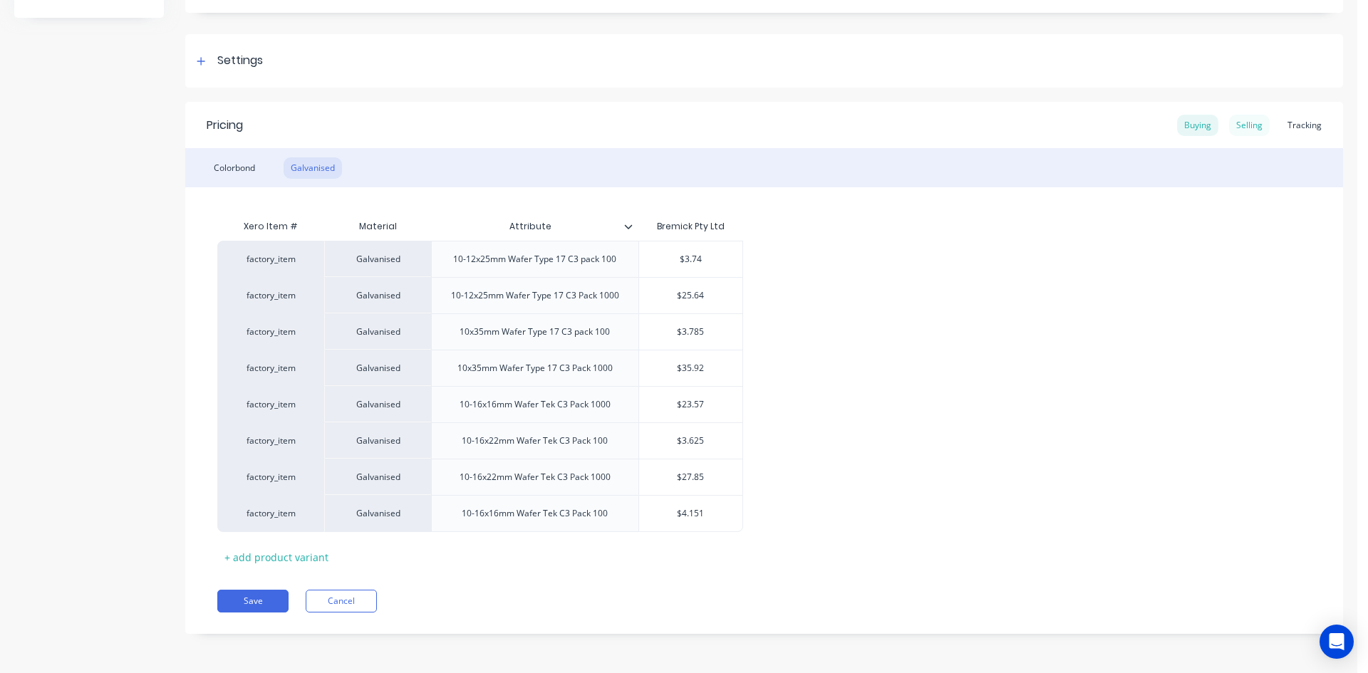
click at [1239, 127] on div "Selling" at bounding box center [1249, 125] width 41 height 21
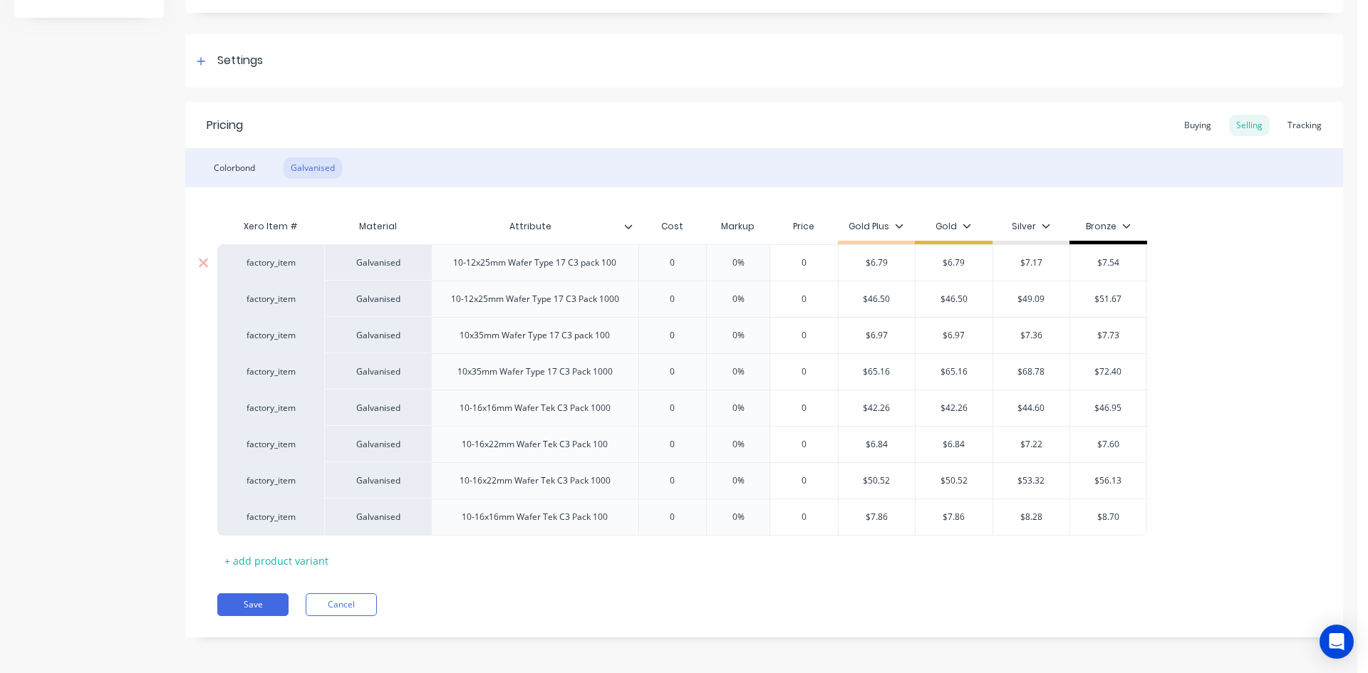
click at [678, 261] on input "0" at bounding box center [672, 262] width 71 height 13
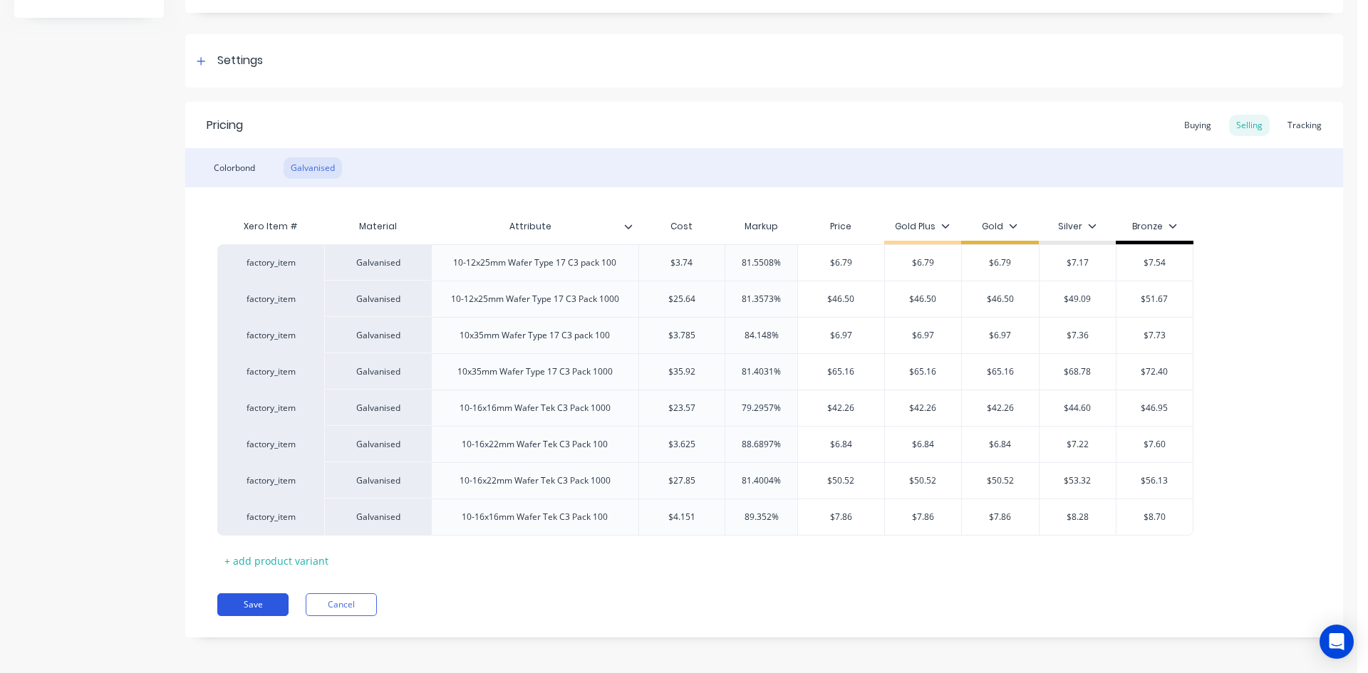
click at [259, 599] on button "Save" at bounding box center [252, 604] width 71 height 23
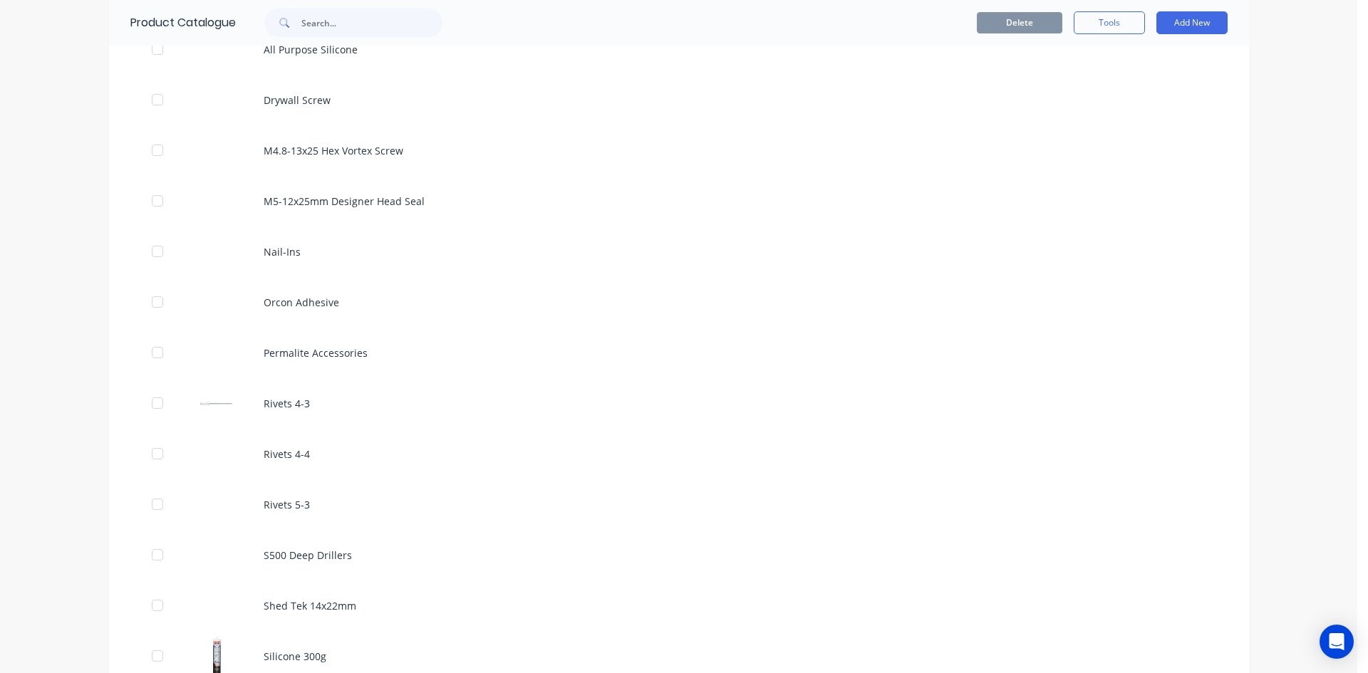
scroll to position [1567, 0]
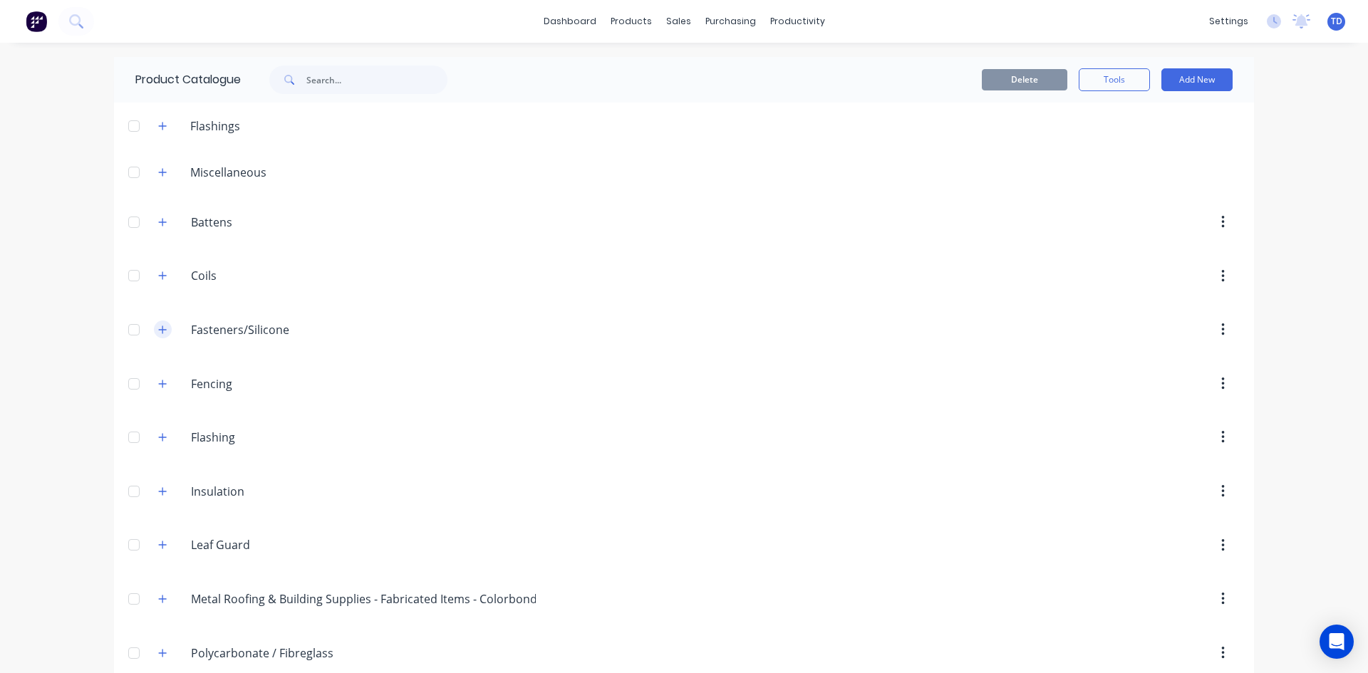
click at [158, 332] on icon "button" at bounding box center [162, 330] width 9 height 10
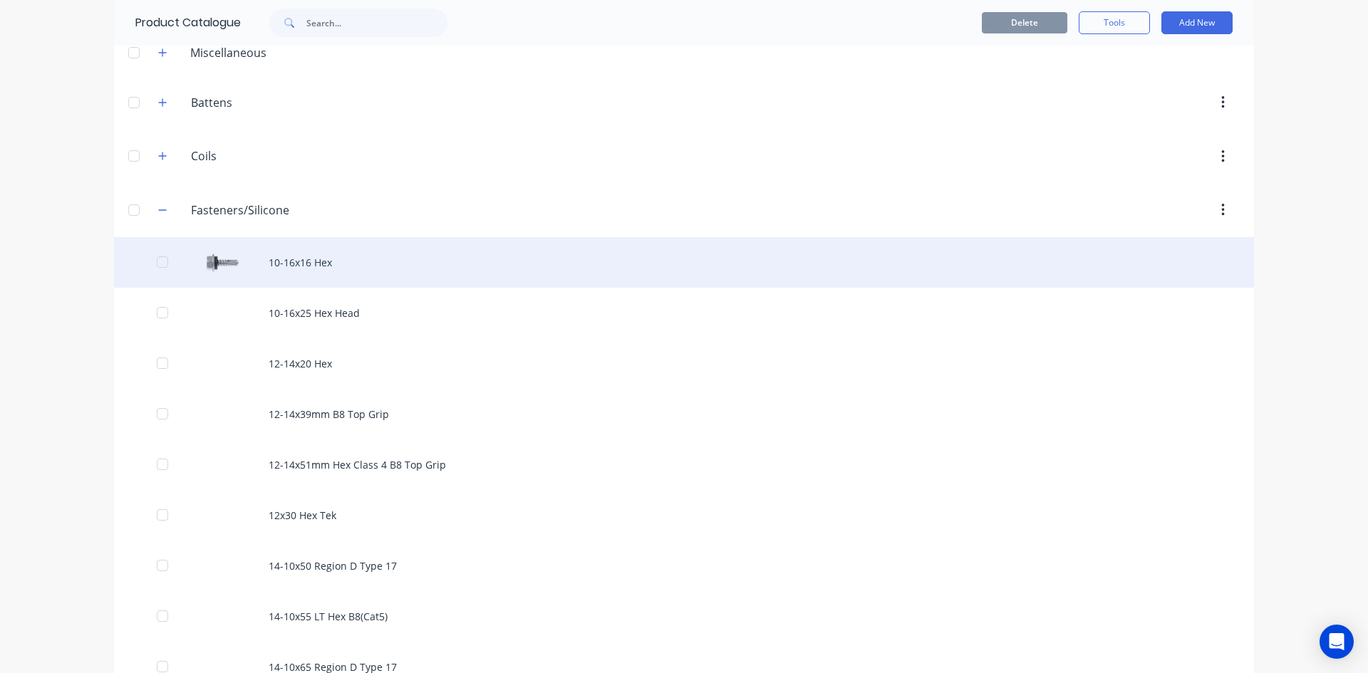
scroll to position [499, 0]
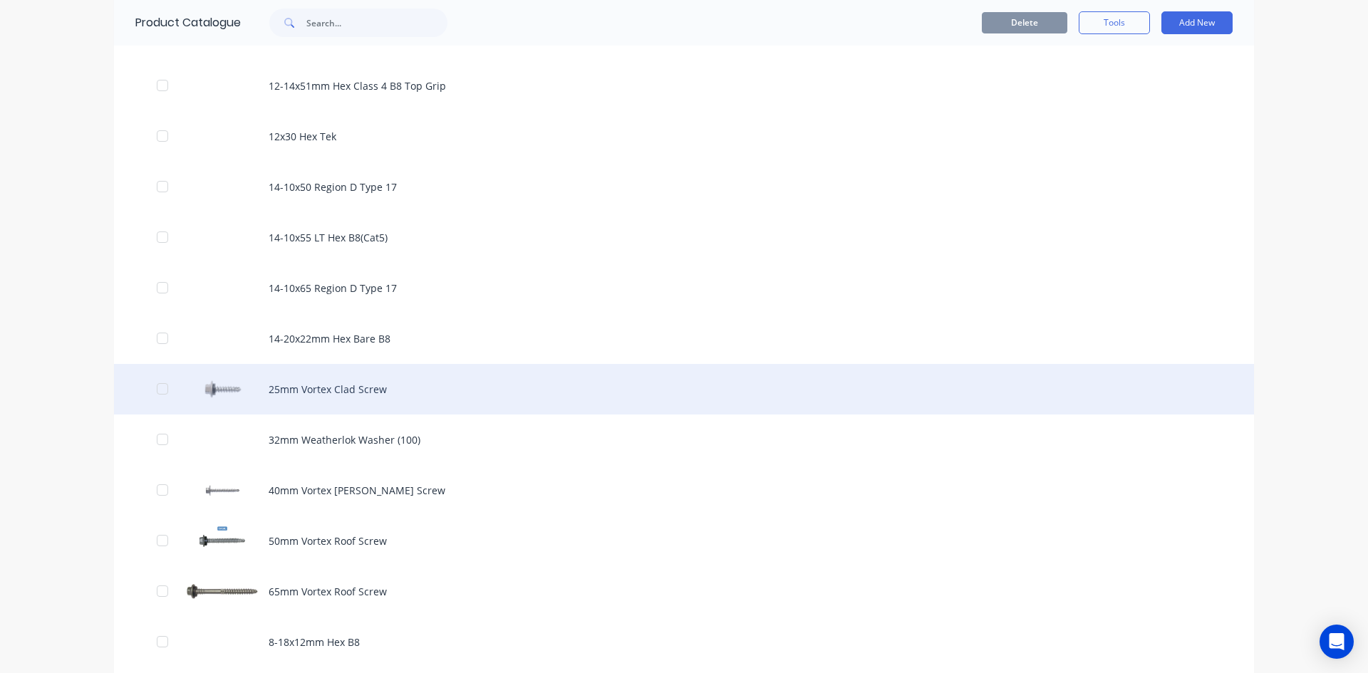
click at [326, 390] on div "25mm Vortex Clad Screw" at bounding box center [684, 389] width 1140 height 51
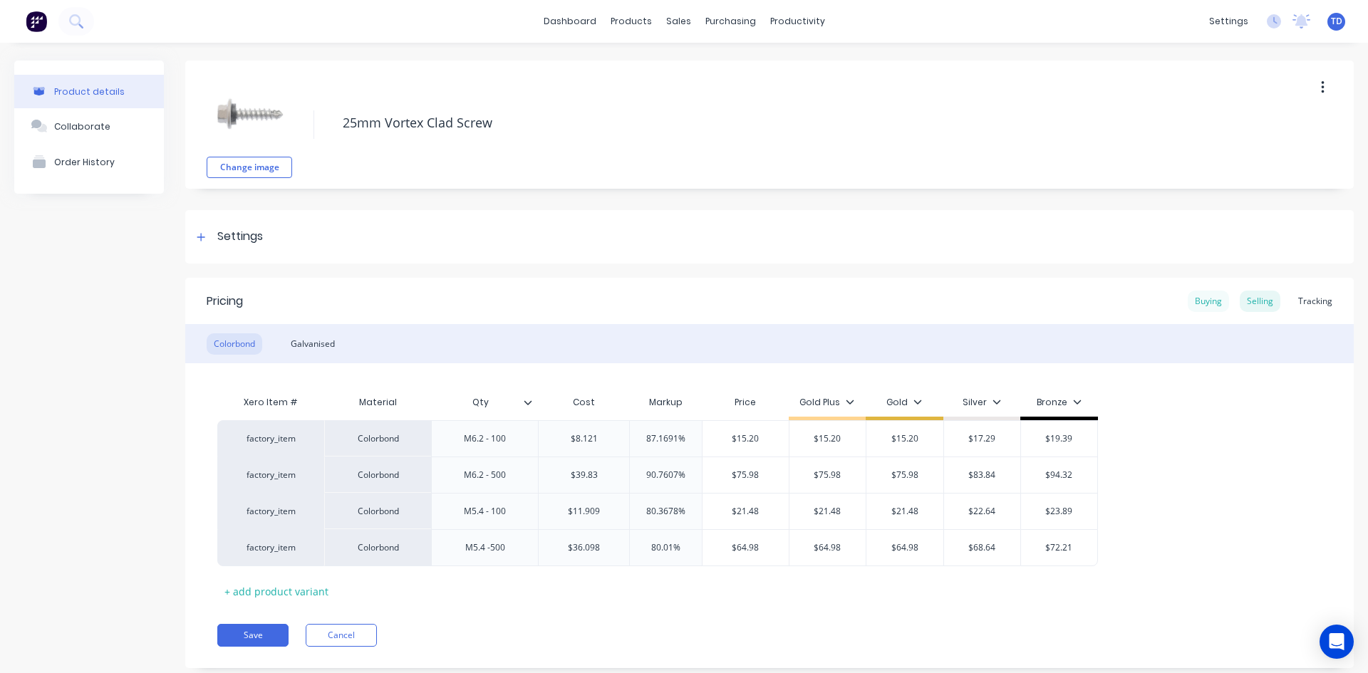
click at [1196, 304] on div "Buying" at bounding box center [1207, 301] width 41 height 21
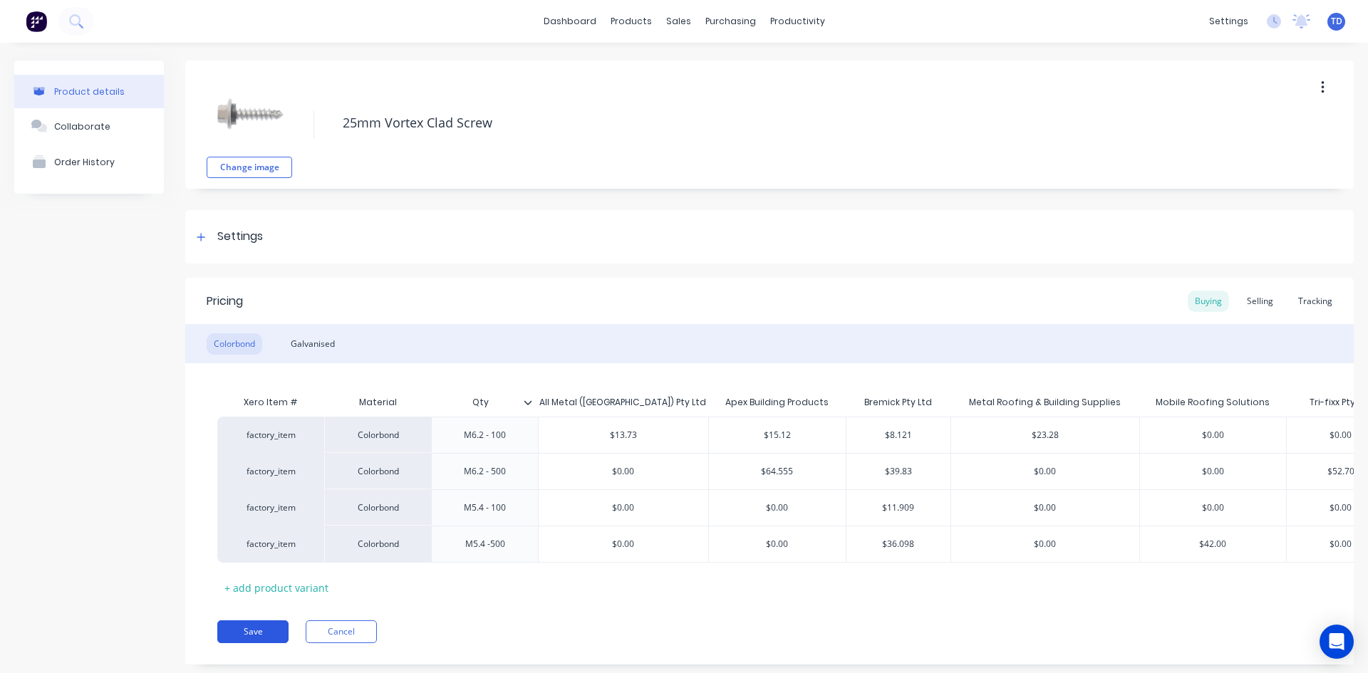
click at [257, 643] on button "Save" at bounding box center [252, 631] width 71 height 23
type textarea "x"
